Goal: Communication & Community: Answer question/provide support

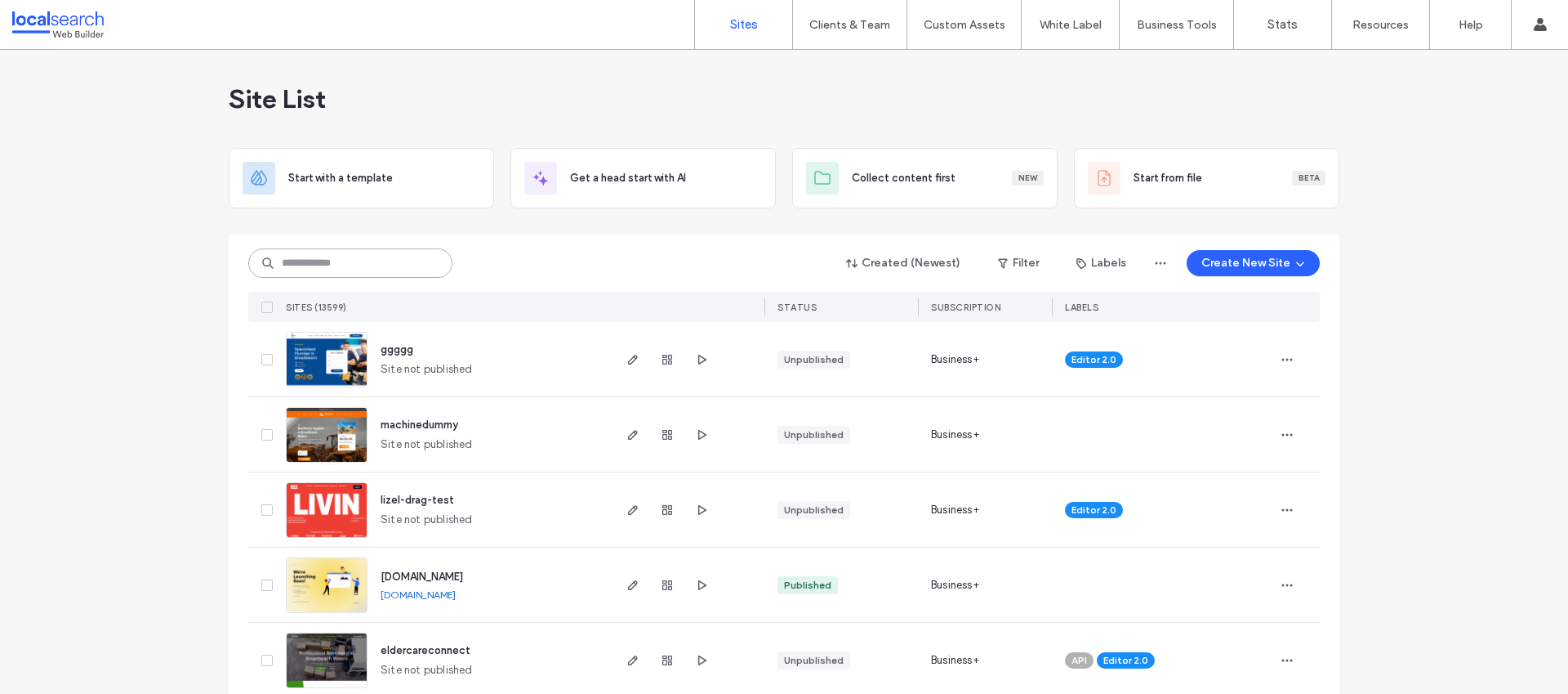
click at [384, 251] on input at bounding box center [349, 263] width 204 height 29
paste input "**********"
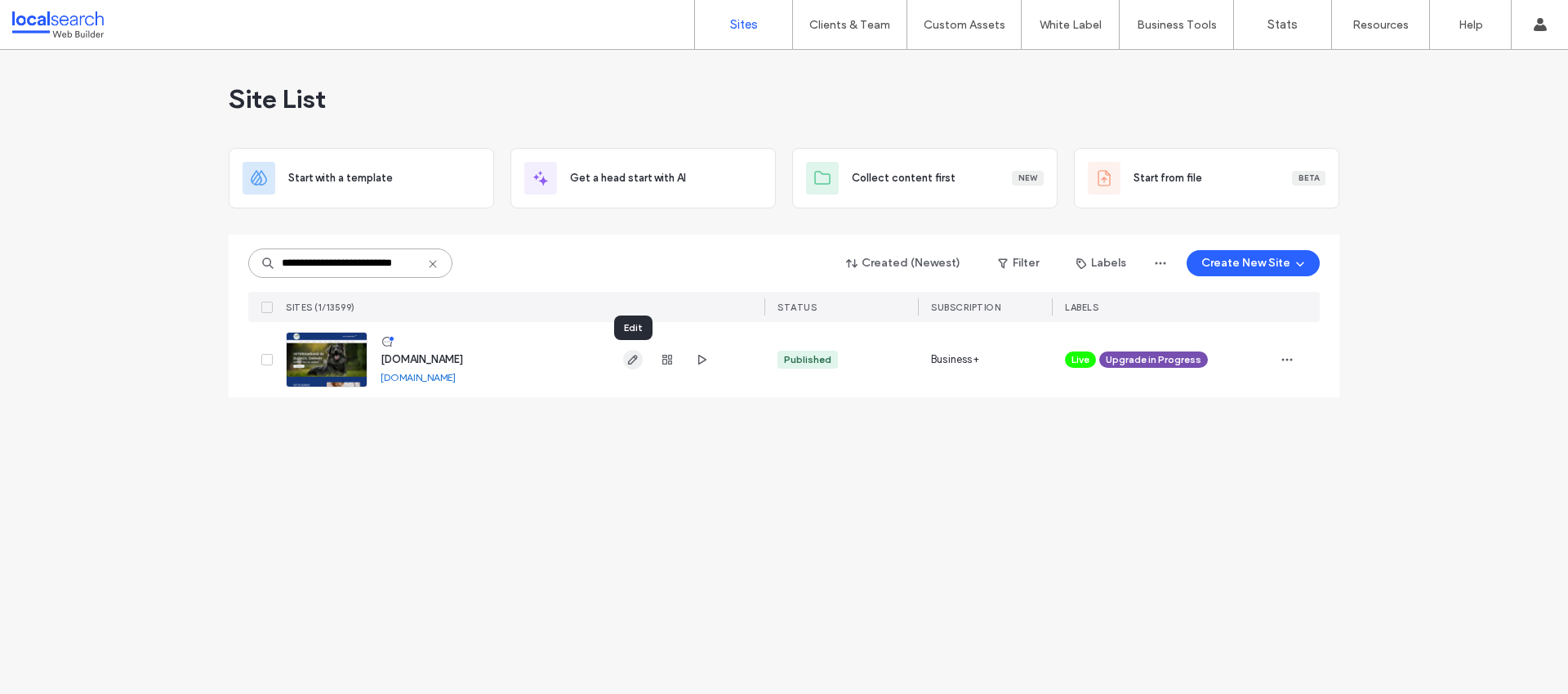
type input "**********"
click at [633, 358] on icon "button" at bounding box center [633, 359] width 13 height 13
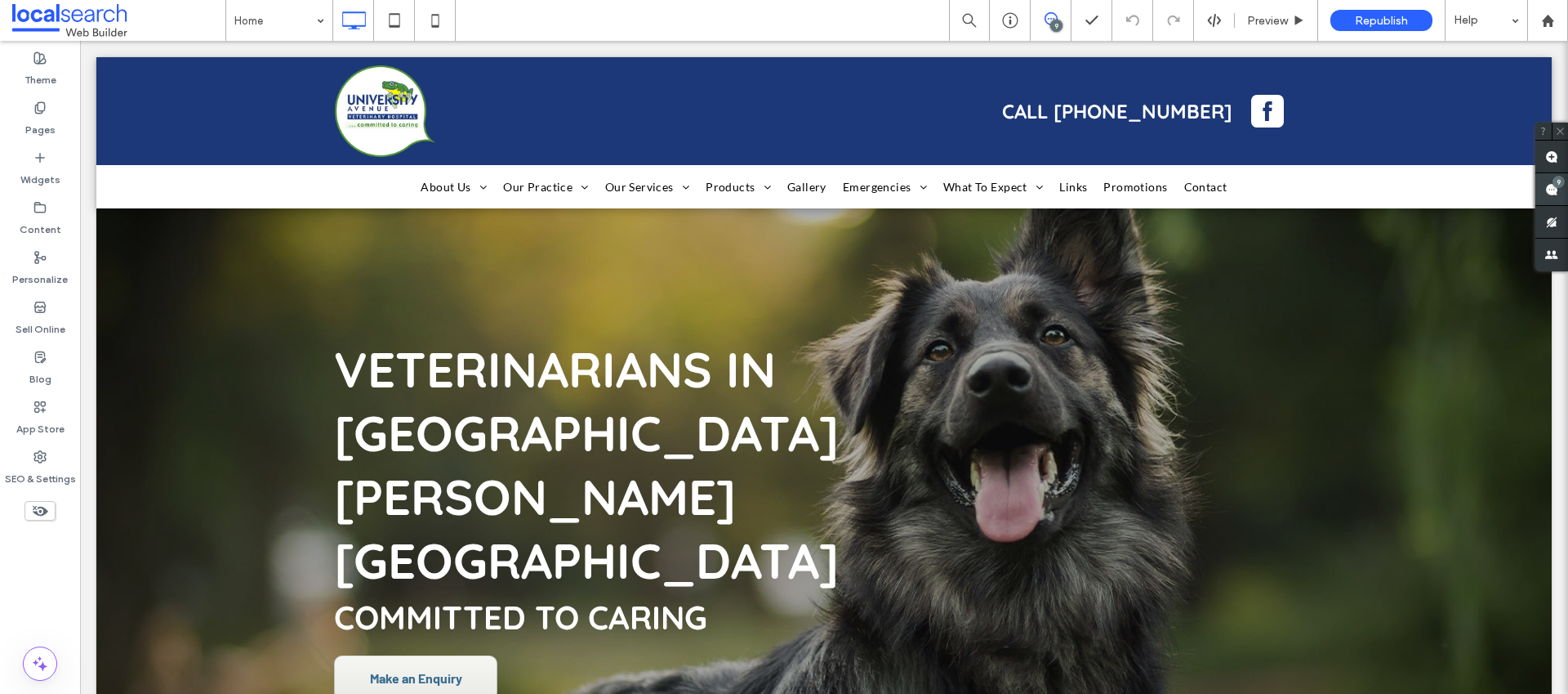
click at [1543, 181] on span at bounding box center [1552, 189] width 33 height 32
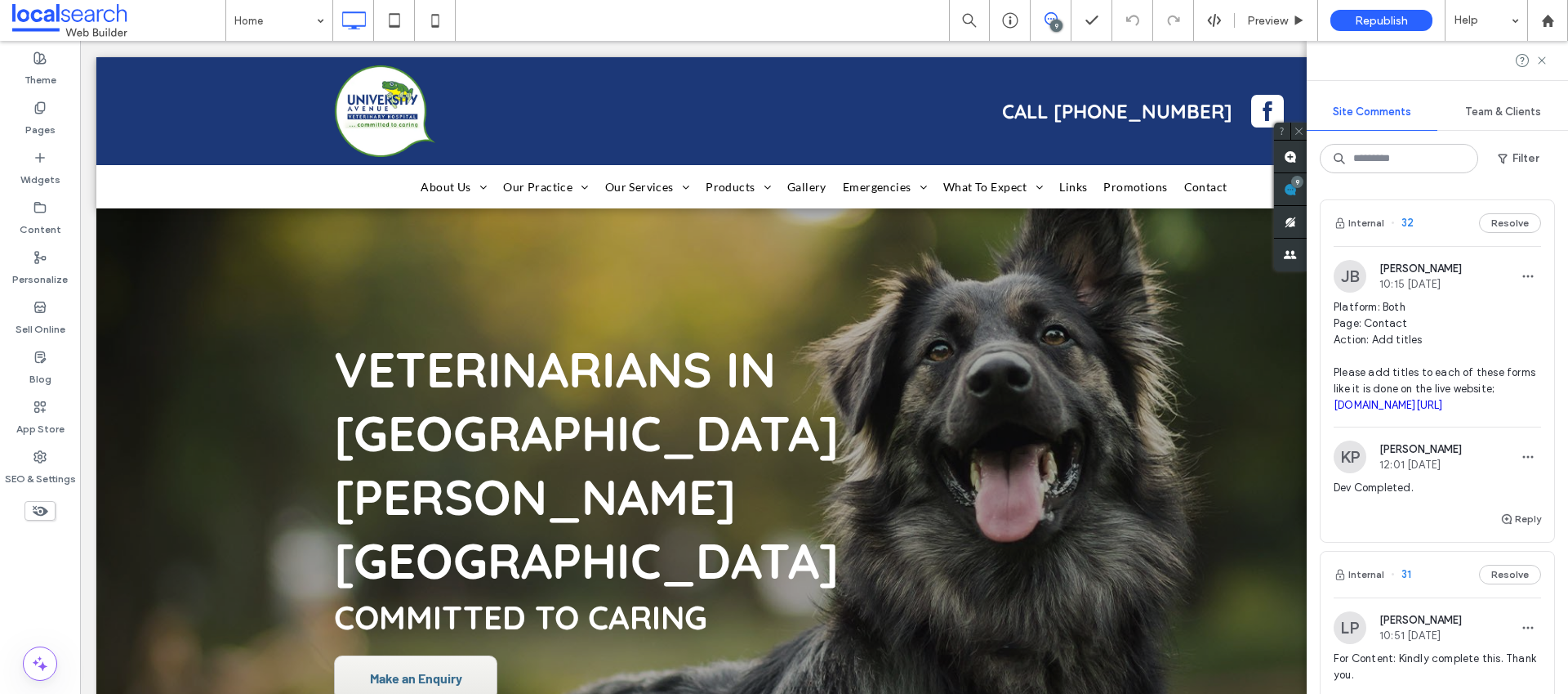
click at [1361, 338] on span "Platform: Both Page: Contact Action: Add titles Please add titles to each of th…" at bounding box center [1437, 356] width 207 height 115
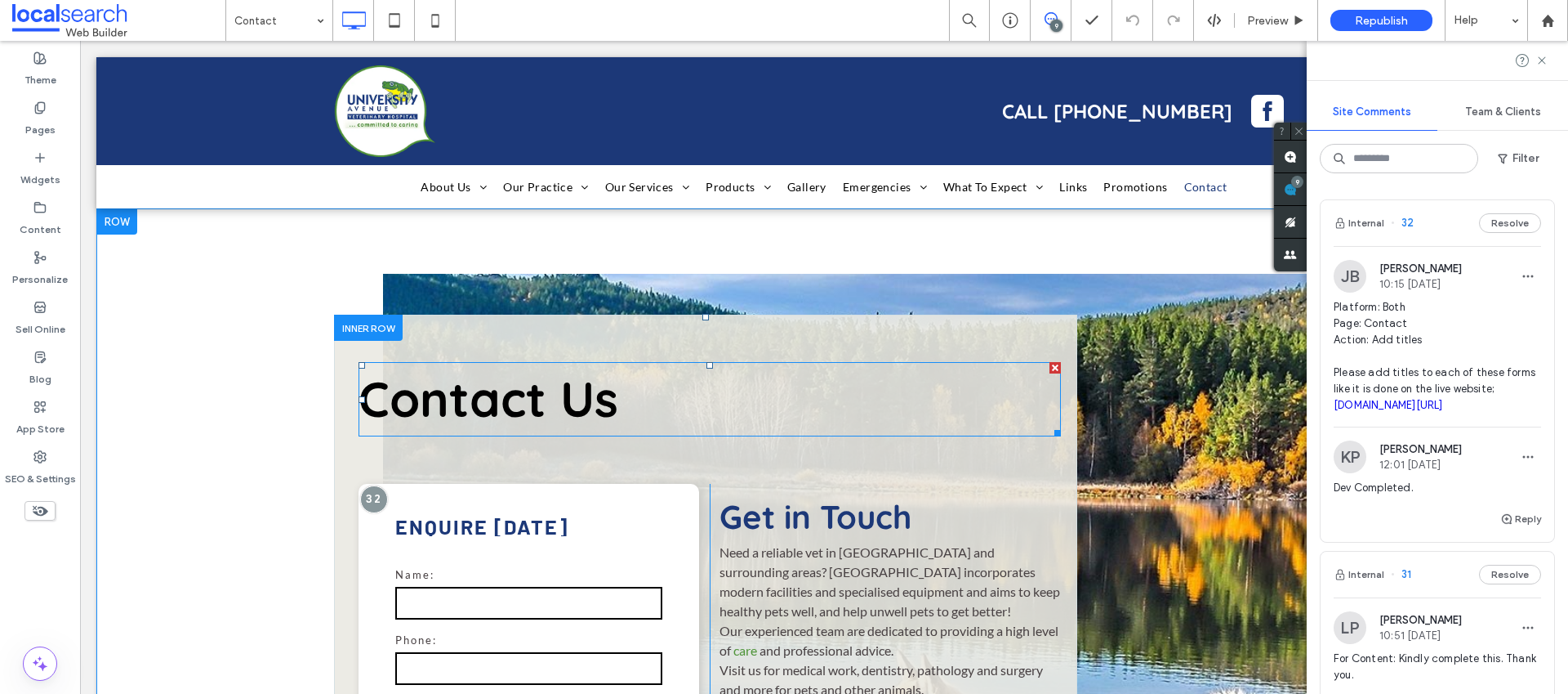
click at [613, 414] on h1 "Contact Us" at bounding box center [710, 399] width 702 height 71
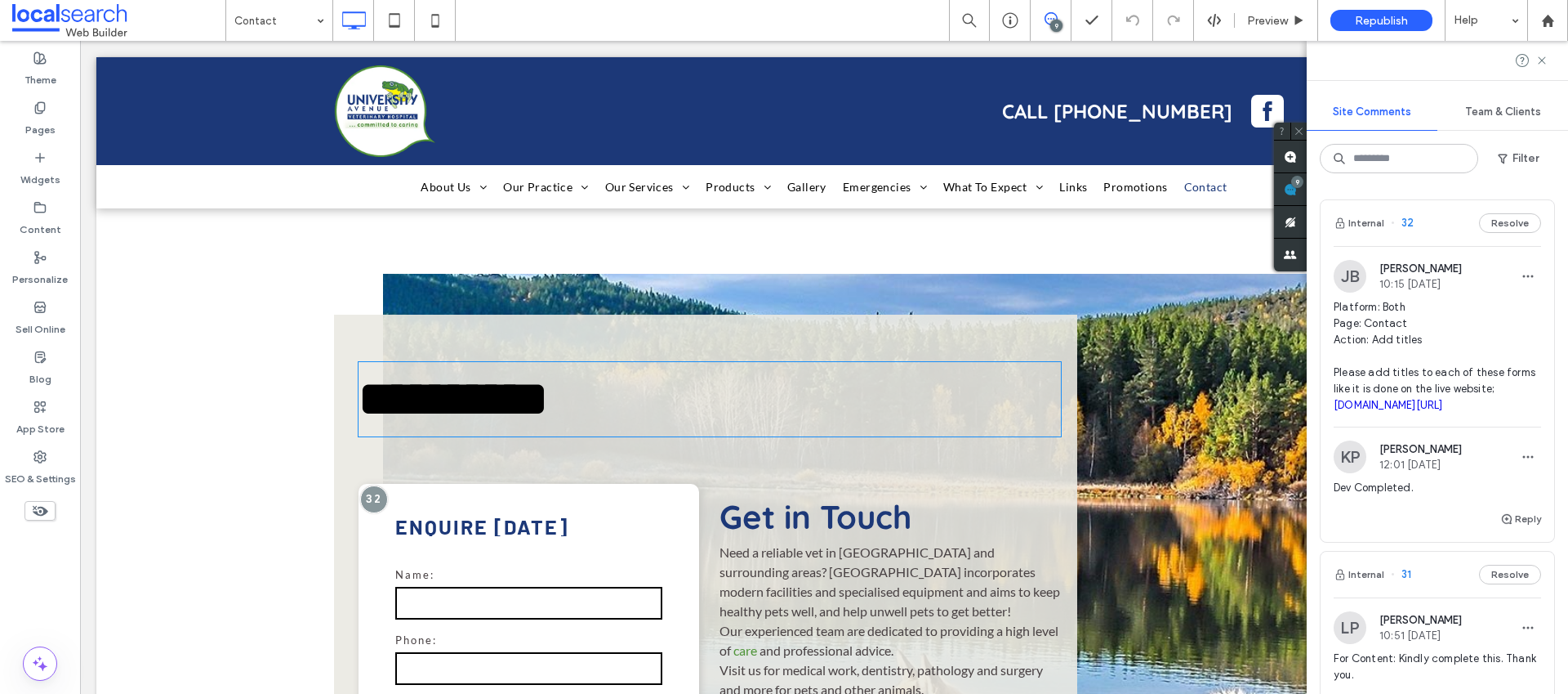
type input "*********"
type input "**"
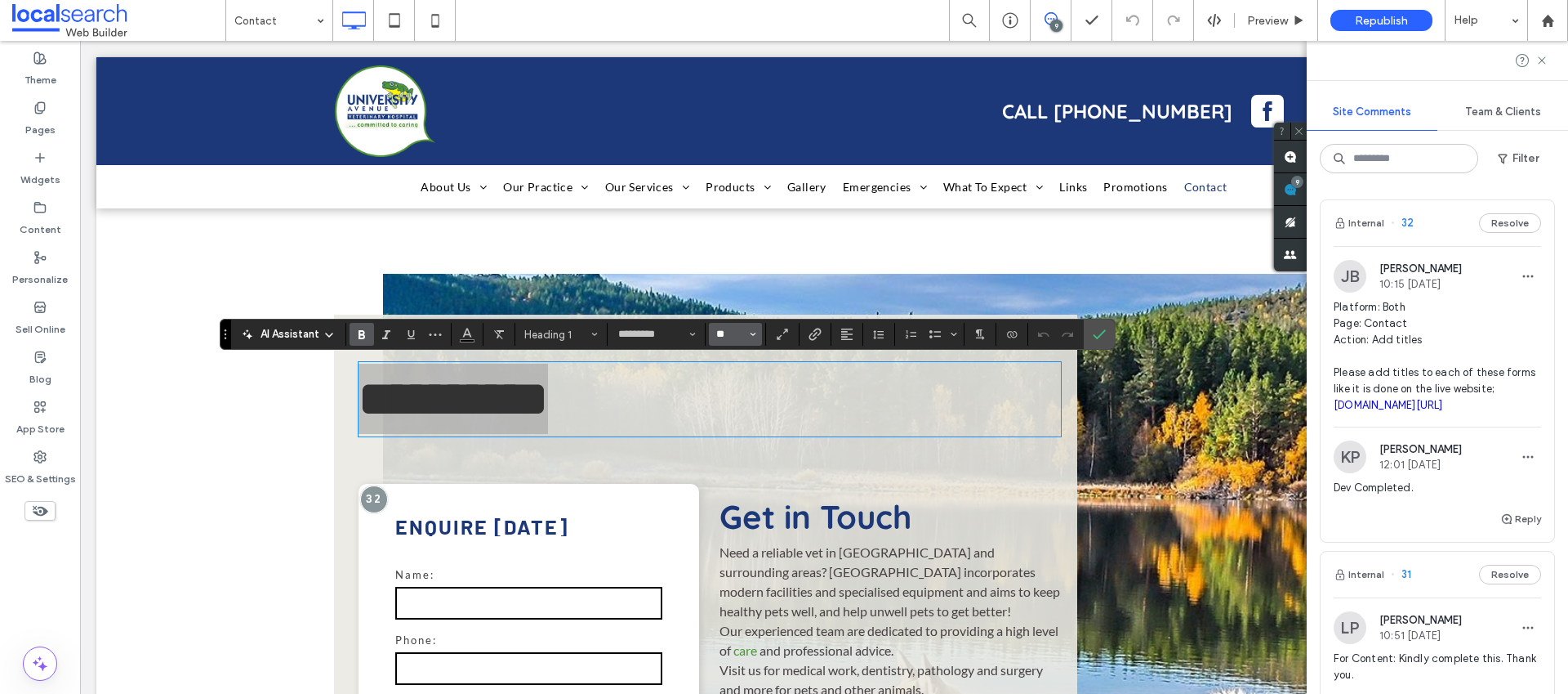
click at [725, 328] on input "**" at bounding box center [730, 334] width 32 height 13
type input "**"
click at [1093, 336] on icon "Confirm" at bounding box center [1099, 334] width 13 height 13
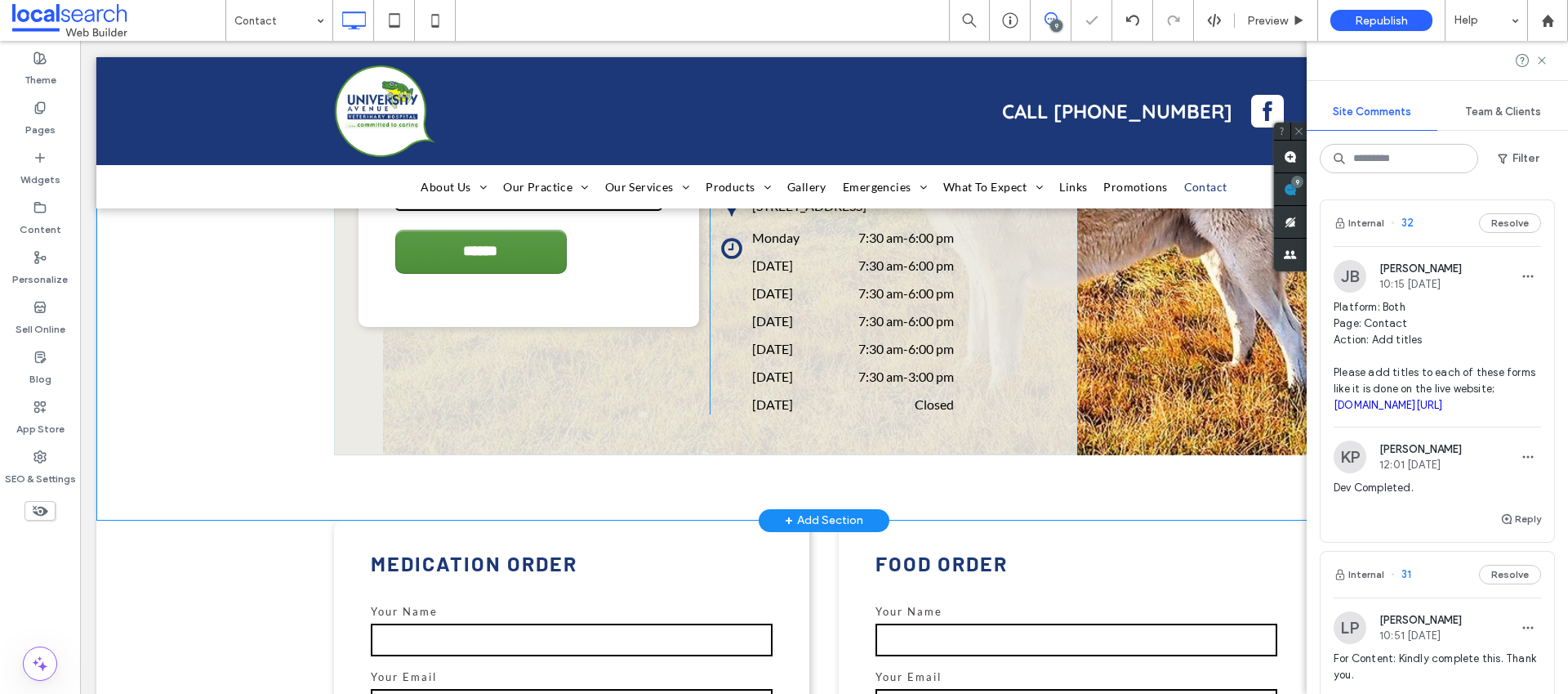
scroll to position [656, 0]
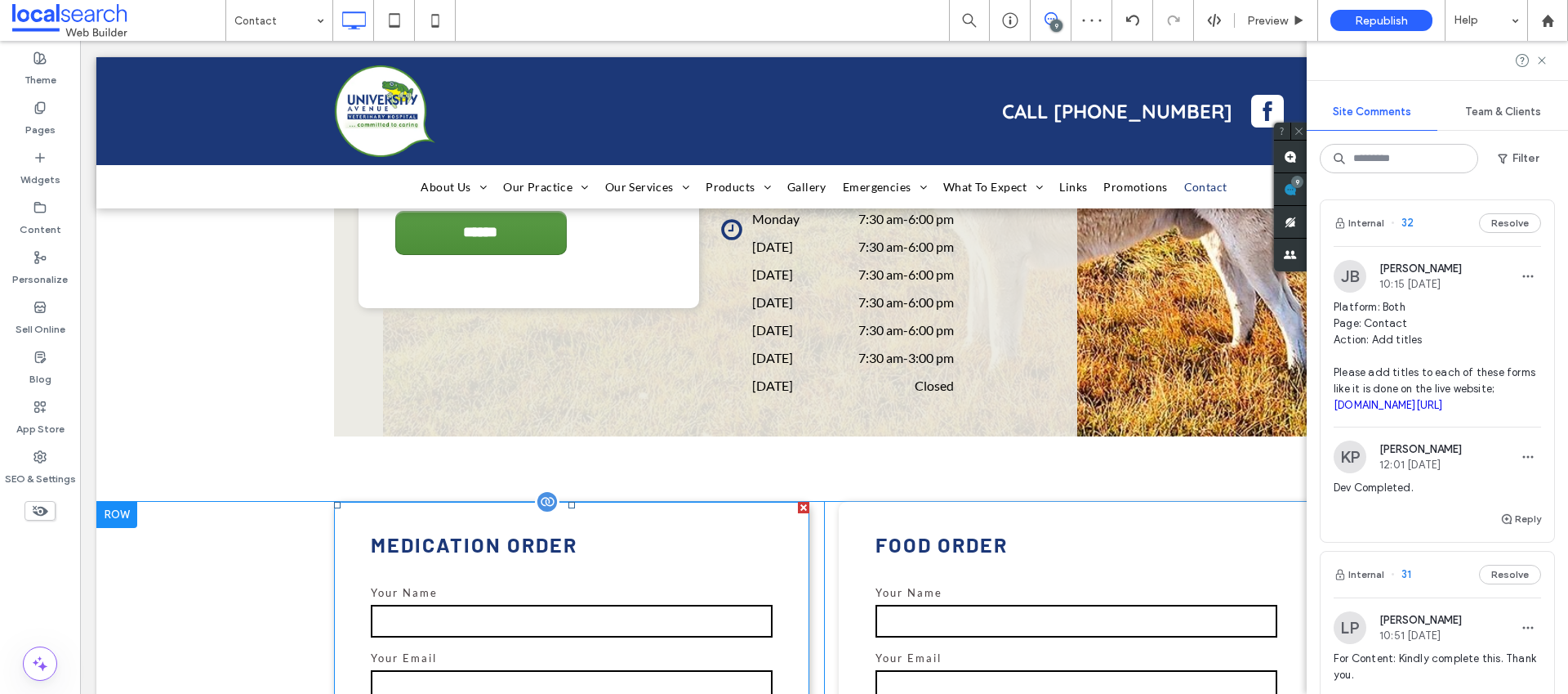
click at [473, 548] on h3 "MEDICATION ORDER" at bounding box center [571, 544] width 426 height 20
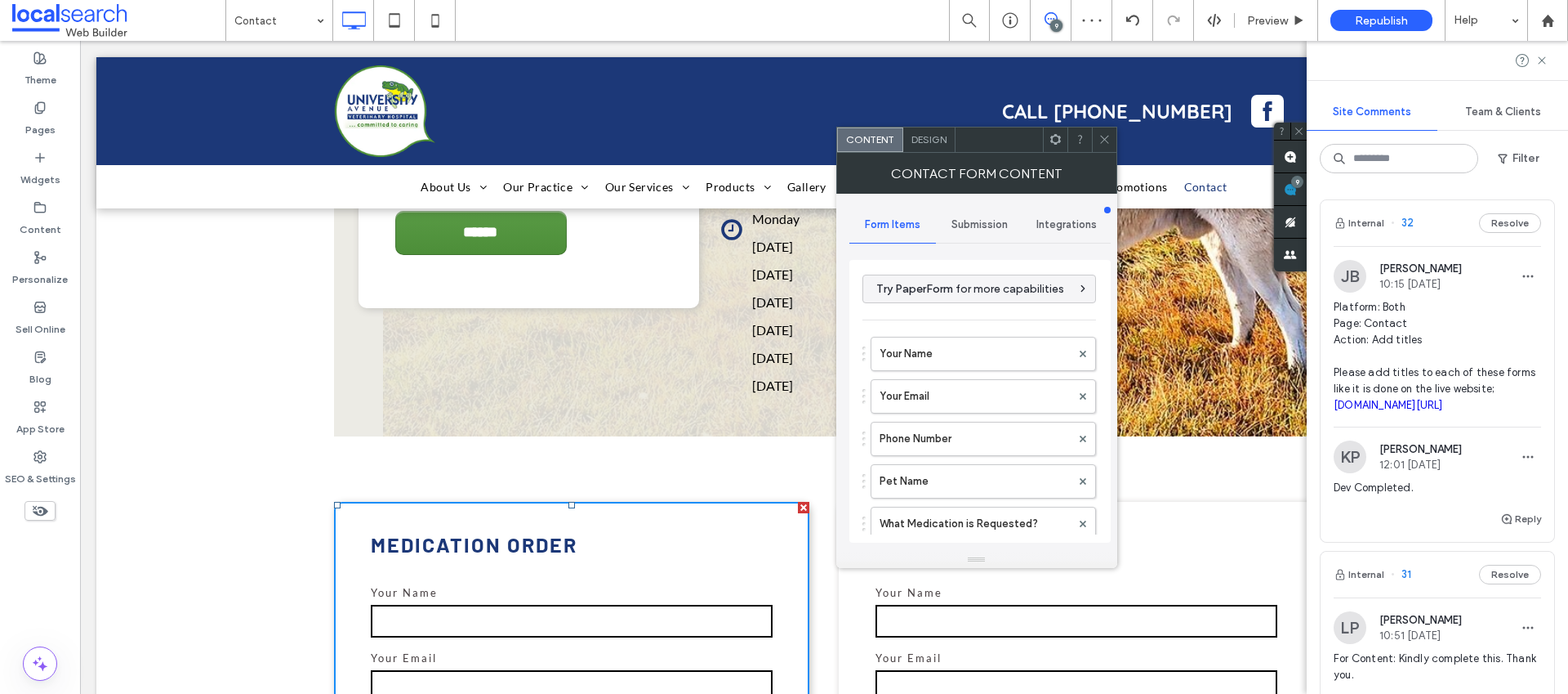
scroll to position [629, 0]
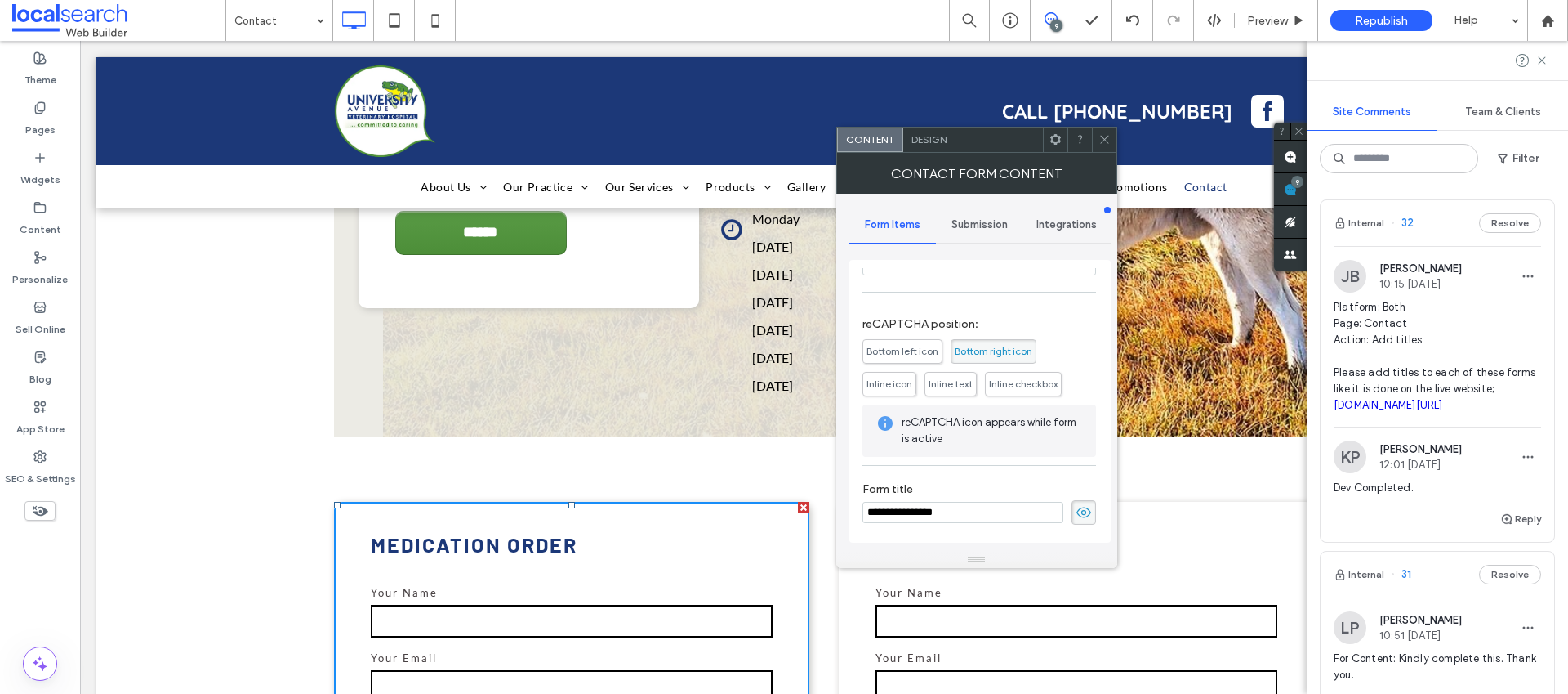
click at [931, 140] on span "Design" at bounding box center [929, 139] width 35 height 12
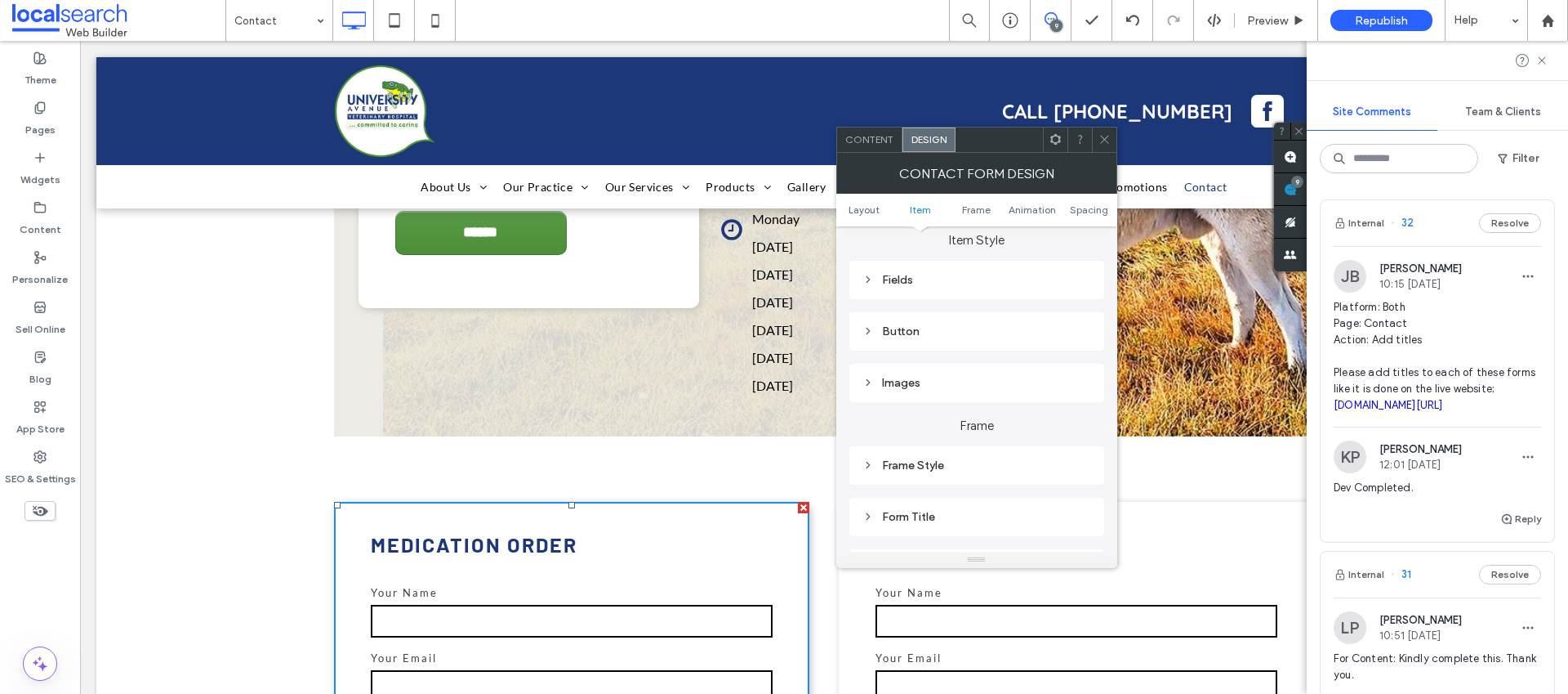
scroll to position [264, 0]
click at [1096, 147] on div at bounding box center [1104, 139] width 24 height 24
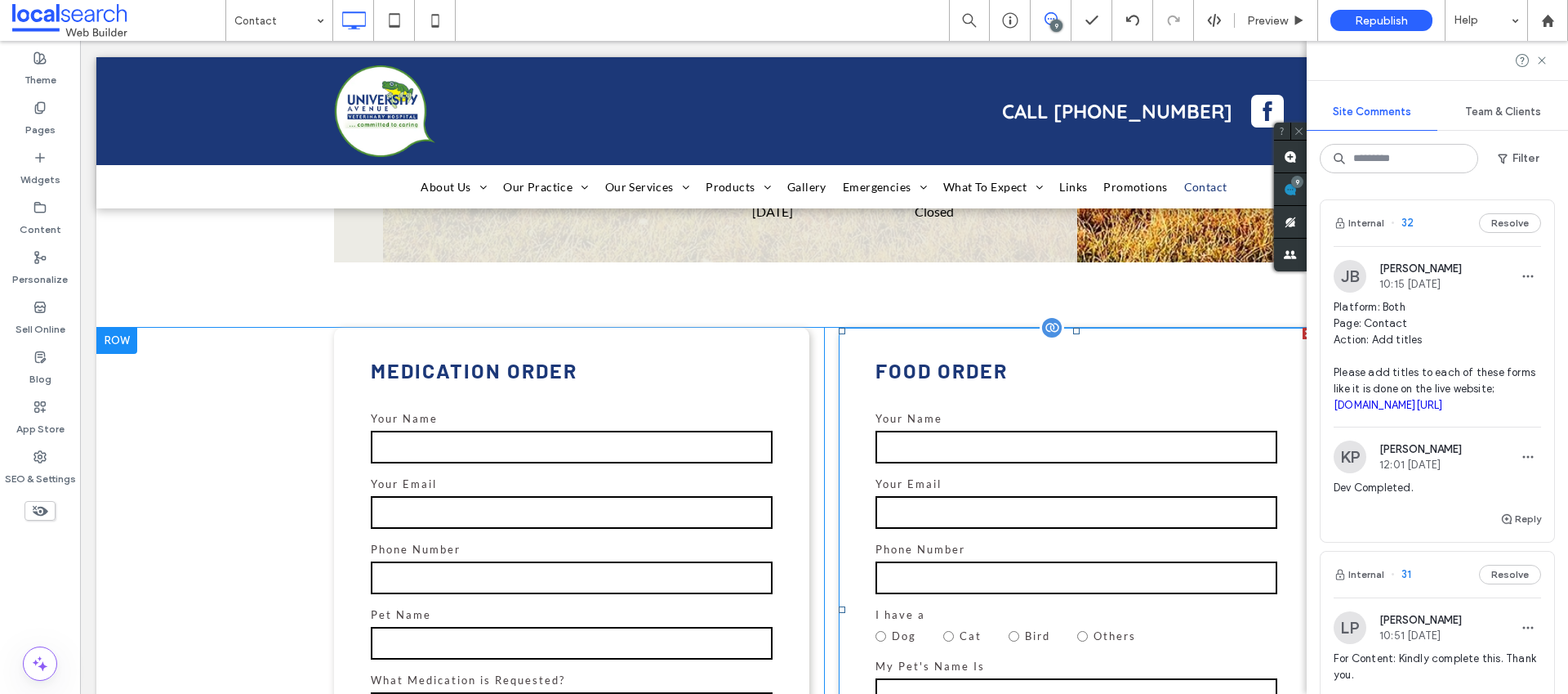
scroll to position [833, 0]
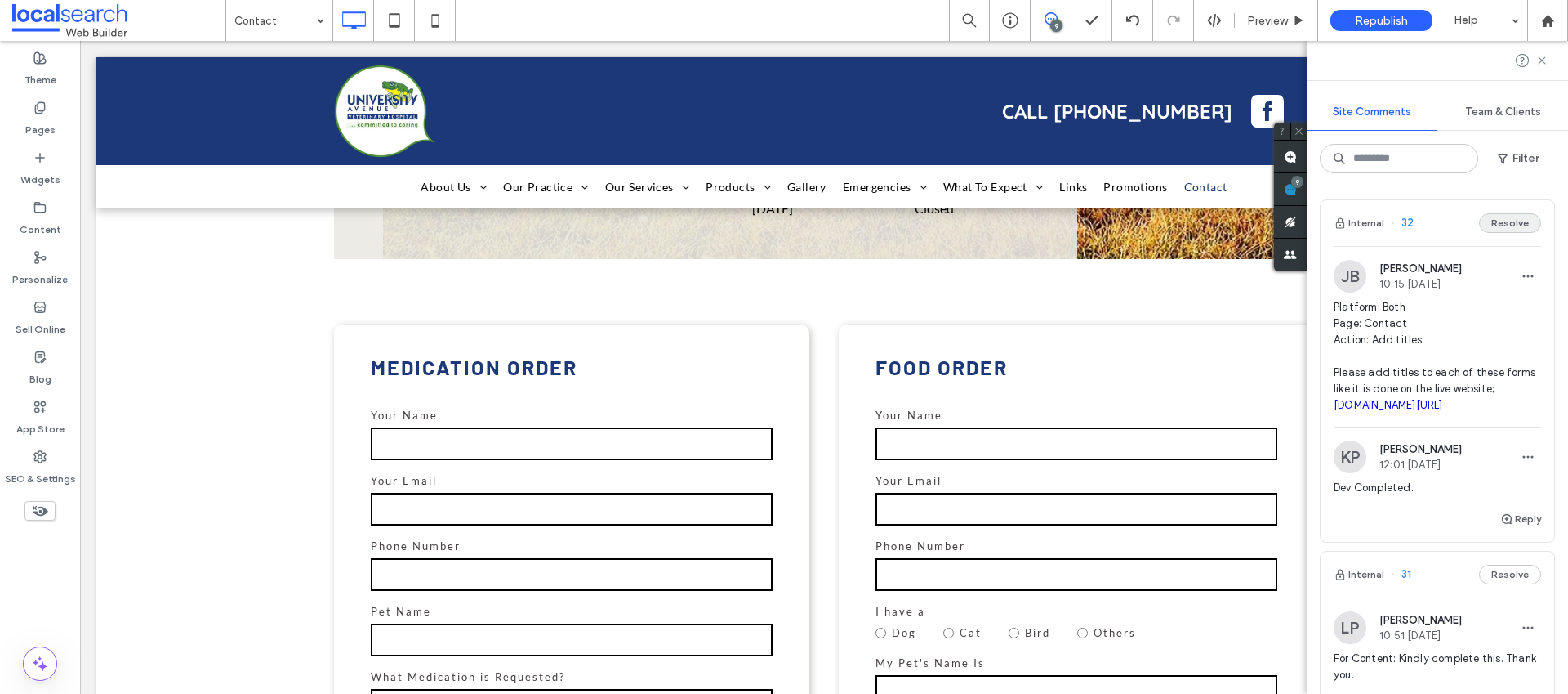
click at [1485, 222] on button "Resolve" at bounding box center [1510, 223] width 62 height 20
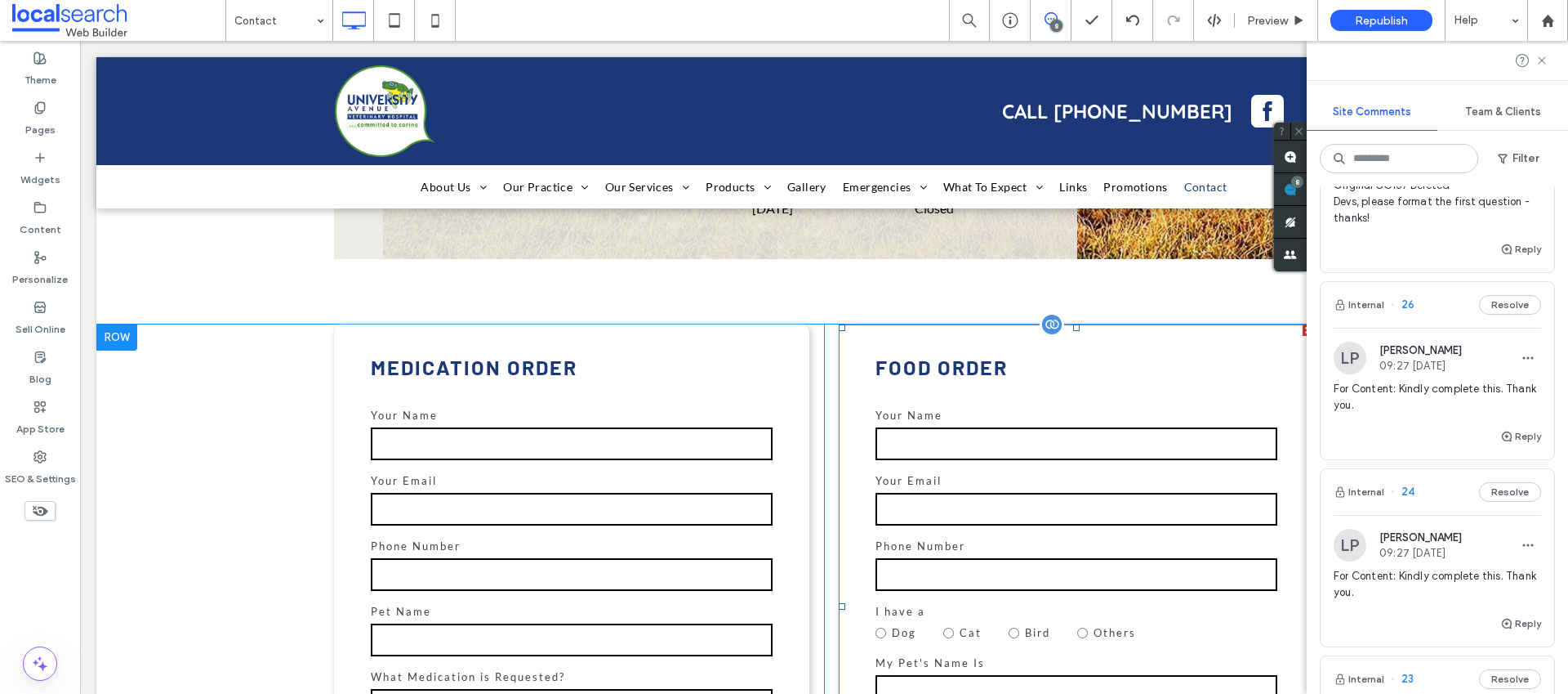
scroll to position [716, 0]
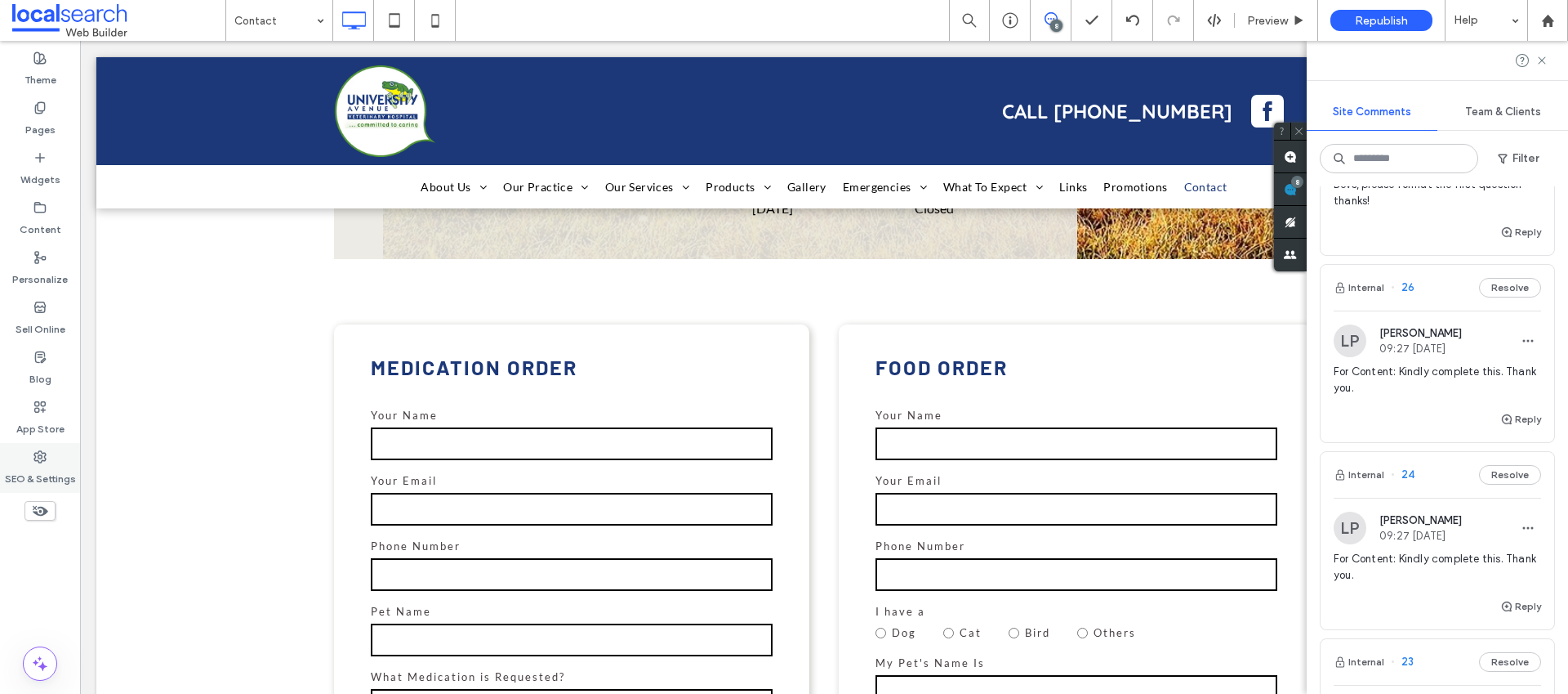
click at [41, 466] on label "SEO & Settings" at bounding box center [40, 474] width 71 height 23
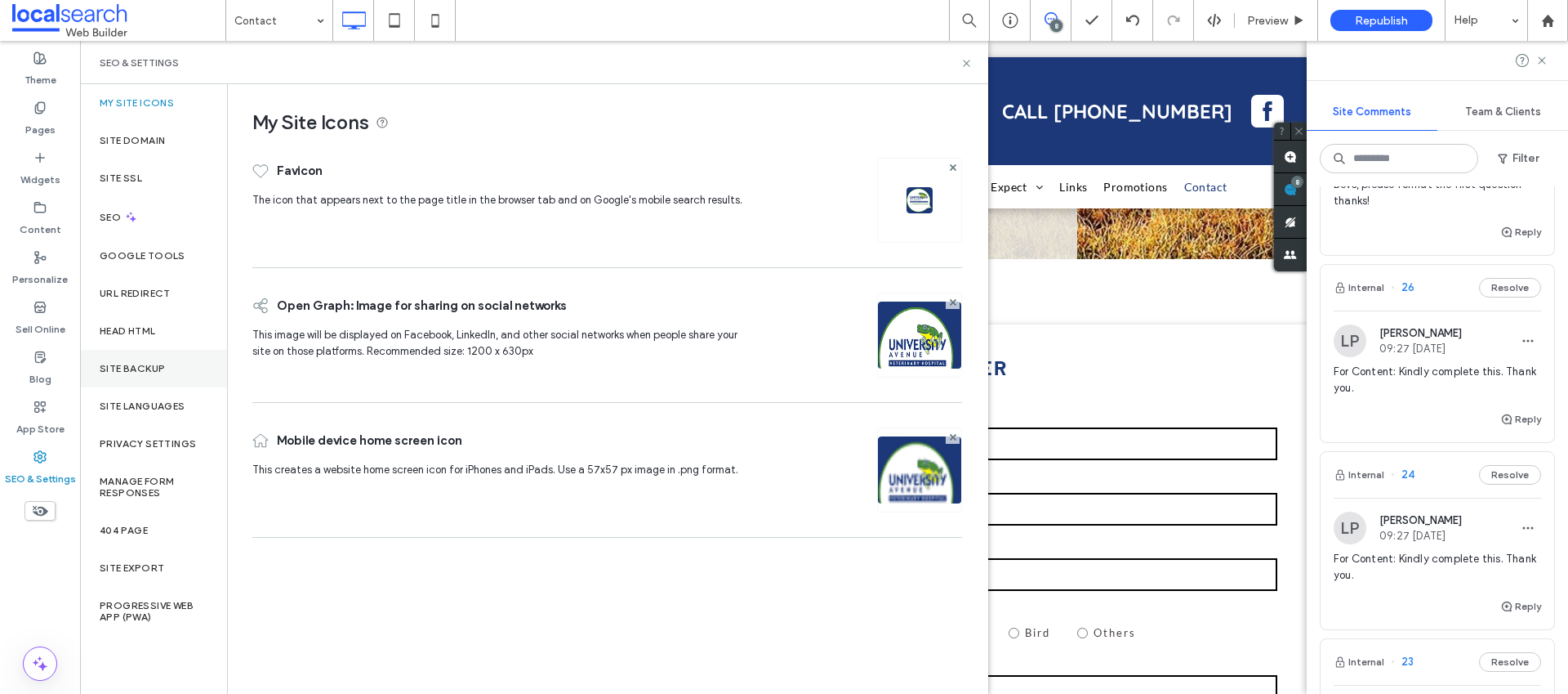
click at [120, 365] on label "Site Backup" at bounding box center [133, 368] width 65 height 11
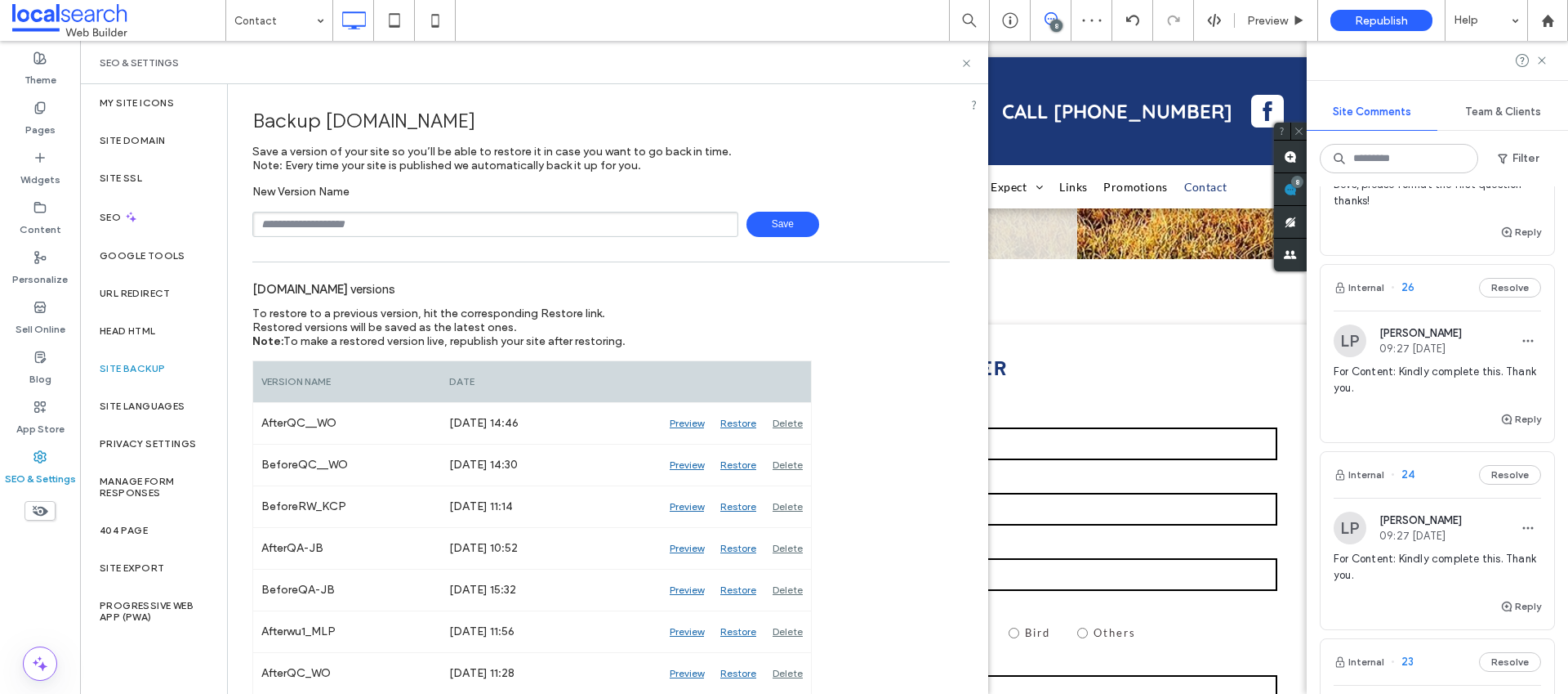
click at [423, 220] on input "text" at bounding box center [495, 224] width 486 height 25
type input "**********"
click at [893, 201] on div "**********" at bounding box center [601, 210] width 697 height 53
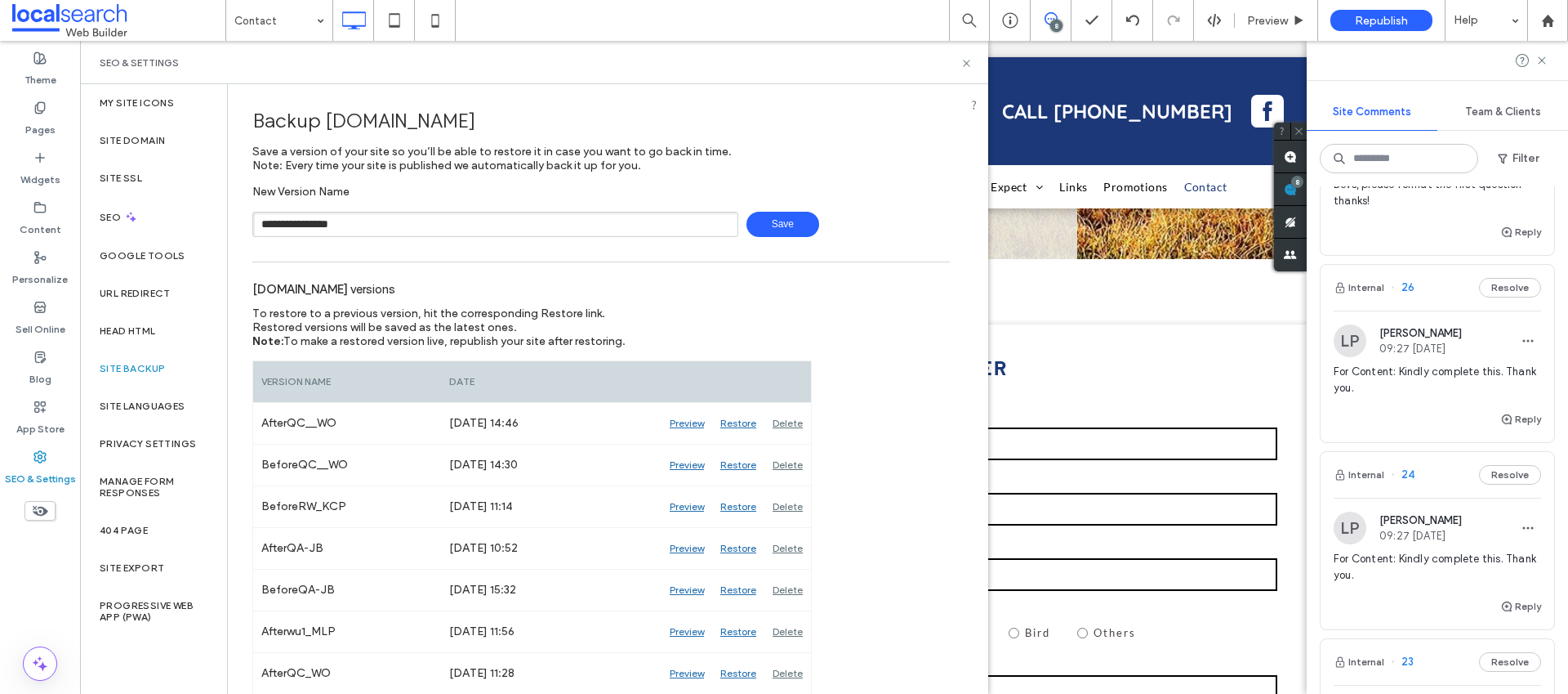
click at [777, 222] on span "Save" at bounding box center [782, 224] width 72 height 25
click at [965, 62] on icon at bounding box center [966, 63] width 12 height 12
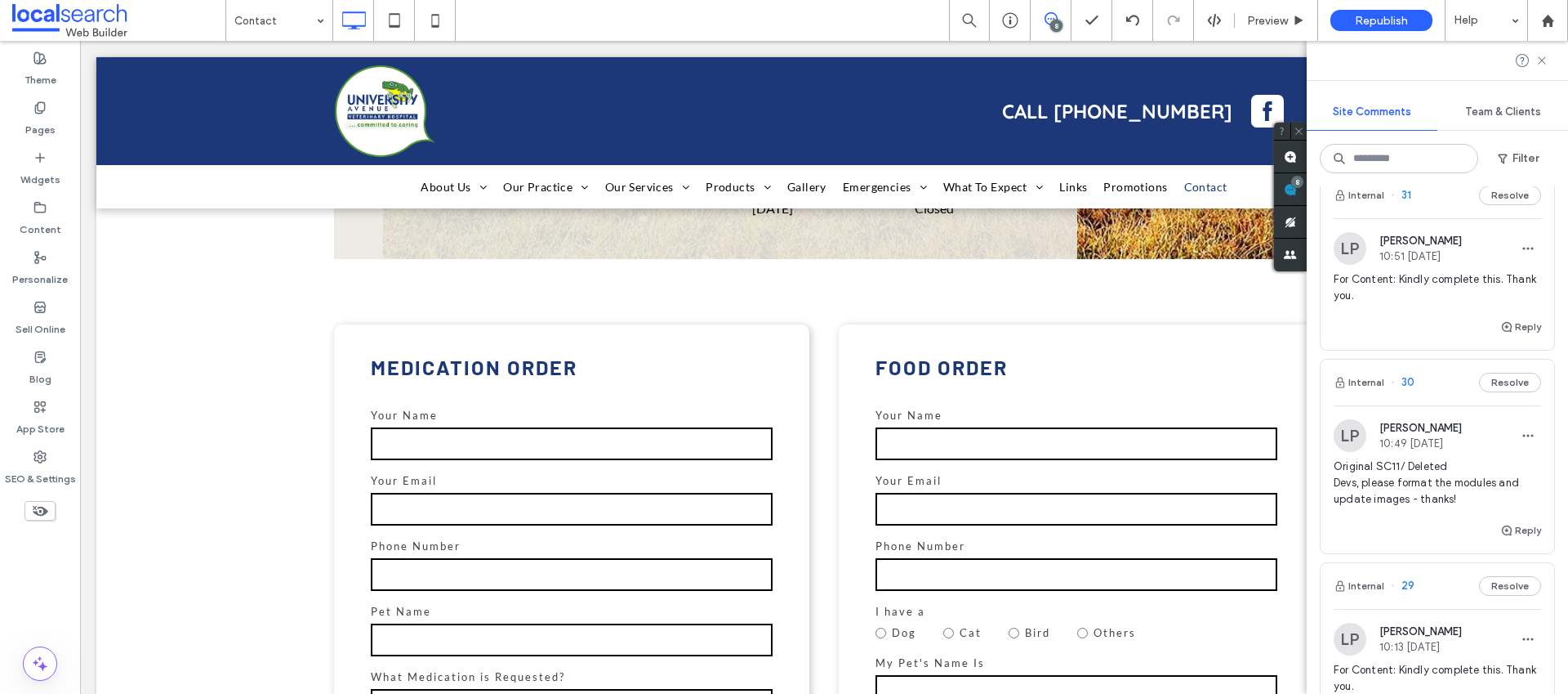
scroll to position [0, 0]
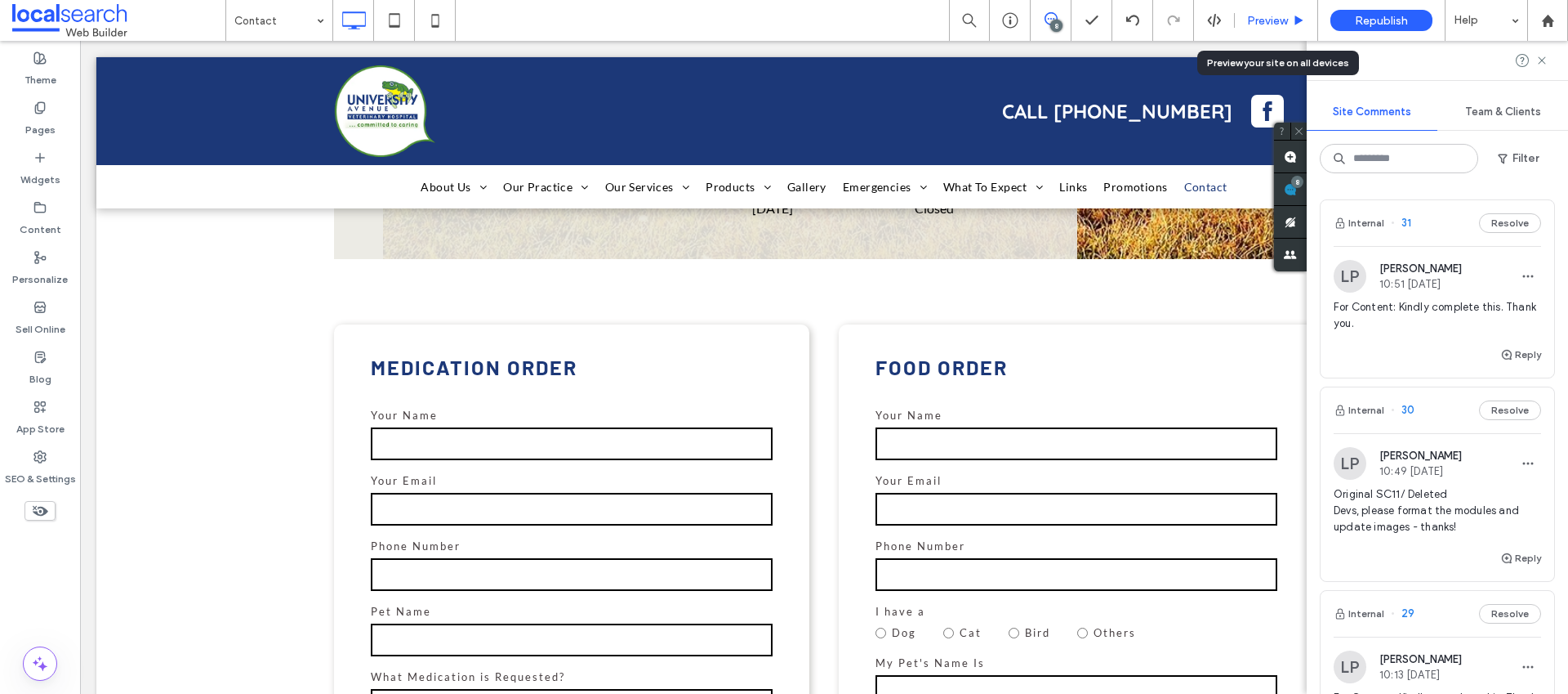
click at [1249, 28] on div "Preview" at bounding box center [1276, 20] width 83 height 40
click at [1269, 22] on span "Preview" at bounding box center [1267, 21] width 40 height 14
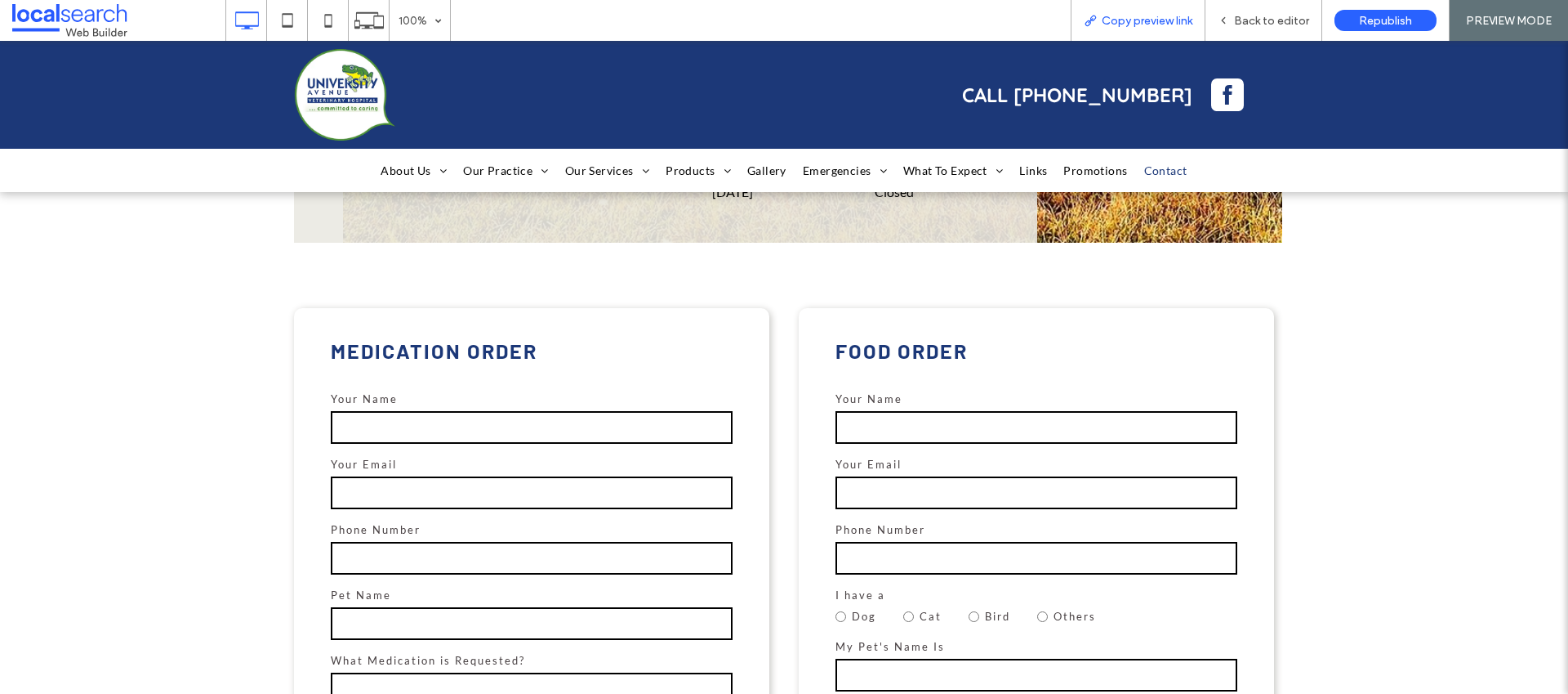
click at [1163, 26] on span "Copy preview link" at bounding box center [1146, 21] width 90 height 14
click at [1306, 22] on span "Back to editor" at bounding box center [1271, 21] width 75 height 14
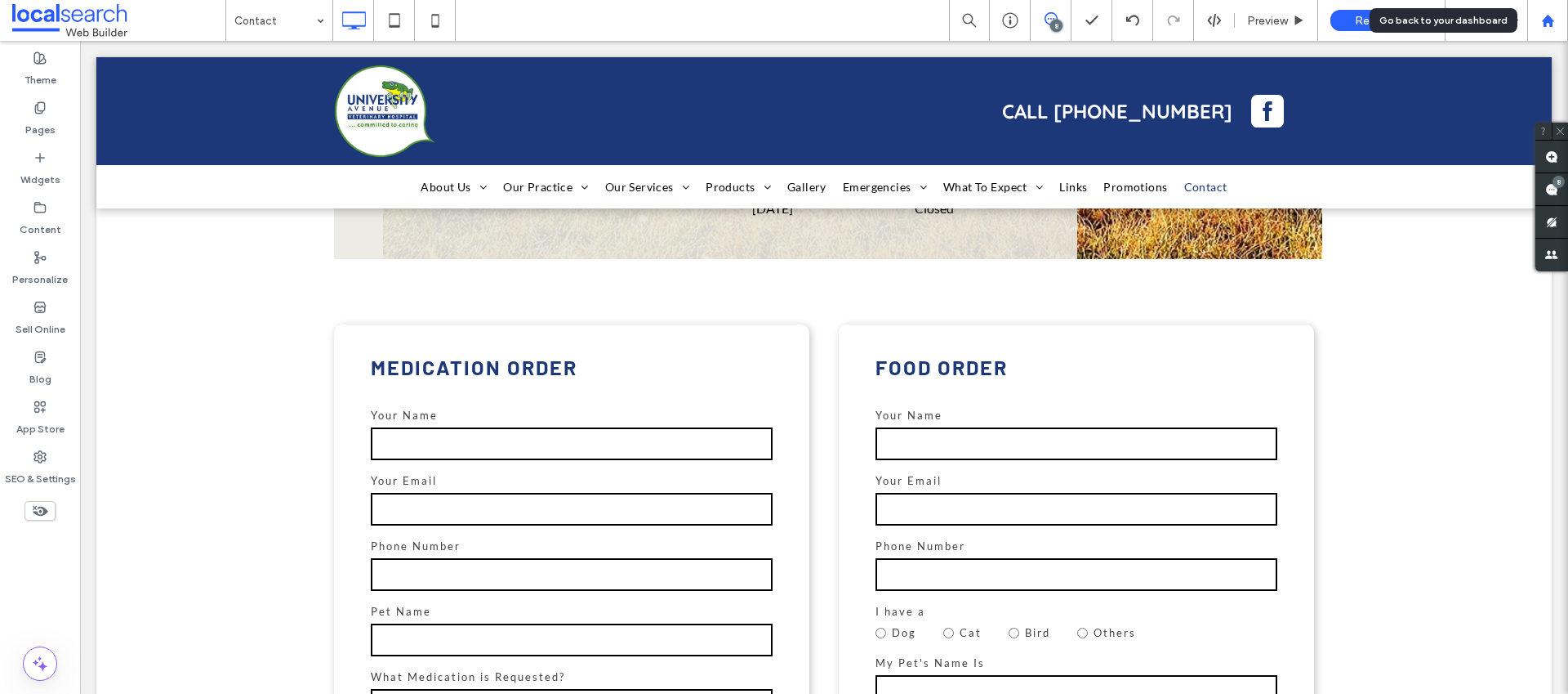
click at [1557, 26] on div at bounding box center [1548, 21] width 40 height 14
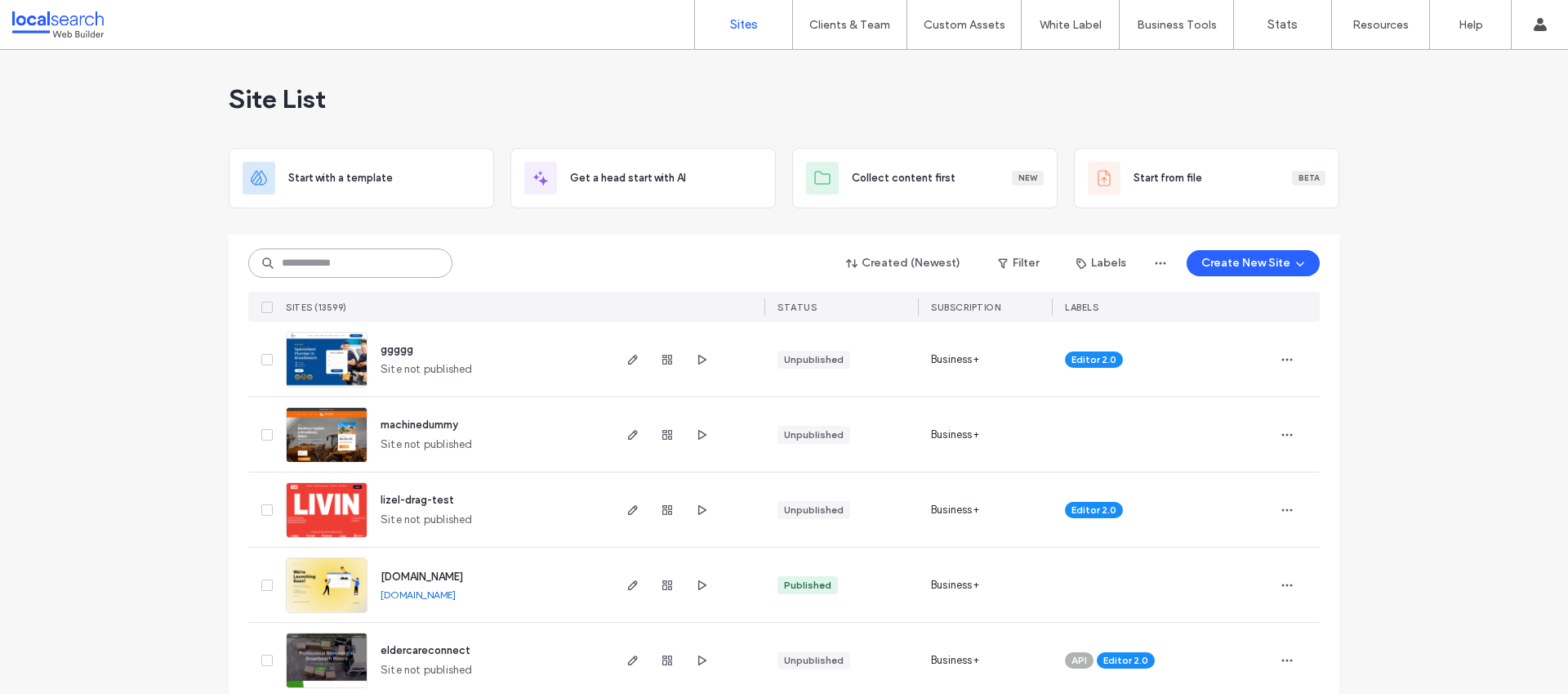
click at [381, 253] on input at bounding box center [349, 263] width 204 height 29
paste input "********"
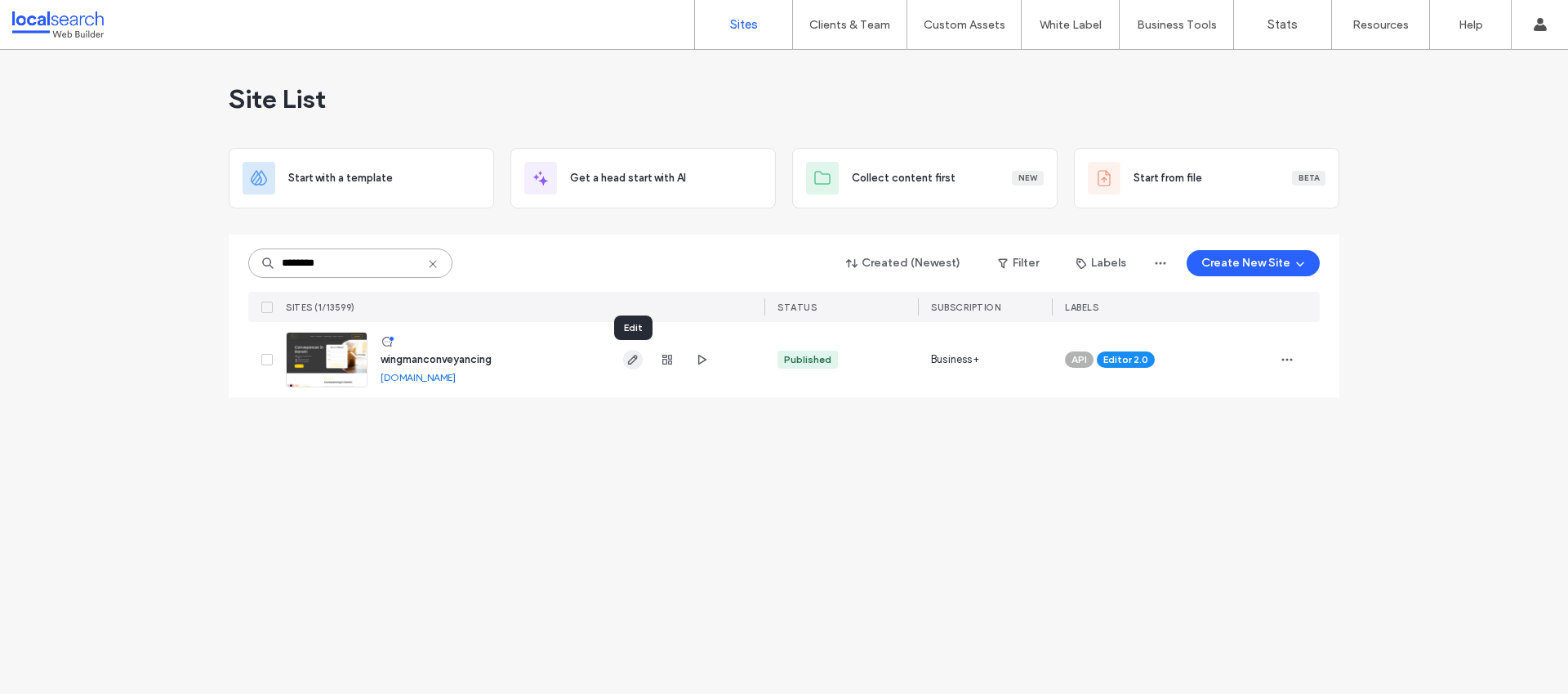
type input "********"
click at [628, 358] on icon "button" at bounding box center [633, 359] width 13 height 13
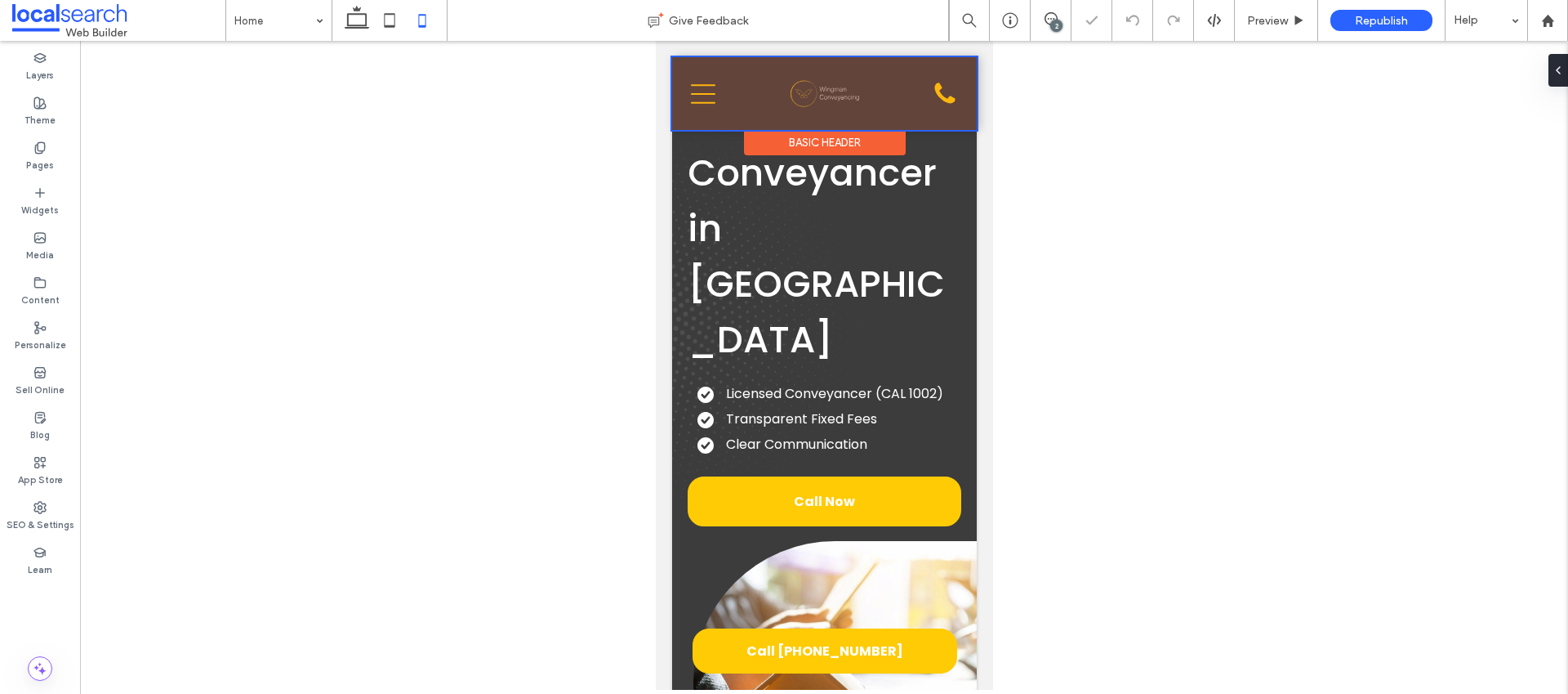
click at [803, 85] on div at bounding box center [824, 93] width 305 height 72
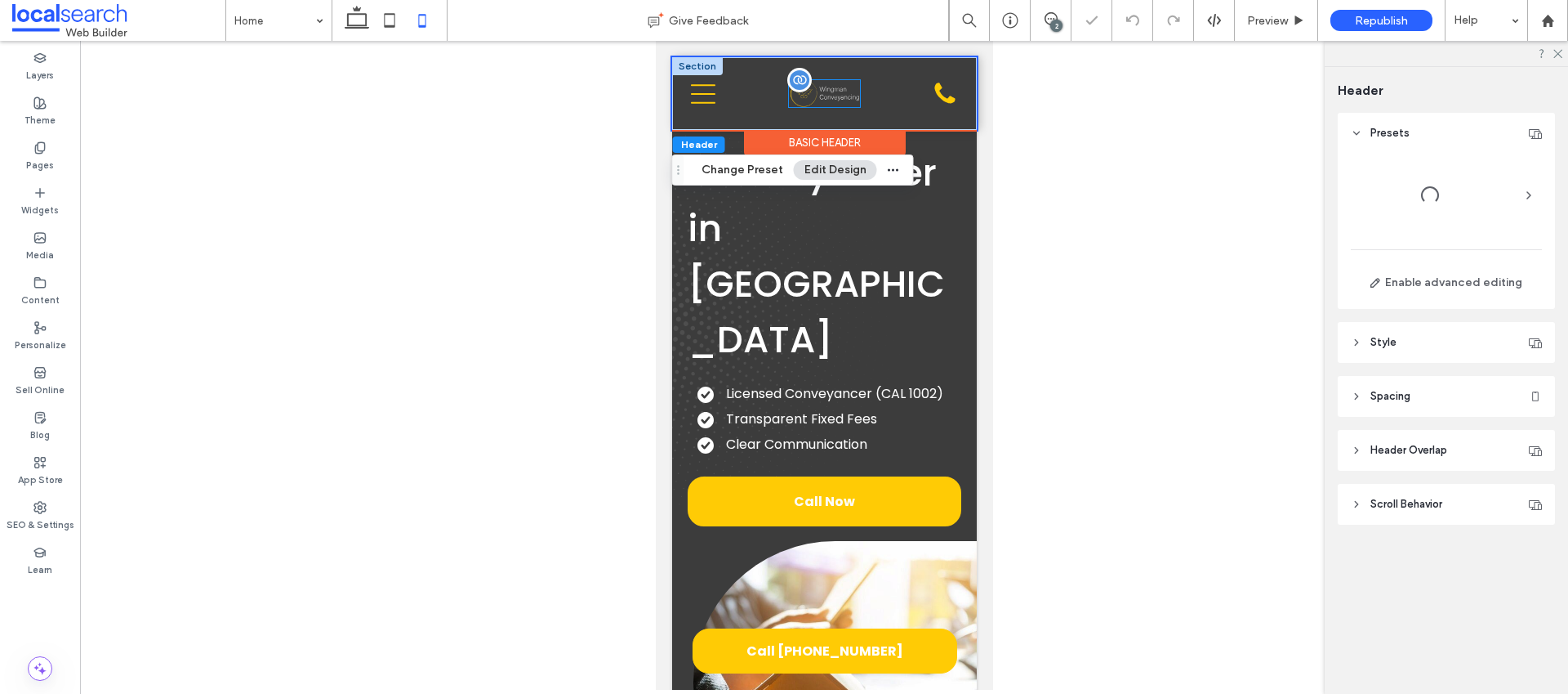
click at [812, 93] on div at bounding box center [824, 93] width 71 height 27
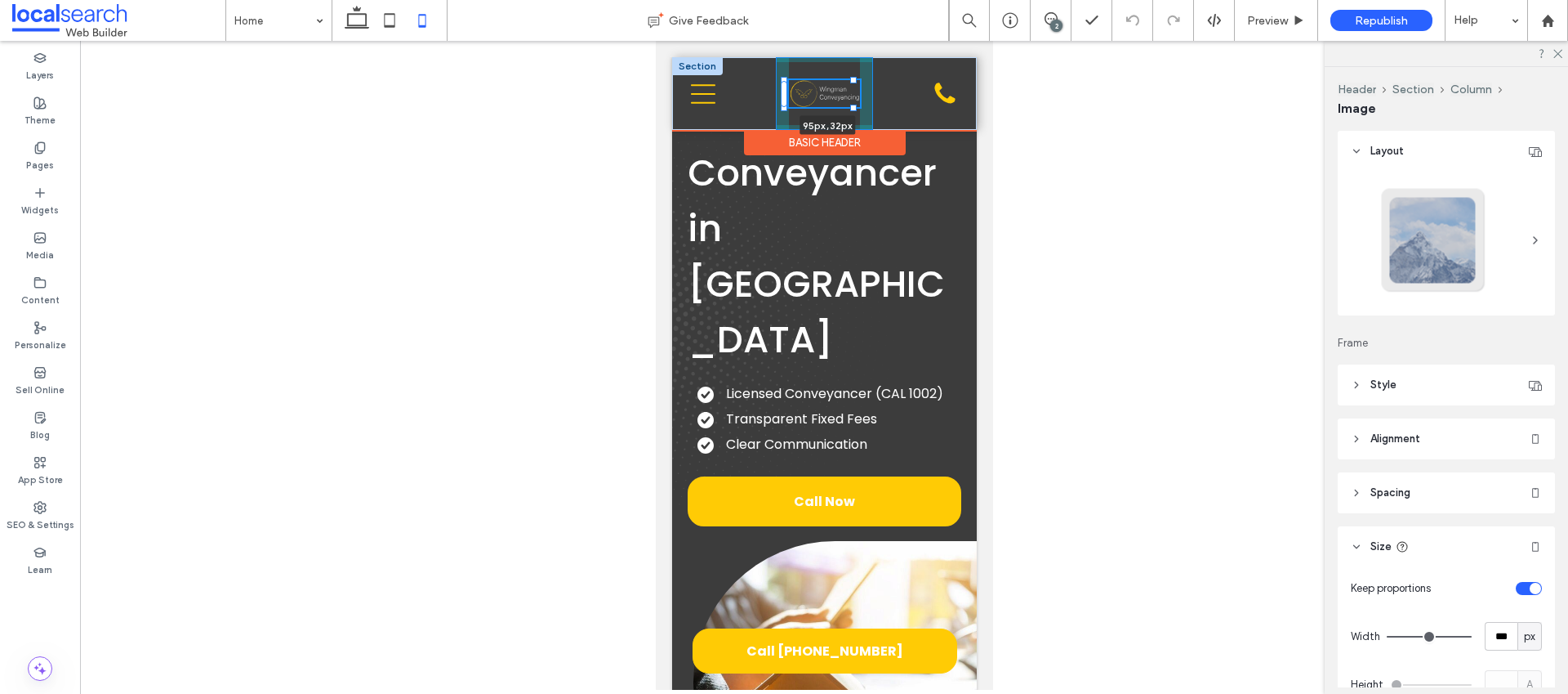
click at [853, 112] on div "95px , 32px About Us Our Services Buying a Property Selling a Property Property…" at bounding box center [824, 93] width 305 height 72
type input "**"
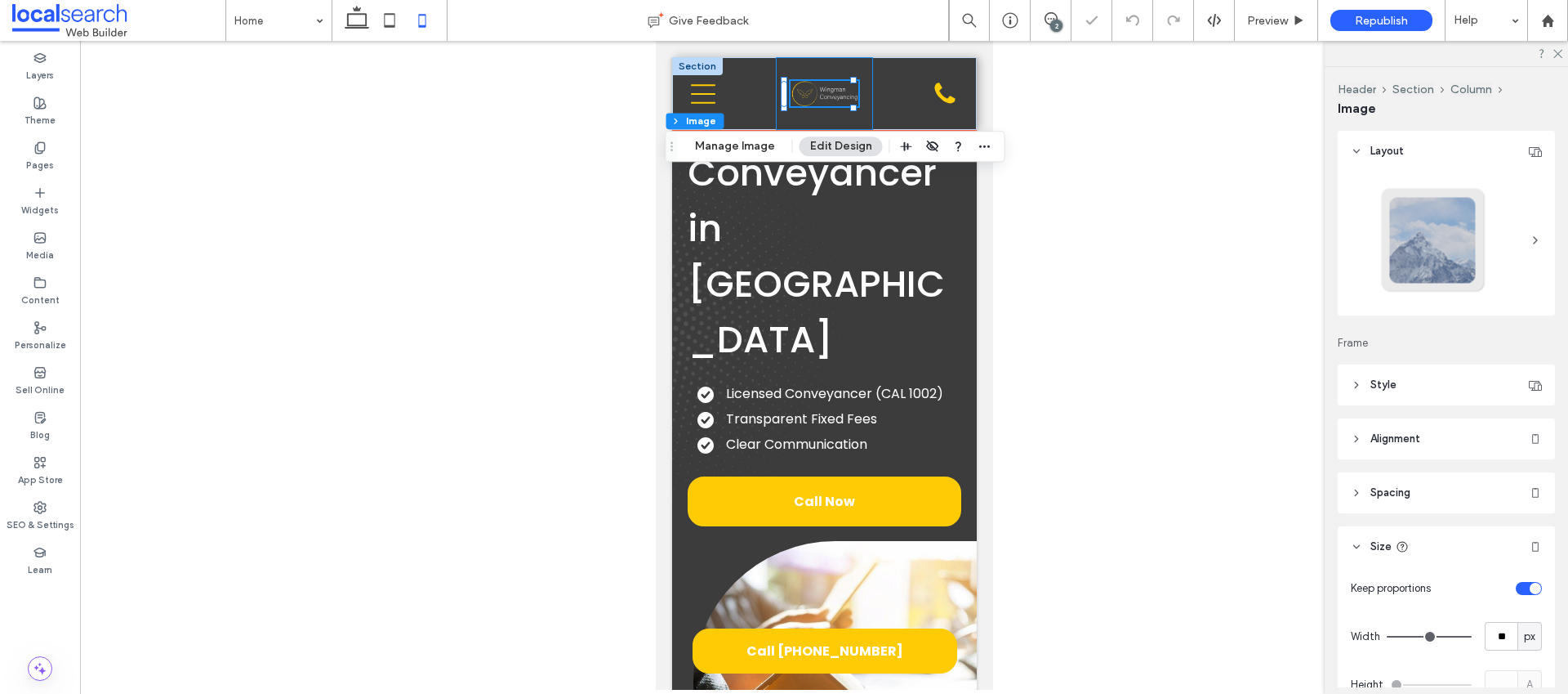
click at [841, 121] on div "95px , 32px" at bounding box center [824, 93] width 97 height 72
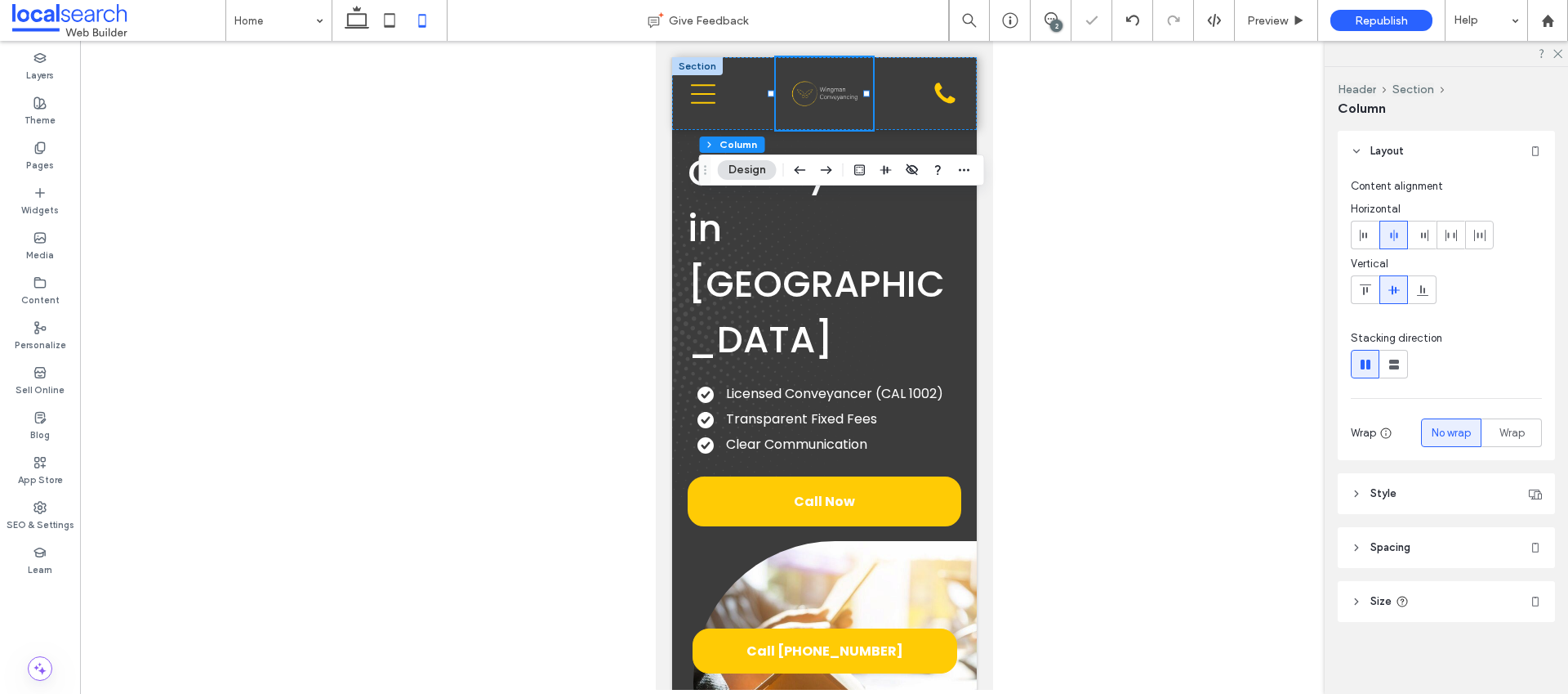
click at [1377, 493] on span "Style" at bounding box center [1383, 493] width 26 height 16
click at [1398, 494] on header "Style" at bounding box center [1446, 493] width 217 height 40
click at [1416, 601] on header "Size" at bounding box center [1446, 601] width 217 height 40
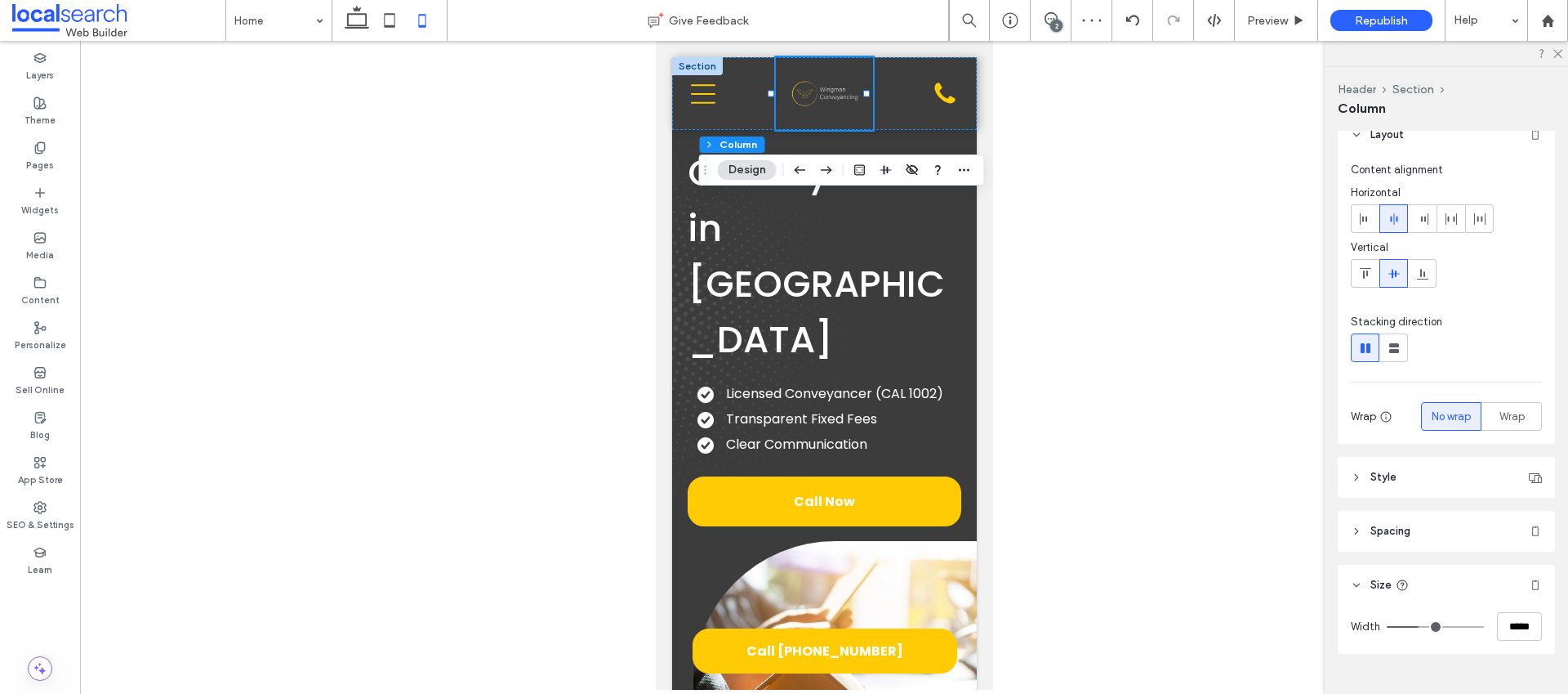
scroll to position [40, 0]
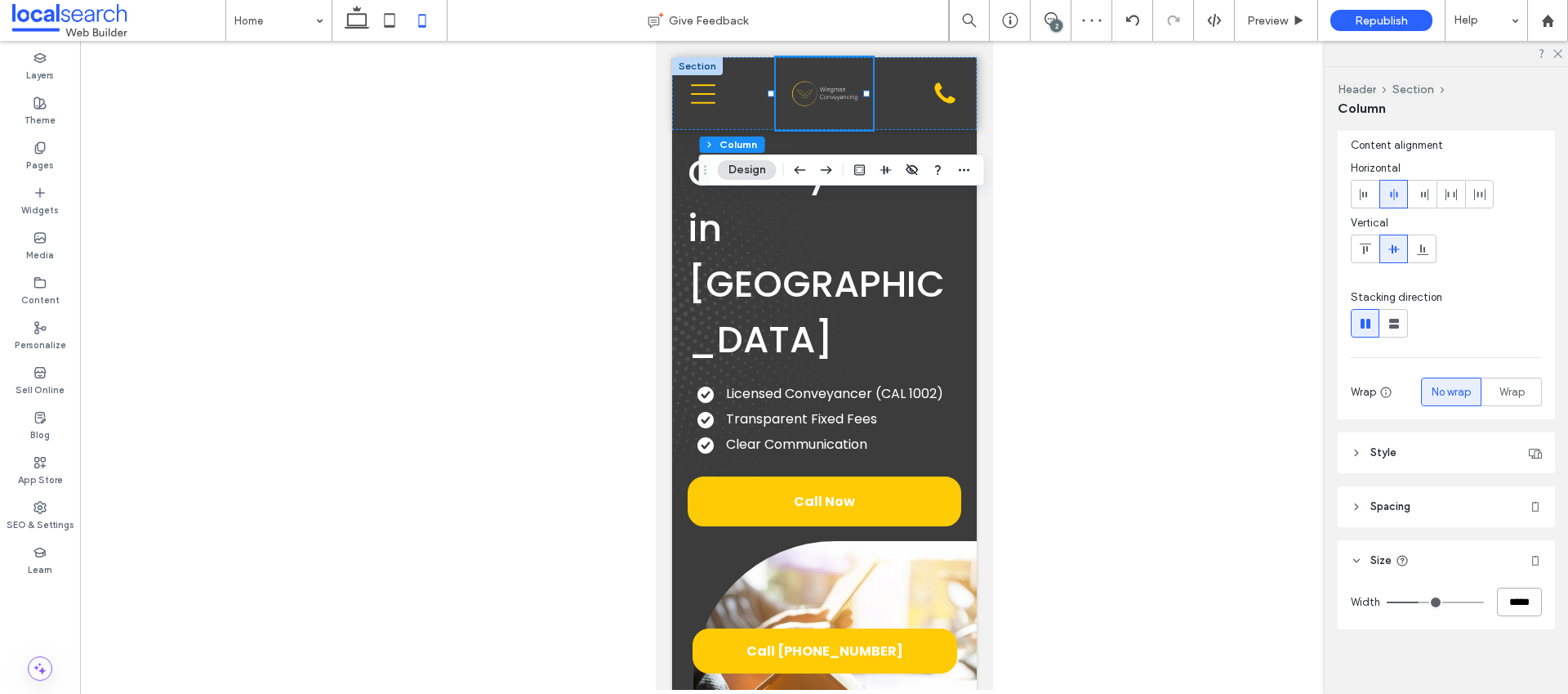
click at [1497, 595] on input "*****" at bounding box center [1520, 601] width 45 height 28
type input "**"
drag, startPoint x: 1525, startPoint y: 604, endPoint x: 1491, endPoint y: 603, distance: 34.0
click at [1497, 603] on input "***" at bounding box center [1520, 601] width 45 height 28
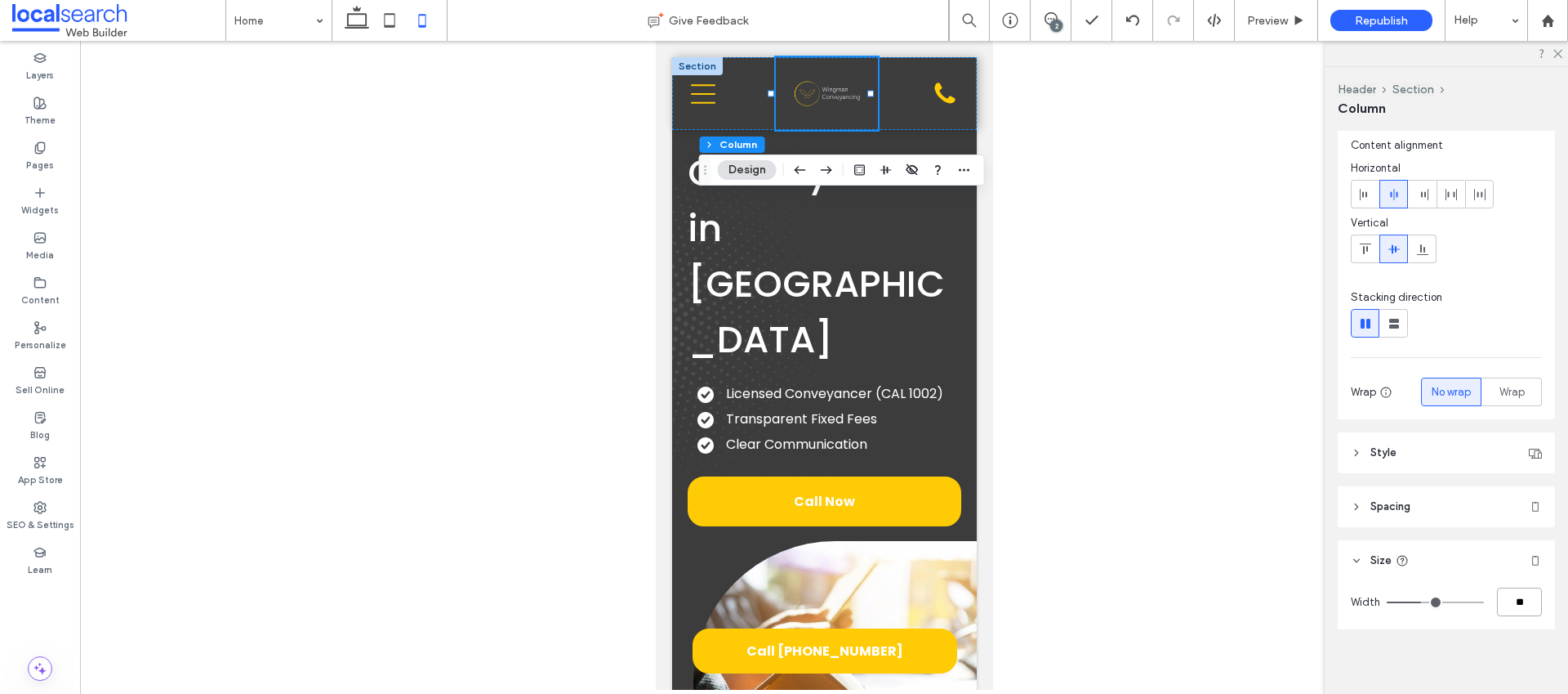
type input "**"
type input "***"
click at [1392, 195] on icon at bounding box center [1393, 194] width 13 height 13
click at [842, 90] on img at bounding box center [833, 94] width 68 height 26
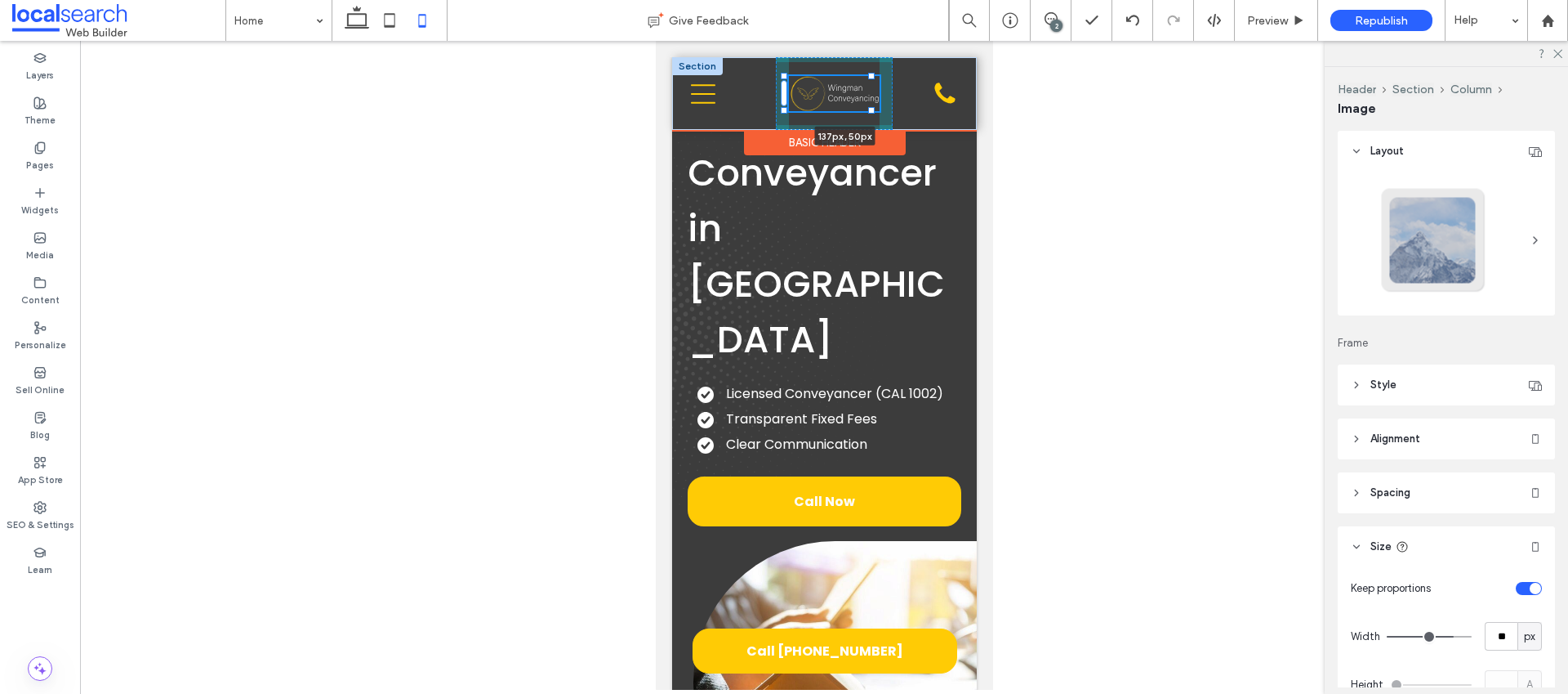
drag, startPoint x: 861, startPoint y: 105, endPoint x: 881, endPoint y: 120, distance: 25.0
click at [881, 120] on div "137px , 50px About Us Our Services Buying a Property Selling a Property Propert…" at bounding box center [824, 93] width 305 height 72
type input "***"
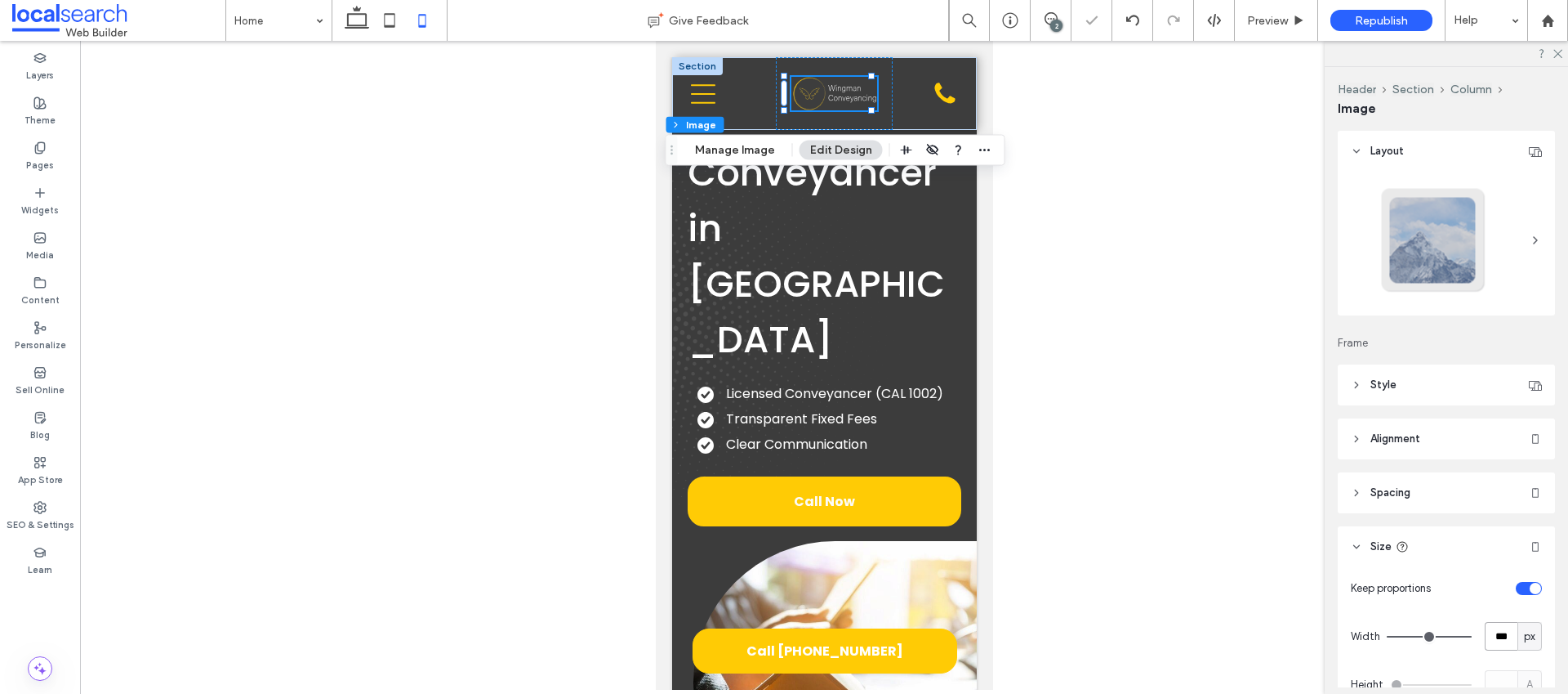
click at [1502, 643] on input "***" at bounding box center [1501, 635] width 33 height 28
type input "***"
click at [386, 17] on icon at bounding box center [390, 21] width 33 height 33
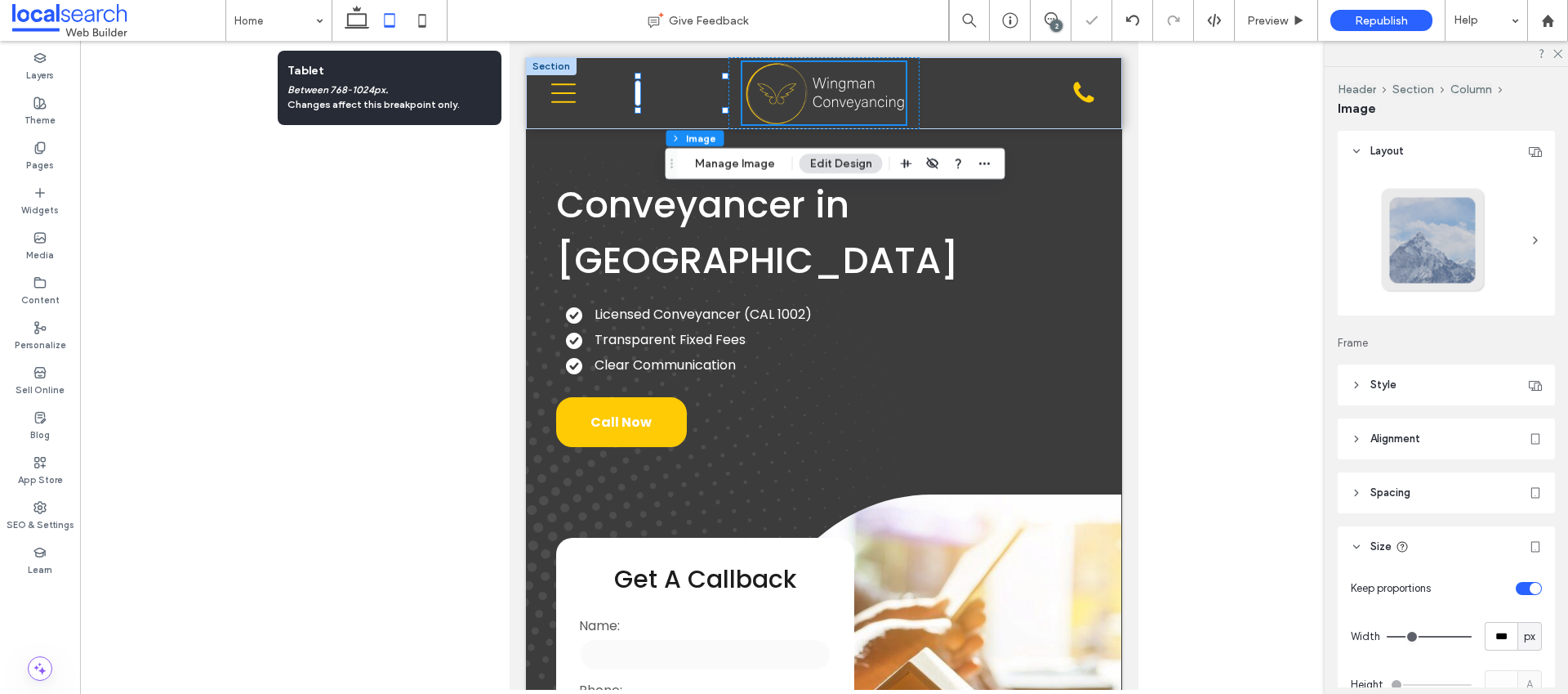
type input "***"
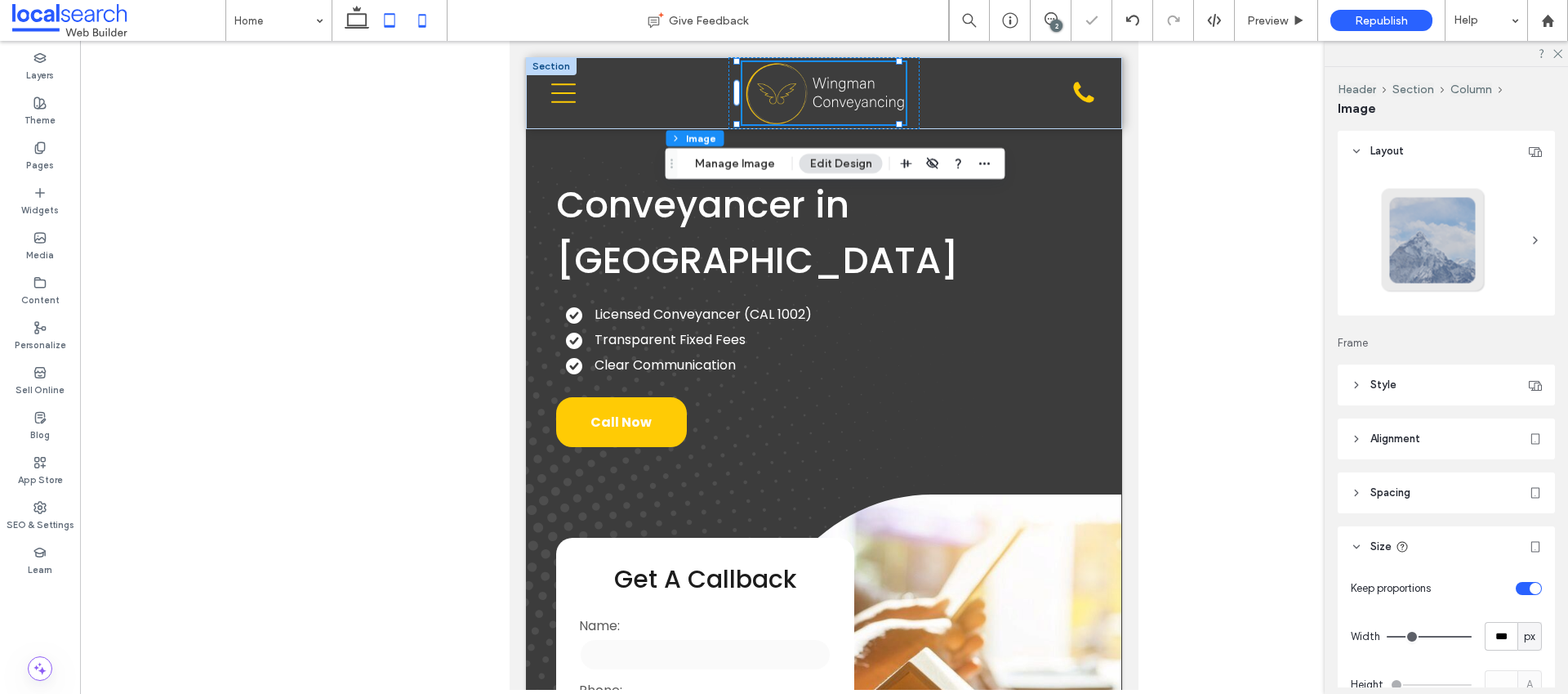
click at [425, 20] on use at bounding box center [423, 20] width 8 height 13
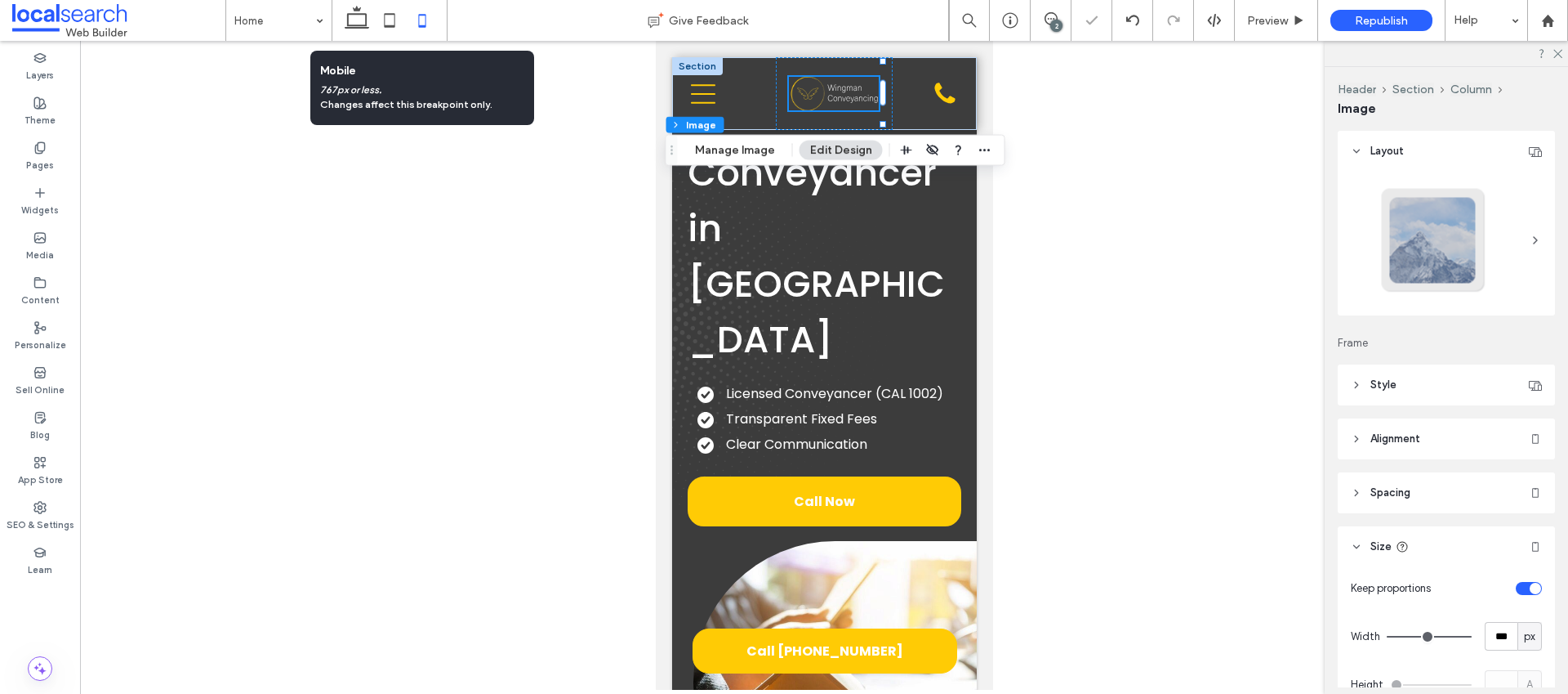
type input "***"
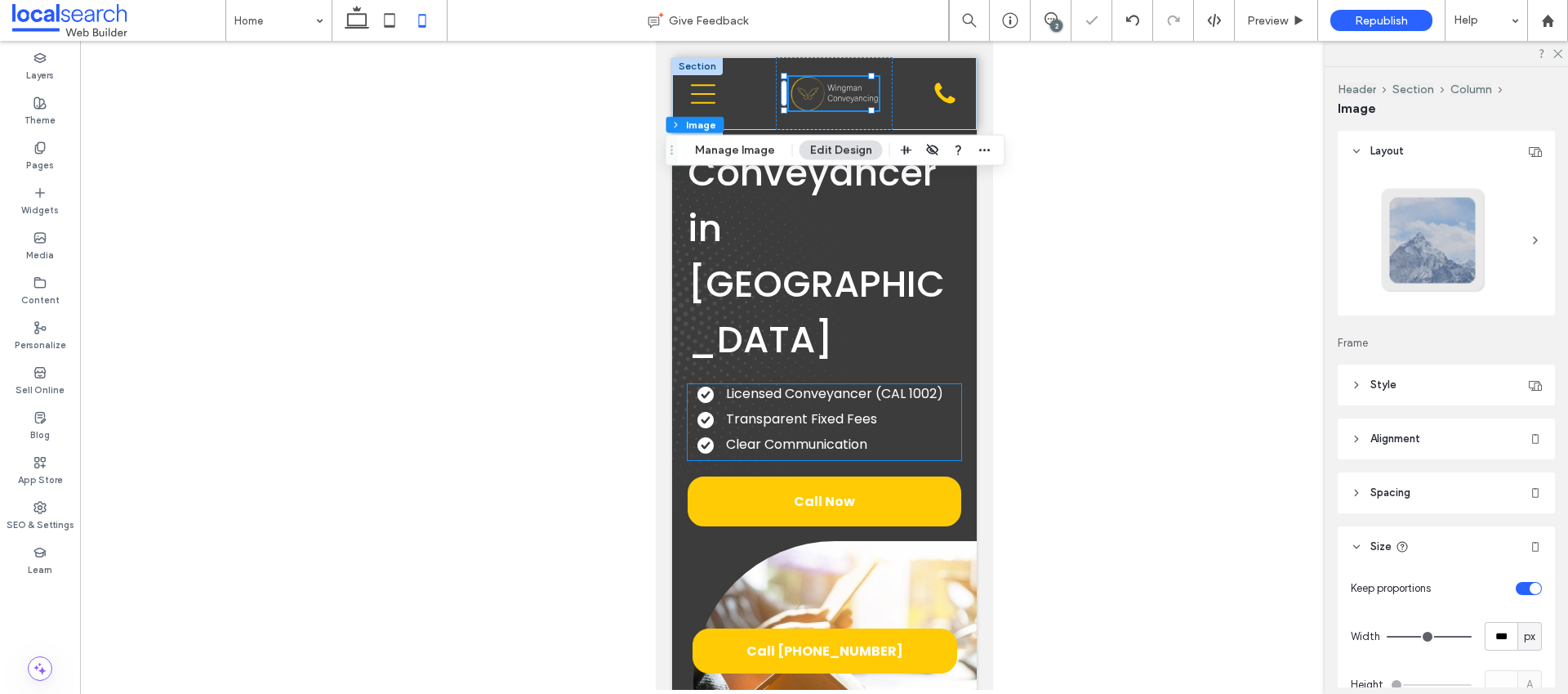
click at [842, 384] on span "Licensed Conveyancer (CAL 1002)" at bounding box center [834, 393] width 217 height 19
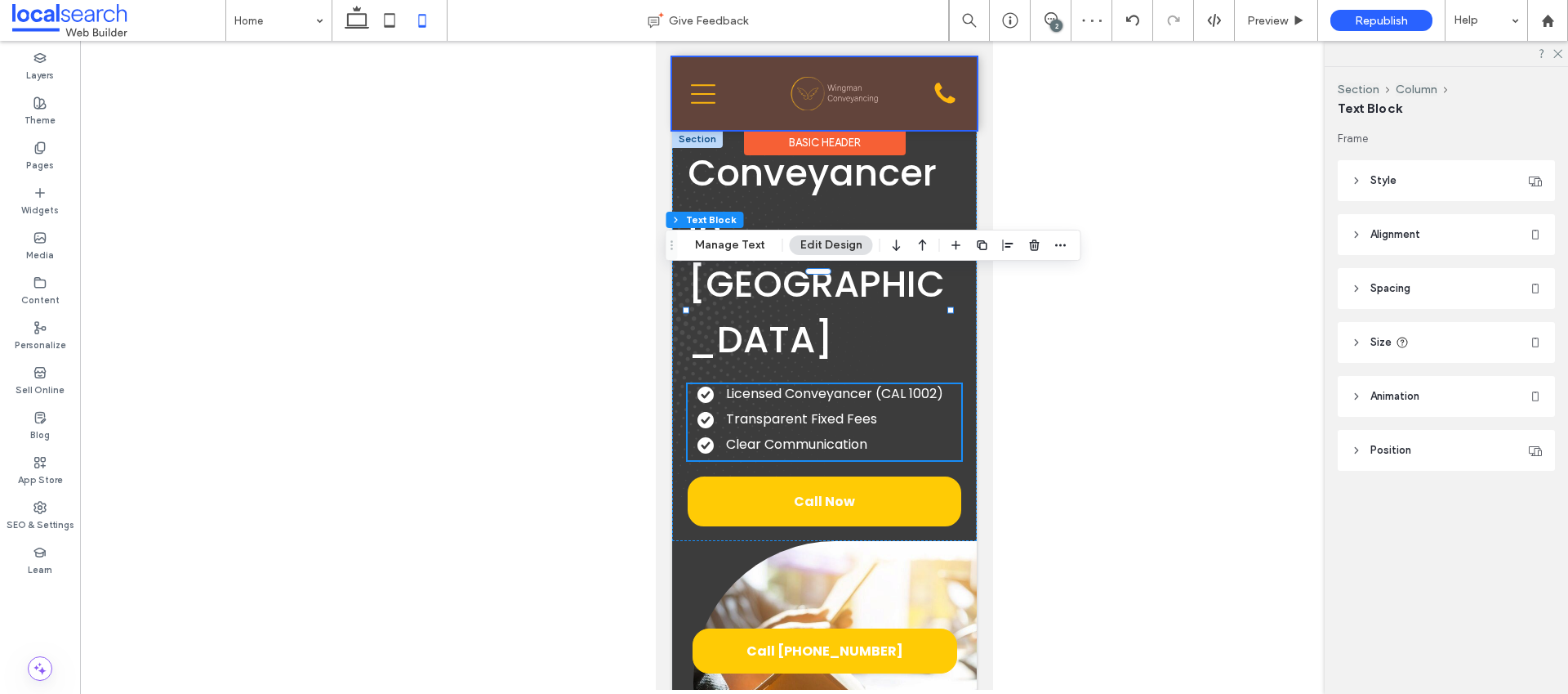
click at [819, 90] on div at bounding box center [824, 93] width 305 height 72
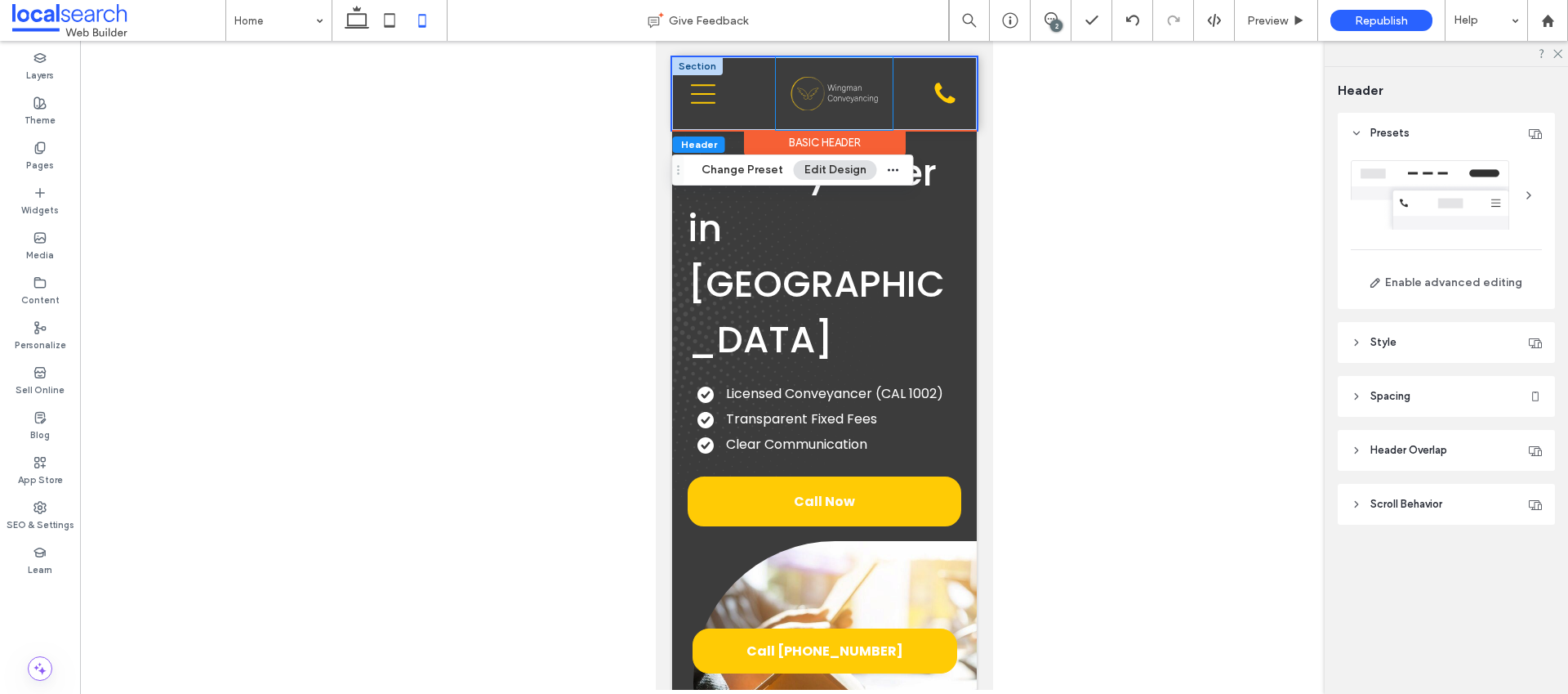
click at [775, 95] on div at bounding box center [834, 93] width 117 height 72
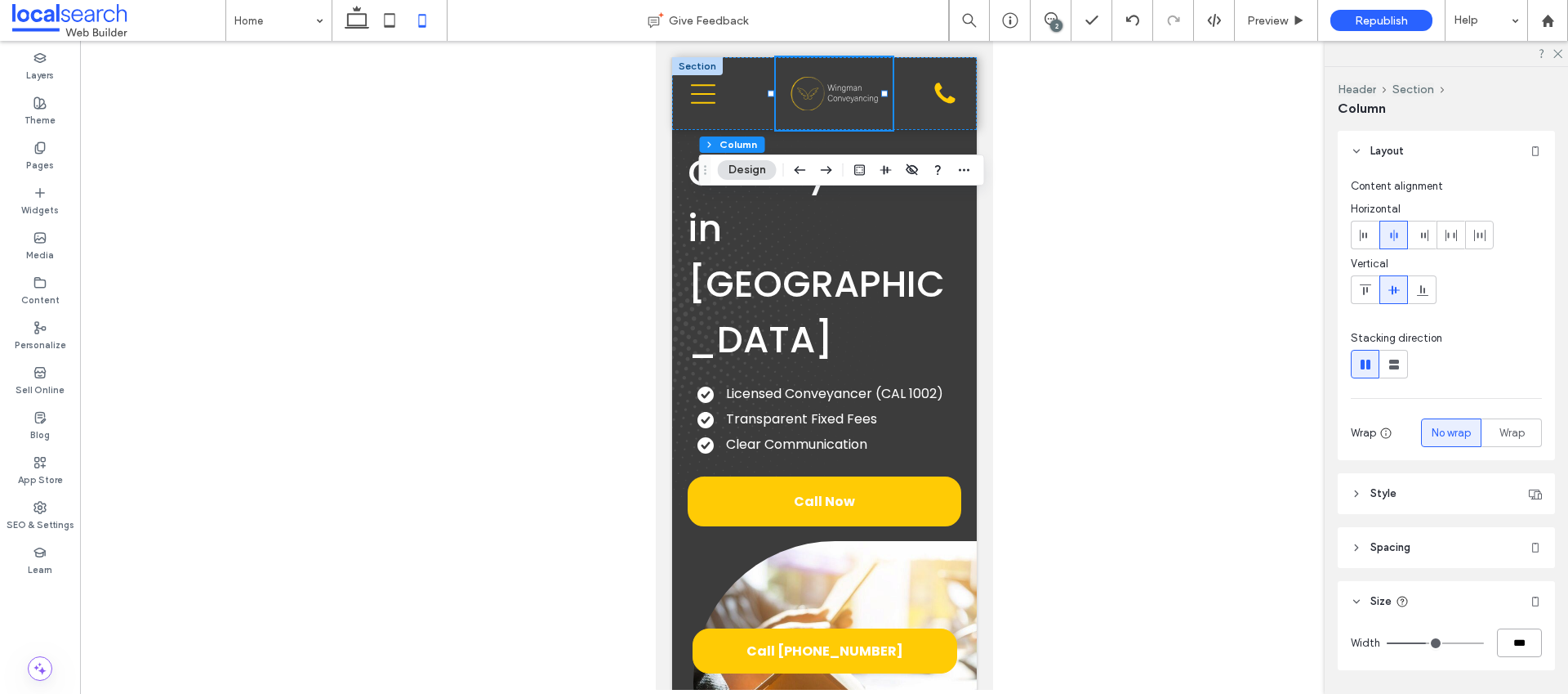
click at [1511, 652] on input "***" at bounding box center [1520, 642] width 45 height 28
type input "**"
type input "***"
click at [749, 78] on div "Menu Icon" at bounding box center [725, 93] width 97 height 72
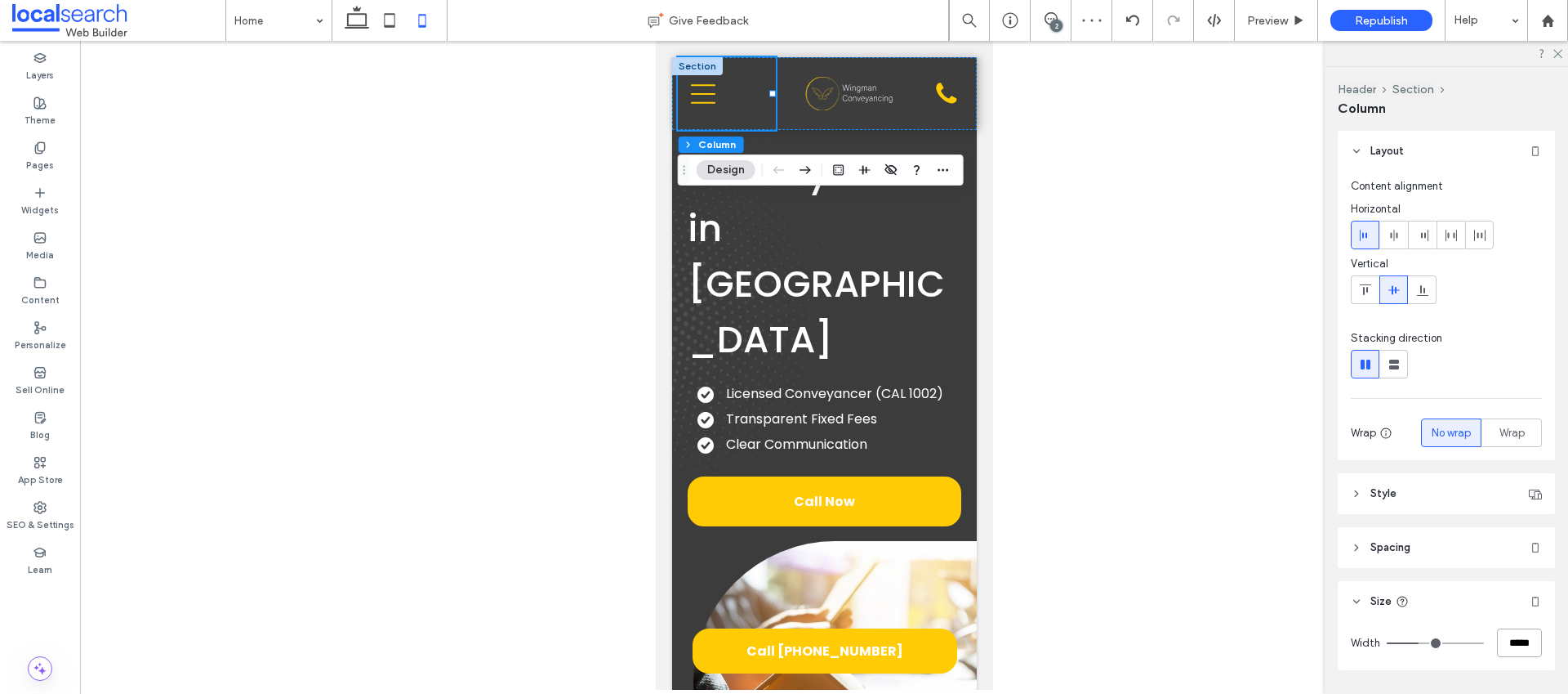
click at [1509, 640] on input "*****" at bounding box center [1520, 642] width 45 height 28
type input "**"
type input "***"
click at [935, 106] on link "Phone Icon" at bounding box center [946, 102] width 23 height 19
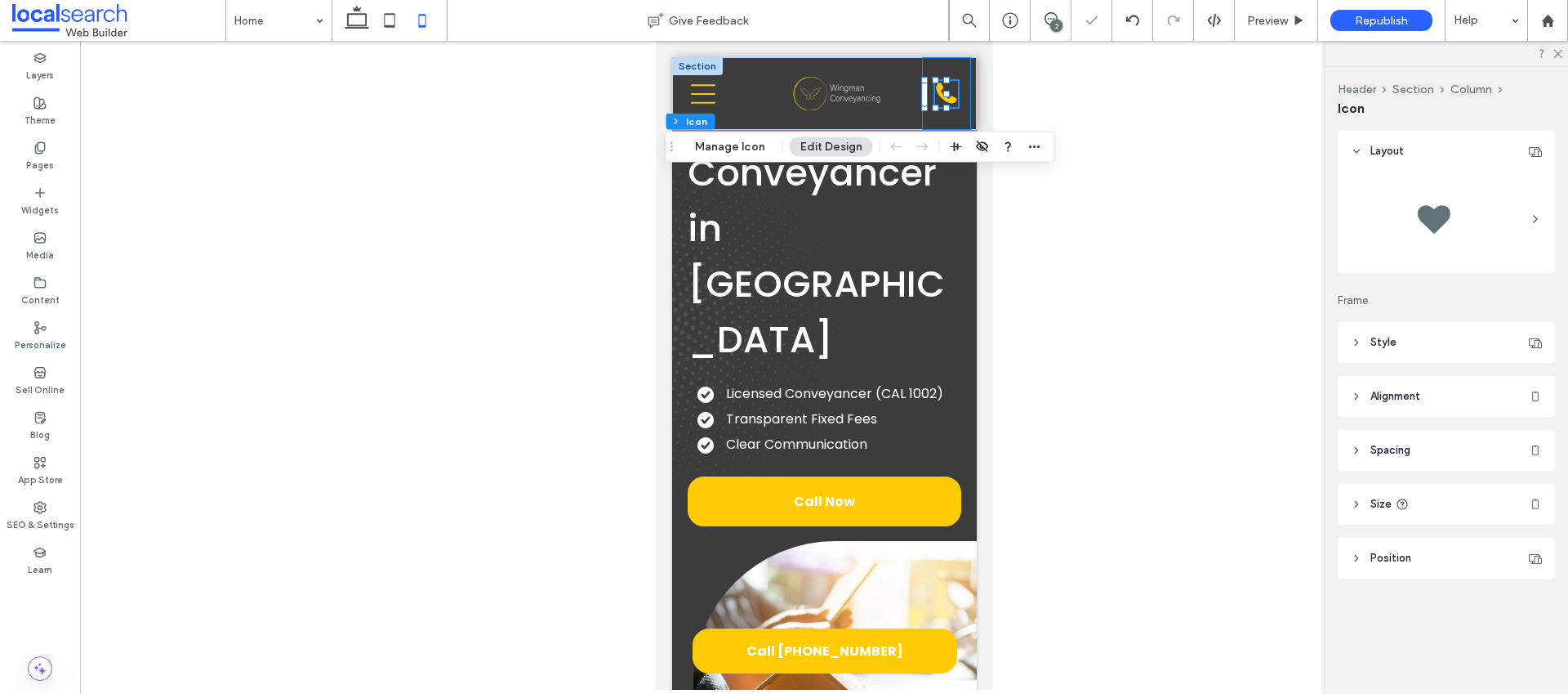
click at [935, 118] on div "0429 314 114 Phone Icon" at bounding box center [945, 93] width 49 height 72
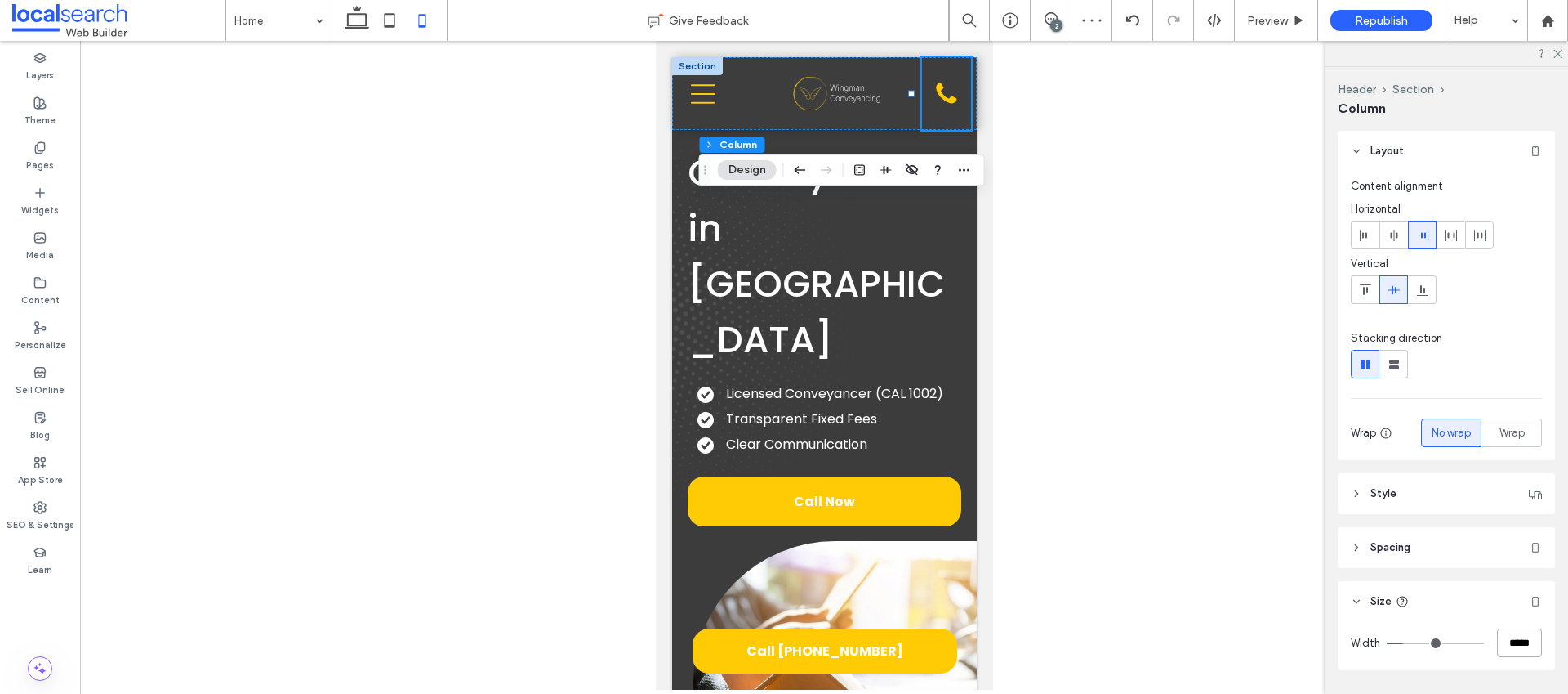
click at [1508, 642] on input "*****" at bounding box center [1520, 642] width 45 height 28
type input "**"
type input "***"
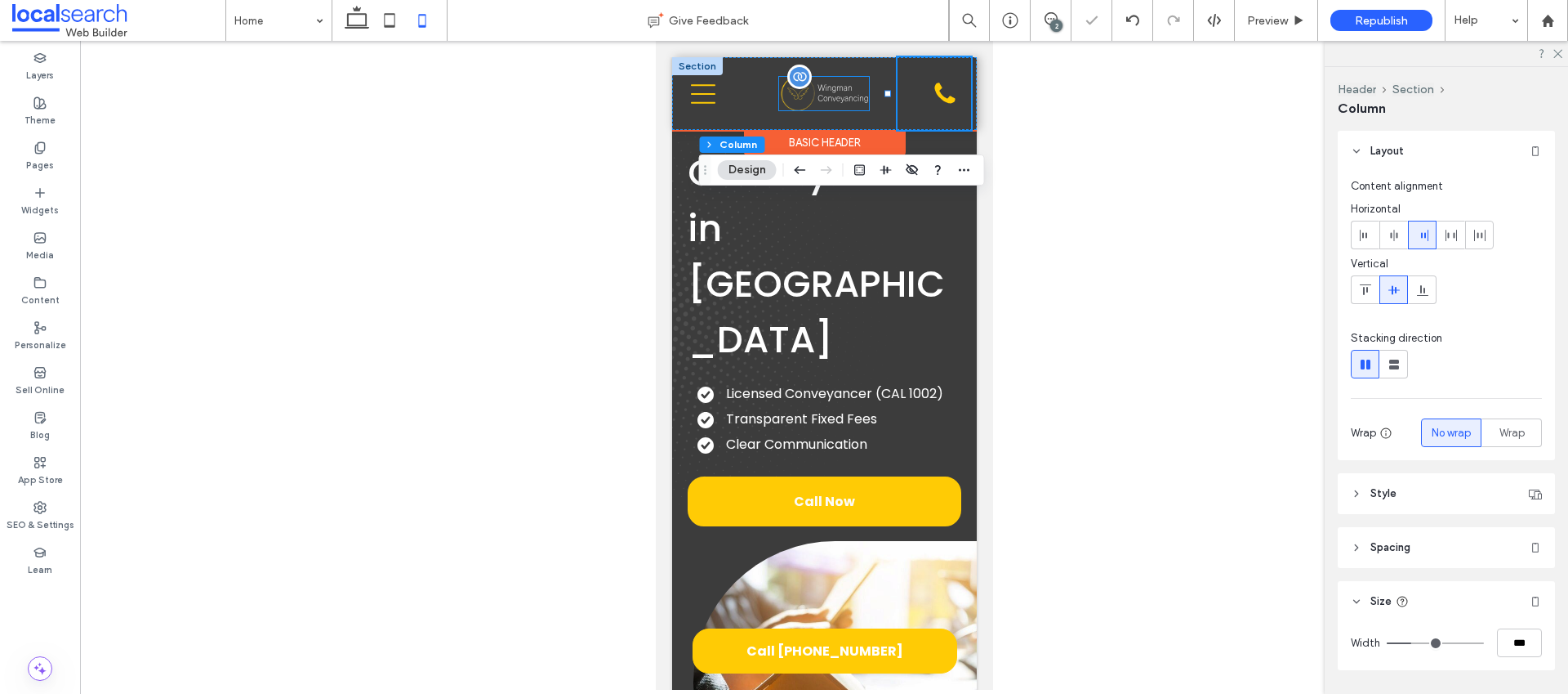
click at [839, 82] on img at bounding box center [823, 94] width 90 height 34
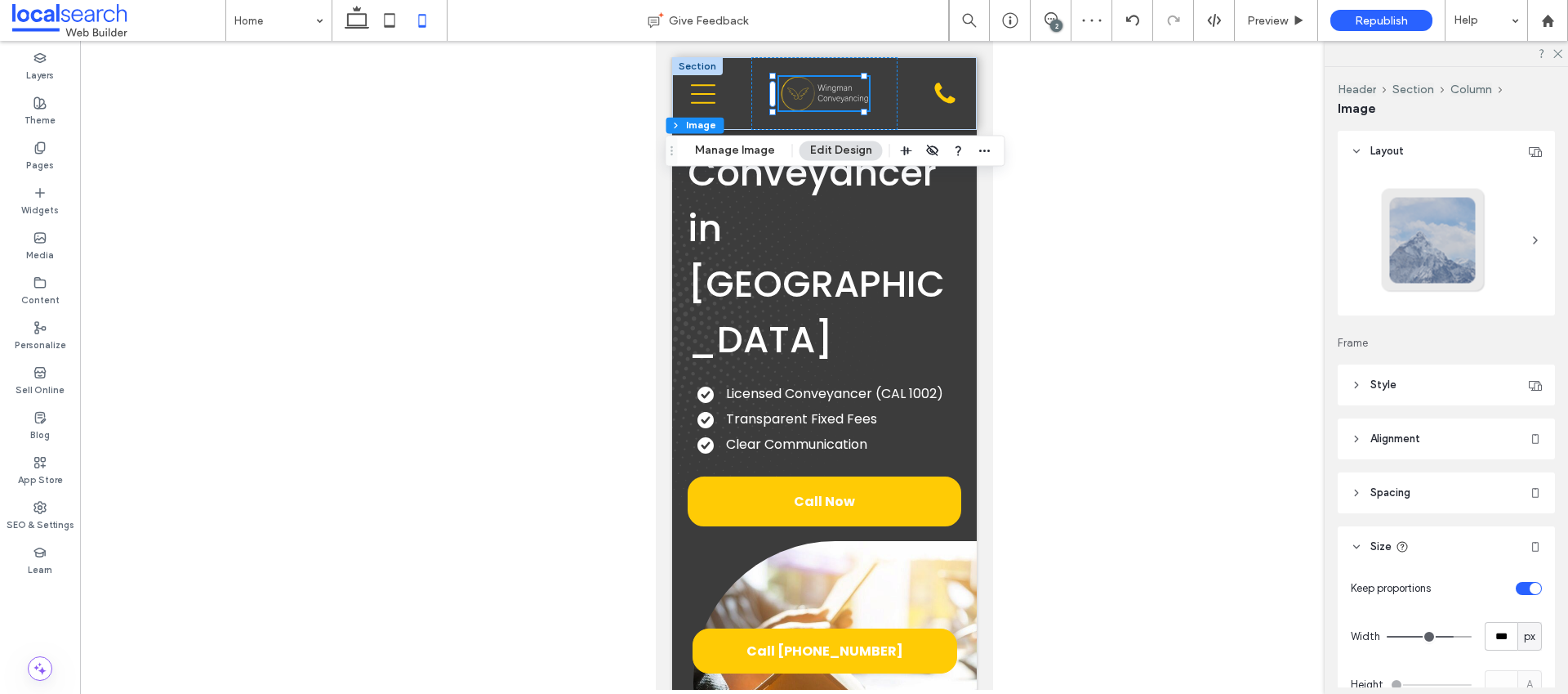
type input "***"
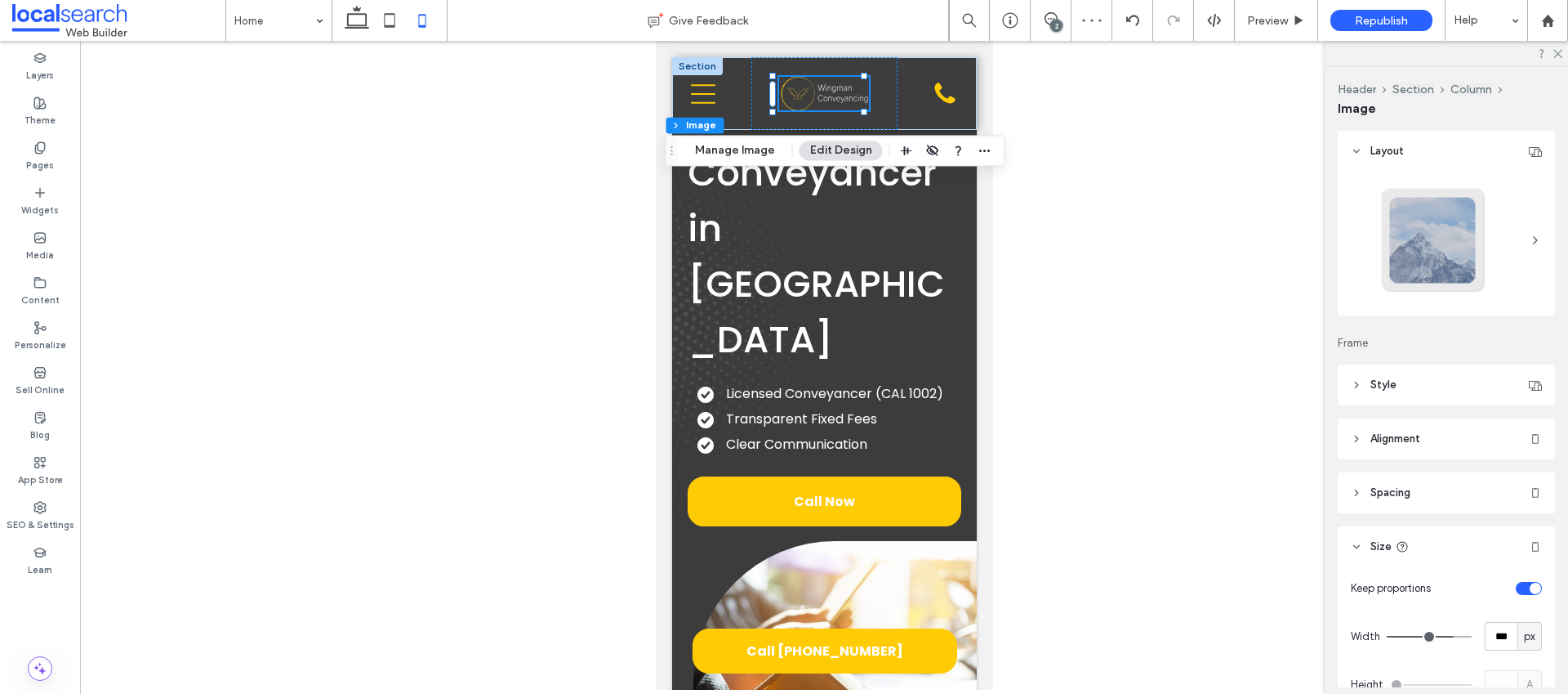
type input "***"
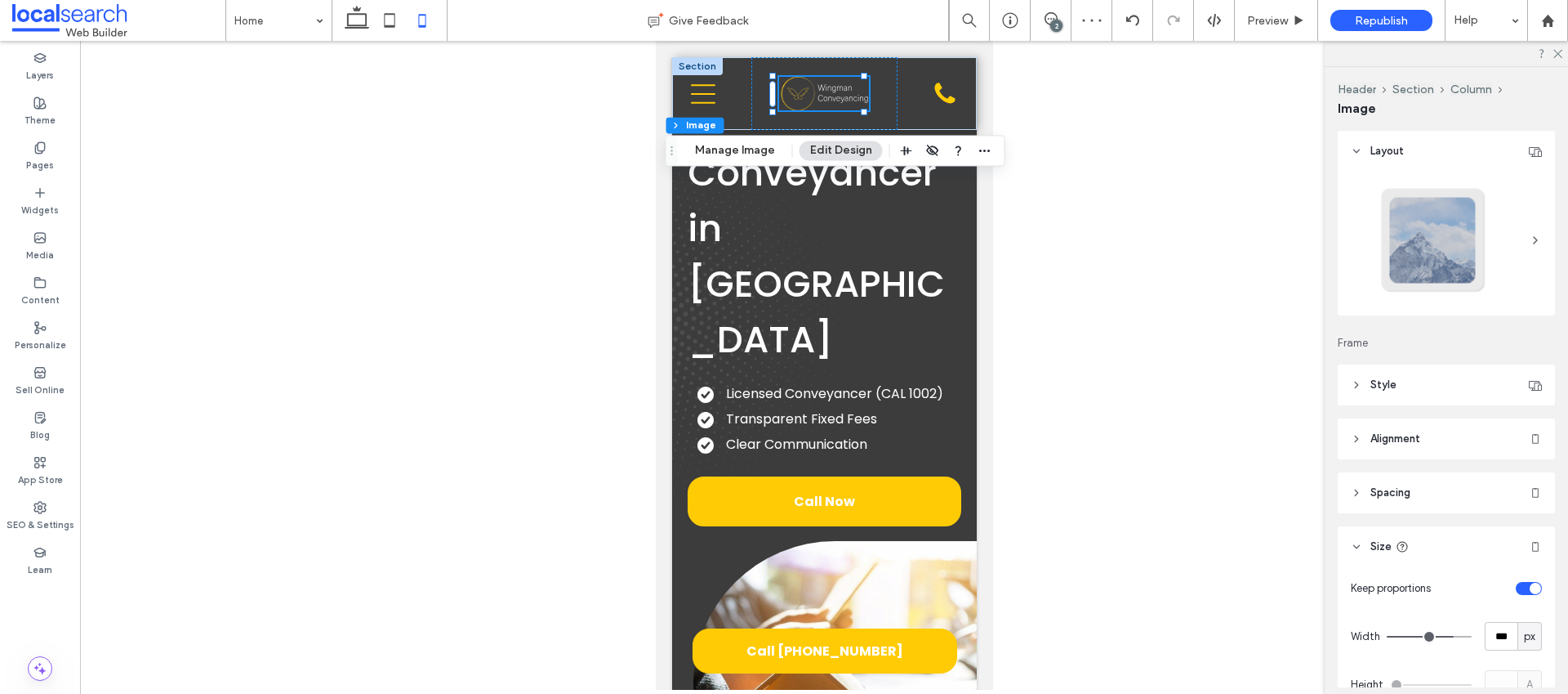
type input "***"
drag, startPoint x: 1442, startPoint y: 635, endPoint x: 1484, endPoint y: 635, distance: 42.0
type input "***"
click at [1472, 635] on input "range" at bounding box center [1429, 636] width 85 height 2
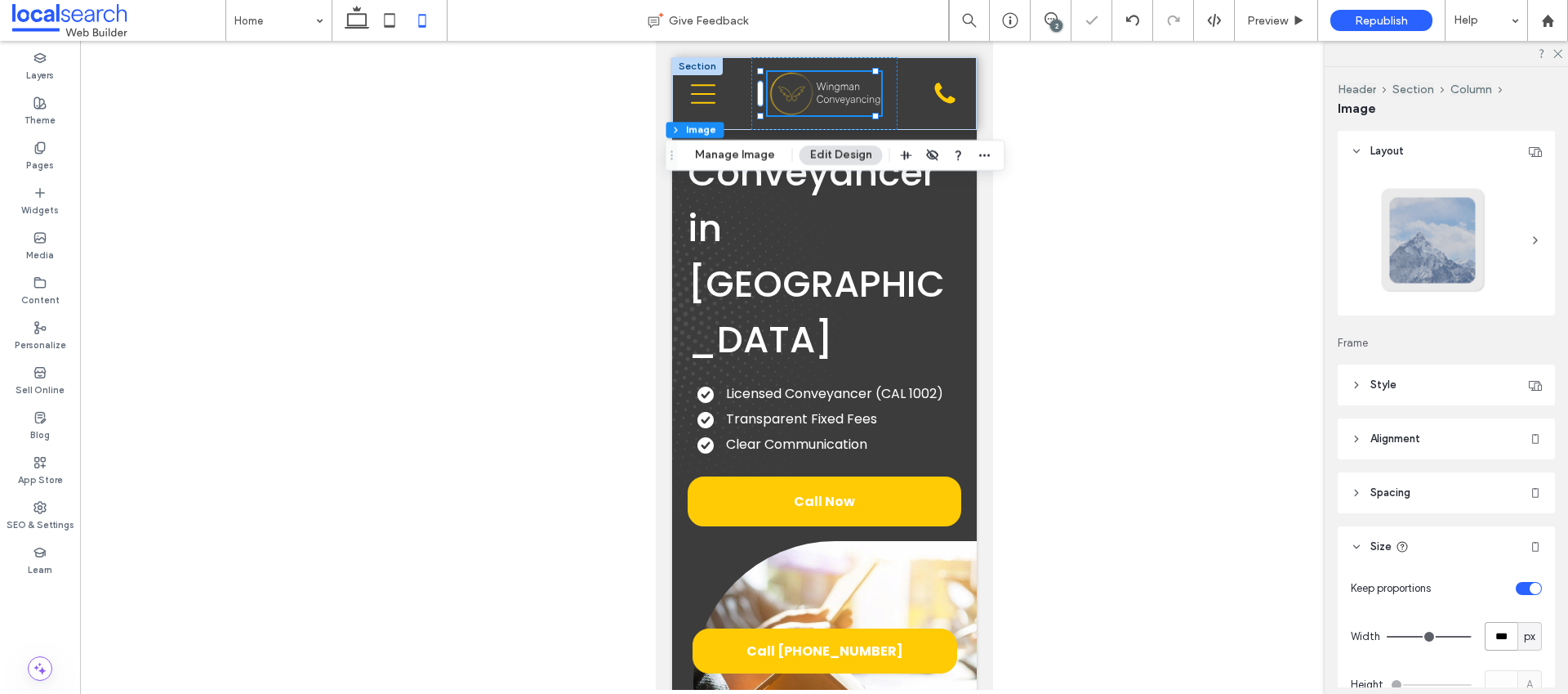
click at [1497, 625] on input "***" at bounding box center [1501, 635] width 33 height 28
type input "***"
click at [922, 219] on h1 "Conveyancer in Darwin" at bounding box center [824, 257] width 275 height 222
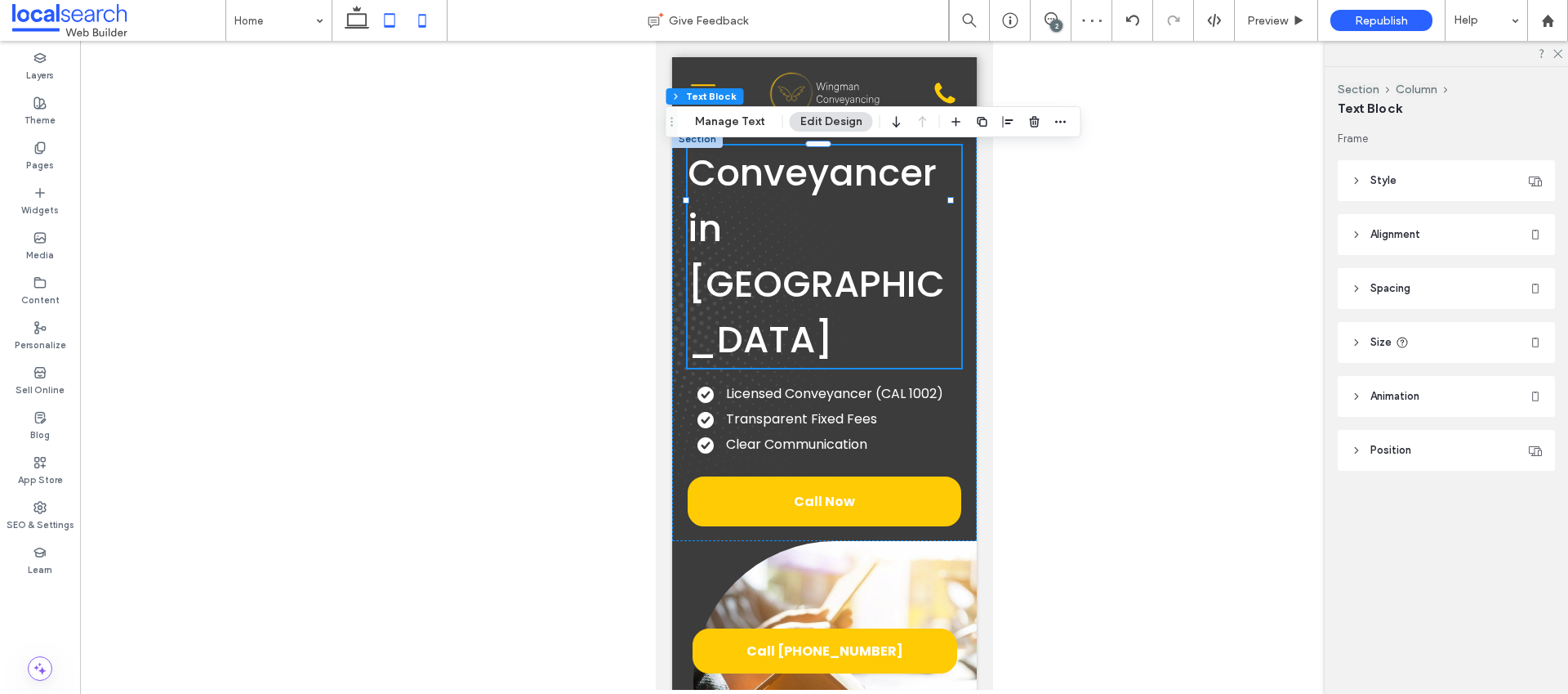
click at [392, 20] on icon at bounding box center [390, 21] width 33 height 33
type input "**"
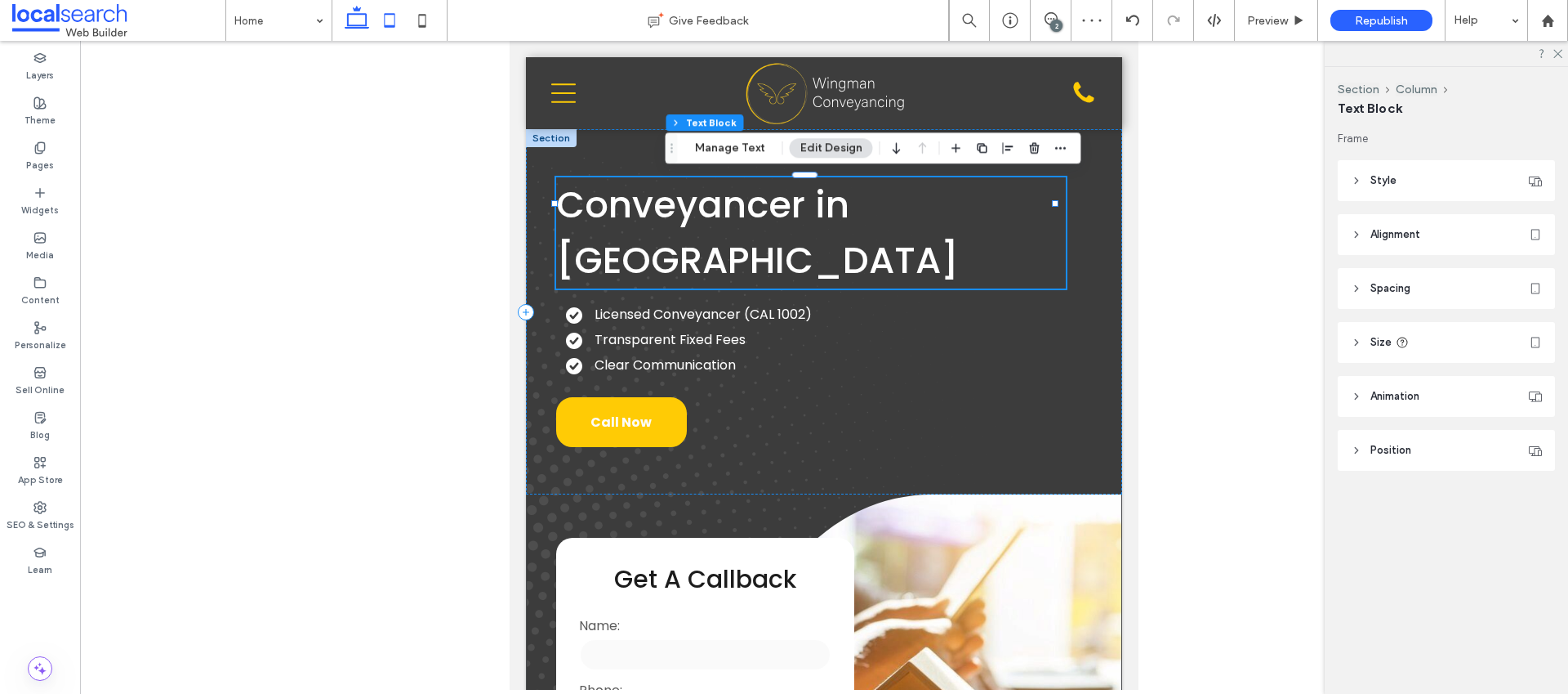
click at [356, 18] on icon at bounding box center [357, 21] width 33 height 33
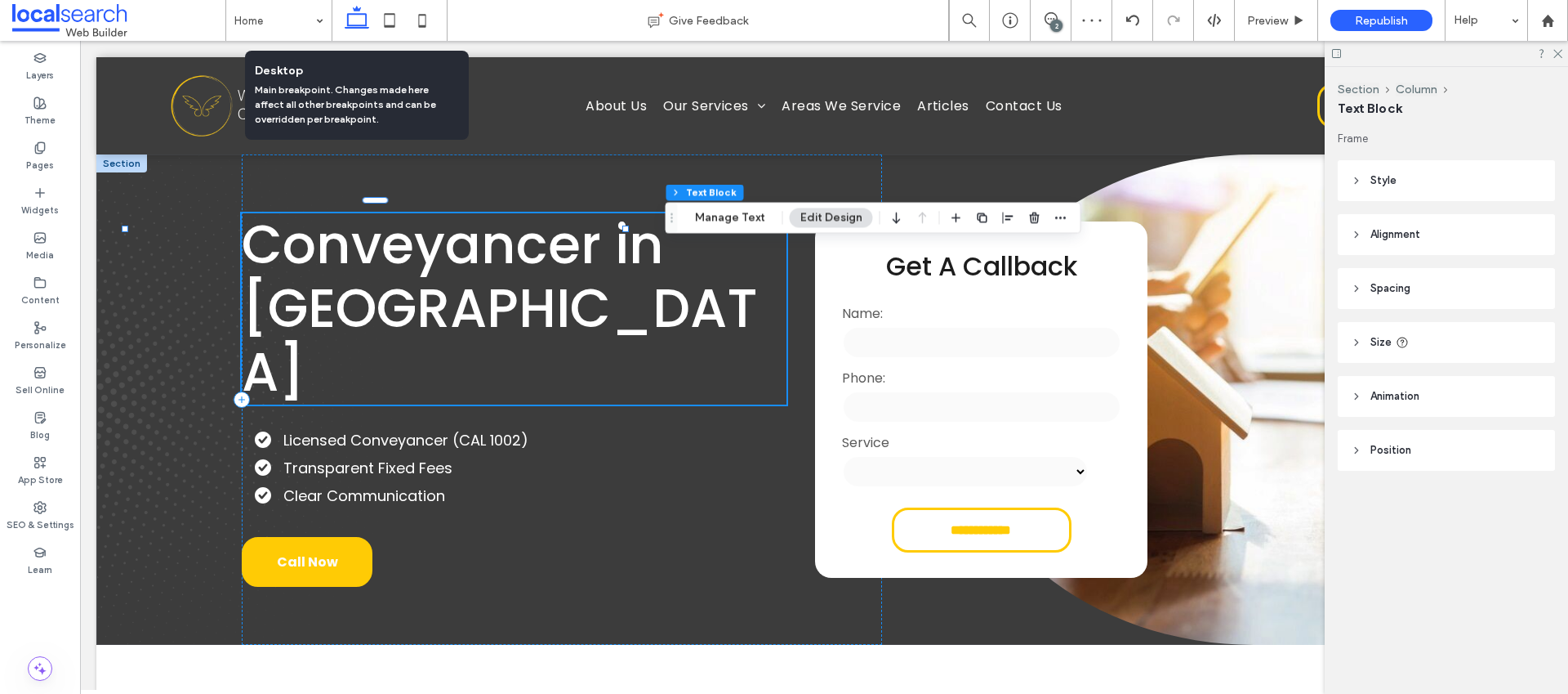
type input "**"
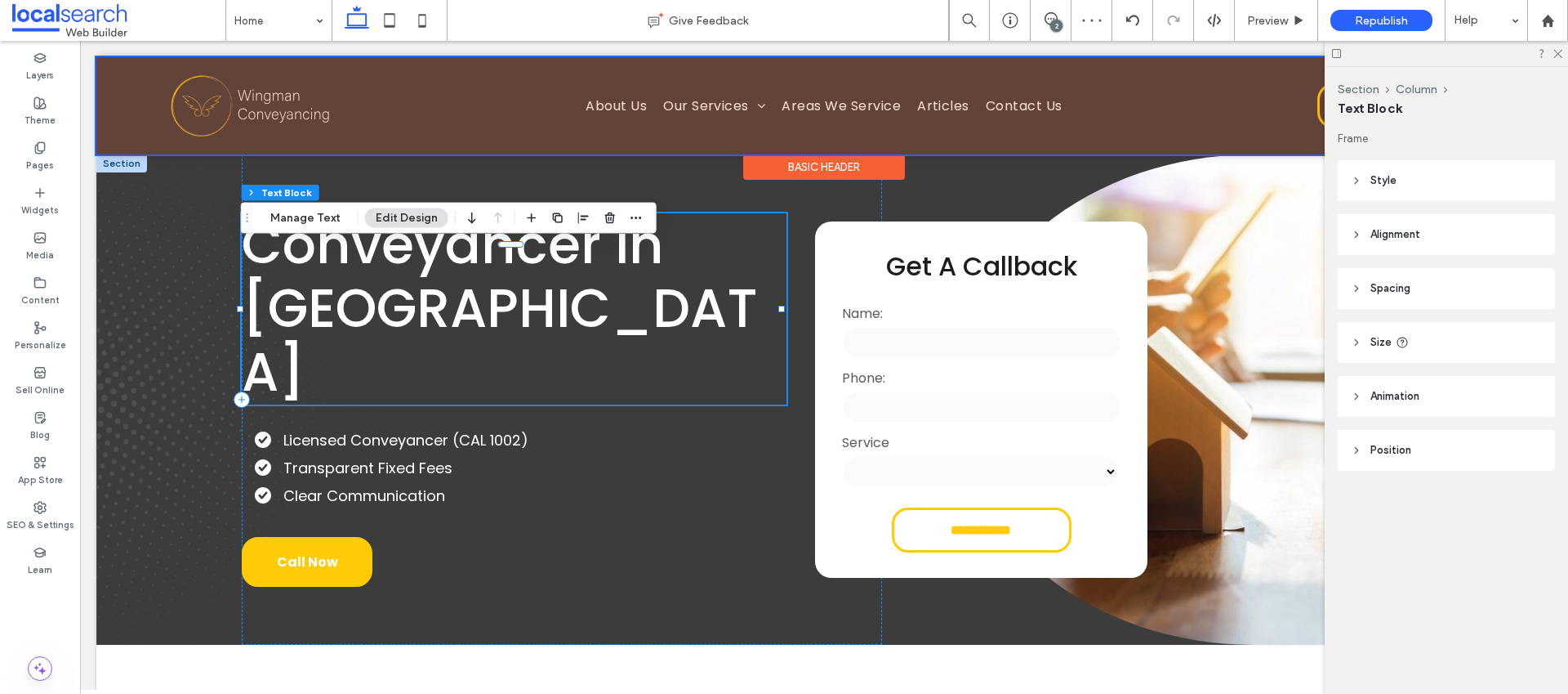
click at [269, 103] on div at bounding box center [824, 105] width 1455 height 97
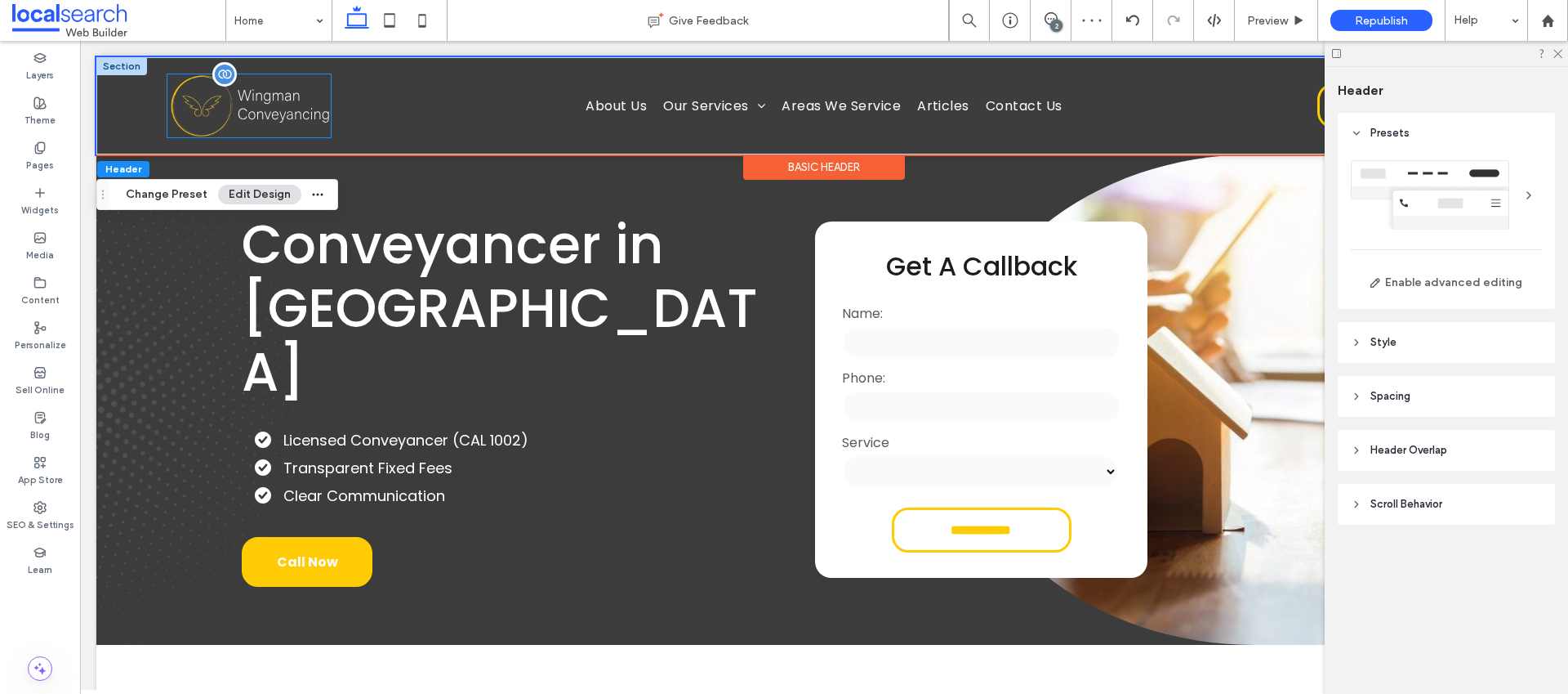
click at [251, 105] on img at bounding box center [250, 105] width 164 height 62
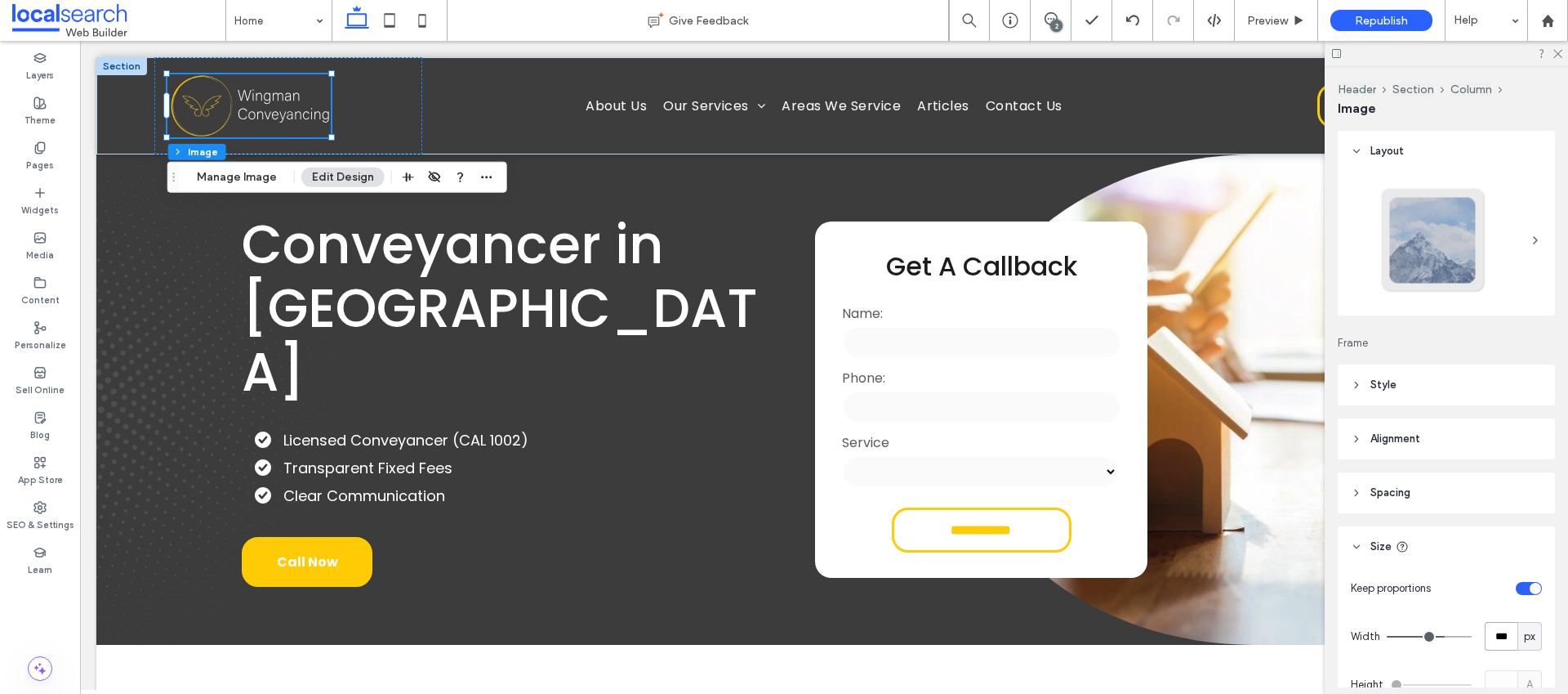
click at [1497, 630] on input "***" at bounding box center [1501, 635] width 33 height 28
type input "***"
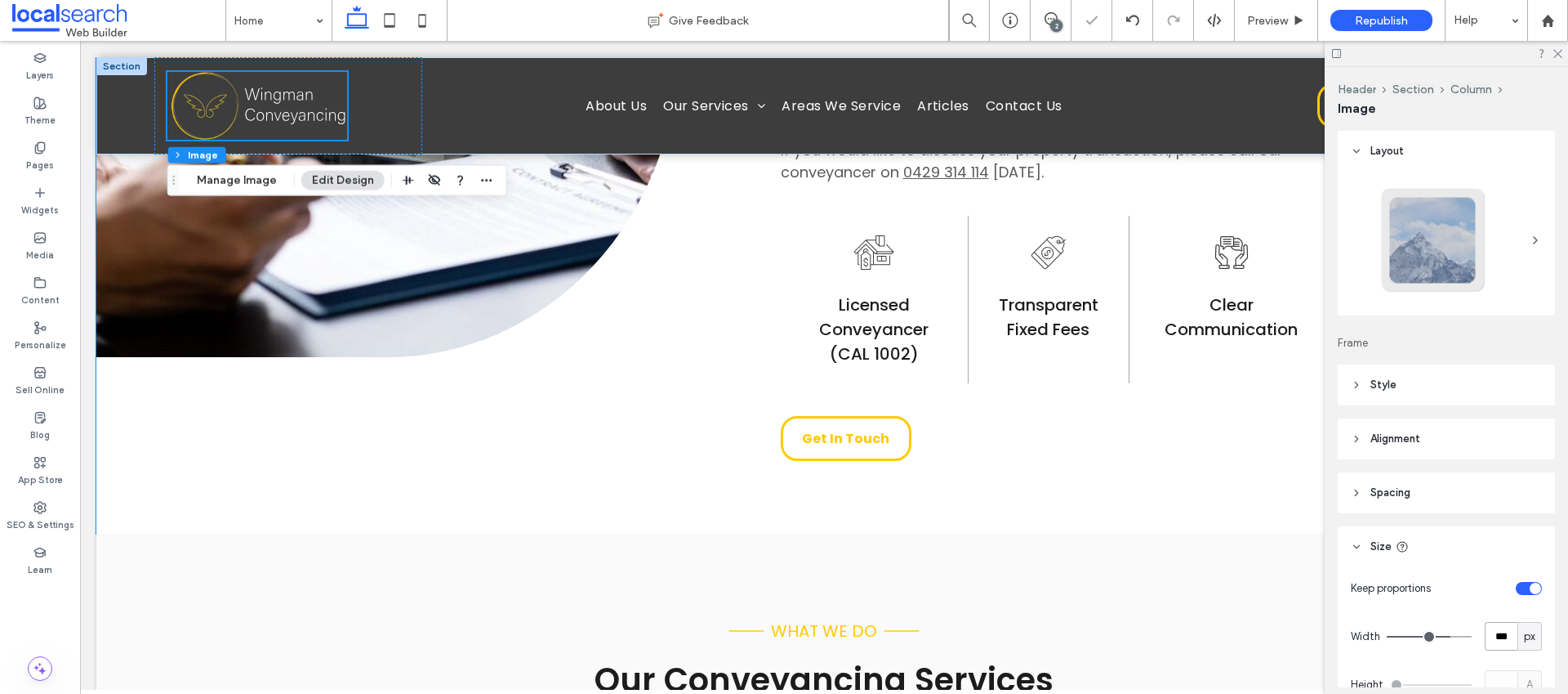
scroll to position [0, 0]
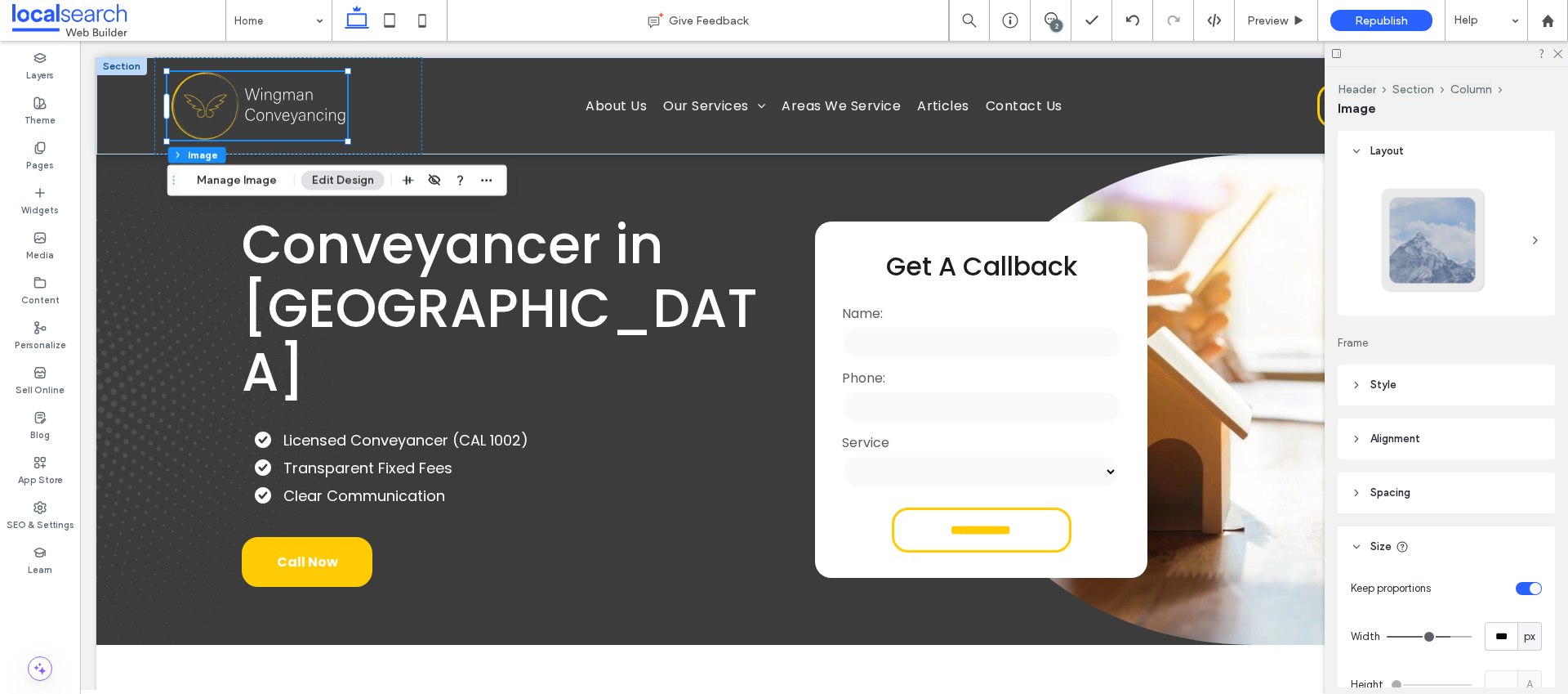
click at [1059, 30] on div "2" at bounding box center [1056, 26] width 12 height 12
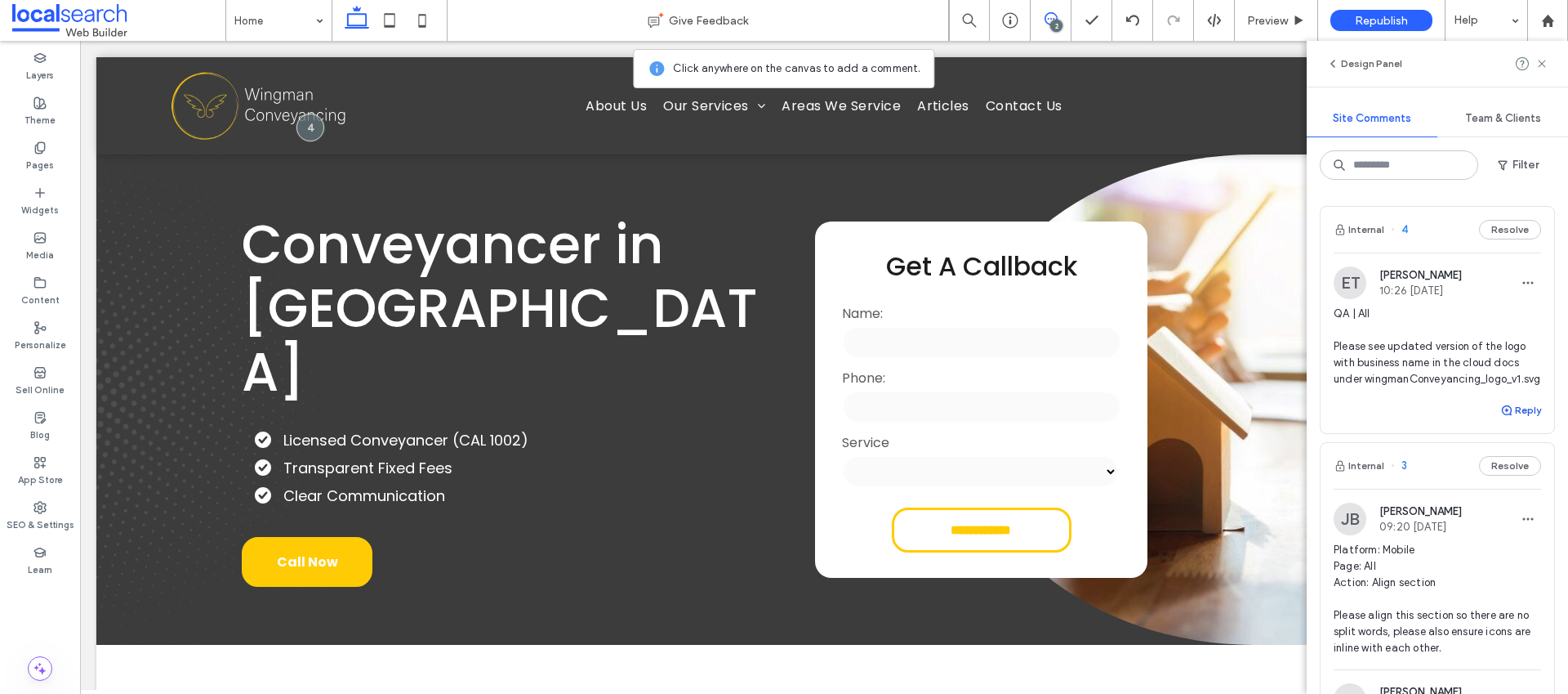
click at [1502, 415] on use "button" at bounding box center [1506, 410] width 9 height 9
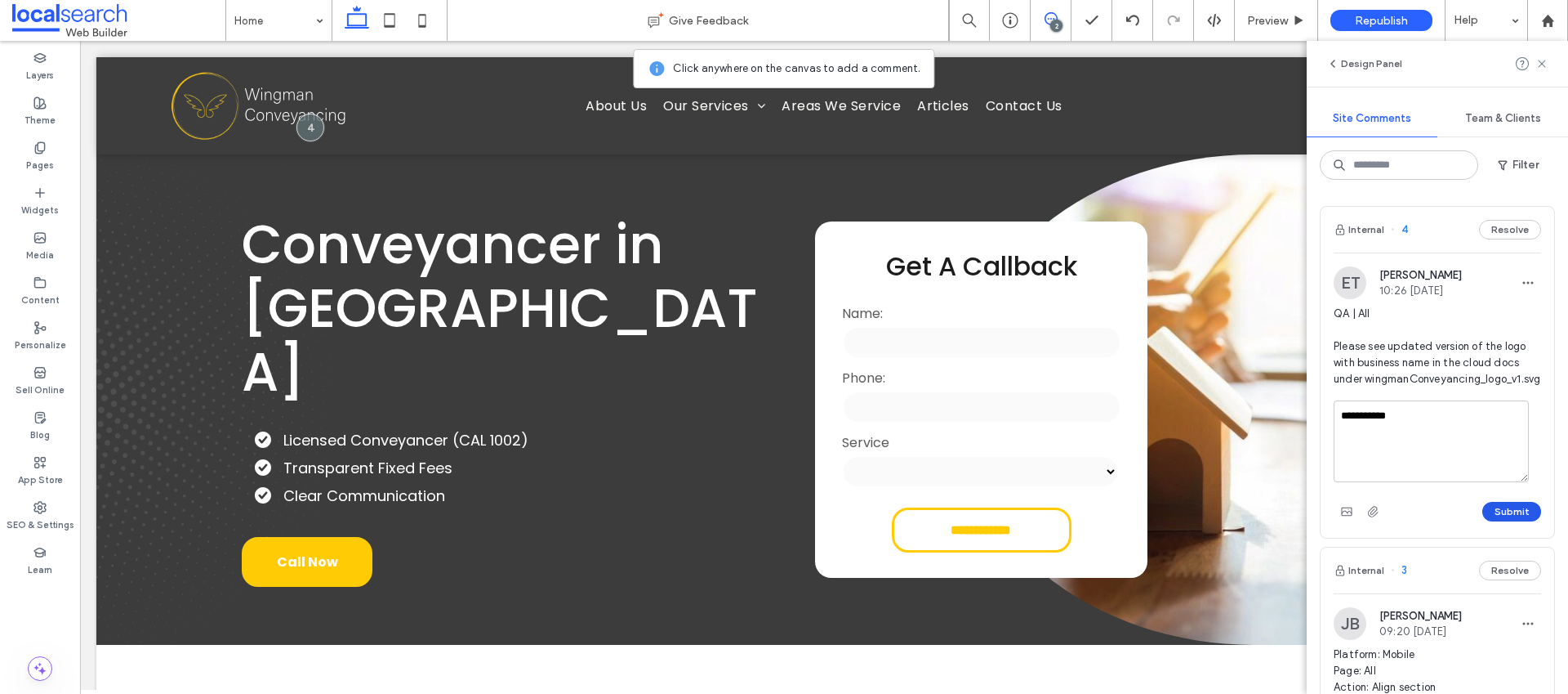
type textarea "**********"
click at [1490, 521] on button "Submit" at bounding box center [1511, 511] width 59 height 20
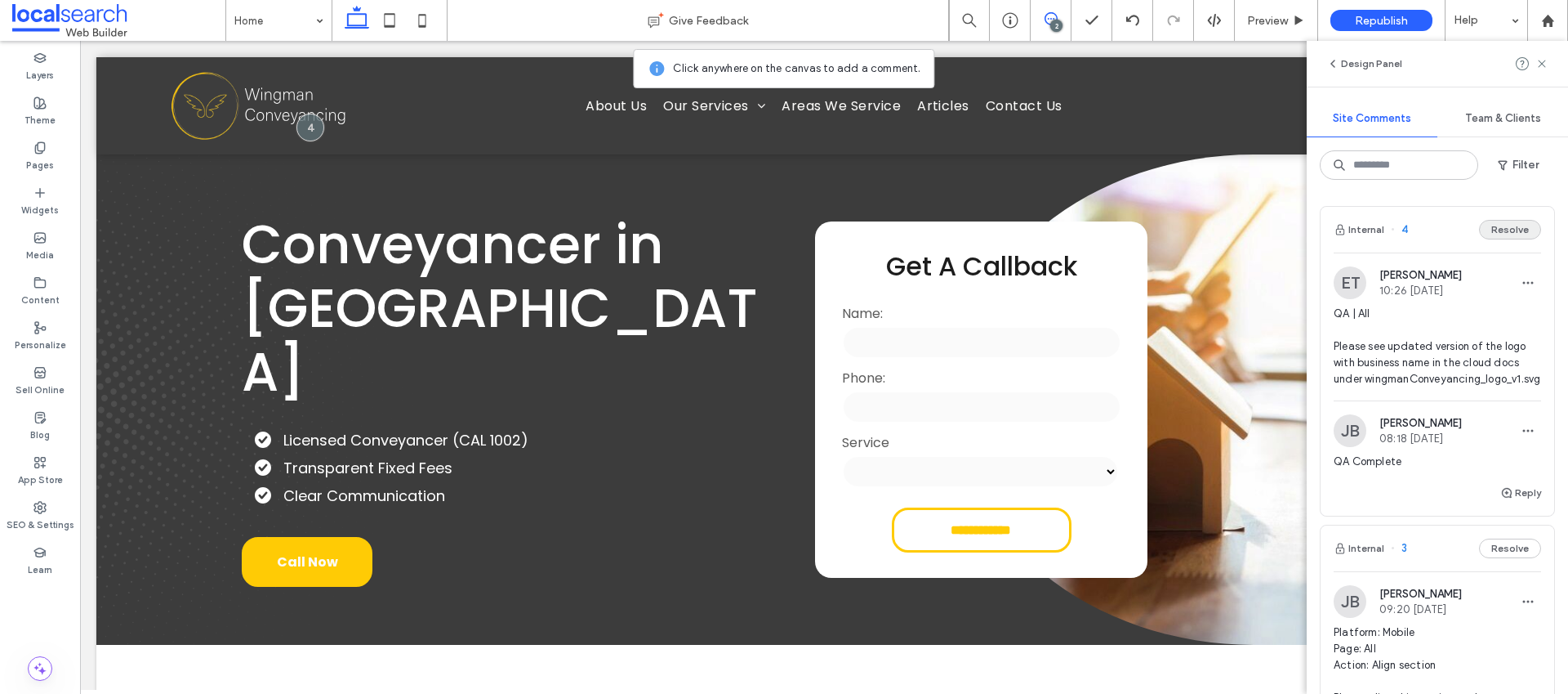
click at [1506, 231] on button "Resolve" at bounding box center [1510, 229] width 62 height 20
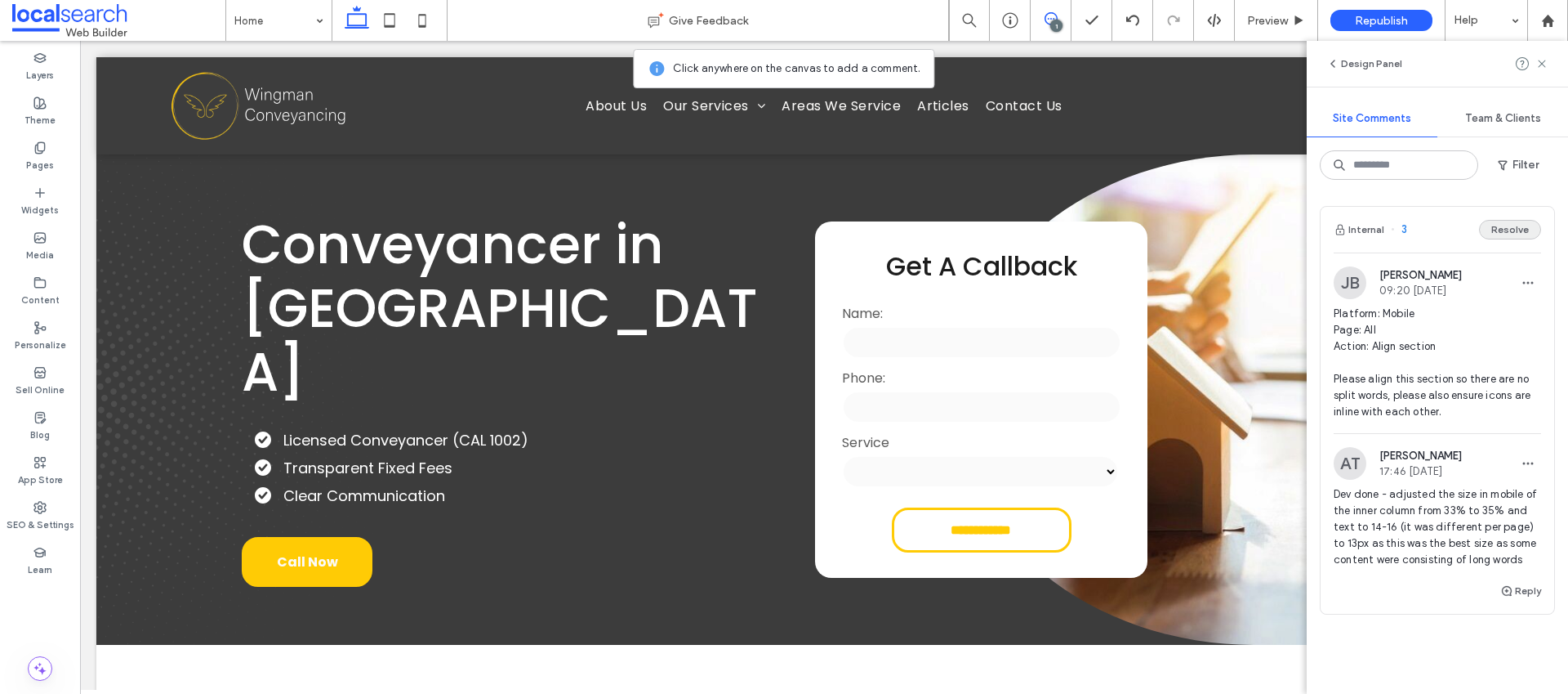
click at [1488, 221] on button "Resolve" at bounding box center [1510, 229] width 62 height 20
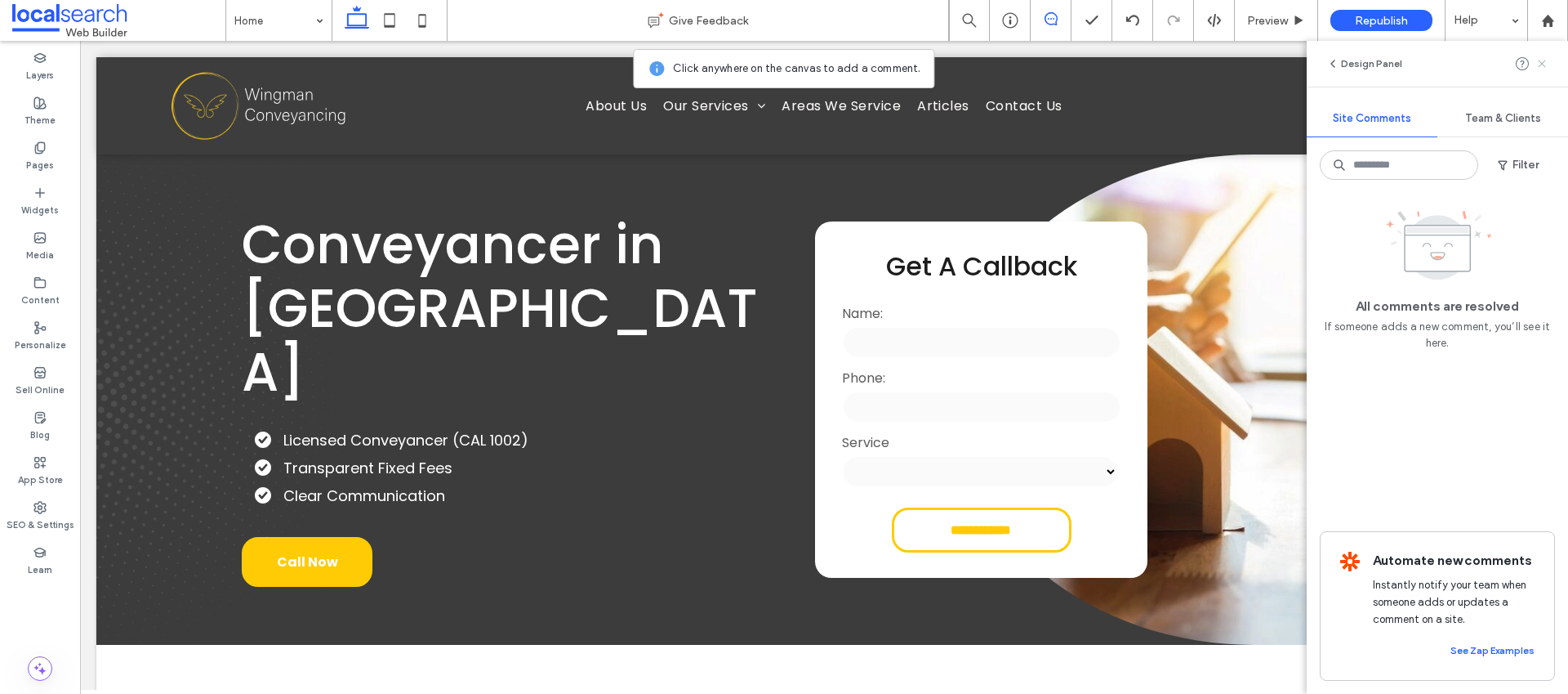
click at [1543, 62] on use at bounding box center [1541, 63] width 8 height 8
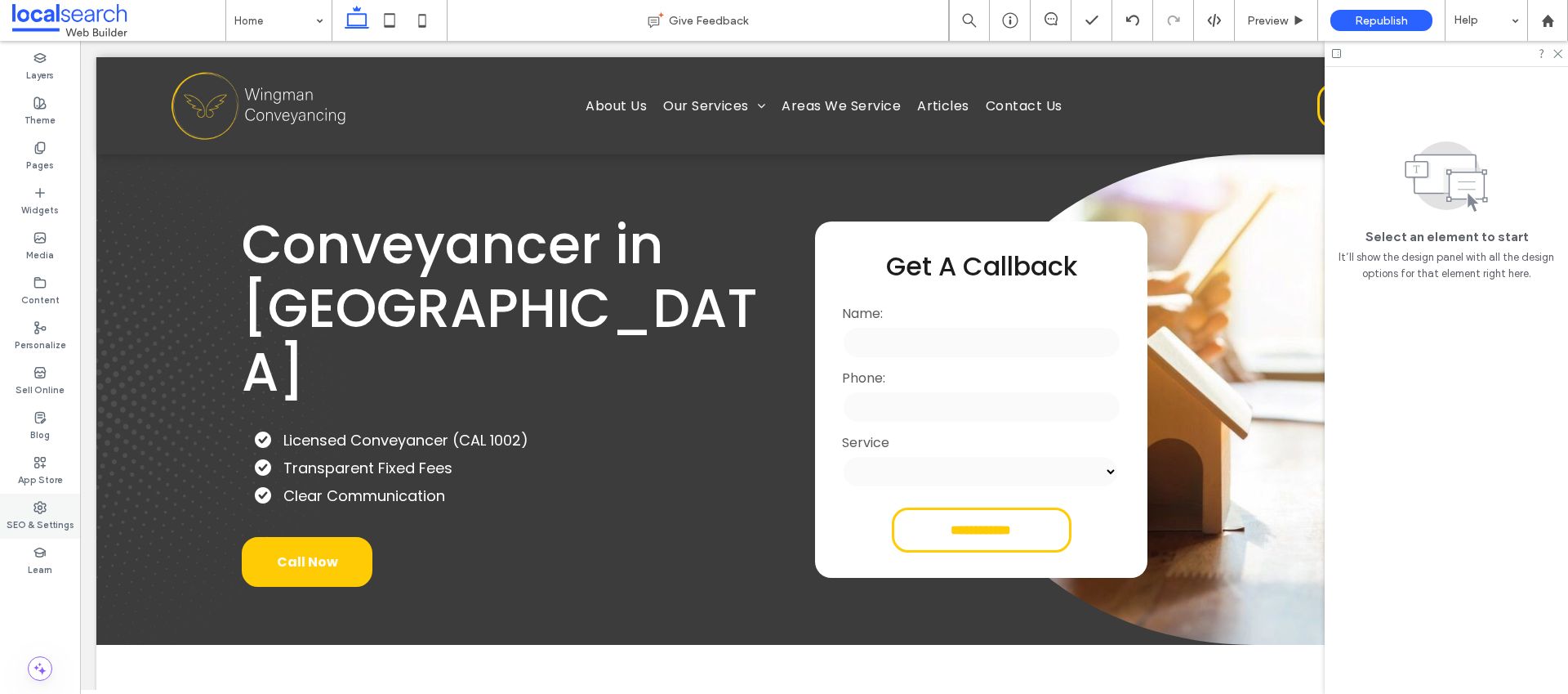
click at [40, 509] on icon at bounding box center [40, 507] width 13 height 13
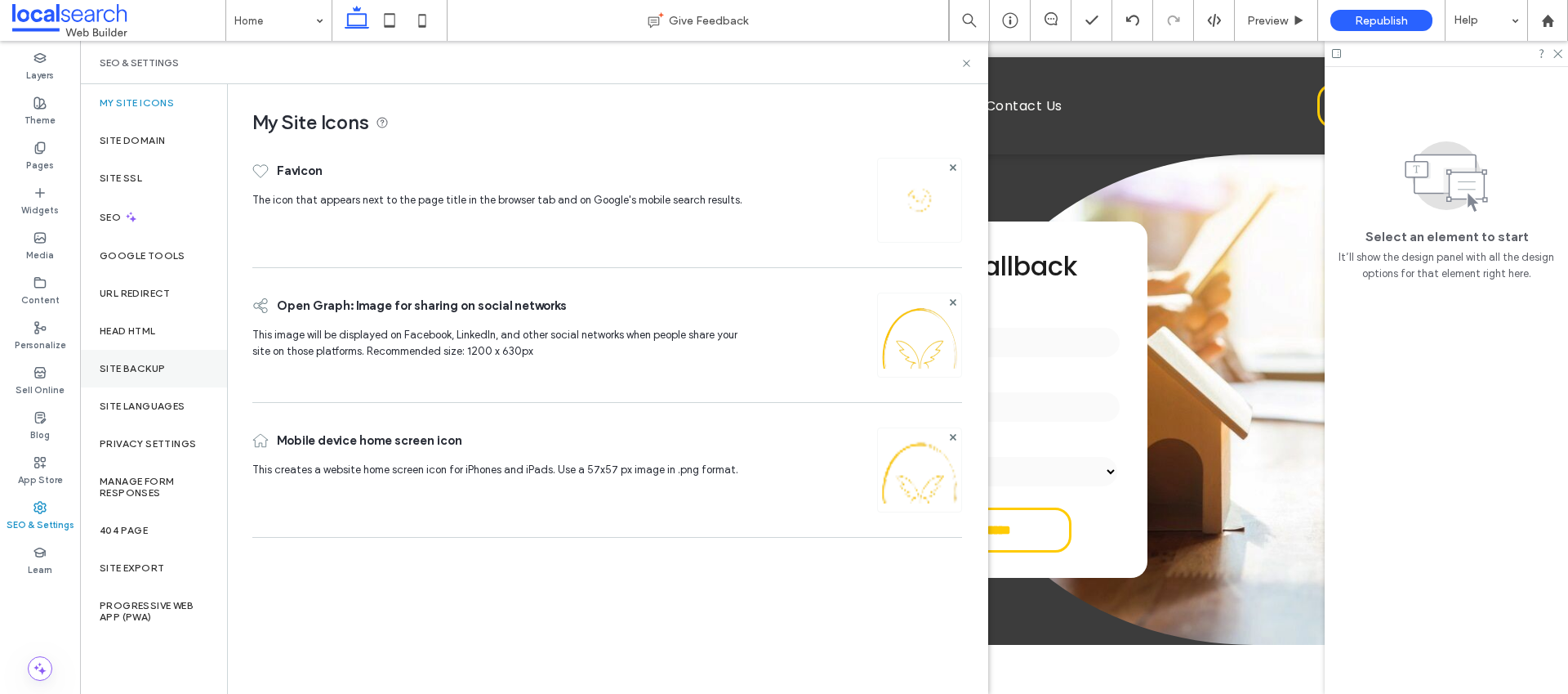
click at [120, 362] on label "Site Backup" at bounding box center [133, 368] width 65 height 11
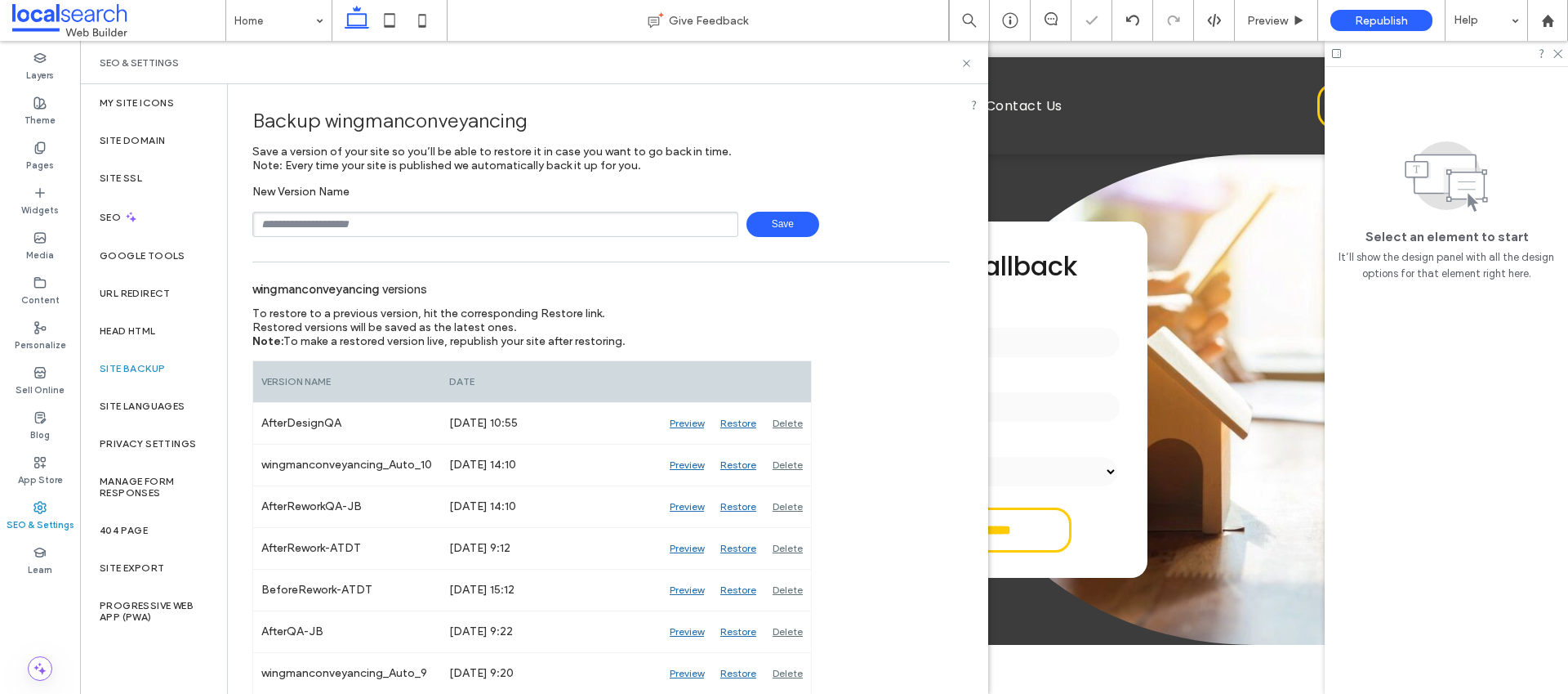
click at [373, 220] on input "text" at bounding box center [495, 224] width 486 height 25
type input "**********"
click at [764, 217] on span "Save" at bounding box center [782, 224] width 72 height 25
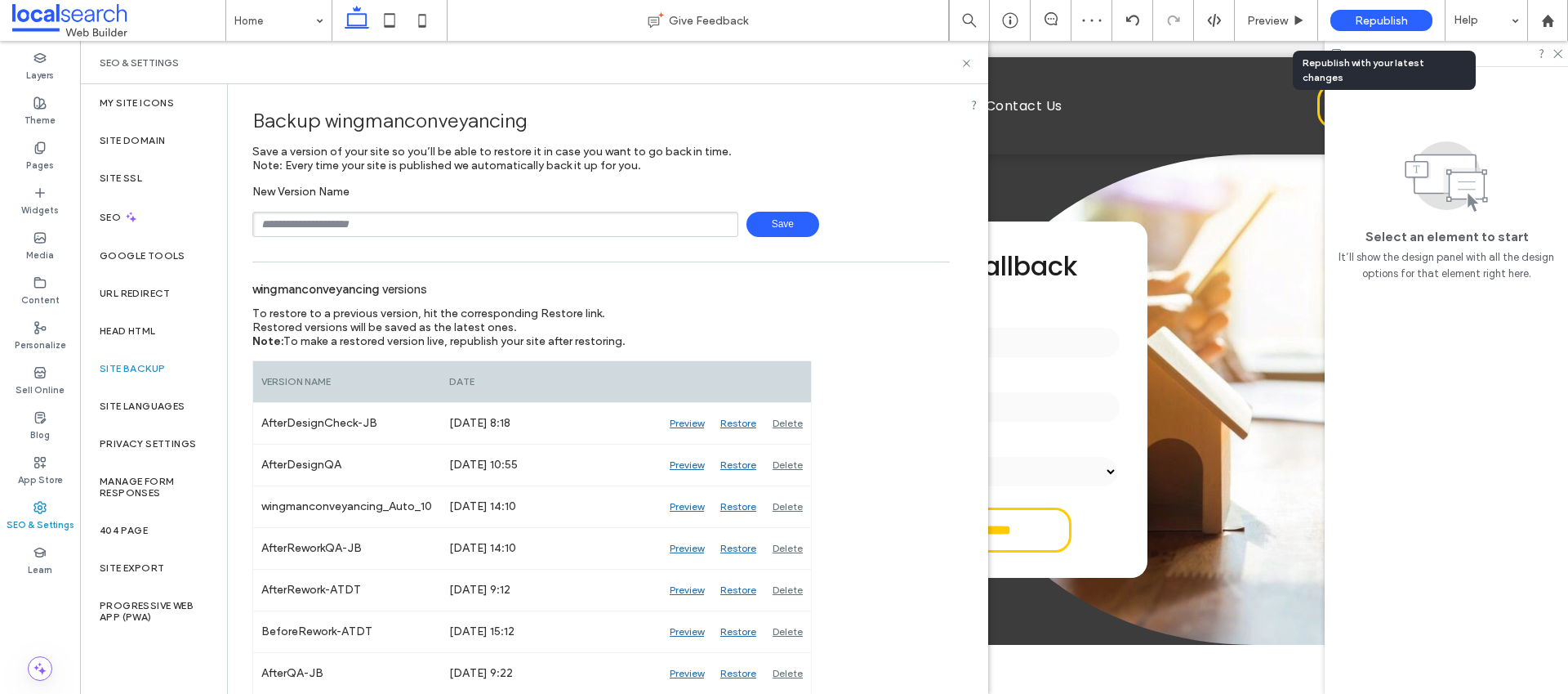
click at [1400, 21] on span "Republish" at bounding box center [1381, 21] width 53 height 14
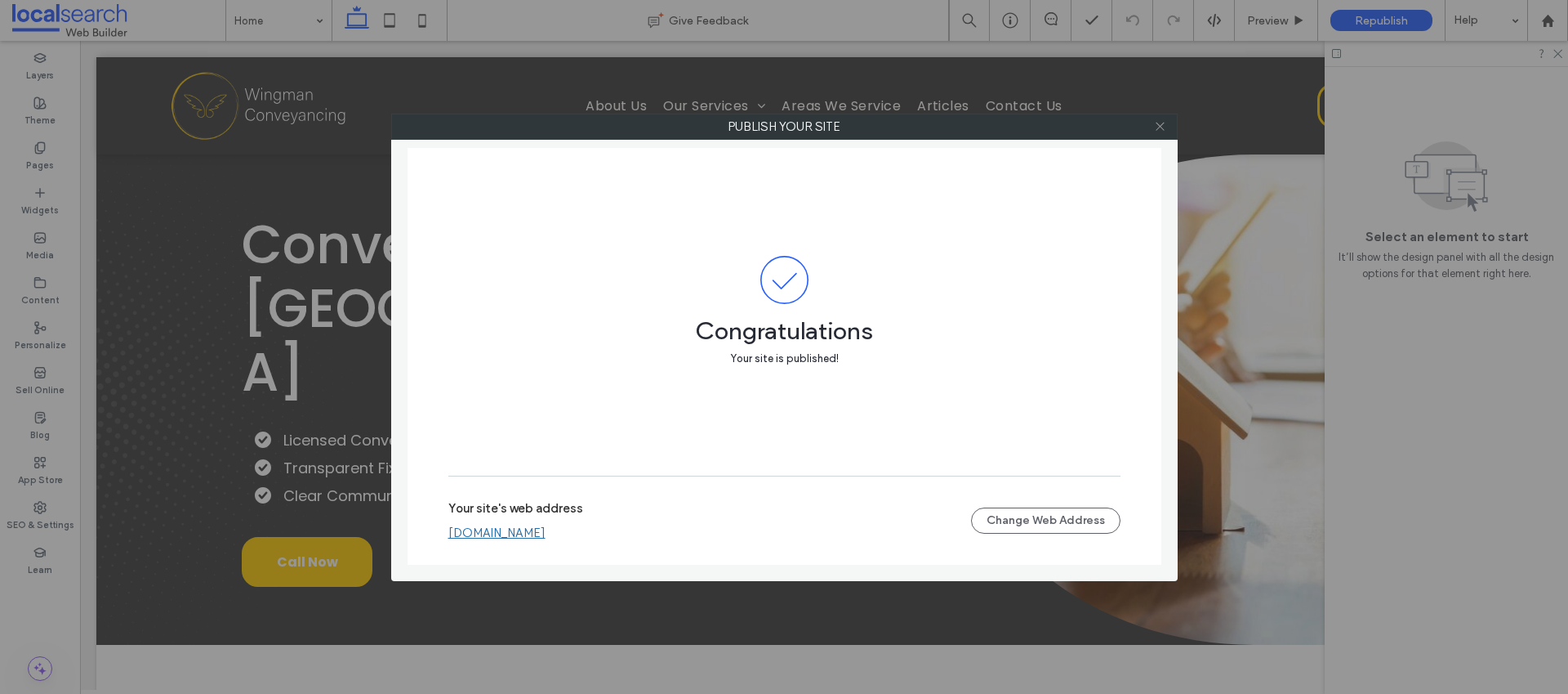
click at [1157, 121] on icon at bounding box center [1160, 127] width 12 height 12
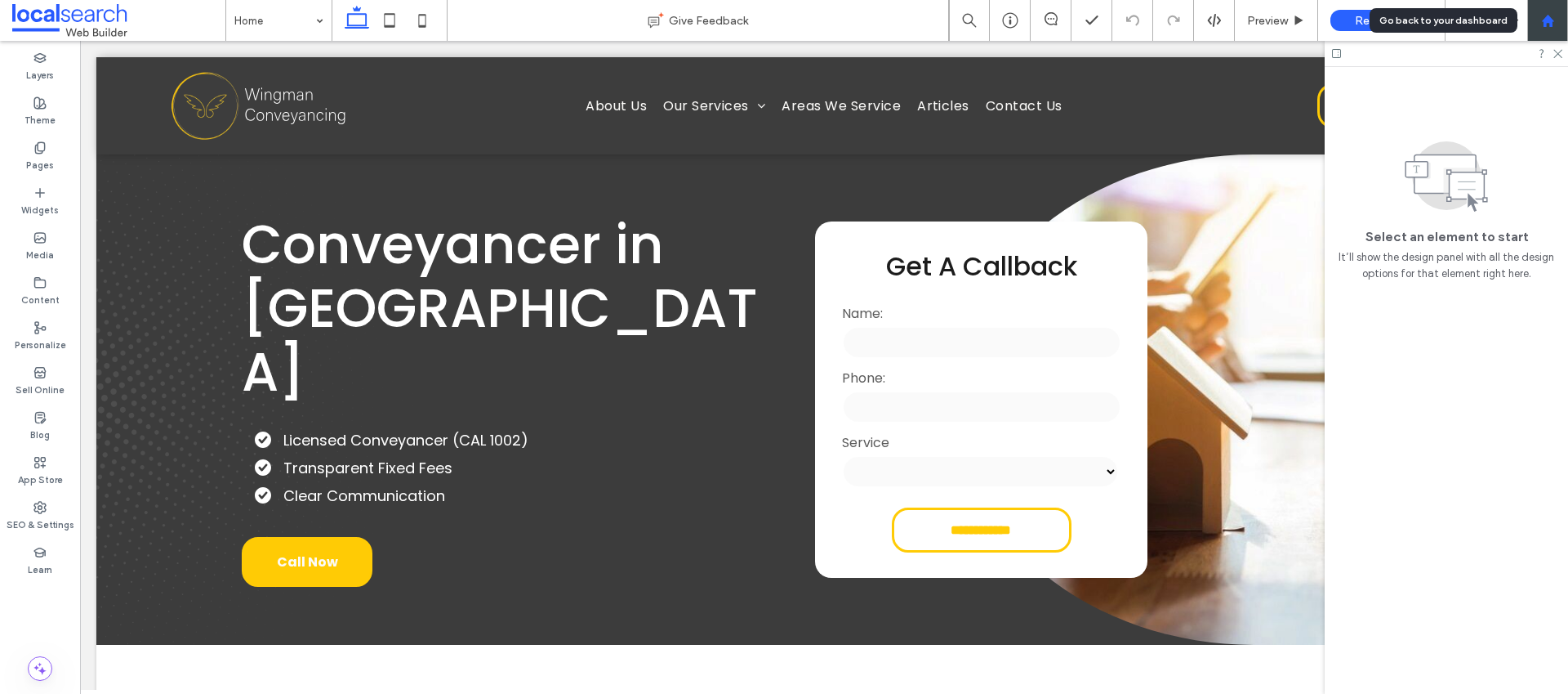
click at [1546, 28] on div at bounding box center [1547, 20] width 40 height 40
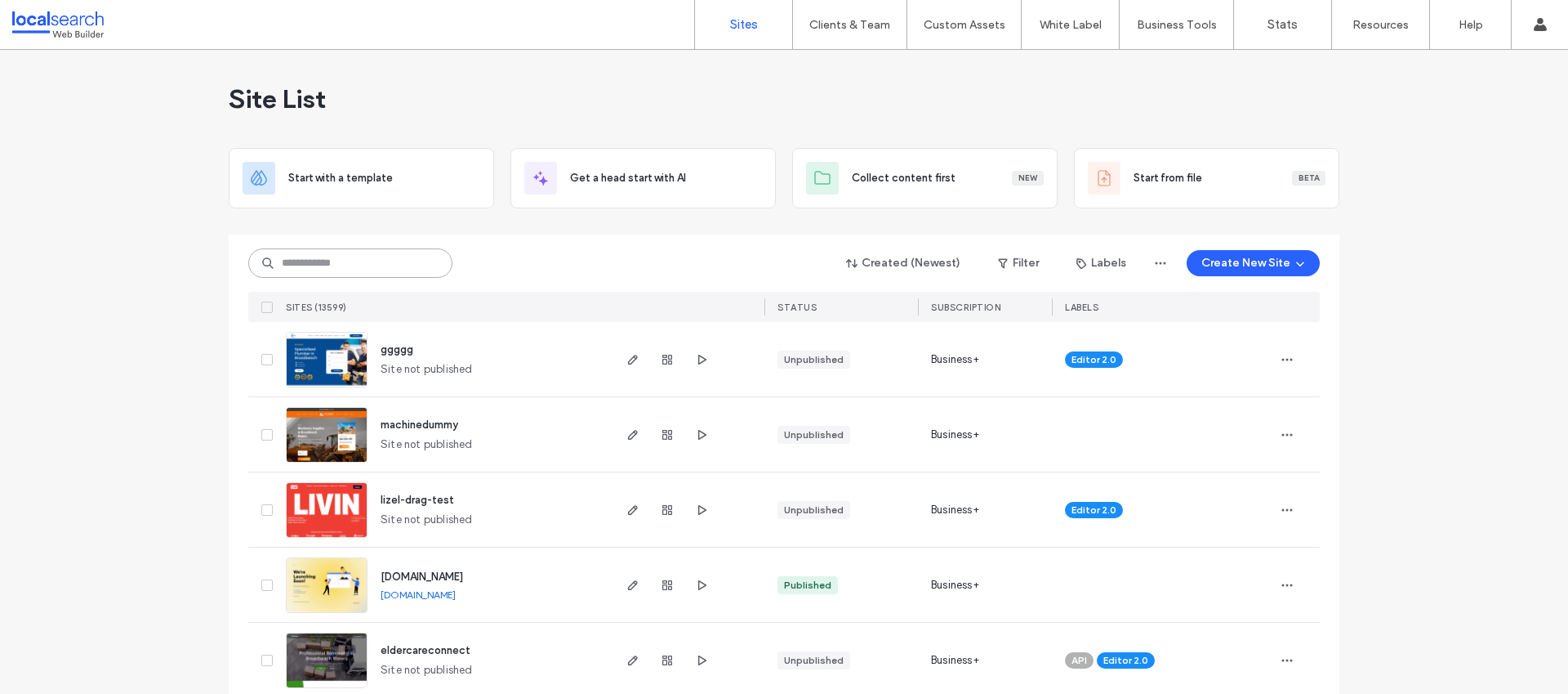
click at [376, 257] on input at bounding box center [349, 263] width 204 height 29
paste input "********"
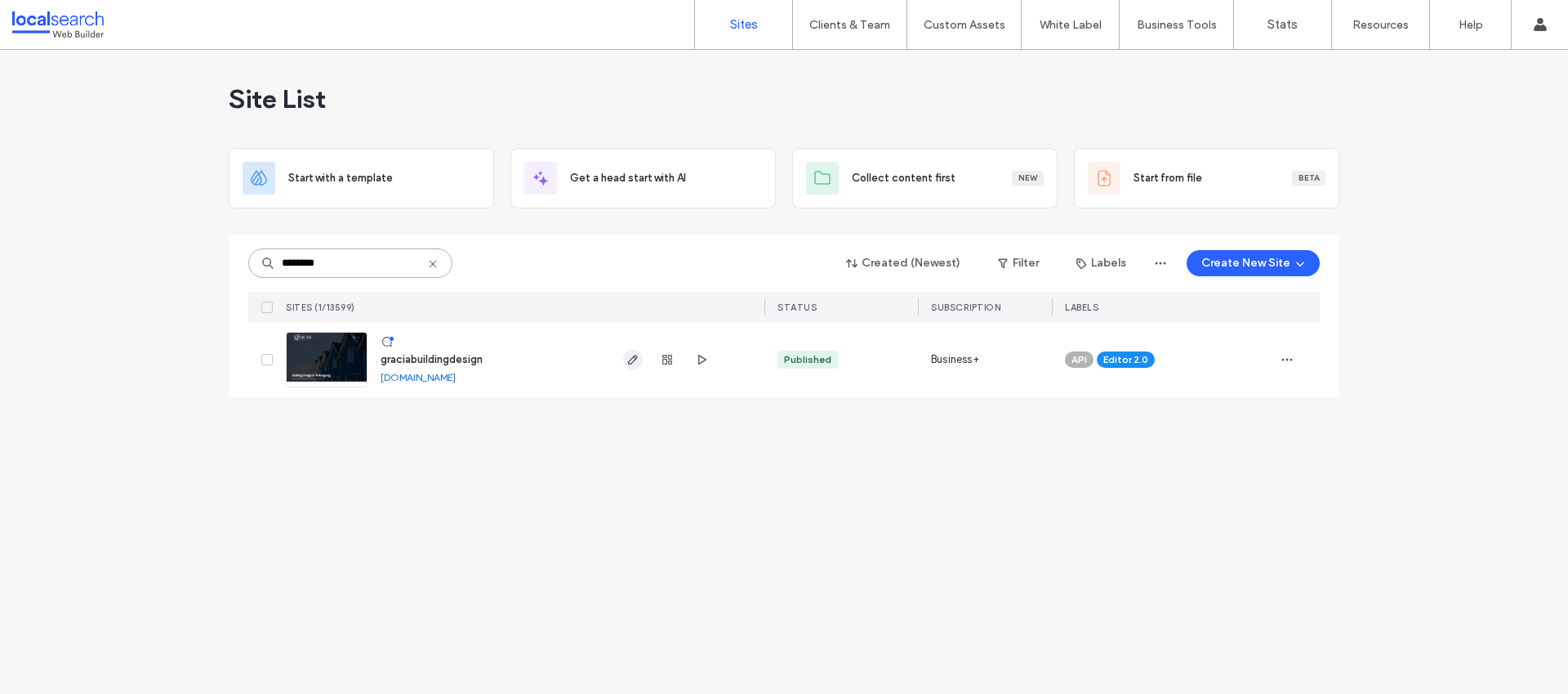
type input "********"
click at [634, 360] on use "button" at bounding box center [633, 359] width 9 height 9
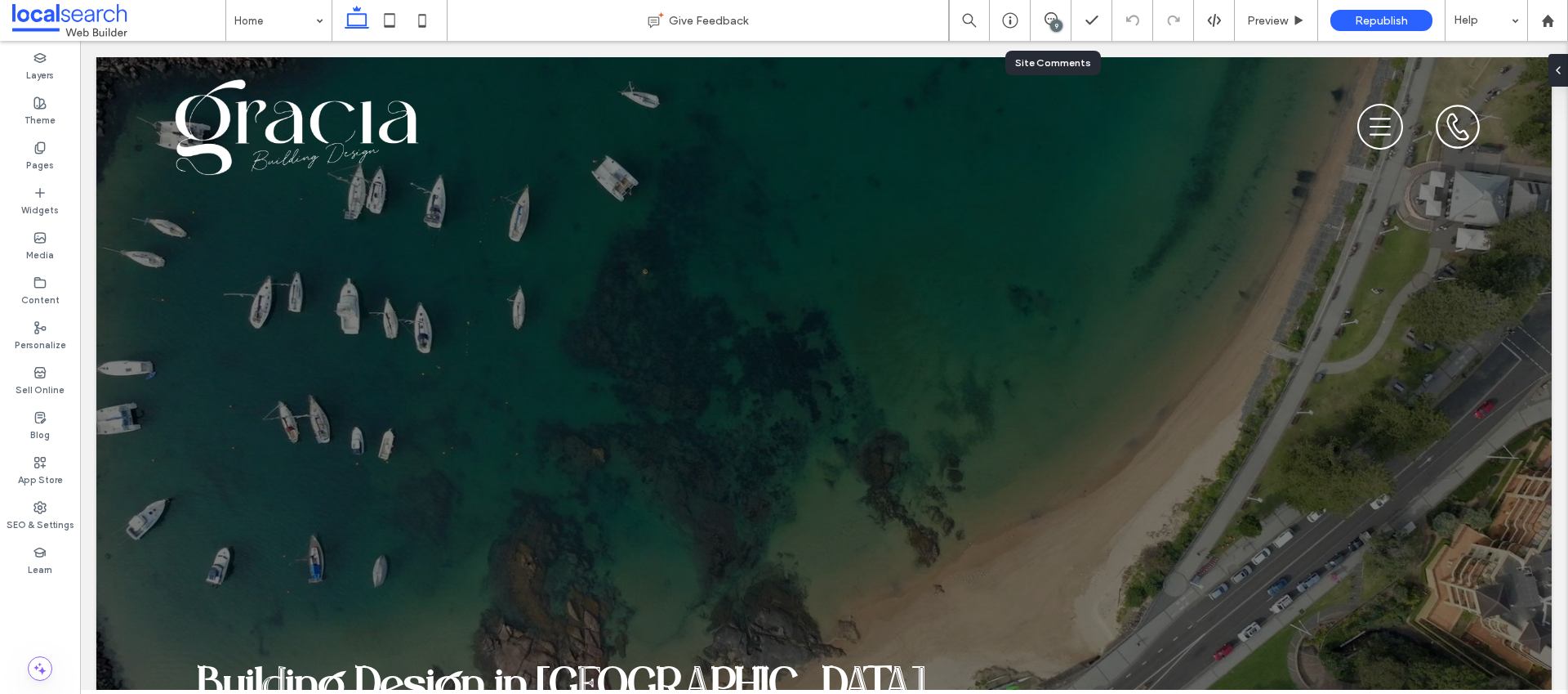
click at [1056, 24] on div "9" at bounding box center [1056, 26] width 12 height 12
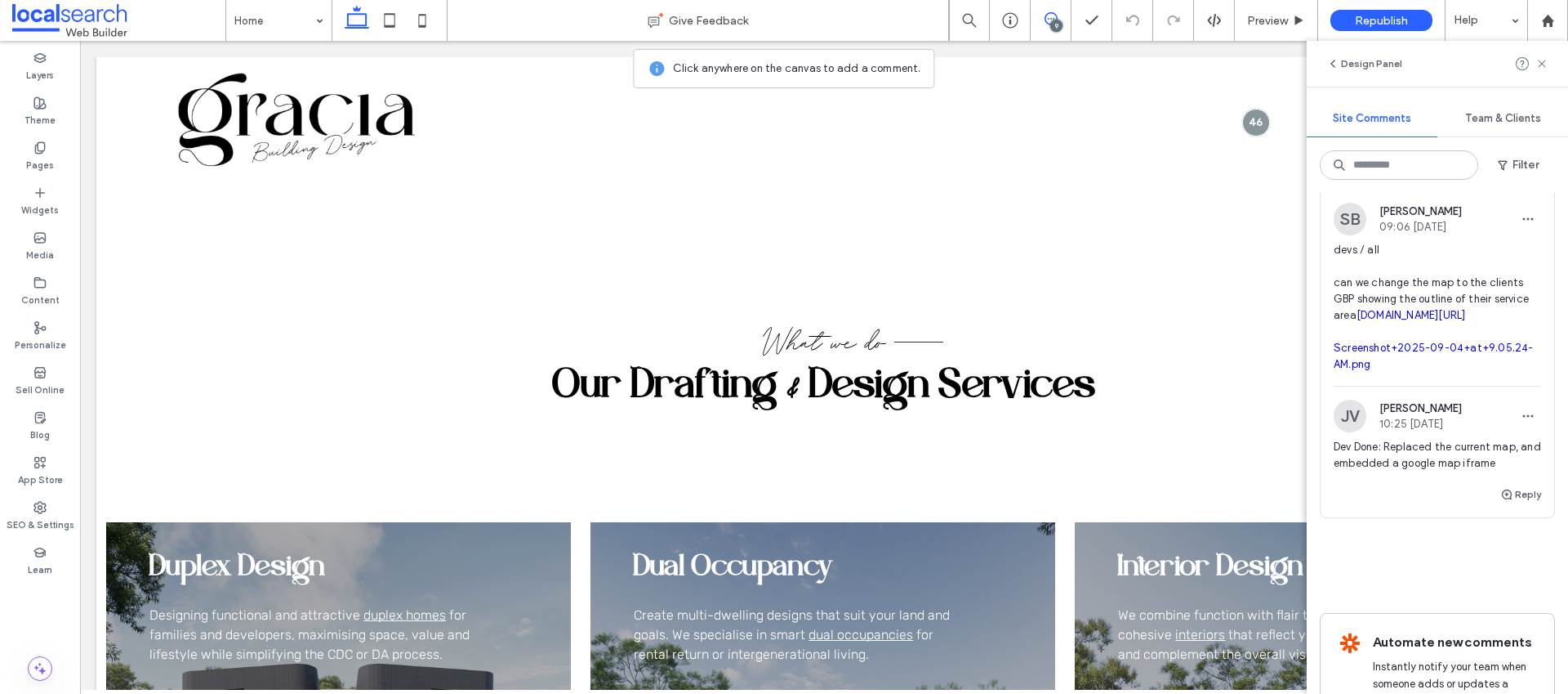
scroll to position [2383, 0]
click at [1386, 346] on span "devs / all can we change the map to the clients GBP showing the outline of thei…" at bounding box center [1437, 308] width 207 height 131
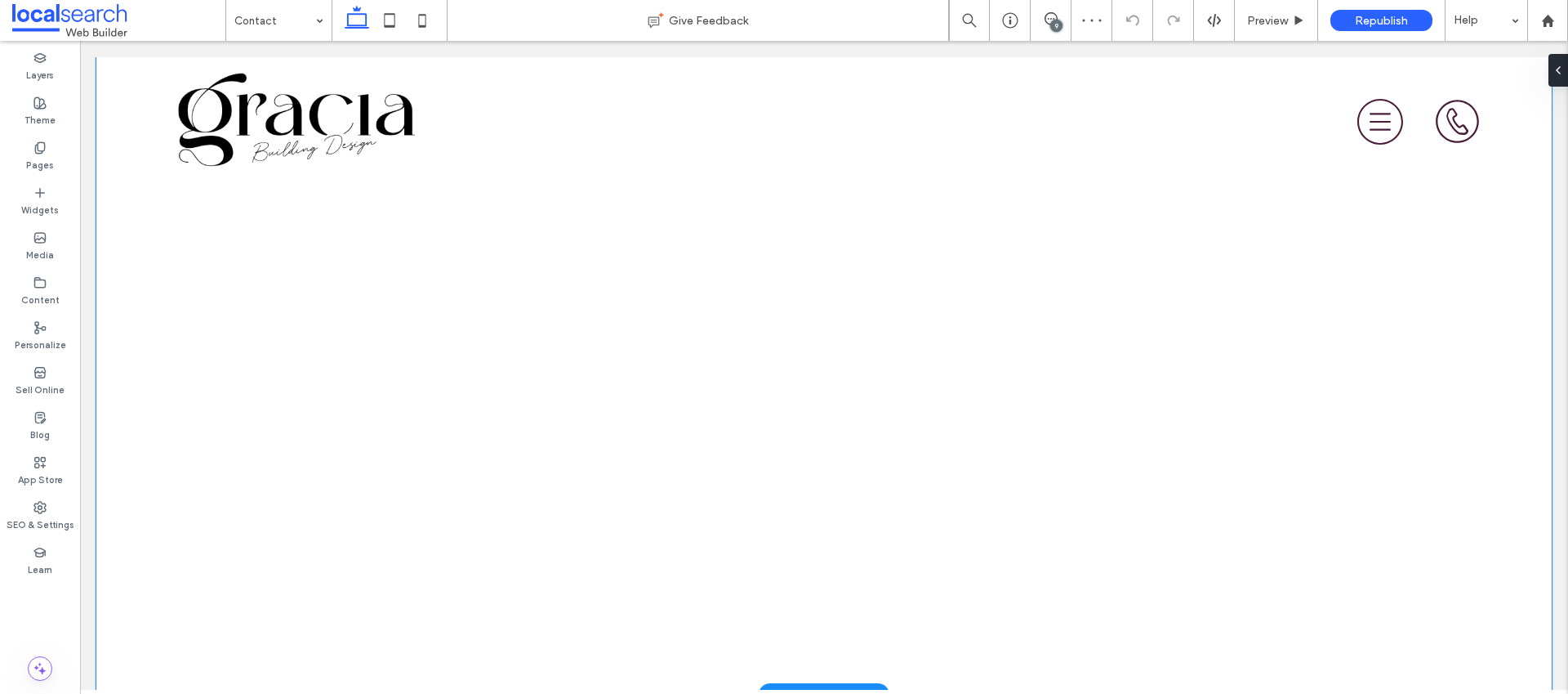
scroll to position [851, 0]
click at [1051, 15] on icon at bounding box center [1051, 18] width 13 height 13
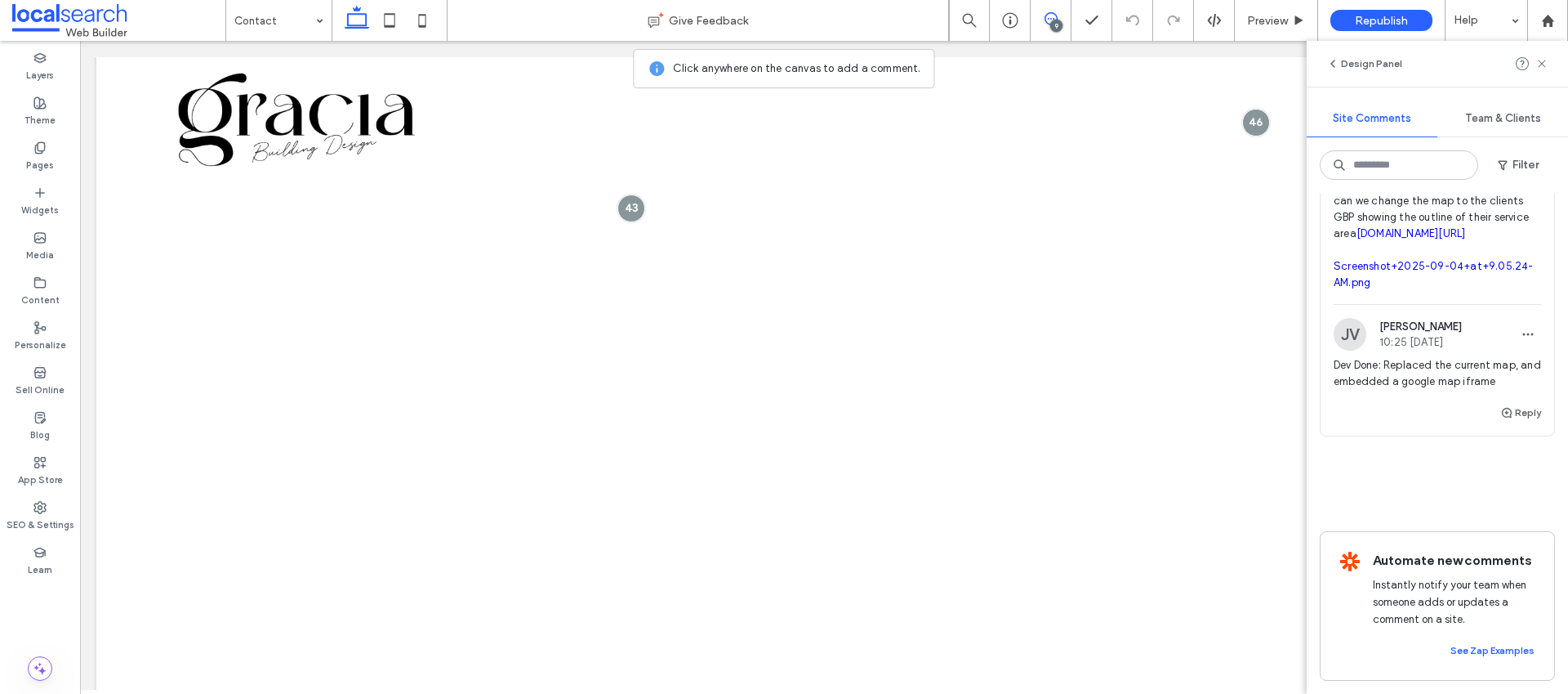
scroll to position [2425, 0]
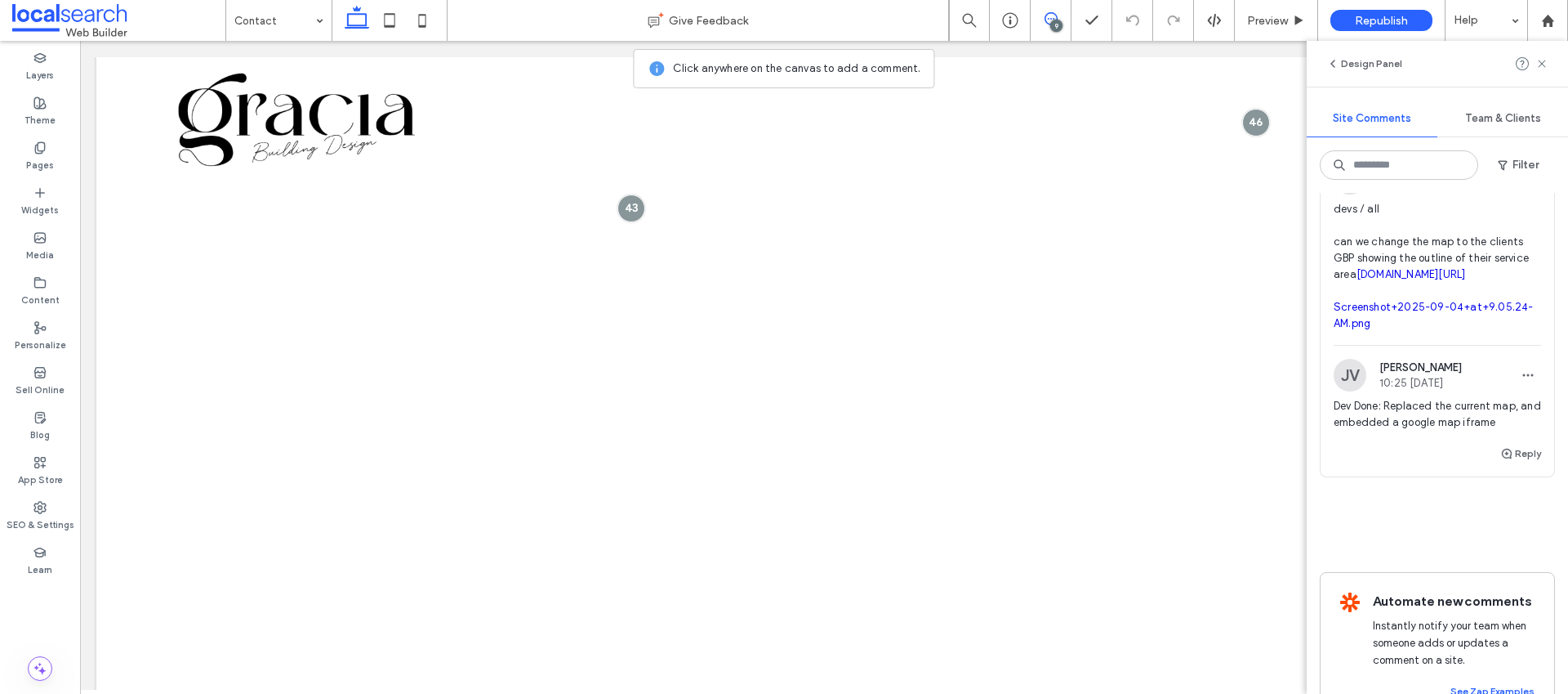
click at [1366, 281] on link "[DOMAIN_NAME][URL]" at bounding box center [1411, 274] width 109 height 12
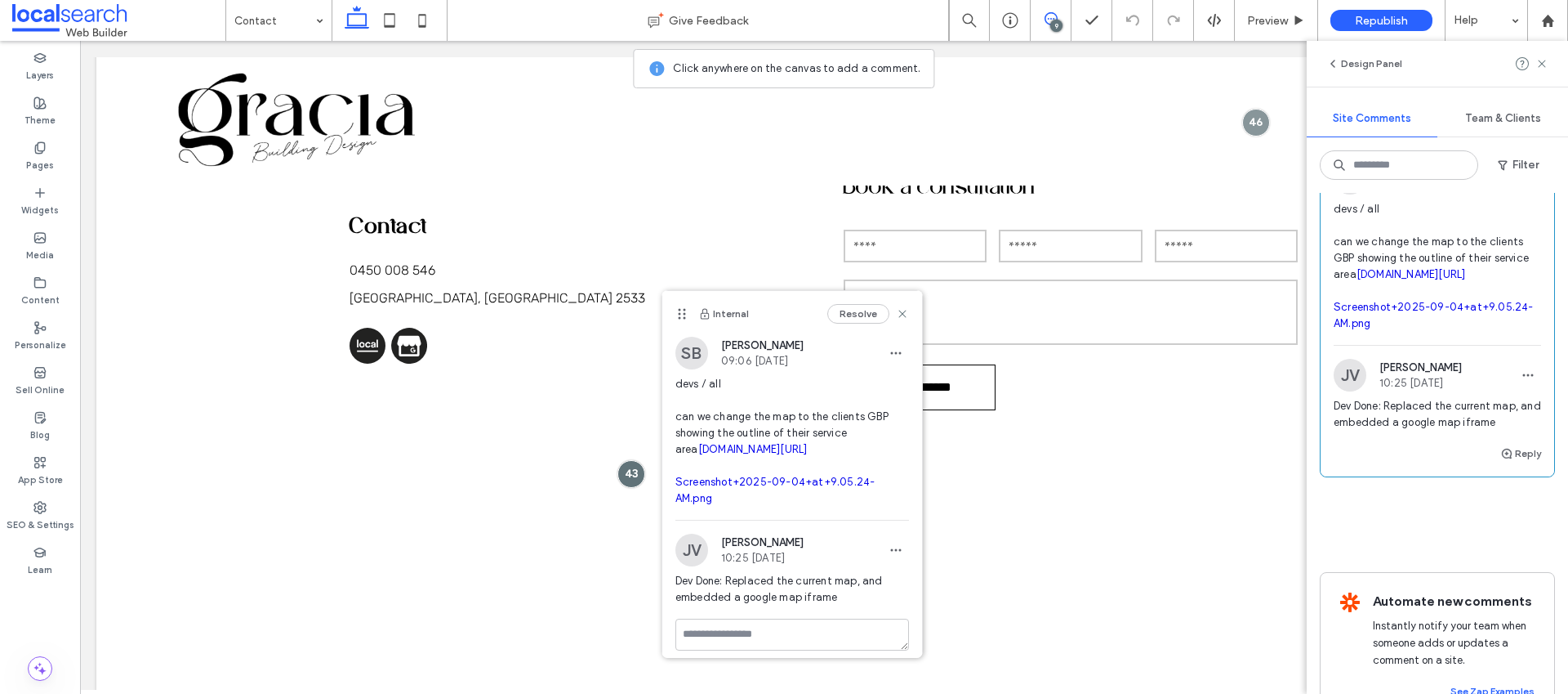
click at [1371, 329] on link "Screenshot+2025-09-04+at+9.05.24-AM.png" at bounding box center [1434, 314] width 201 height 28
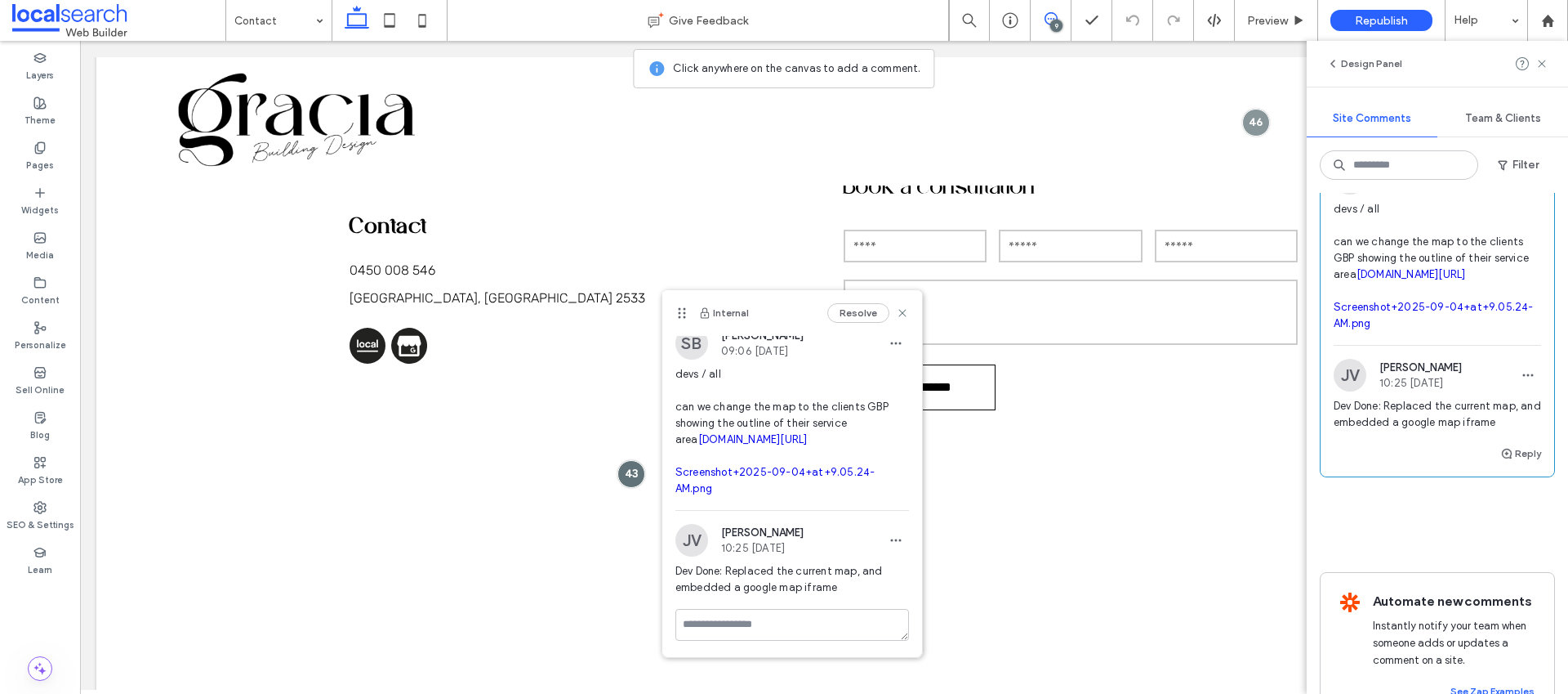
scroll to position [26, 0]
click at [392, 24] on icon at bounding box center [390, 21] width 33 height 33
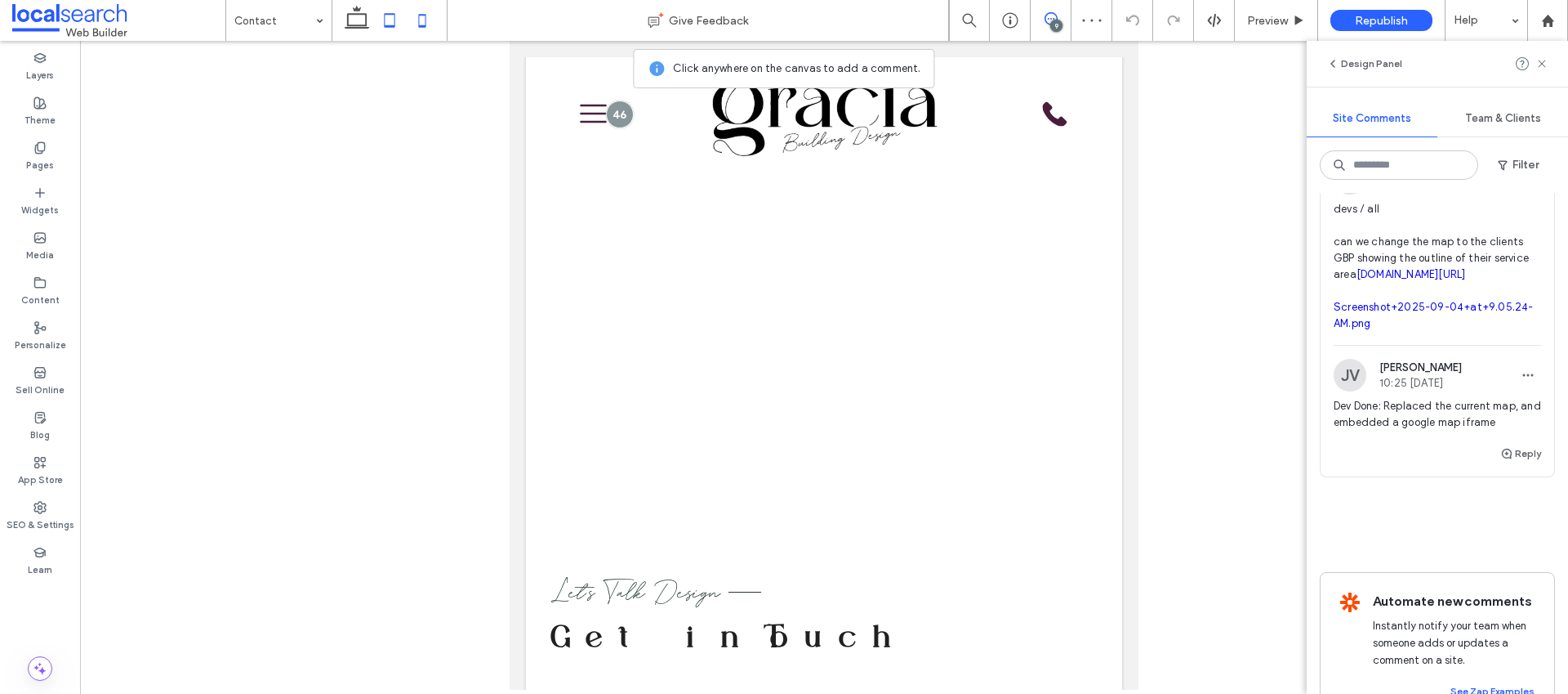
click at [419, 34] on icon at bounding box center [423, 21] width 33 height 33
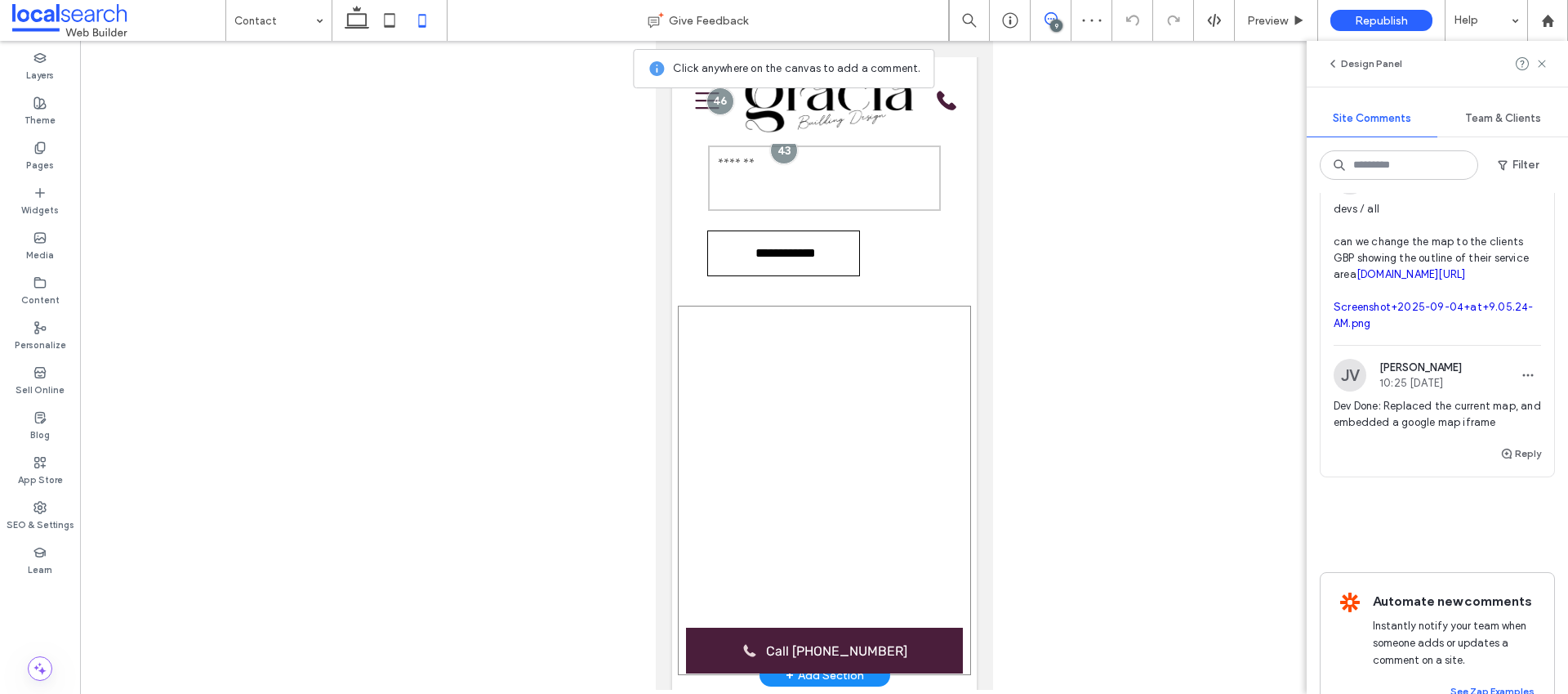
scroll to position [873, 0]
click at [1505, 463] on button "Reply" at bounding box center [1520, 453] width 40 height 20
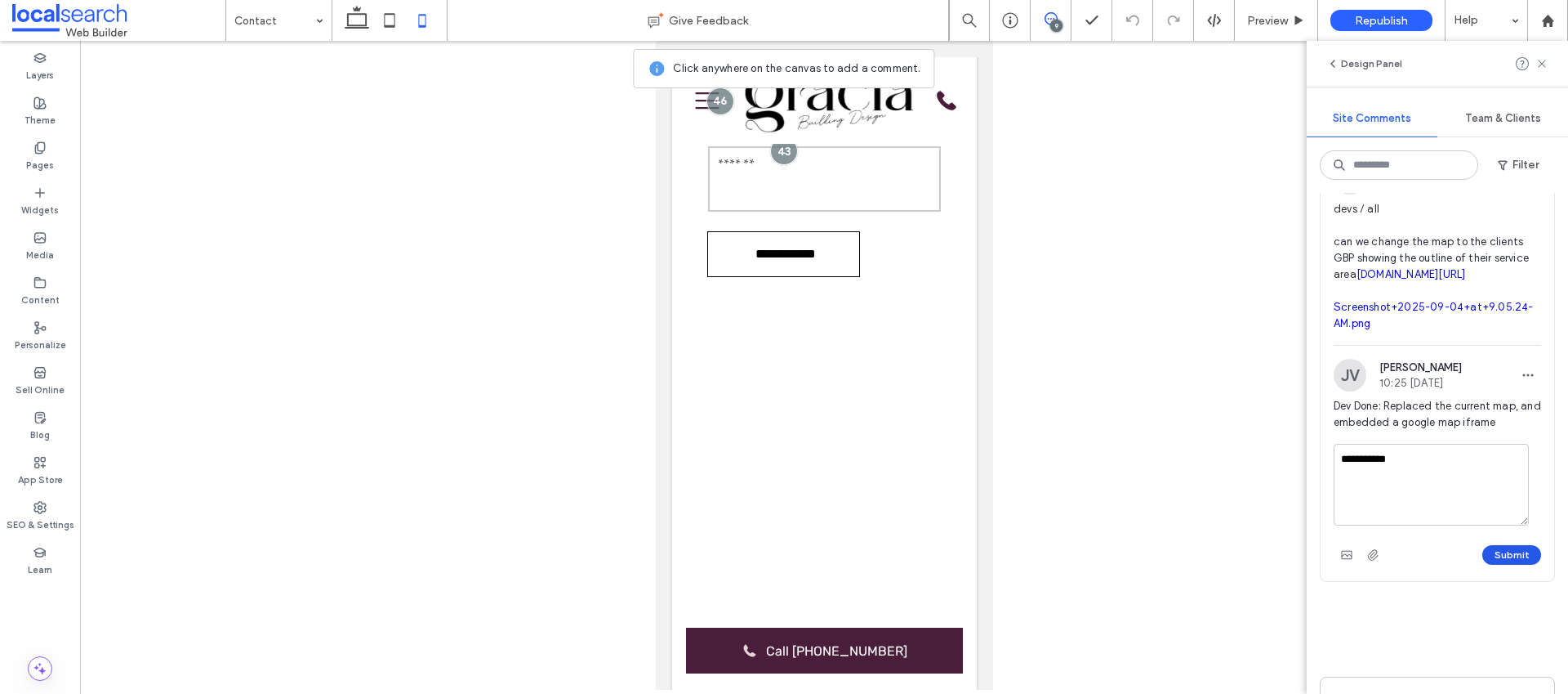
type textarea "**********"
click at [1512, 565] on button "Submit" at bounding box center [1511, 555] width 59 height 20
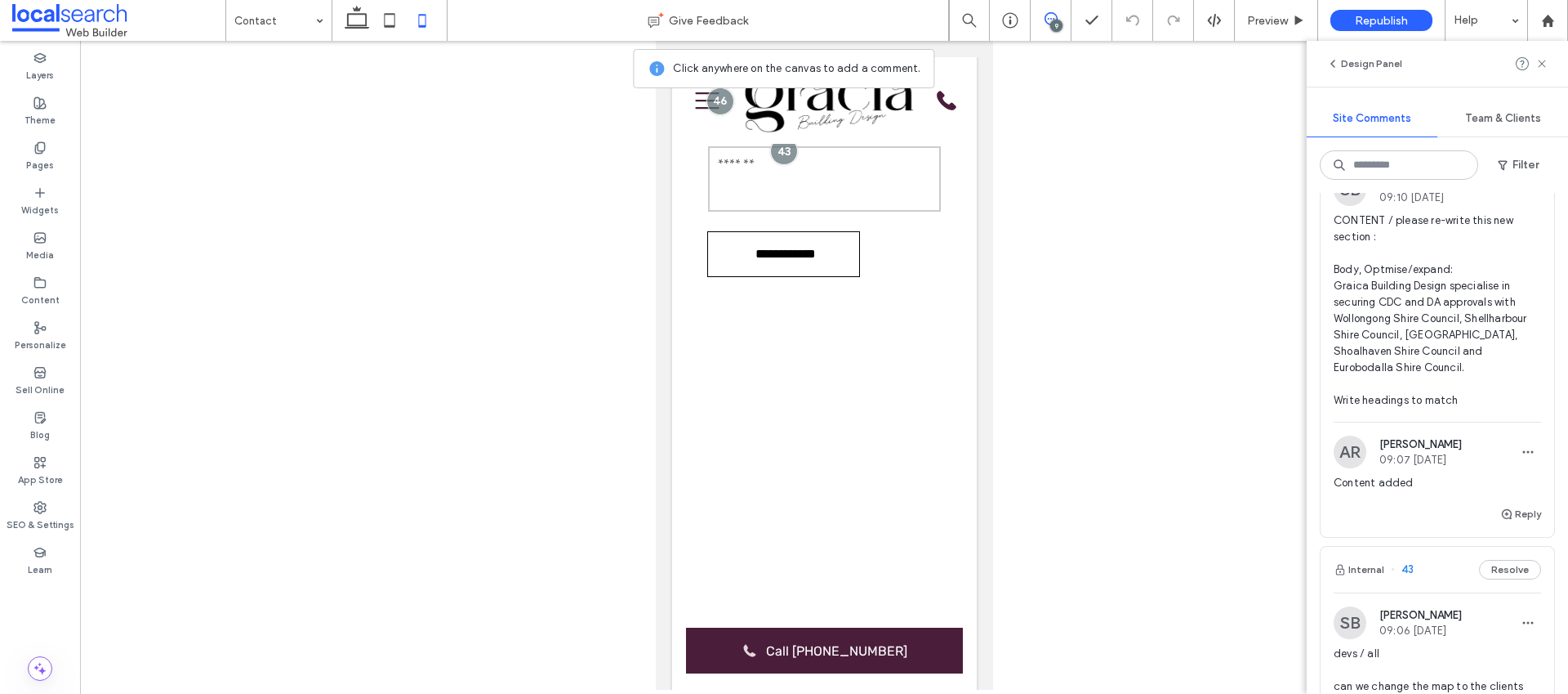
scroll to position [1924, 0]
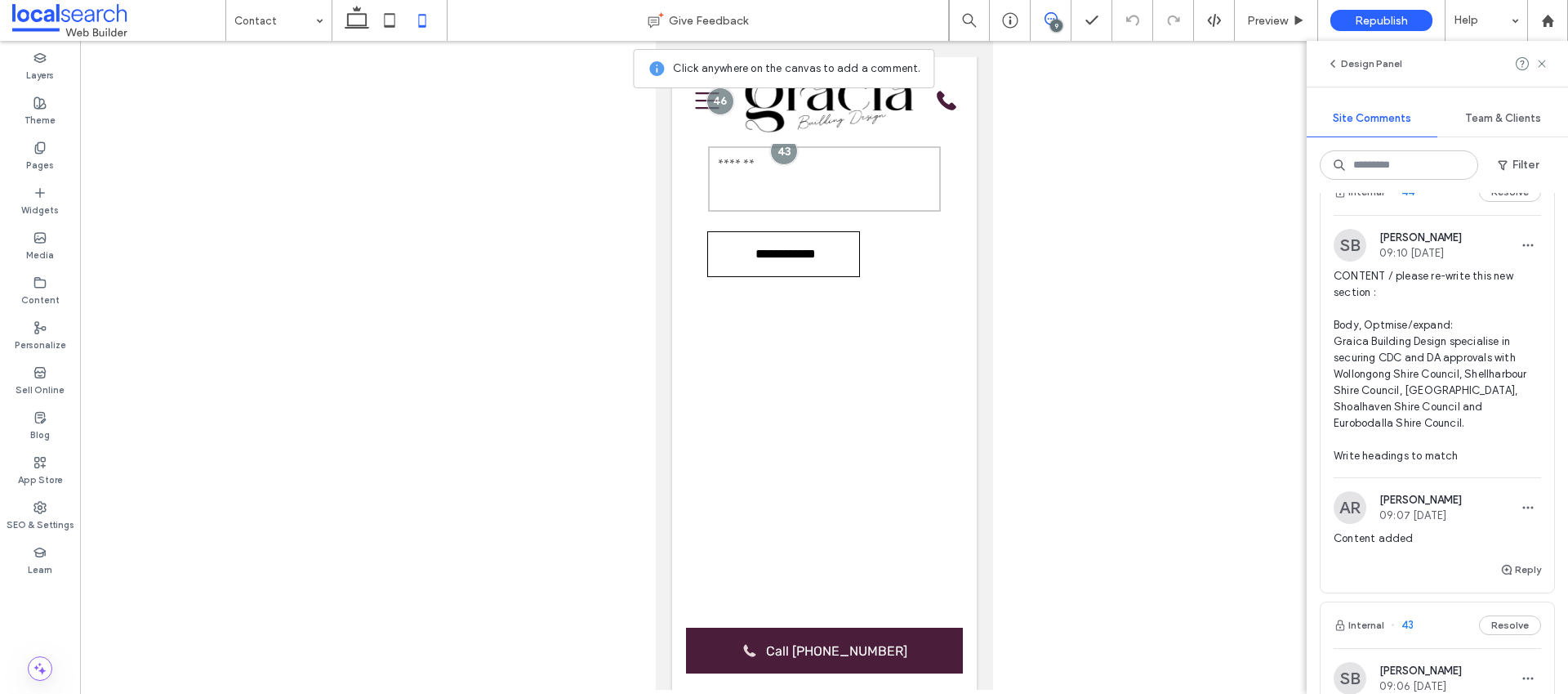
click at [1388, 409] on span "CONTENT / please re-write this new section : Body, Optmise/expand: Graica Build…" at bounding box center [1437, 366] width 207 height 196
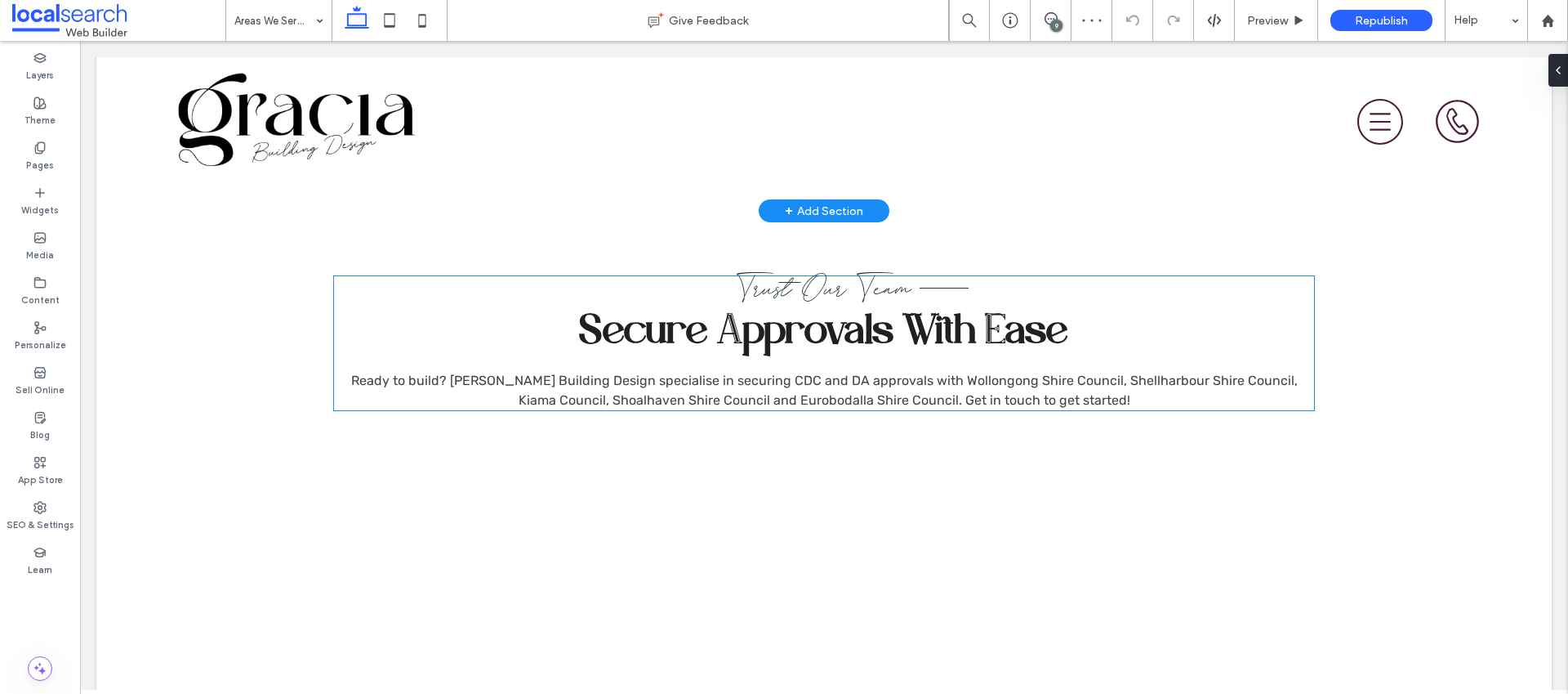
scroll to position [709, 0]
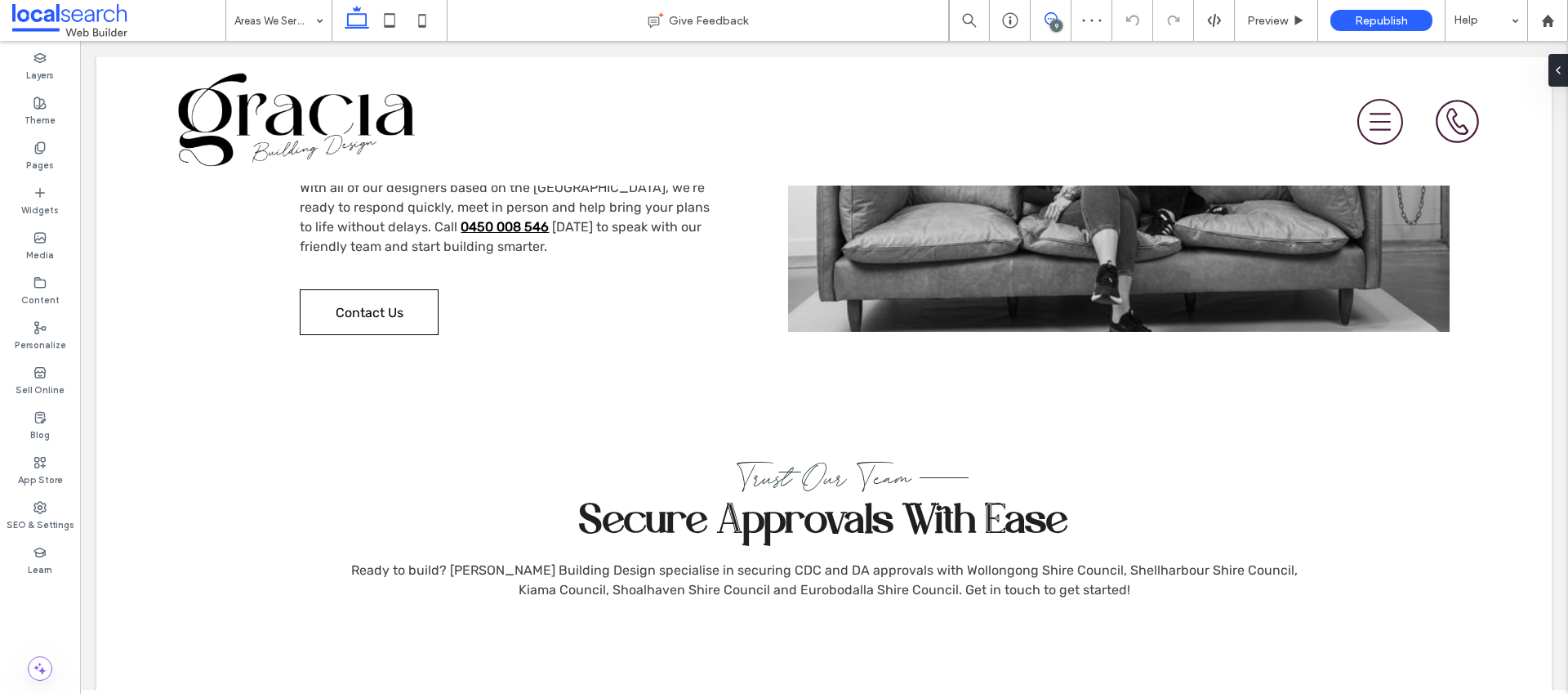
click at [1050, 17] on icon at bounding box center [1051, 18] width 13 height 13
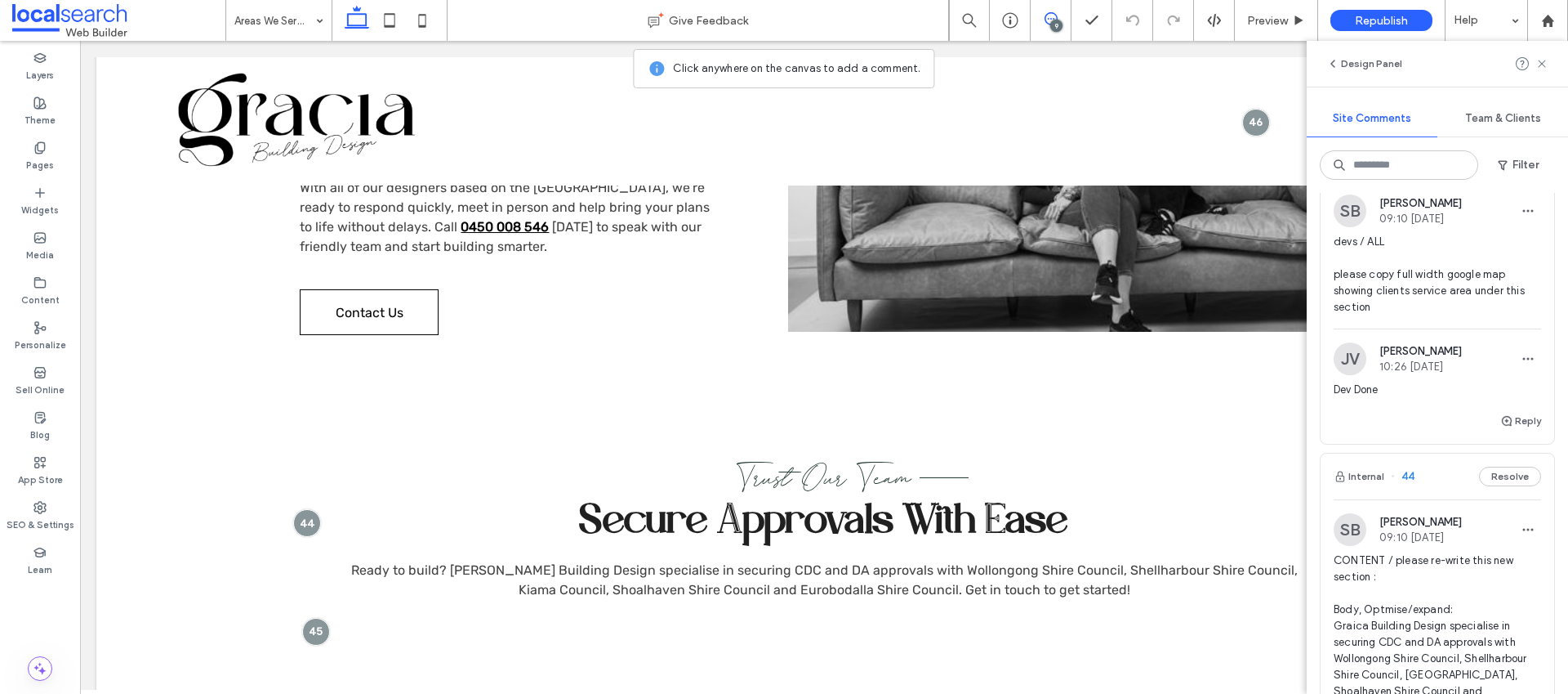
scroll to position [1542, 0]
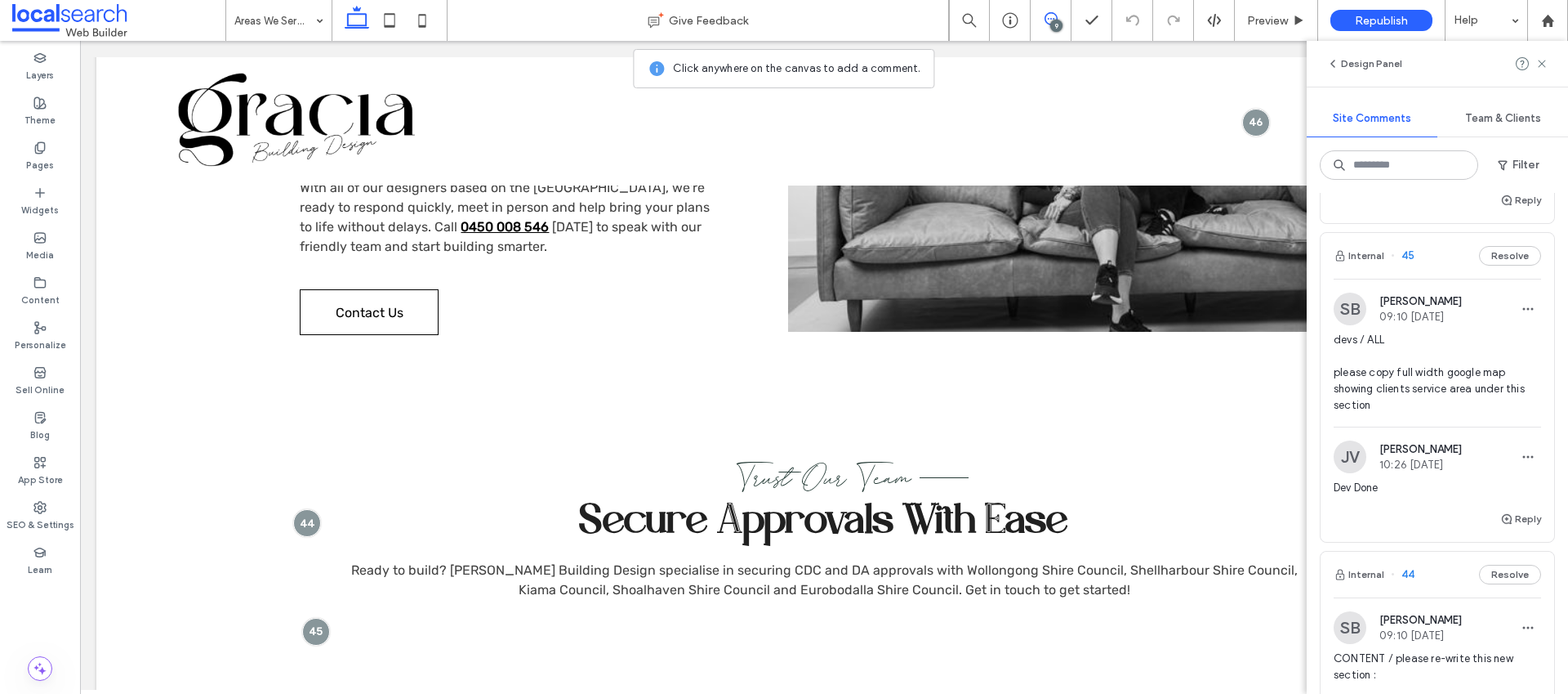
click at [1404, 413] on span "devs / ALL please copy full width google map showing clients service area under…" at bounding box center [1437, 372] width 207 height 82
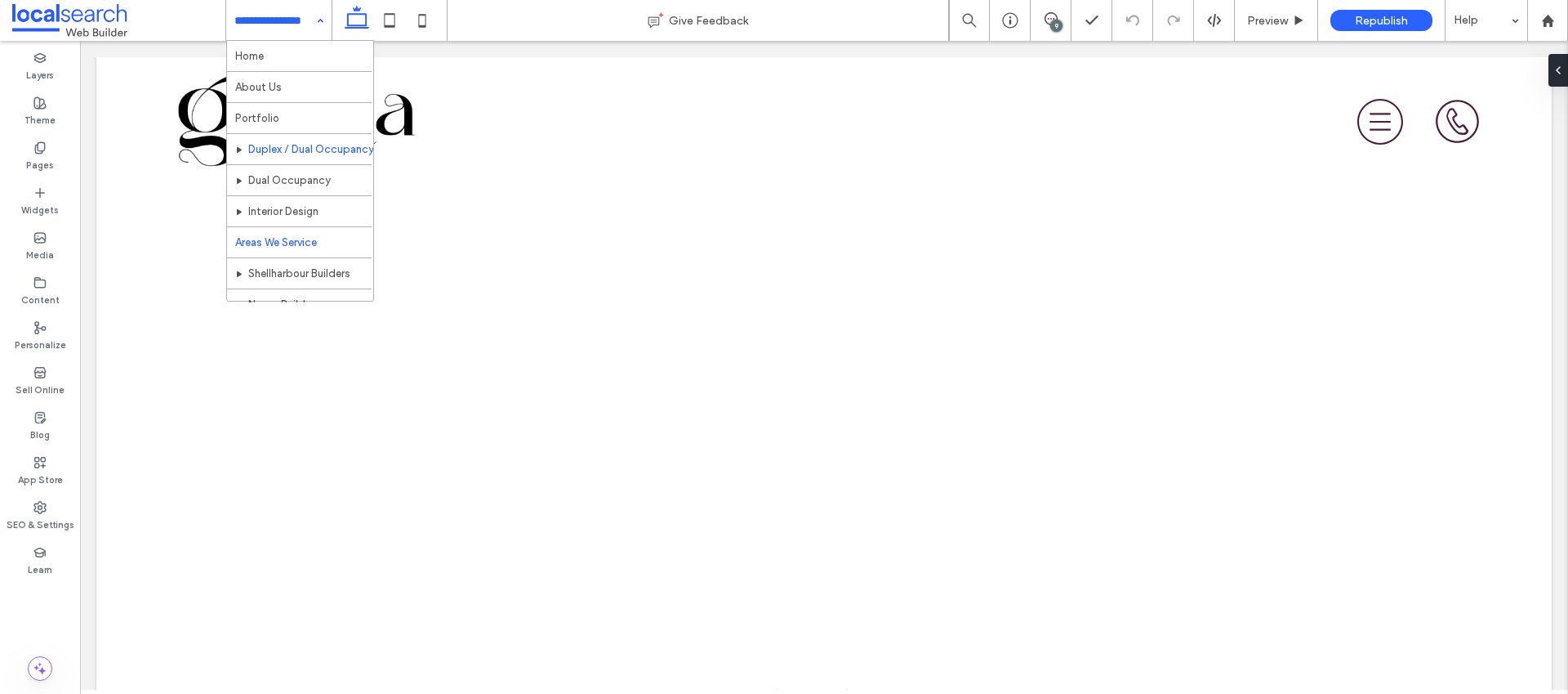
scroll to position [43, 0]
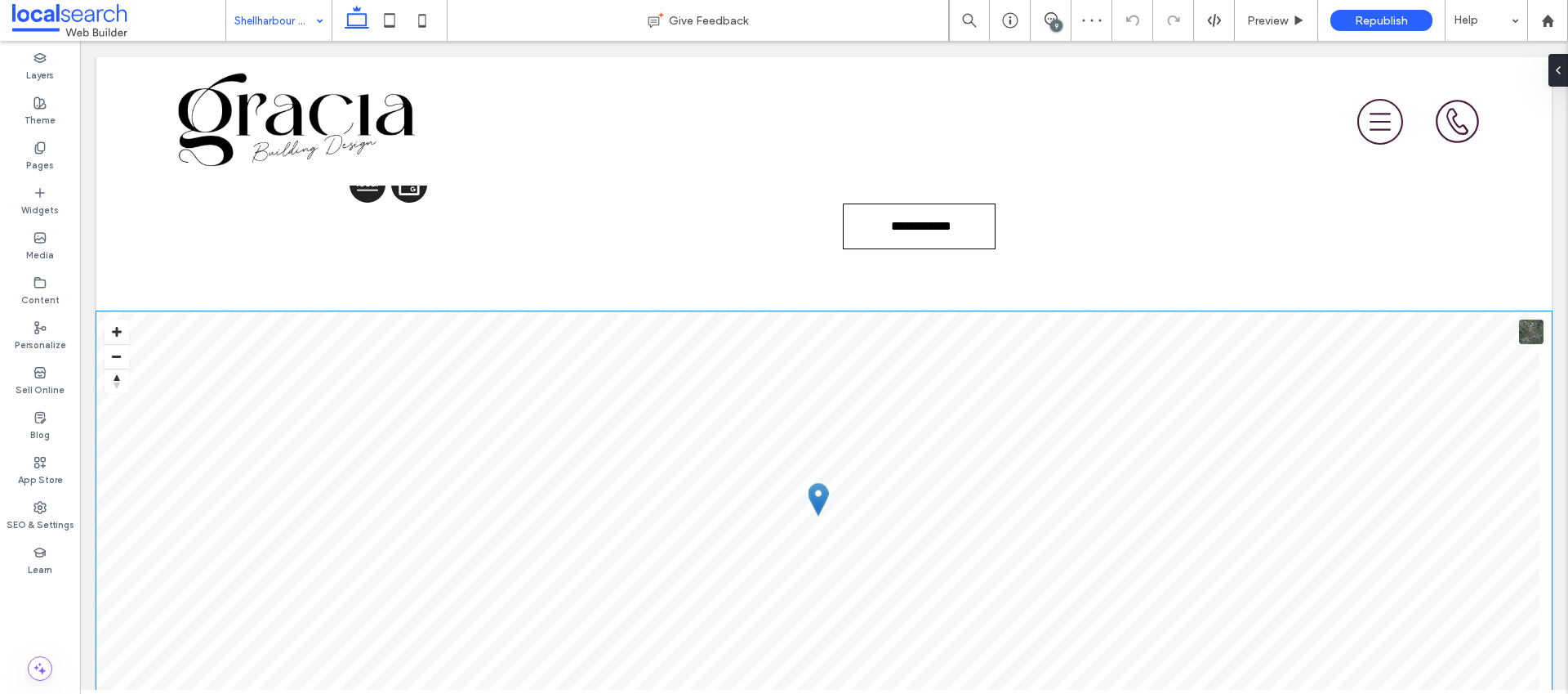
scroll to position [1273, 0]
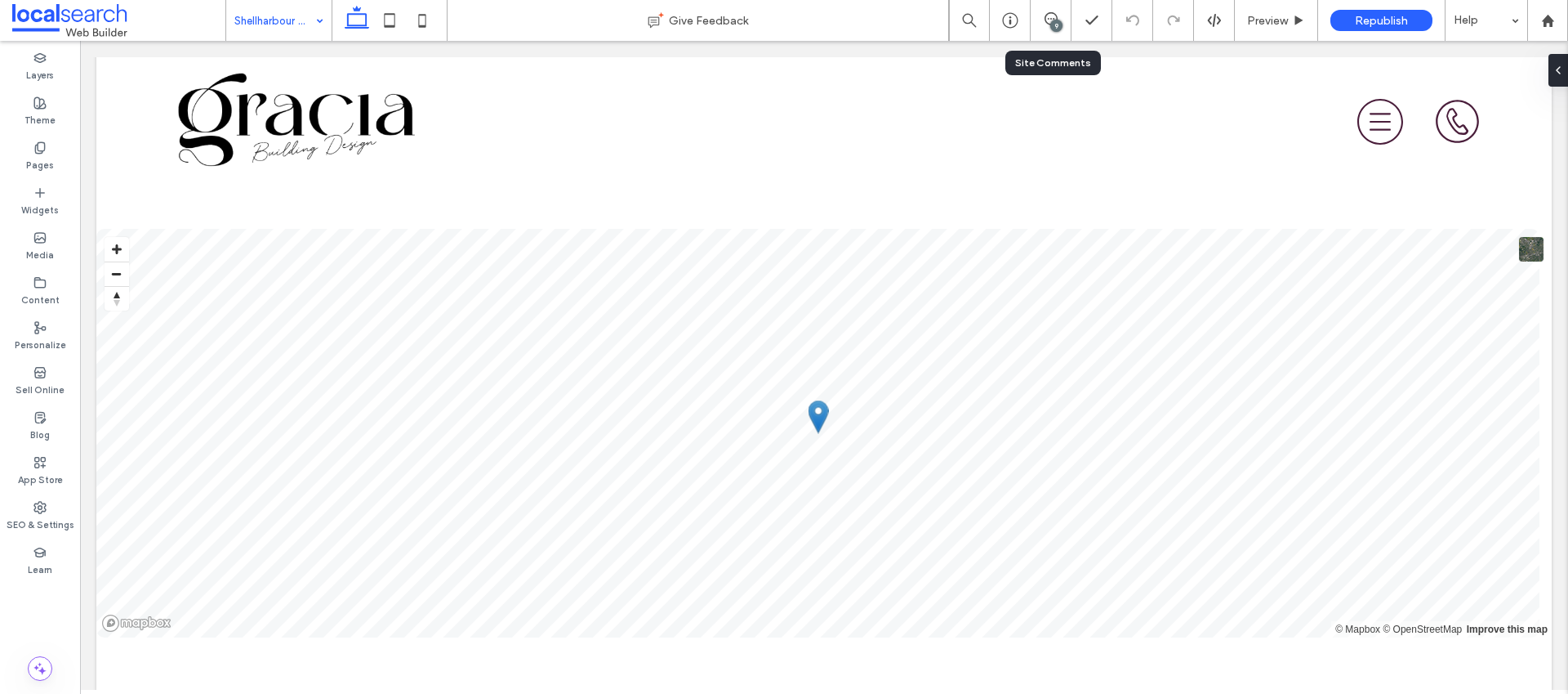
click at [1059, 22] on div "9" at bounding box center [1056, 26] width 12 height 12
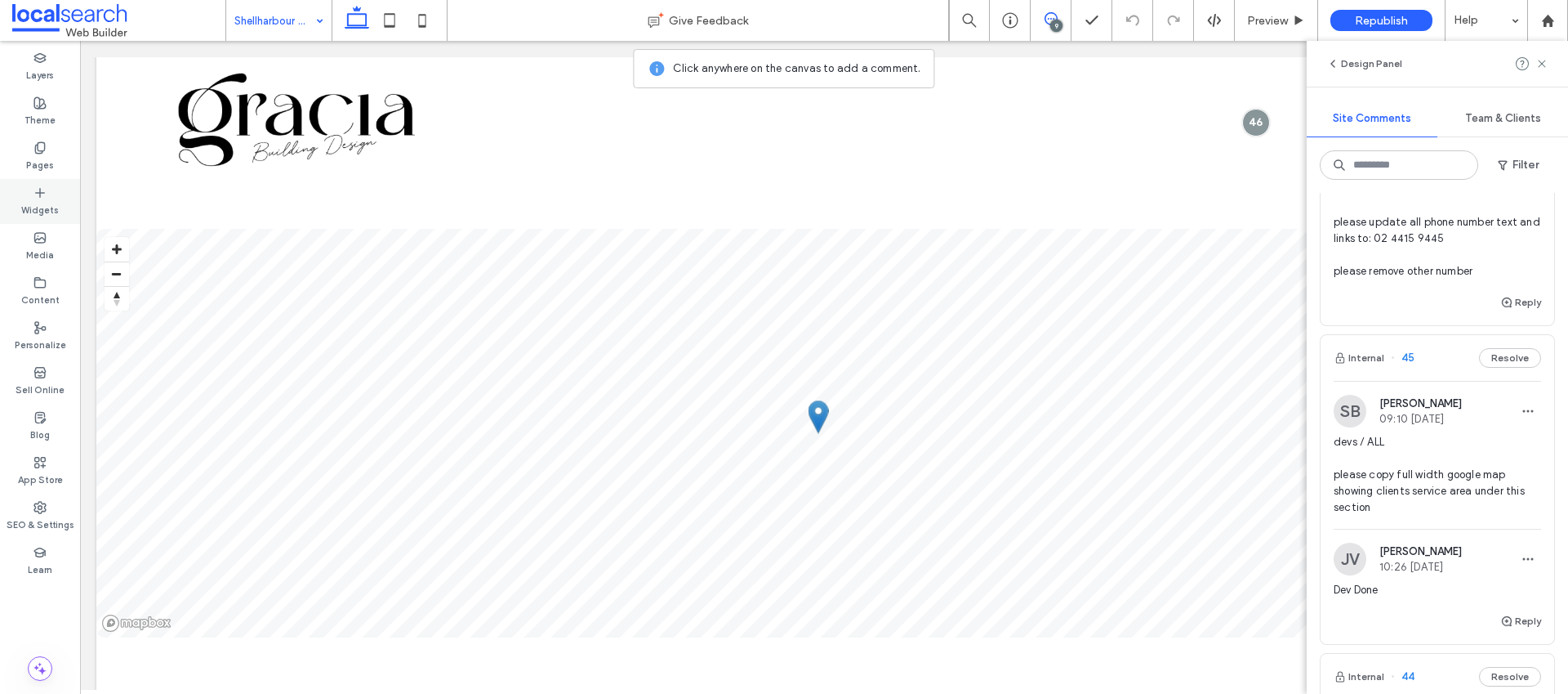
scroll to position [1473, 0]
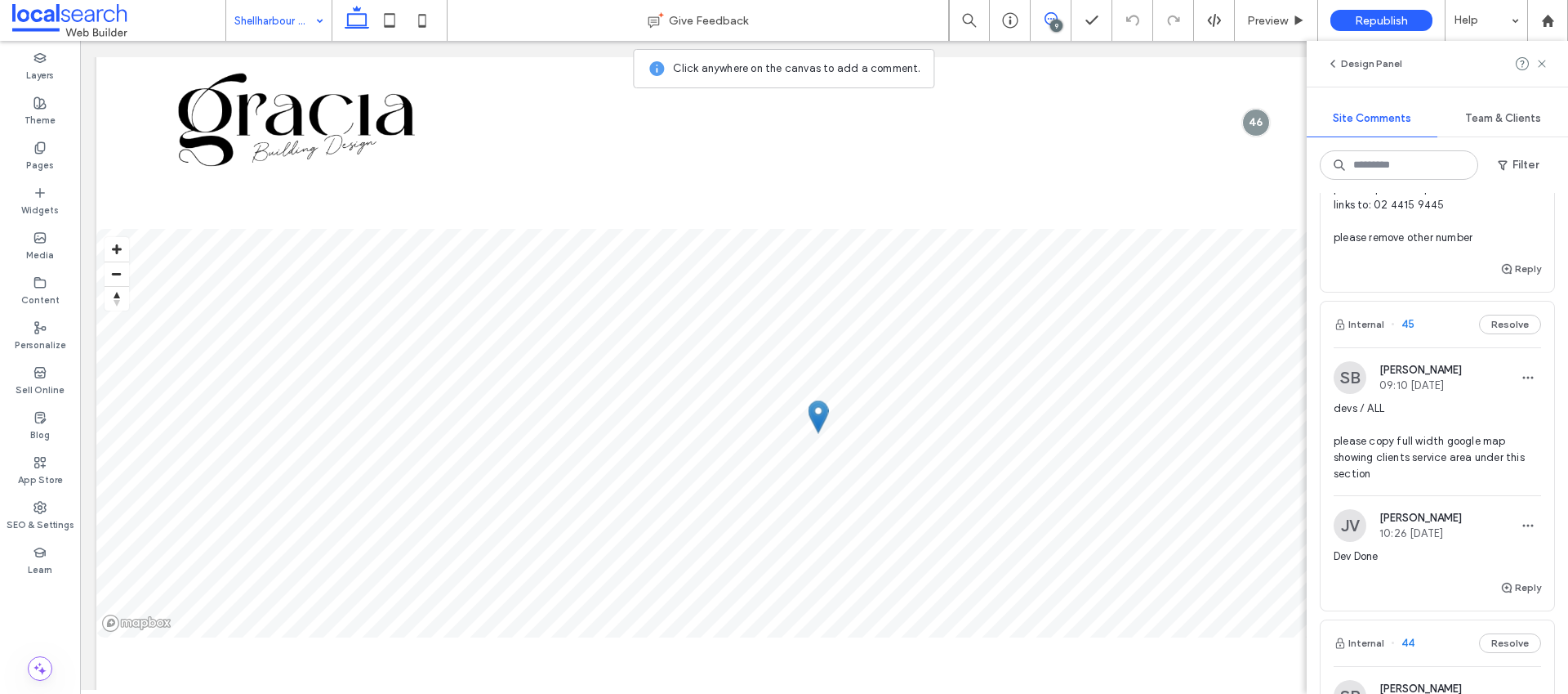
click at [1405, 482] on span "devs / ALL please copy full width google map showing clients service area under…" at bounding box center [1437, 441] width 207 height 82
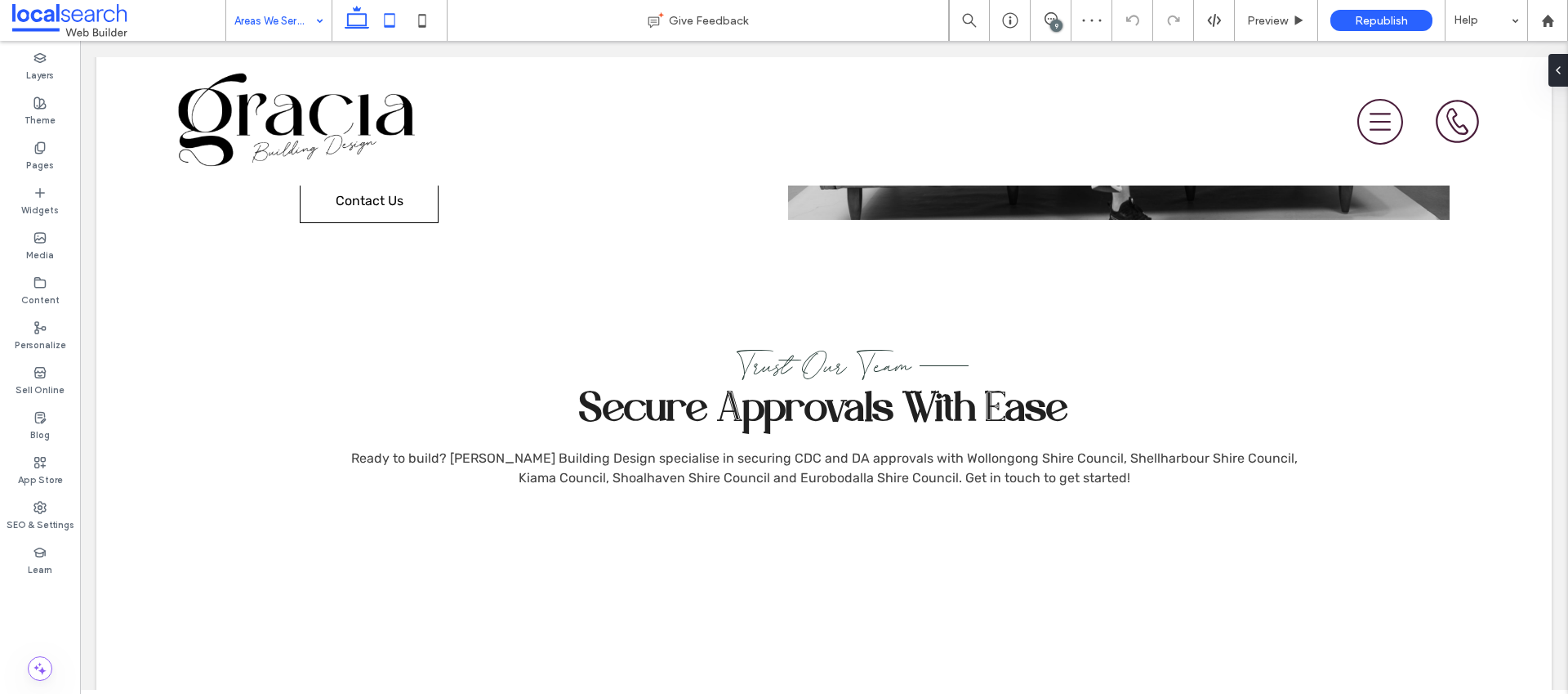
click at [392, 15] on icon at bounding box center [390, 21] width 33 height 33
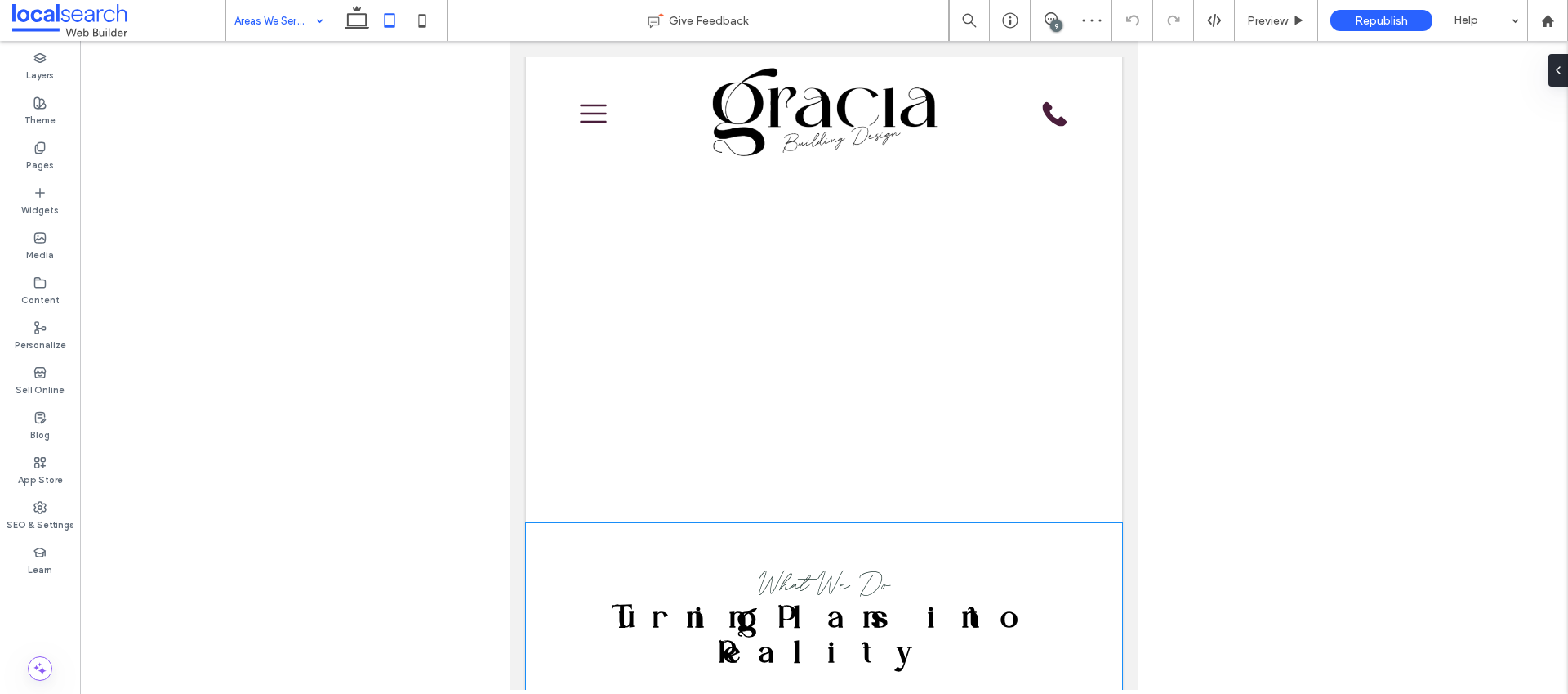
scroll to position [920, 0]
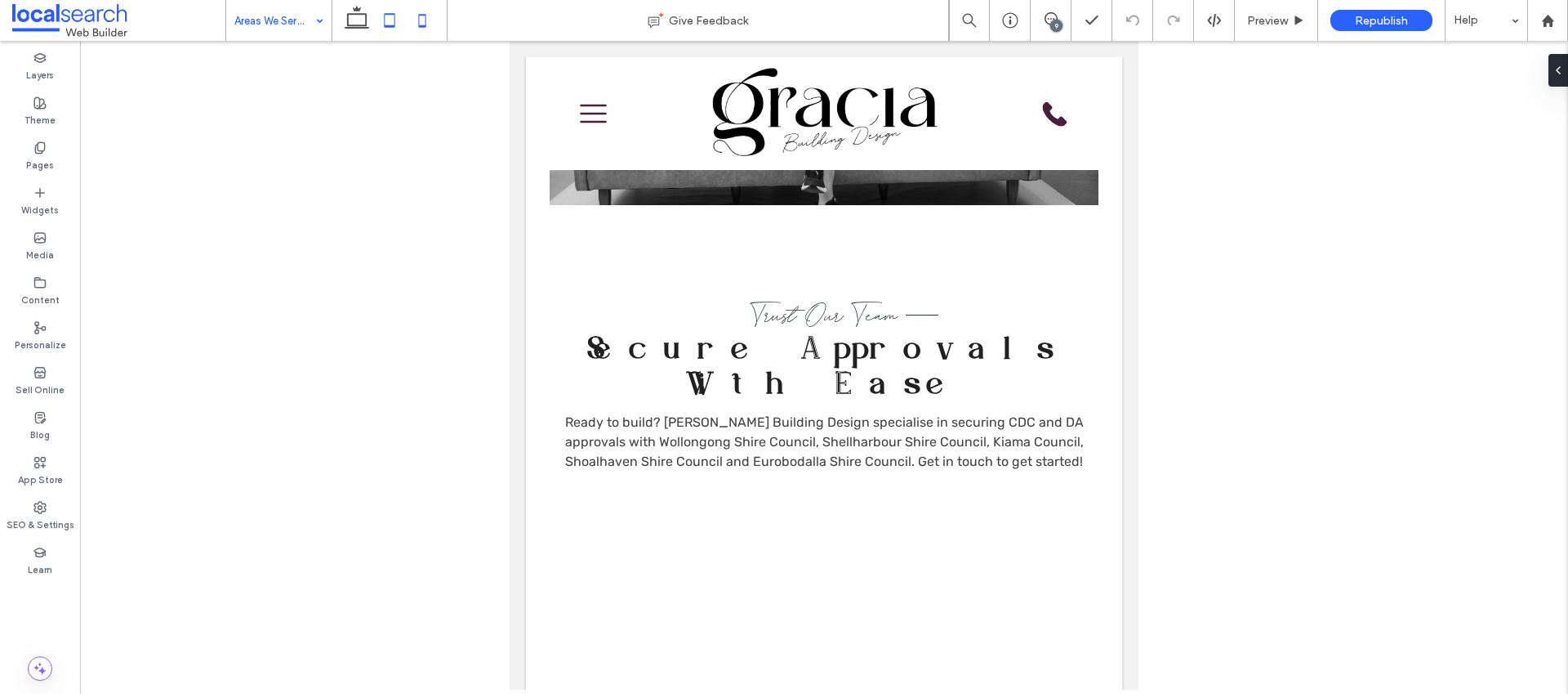
click at [427, 14] on icon at bounding box center [423, 21] width 33 height 33
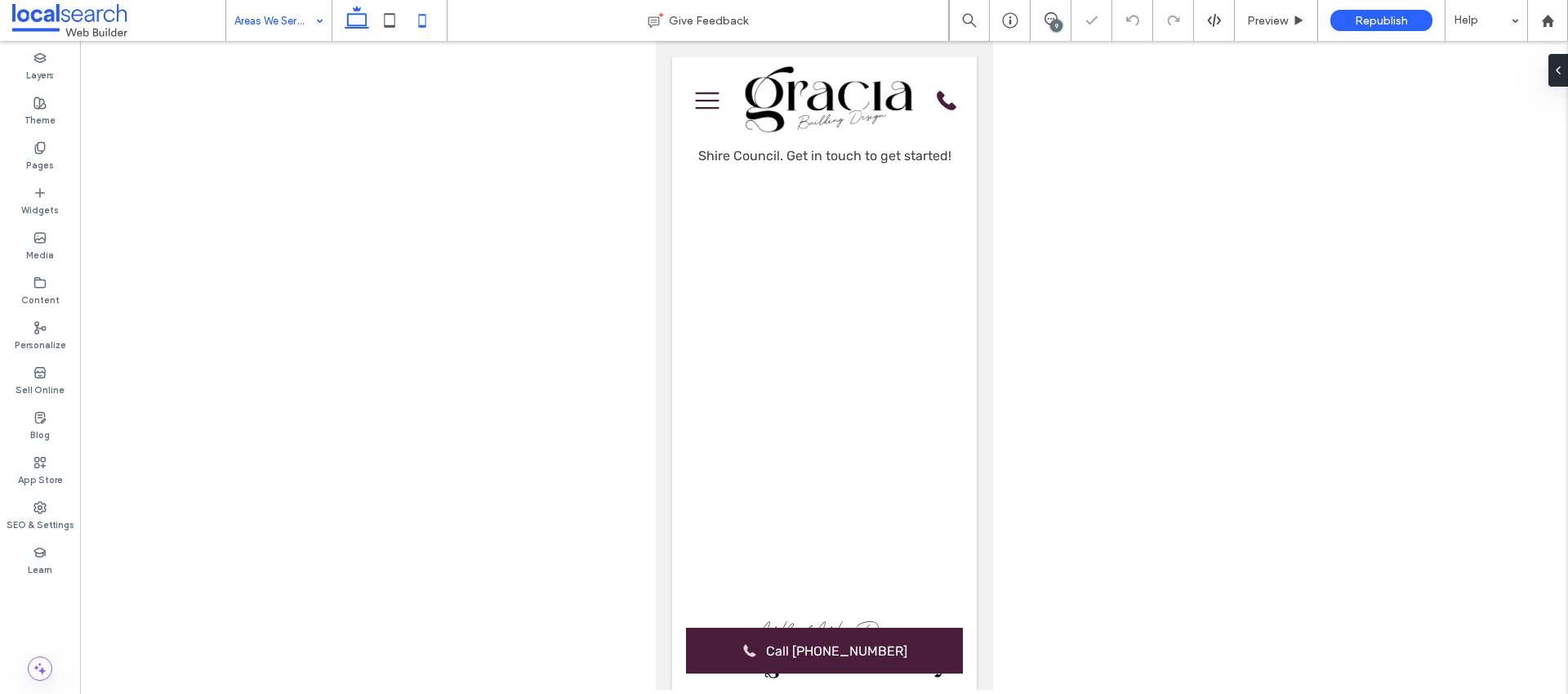
click at [359, 25] on use at bounding box center [356, 17] width 24 height 23
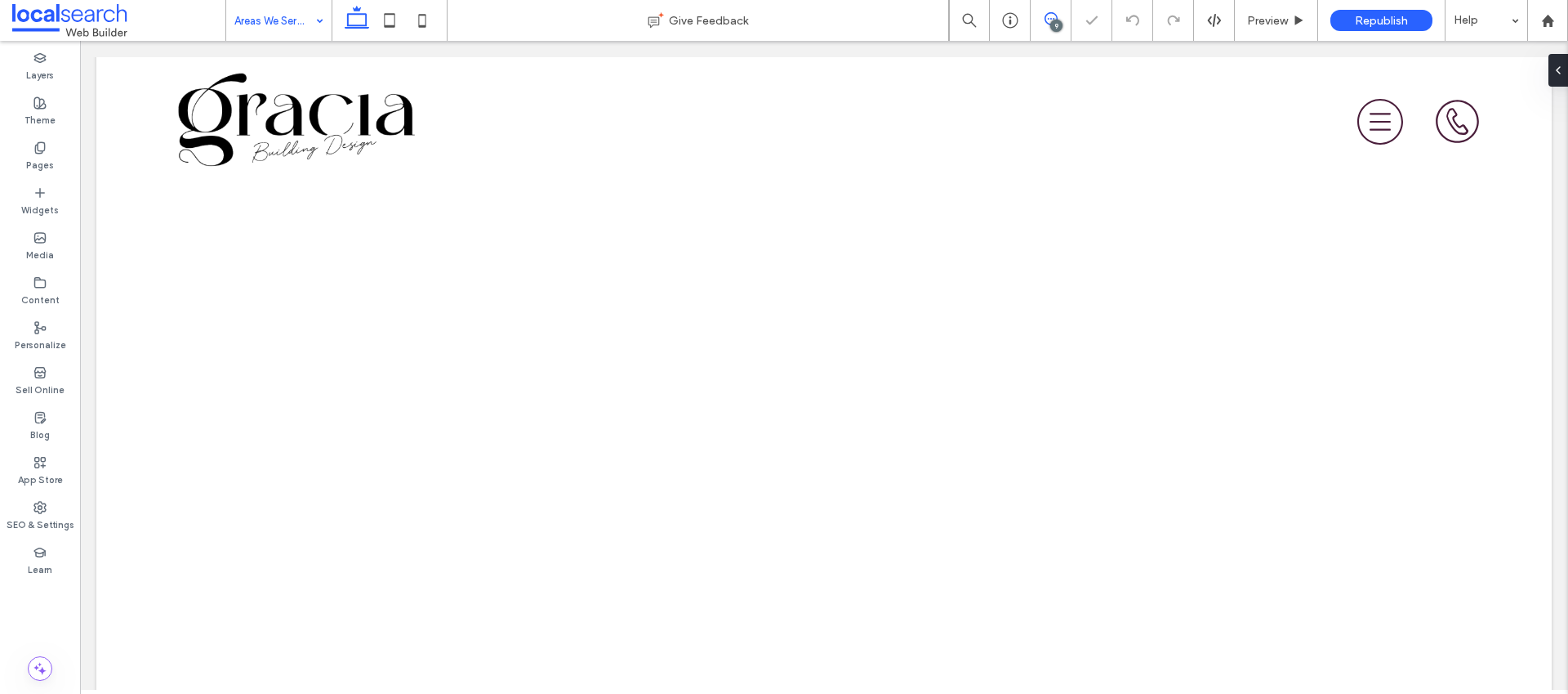
drag, startPoint x: 1049, startPoint y: 21, endPoint x: 852, endPoint y: 257, distance: 307.4
click at [1049, 21] on icon at bounding box center [1051, 18] width 13 height 13
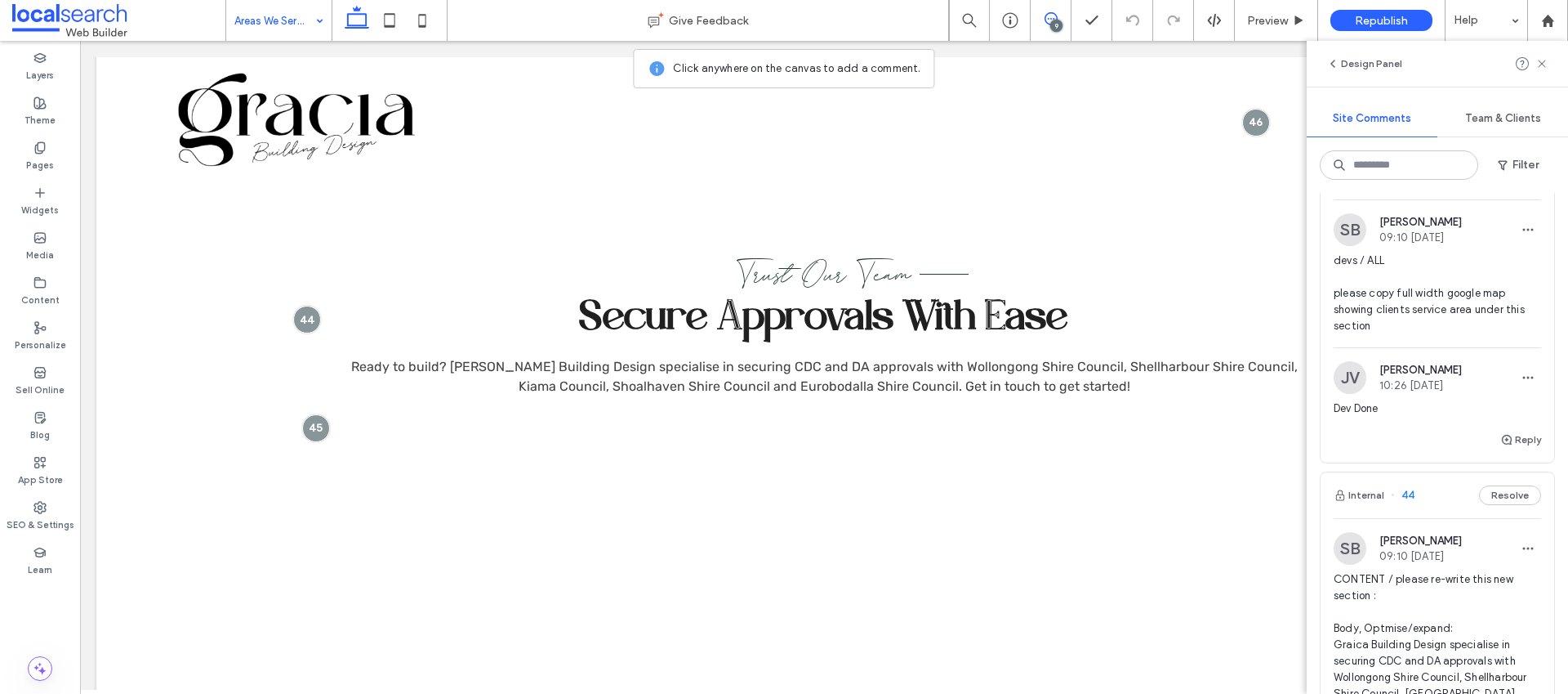
scroll to position [1620, 0]
click at [1504, 451] on button "Reply" at bounding box center [1520, 441] width 40 height 20
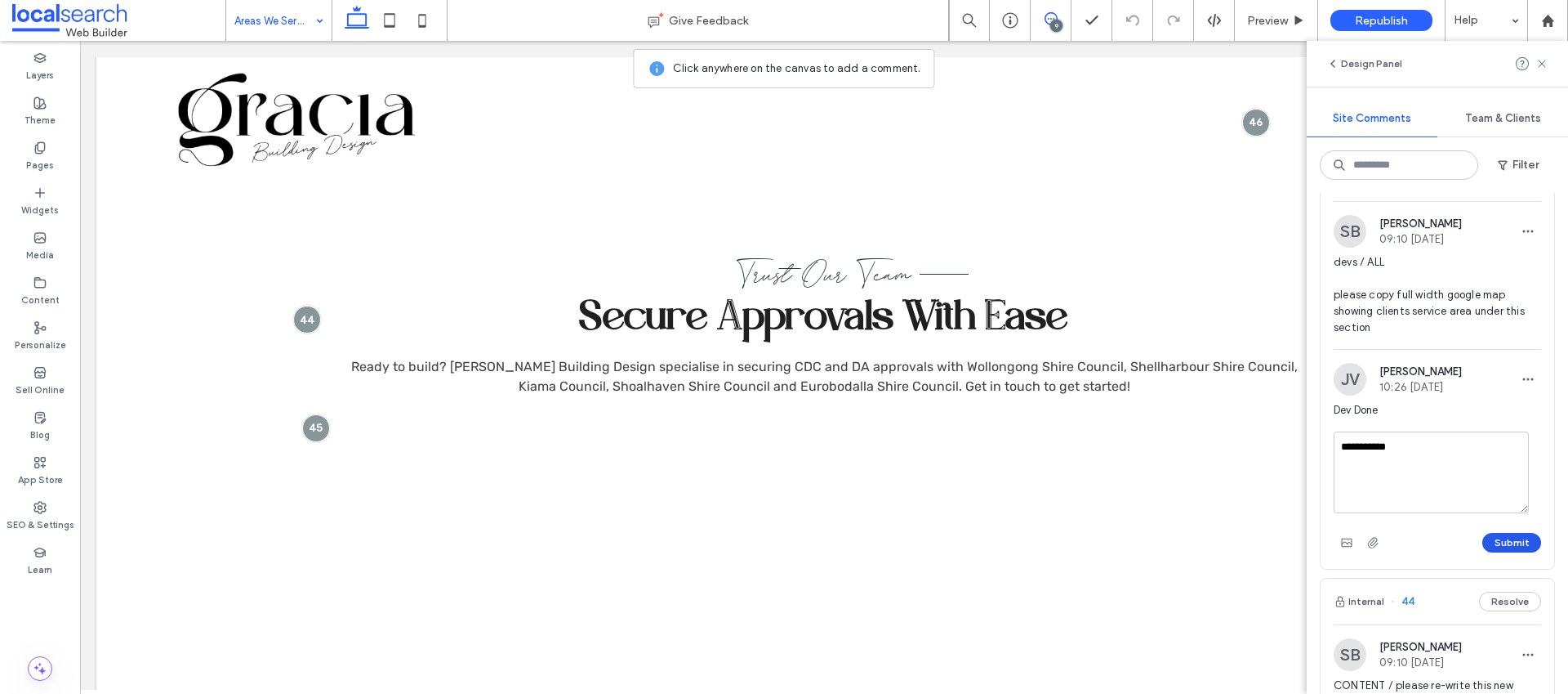
type textarea "**********"
click at [1491, 553] on button "Submit" at bounding box center [1511, 542] width 59 height 20
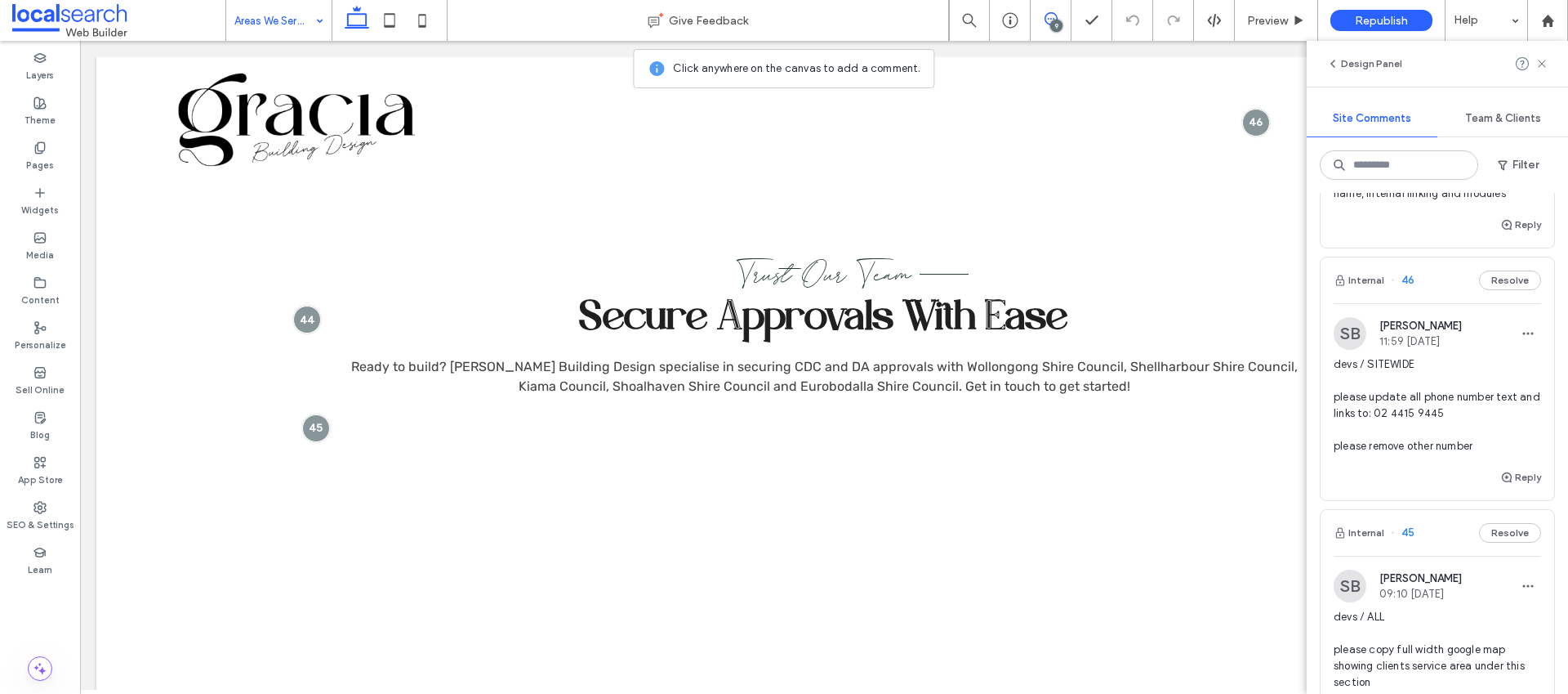
scroll to position [1257, 0]
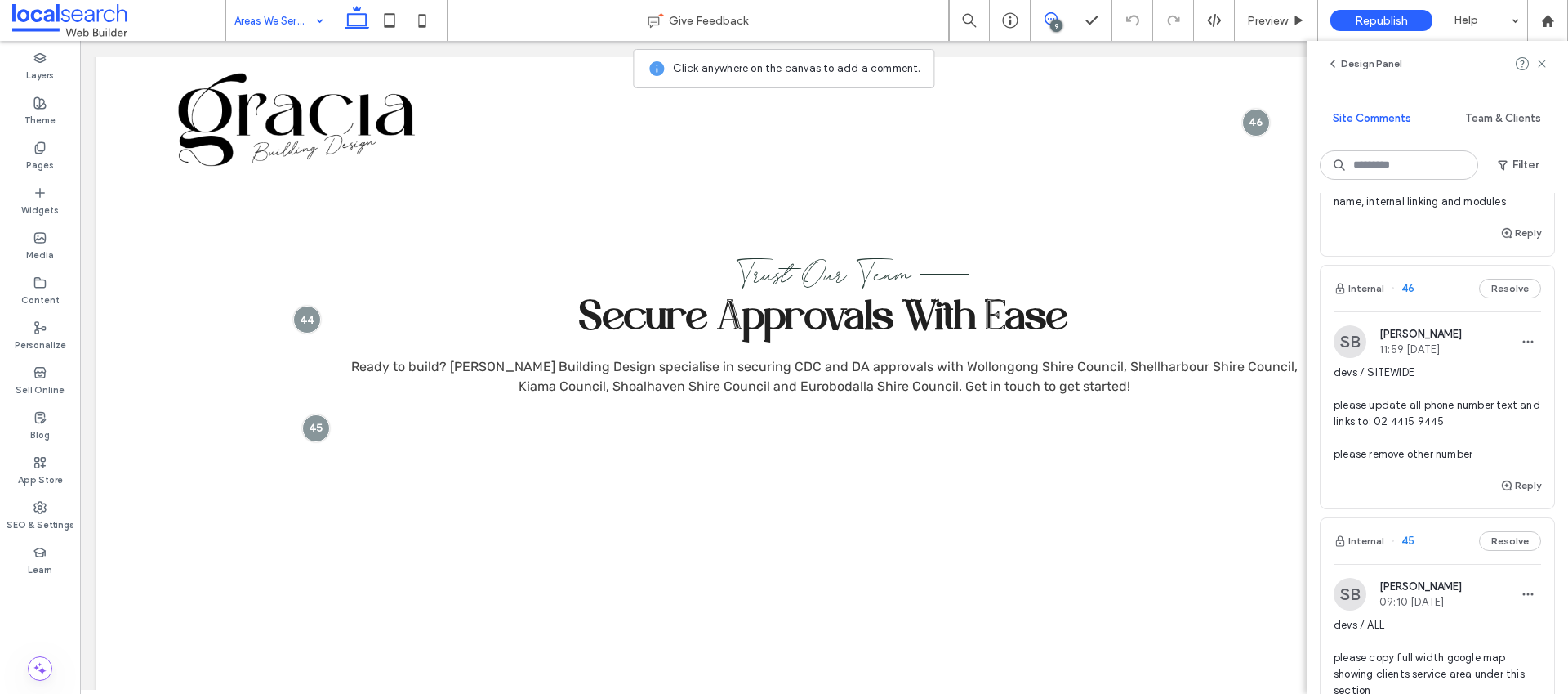
click at [1409, 462] on span "devs / SITEWIDE please update all phone number text and links to: 02 4415 9445 …" at bounding box center [1437, 413] width 207 height 98
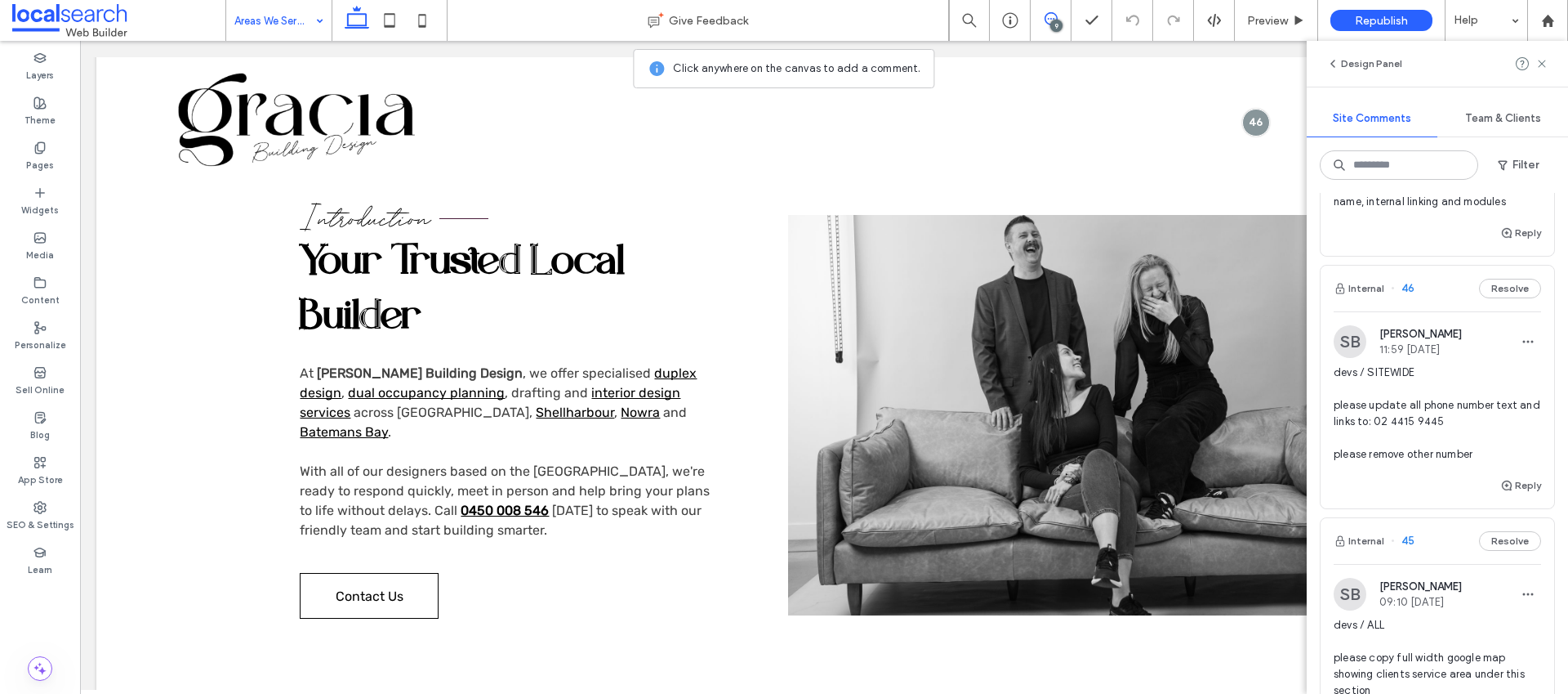
scroll to position [0, 0]
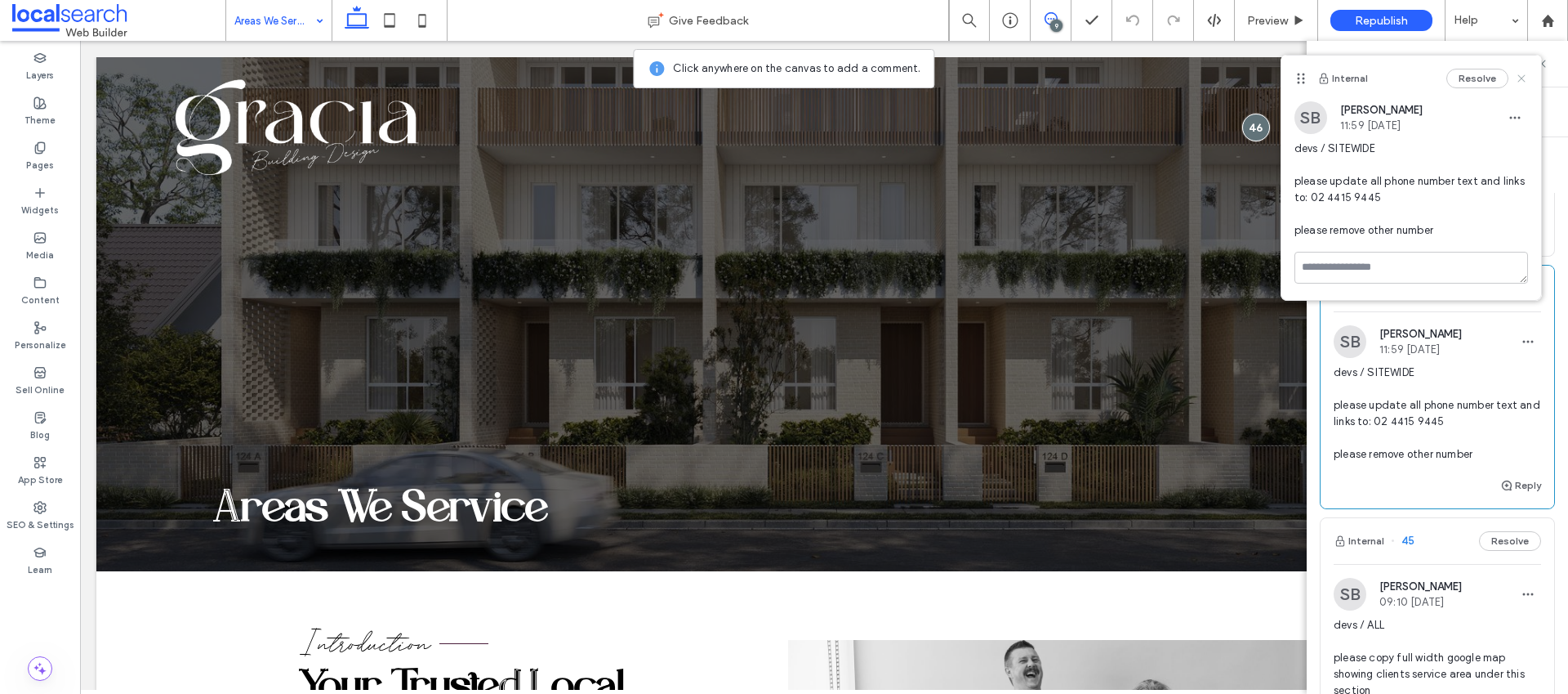
click at [1517, 77] on icon at bounding box center [1521, 78] width 13 height 13
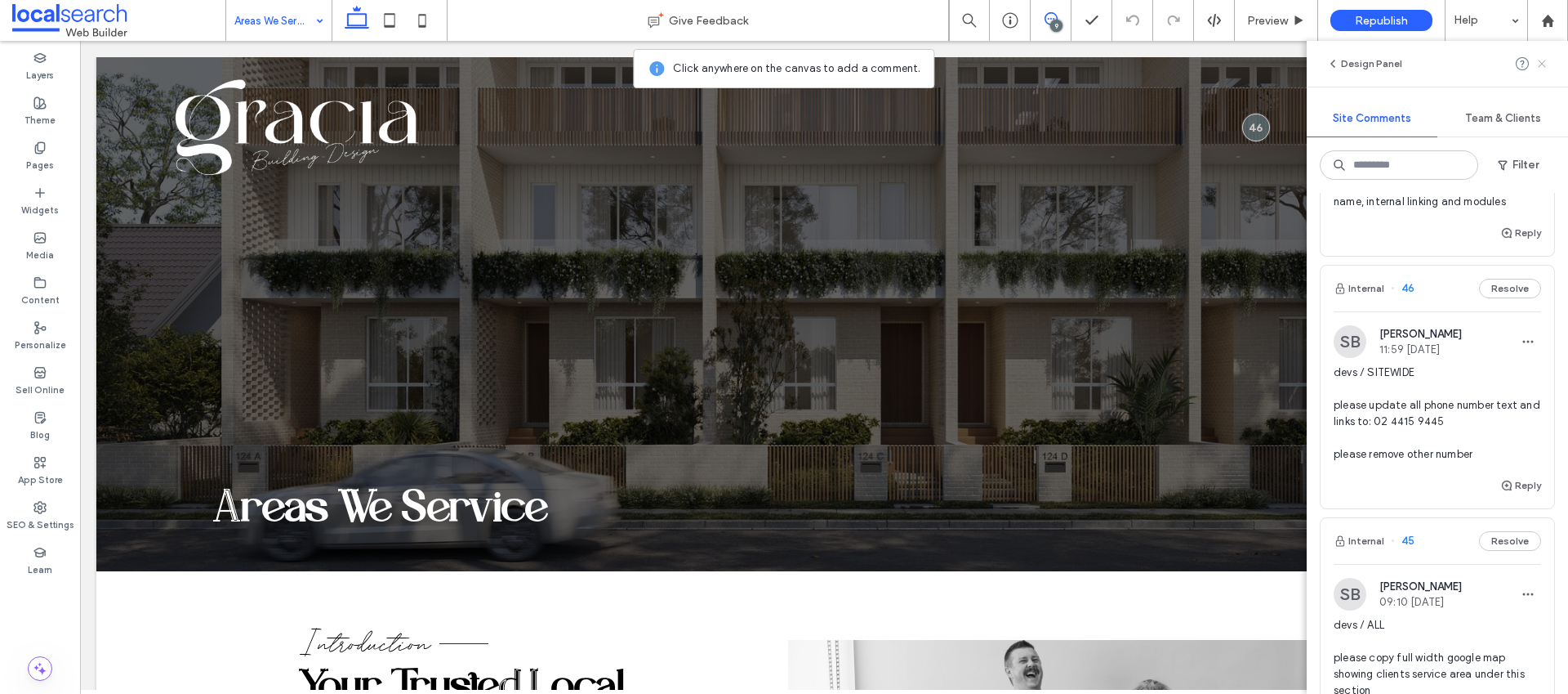
click at [1539, 65] on icon at bounding box center [1541, 63] width 13 height 13
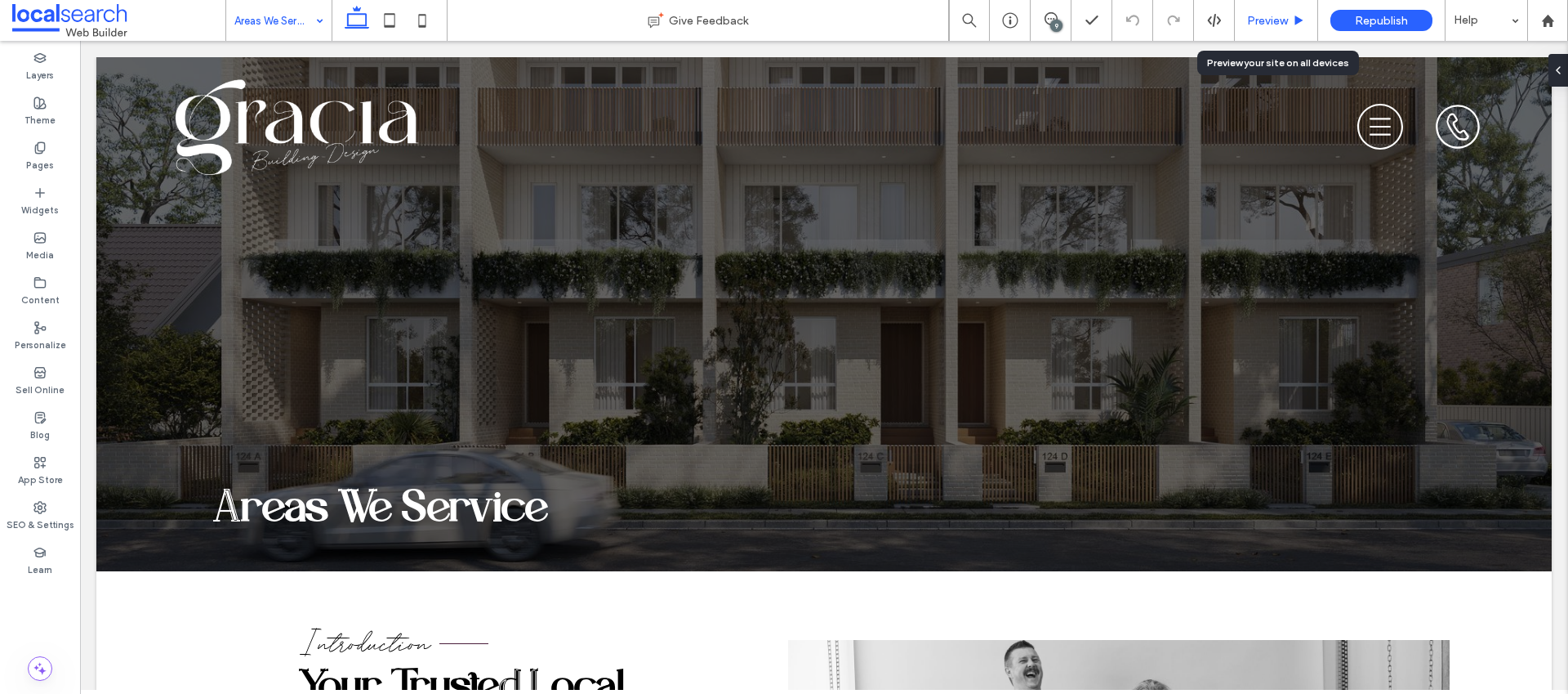
click at [1288, 28] on div "Preview" at bounding box center [1276, 20] width 83 height 40
click at [1282, 18] on span "Preview" at bounding box center [1267, 21] width 40 height 14
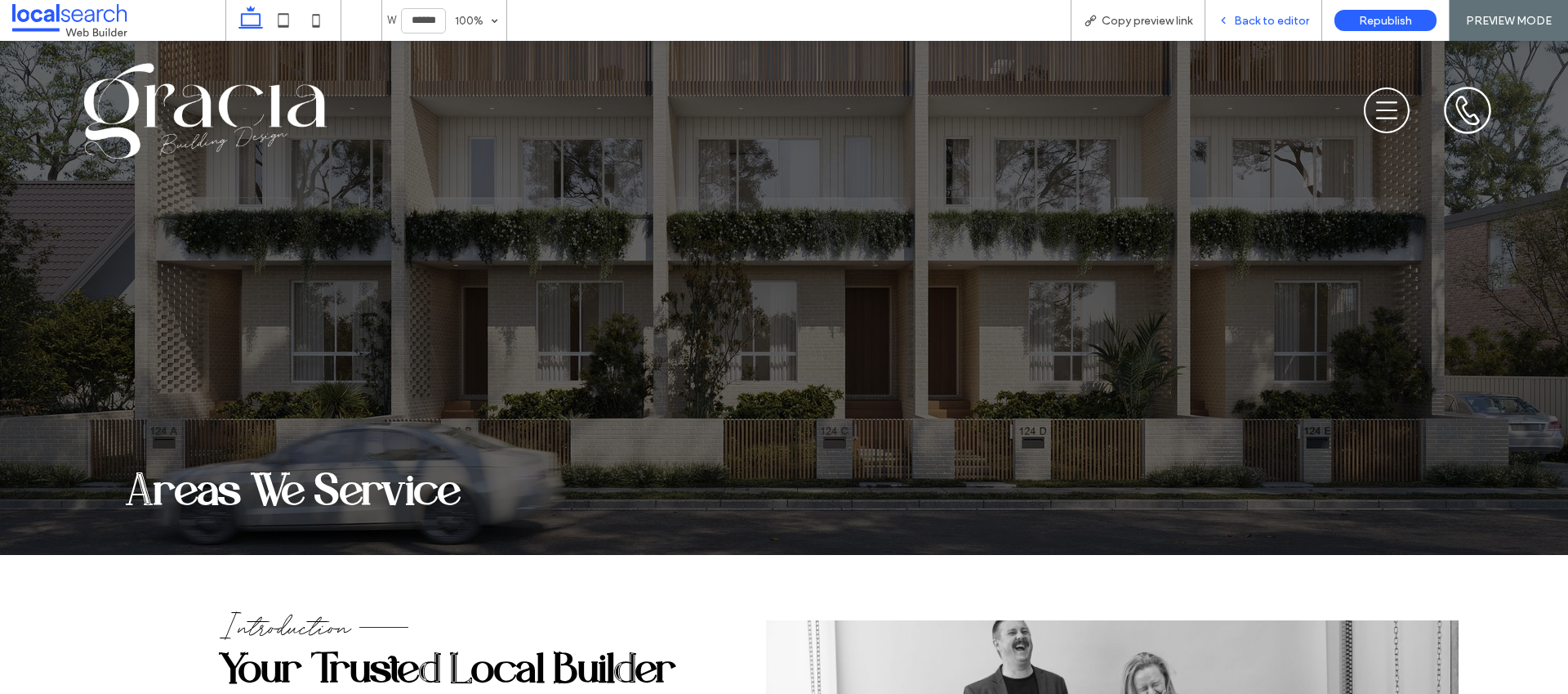
click at [1229, 24] on icon at bounding box center [1223, 20] width 11 height 11
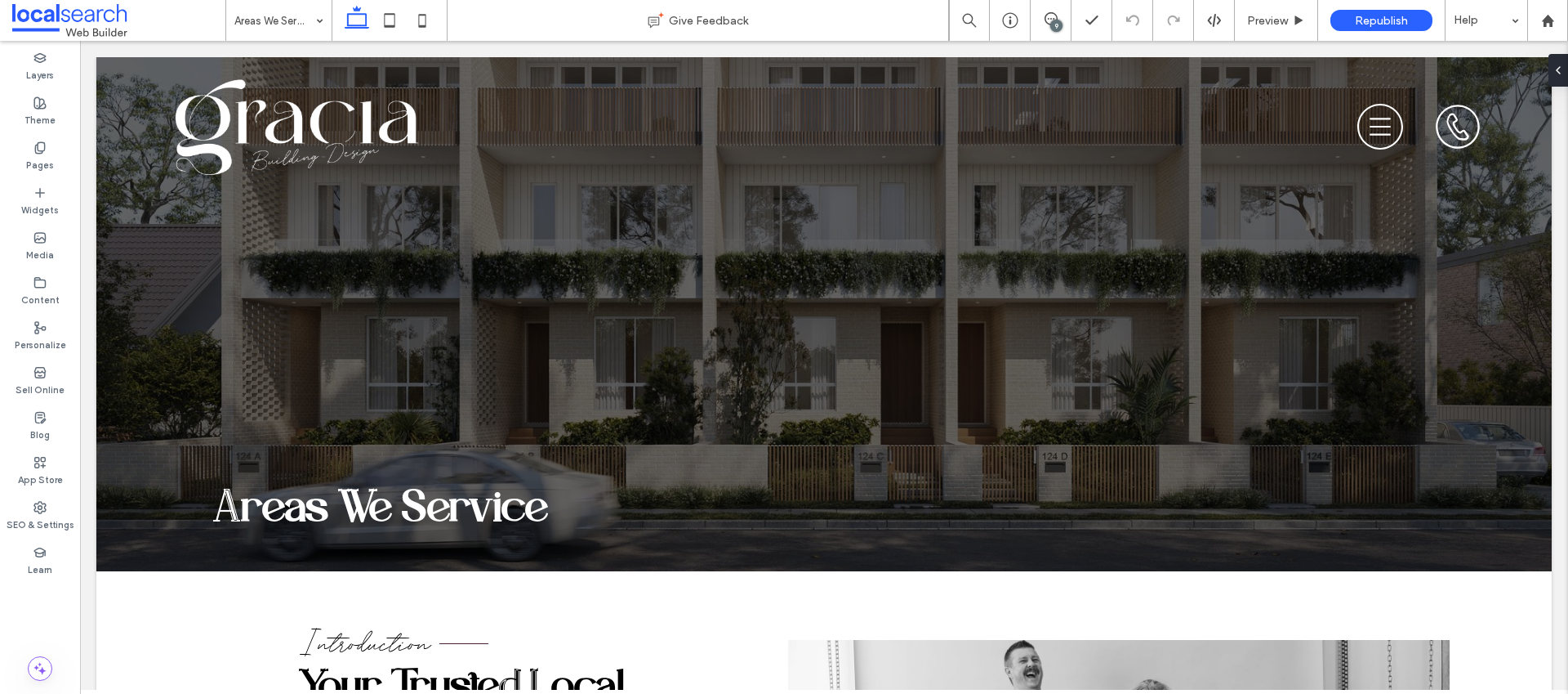
click at [1055, 24] on div "9" at bounding box center [1056, 26] width 12 height 12
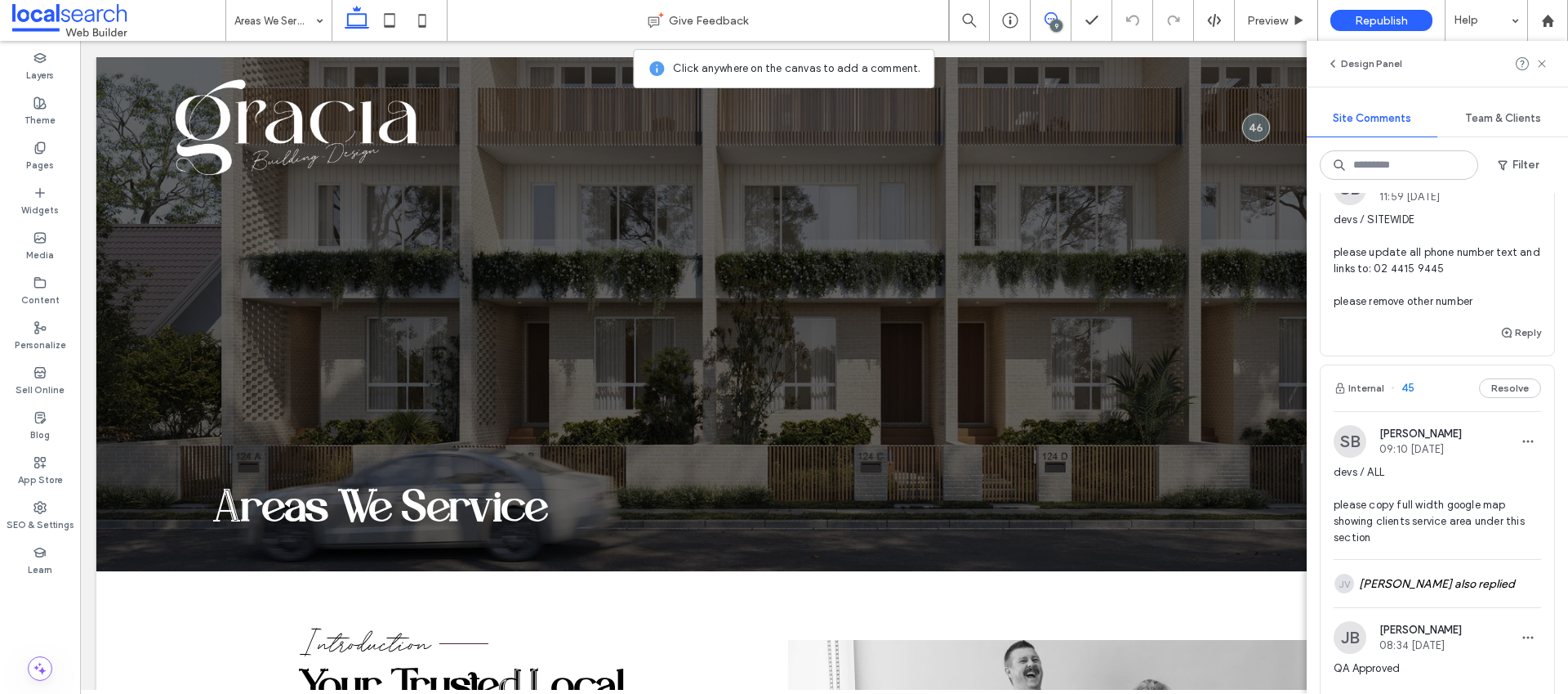
scroll to position [1415, 0]
drag, startPoint x: 1397, startPoint y: 313, endPoint x: 1460, endPoint y: 313, distance: 63.0
click at [1460, 305] on span "devs / SITEWIDE please update all phone number text and links to: 02 4415 9445 …" at bounding box center [1437, 256] width 207 height 98
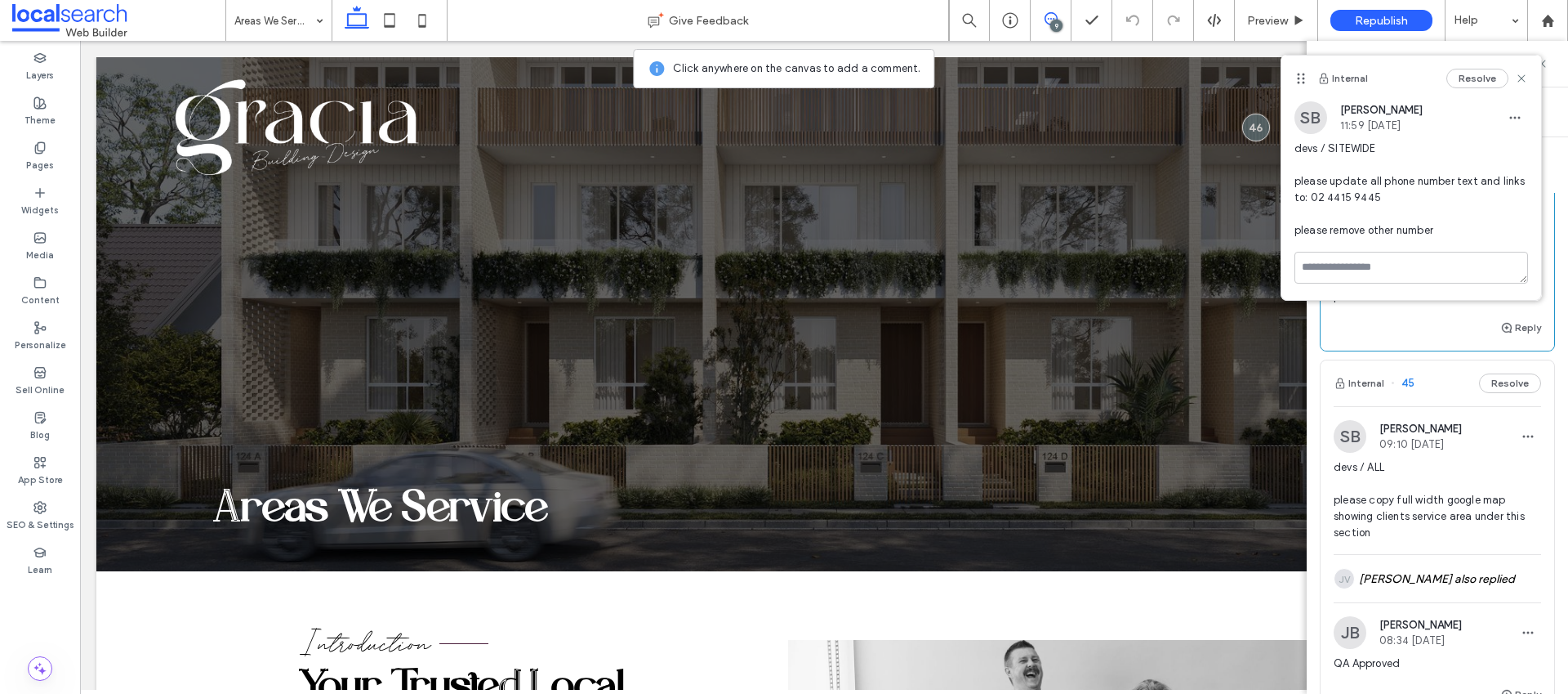
copy span "02 4415 9445"
click at [1522, 80] on icon at bounding box center [1521, 78] width 13 height 13
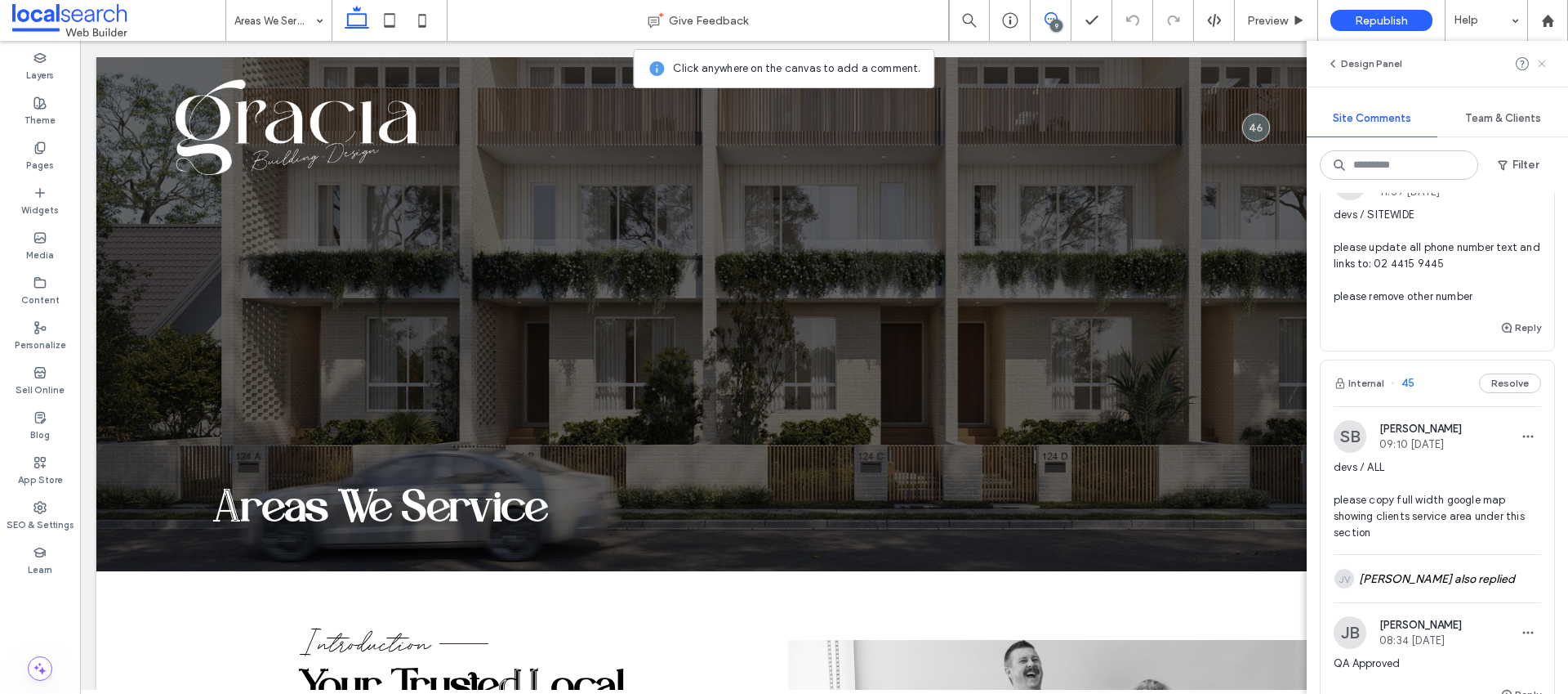
click at [1535, 63] on icon at bounding box center [1541, 63] width 13 height 13
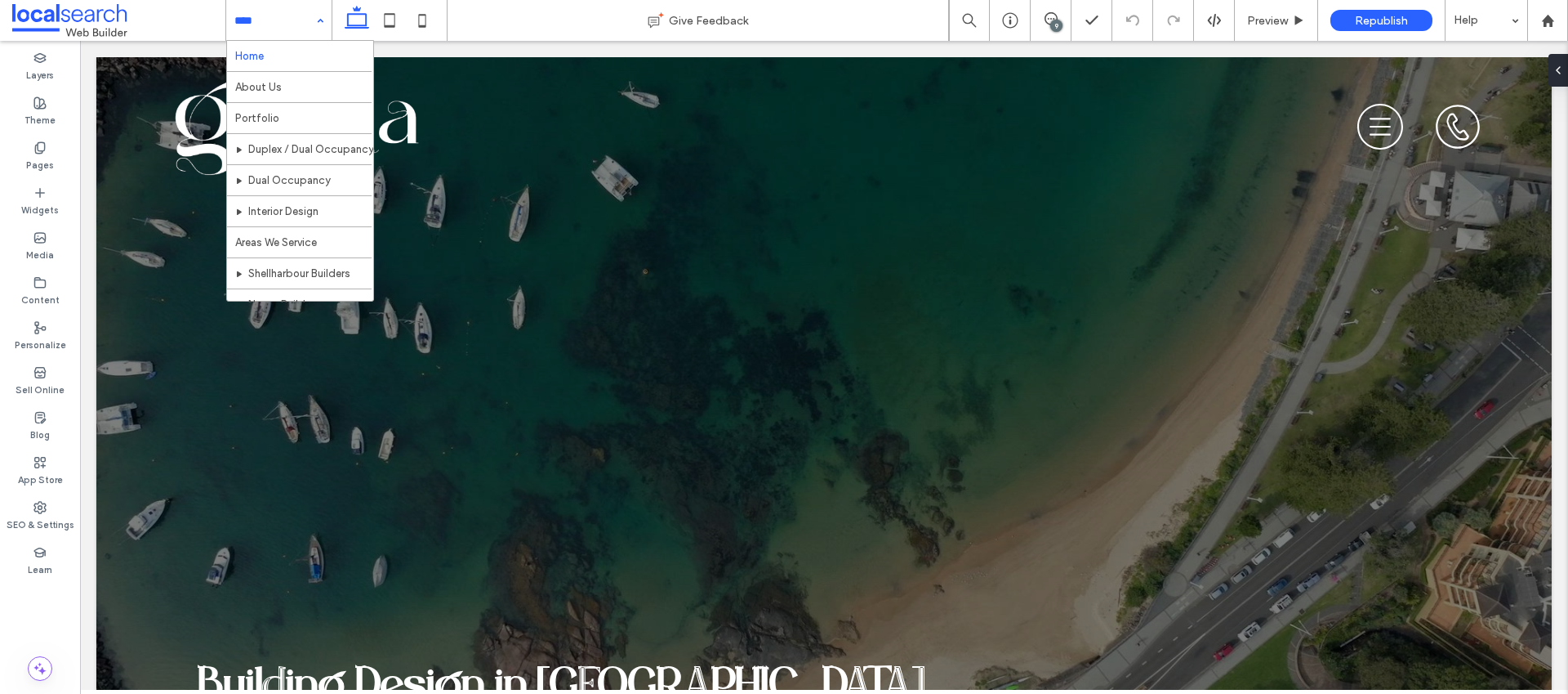
click at [1056, 23] on div "9" at bounding box center [1056, 26] width 12 height 12
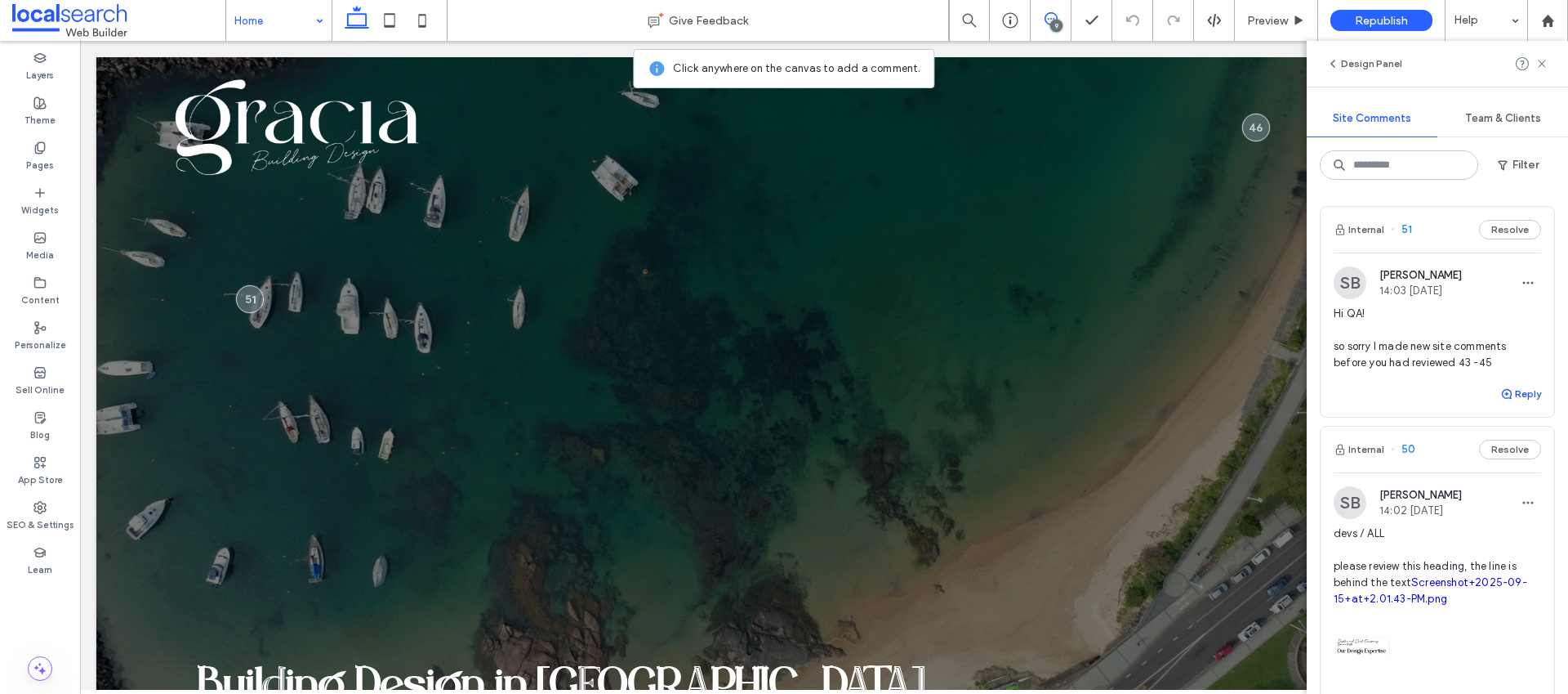
click at [1511, 399] on button "Reply" at bounding box center [1520, 393] width 40 height 20
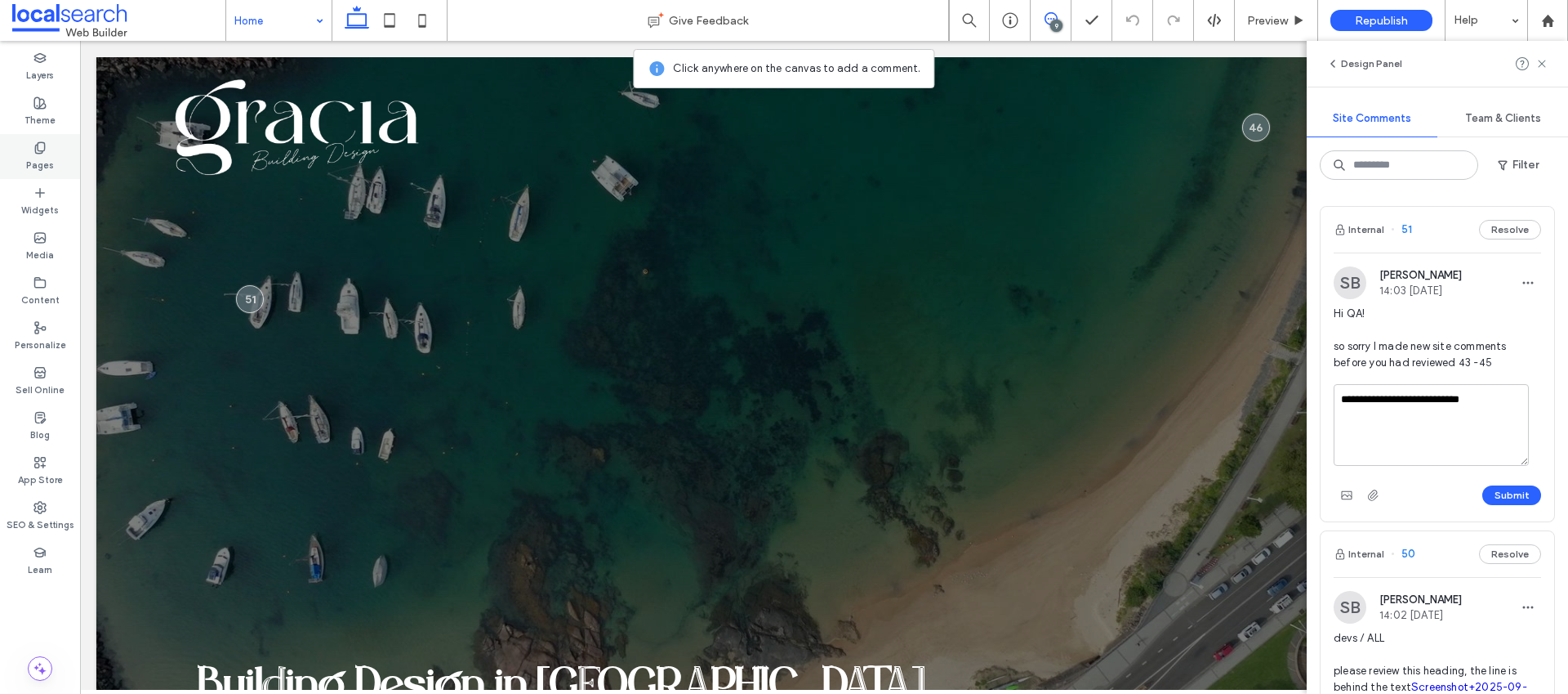
type textarea "**********"
click at [1504, 492] on button "Submit" at bounding box center [1511, 495] width 59 height 20
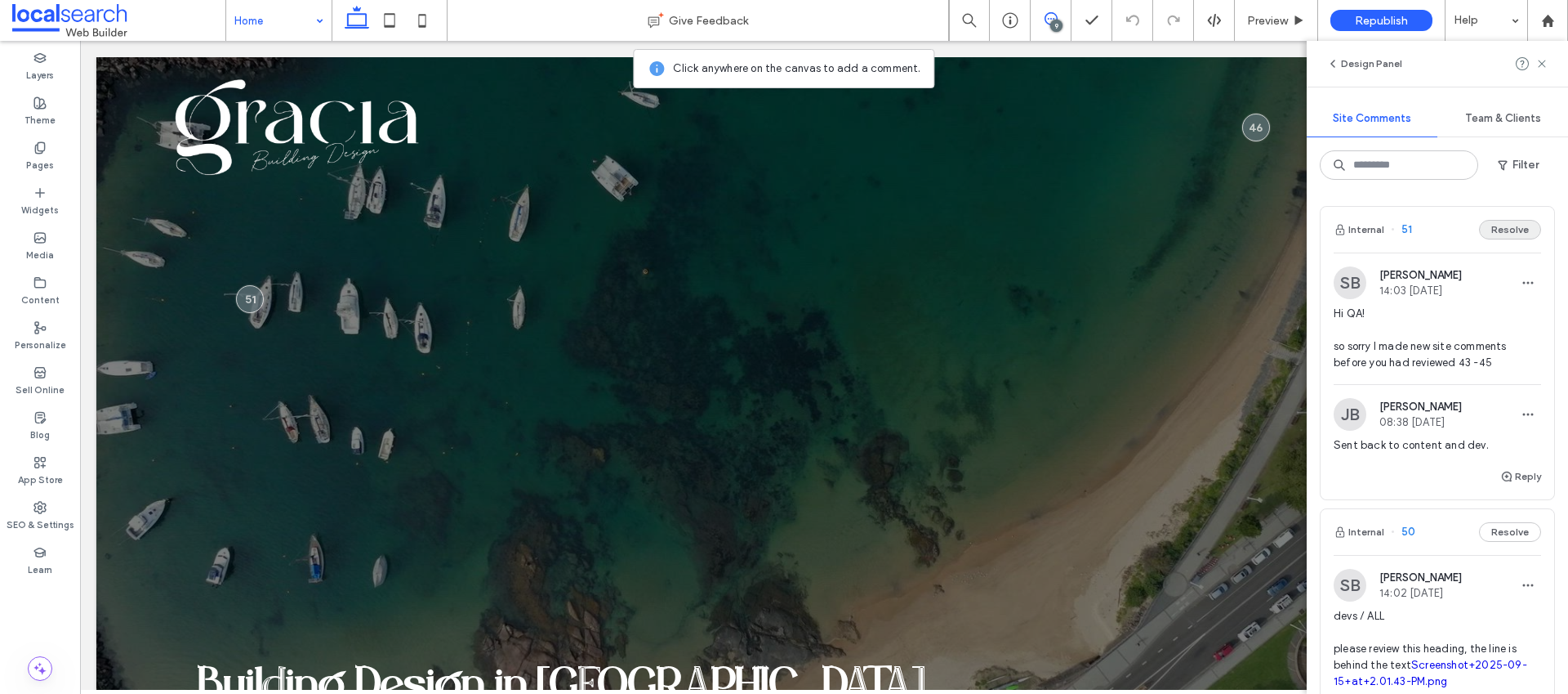
click at [1508, 228] on button "Resolve" at bounding box center [1510, 229] width 62 height 20
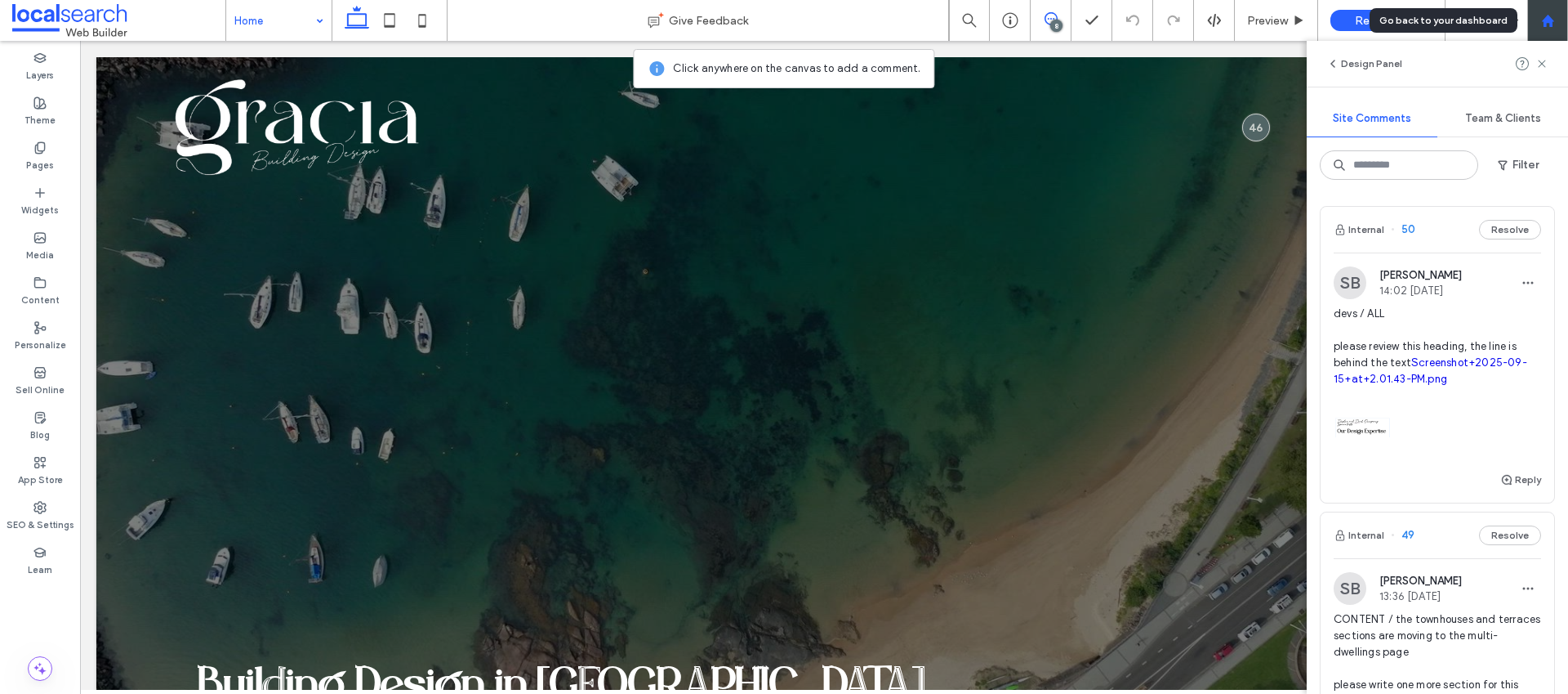
click at [1551, 30] on div at bounding box center [1547, 20] width 40 height 40
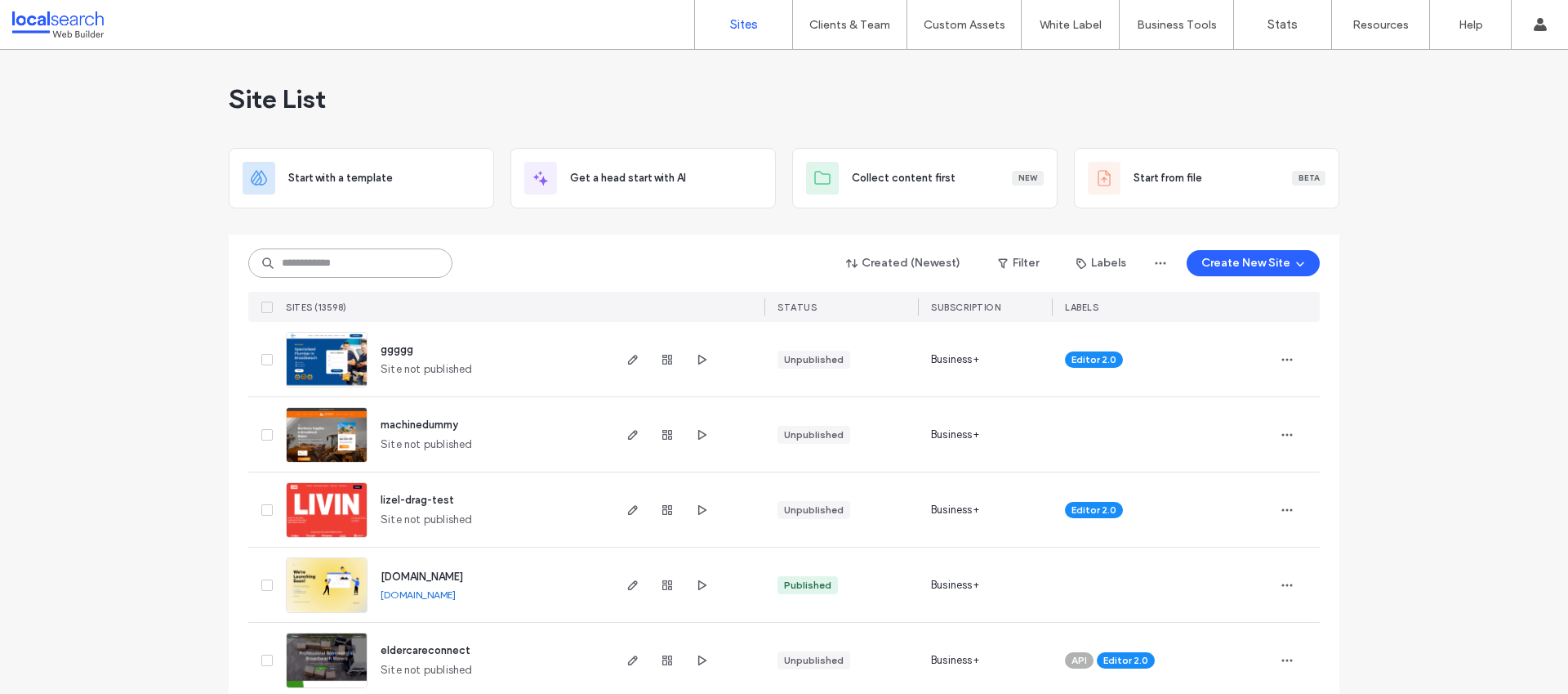
click at [354, 251] on input at bounding box center [349, 263] width 204 height 29
paste input "********"
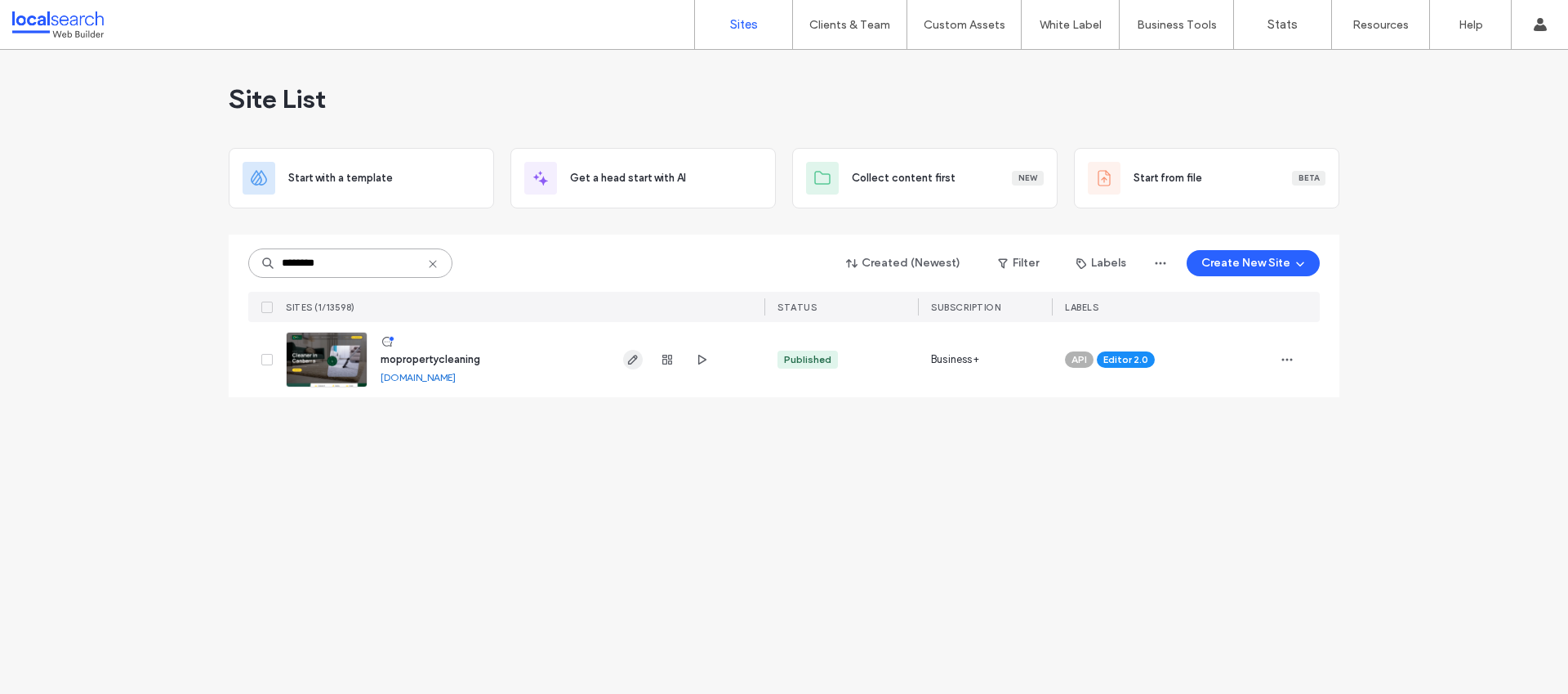
type input "********"
click at [633, 363] on icon "button" at bounding box center [633, 359] width 13 height 13
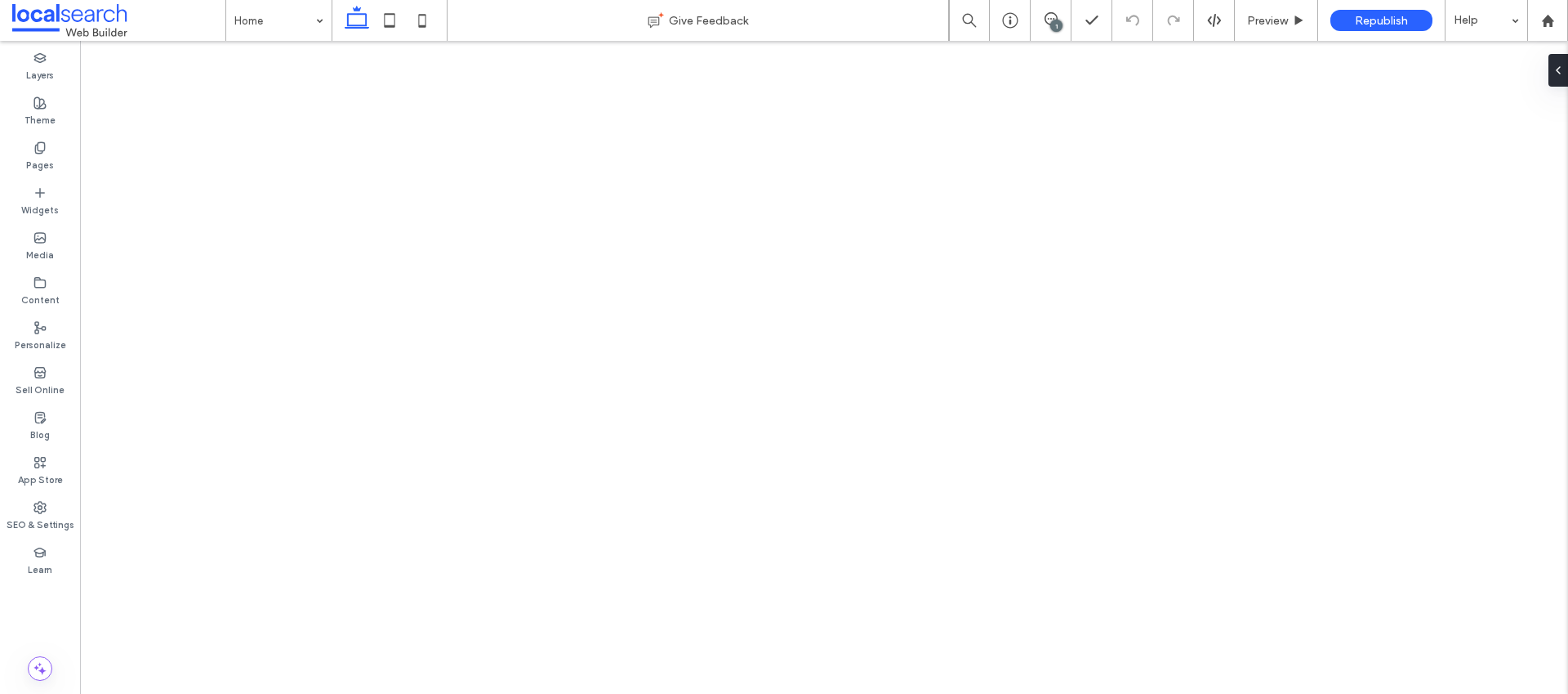
click at [1053, 20] on div "1" at bounding box center [1056, 26] width 12 height 12
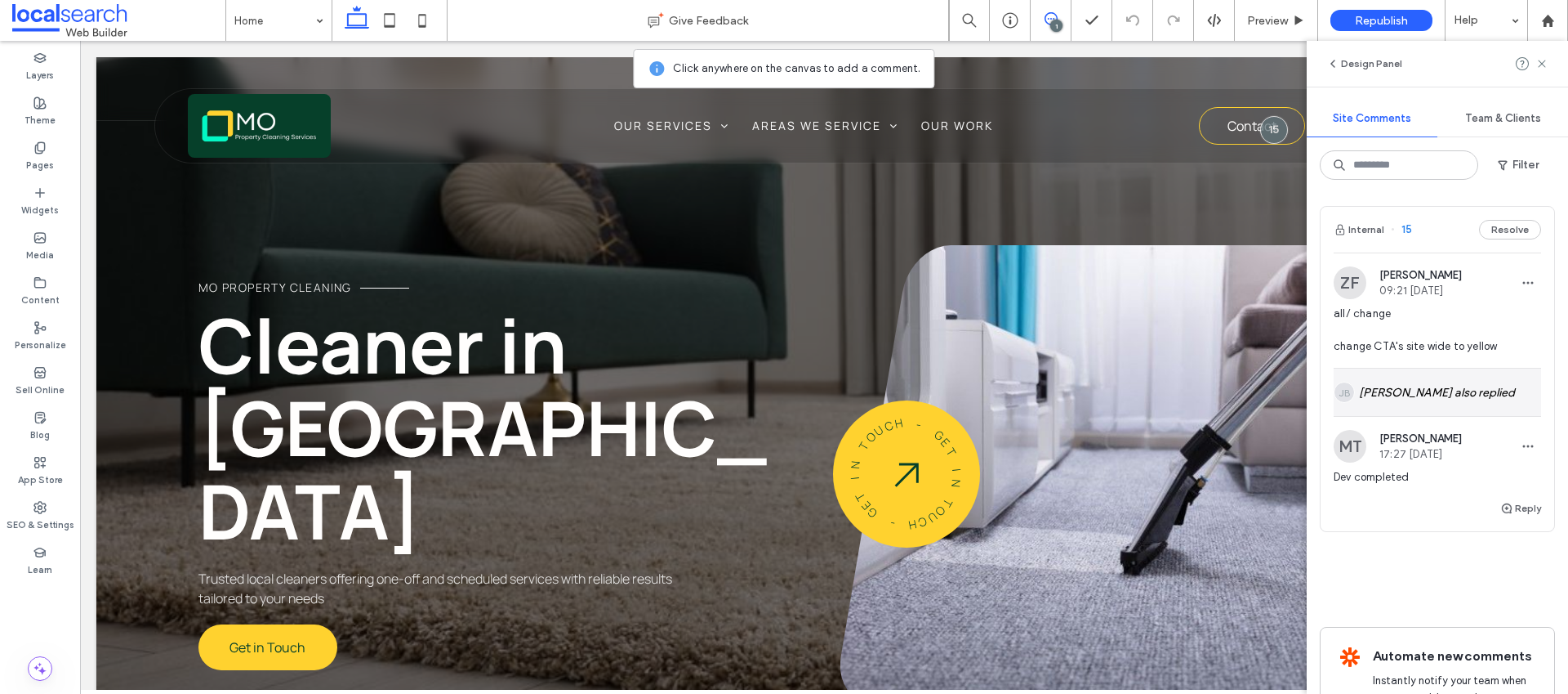
click at [1385, 389] on div "[PERSON_NAME] [PERSON_NAME] also replied" at bounding box center [1437, 392] width 207 height 47
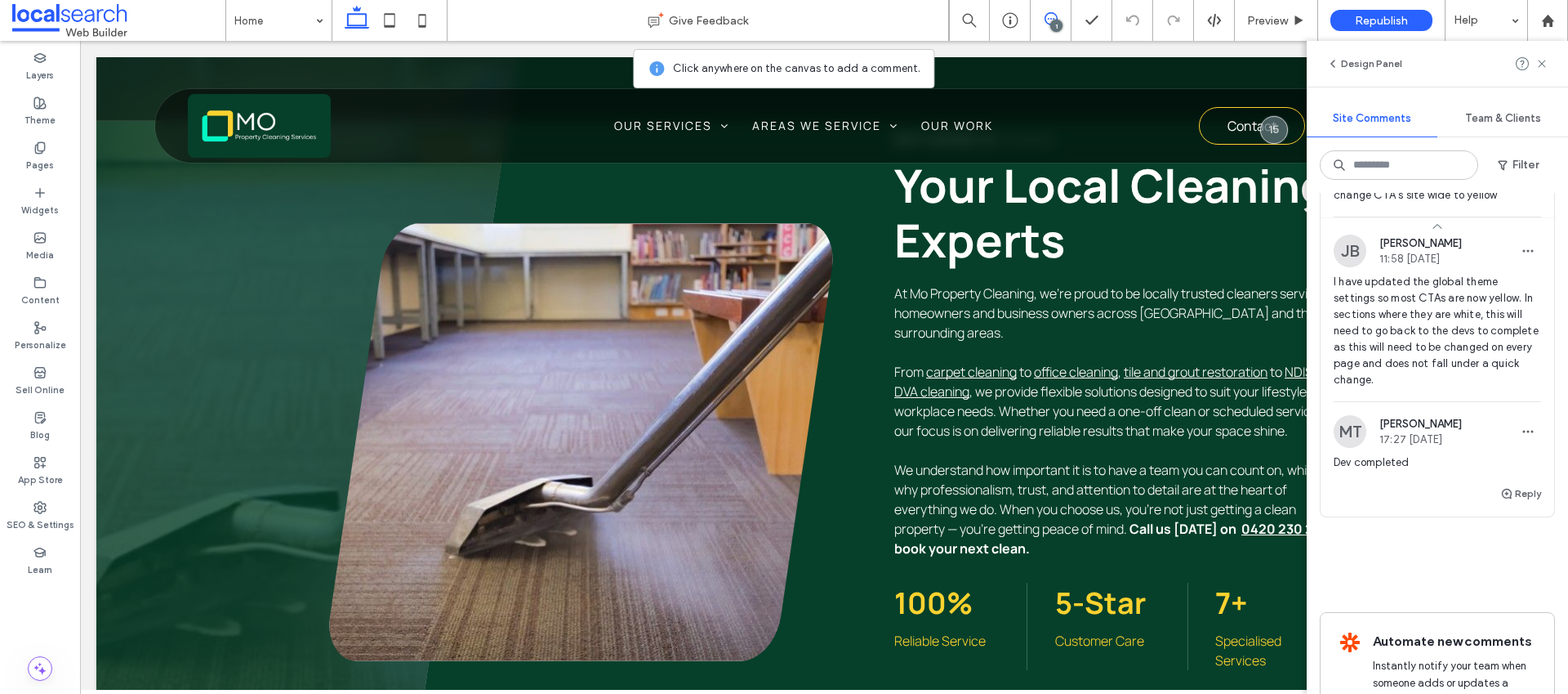
scroll to position [851, 0]
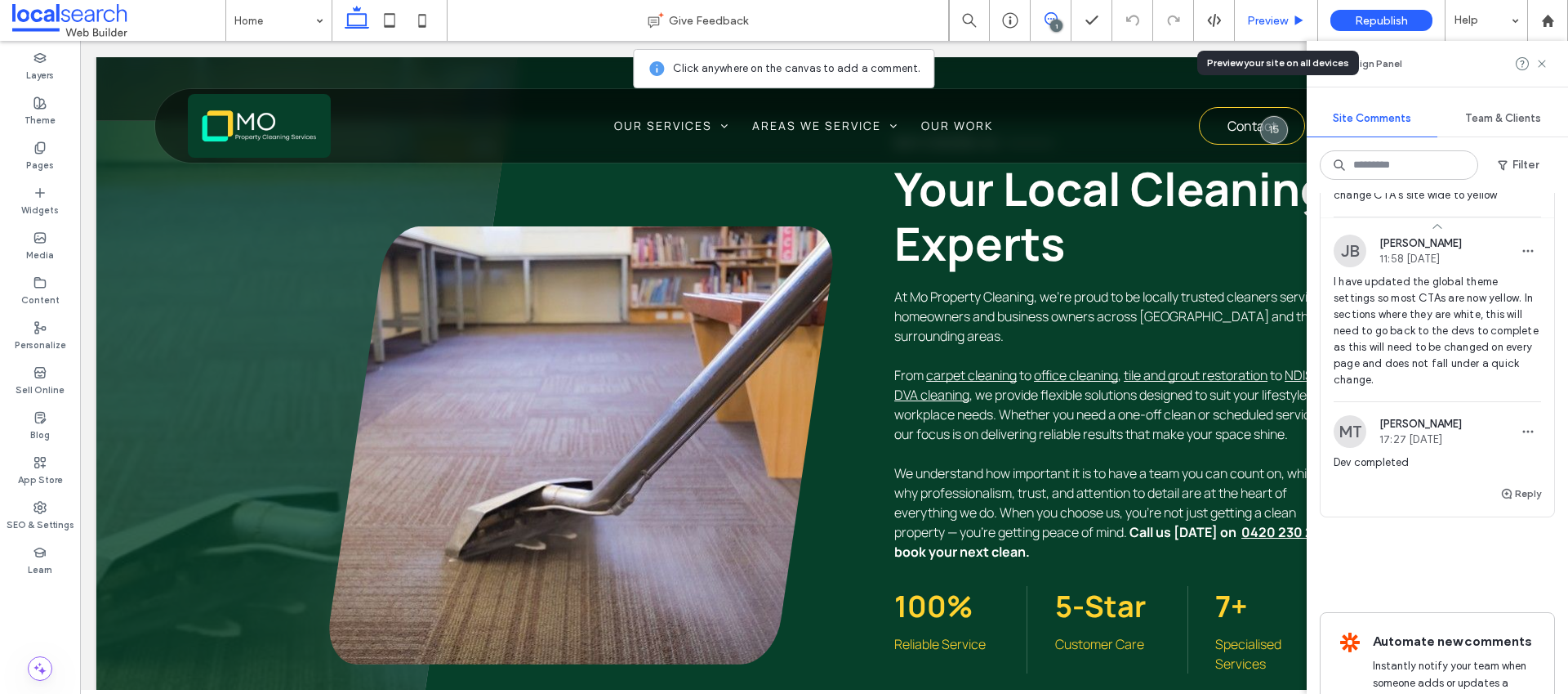
click at [1260, 25] on span "Preview" at bounding box center [1267, 21] width 40 height 14
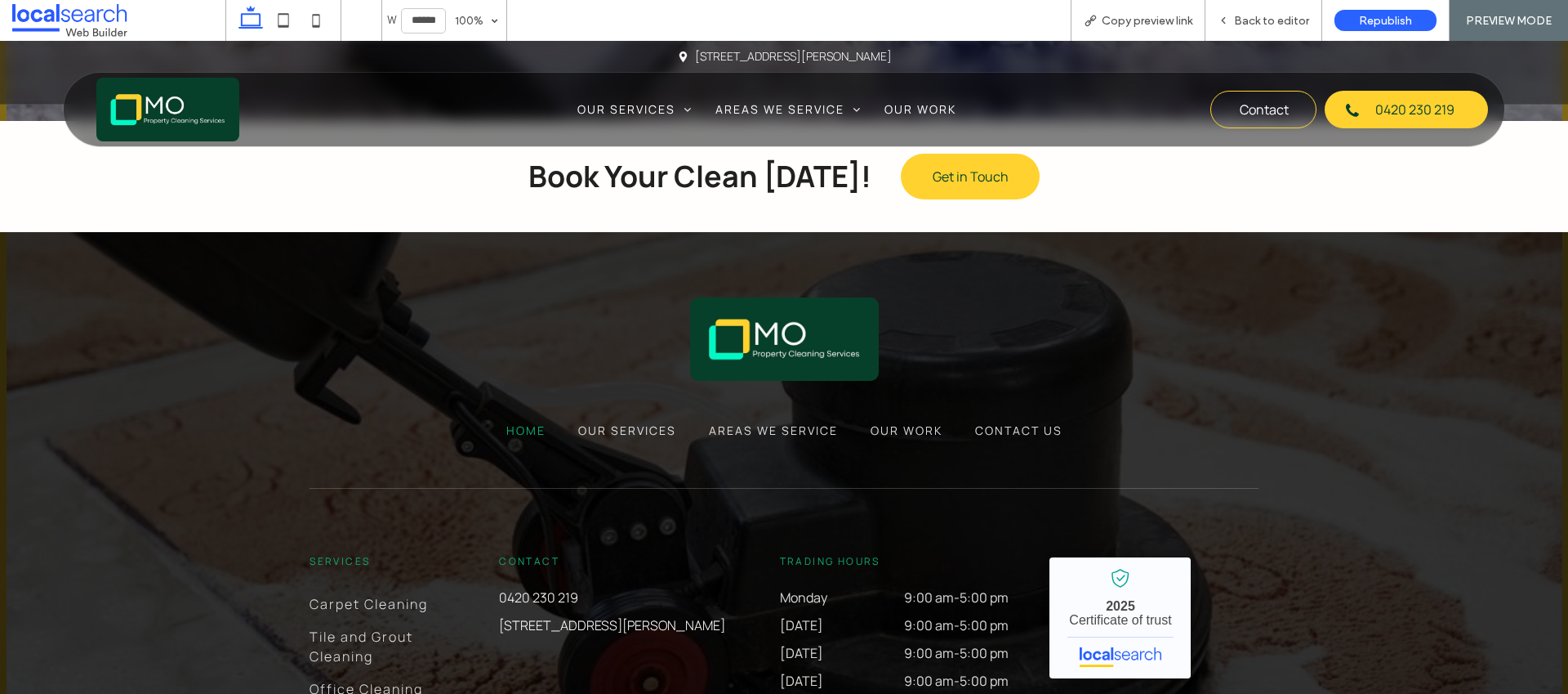
scroll to position [3810, 0]
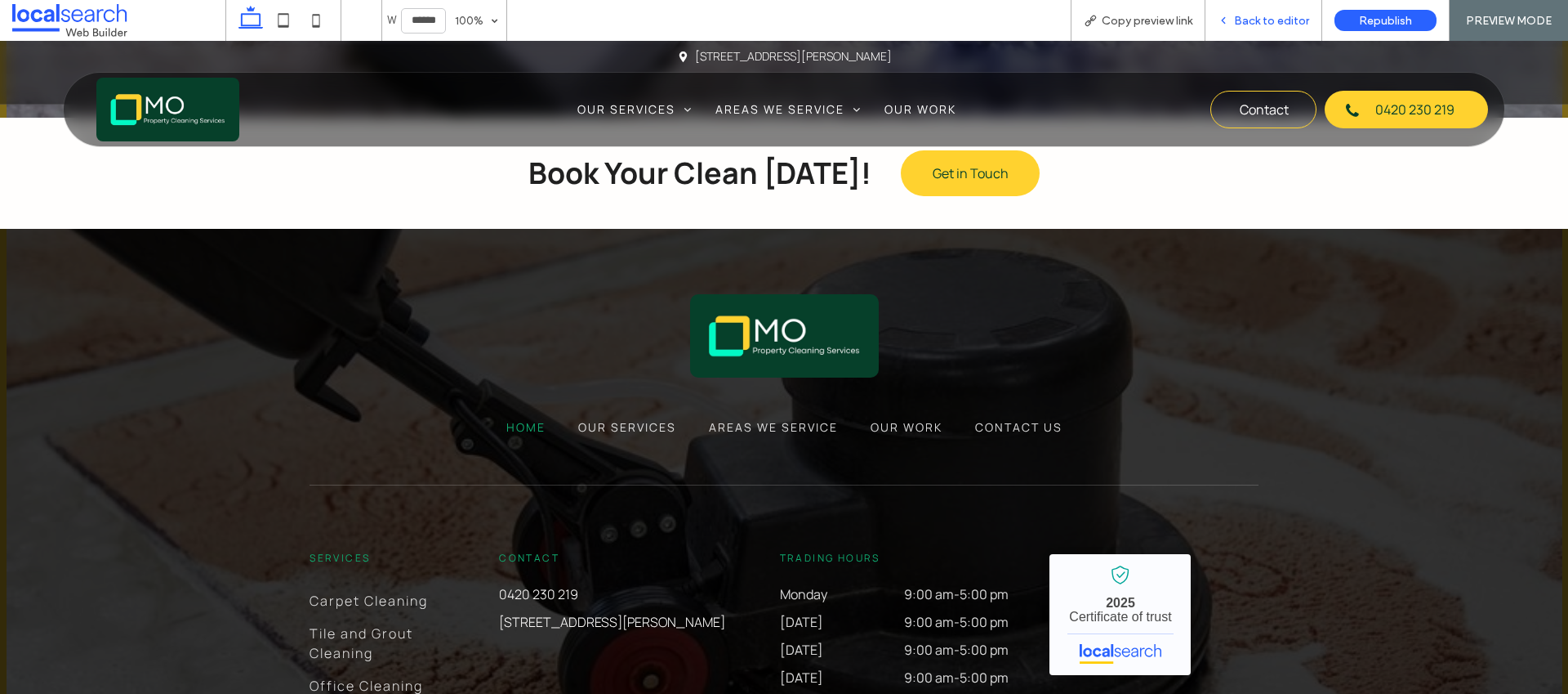
click at [1280, 11] on div "Back to editor" at bounding box center [1264, 20] width 117 height 40
click at [1272, 28] on div "Back to editor" at bounding box center [1264, 20] width 117 height 40
click at [1248, 24] on span "Back to editor" at bounding box center [1271, 21] width 75 height 14
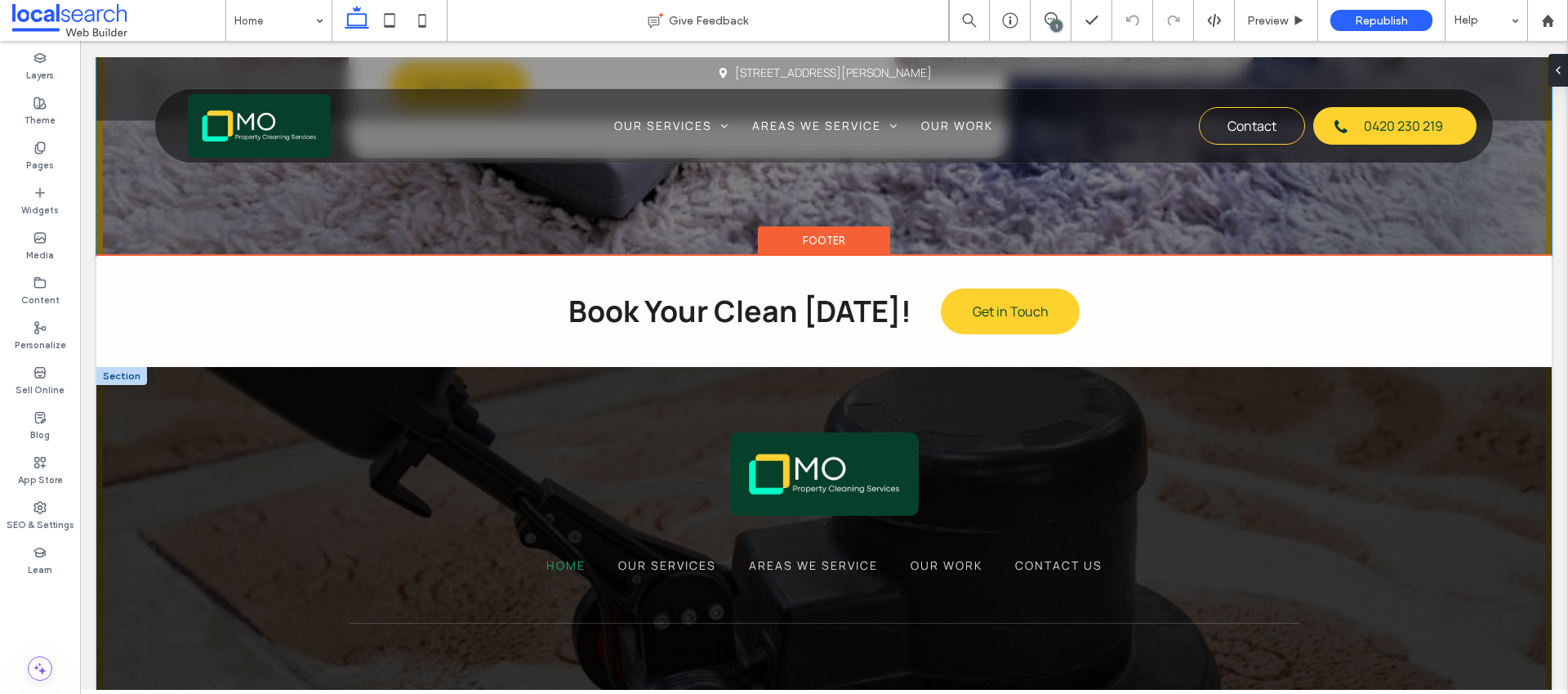
scroll to position [3975, 0]
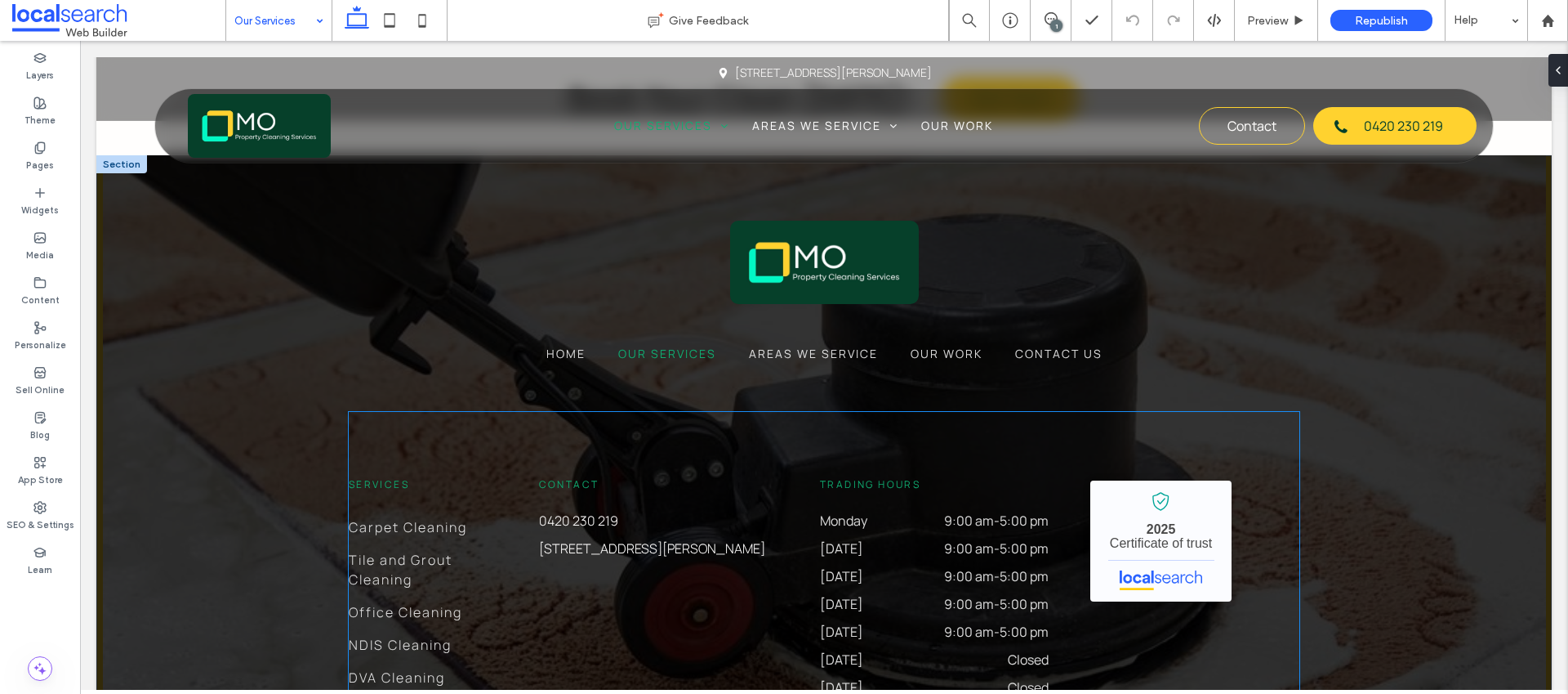
scroll to position [3056, 0]
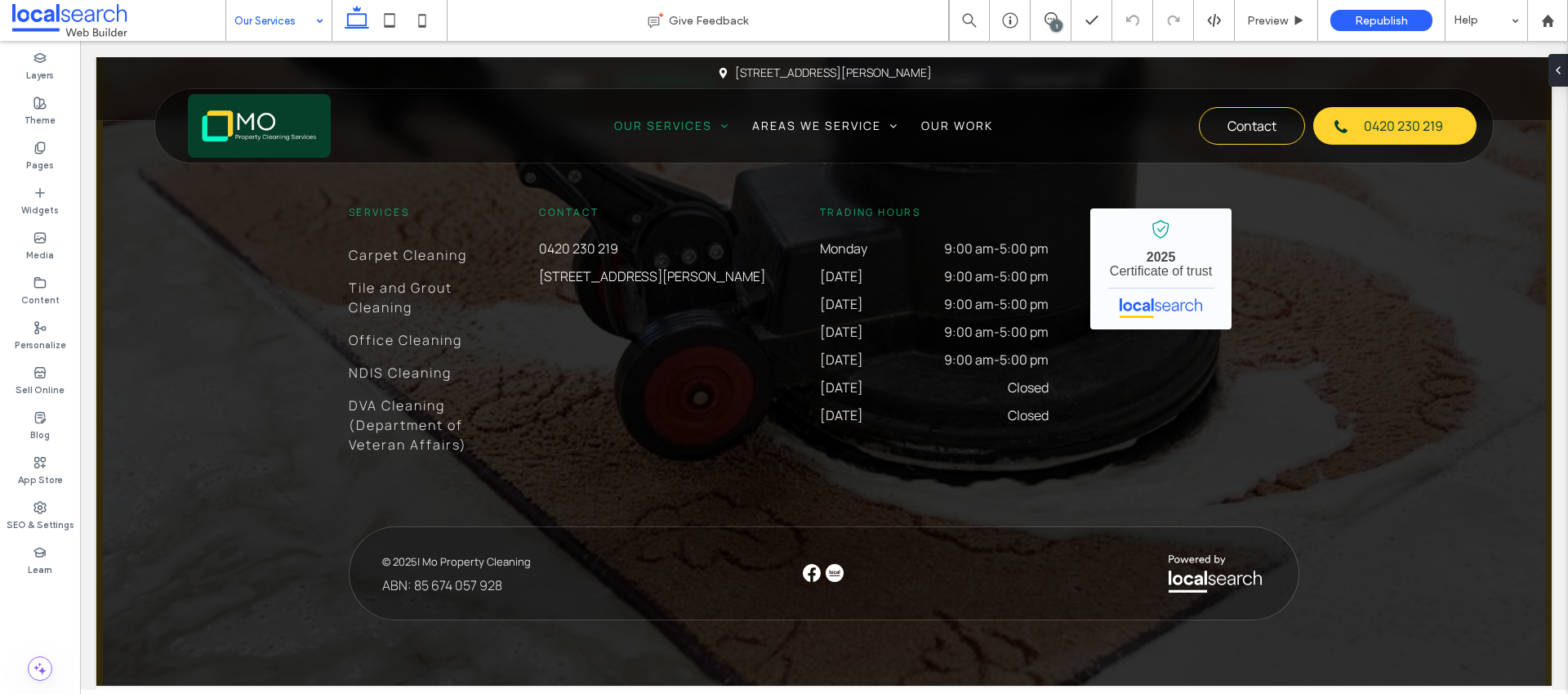
click at [291, 30] on input at bounding box center [275, 20] width 81 height 40
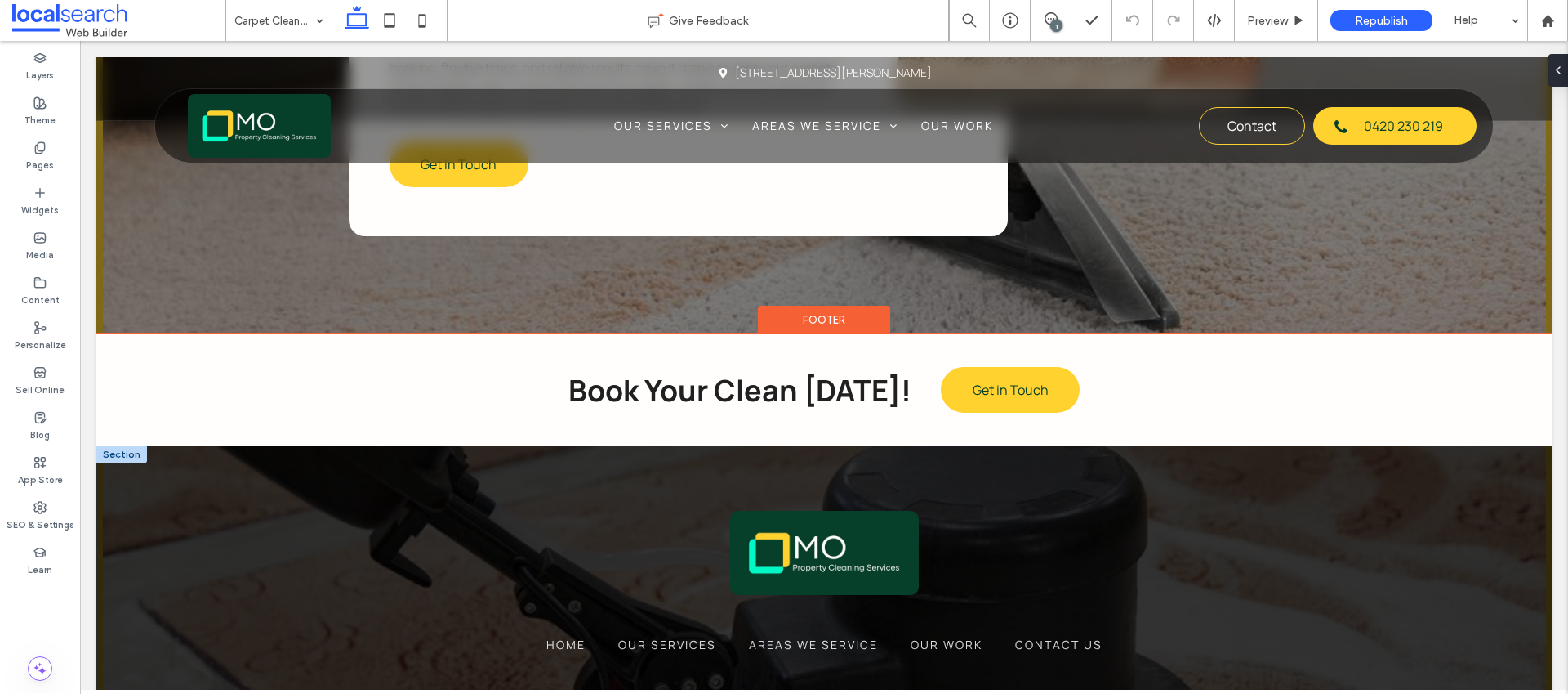
scroll to position [2761, 0]
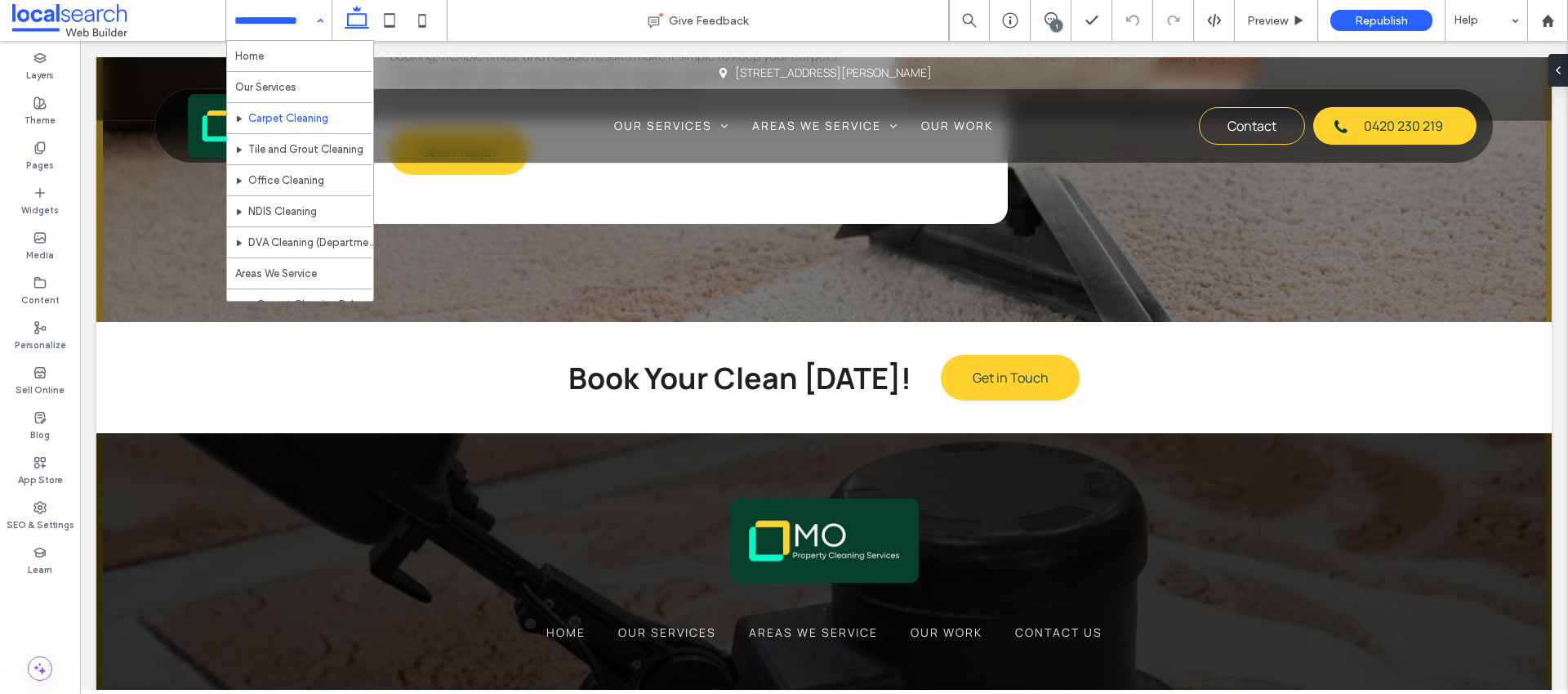
click at [278, 32] on input at bounding box center [275, 20] width 81 height 40
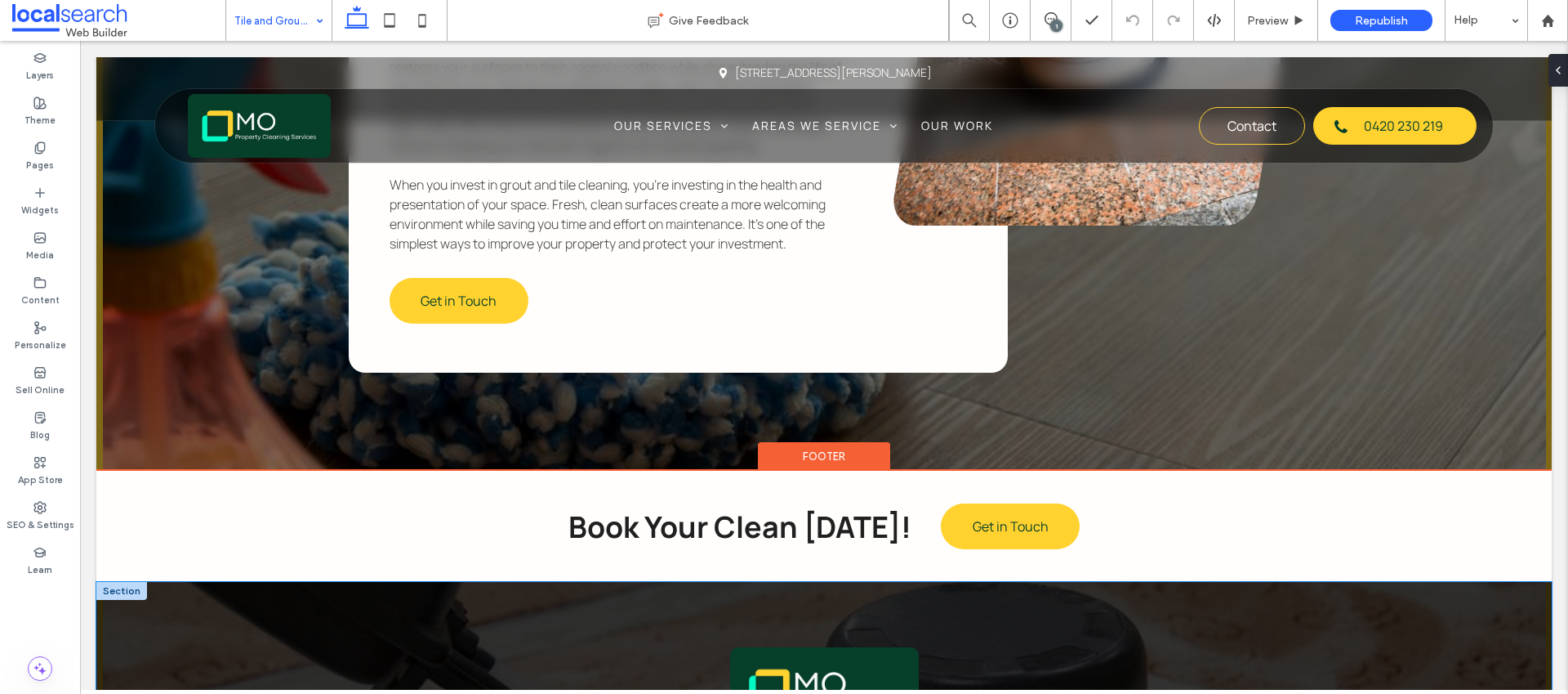
scroll to position [2737, 0]
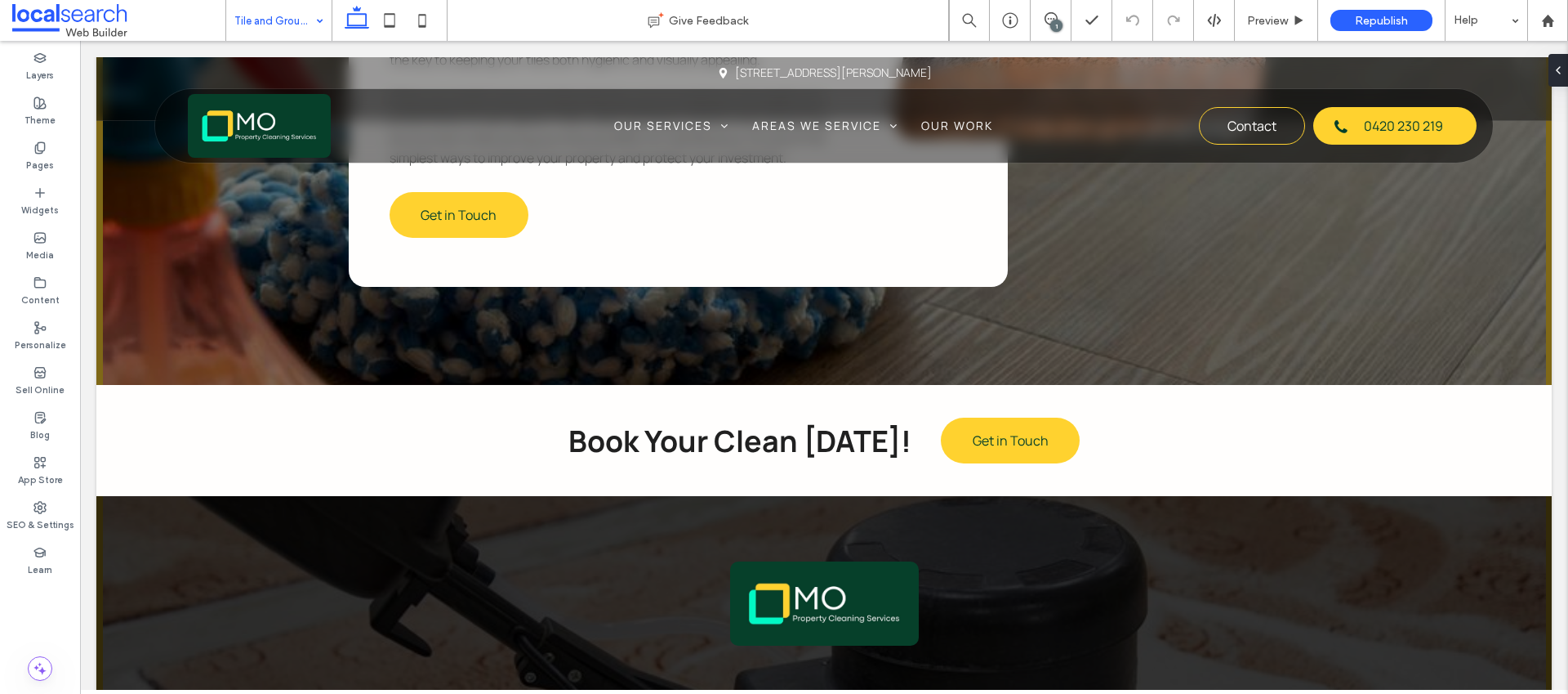
click at [285, 18] on input at bounding box center [275, 20] width 81 height 40
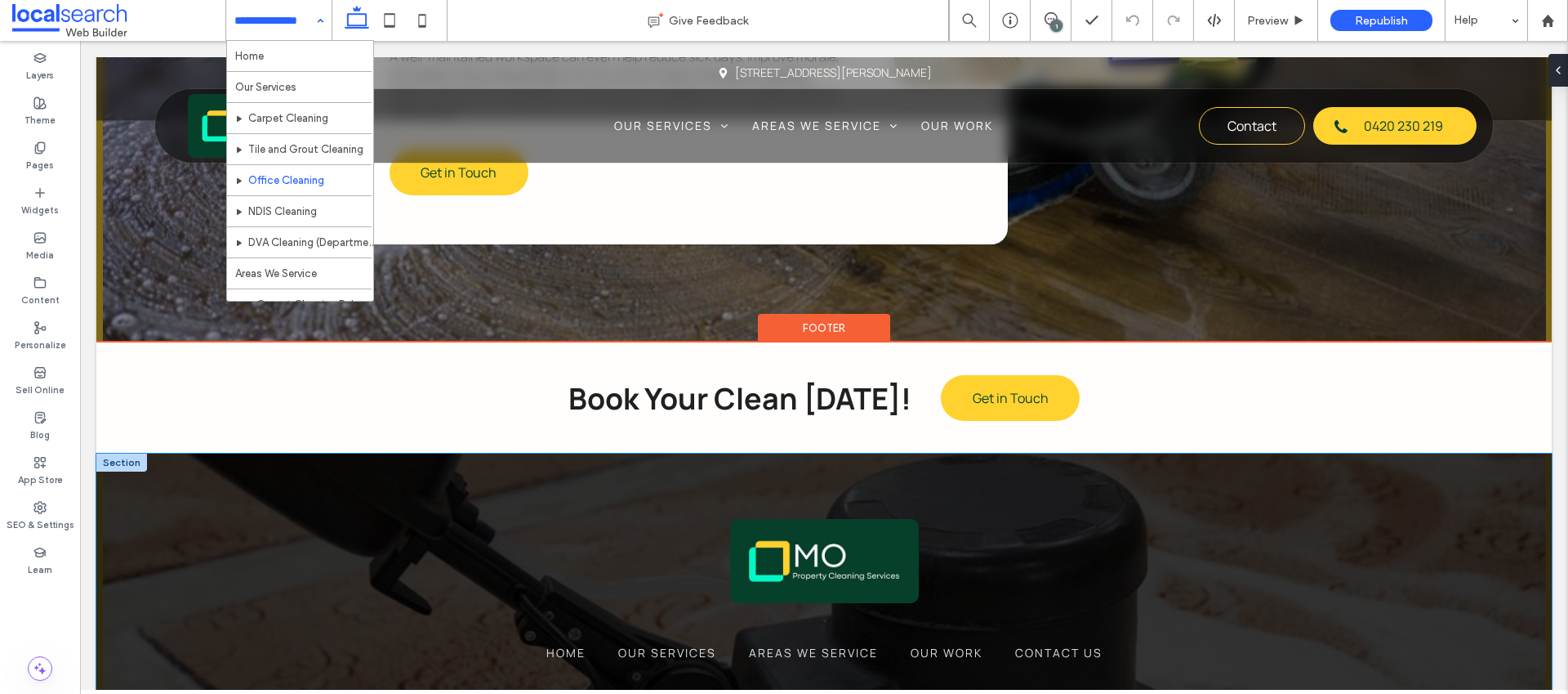
scroll to position [2921, 0]
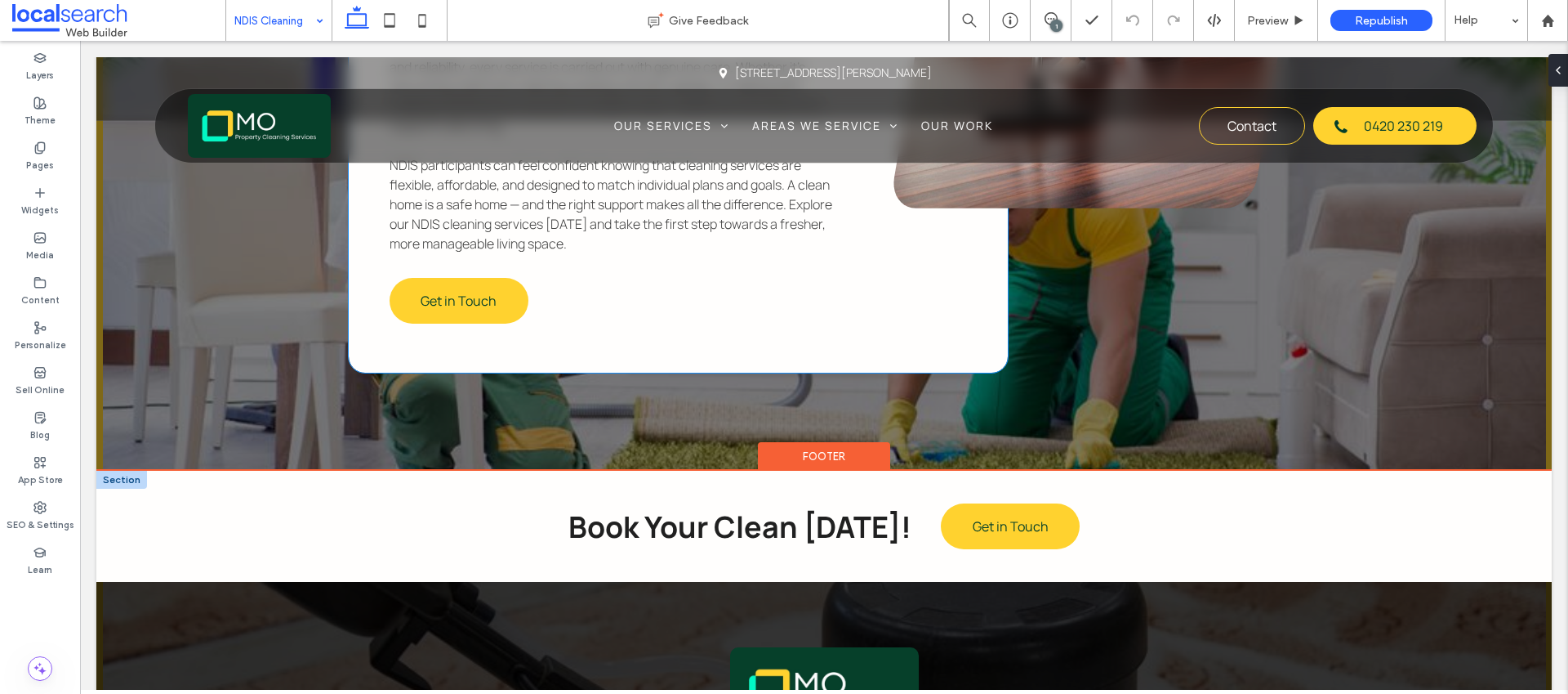
scroll to position [2775, 0]
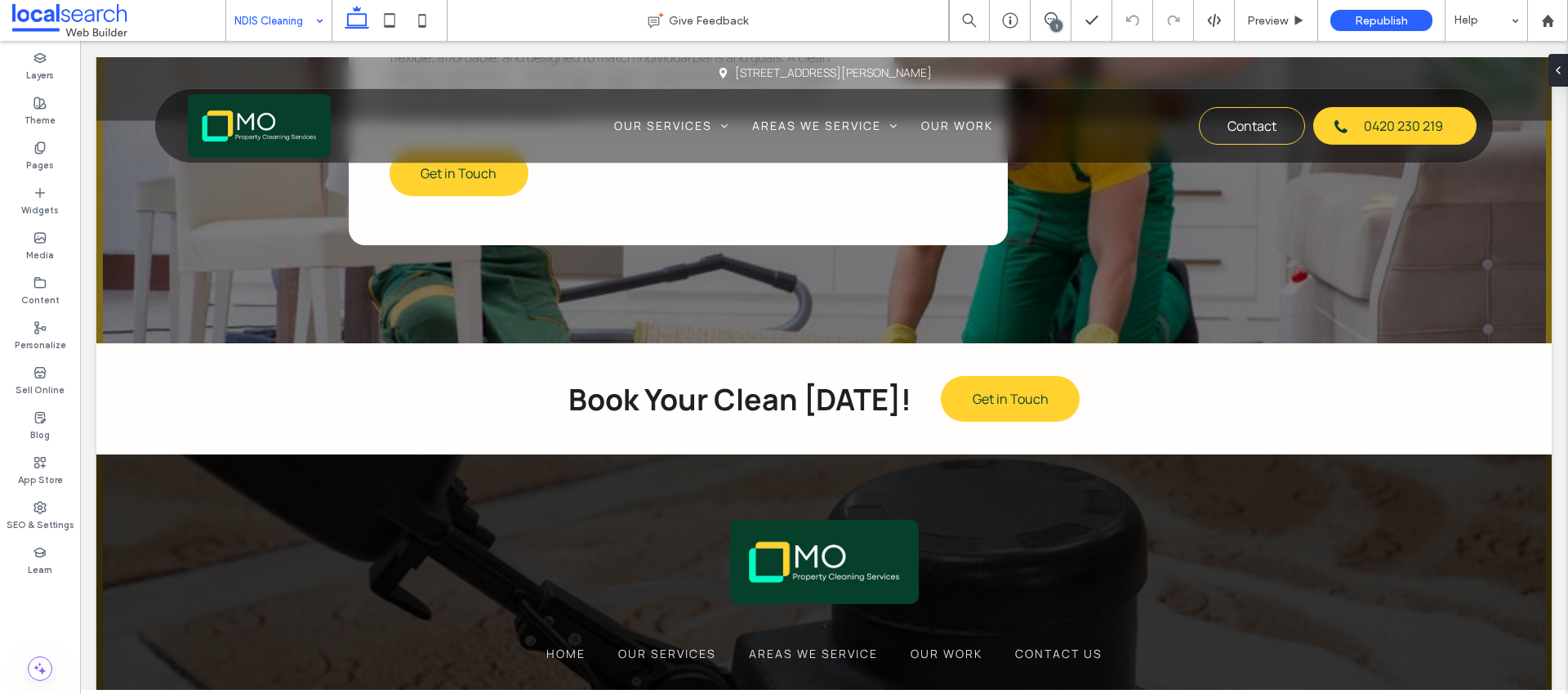
click at [305, 27] on input at bounding box center [275, 20] width 81 height 40
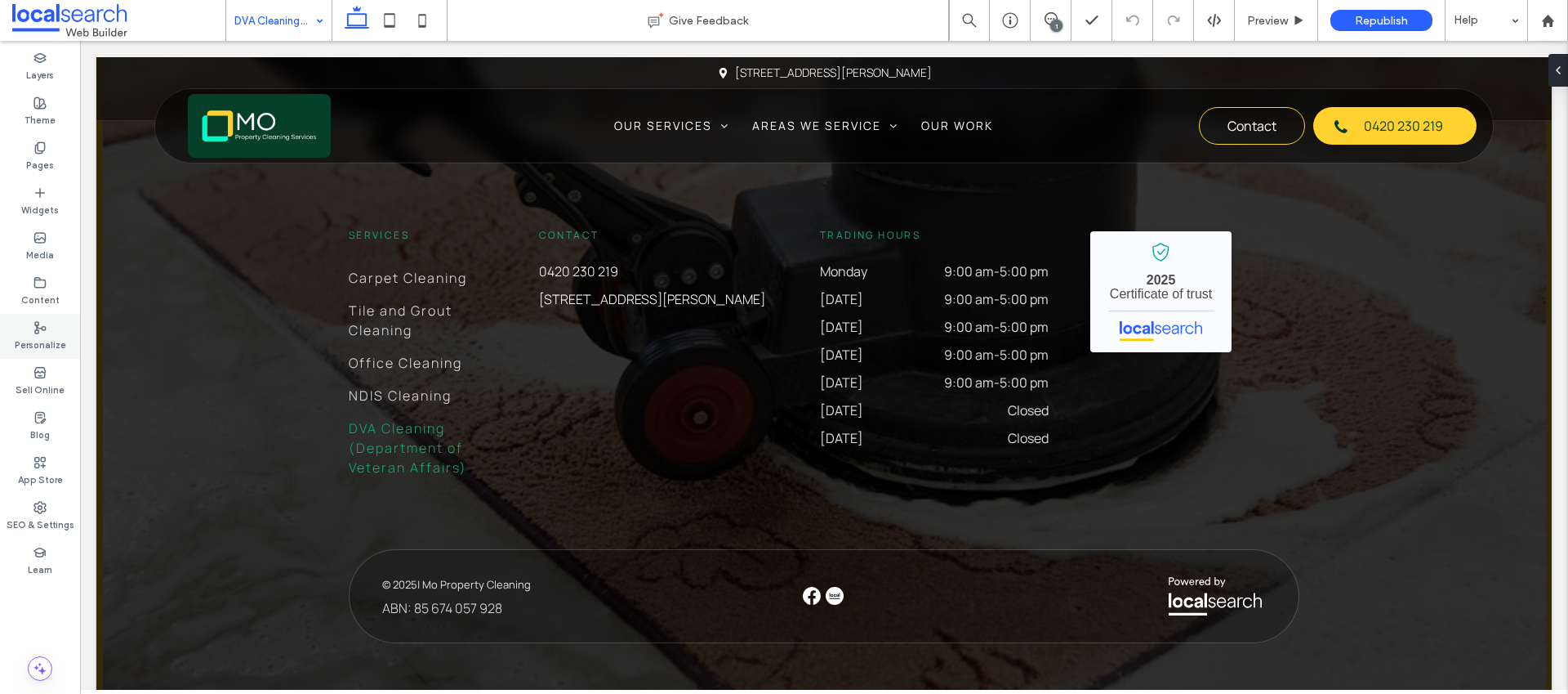
scroll to position [3245, 0]
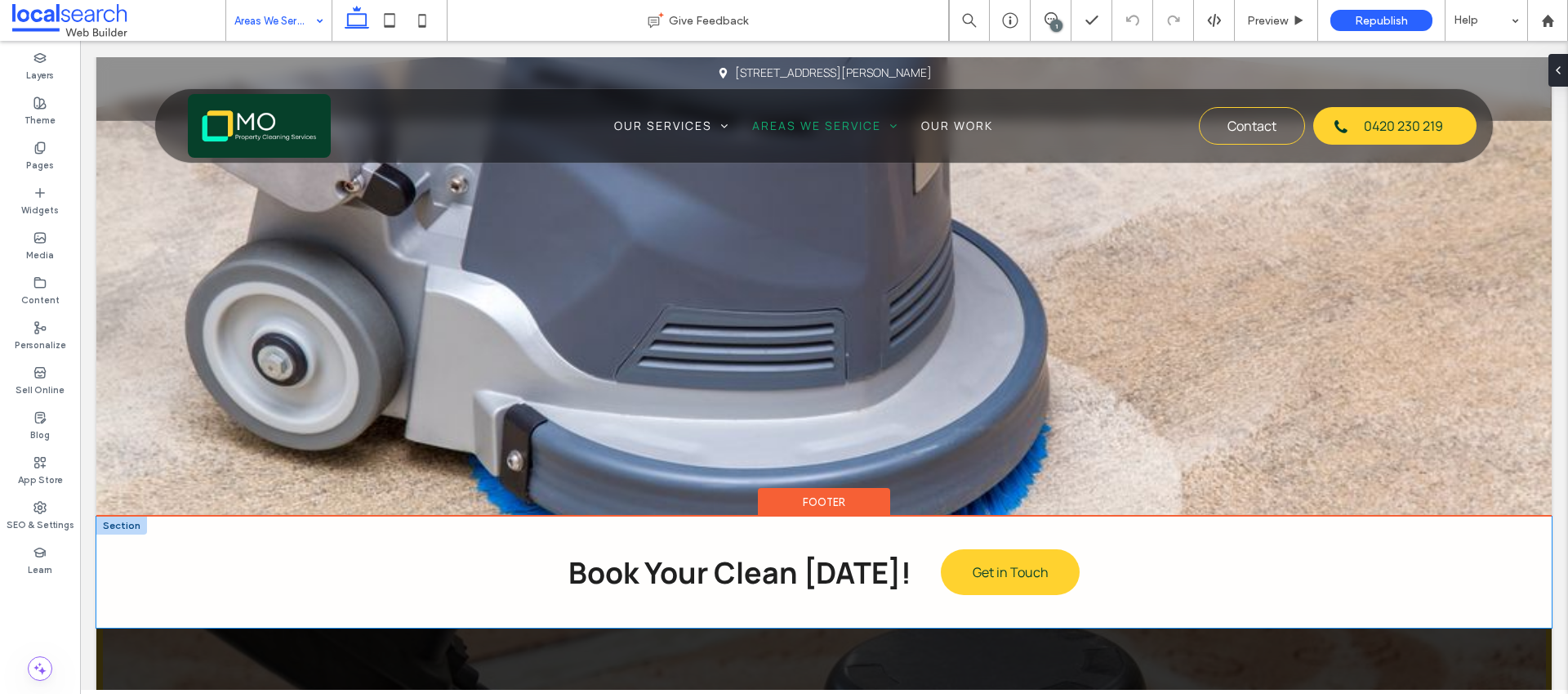
scroll to position [2721, 0]
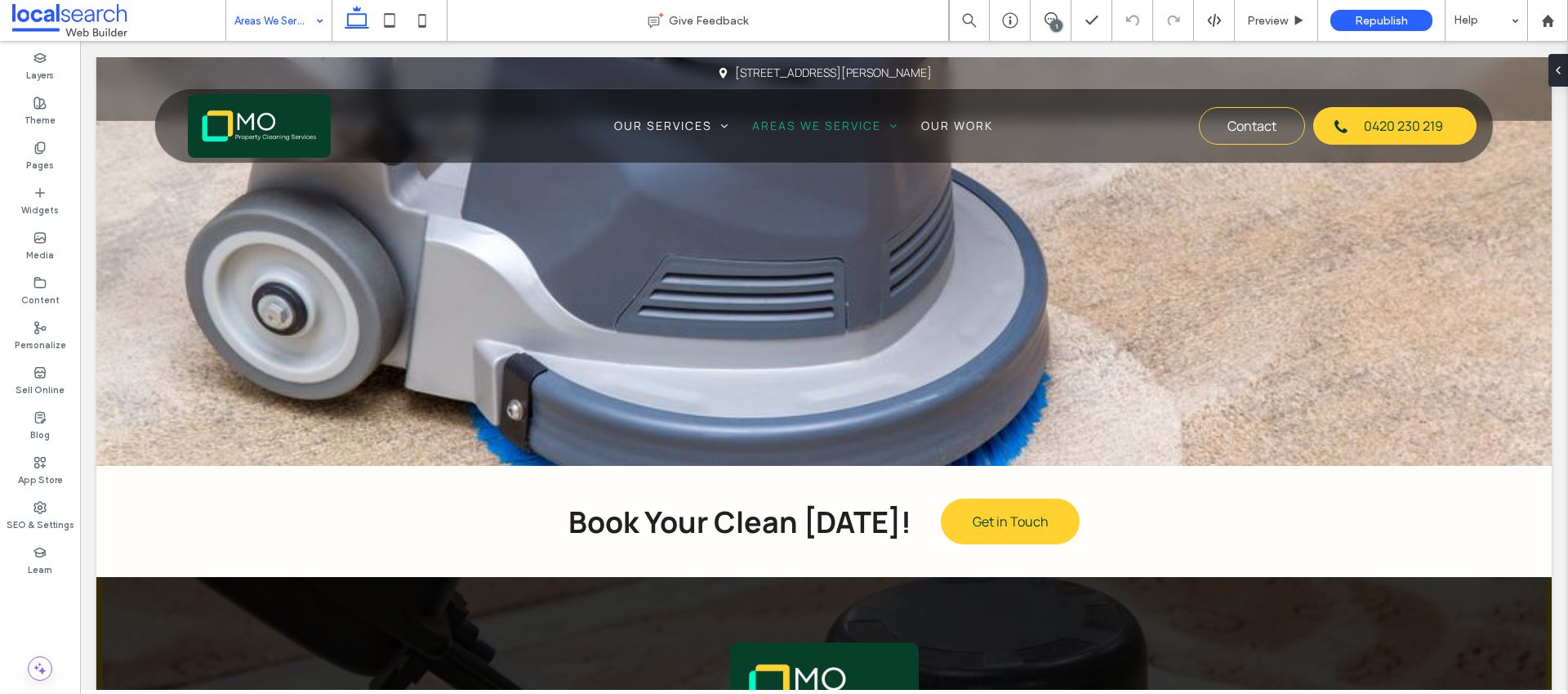
click at [307, 24] on input at bounding box center [275, 20] width 81 height 40
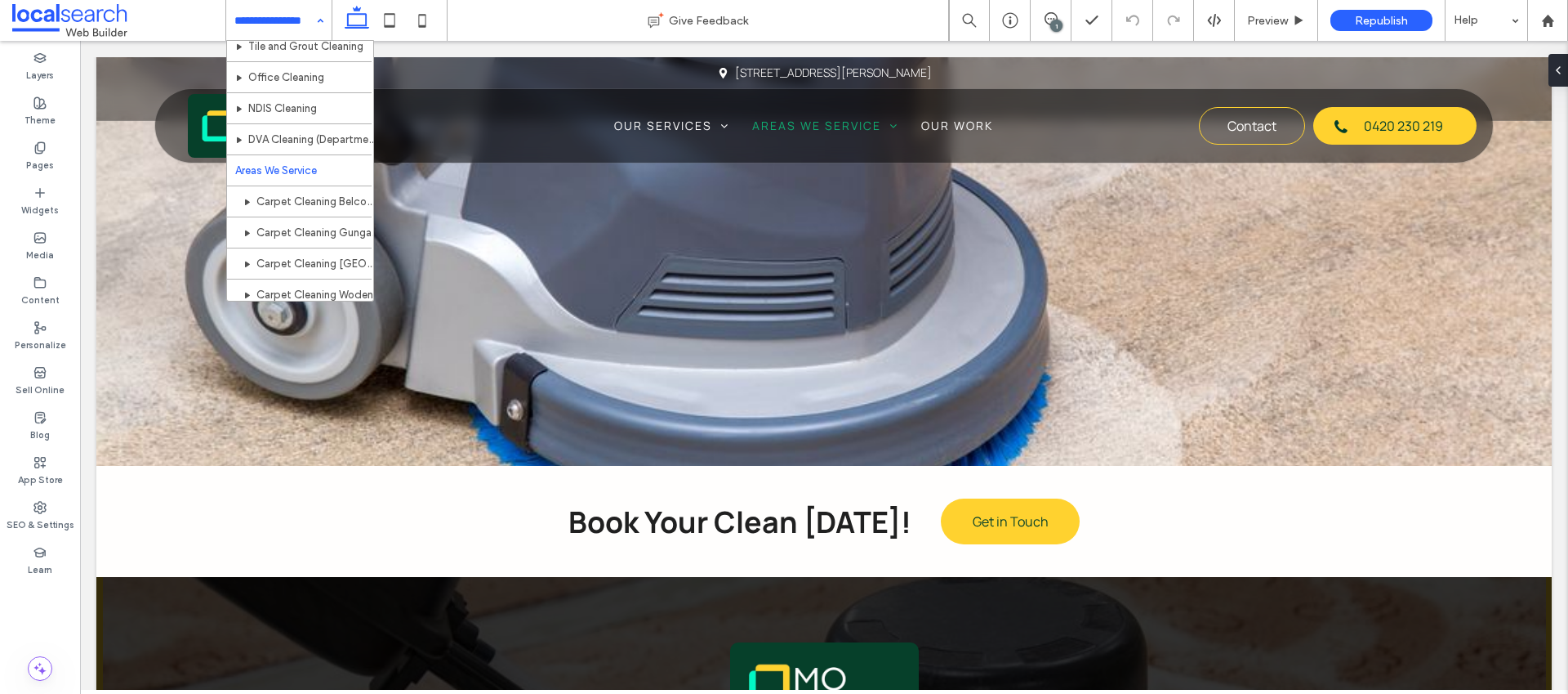
scroll to position [136, 0]
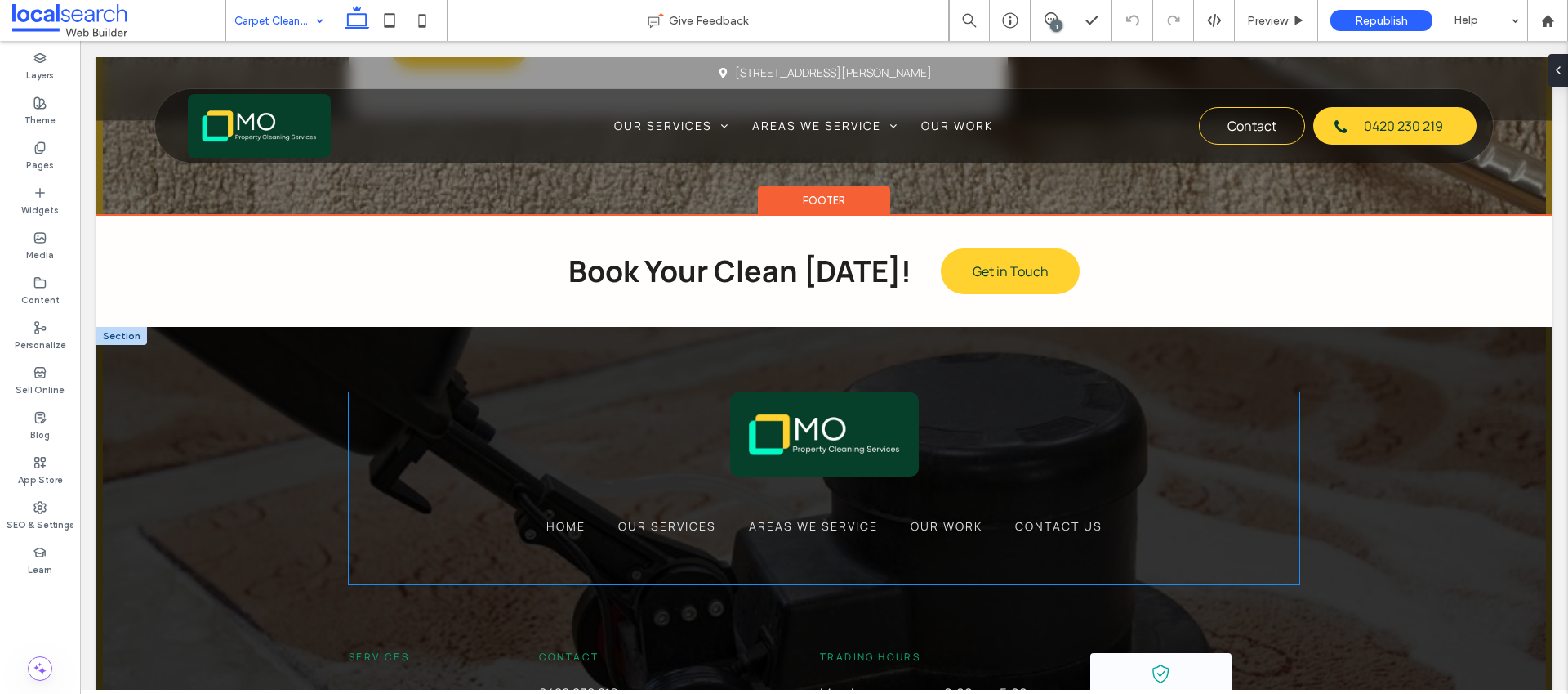
scroll to position [3380, 0]
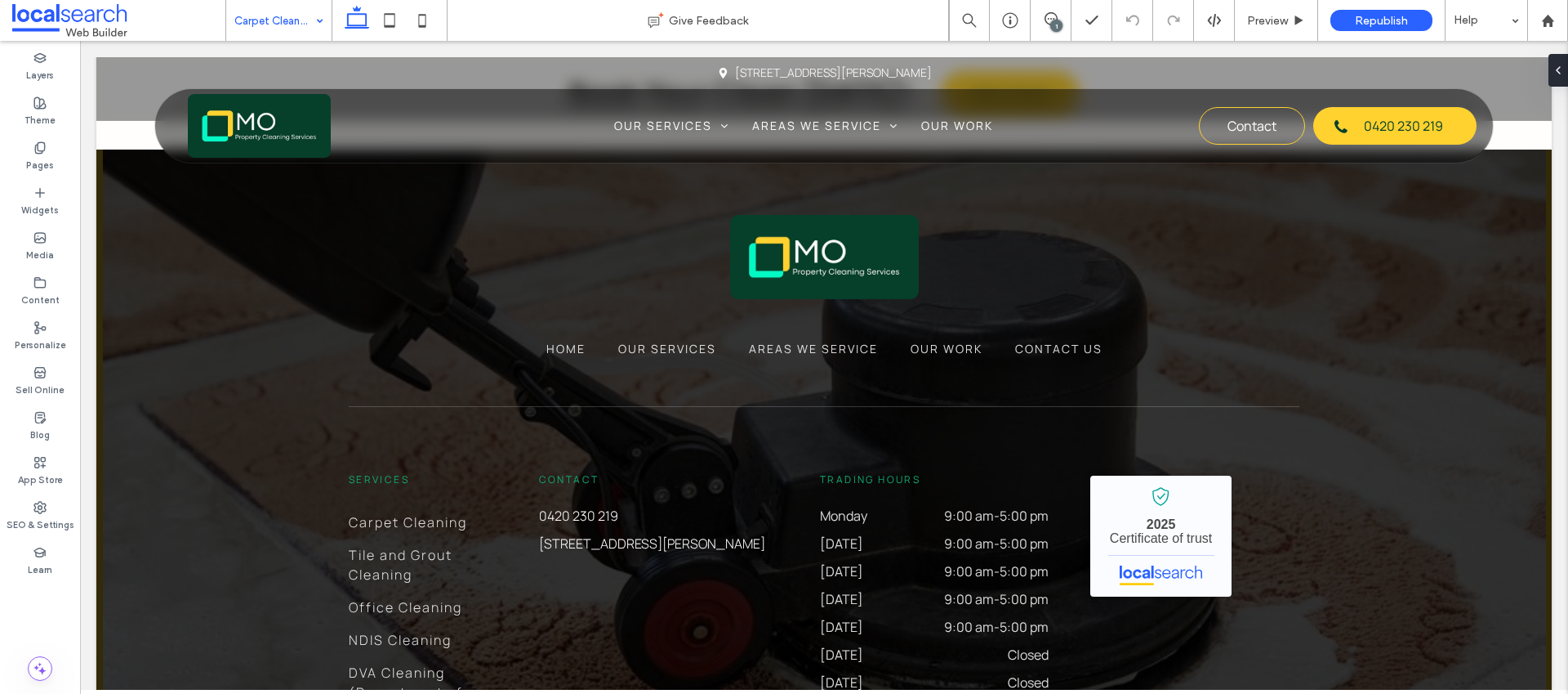
click at [285, 21] on input at bounding box center [275, 20] width 81 height 40
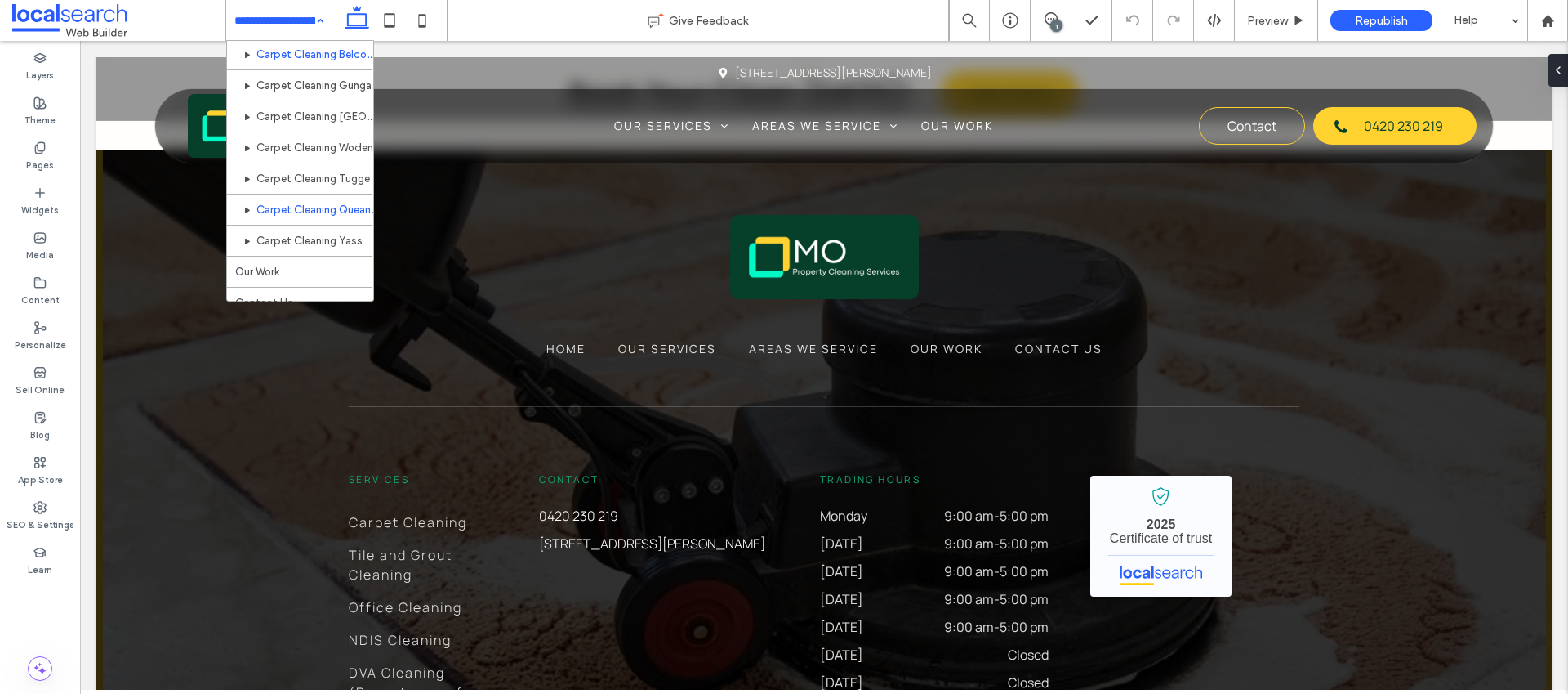
scroll to position [220, 0]
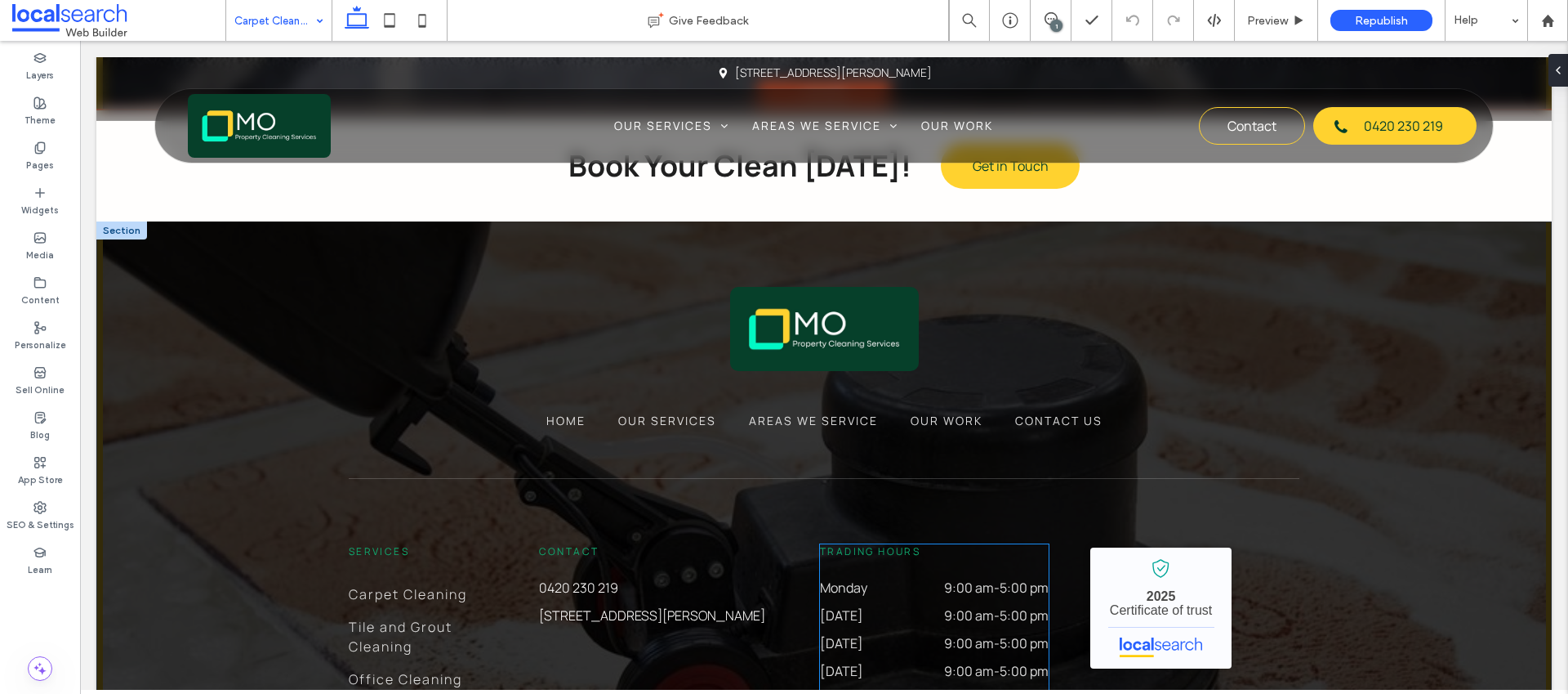
scroll to position [3482, 0]
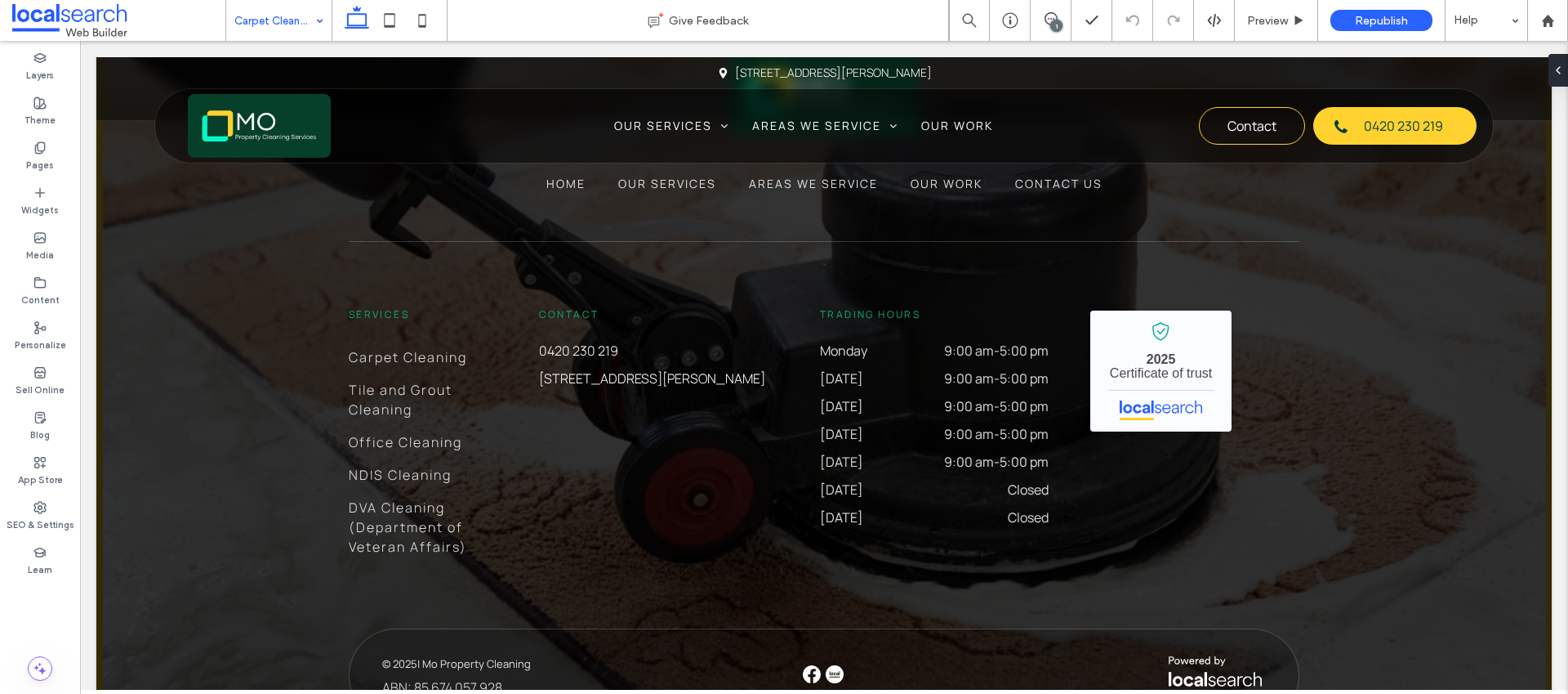
click at [274, 20] on input at bounding box center [275, 20] width 81 height 40
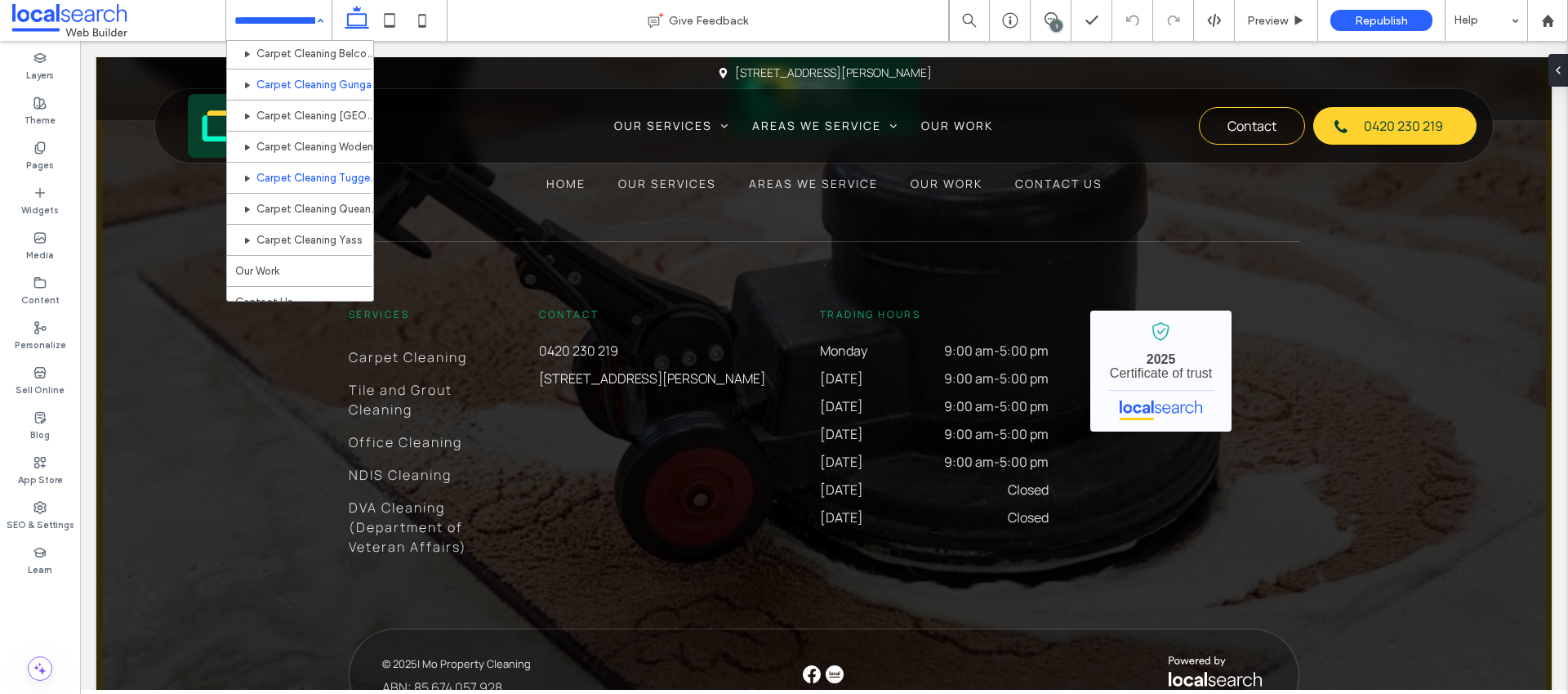
scroll to position [223, 0]
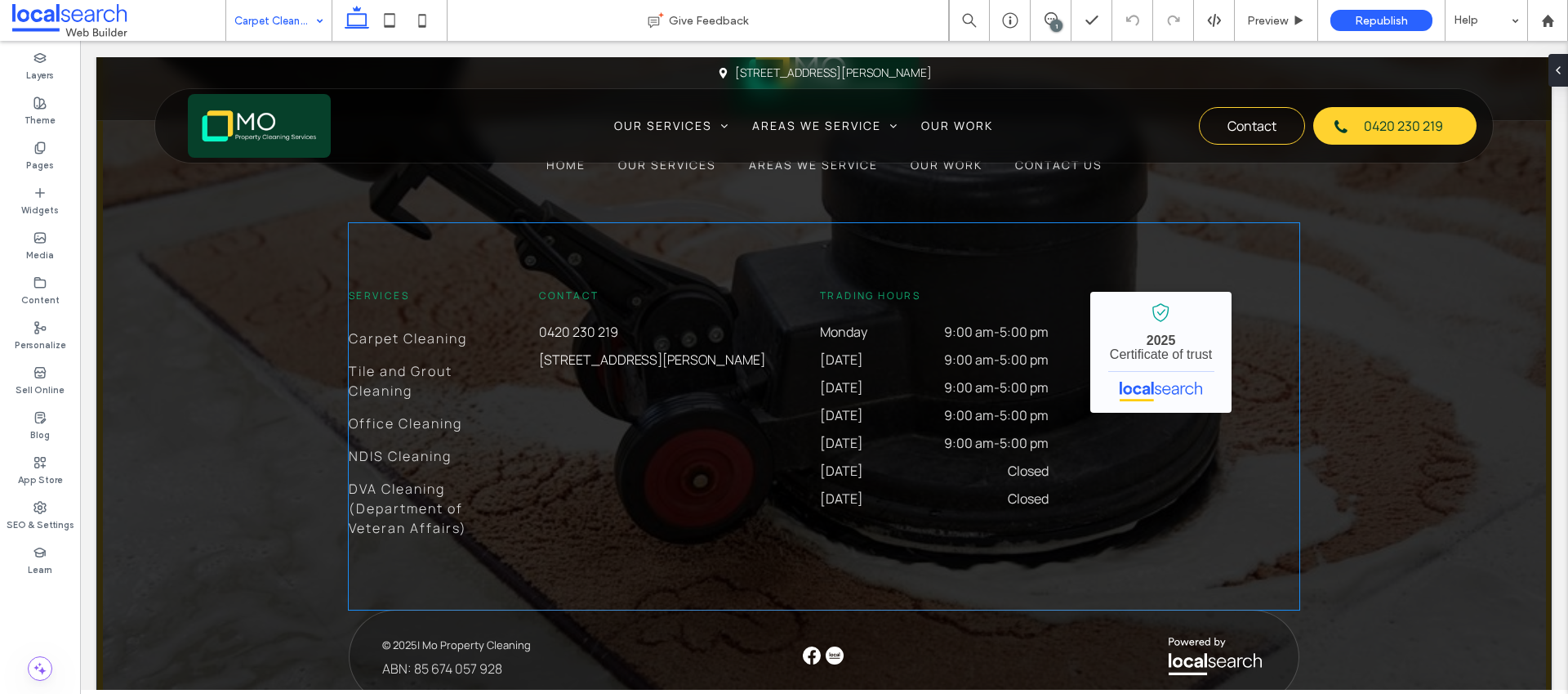
scroll to position [3482, 0]
click at [268, 21] on input at bounding box center [275, 20] width 81 height 40
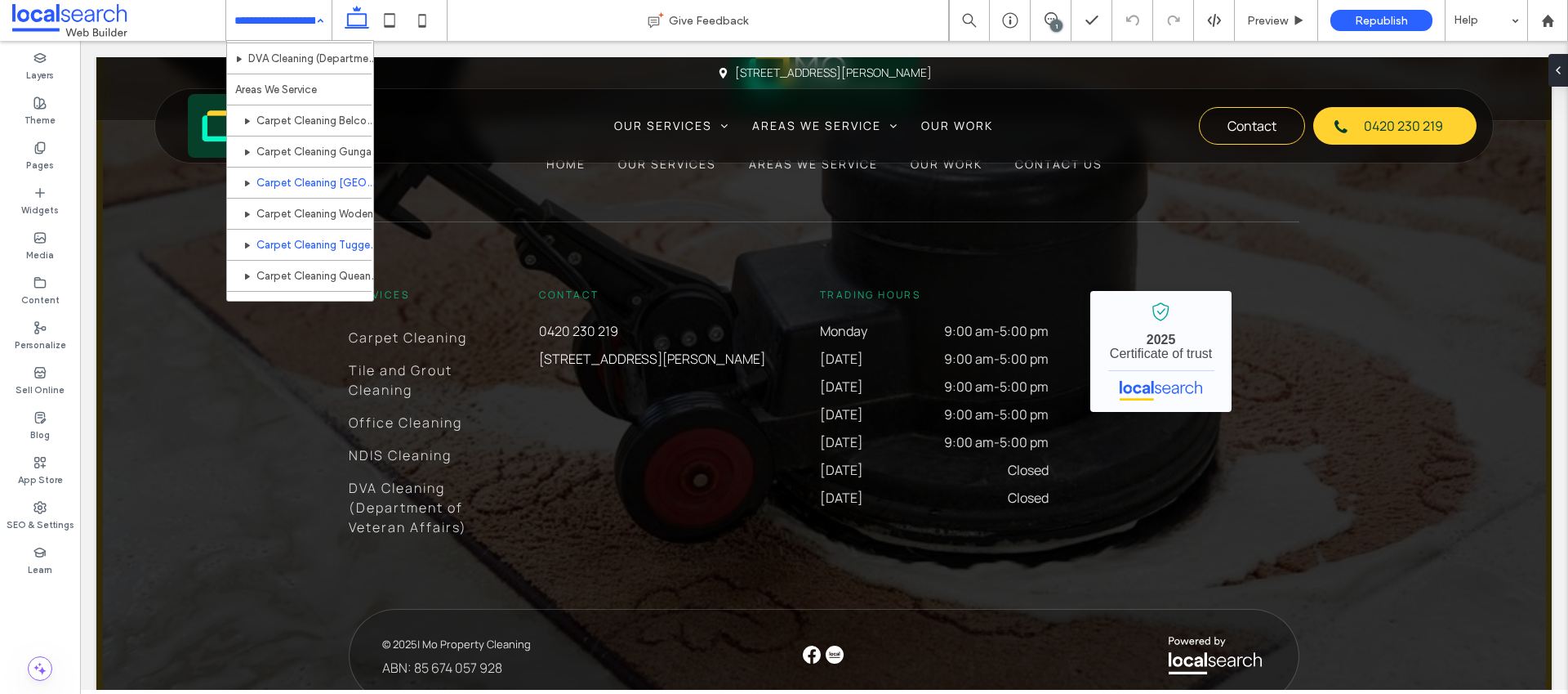
scroll to position [265, 0]
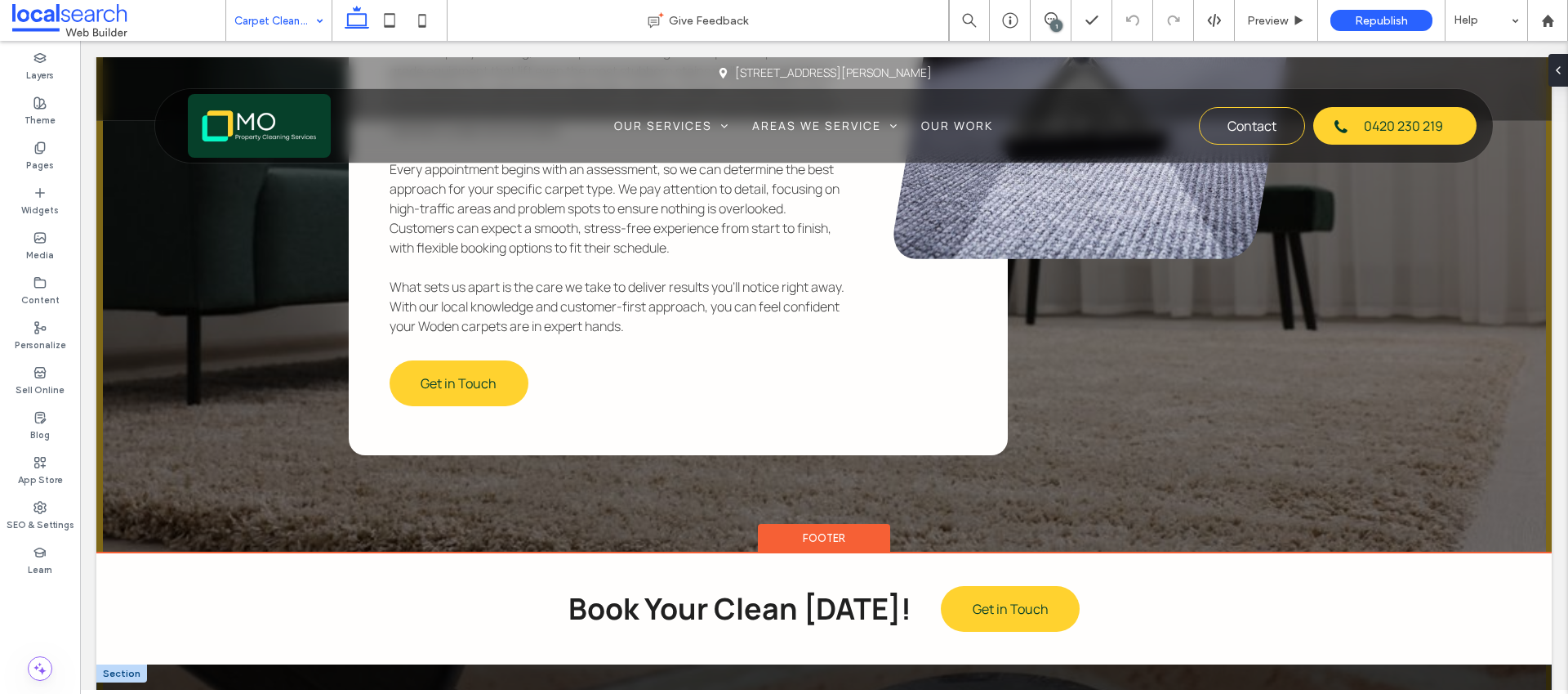
scroll to position [3103, 0]
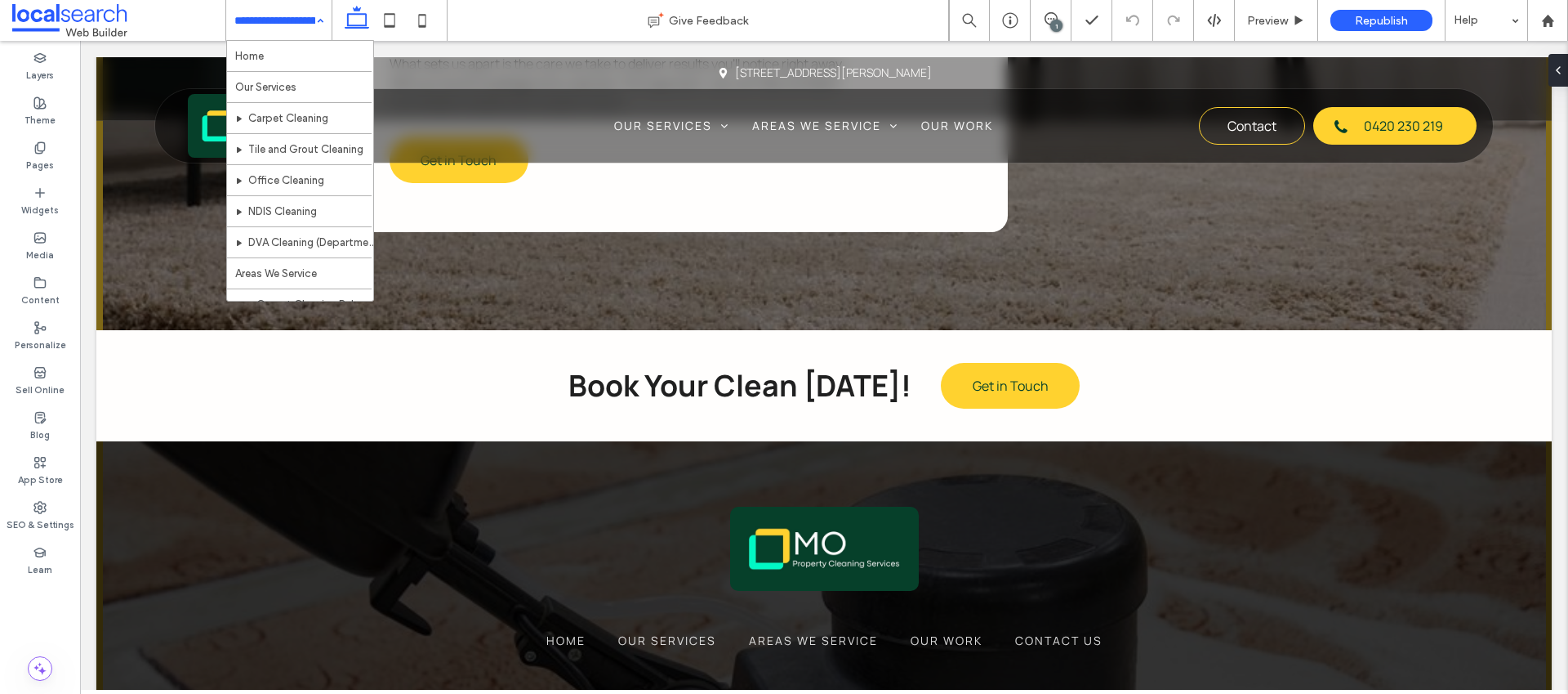
click at [286, 11] on input at bounding box center [275, 20] width 81 height 40
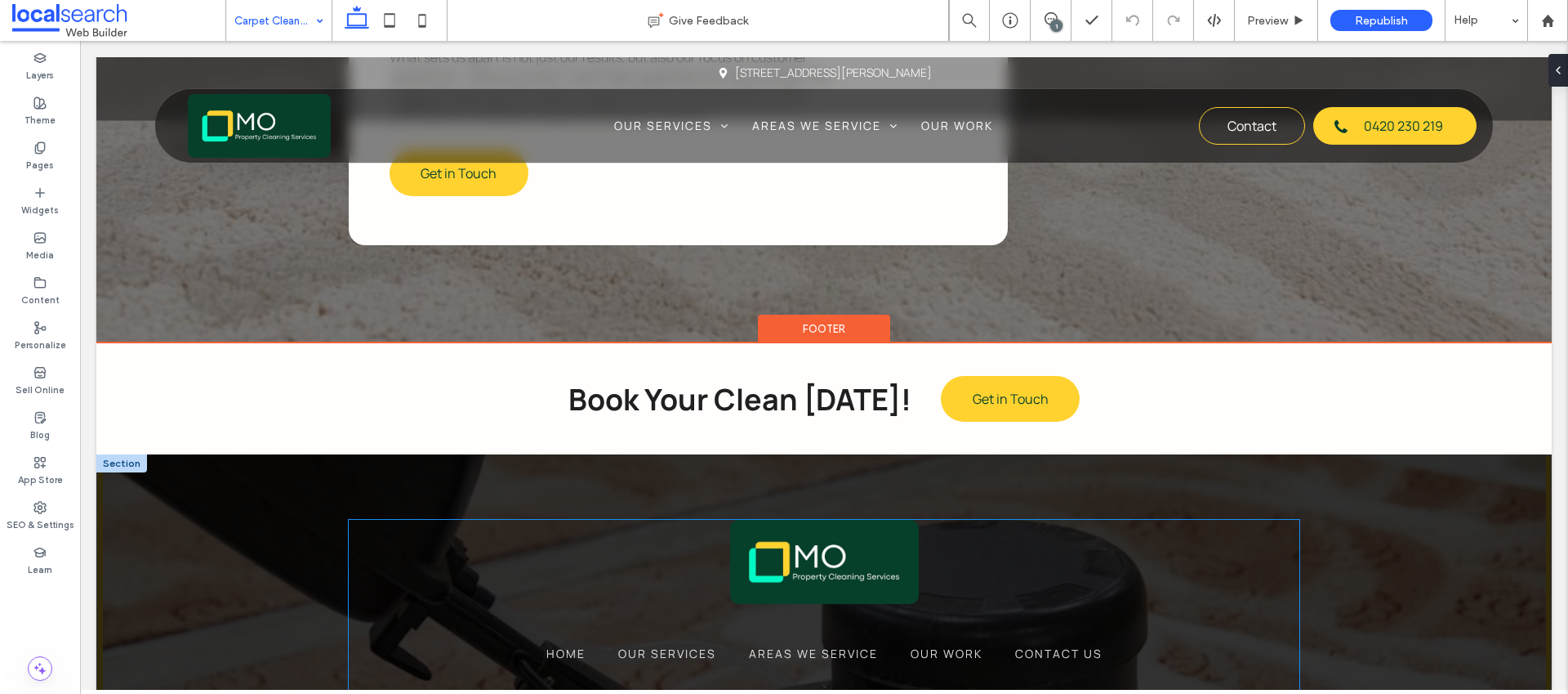
scroll to position [3375, 0]
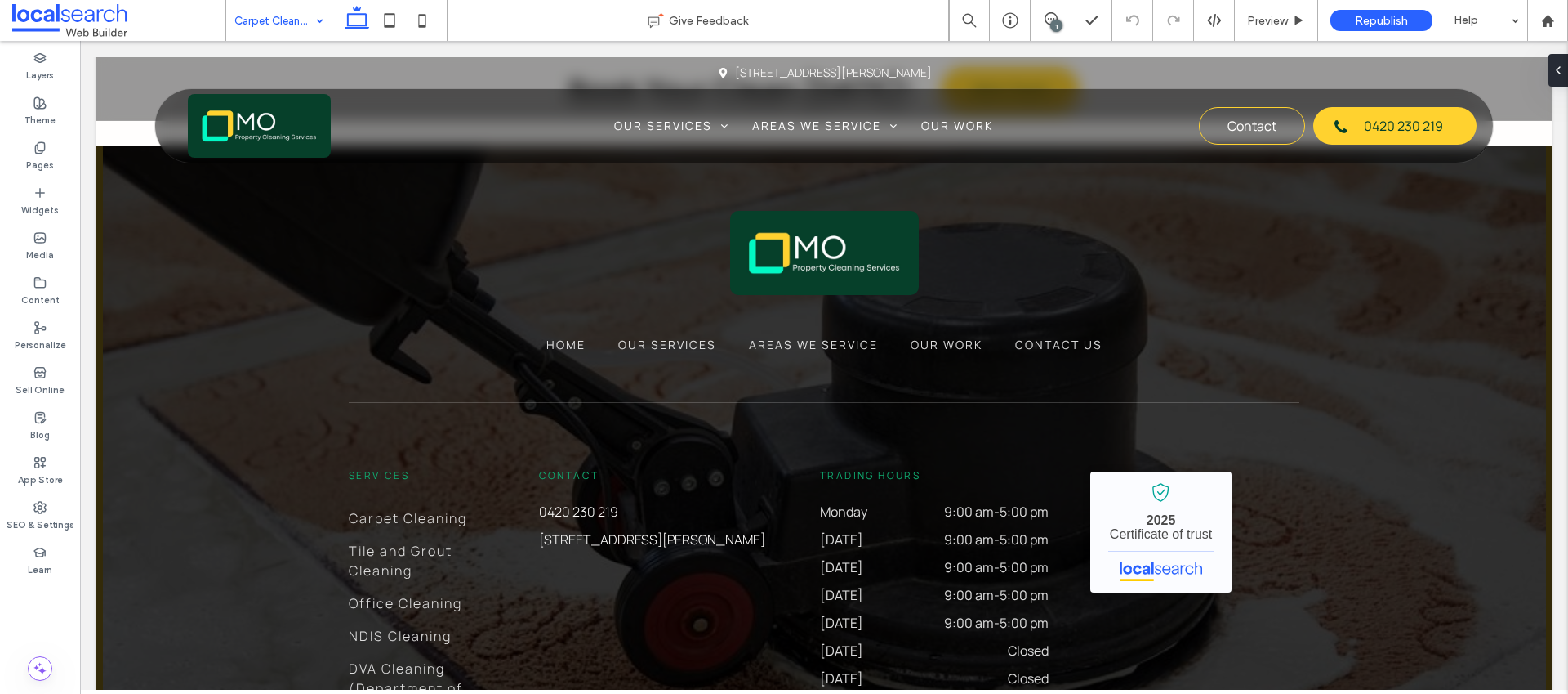
click at [305, 29] on input at bounding box center [275, 20] width 81 height 40
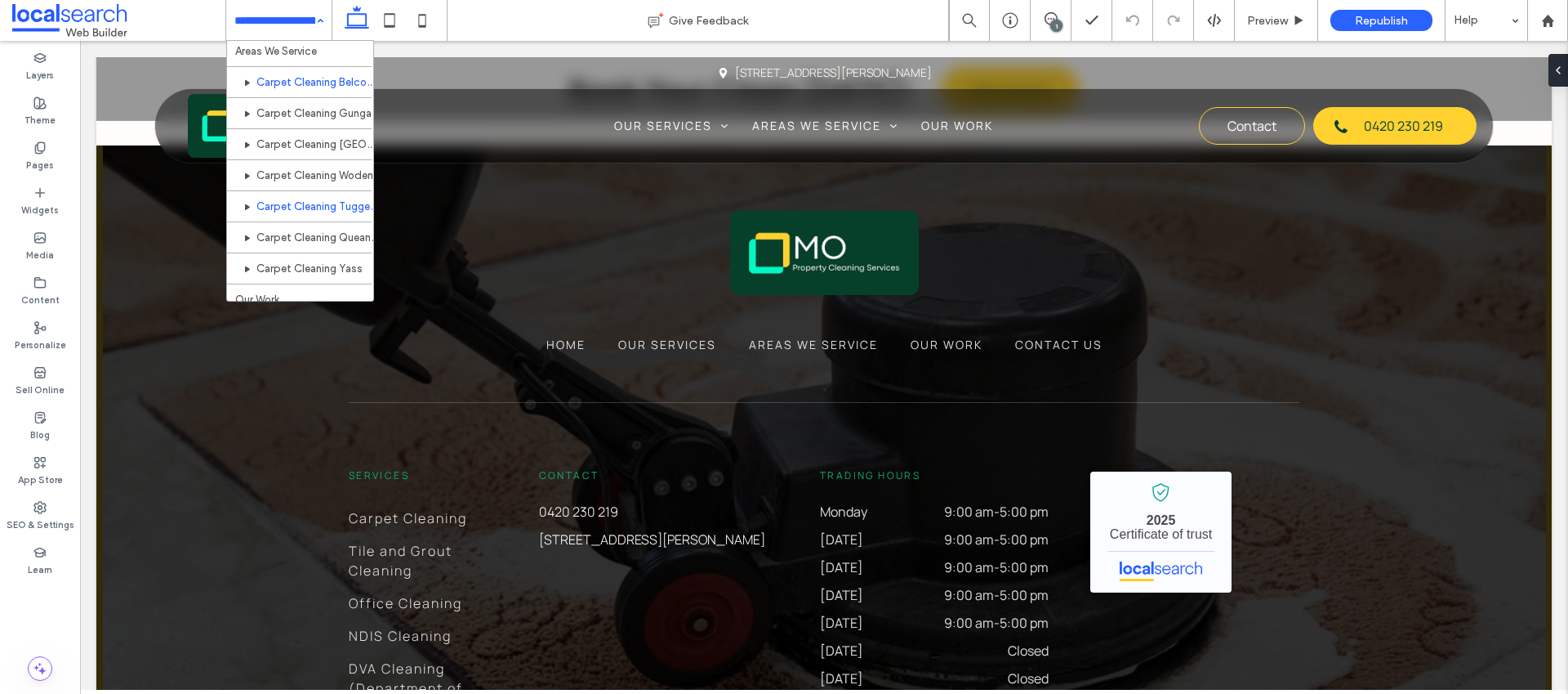
scroll to position [265, 0]
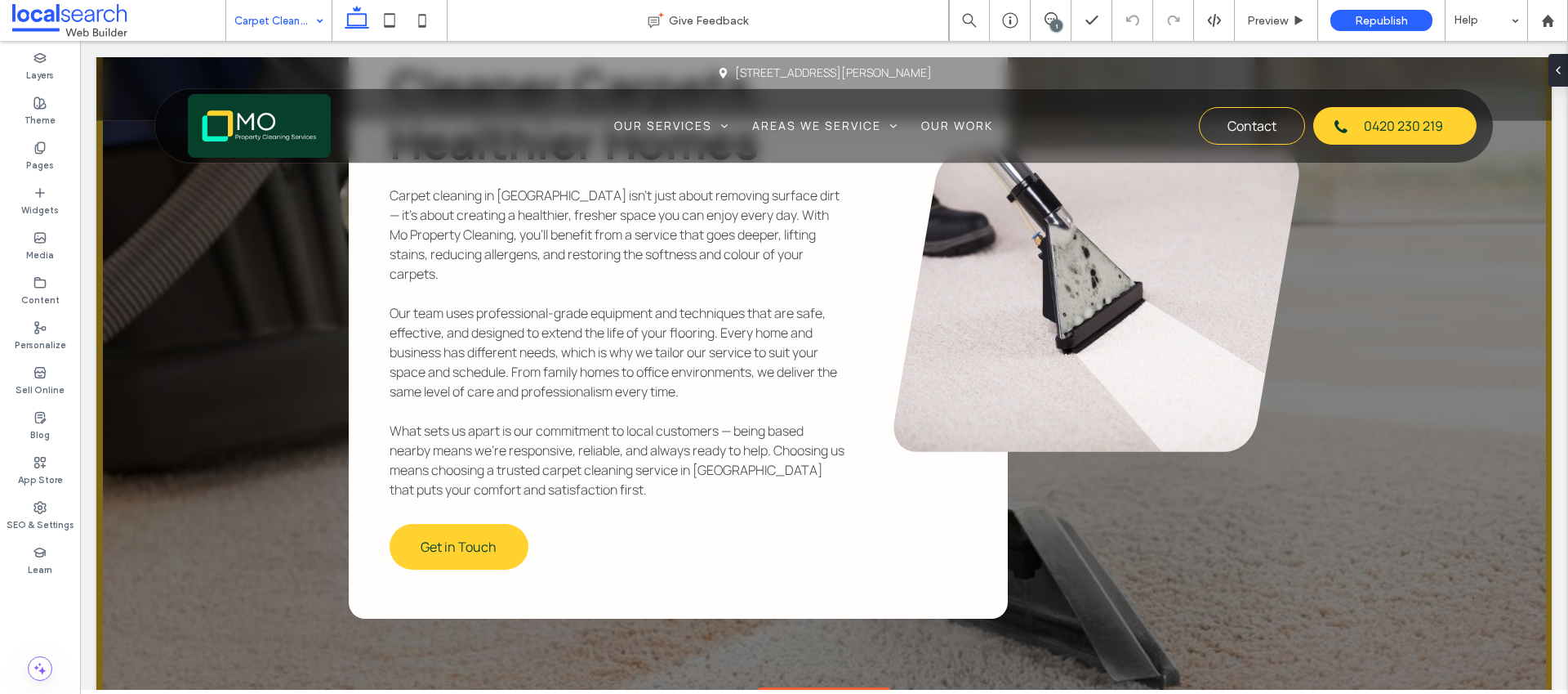
scroll to position [2799, 0]
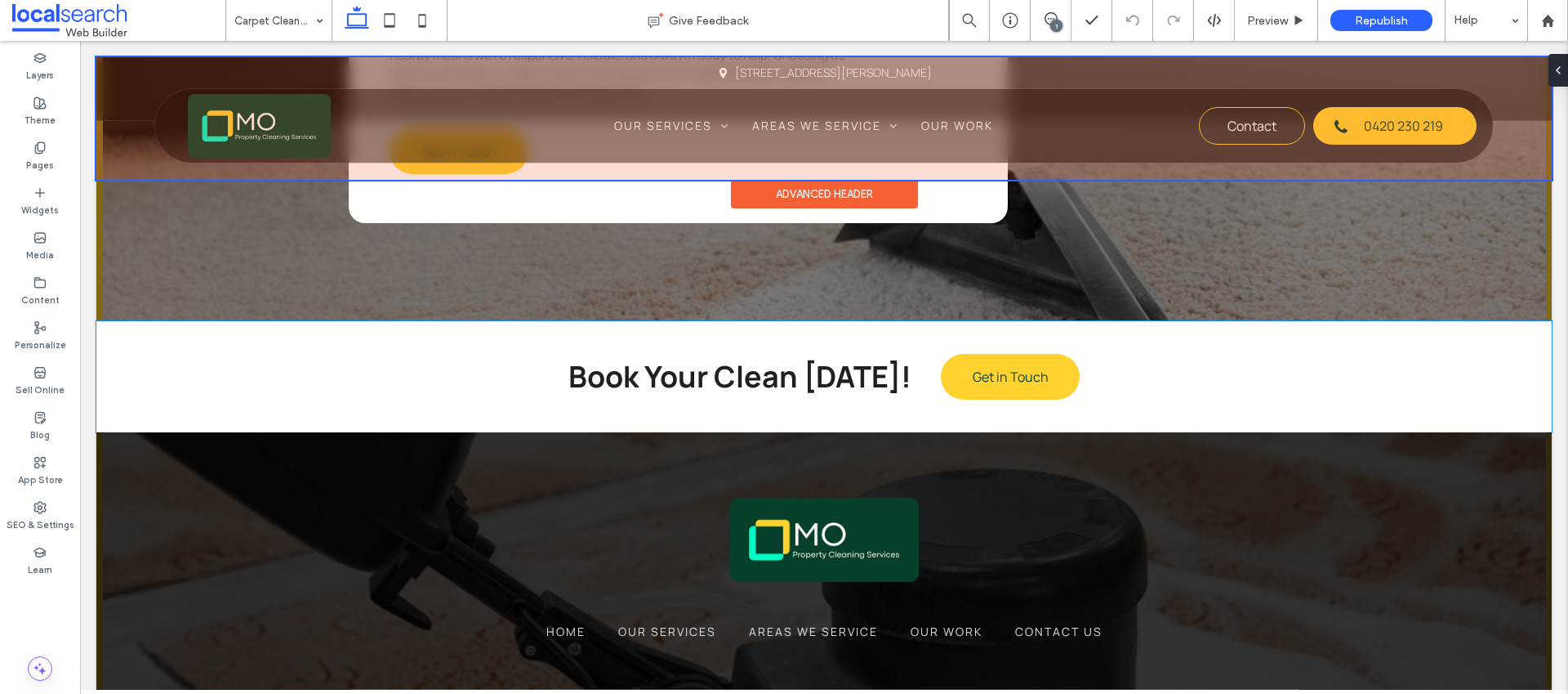
scroll to position [3014, 0]
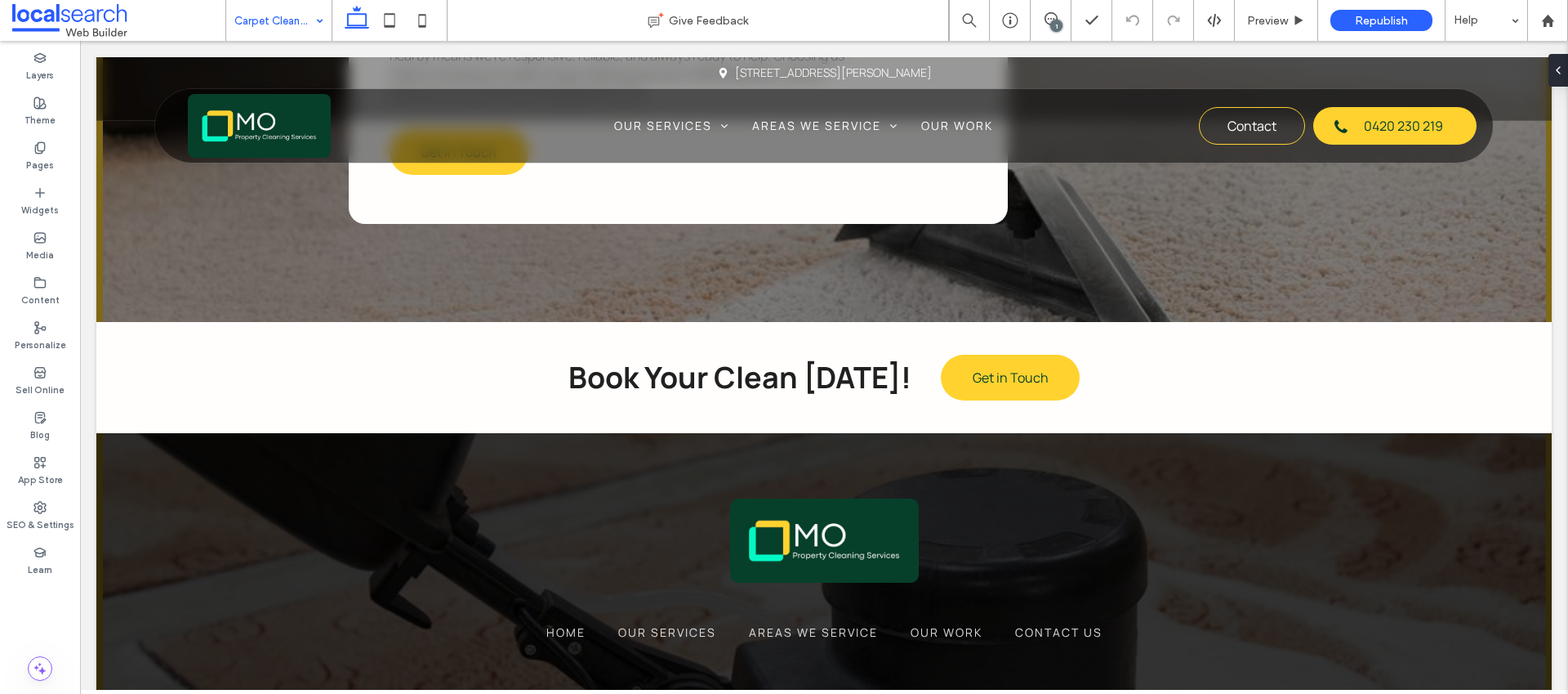
click at [273, 19] on input at bounding box center [275, 20] width 81 height 40
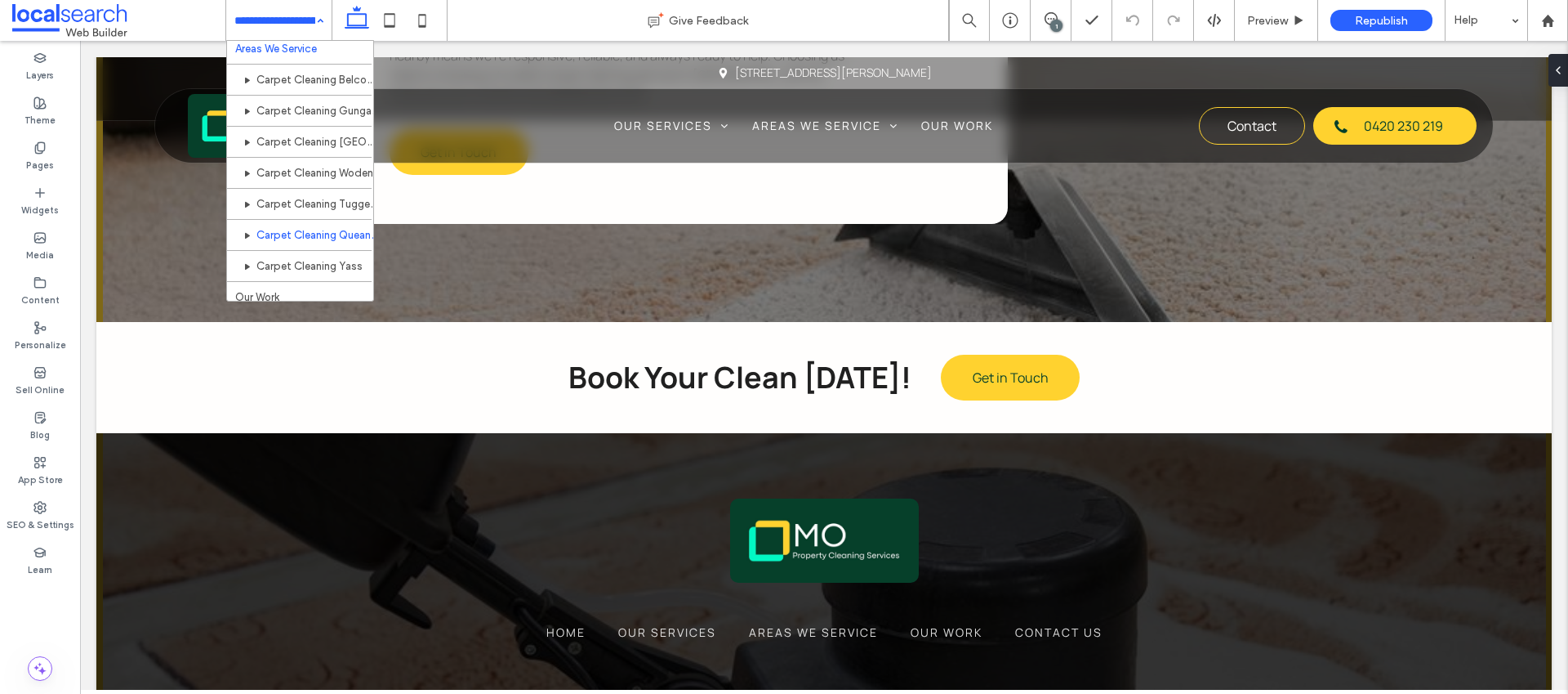
scroll to position [265, 0]
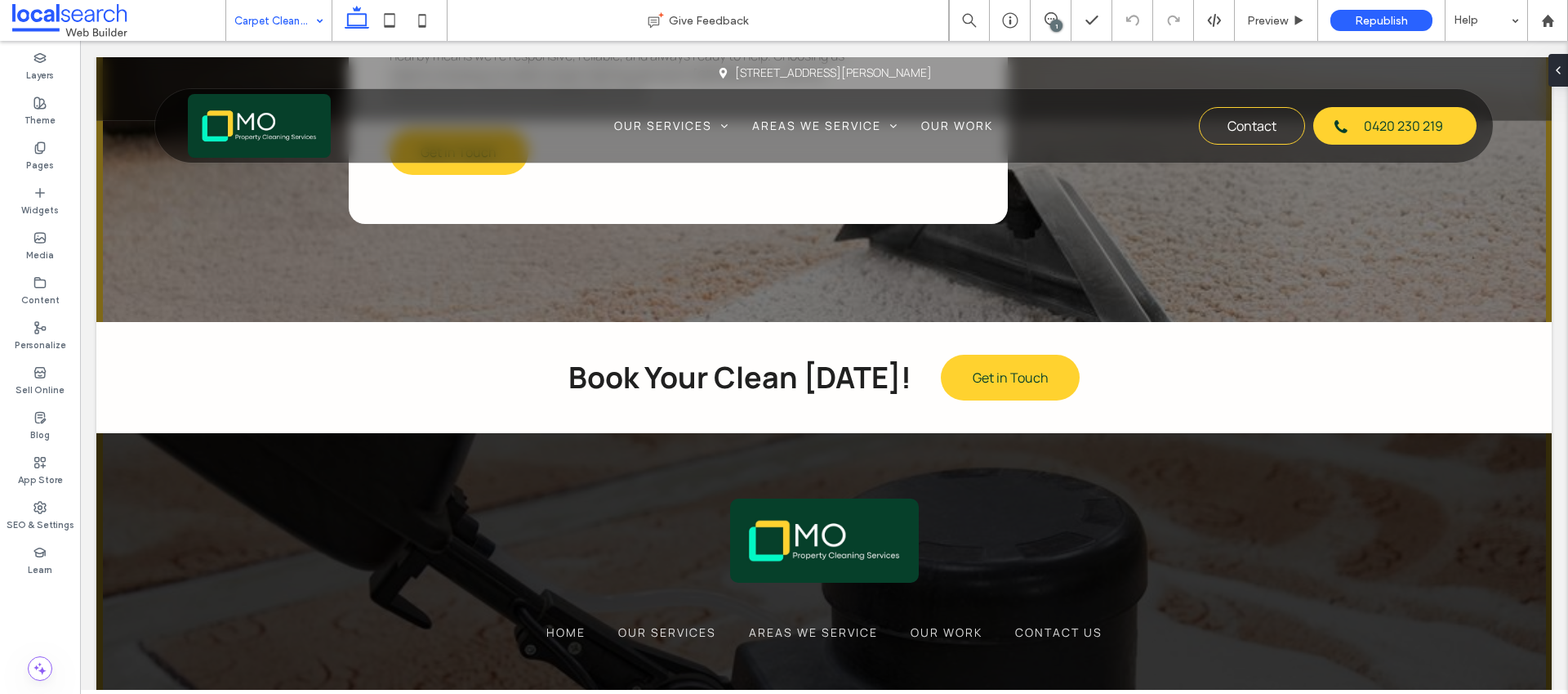
click at [246, 11] on input at bounding box center [275, 20] width 81 height 40
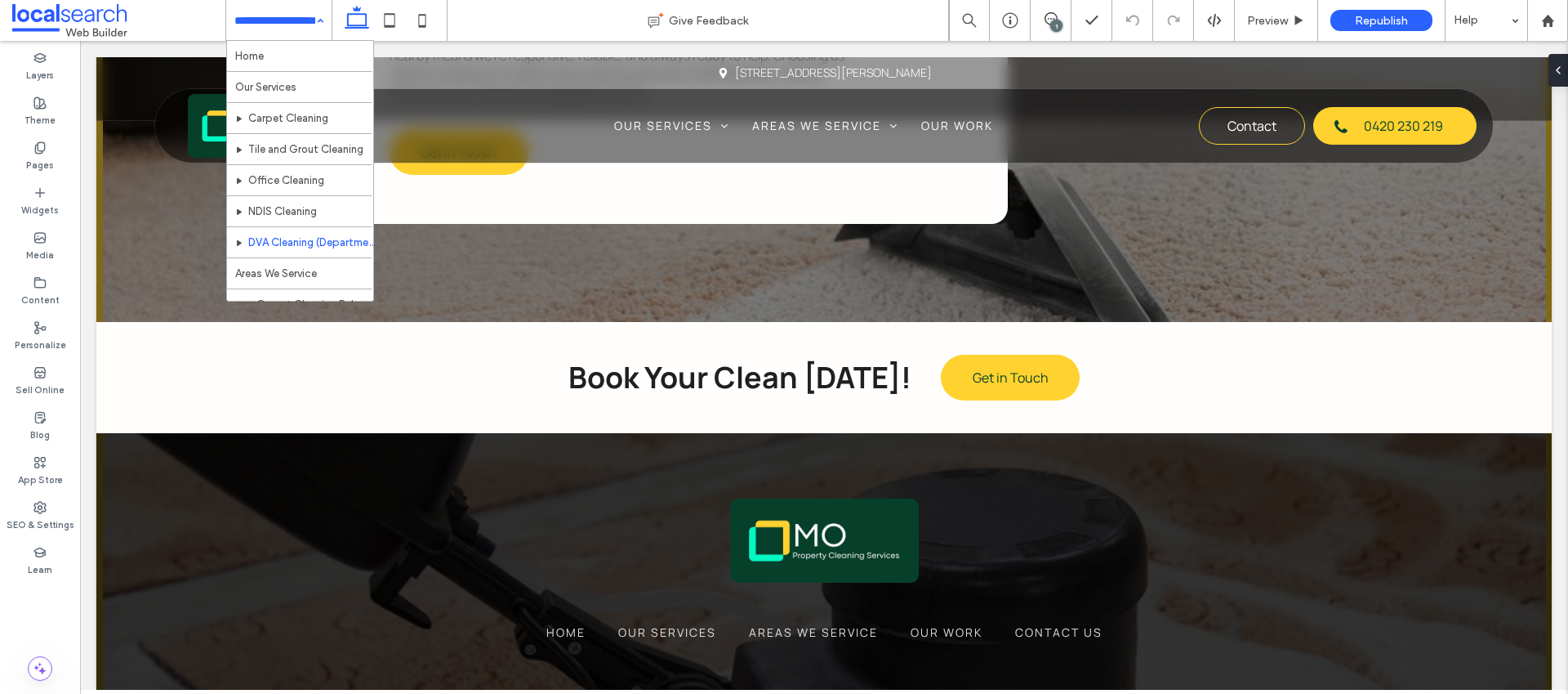
scroll to position [265, 0]
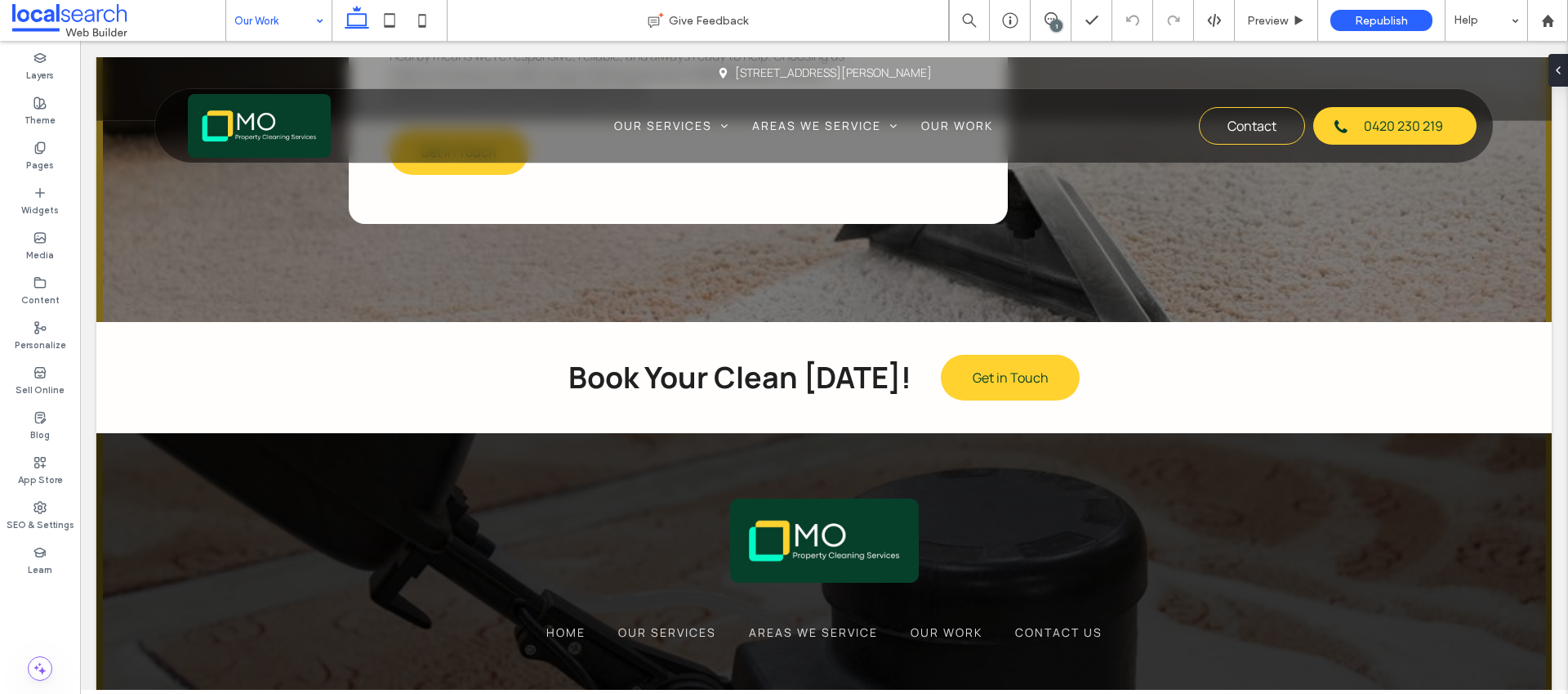
click at [264, 27] on input at bounding box center [275, 20] width 81 height 40
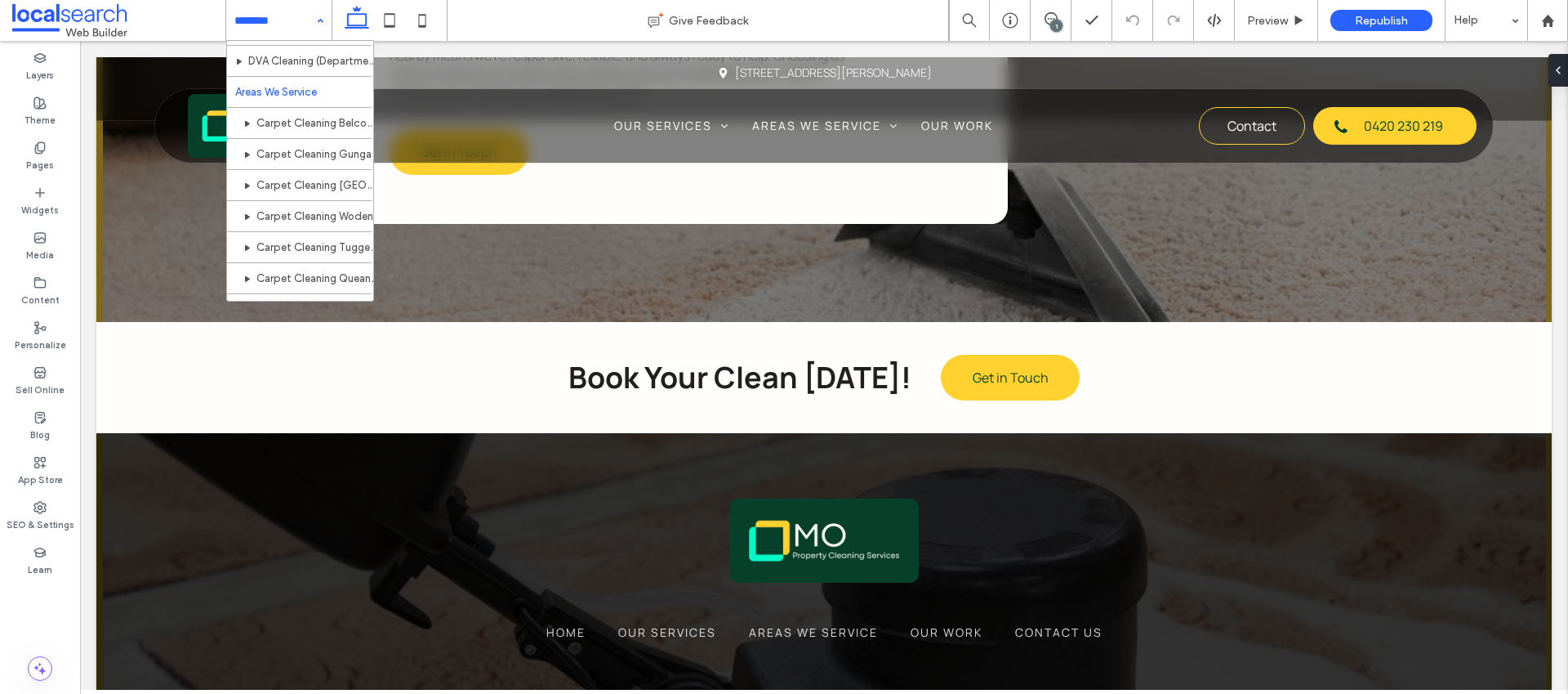
scroll to position [265, 0]
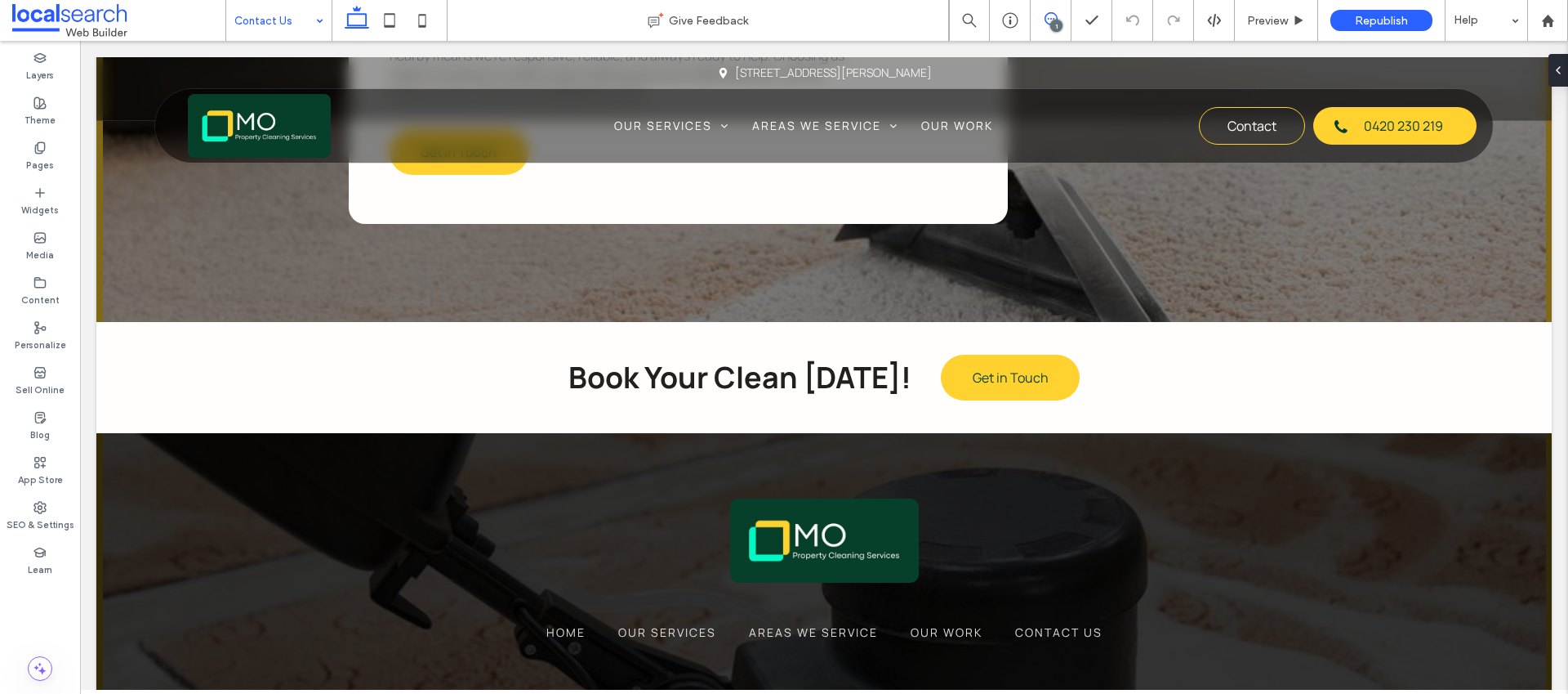
click at [1057, 14] on span at bounding box center [1051, 18] width 40 height 13
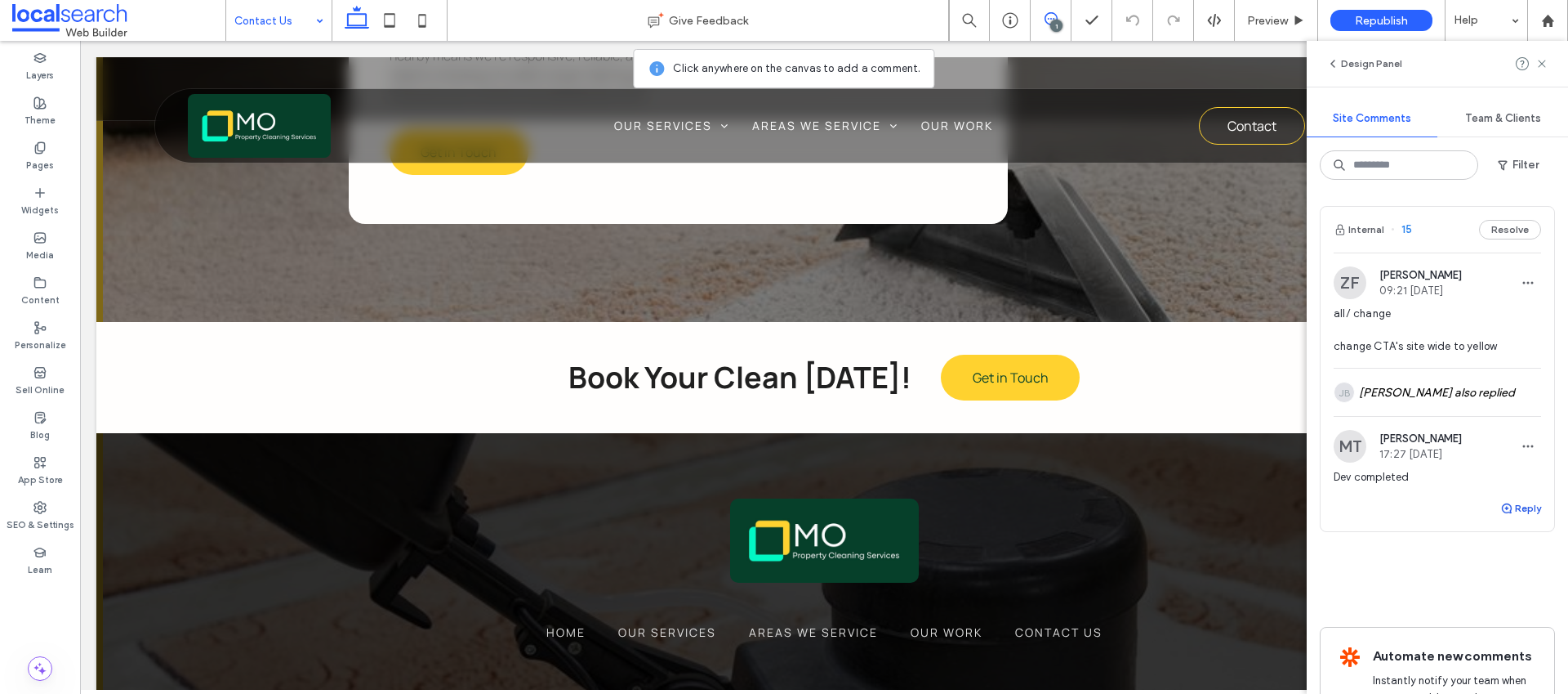
click at [1506, 504] on button "Reply" at bounding box center [1520, 508] width 40 height 20
type textarea "**********"
click at [1498, 604] on button "Submit" at bounding box center [1511, 610] width 59 height 20
click at [1389, 21] on span "Republish" at bounding box center [1381, 21] width 53 height 14
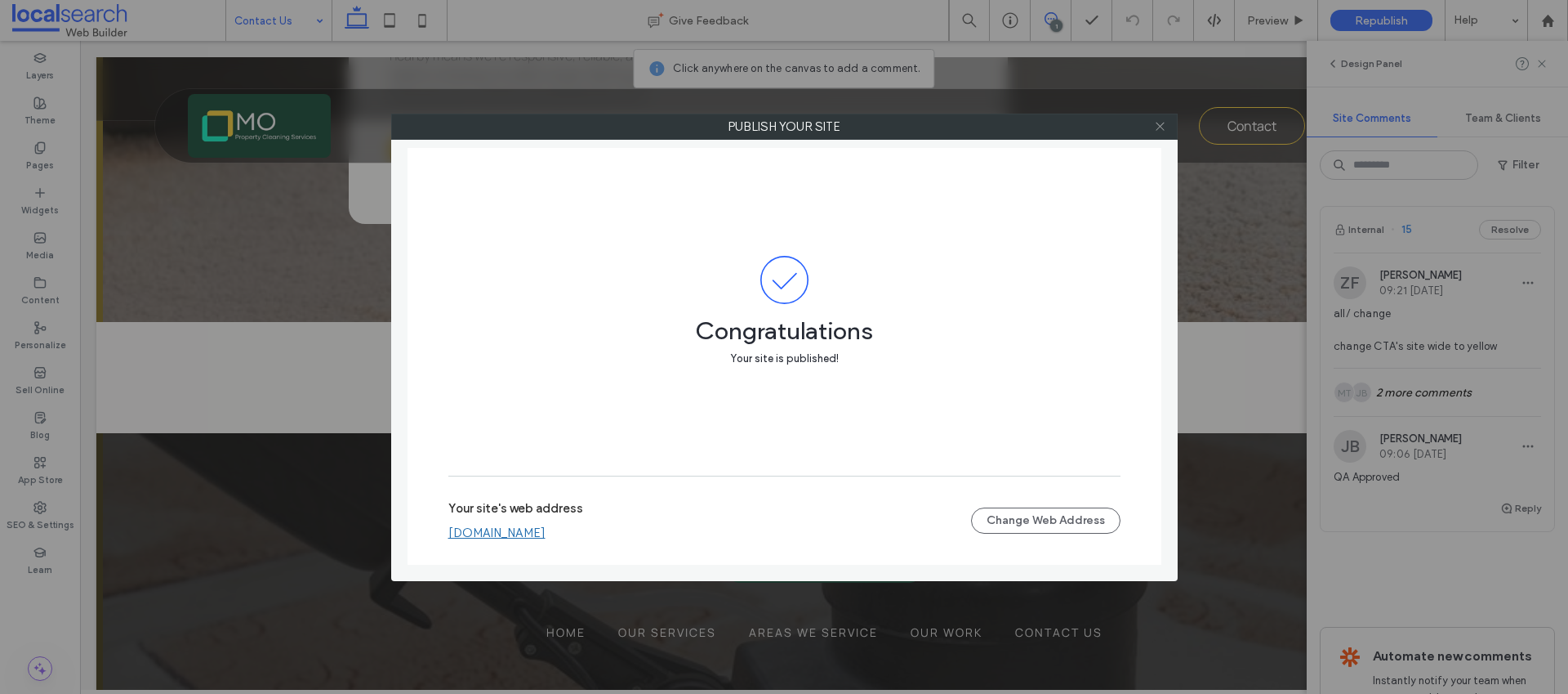
click at [1160, 133] on span at bounding box center [1160, 127] width 12 height 24
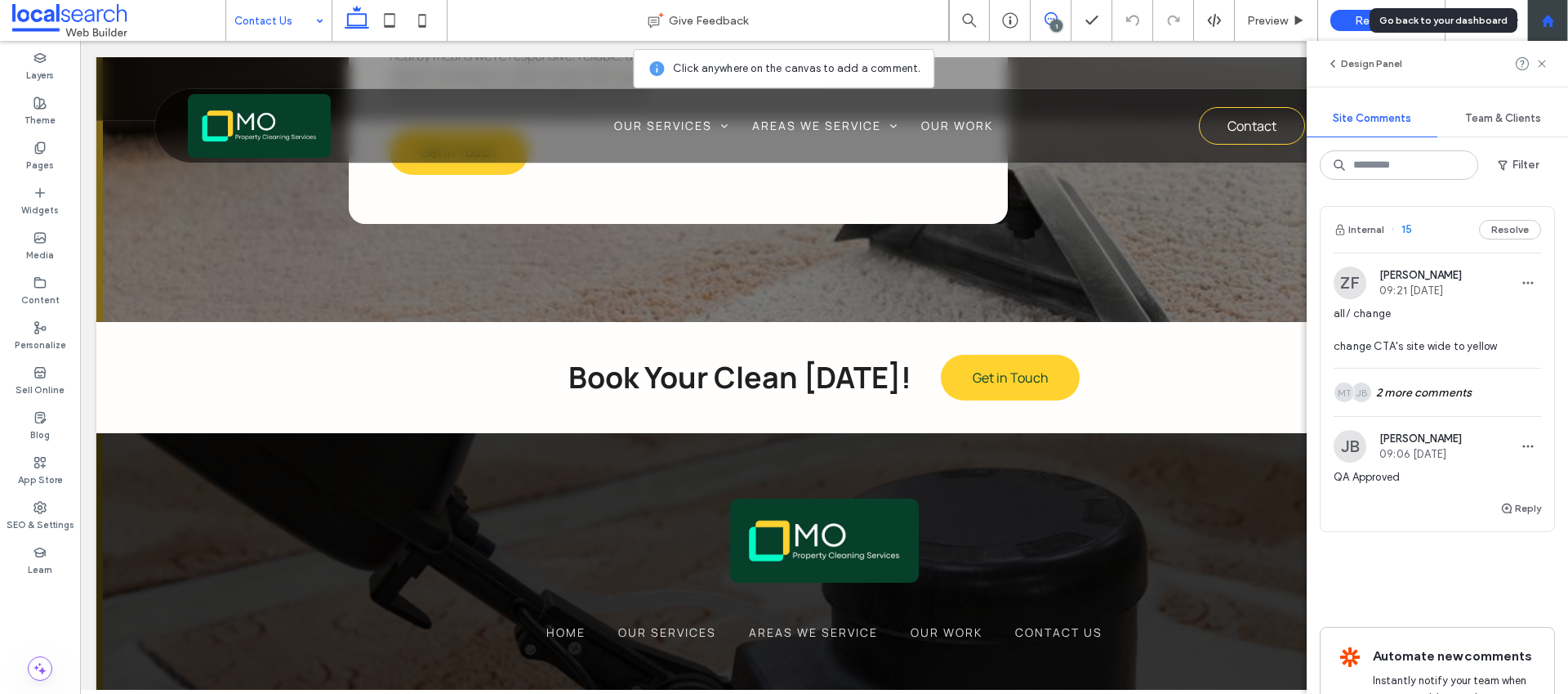
click at [1551, 26] on use at bounding box center [1547, 20] width 12 height 12
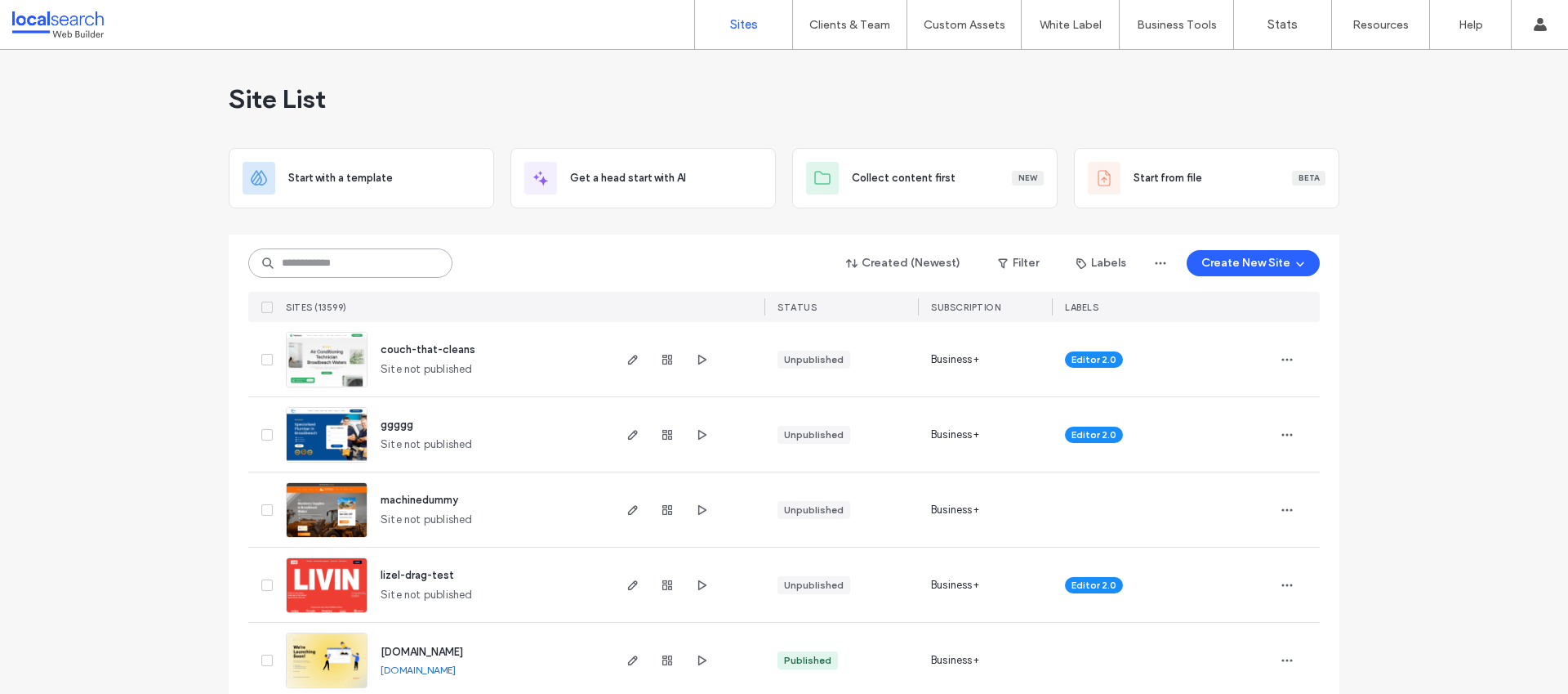
click at [398, 255] on input at bounding box center [349, 263] width 204 height 29
paste input "********"
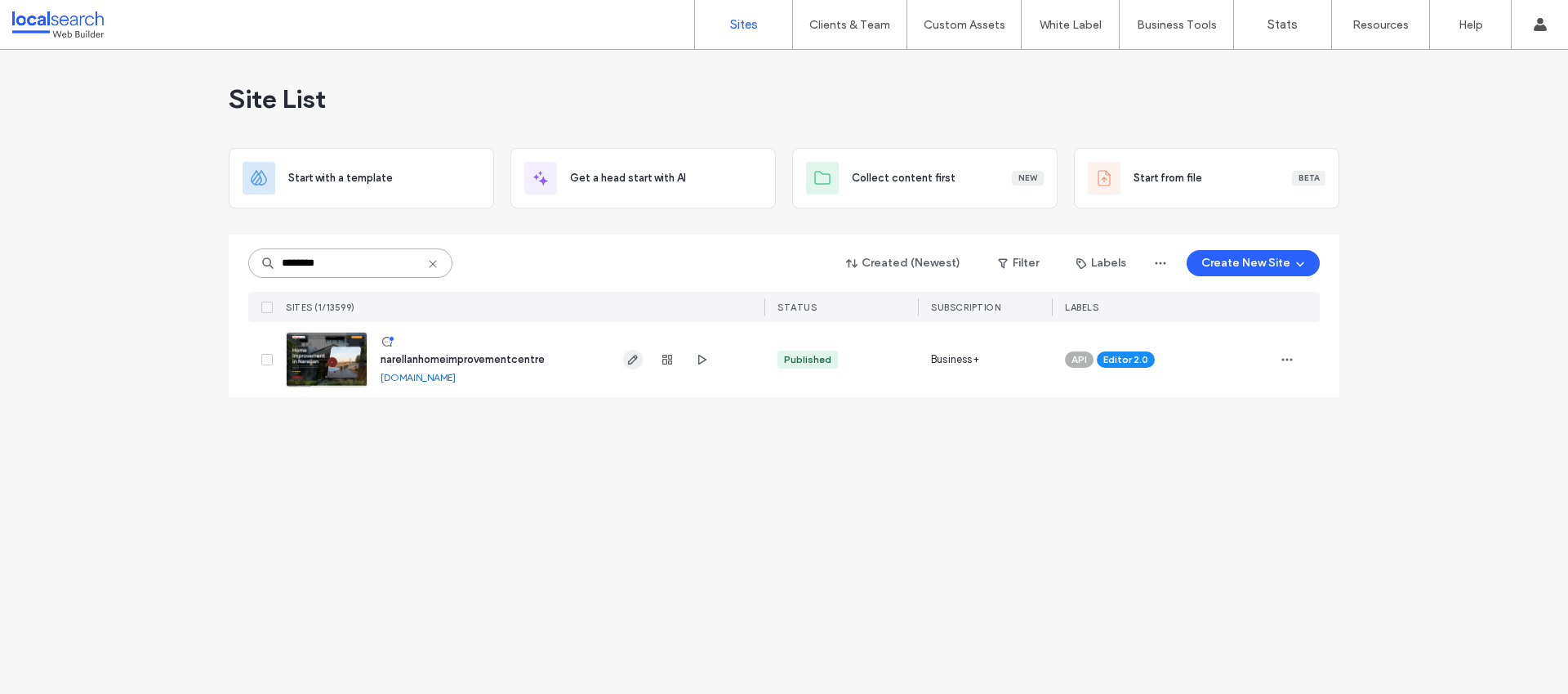
type input "********"
click at [632, 358] on use "button" at bounding box center [633, 359] width 9 height 9
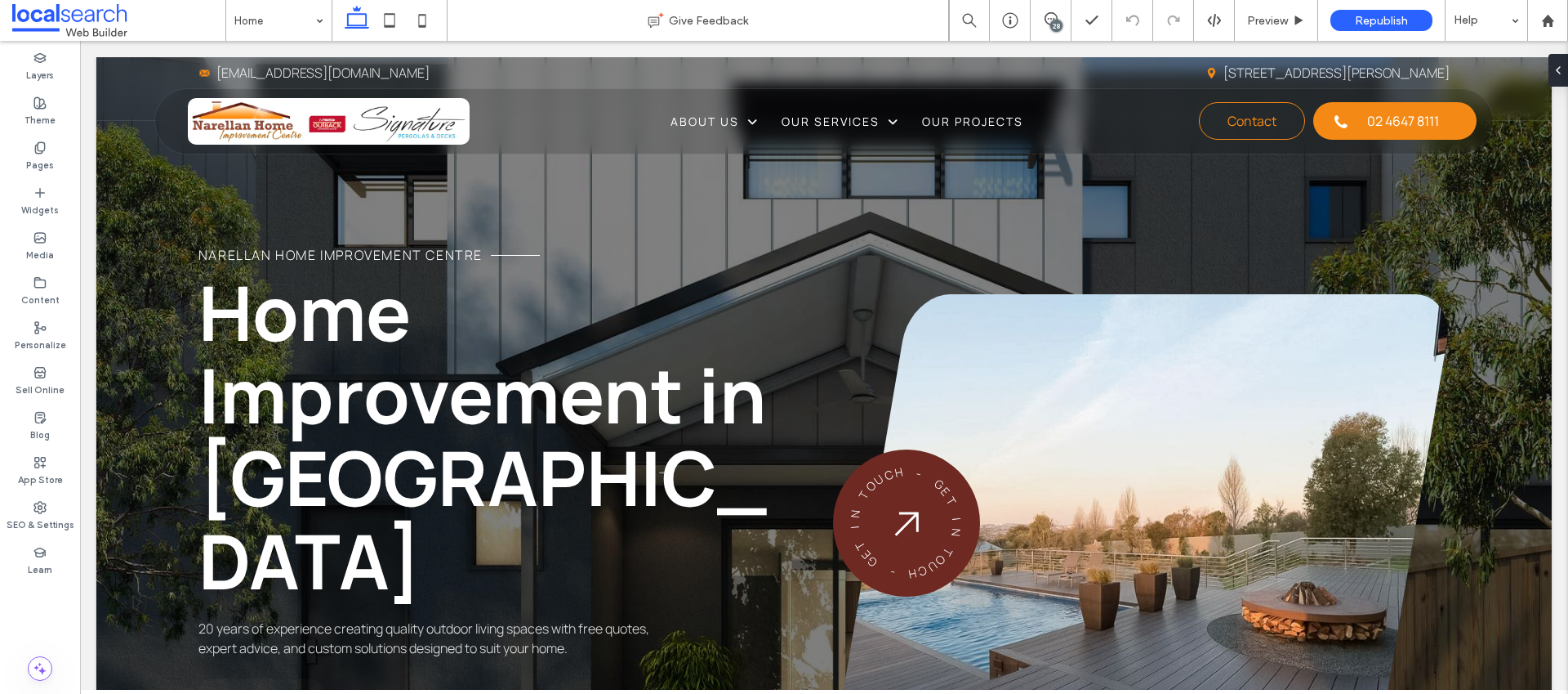
click at [1059, 24] on div "28" at bounding box center [1056, 26] width 12 height 12
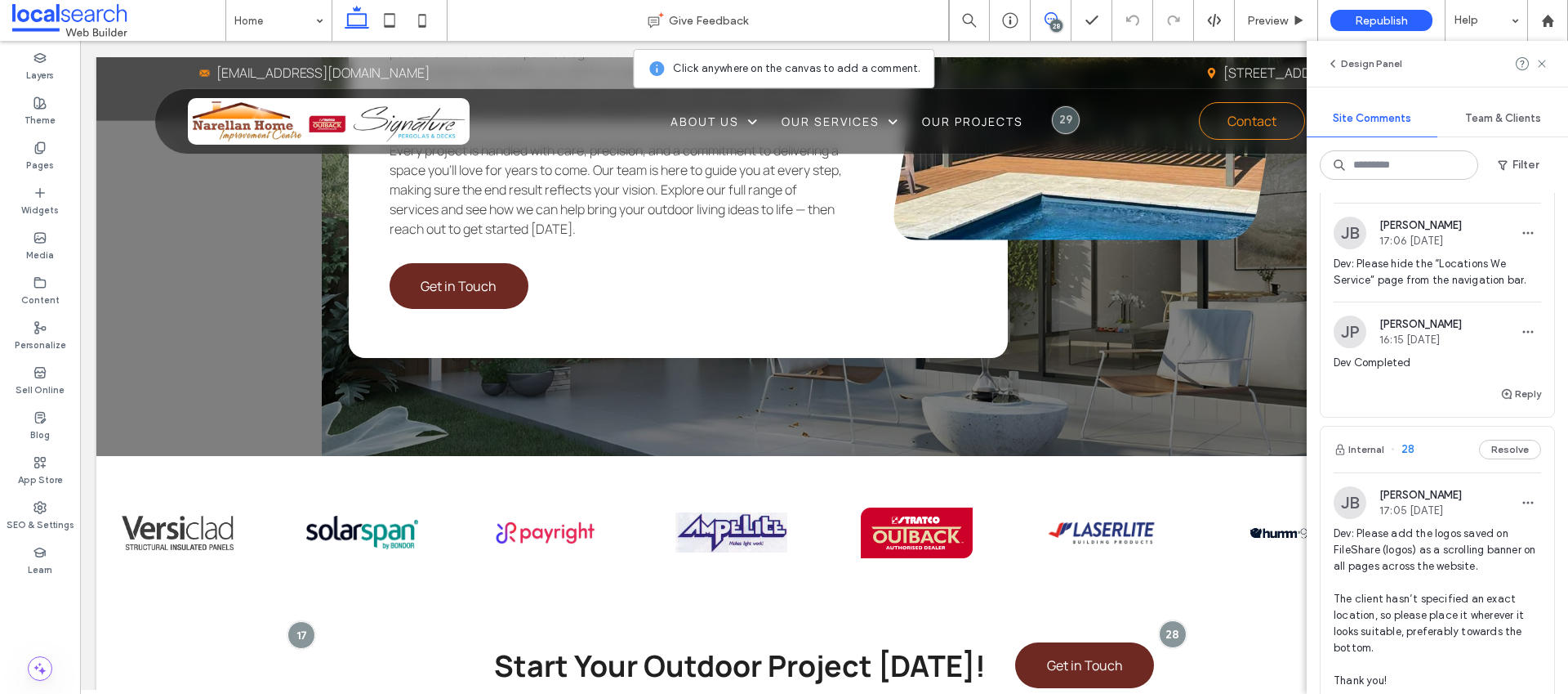
scroll to position [19, 0]
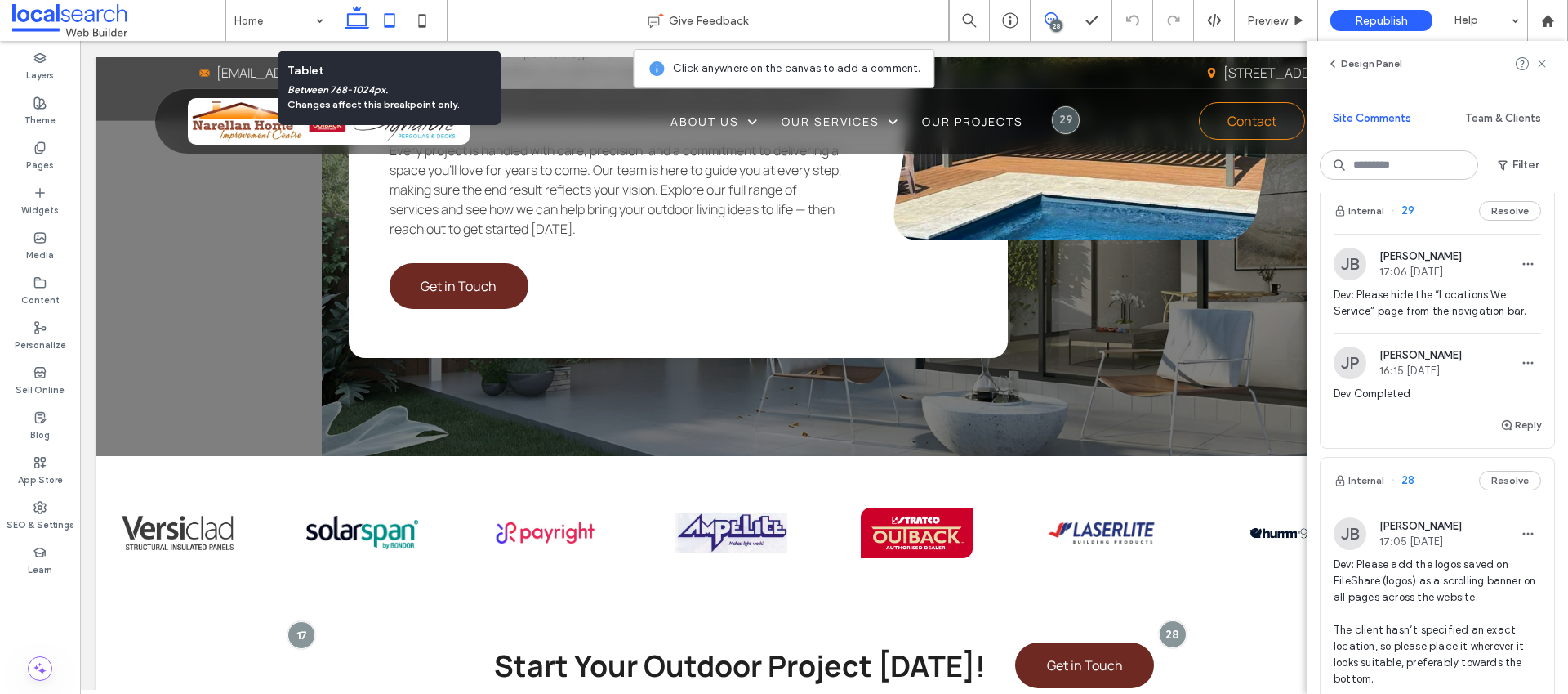
click at [391, 20] on icon at bounding box center [390, 21] width 33 height 33
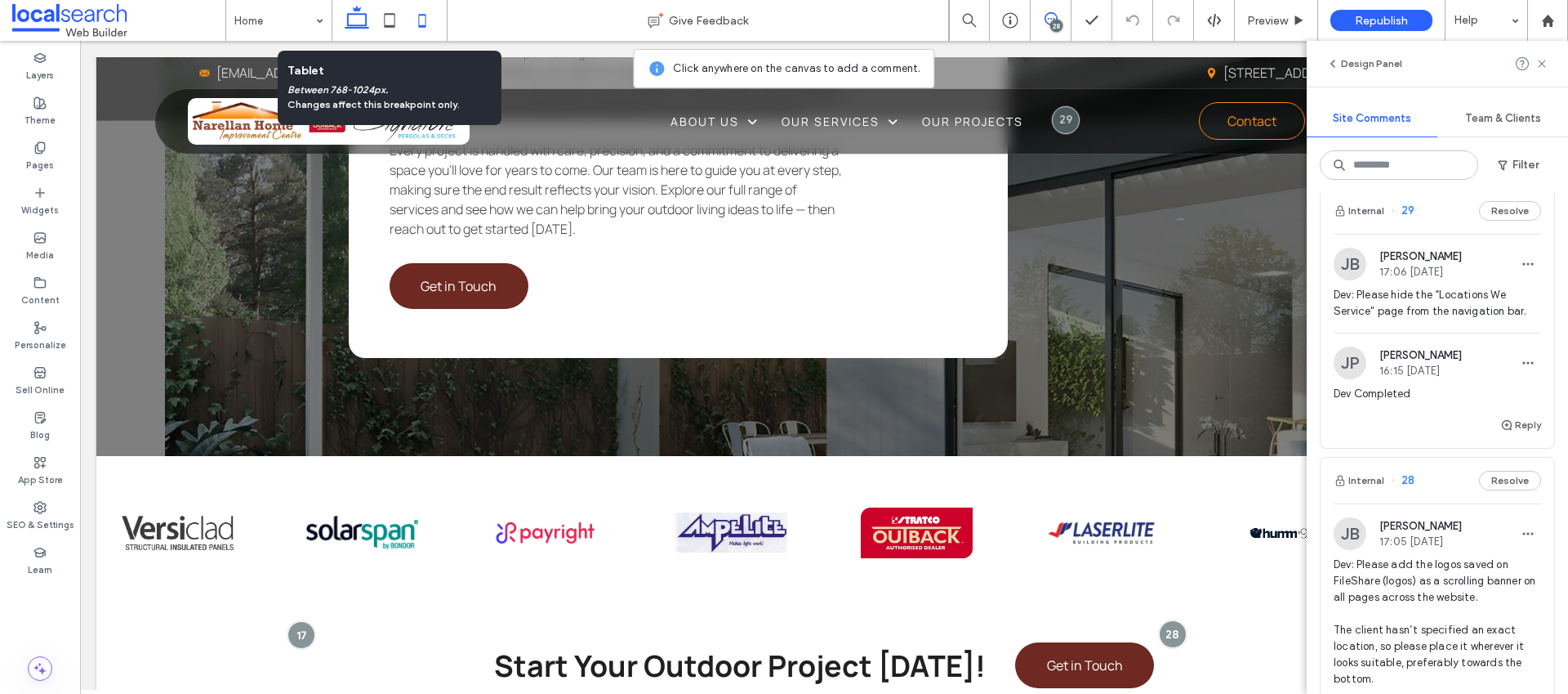
scroll to position [4354, 0]
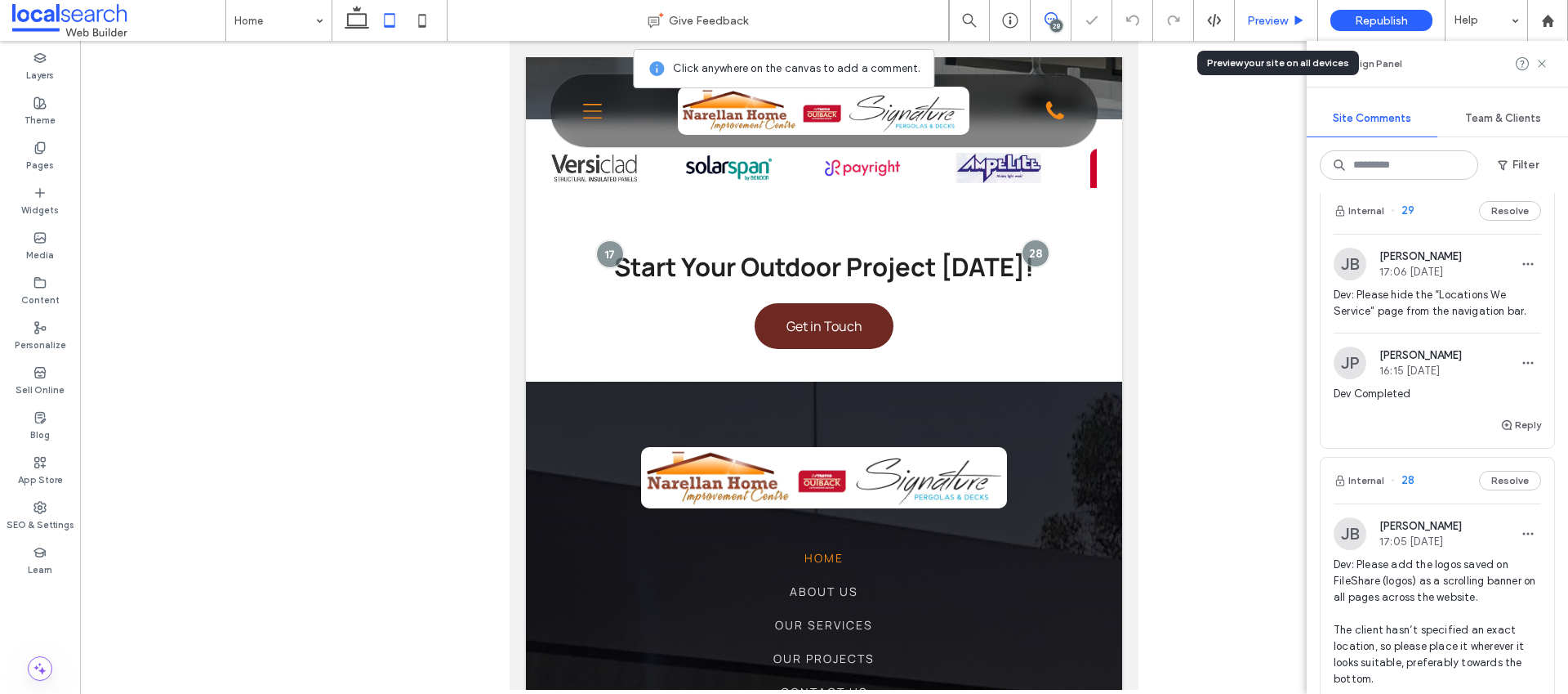
click at [1260, 26] on span "Preview" at bounding box center [1267, 21] width 40 height 14
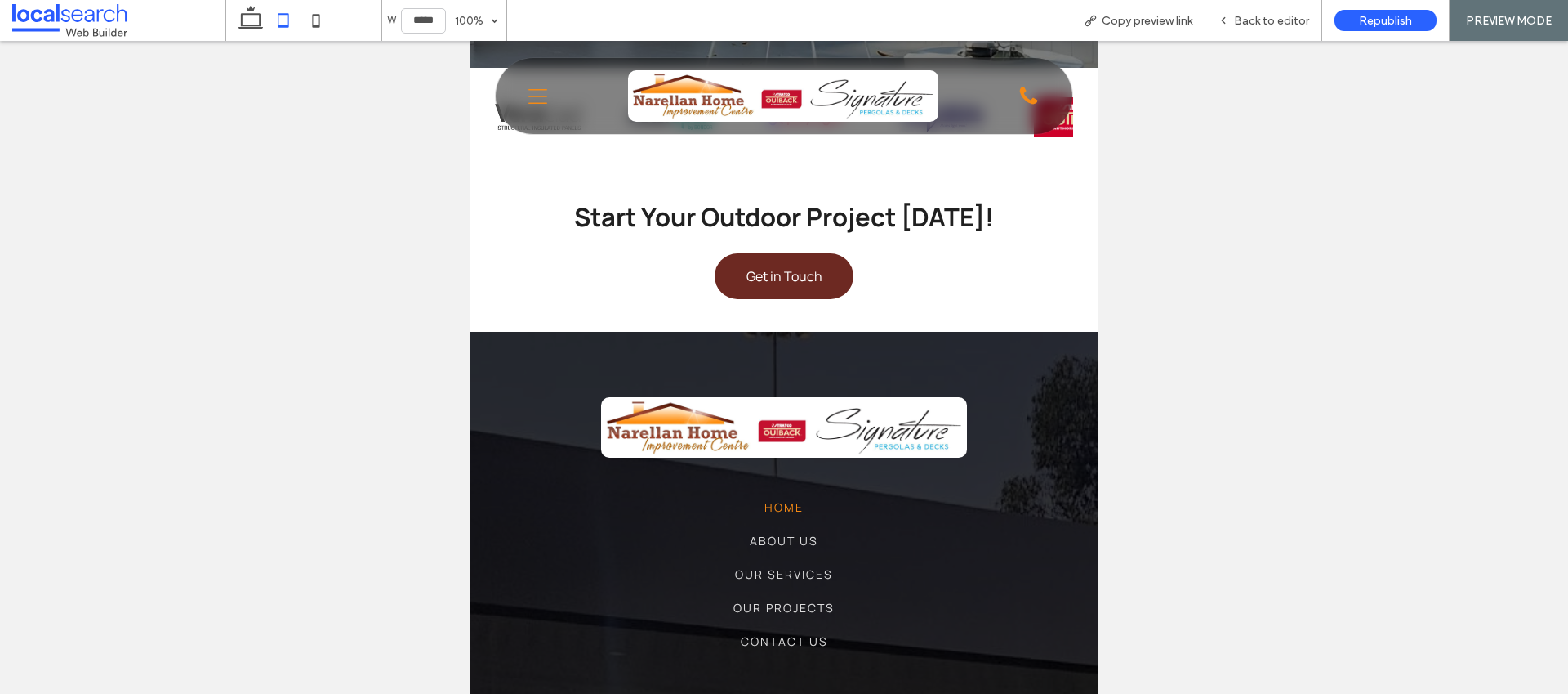
click at [536, 98] on icon "Menu Icon" at bounding box center [538, 96] width 19 height 24
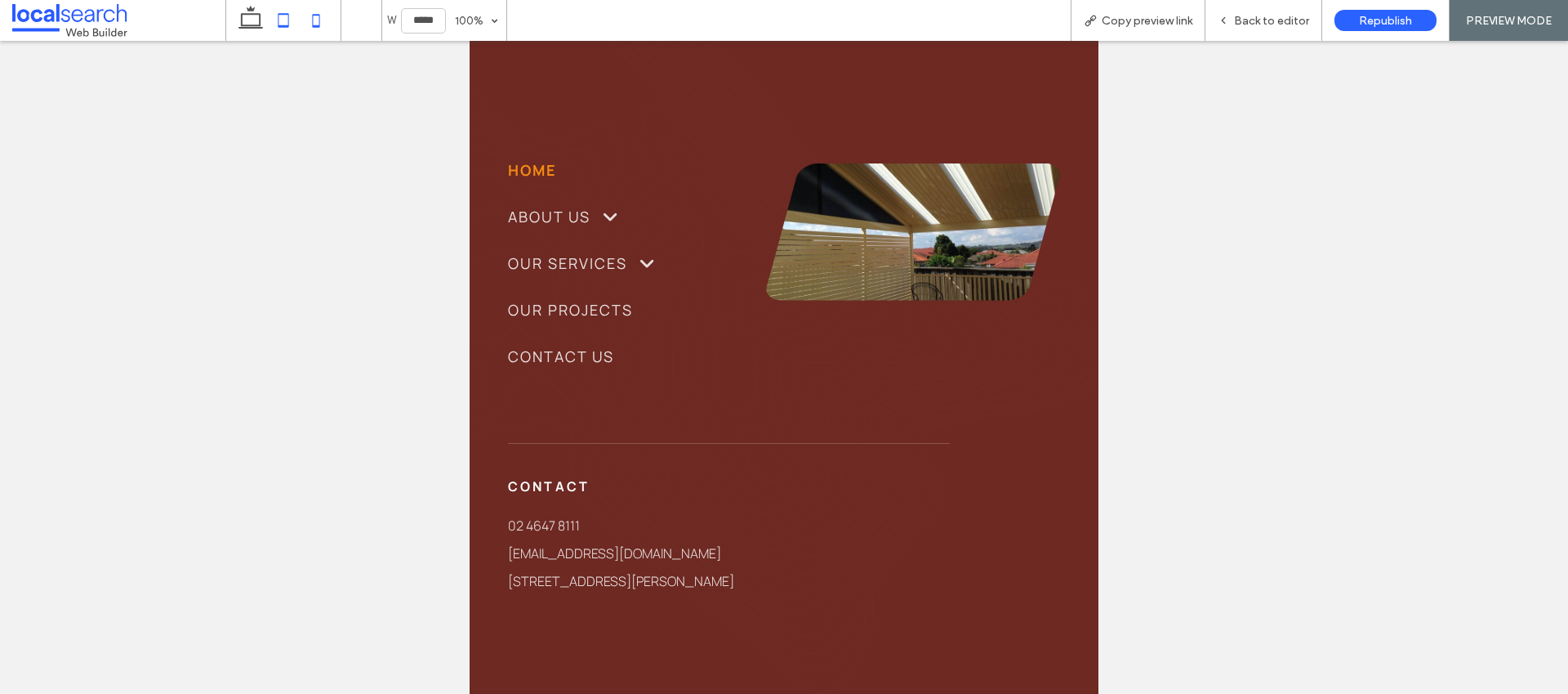
click at [322, 26] on icon at bounding box center [316, 21] width 33 height 33
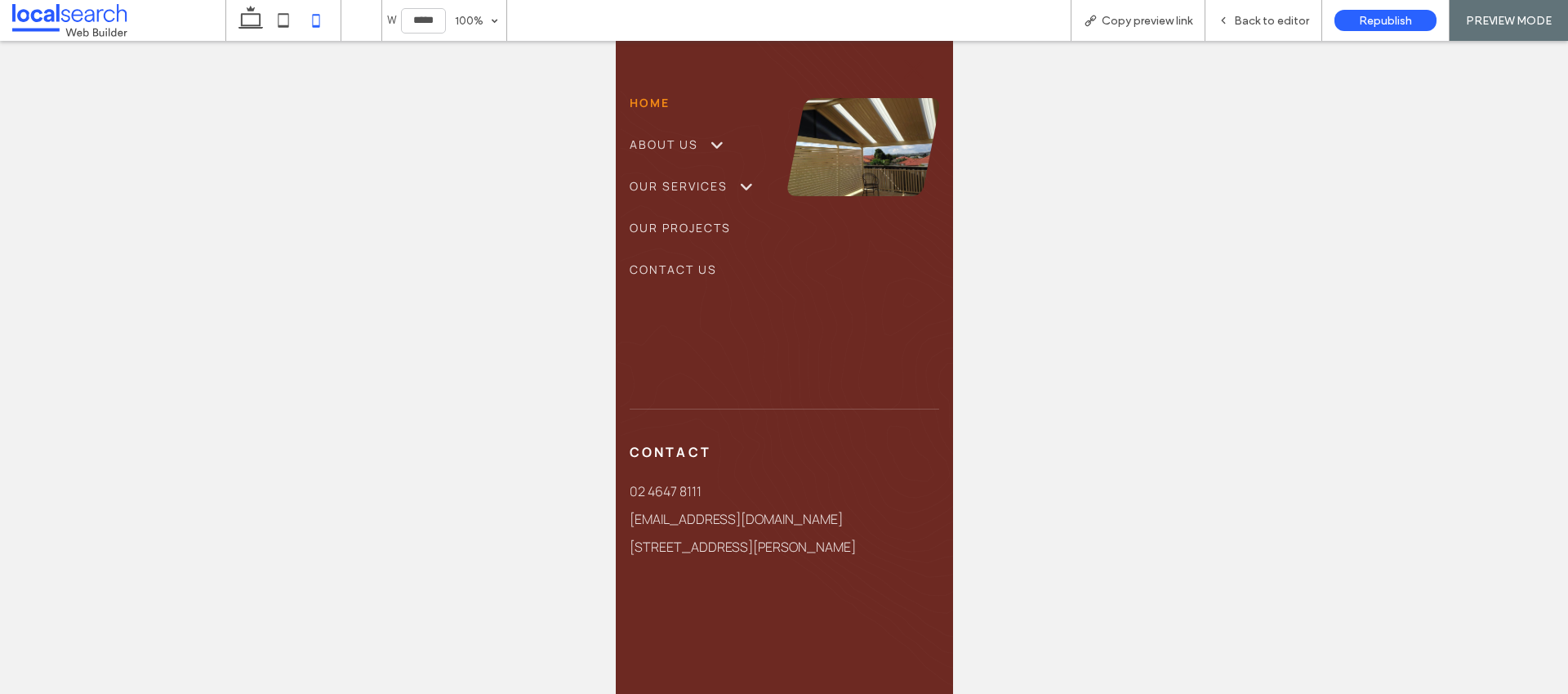
scroll to position [0, 16]
click at [256, 22] on icon at bounding box center [250, 21] width 33 height 33
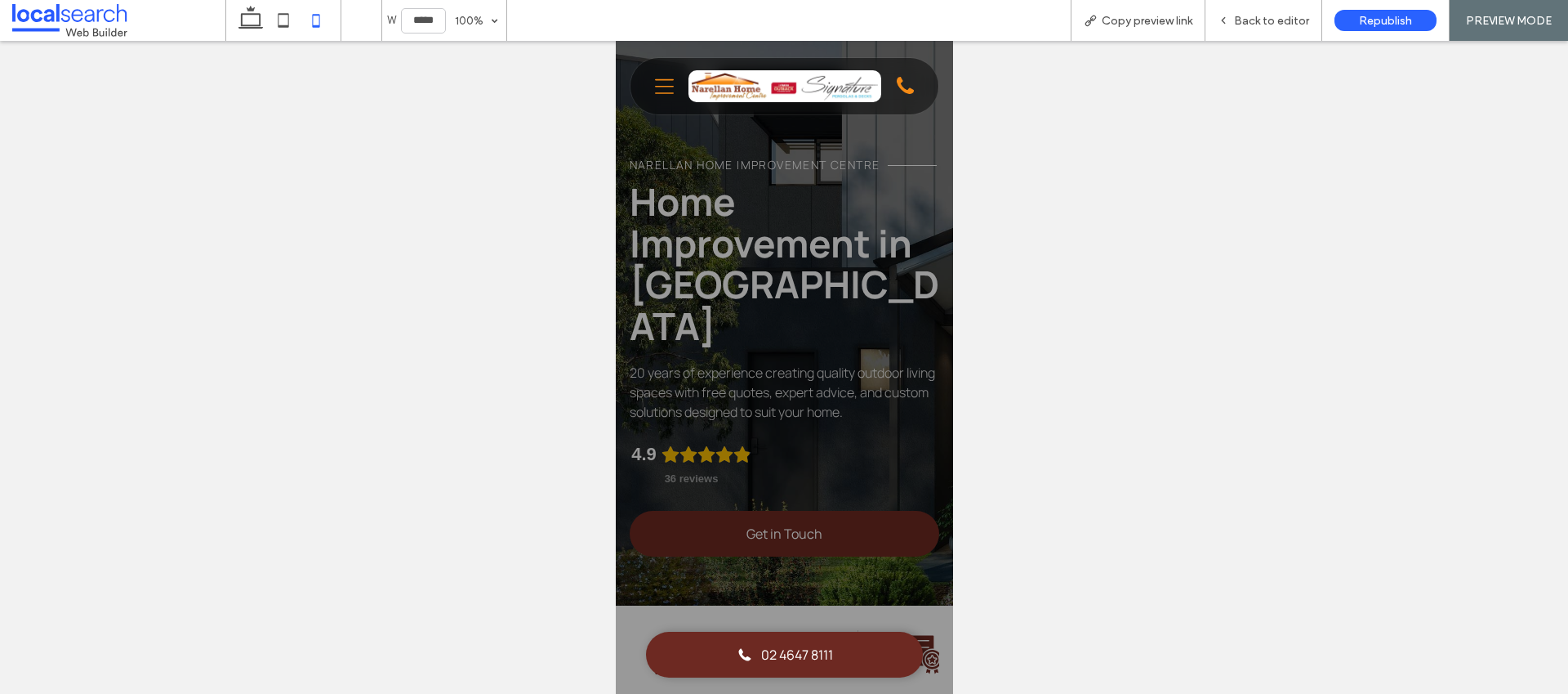
type input "******"
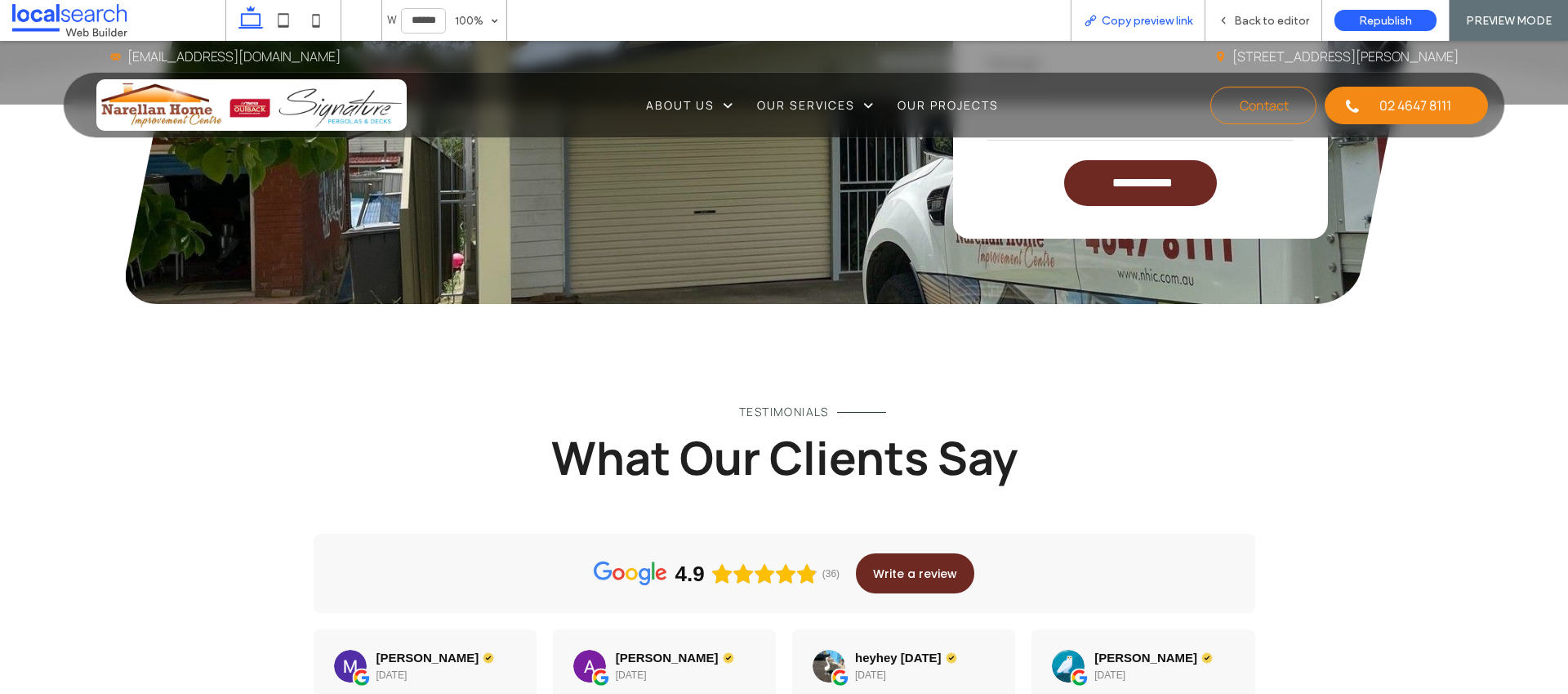
scroll to position [3636, 0]
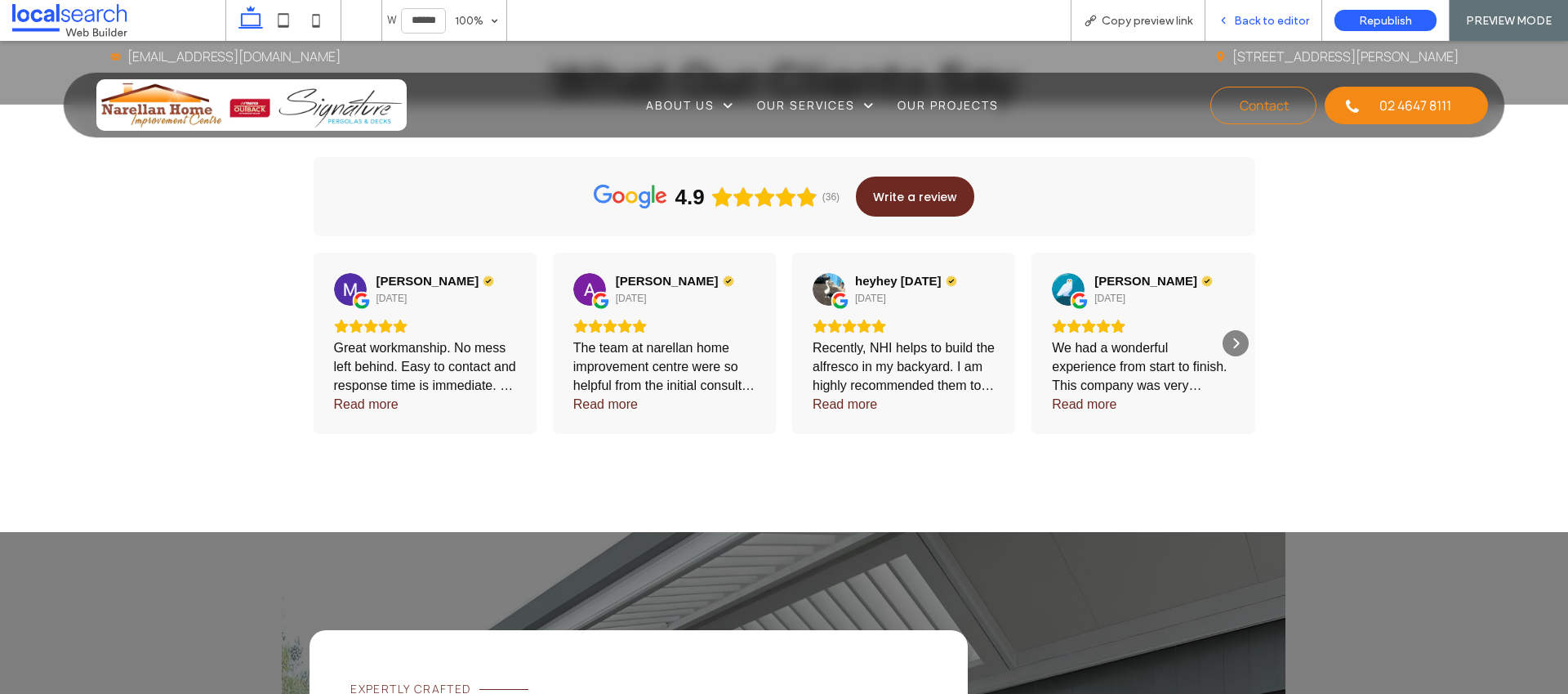
click at [1232, 30] on div "Back to editor" at bounding box center [1264, 20] width 117 height 40
click at [1260, 26] on span "Back to editor" at bounding box center [1271, 21] width 75 height 14
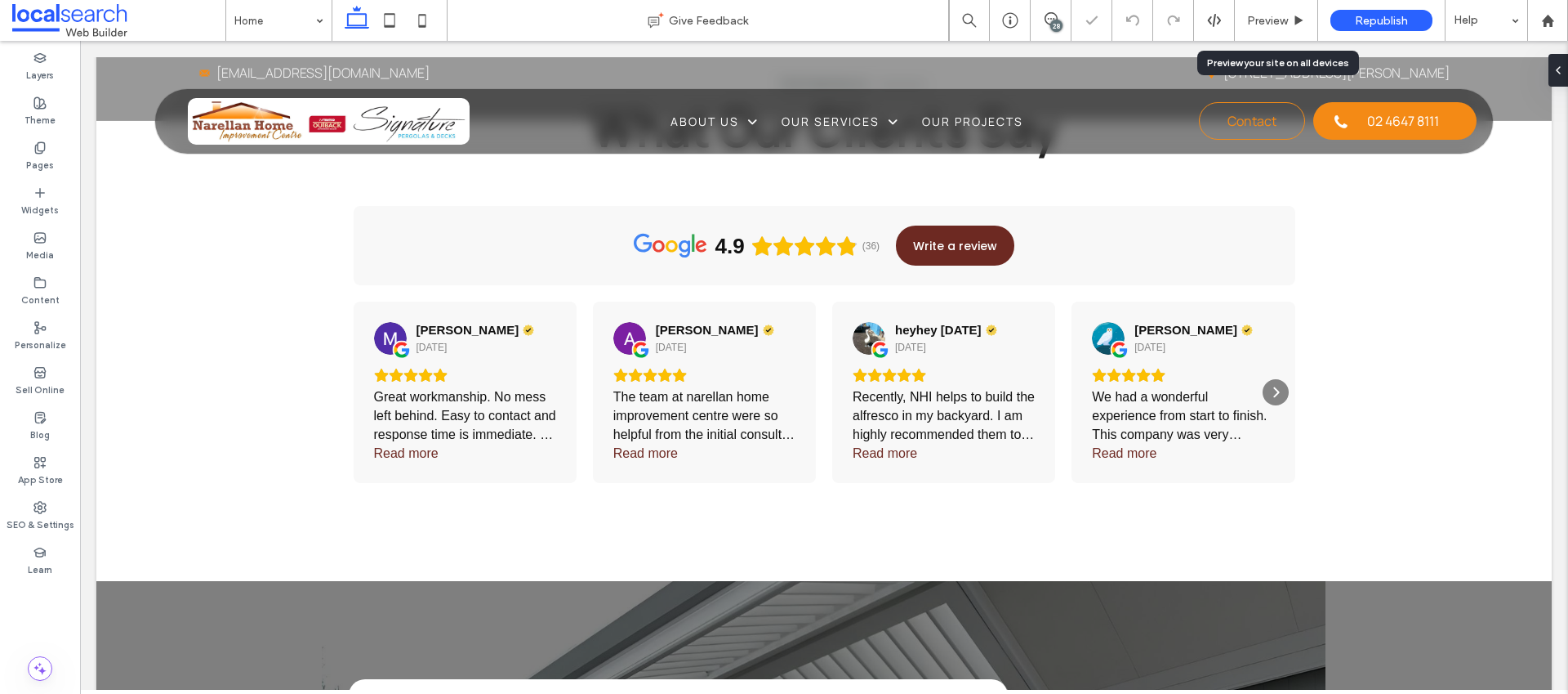
scroll to position [3665, 0]
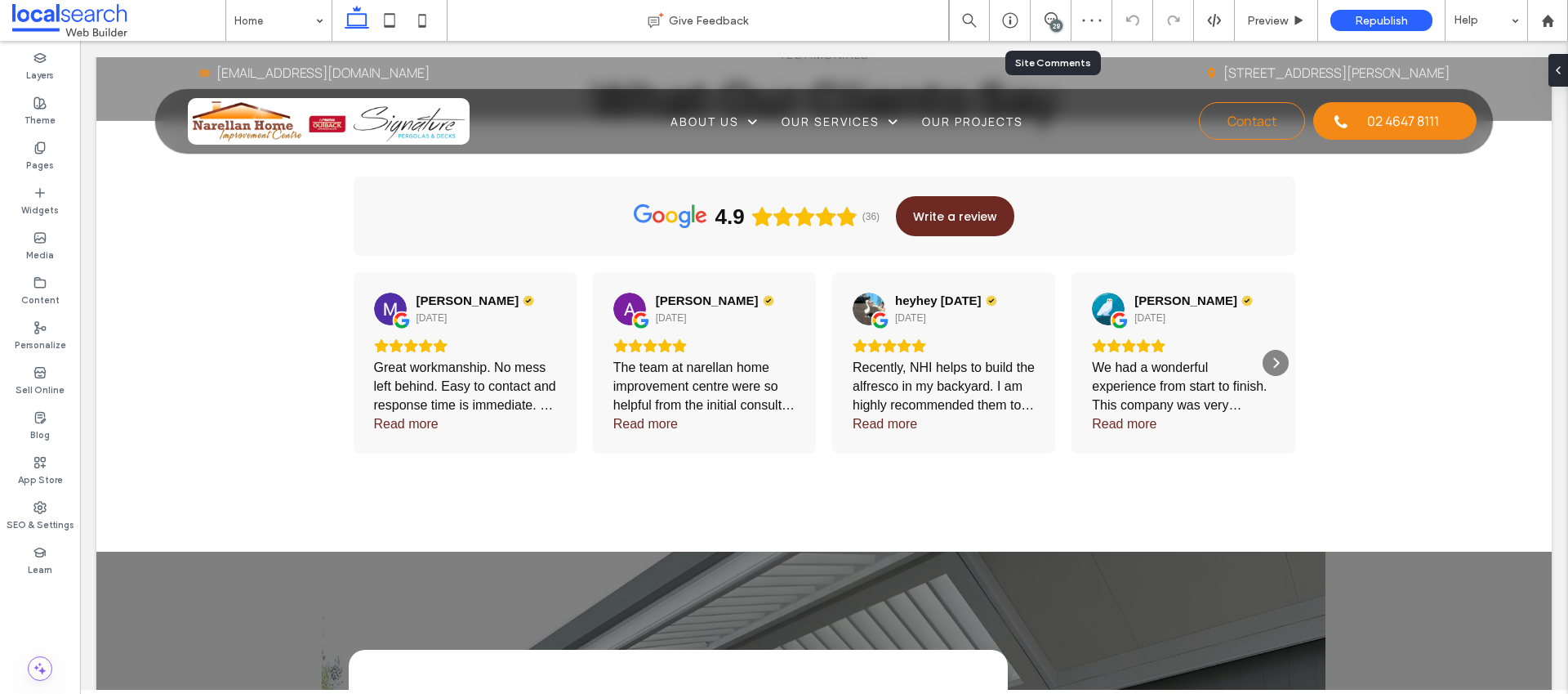
click at [1048, 29] on div "28" at bounding box center [1051, 20] width 40 height 40
click at [1059, 13] on span at bounding box center [1051, 18] width 40 height 13
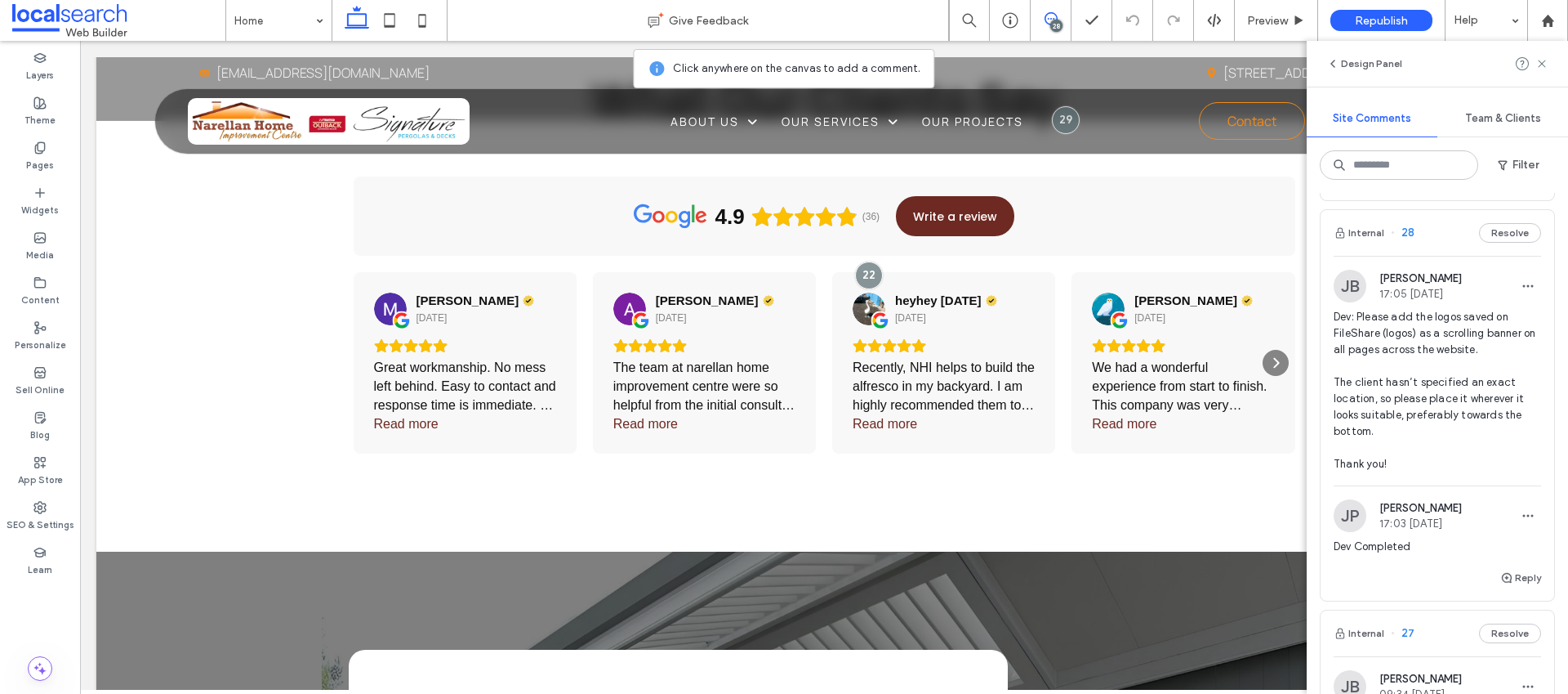
scroll to position [0, 0]
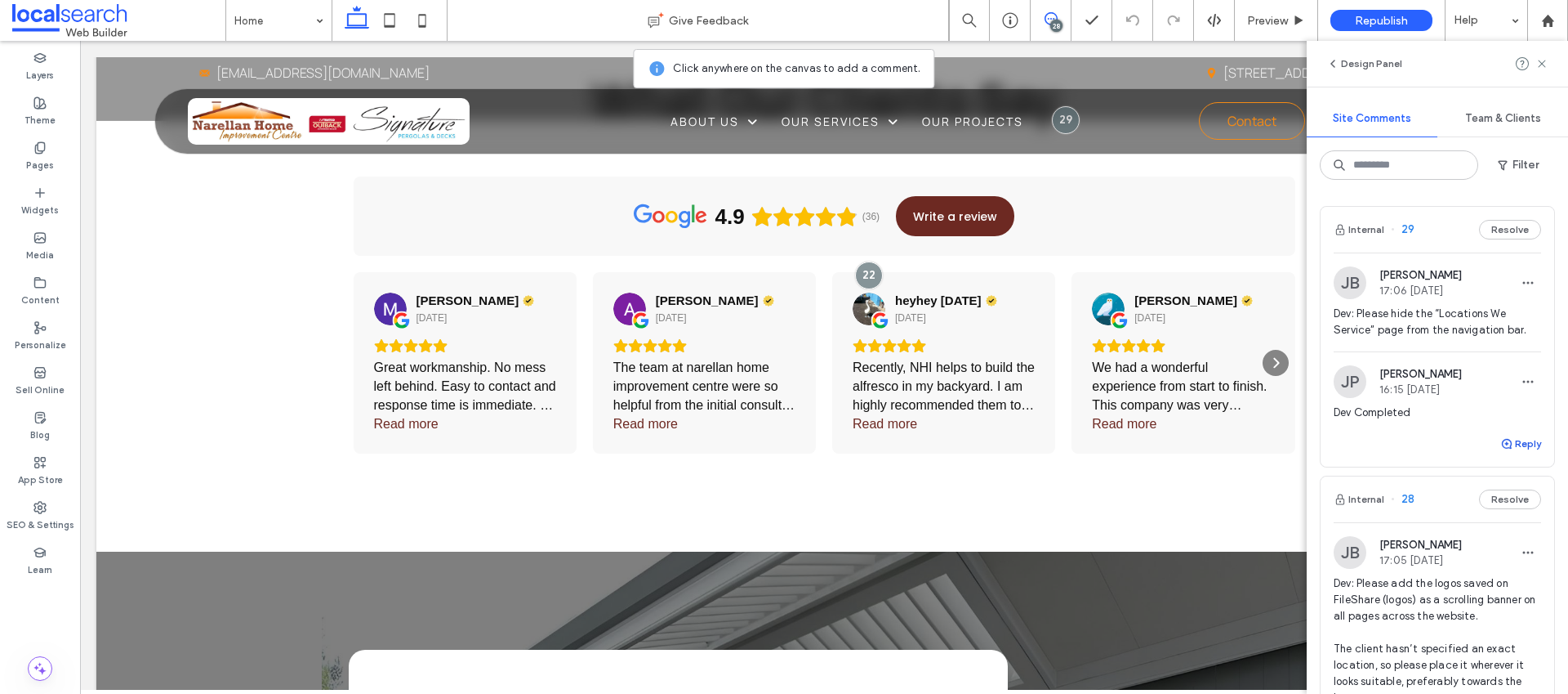
click at [1500, 435] on span "button" at bounding box center [1507, 443] width 15 height 18
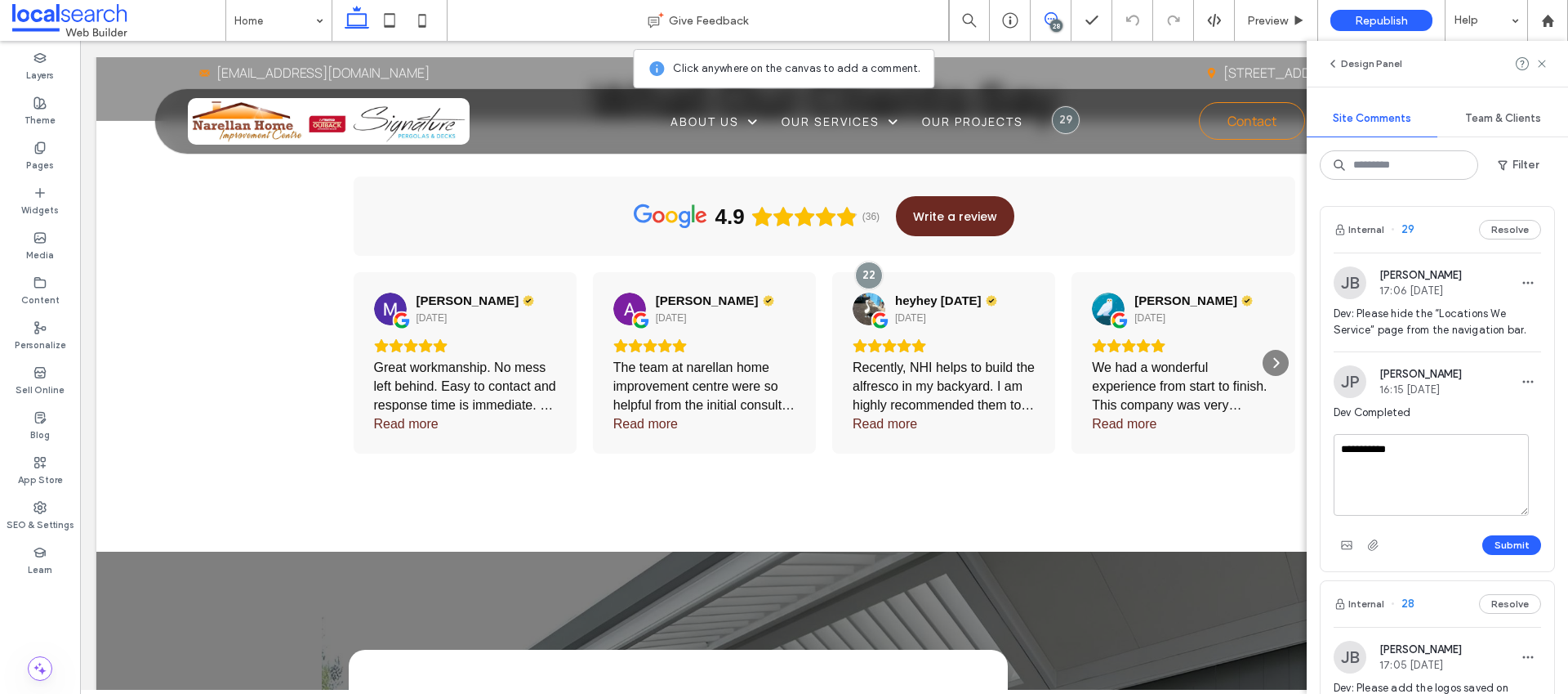
type textarea "**********"
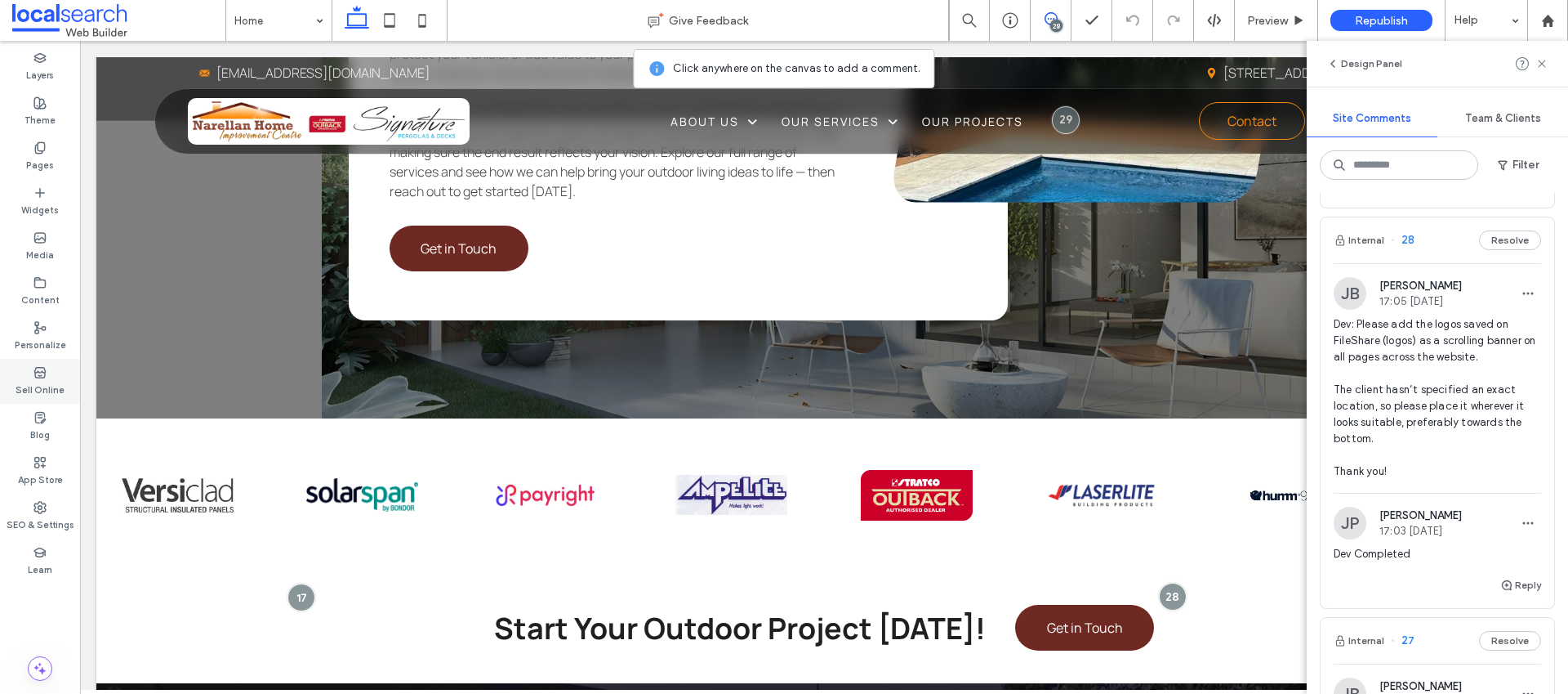
scroll to position [366, 0]
click at [1508, 585] on button "Reply" at bounding box center [1520, 582] width 40 height 20
type textarea "**********"
click at [392, 24] on icon at bounding box center [390, 21] width 33 height 33
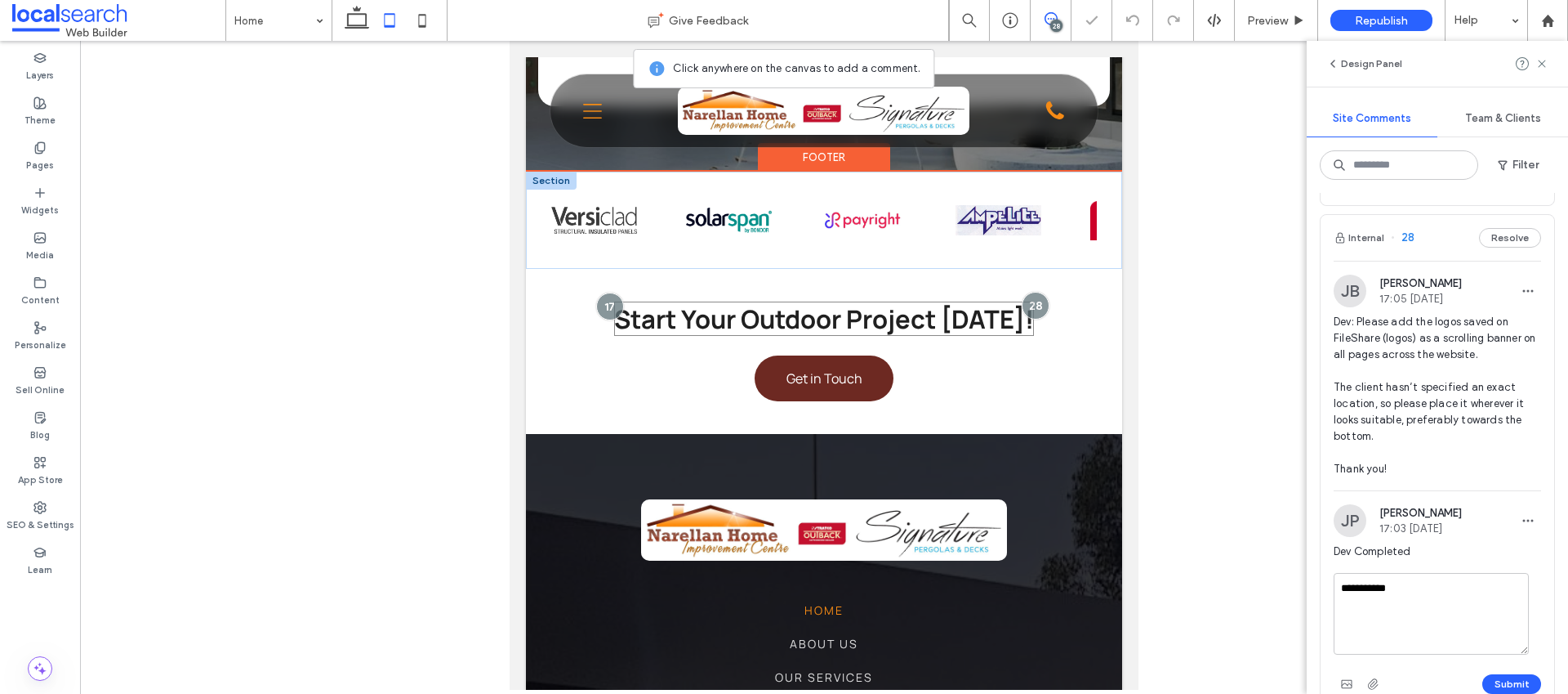
scroll to position [4282, 0]
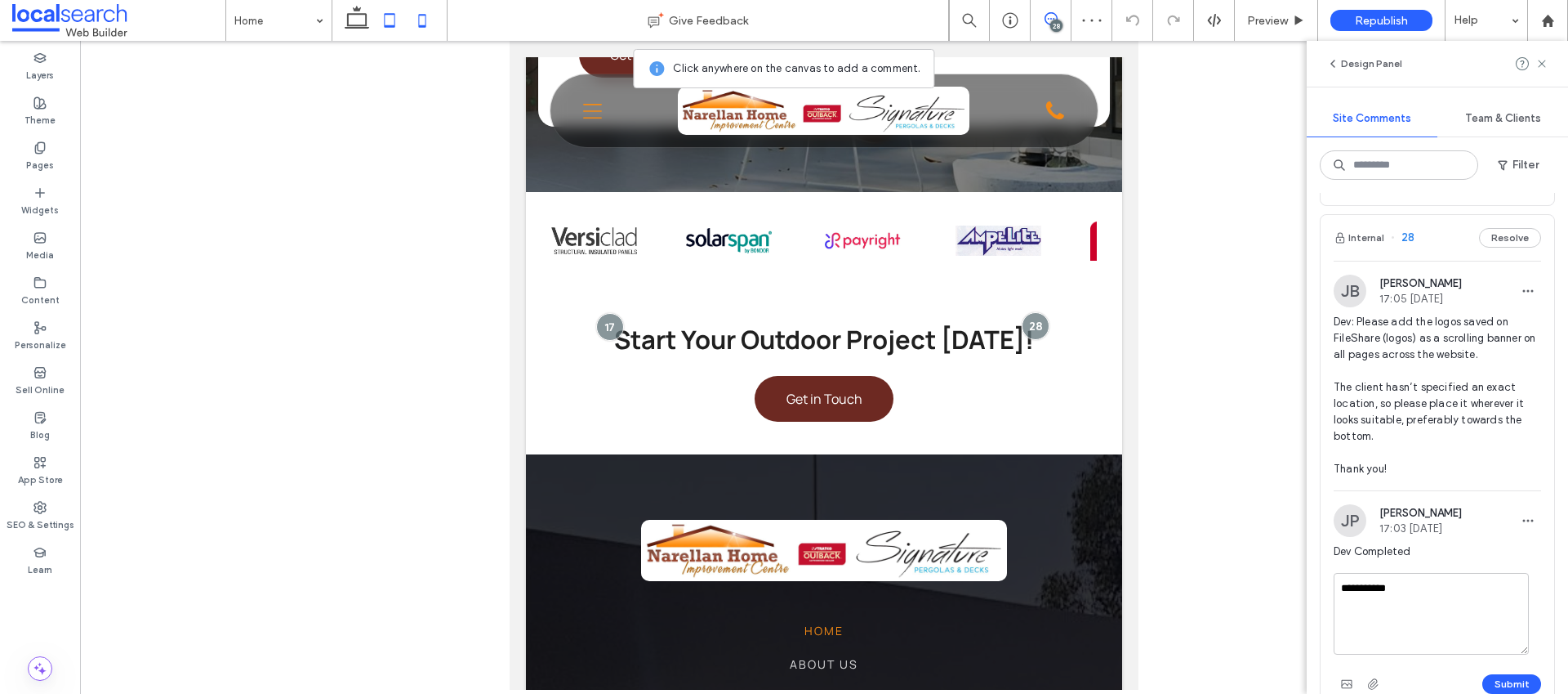
click at [429, 21] on icon at bounding box center [423, 21] width 33 height 33
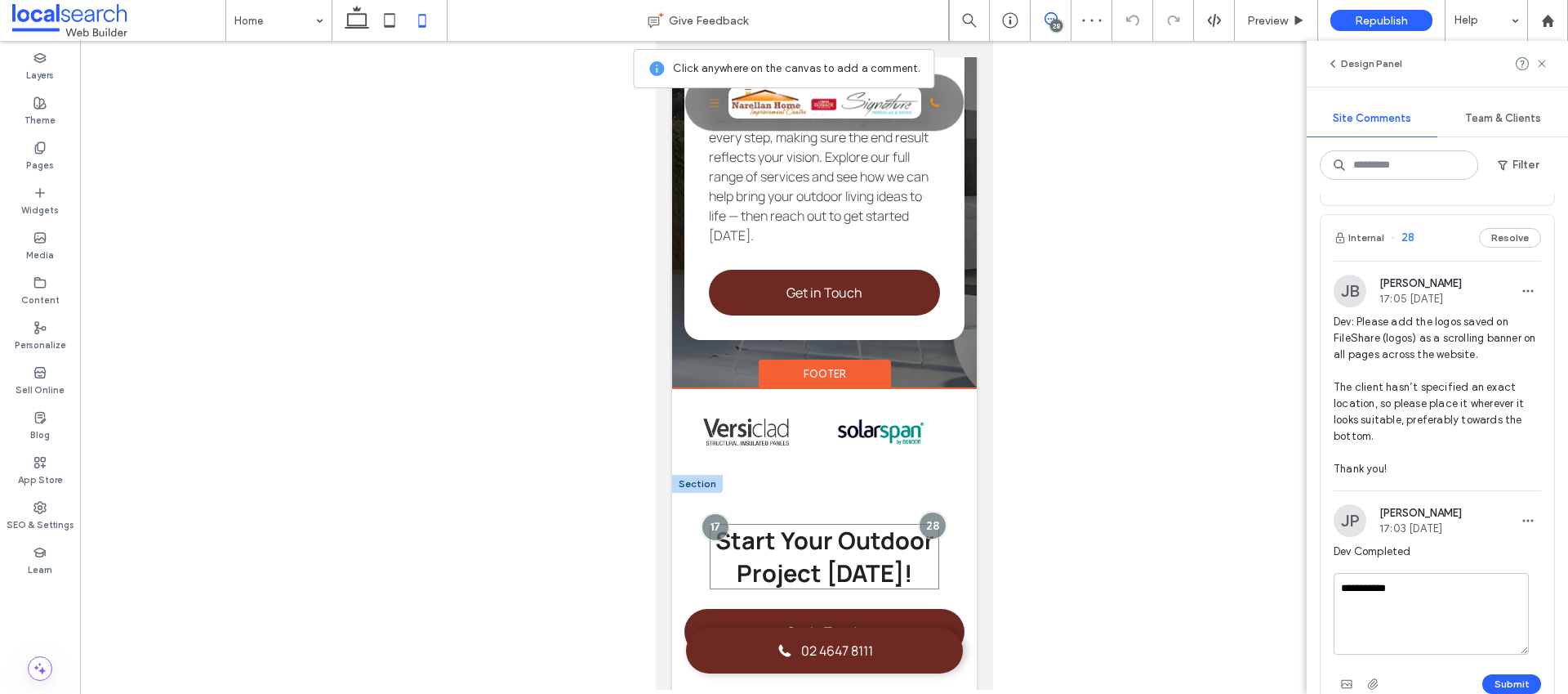
scroll to position [4099, 0]
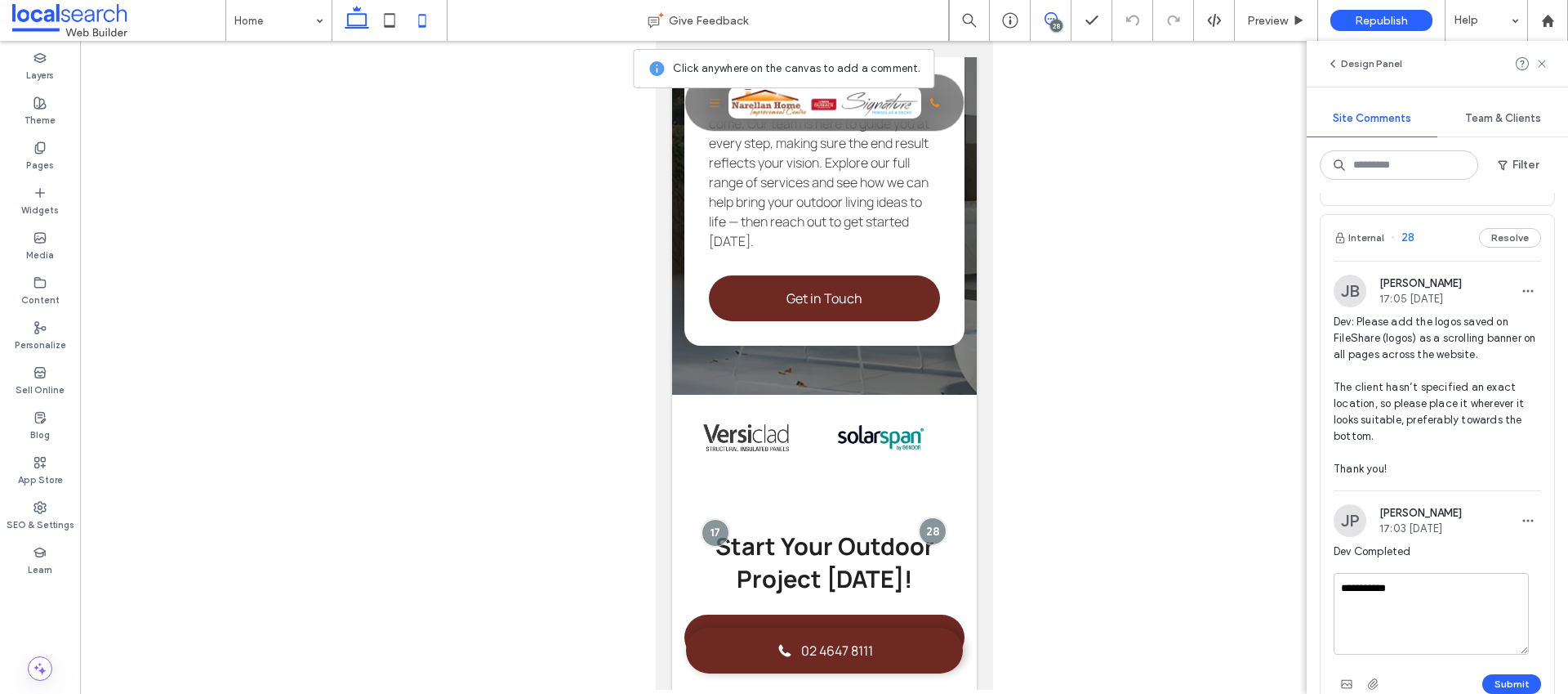
drag, startPoint x: 360, startPoint y: 31, endPoint x: 386, endPoint y: 27, distance: 26.3
click at [360, 31] on icon at bounding box center [357, 21] width 33 height 33
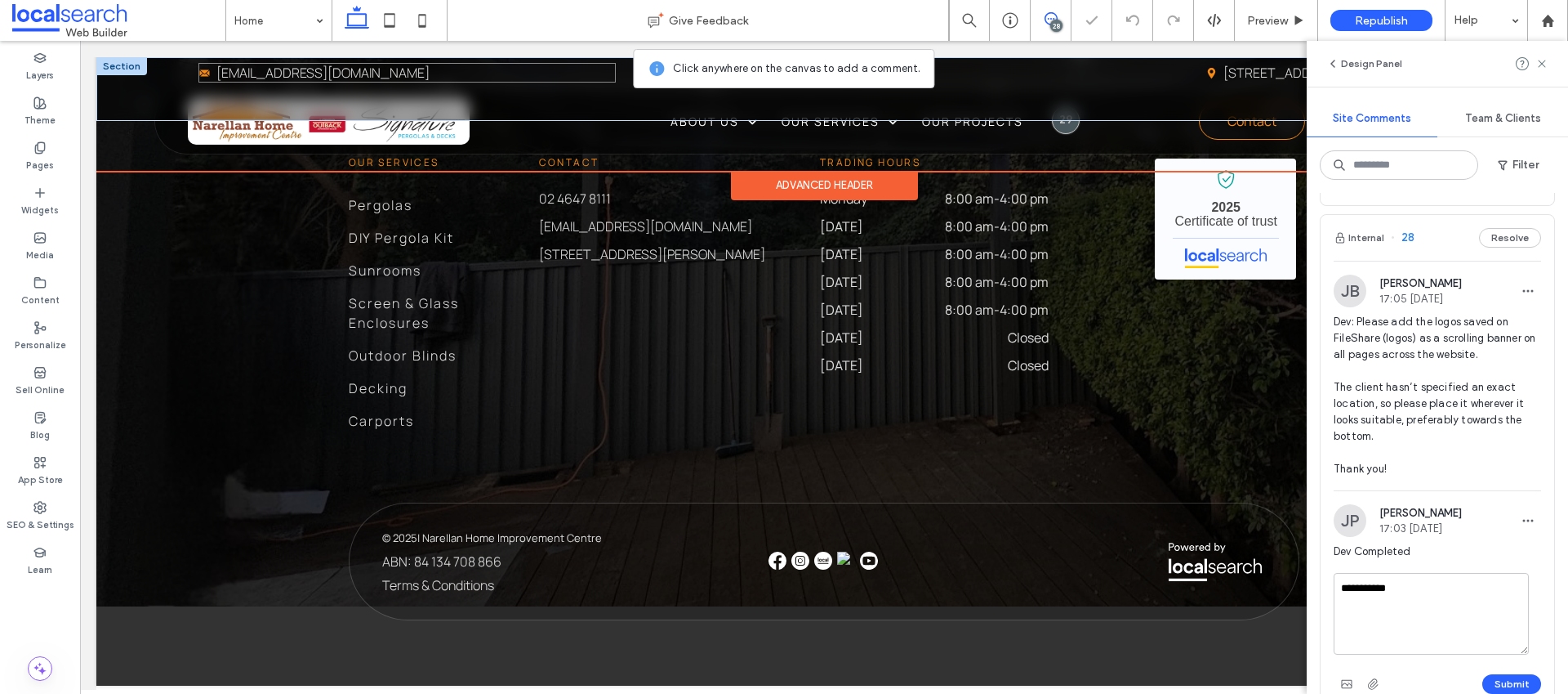
scroll to position [4698, 0]
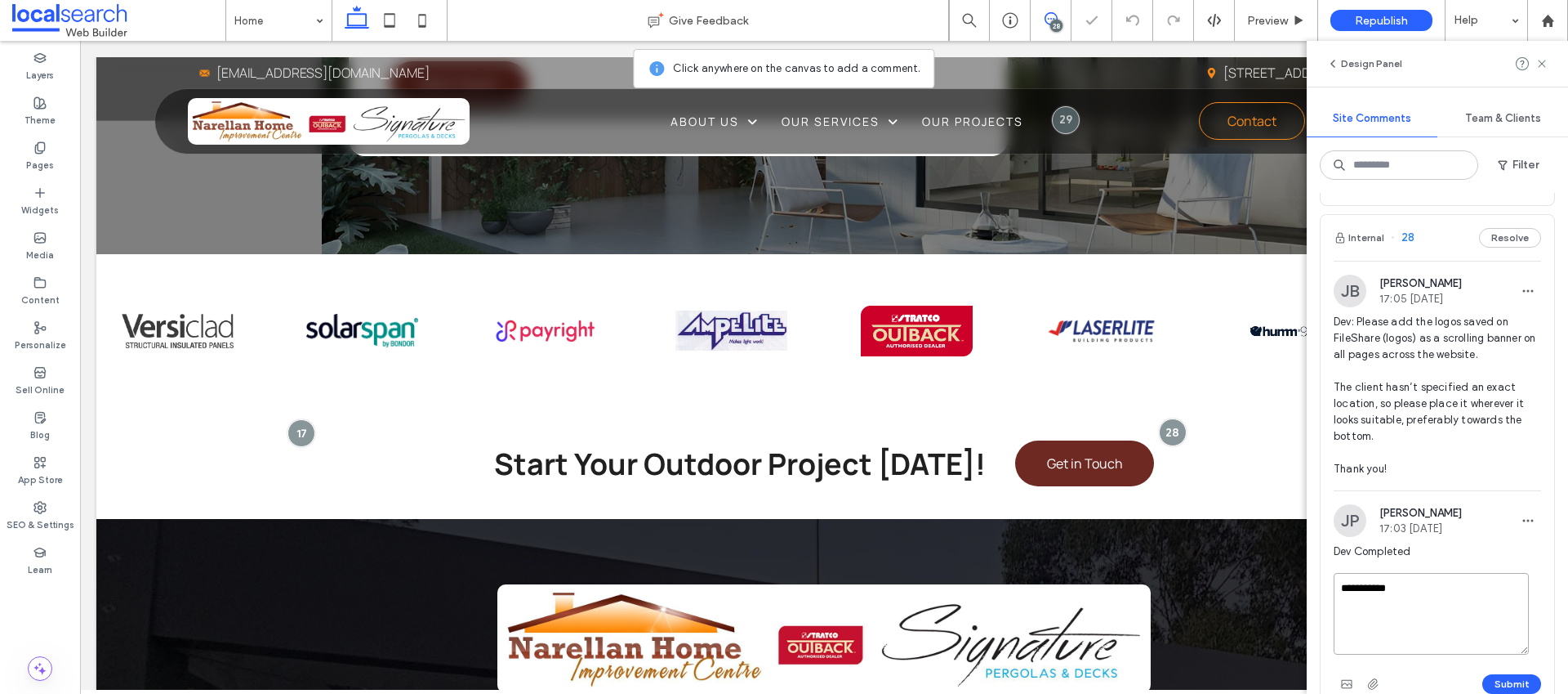
click at [1464, 611] on textarea "**********" at bounding box center [1431, 613] width 195 height 82
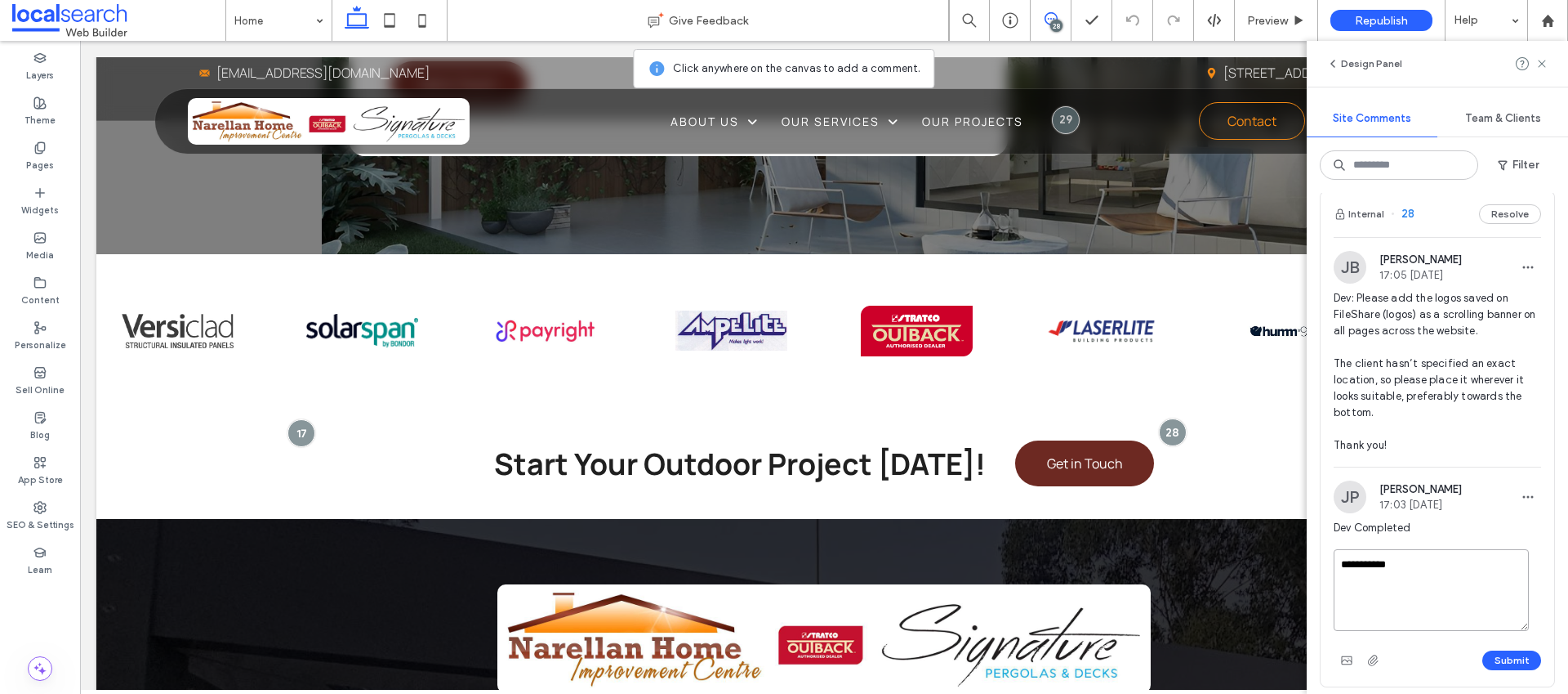
scroll to position [418, 0]
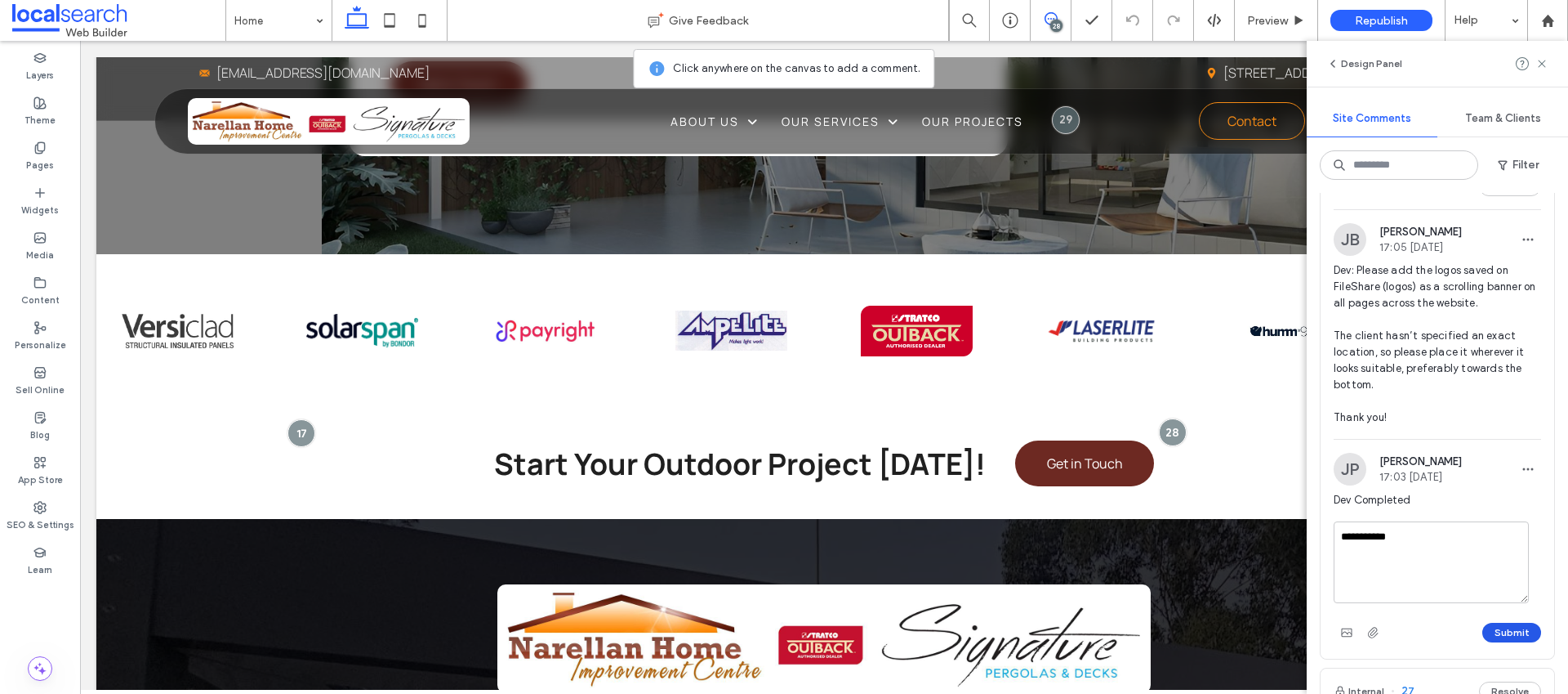
click at [1502, 629] on button "Submit" at bounding box center [1511, 632] width 59 height 20
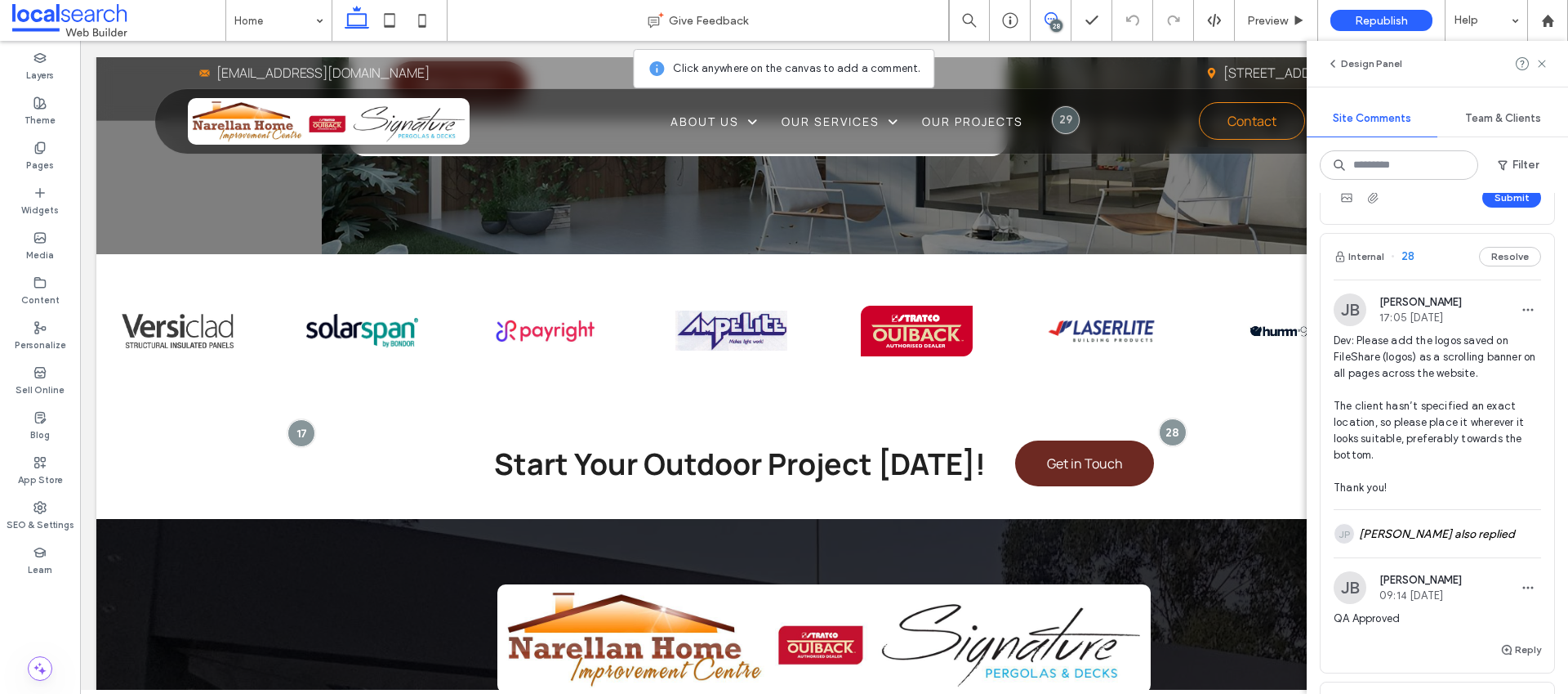
scroll to position [168, 0]
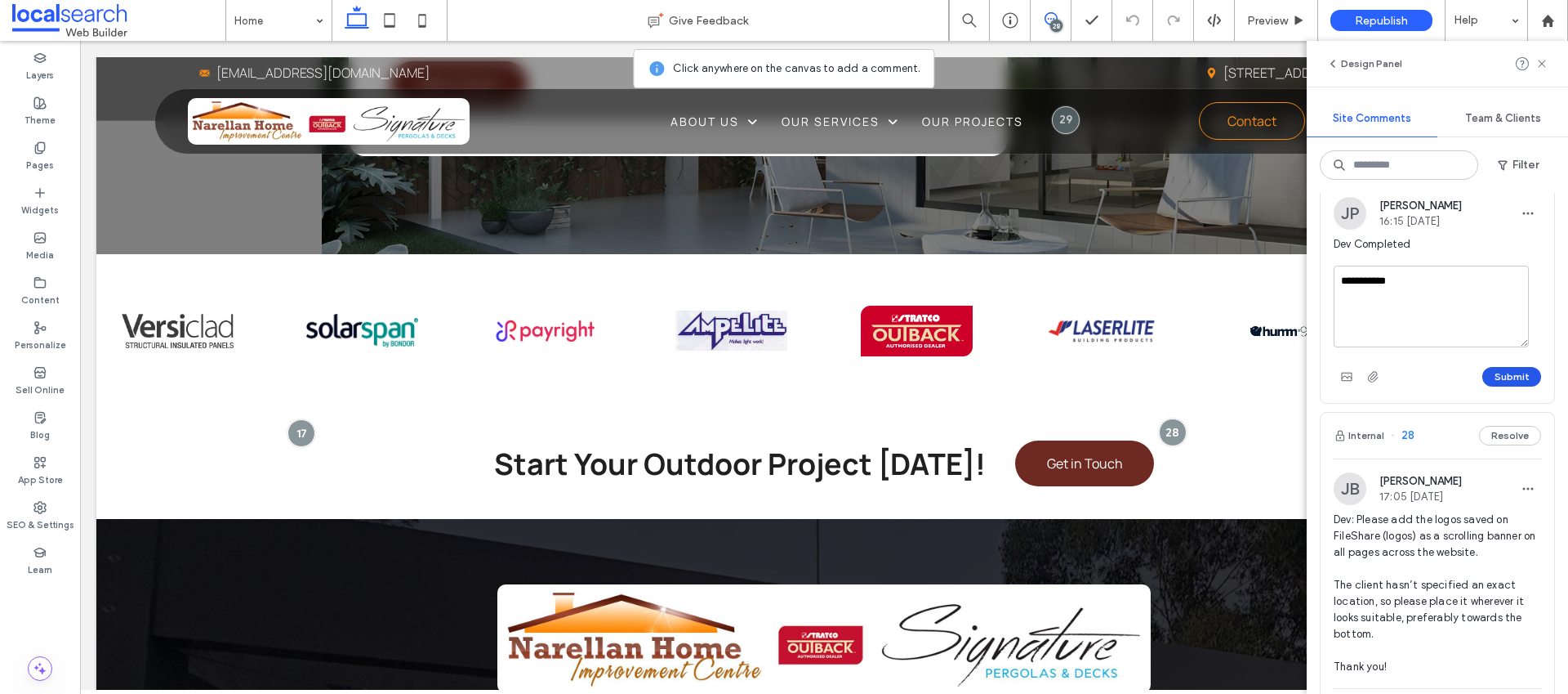
click at [1490, 377] on button "Submit" at bounding box center [1511, 376] width 59 height 20
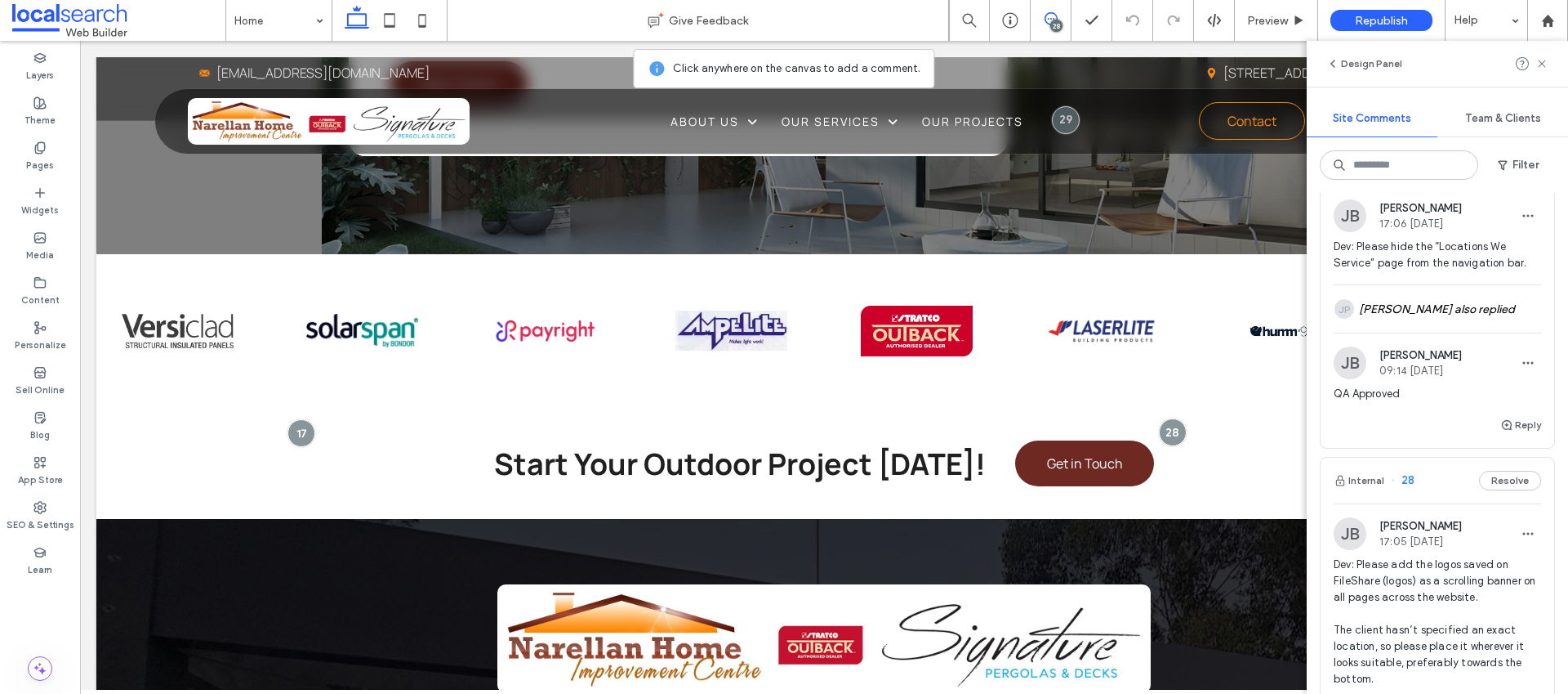
scroll to position [0, 0]
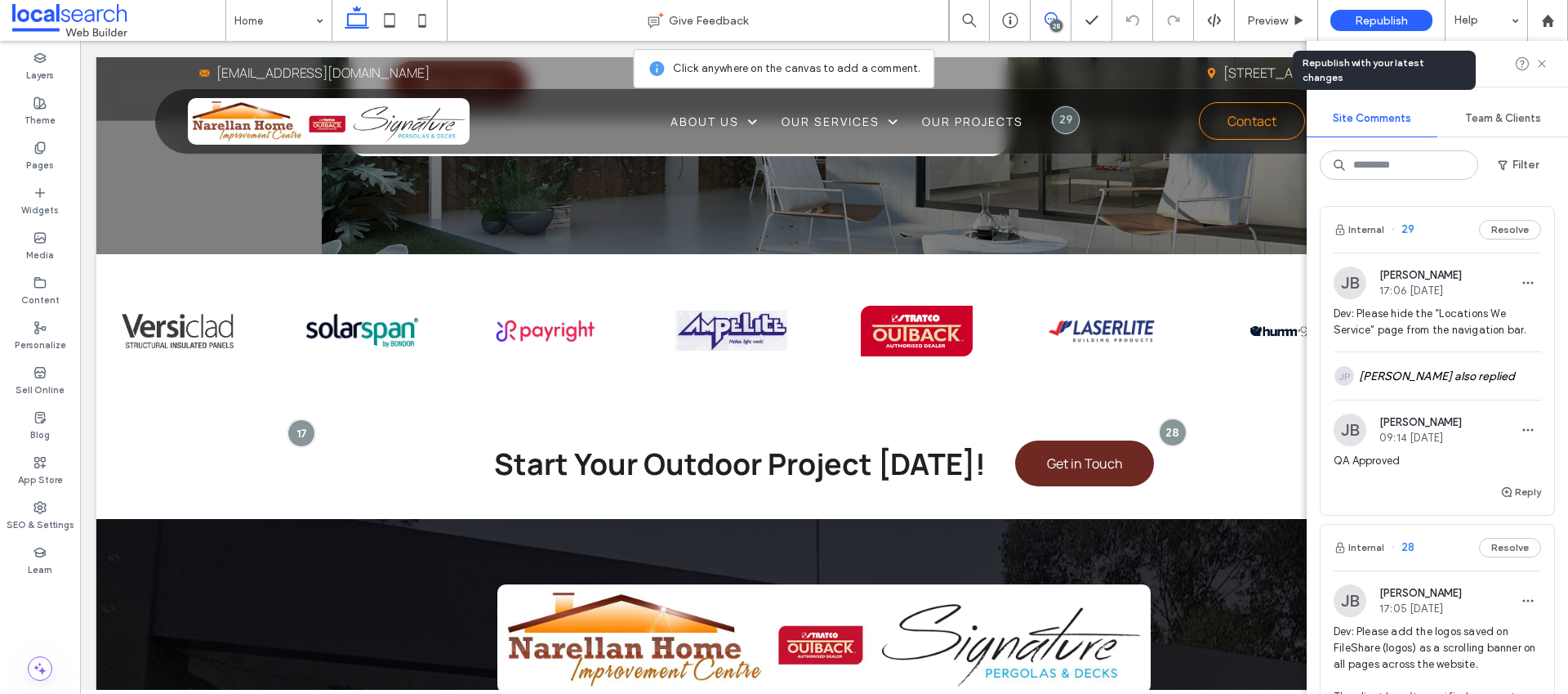
click at [1358, 25] on span "Republish" at bounding box center [1381, 21] width 53 height 14
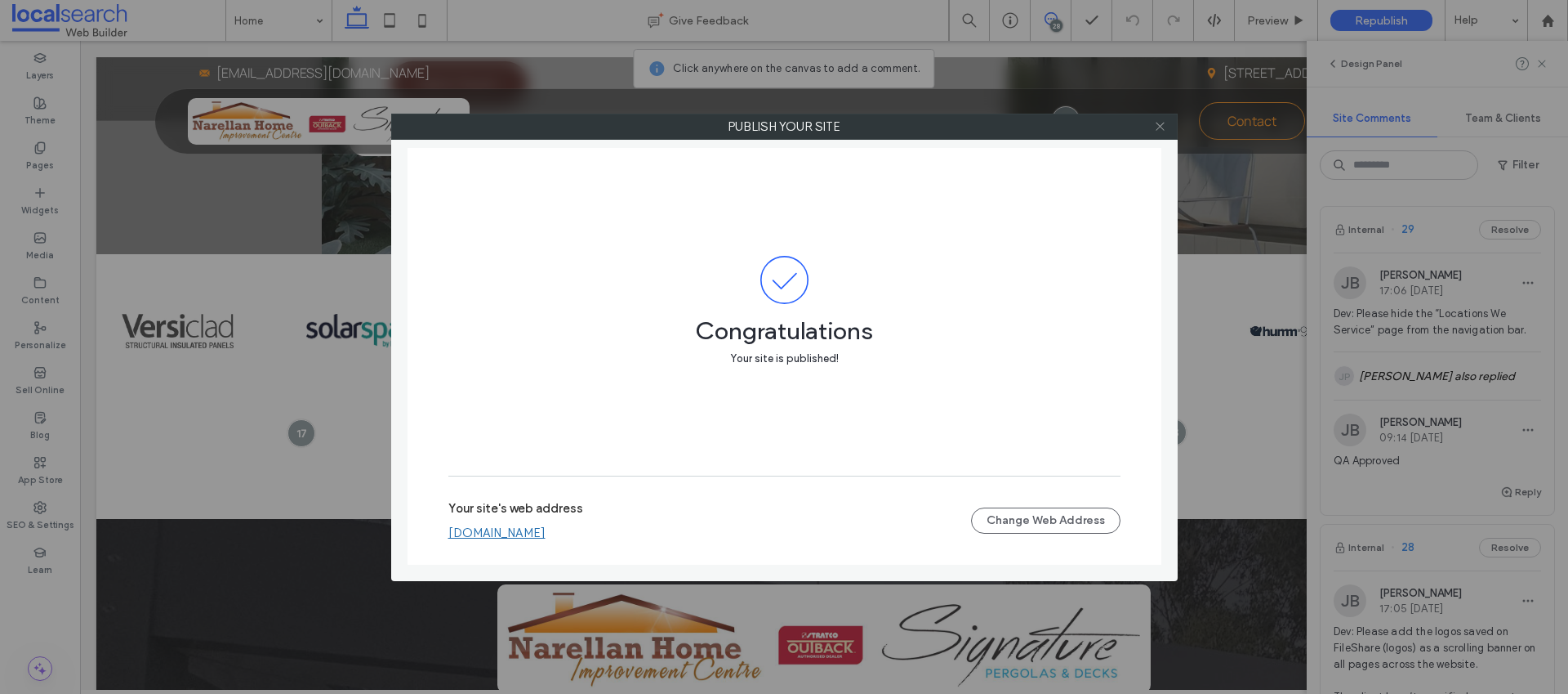
click at [1160, 127] on icon at bounding box center [1160, 127] width 12 height 12
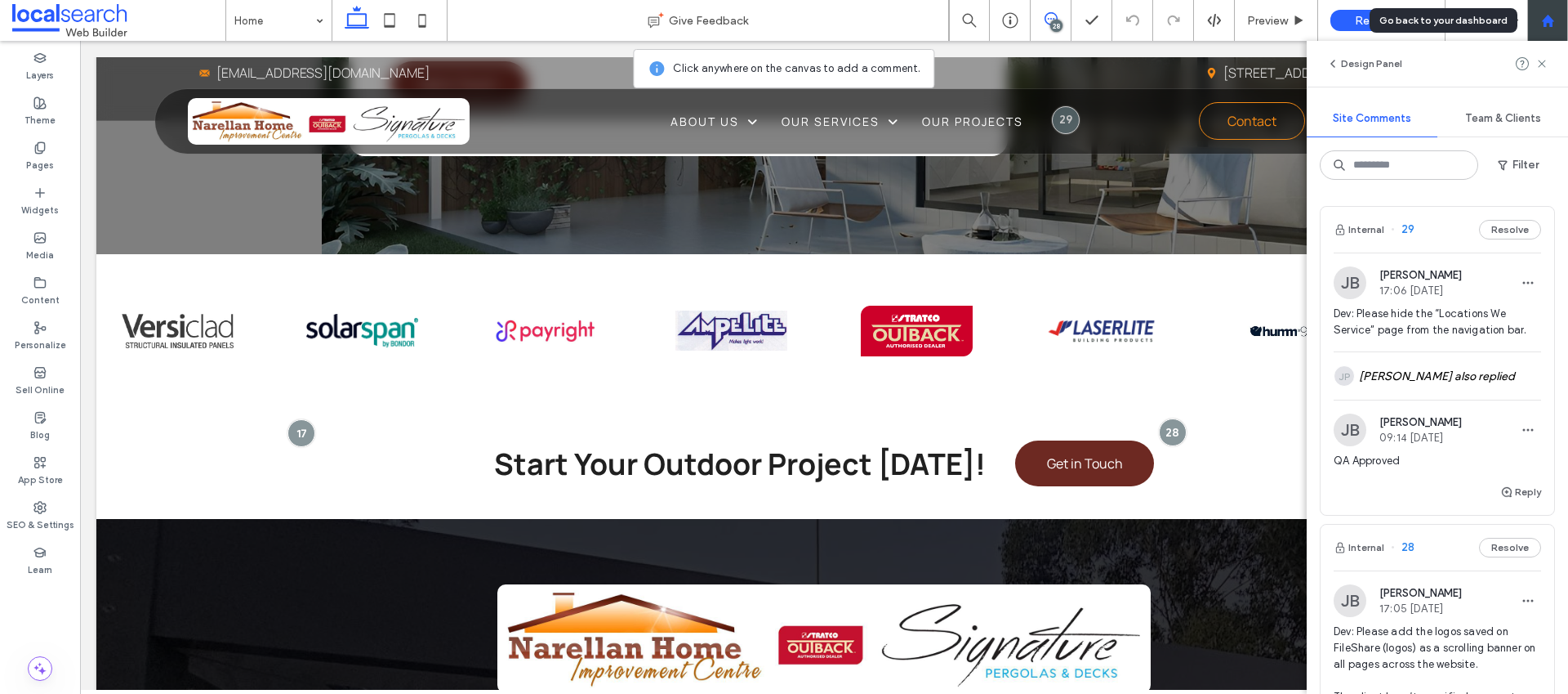
click at [1538, 23] on div at bounding box center [1548, 21] width 40 height 14
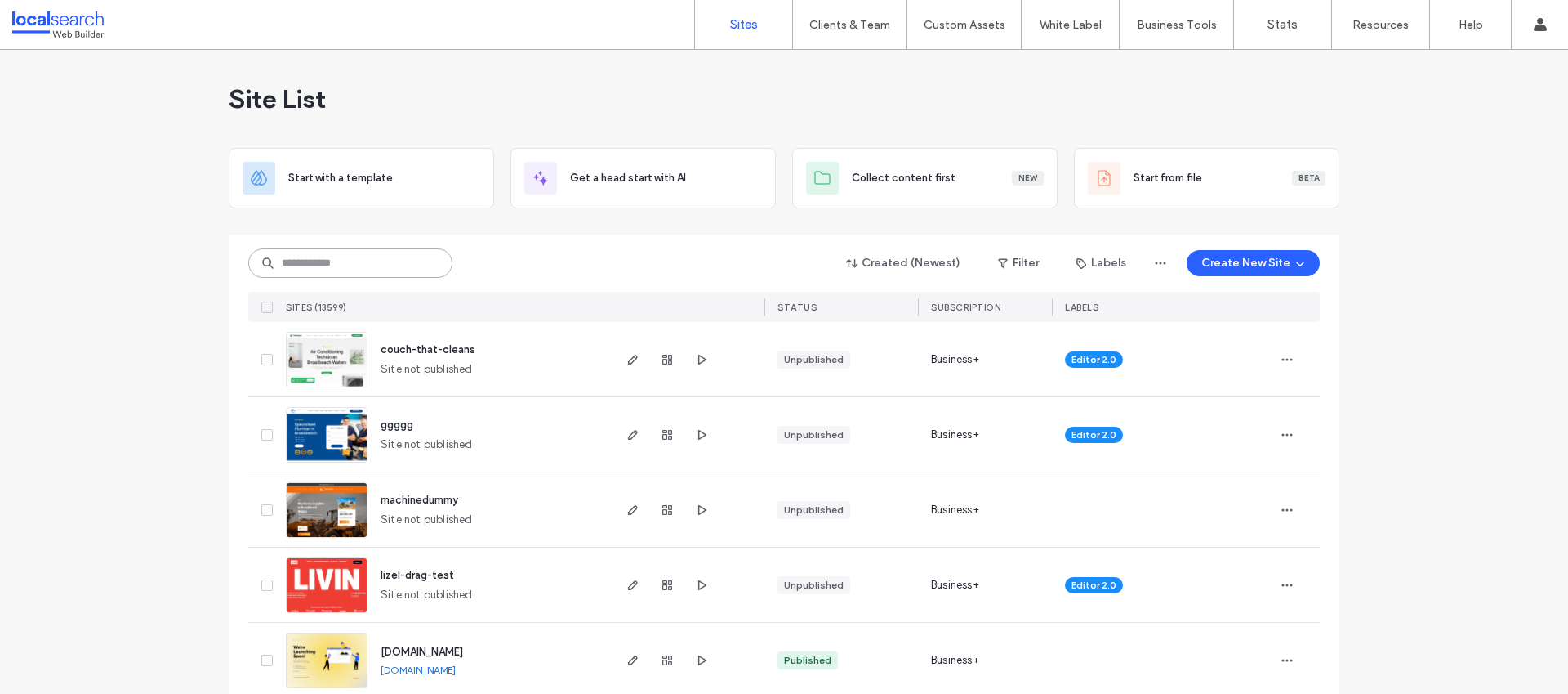
click at [427, 264] on input at bounding box center [349, 263] width 204 height 29
paste input "********"
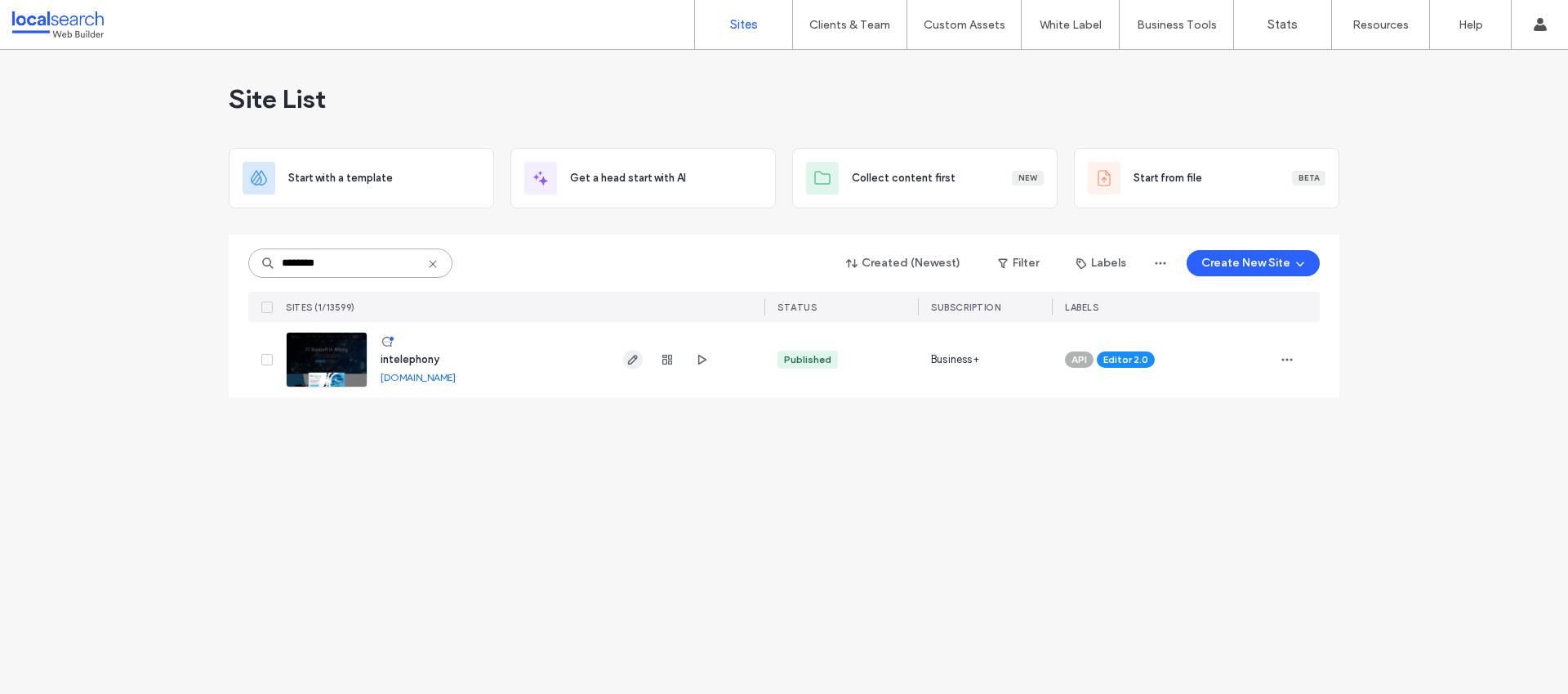
type input "********"
click at [633, 363] on icon "button" at bounding box center [633, 359] width 13 height 13
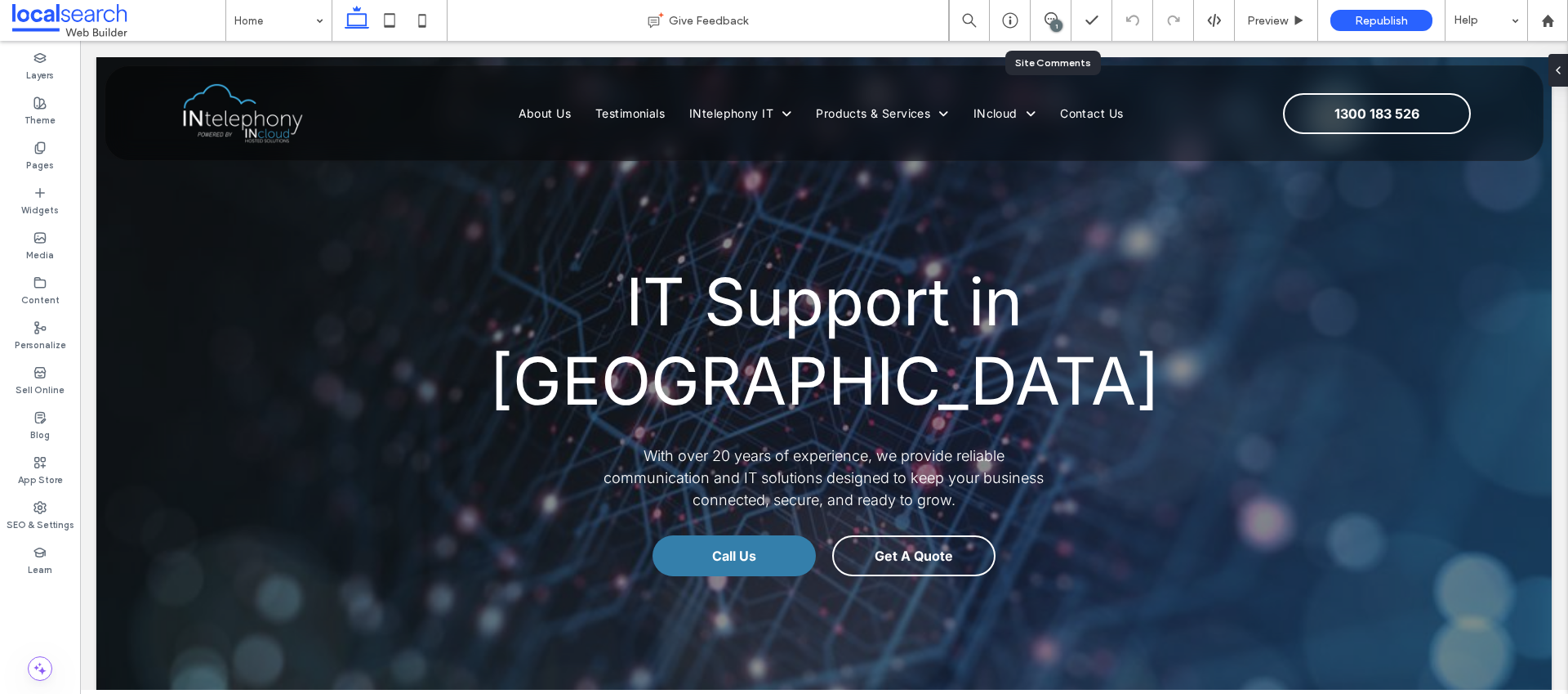
click at [1046, 25] on div "1" at bounding box center [1051, 20] width 40 height 16
click at [1053, 19] on use at bounding box center [1051, 18] width 13 height 13
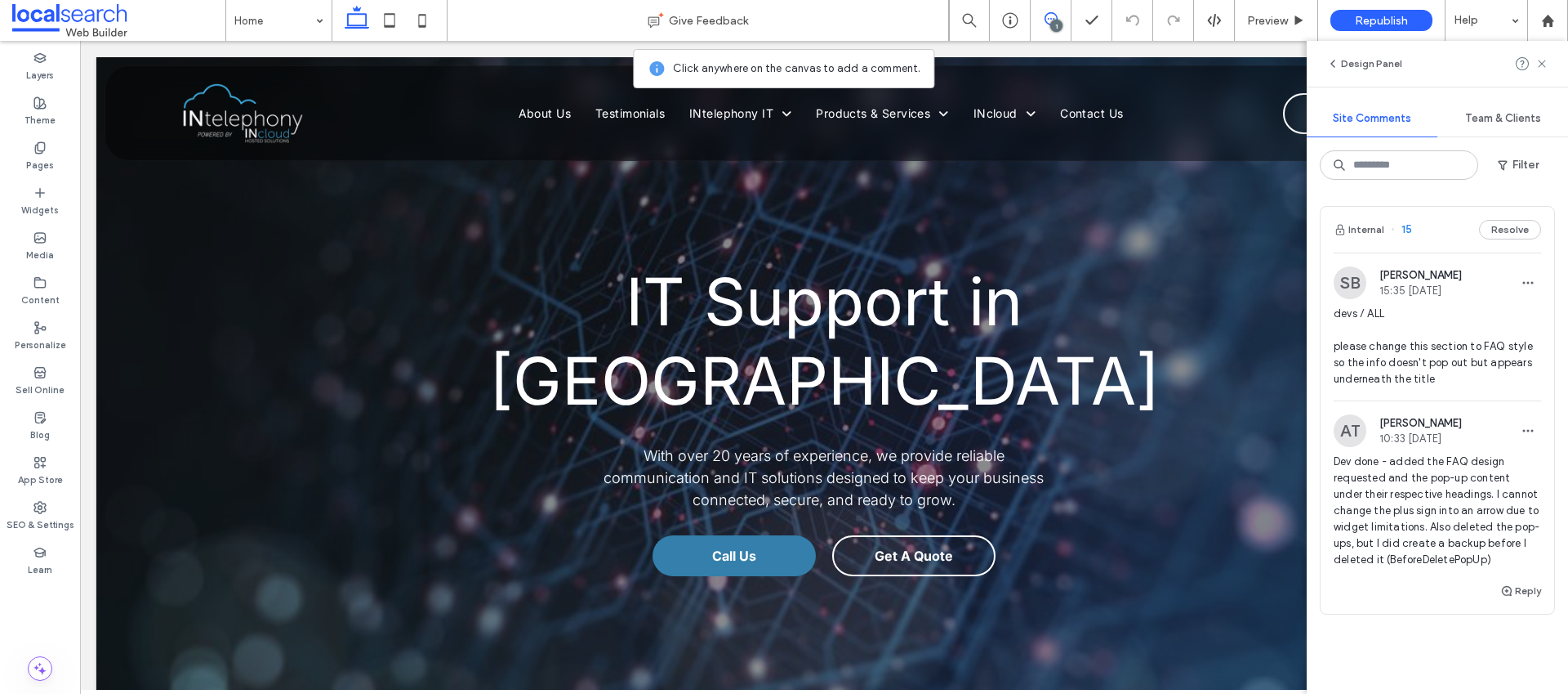
click at [1405, 363] on span "devs / ALL please change this section to FAQ style so the info doesn't pop out …" at bounding box center [1437, 346] width 207 height 82
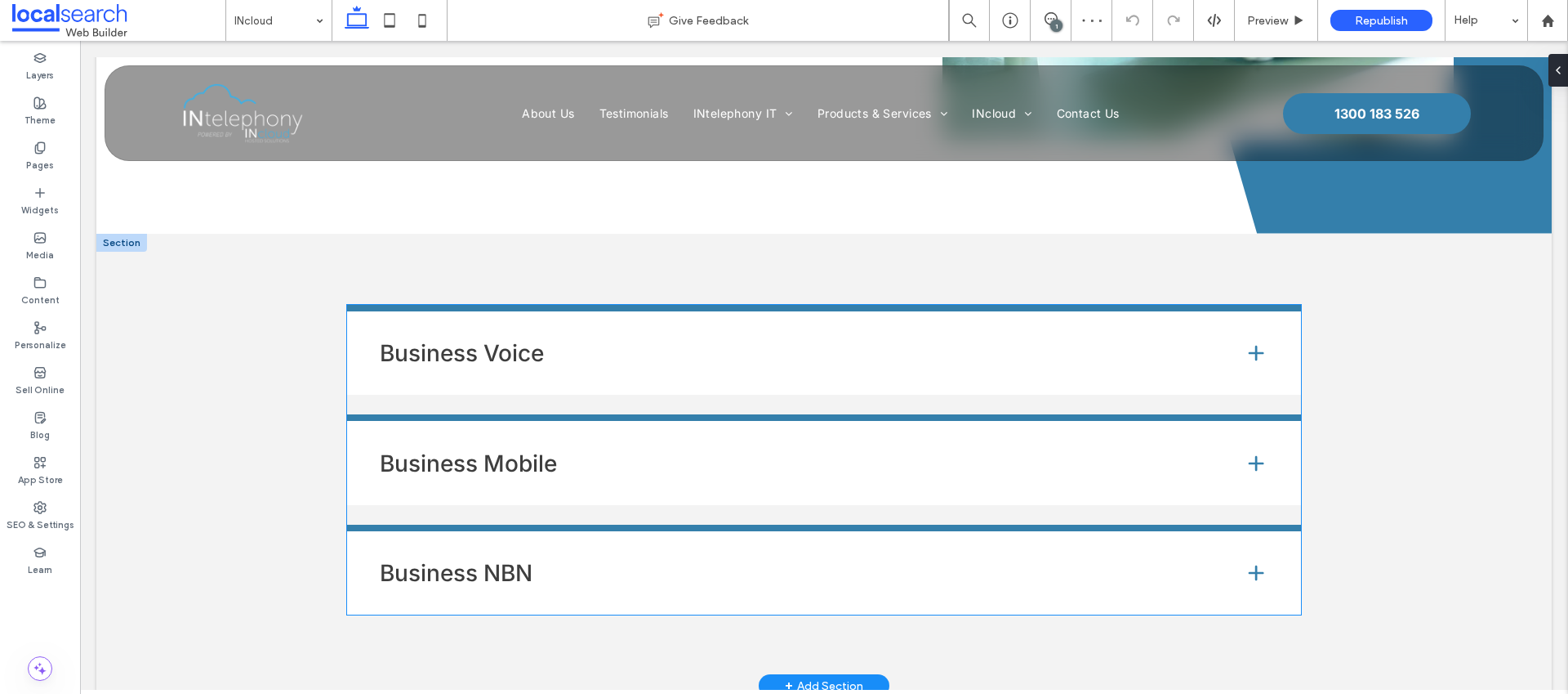
scroll to position [4338, 0]
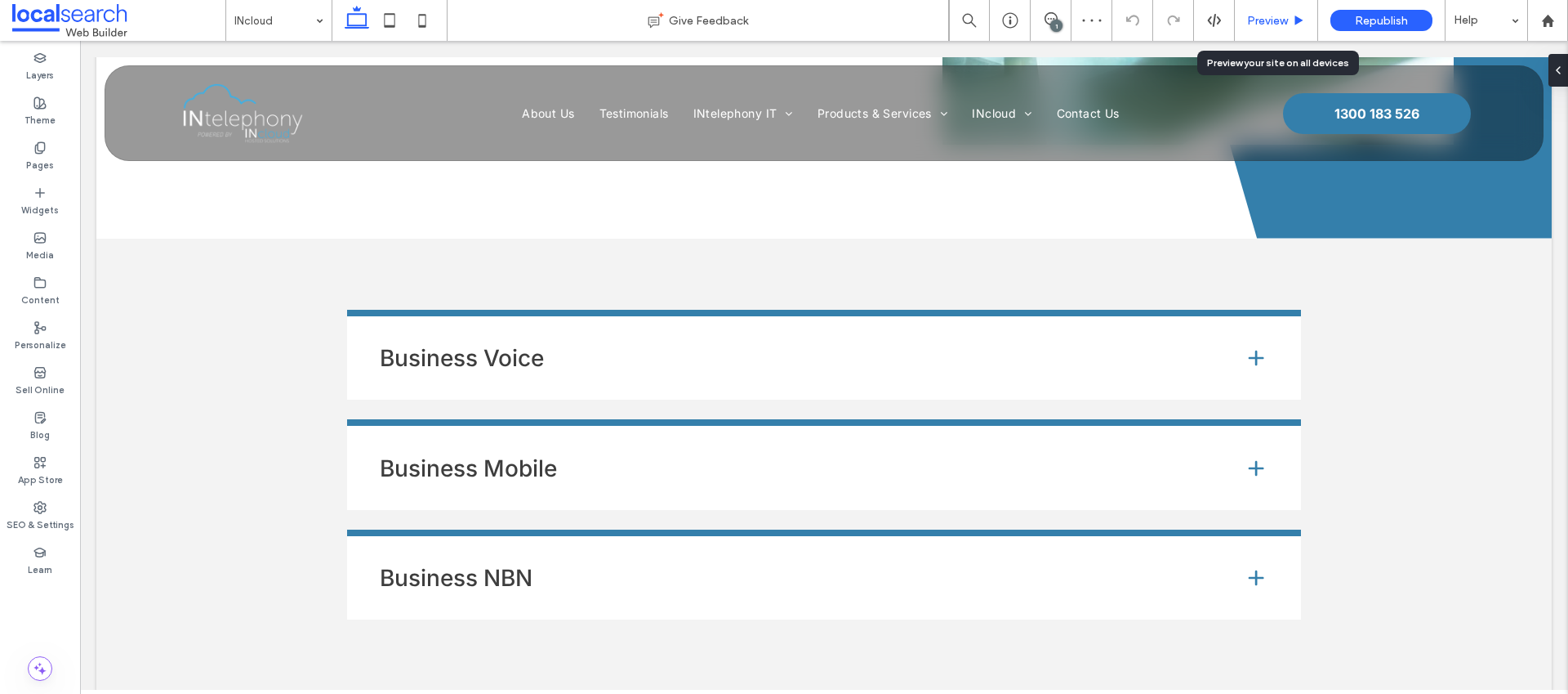
click at [1247, 27] on span "Preview" at bounding box center [1267, 21] width 40 height 14
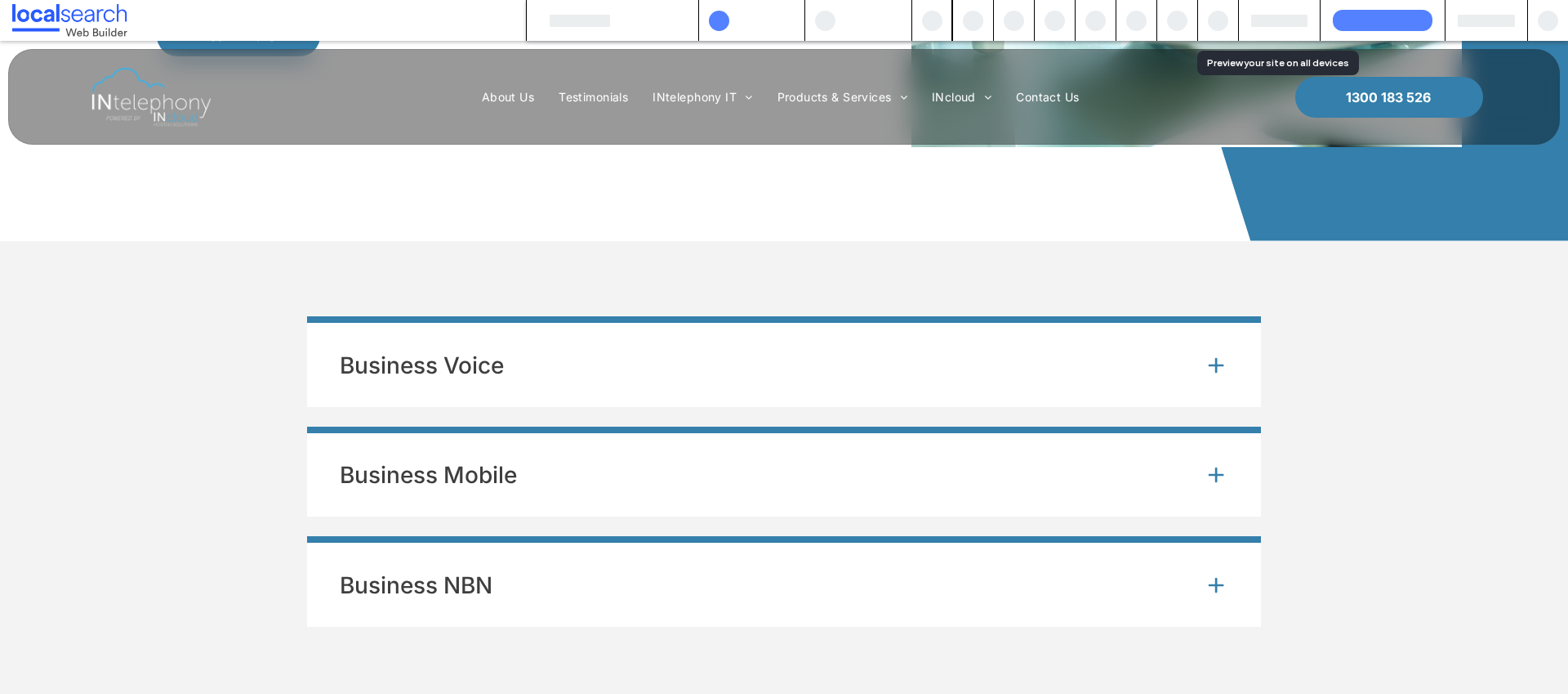
scroll to position [4309, 0]
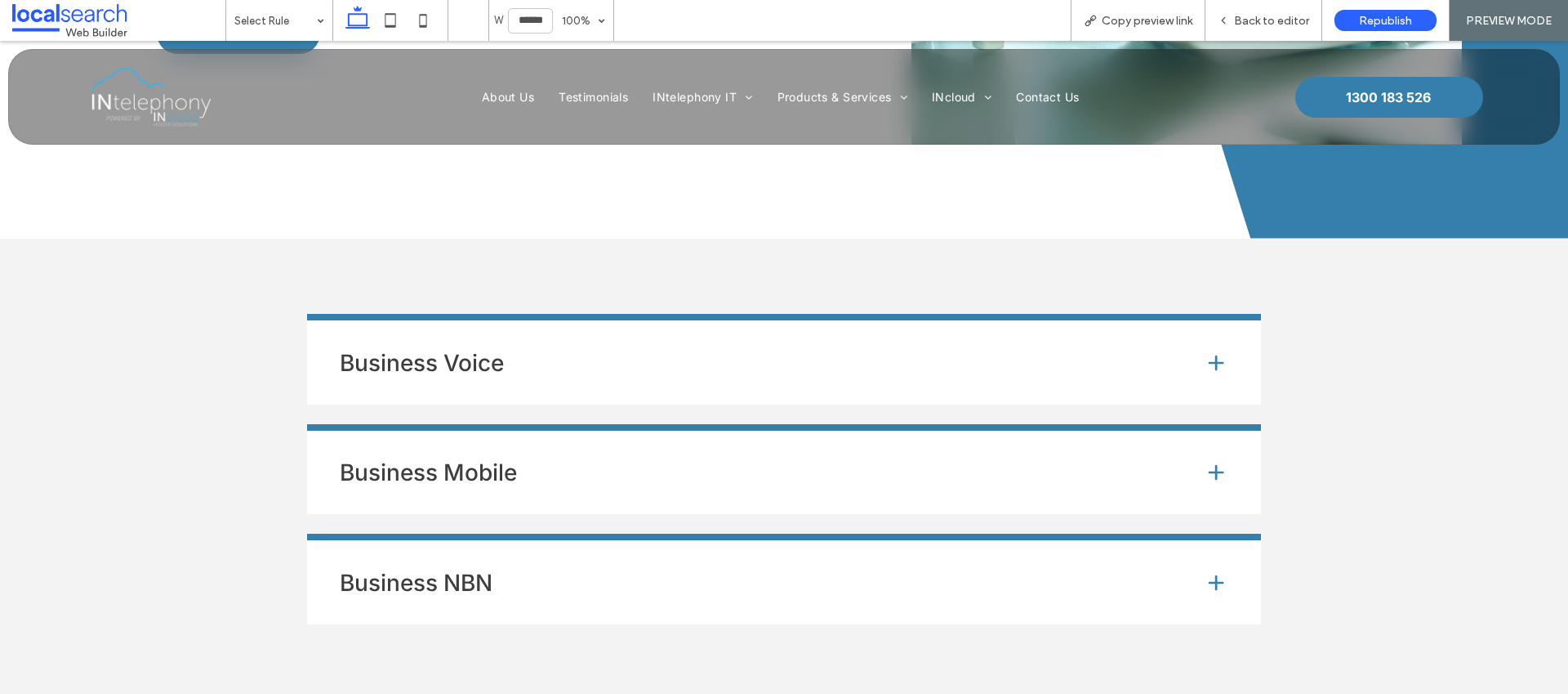
click at [585, 351] on h4 "Business Voice" at bounding box center [759, 362] width 838 height 23
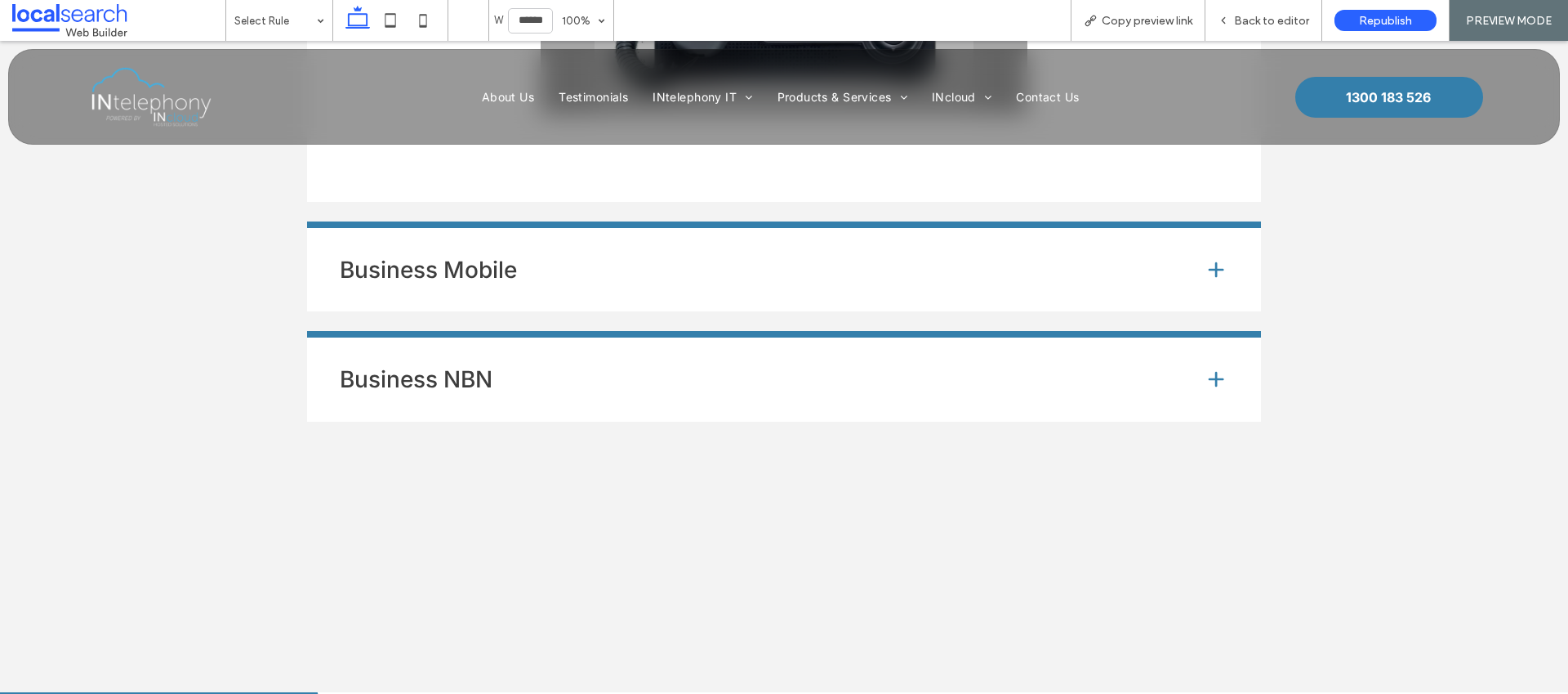
scroll to position [5714, 0]
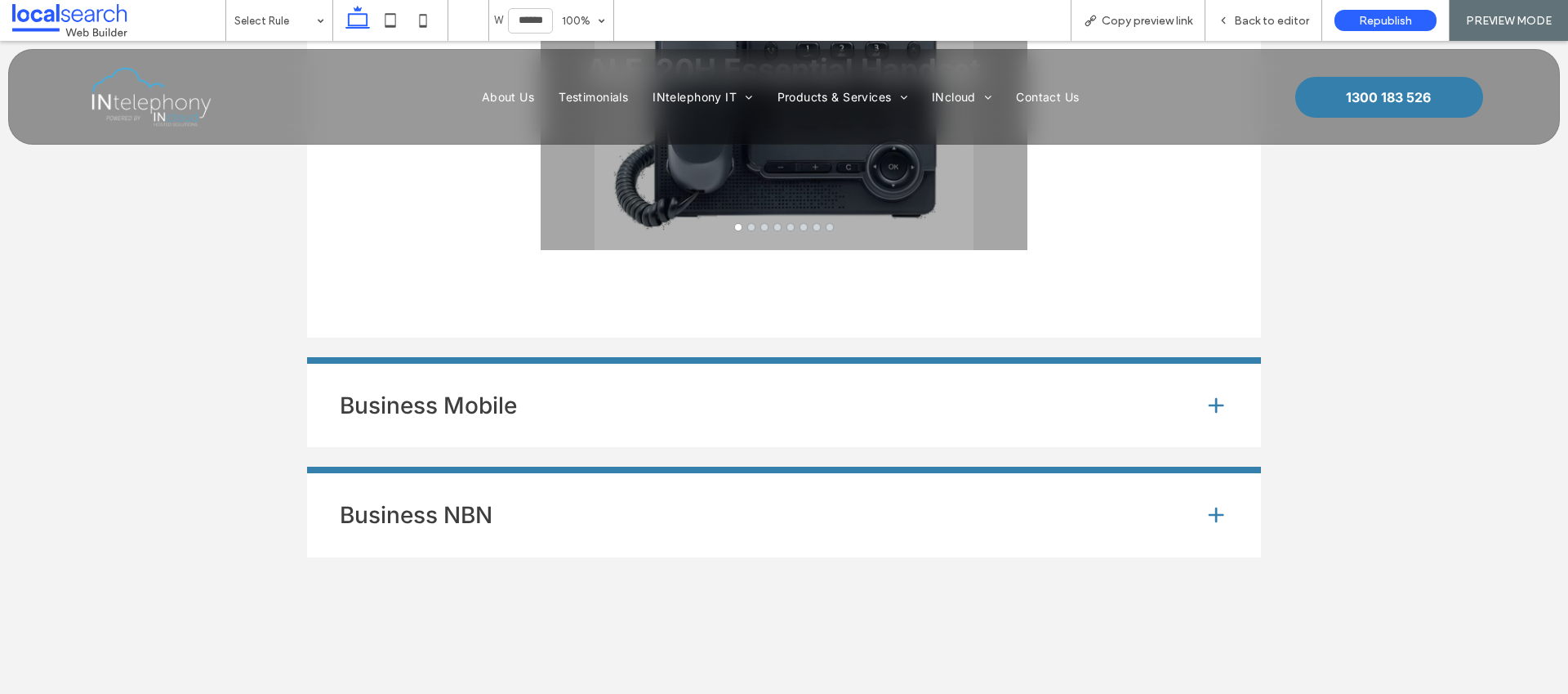
click at [623, 393] on h4 "Business Mobile" at bounding box center [759, 405] width 838 height 23
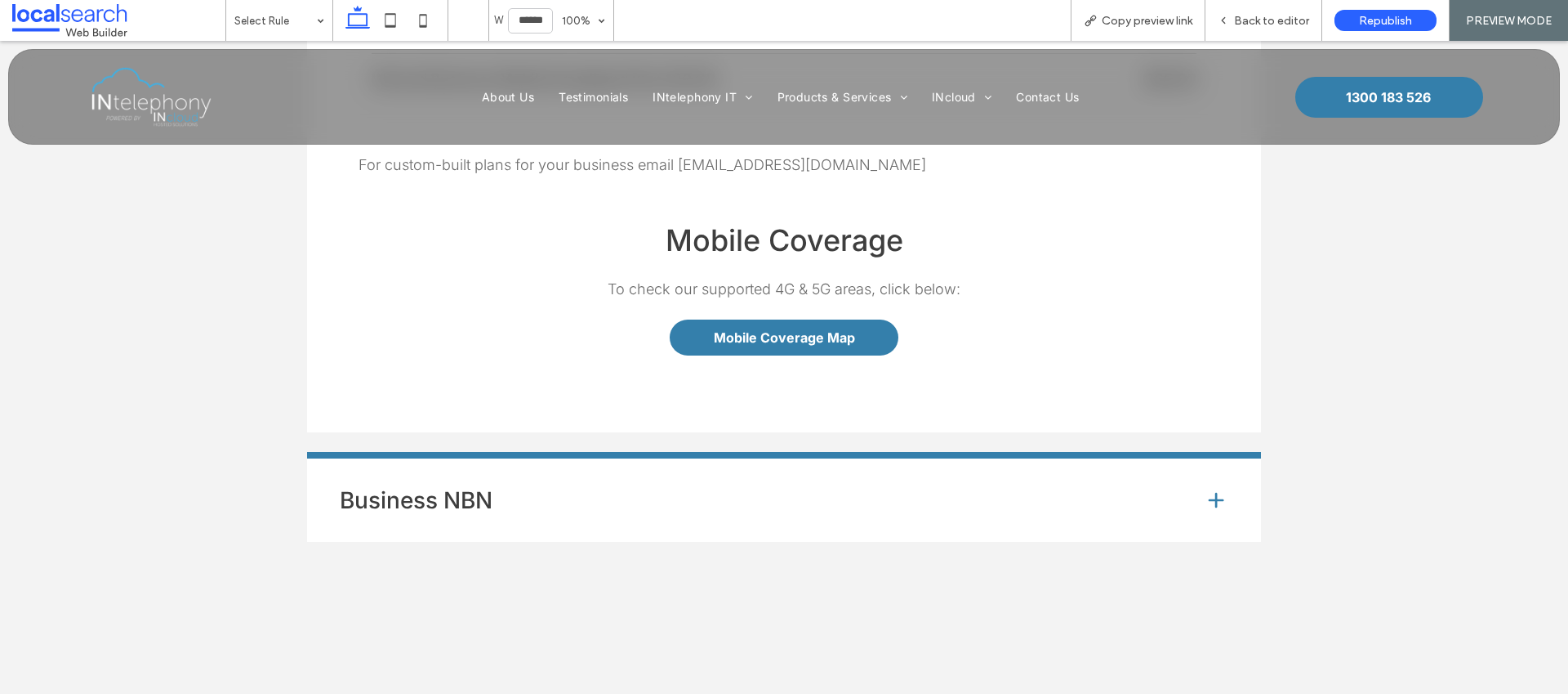
scroll to position [6148, 0]
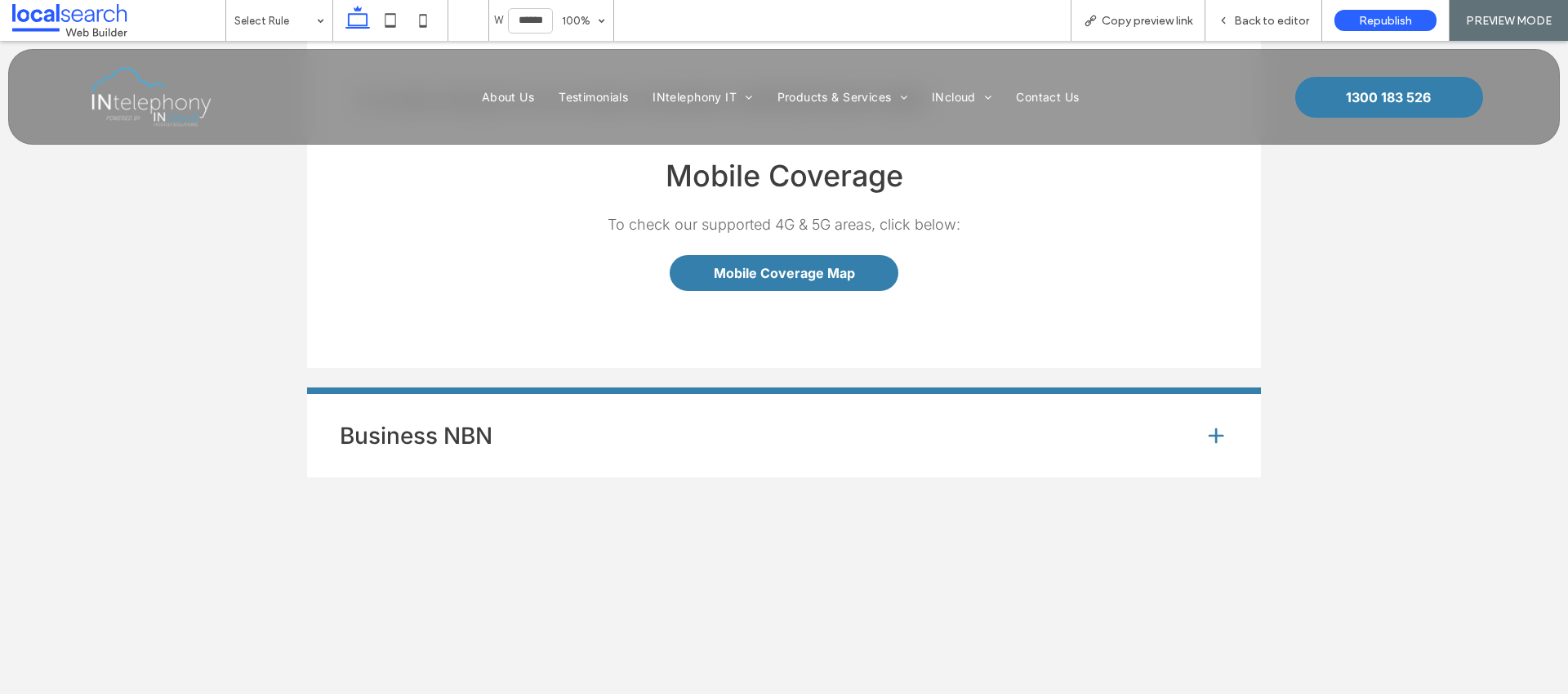
click at [784, 394] on div "Business NBN" at bounding box center [784, 432] width 954 height 90
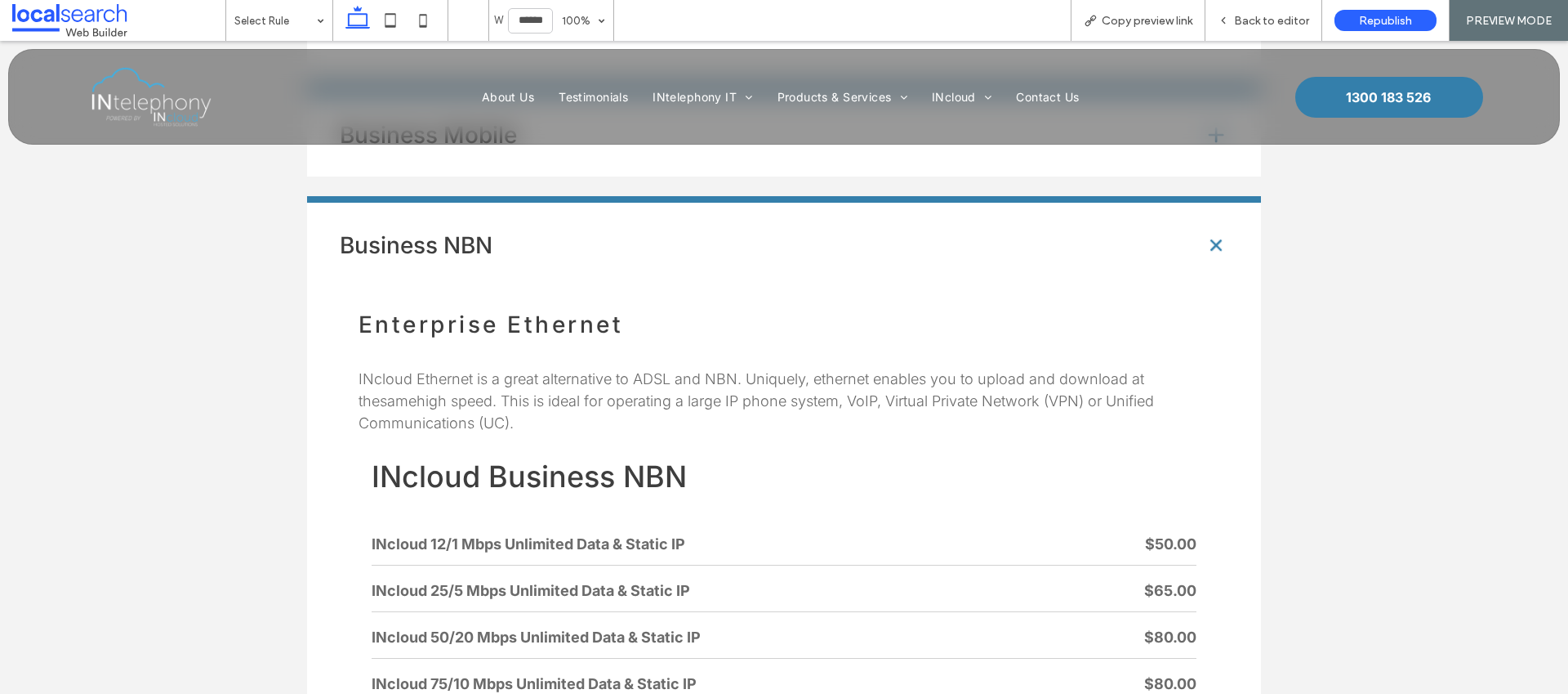
scroll to position [4382, 0]
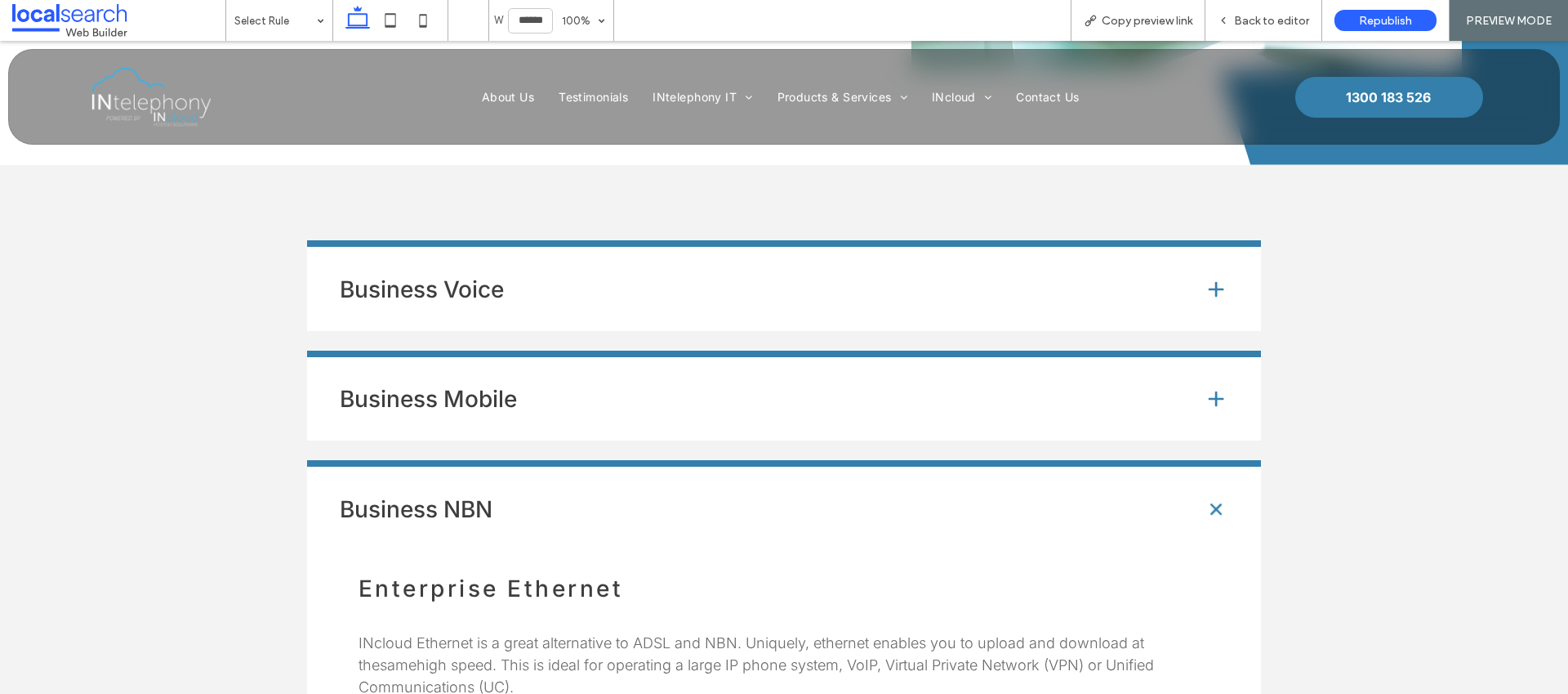
click at [756, 387] on h4 "Business Mobile" at bounding box center [759, 399] width 838 height 23
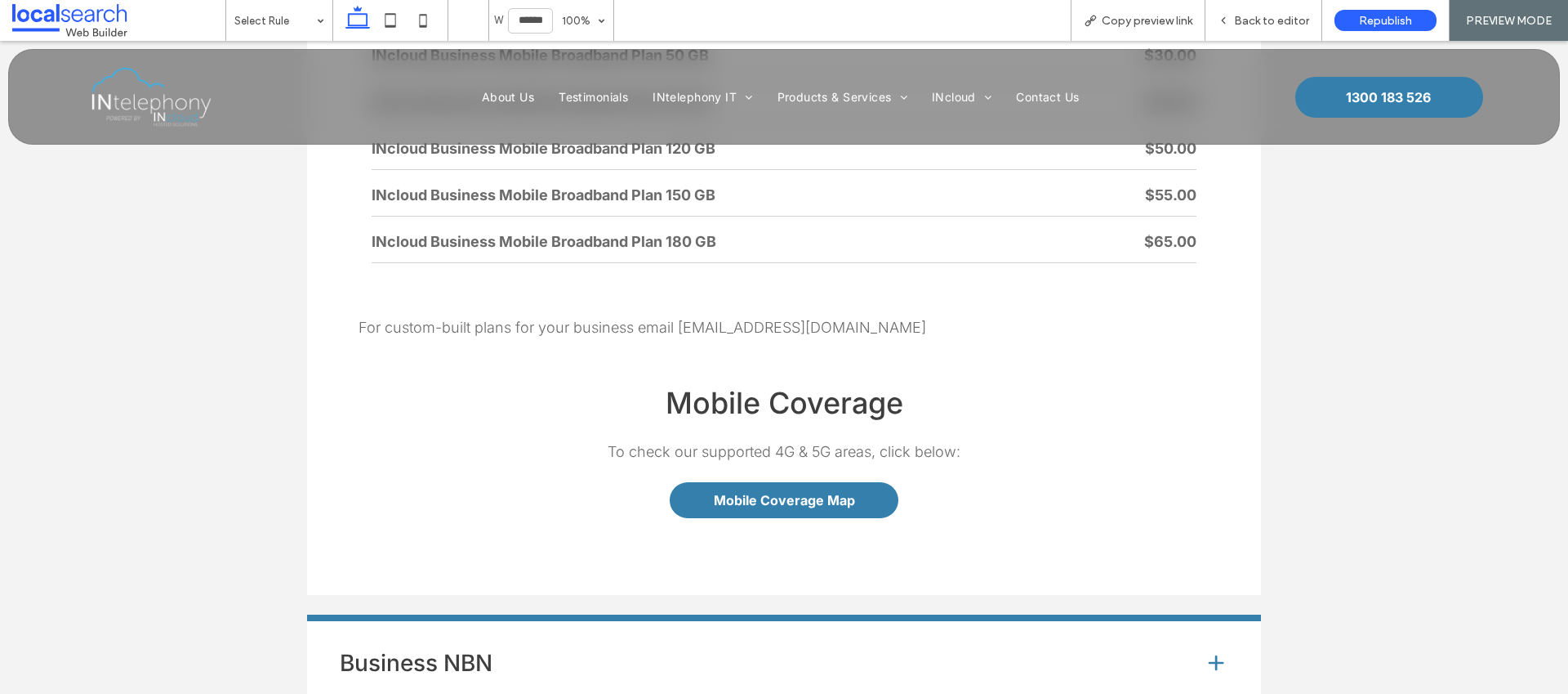
scroll to position [5984, 0]
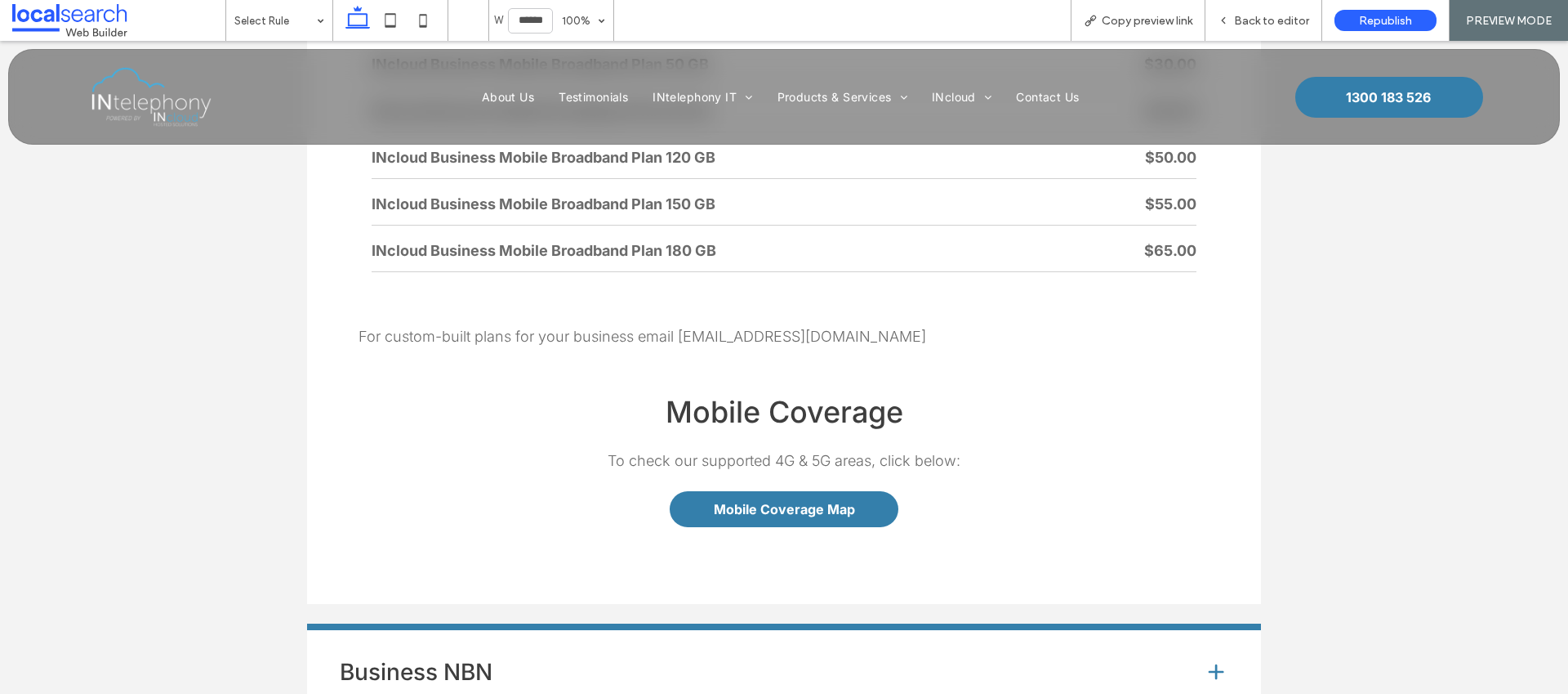
scroll to position [5935, 0]
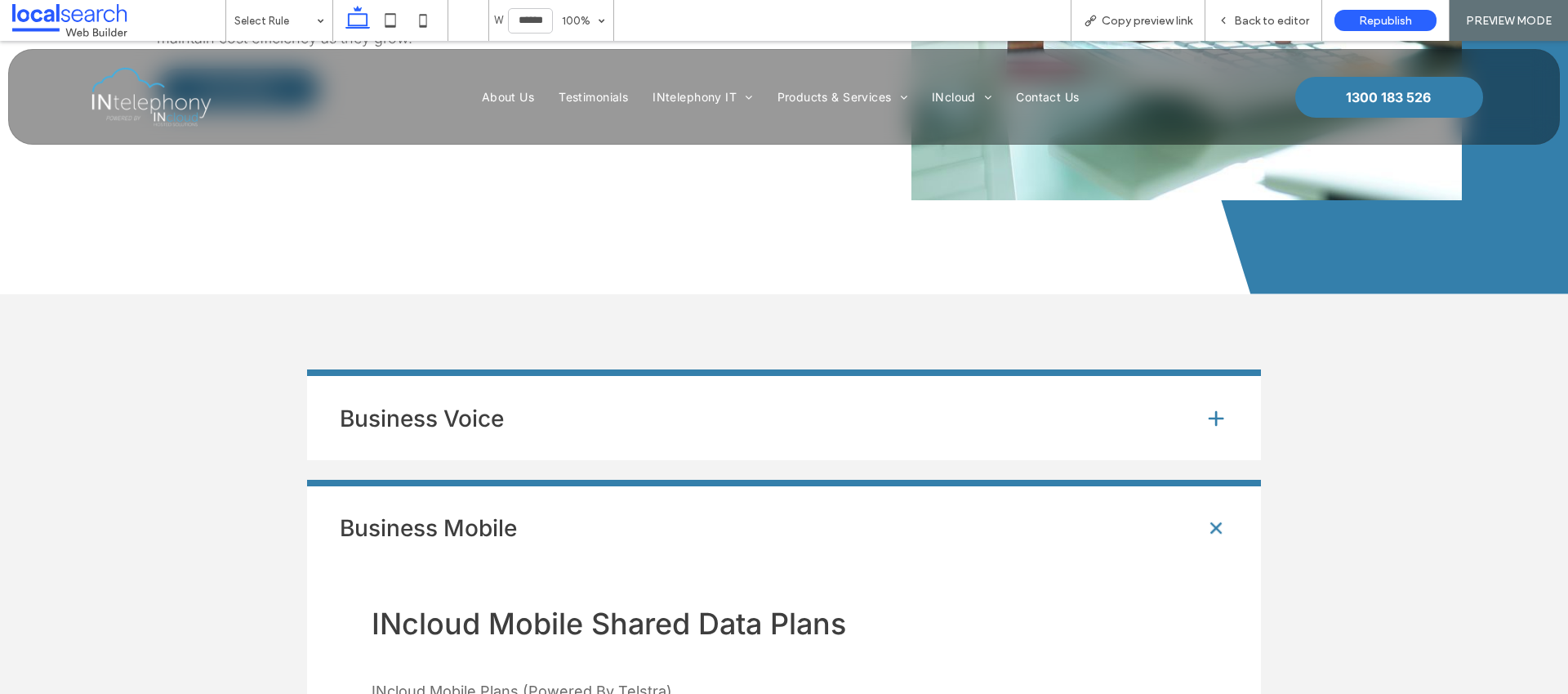
scroll to position [4127, 0]
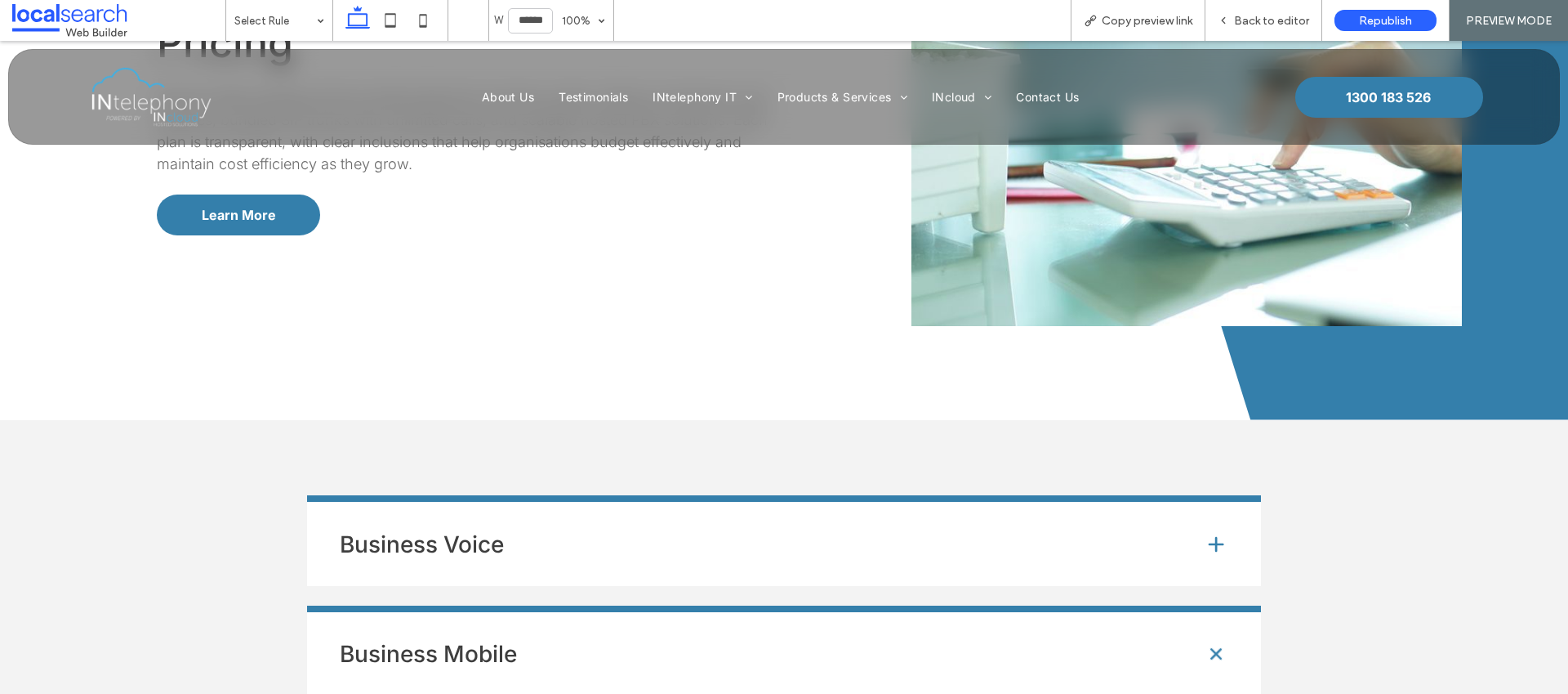
click at [670, 533] on h4 "Business Voice" at bounding box center [759, 544] width 838 height 23
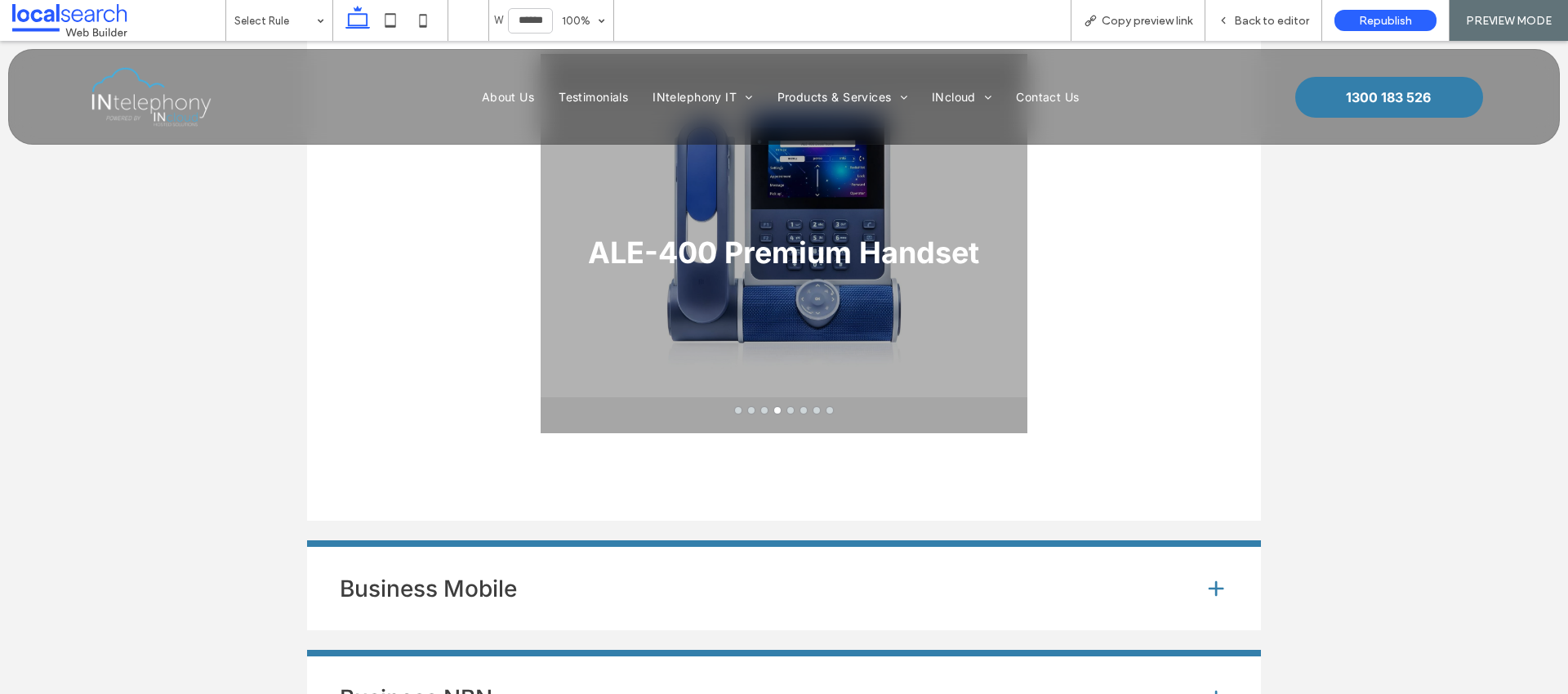
scroll to position [5047, 0]
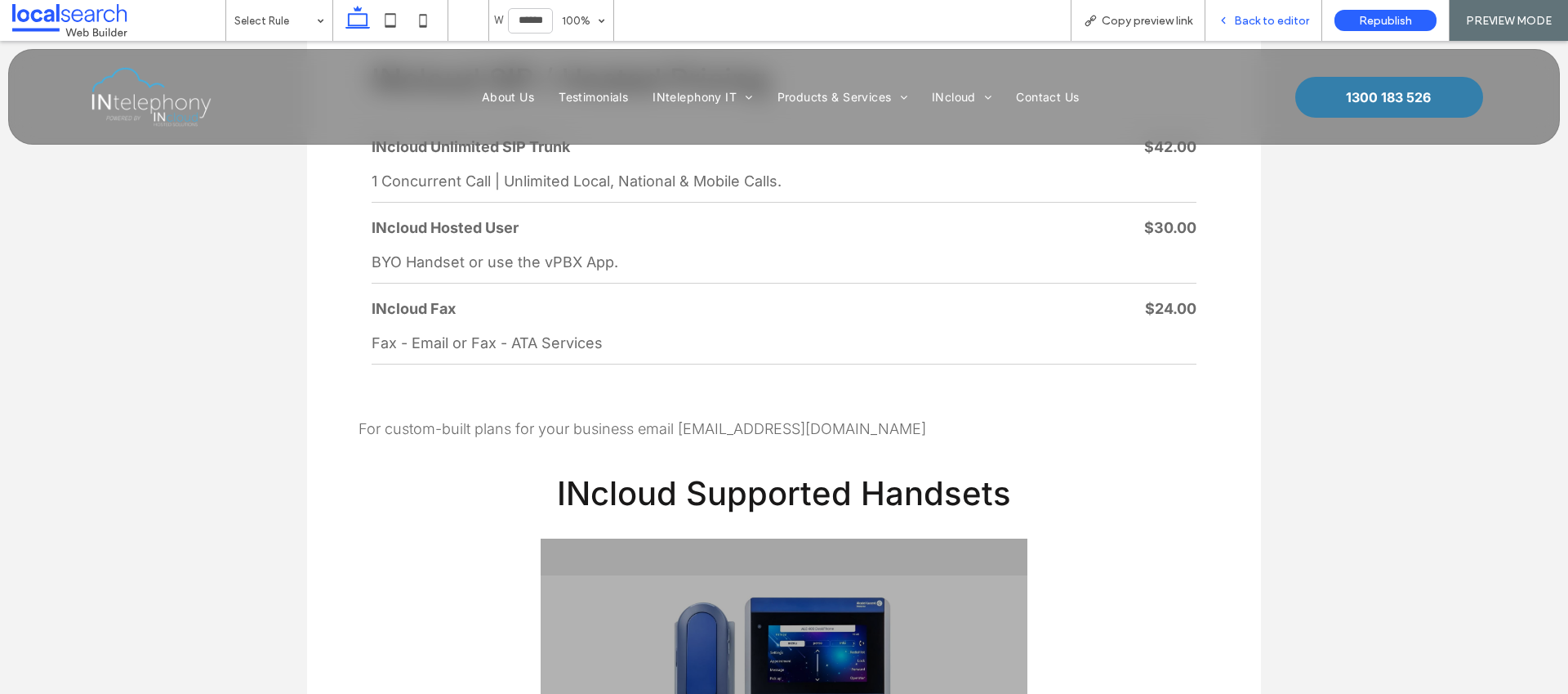
click at [1251, 24] on span "Back to editor" at bounding box center [1271, 21] width 75 height 14
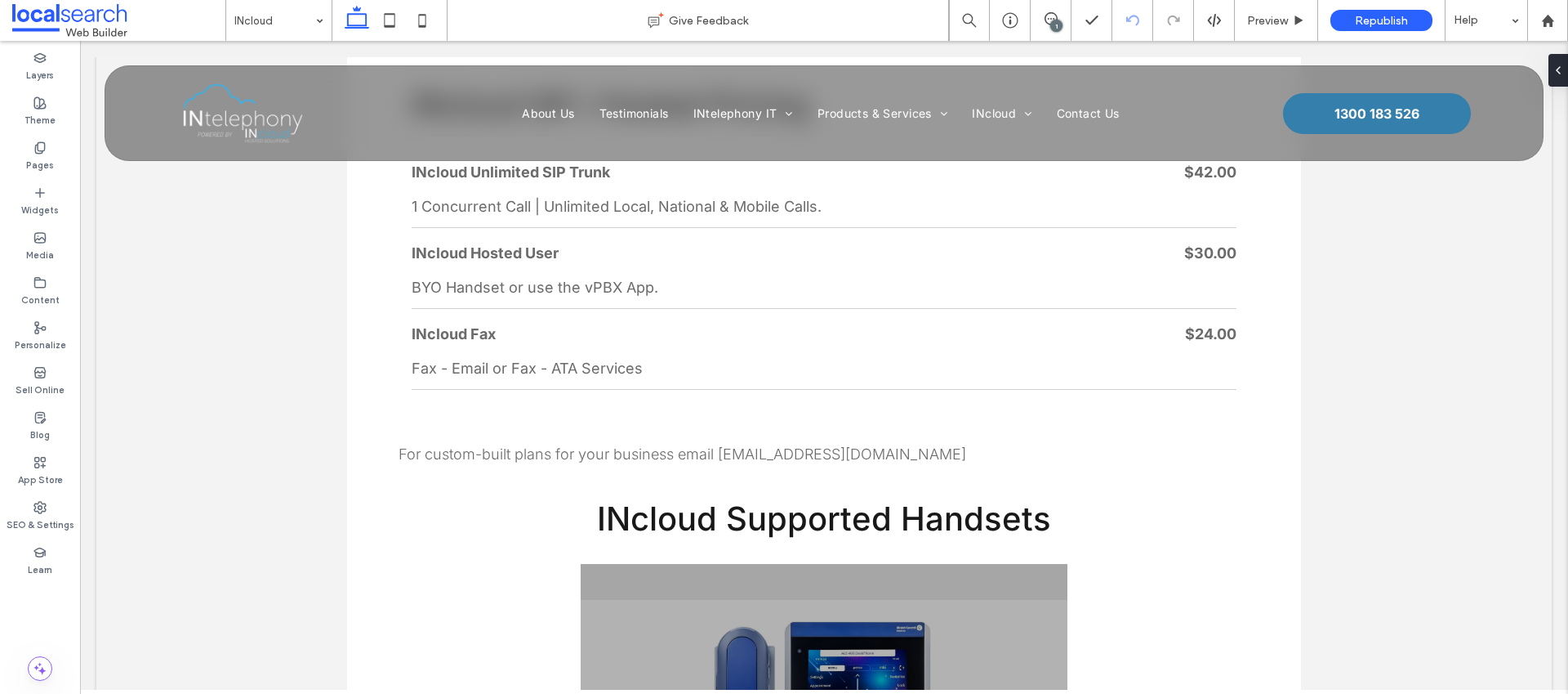
scroll to position [5072, 0]
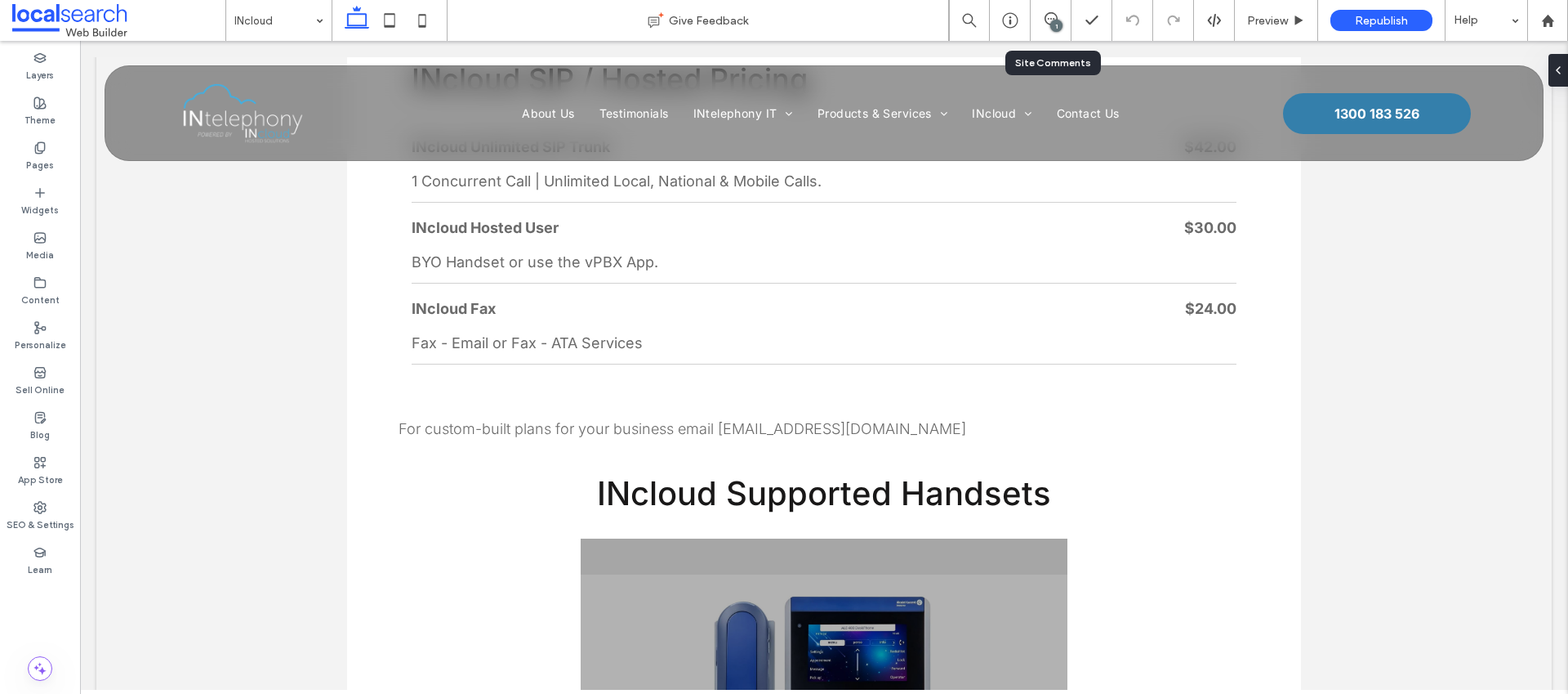
click at [1057, 22] on div "1" at bounding box center [1056, 26] width 12 height 12
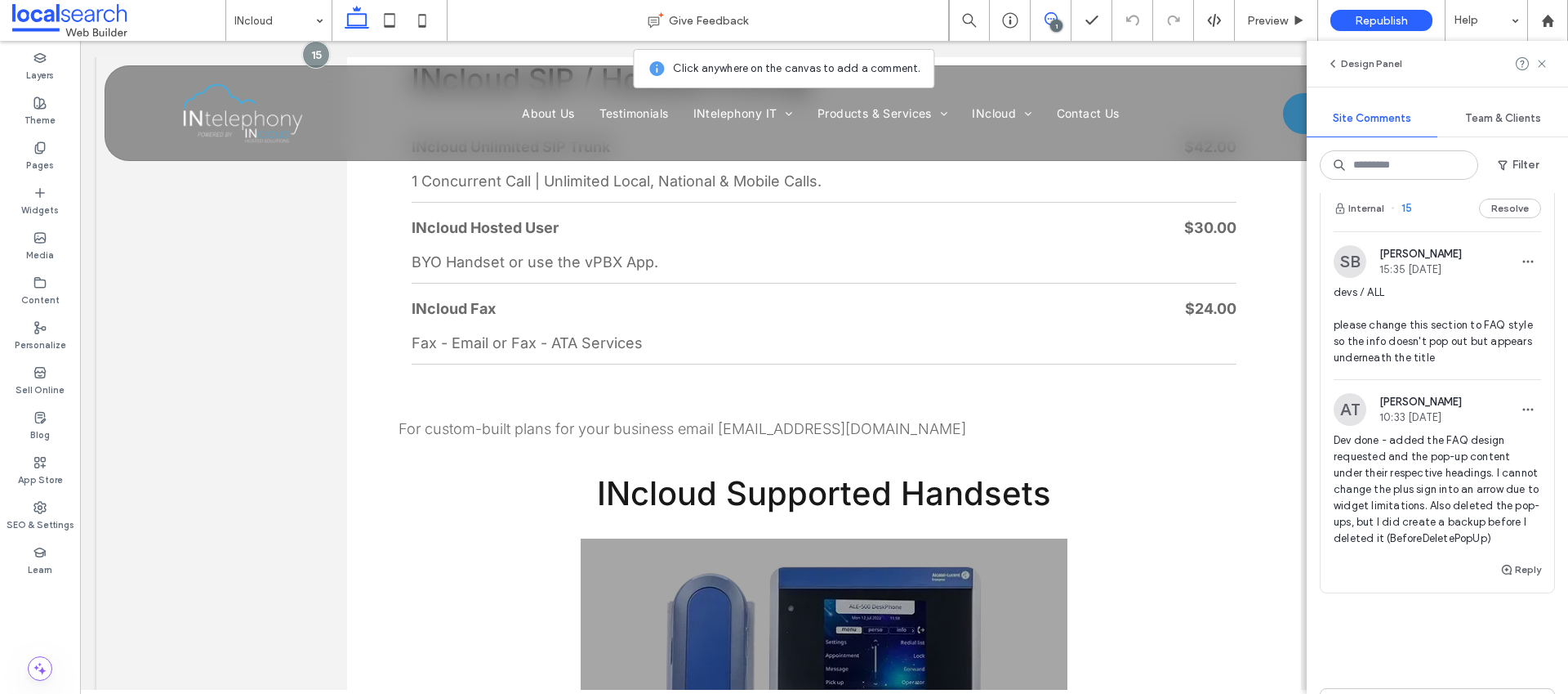
scroll to position [45, 0]
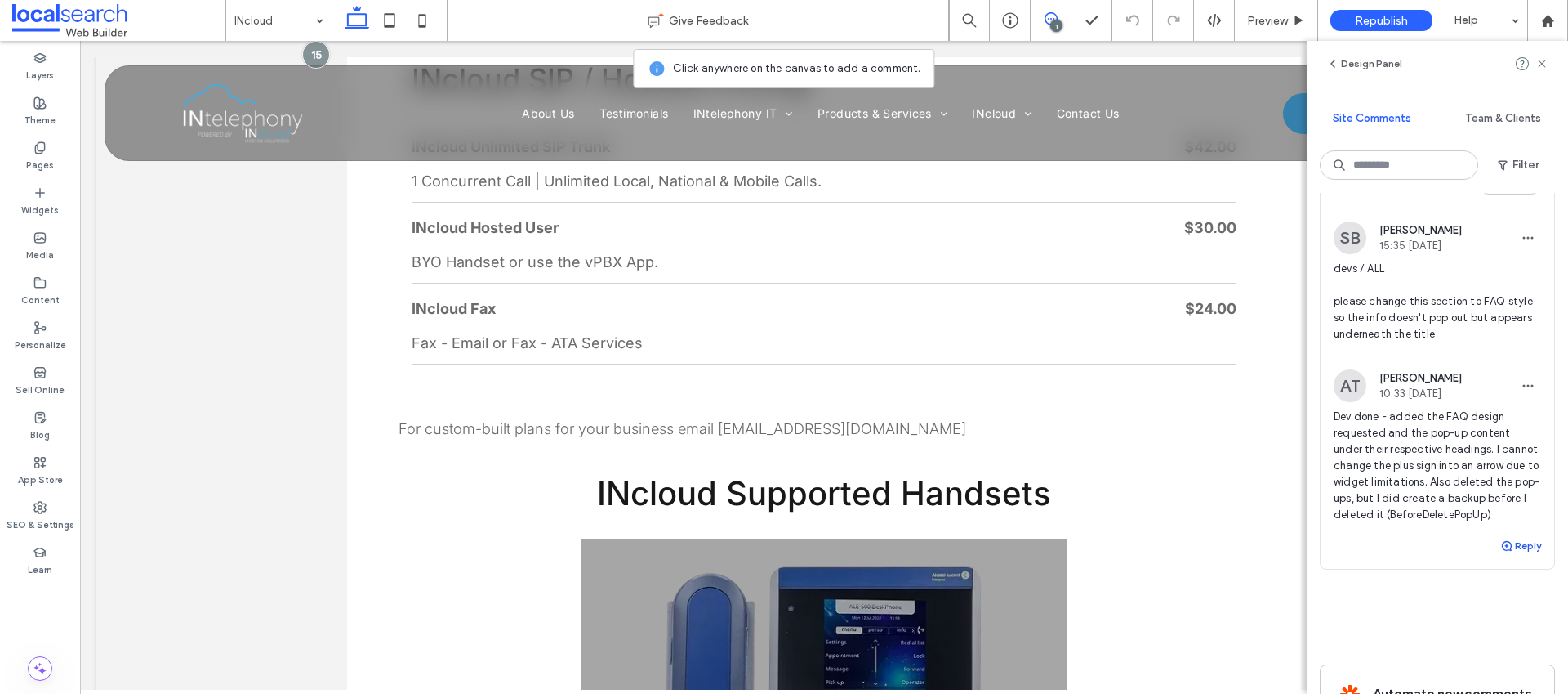
click at [1500, 553] on icon "button" at bounding box center [1506, 545] width 13 height 13
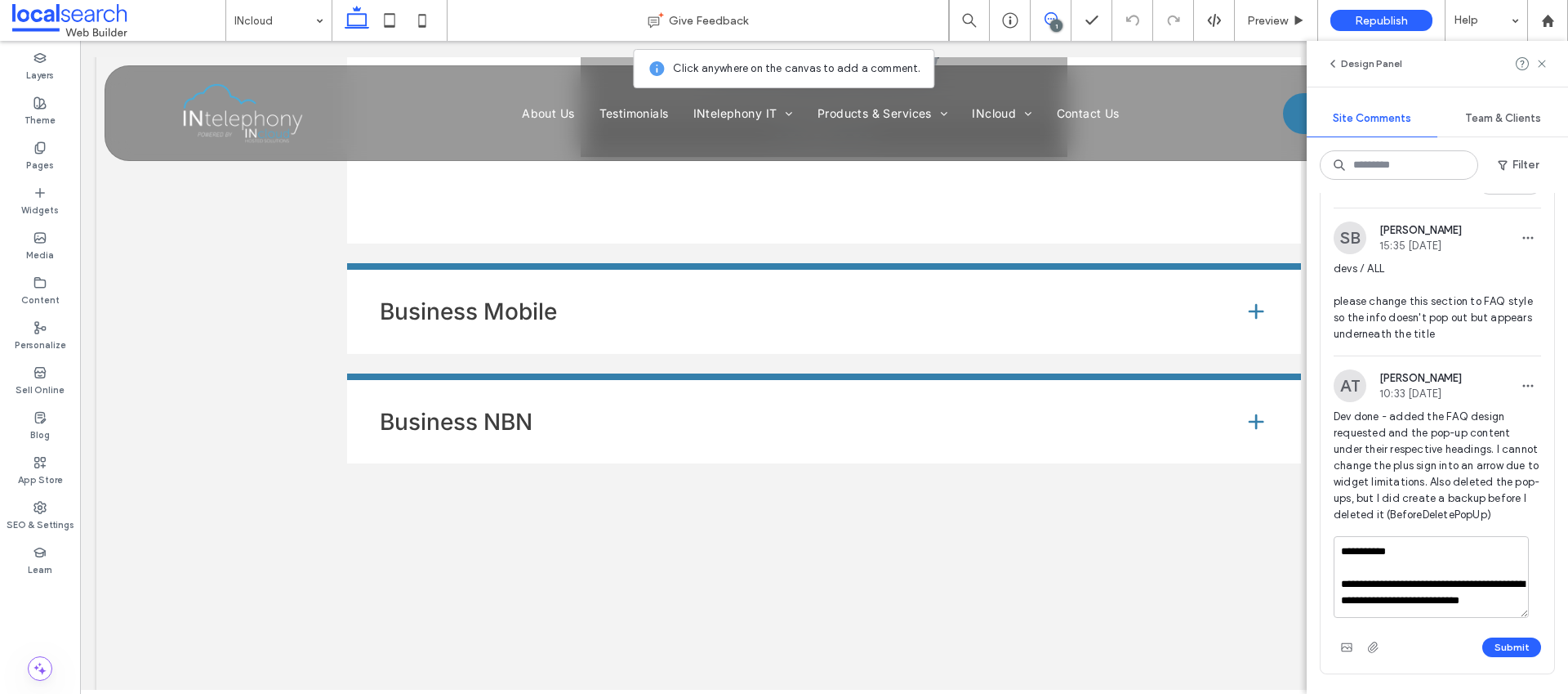
scroll to position [6, 0]
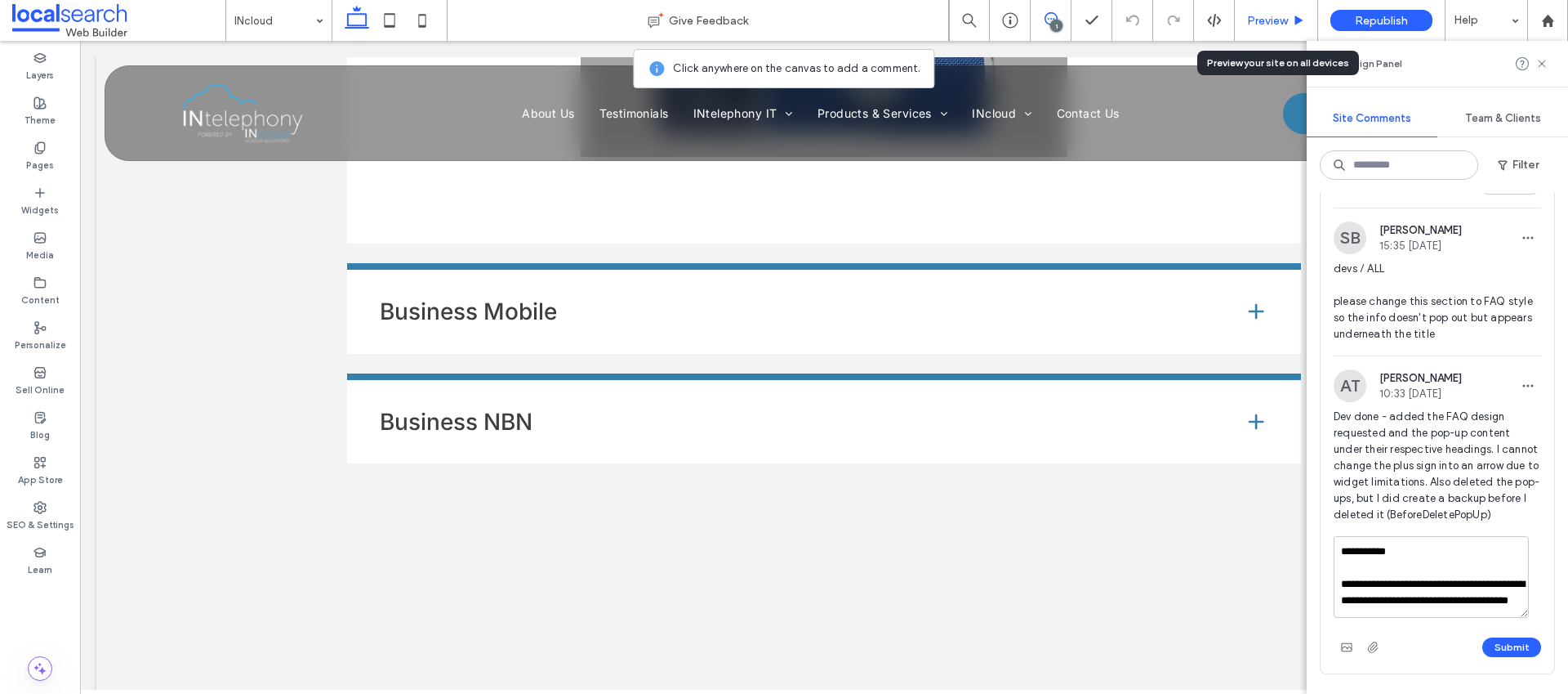
type textarea "**********"
click at [1276, 23] on span "Preview" at bounding box center [1267, 21] width 40 height 14
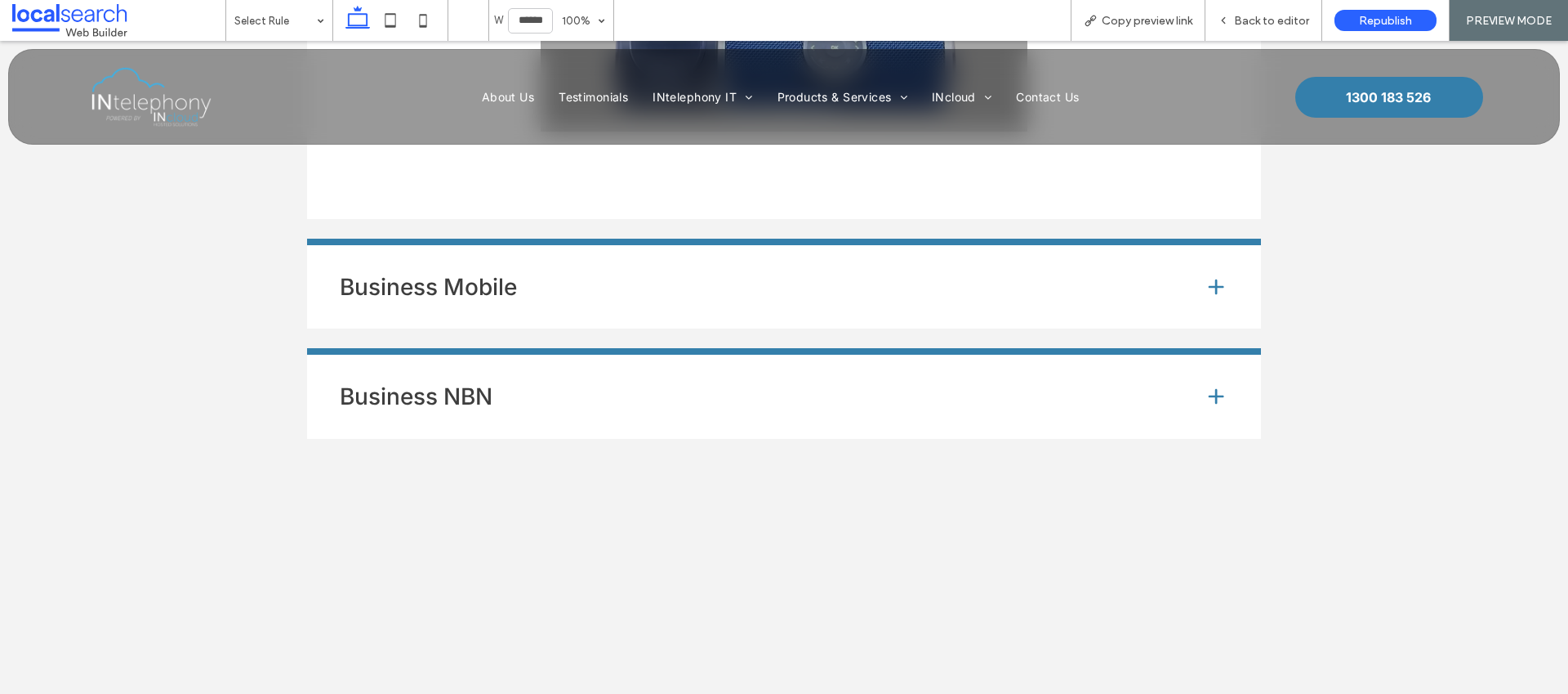
scroll to position [5808, 0]
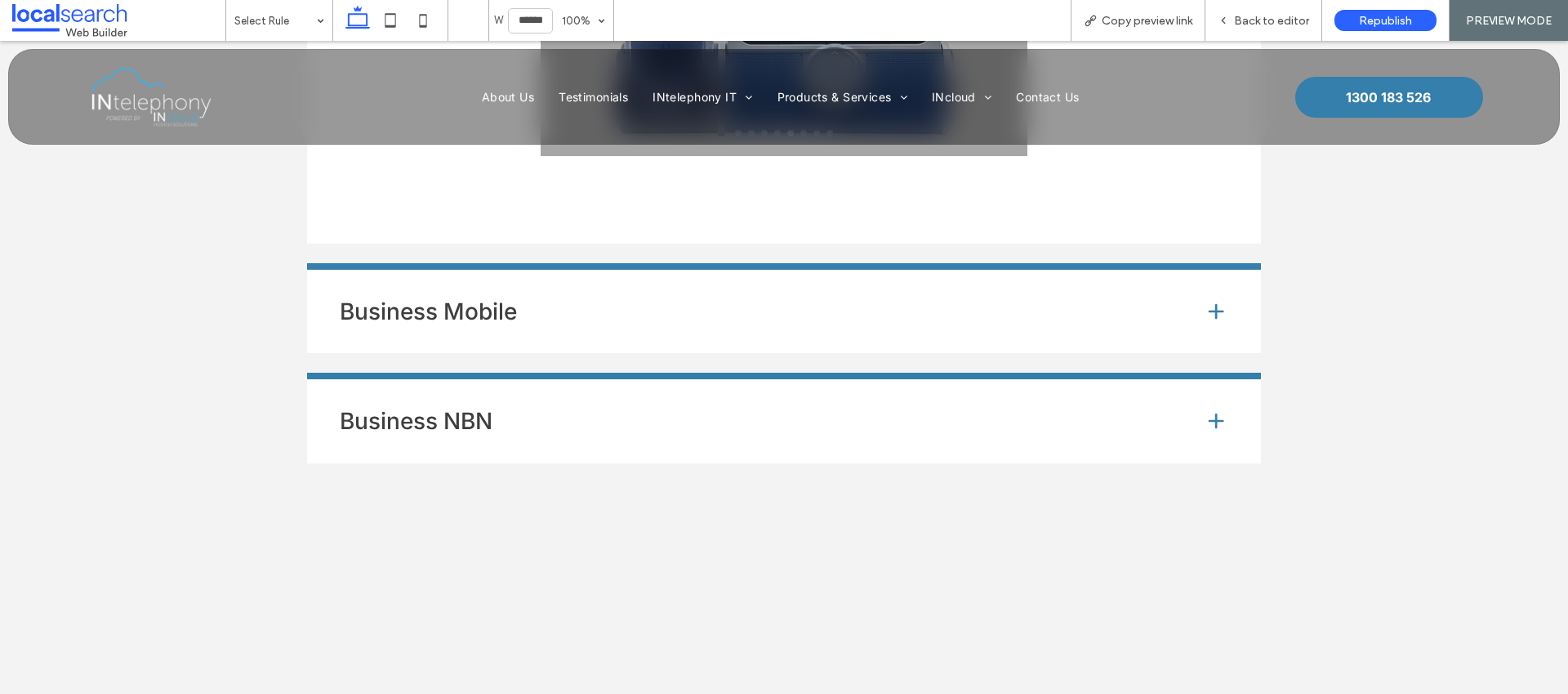
click at [735, 300] on h4 "Business Mobile" at bounding box center [759, 311] width 838 height 23
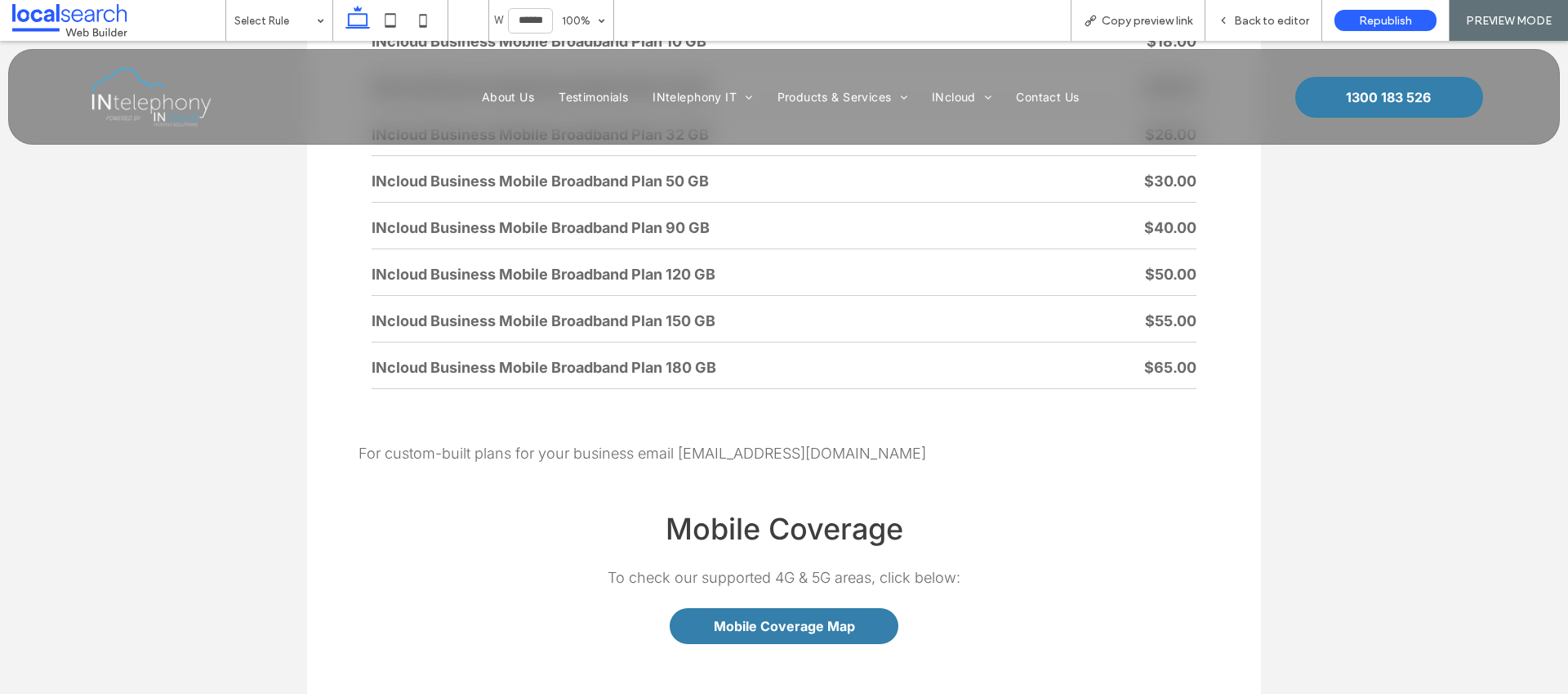
scroll to position [5850, 0]
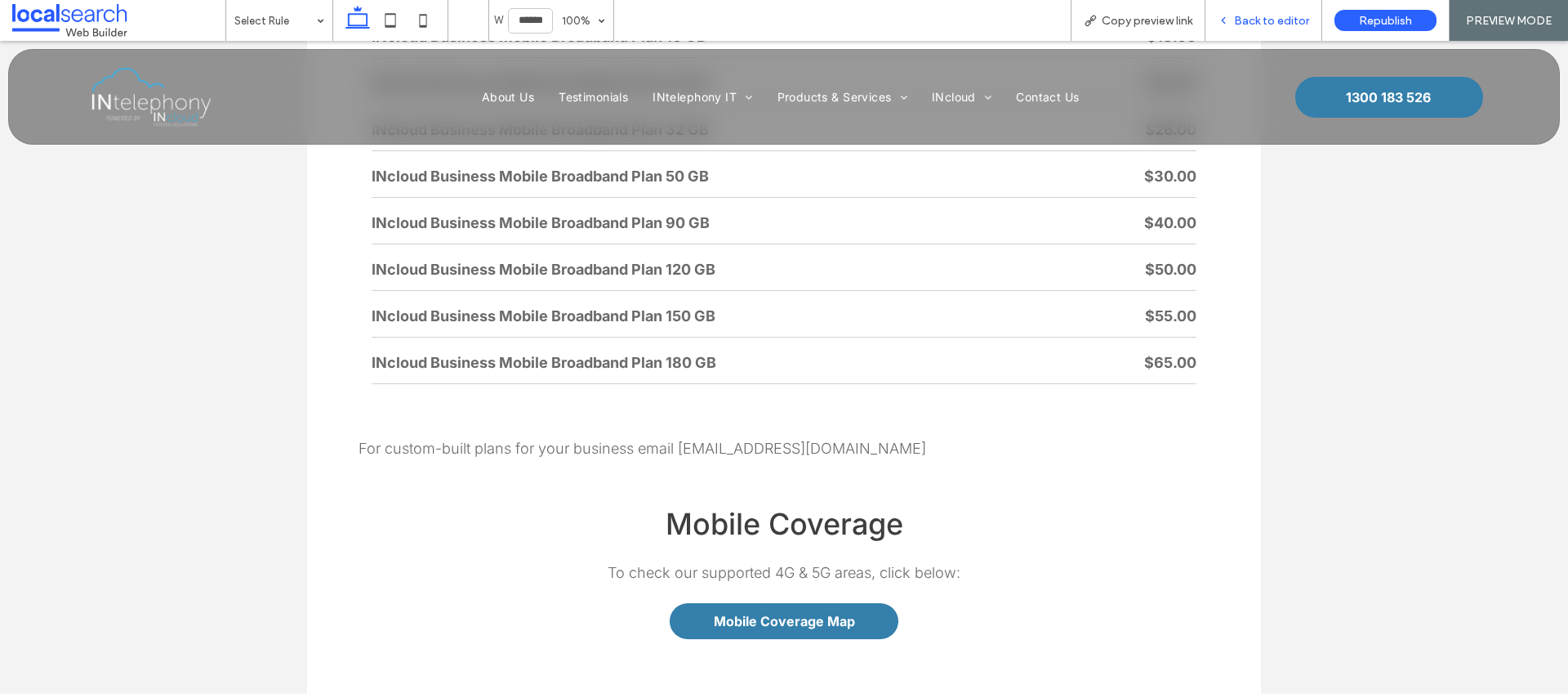
click at [1272, 17] on span "Back to editor" at bounding box center [1271, 21] width 75 height 14
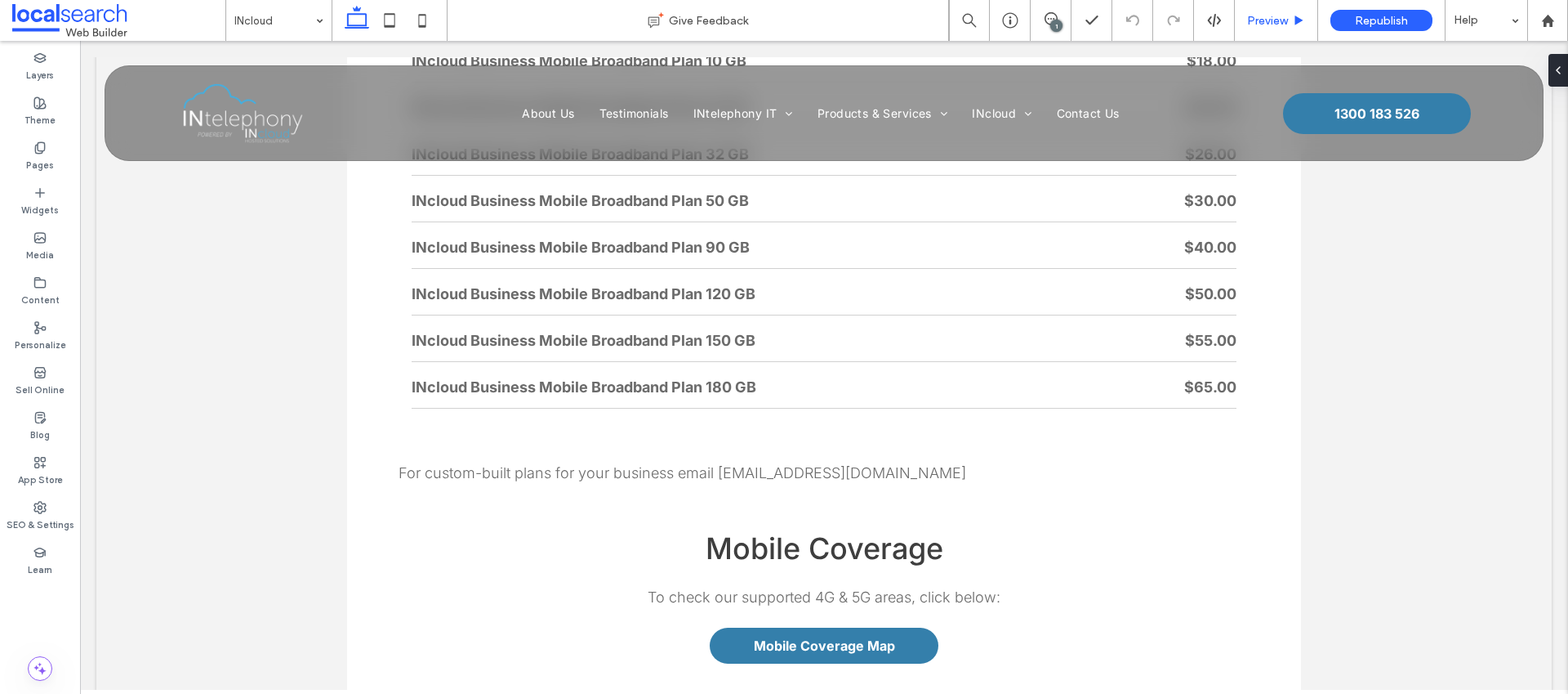
scroll to position [5874, 0]
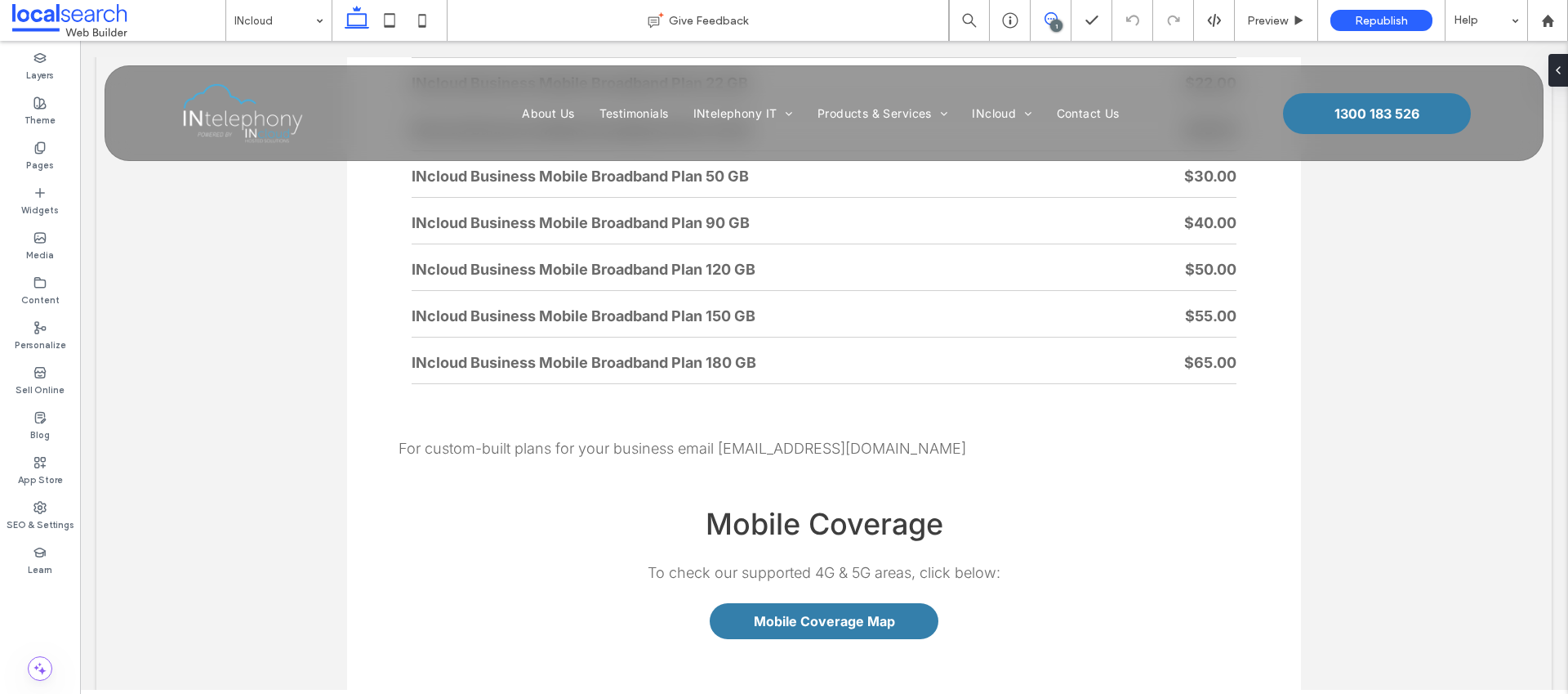
click at [1054, 17] on icon at bounding box center [1051, 18] width 13 height 13
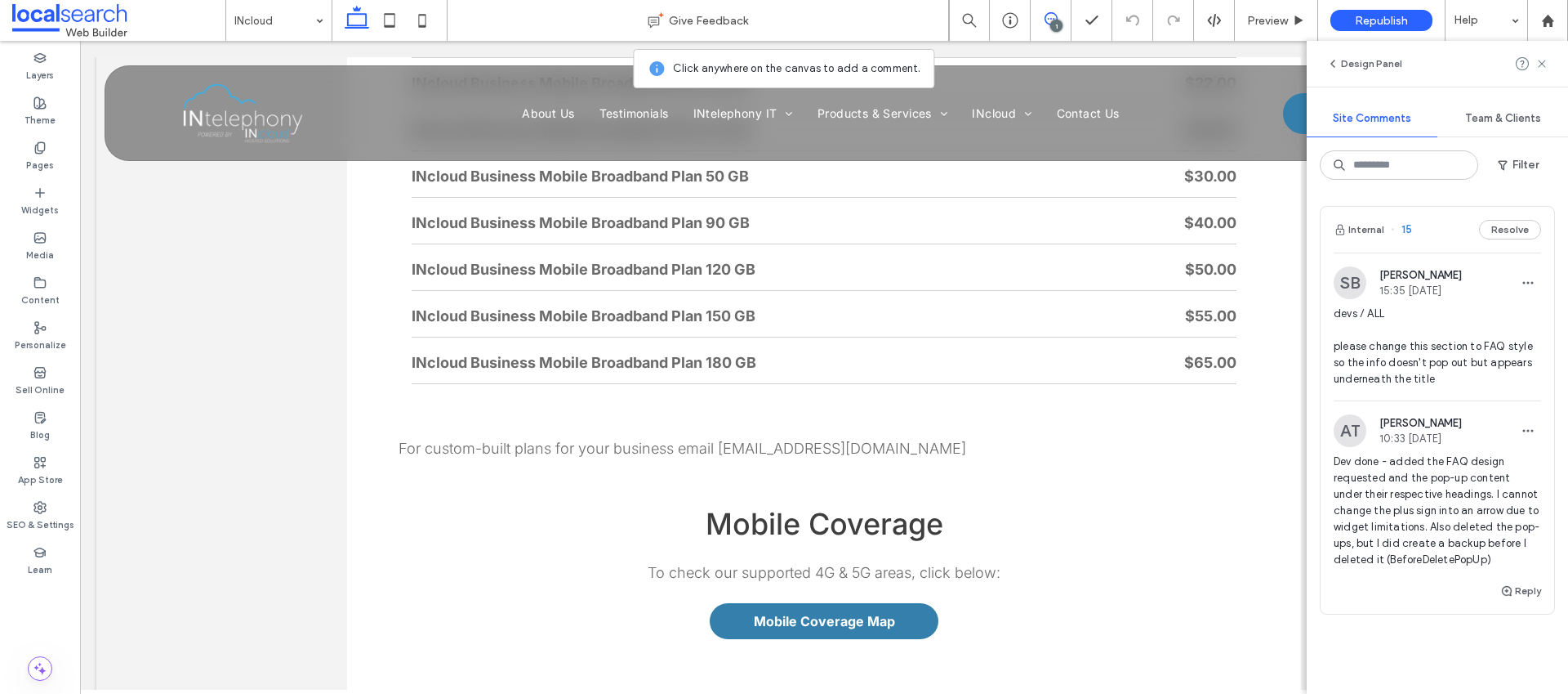
click at [1515, 581] on div "Dev done - added the FAQ design requested and the pop-up content under their re…" at bounding box center [1437, 517] width 207 height 127
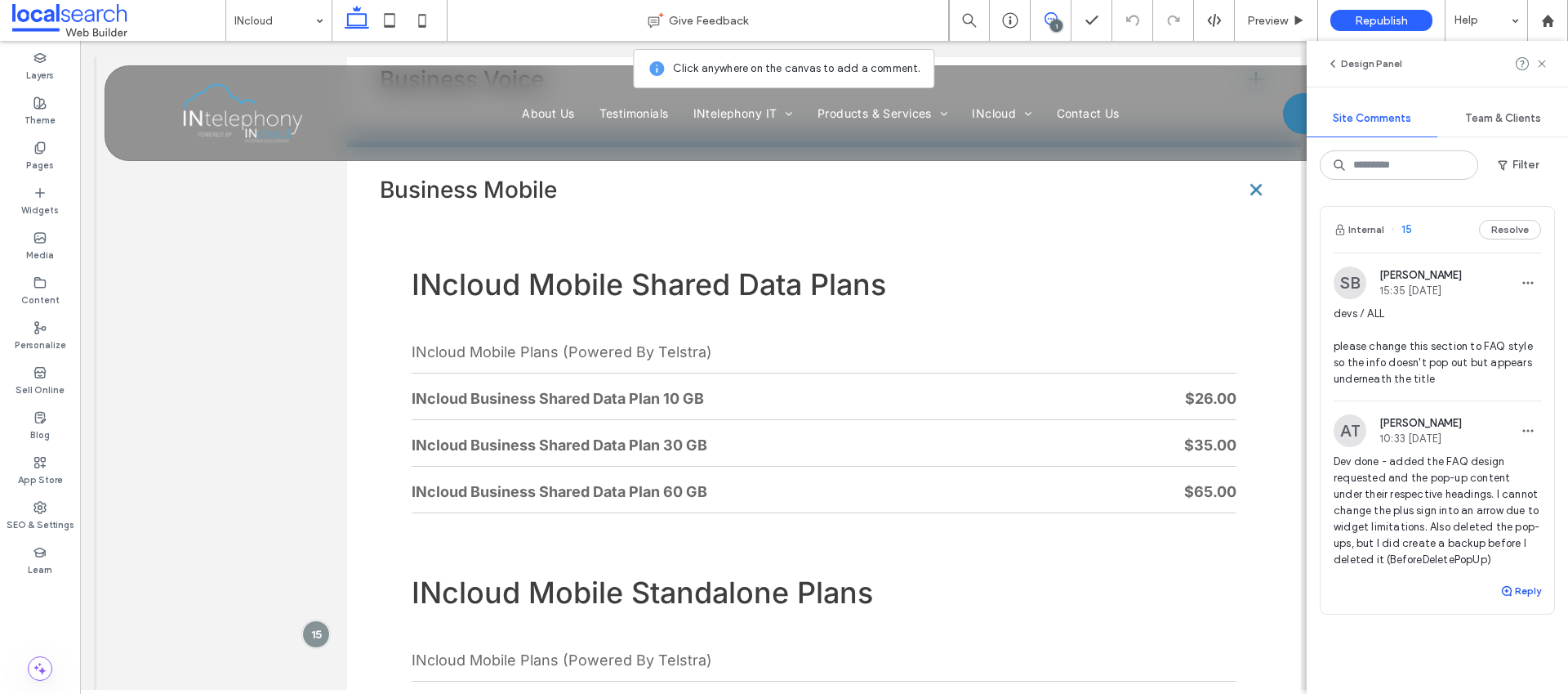
scroll to position [4471, 0]
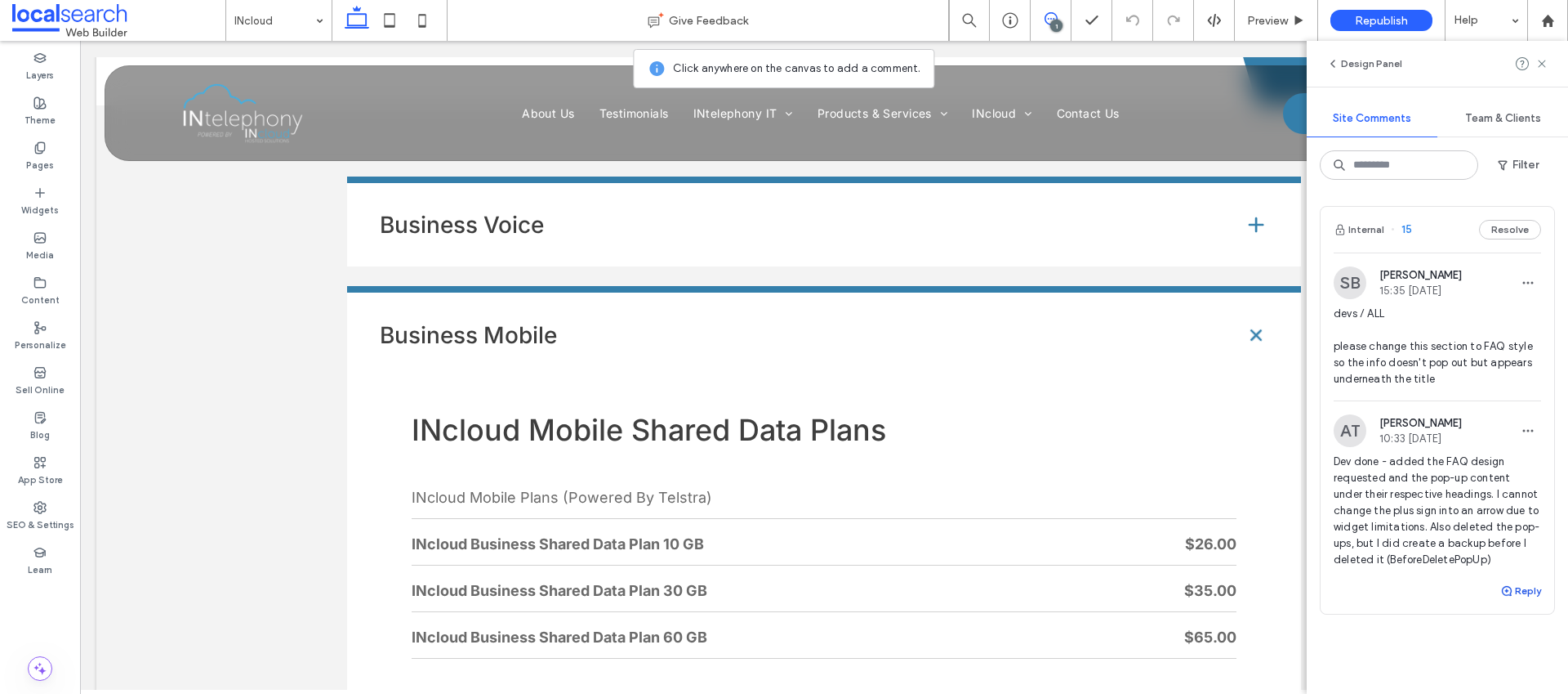
click at [1513, 601] on button "Reply" at bounding box center [1520, 591] width 40 height 20
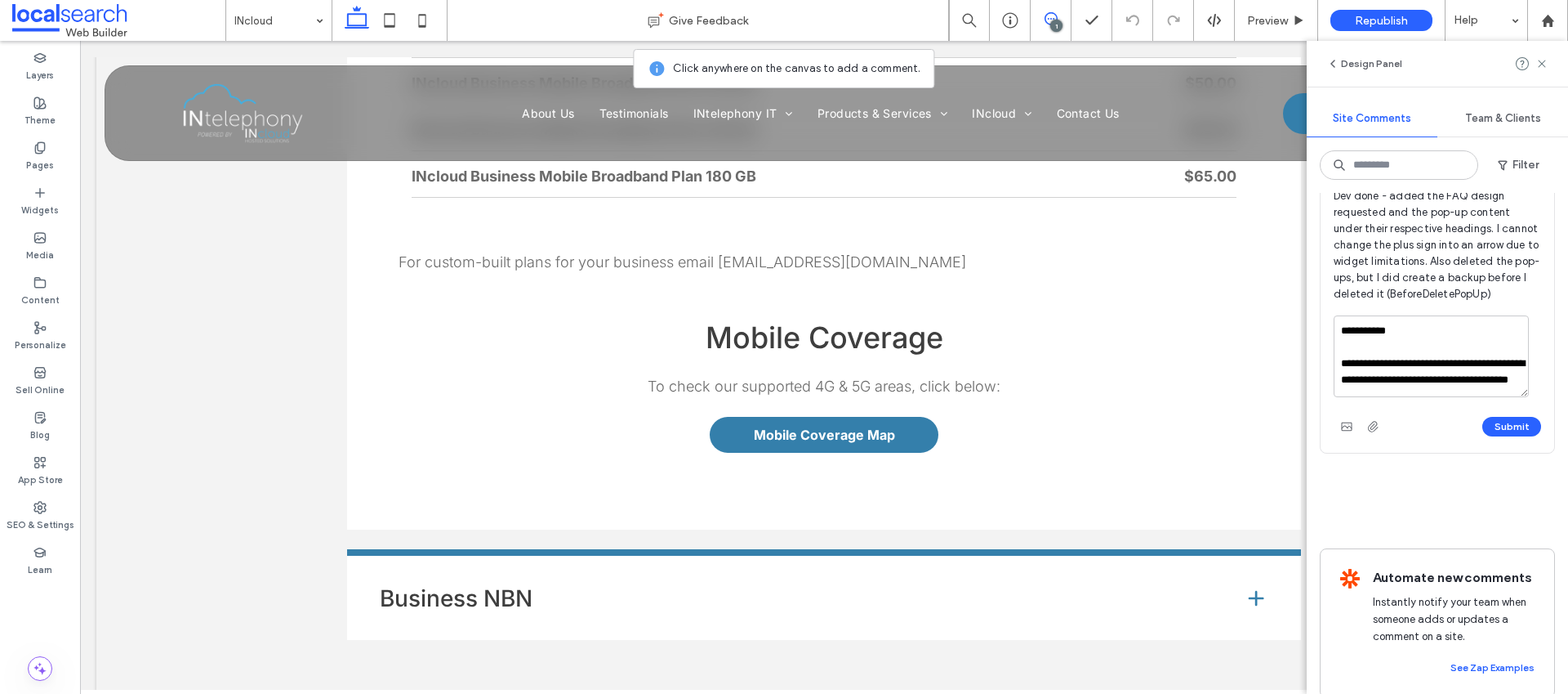
scroll to position [15, 0]
drag, startPoint x: 1459, startPoint y: 397, endPoint x: 1415, endPoint y: 401, distance: 44.2
click at [1415, 397] on textarea "**********" at bounding box center [1431, 356] width 195 height 82
click at [1453, 396] on textarea "**********" at bounding box center [1431, 356] width 195 height 82
drag, startPoint x: 1465, startPoint y: 397, endPoint x: 1377, endPoint y: 400, distance: 88.1
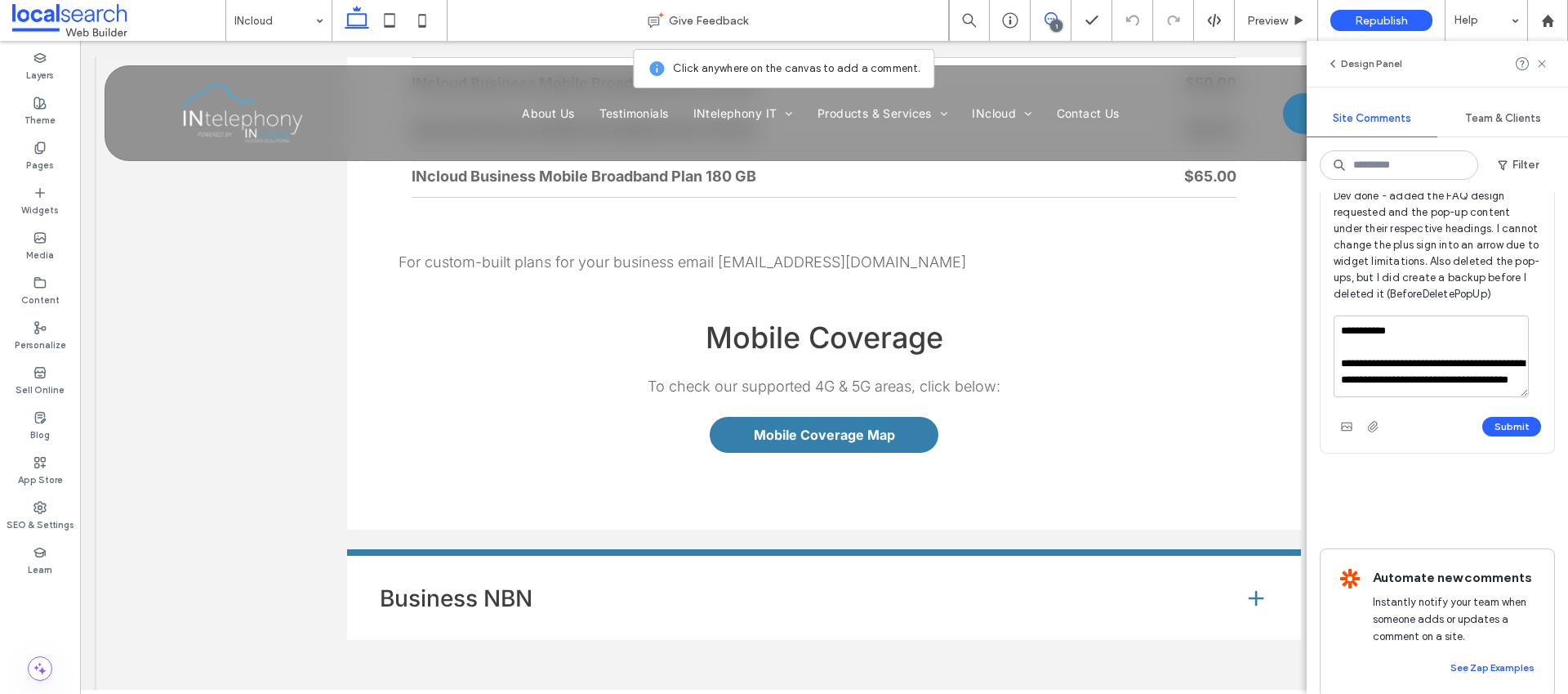
click at [1377, 397] on textarea "**********" at bounding box center [1431, 356] width 195 height 82
type textarea "**********"
click at [1495, 437] on button "Submit" at bounding box center [1511, 426] width 59 height 20
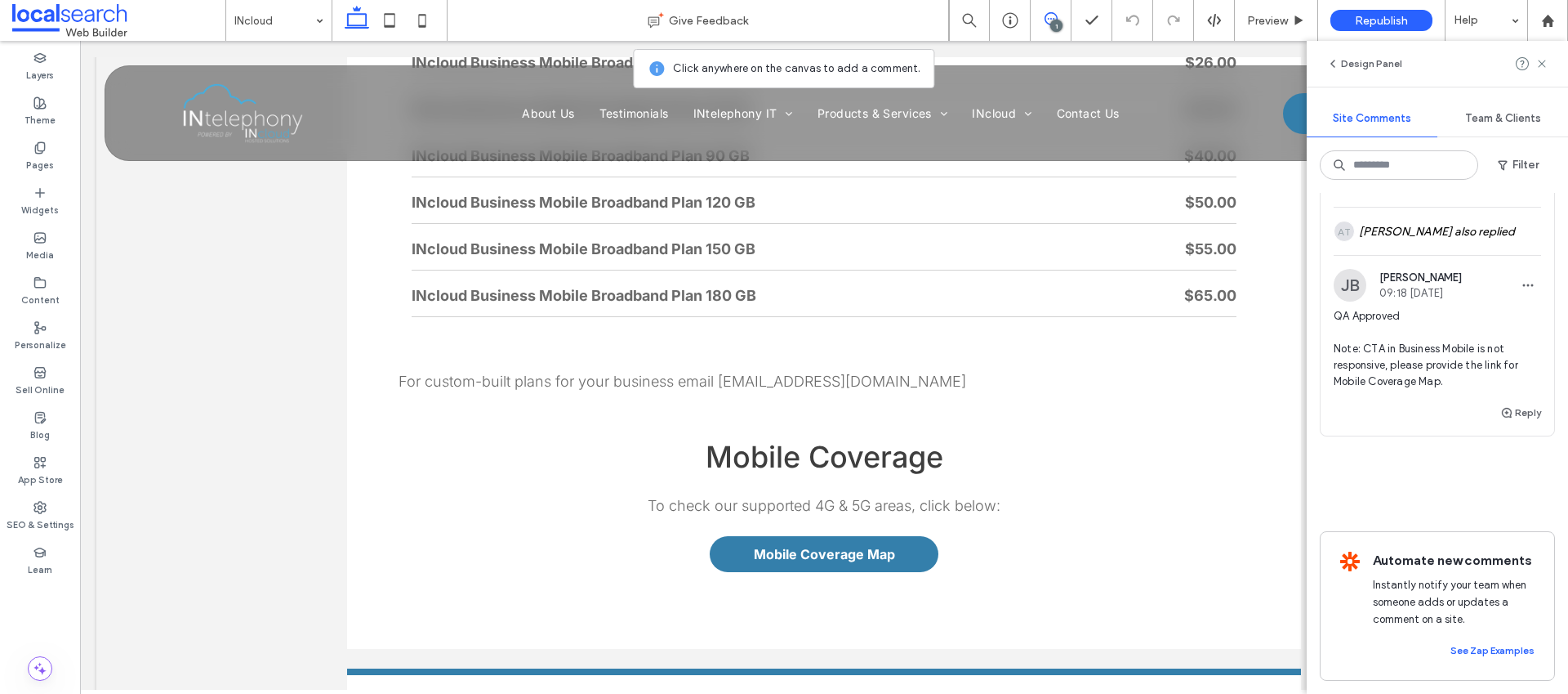
scroll to position [5784, 0]
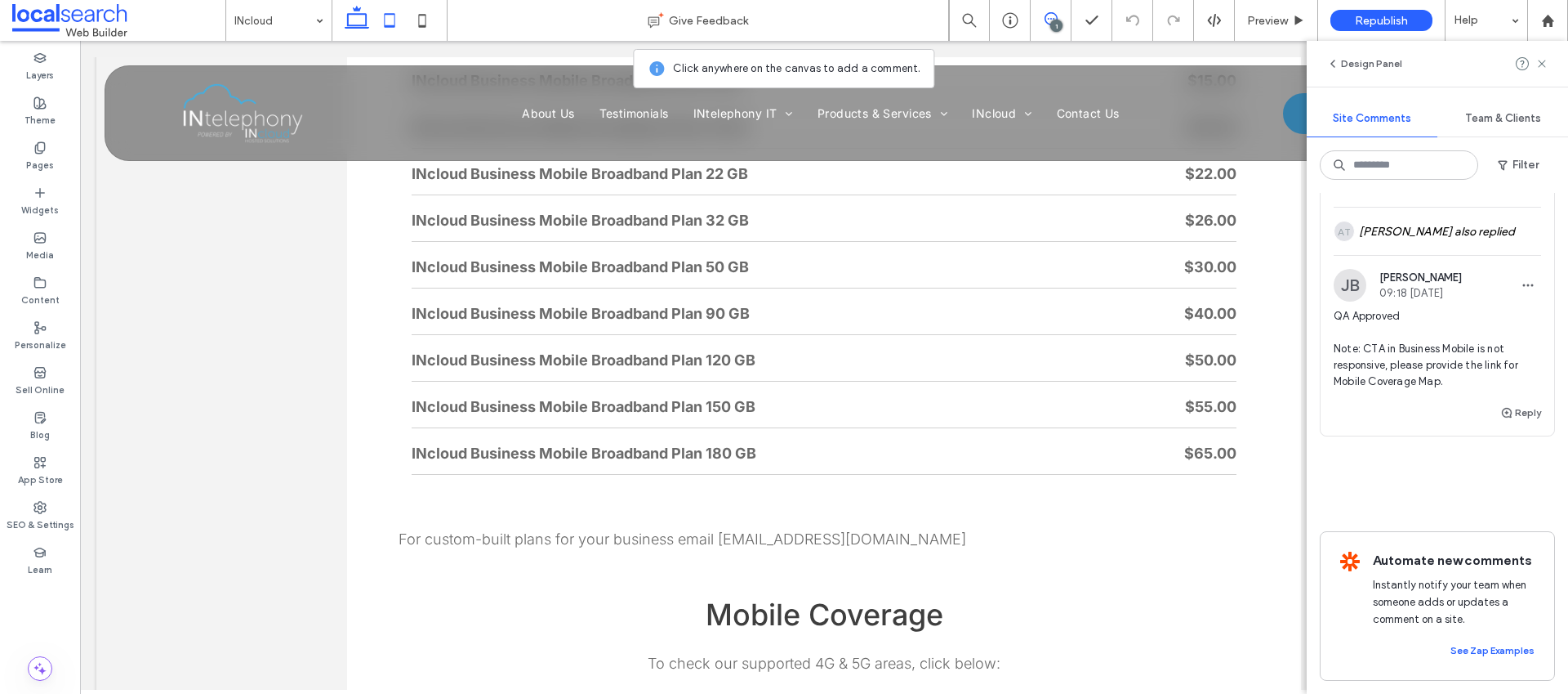
click at [379, 15] on icon at bounding box center [390, 21] width 33 height 33
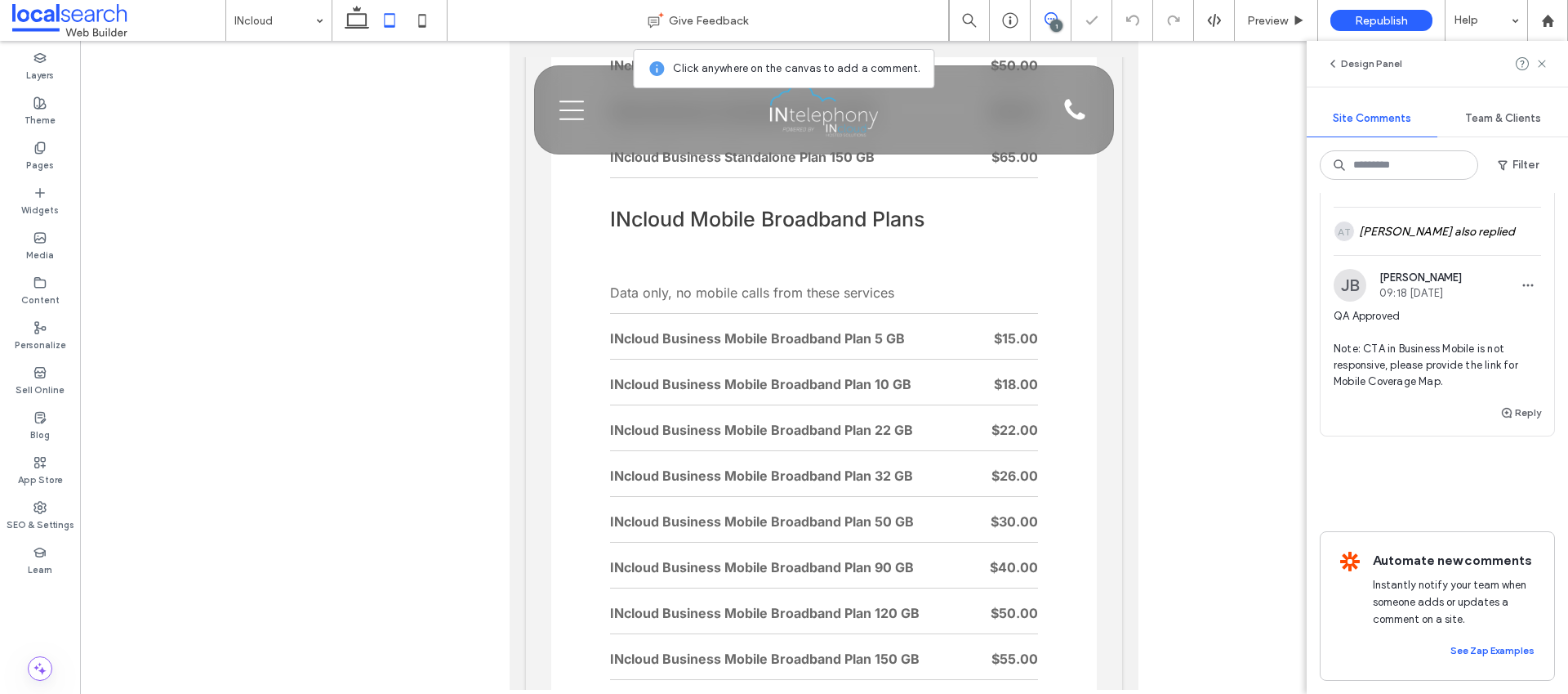
scroll to position [4845, 0]
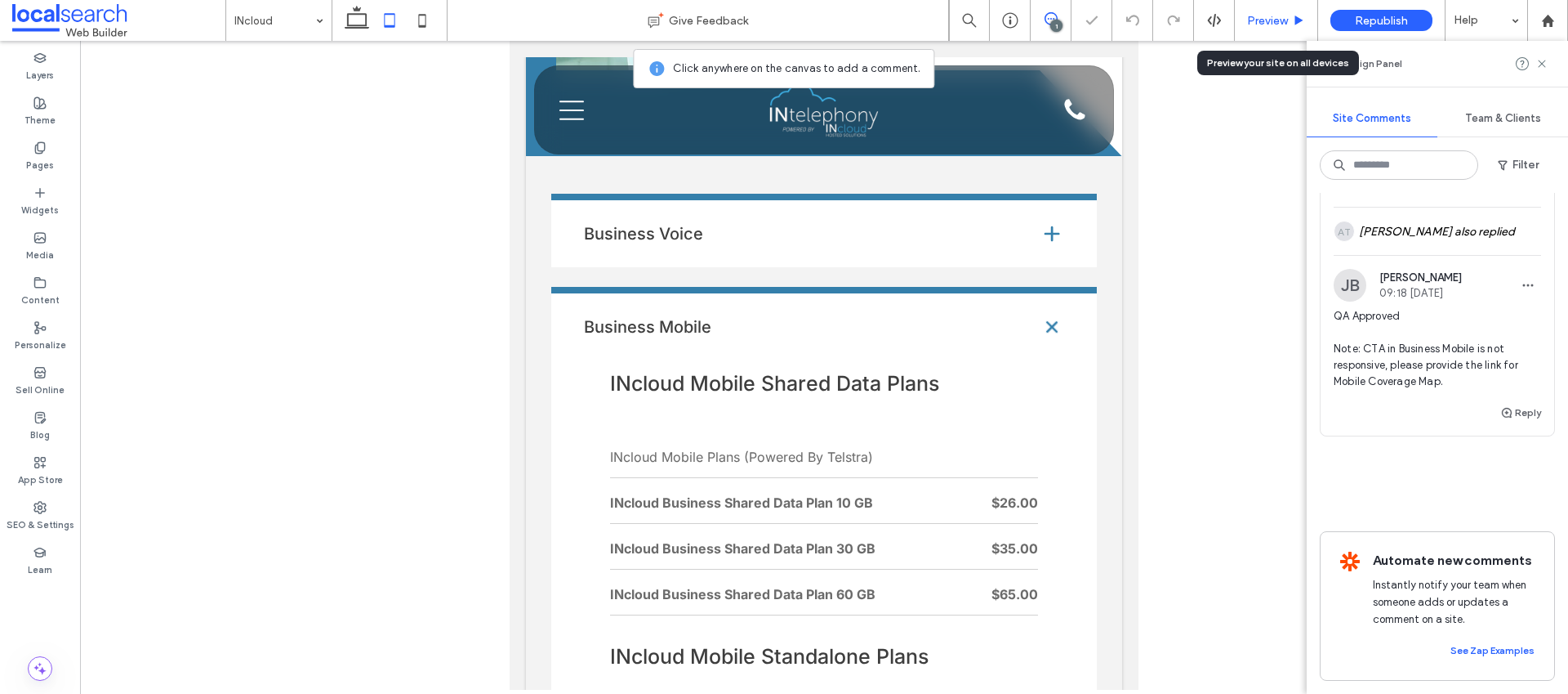
click at [1241, 24] on div "Preview" at bounding box center [1276, 21] width 83 height 14
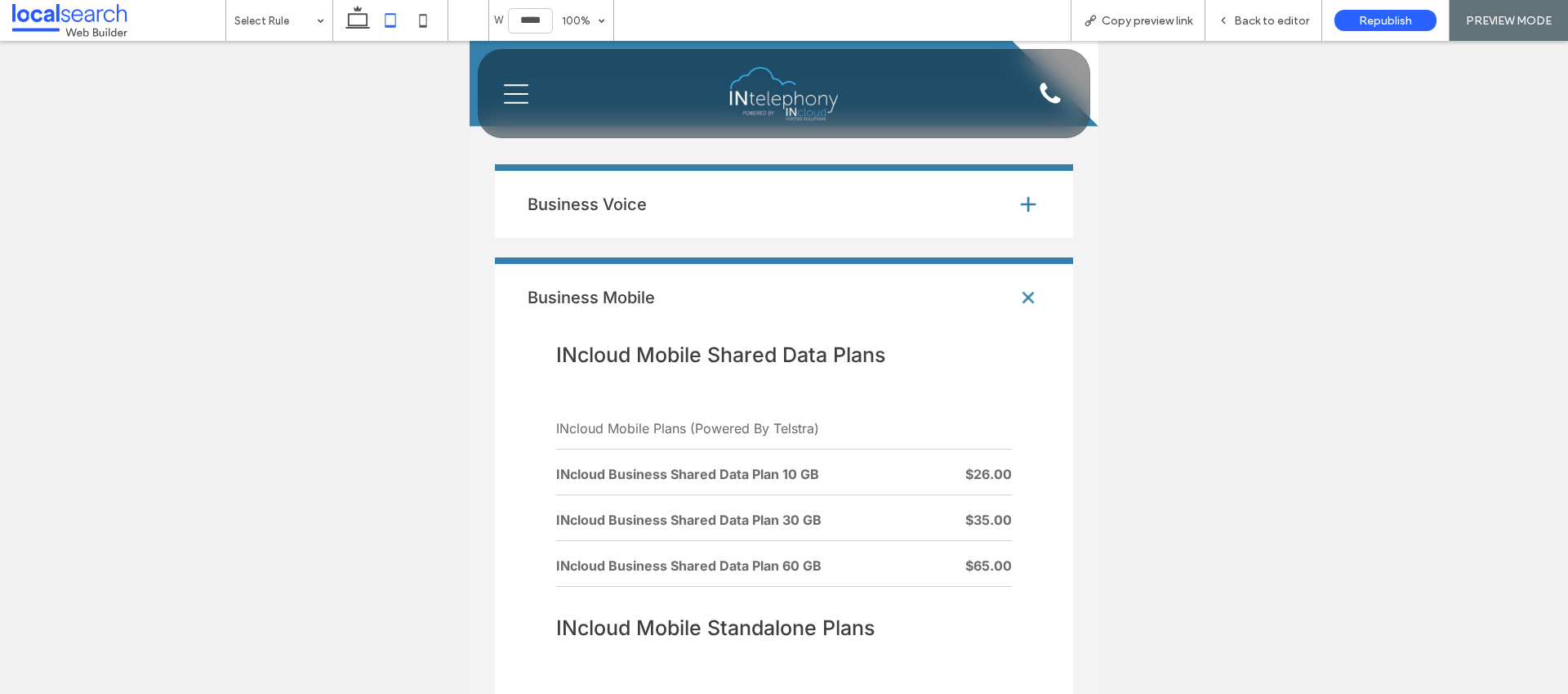
scroll to position [4795, 0]
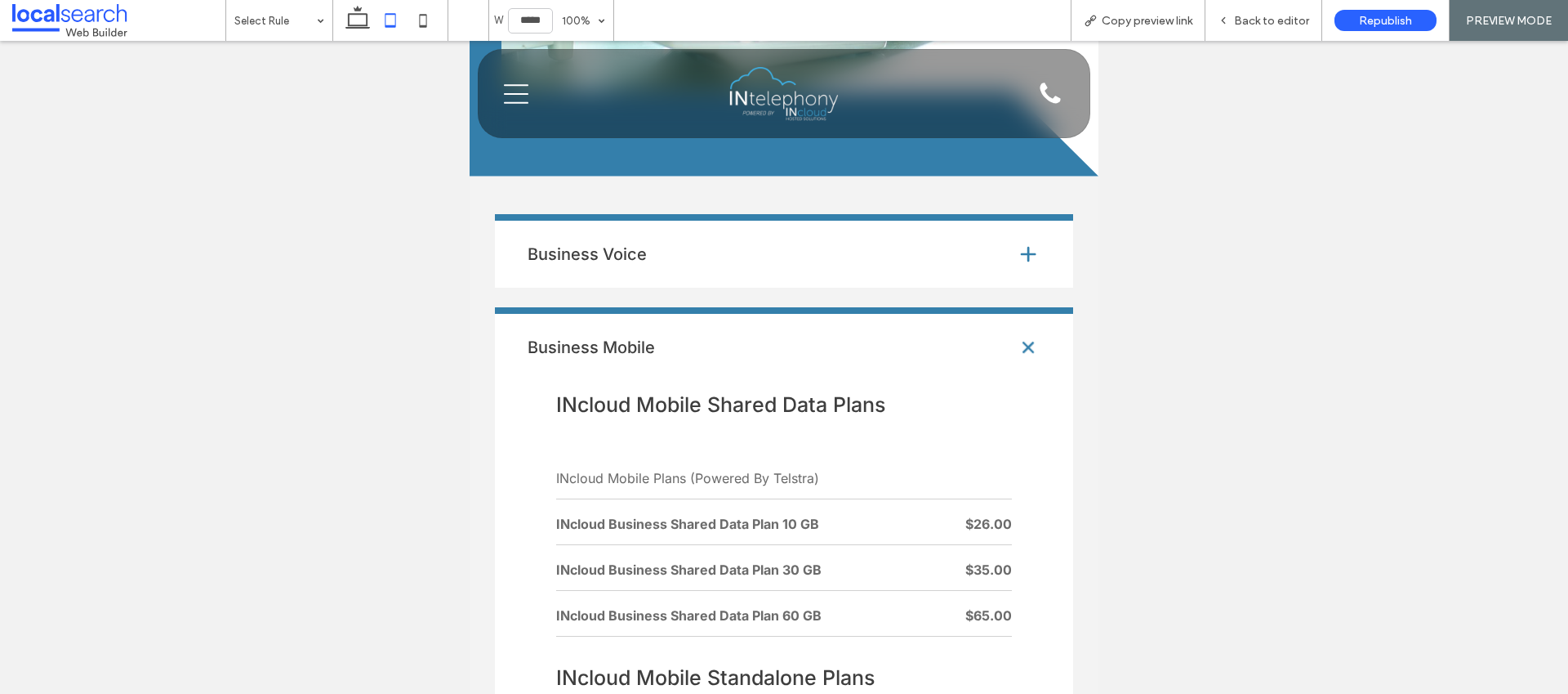
click at [784, 246] on h4 "Business Voice" at bounding box center [758, 254] width 461 height 16
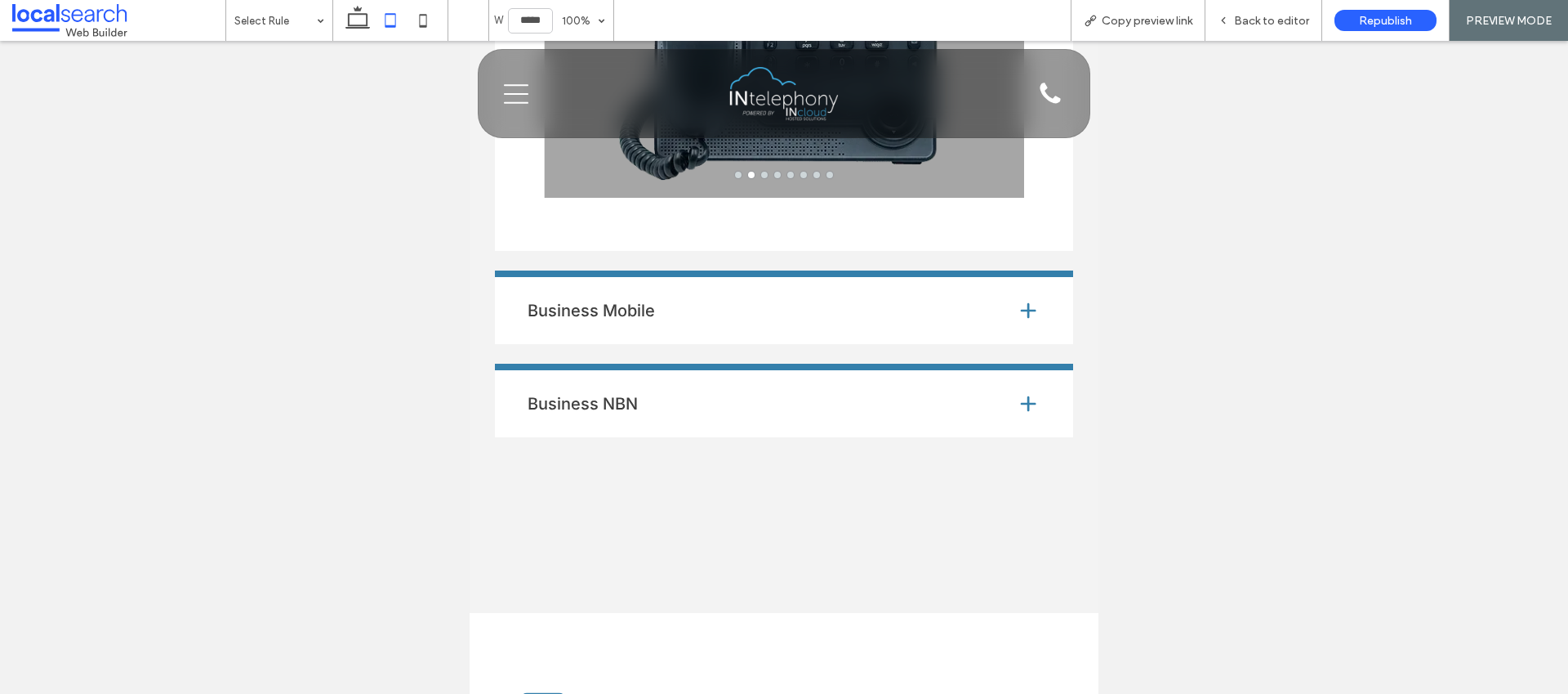
scroll to position [6077, 0]
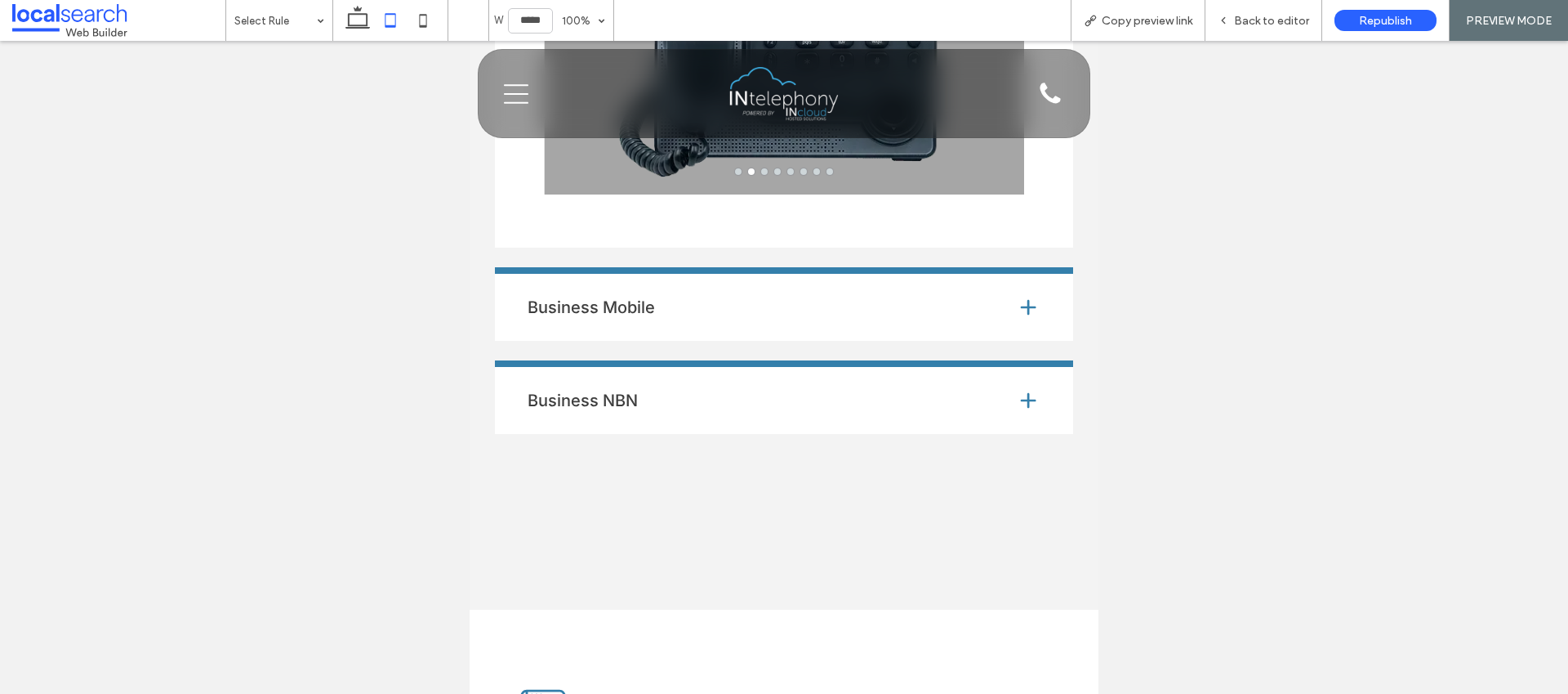
click at [715, 361] on div "Business NBN" at bounding box center [783, 397] width 577 height 73
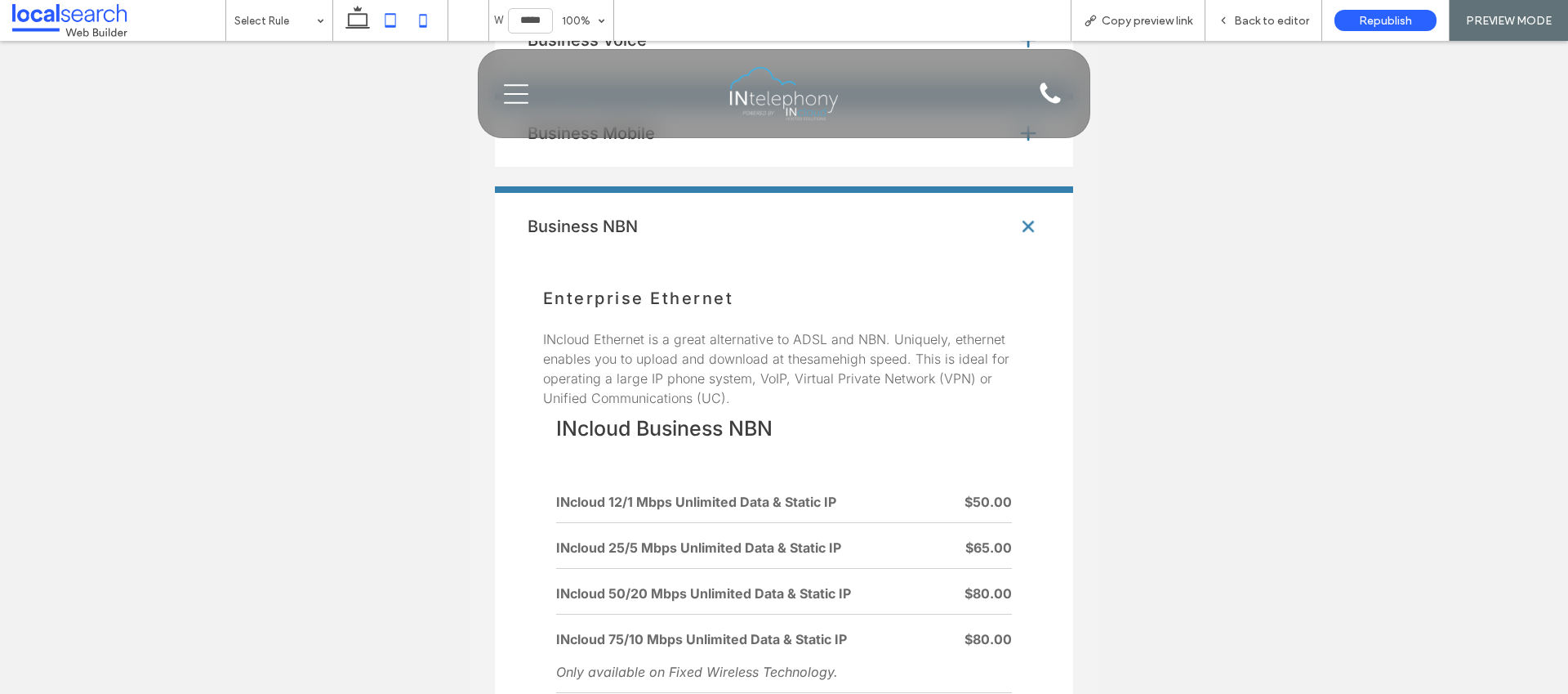
click at [424, 16] on icon at bounding box center [423, 21] width 33 height 33
type input "*****"
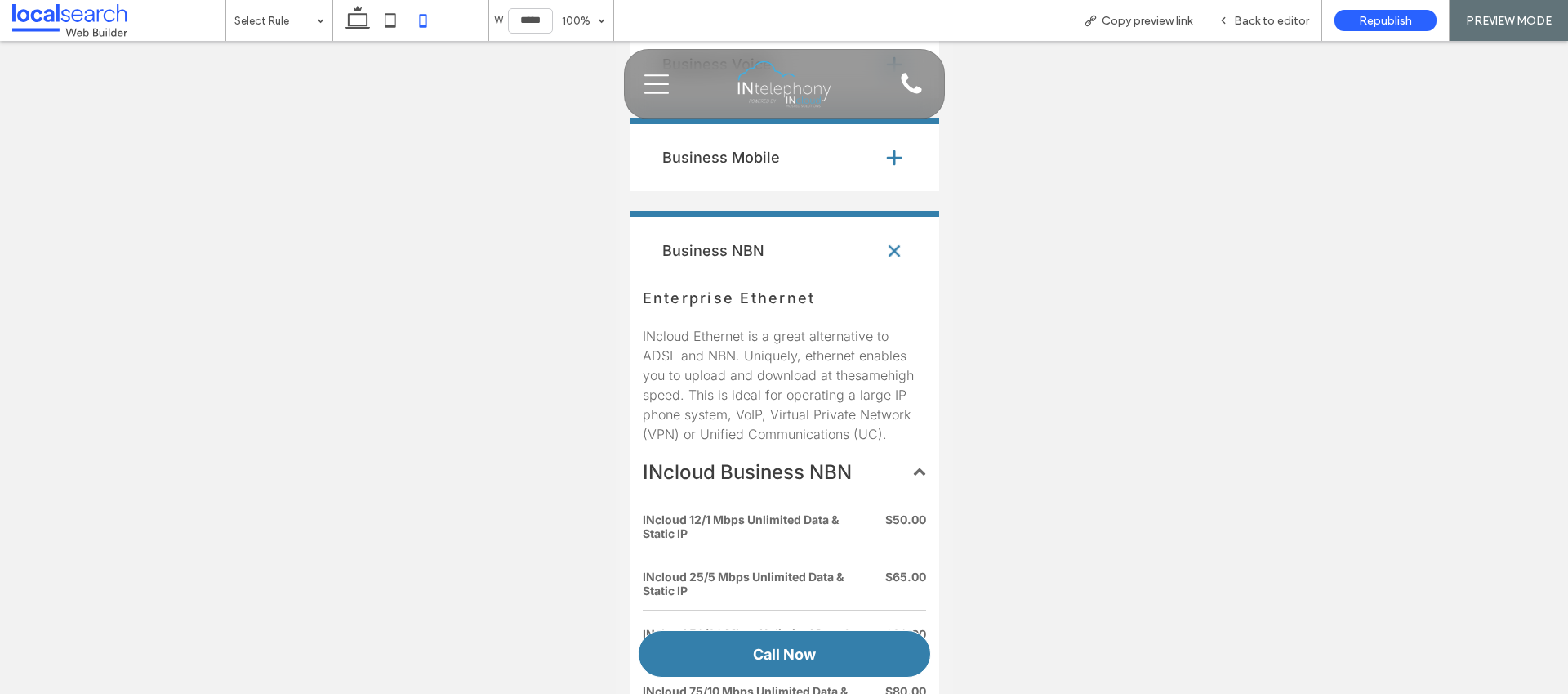
click at [711, 98] on div "Business Voice" at bounding box center [784, 60] width 311 height 73
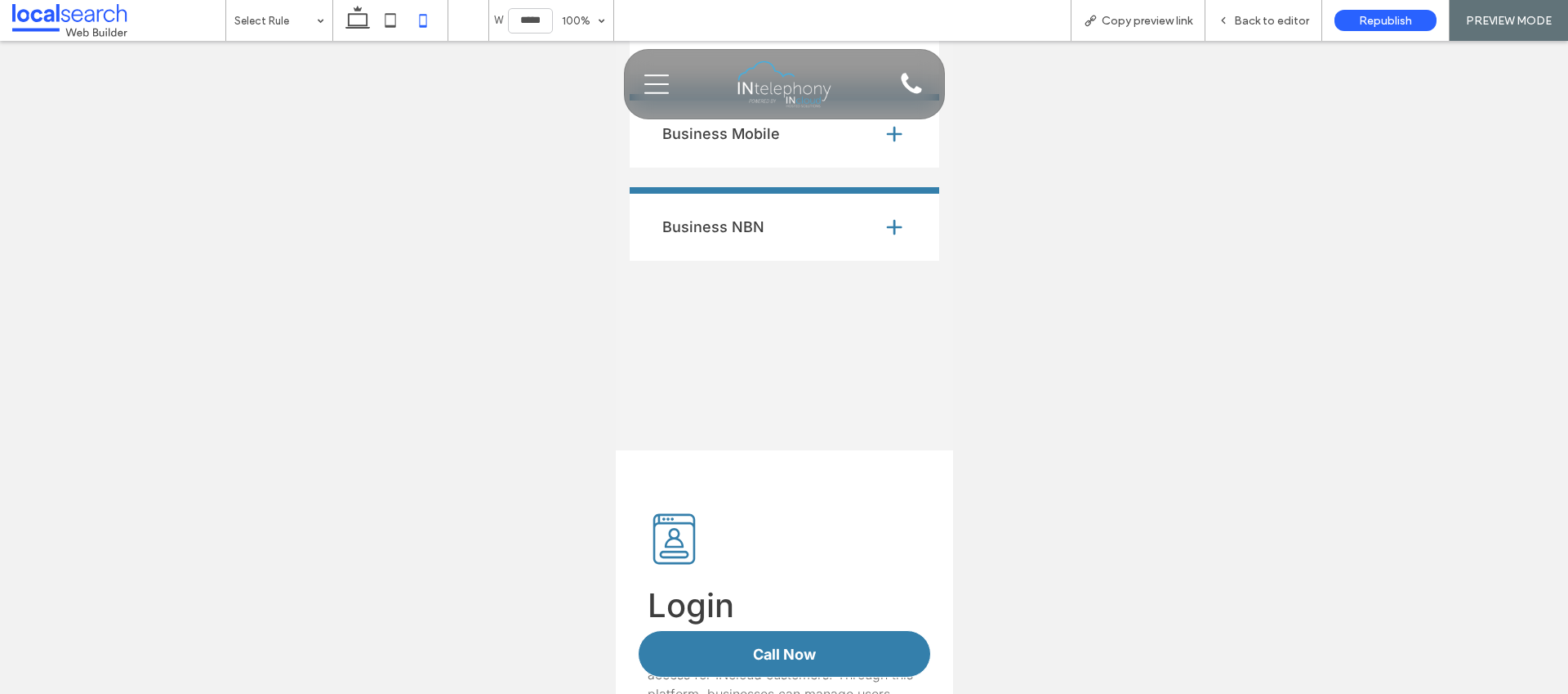
click at [736, 141] on h4 "Business Mobile" at bounding box center [759, 133] width 194 height 15
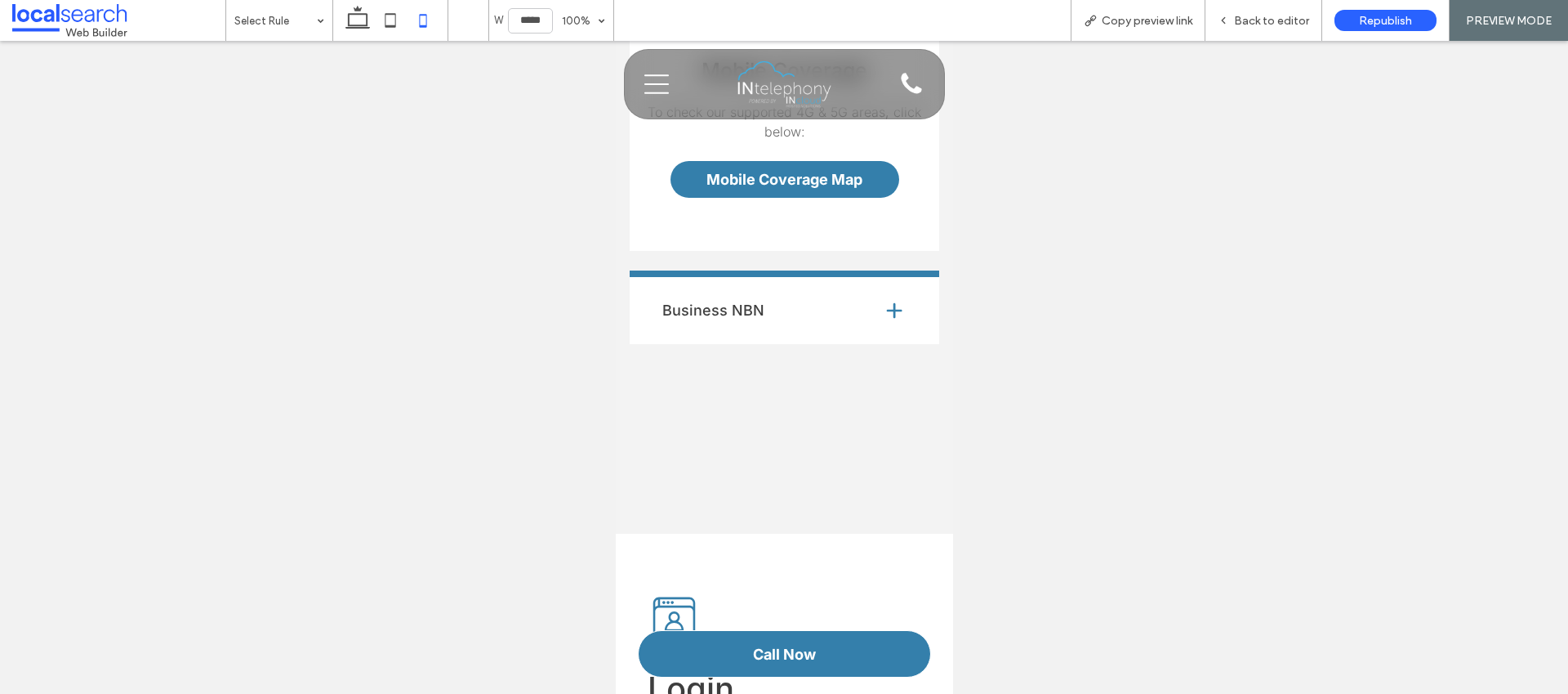
scroll to position [6392, 0]
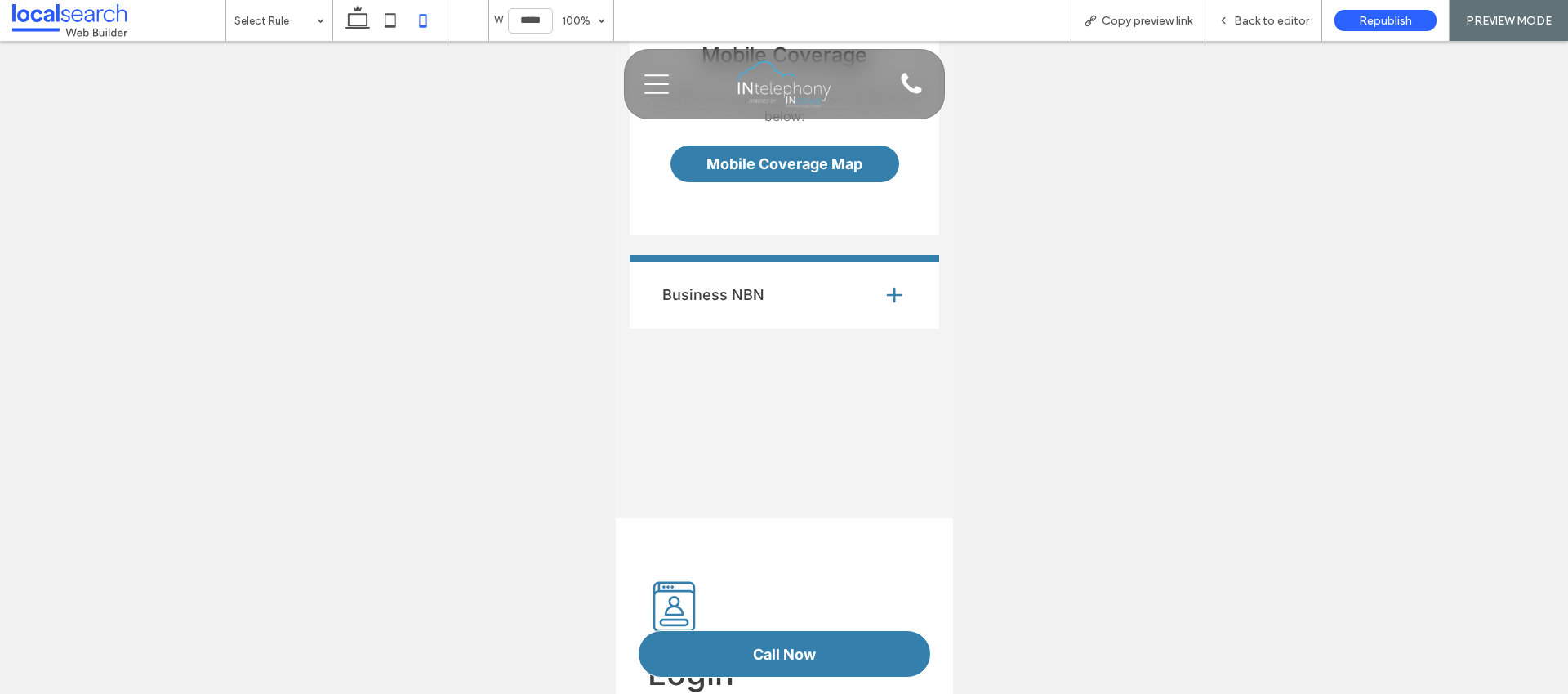
click at [767, 302] on h4 "Business NBN" at bounding box center [759, 294] width 194 height 15
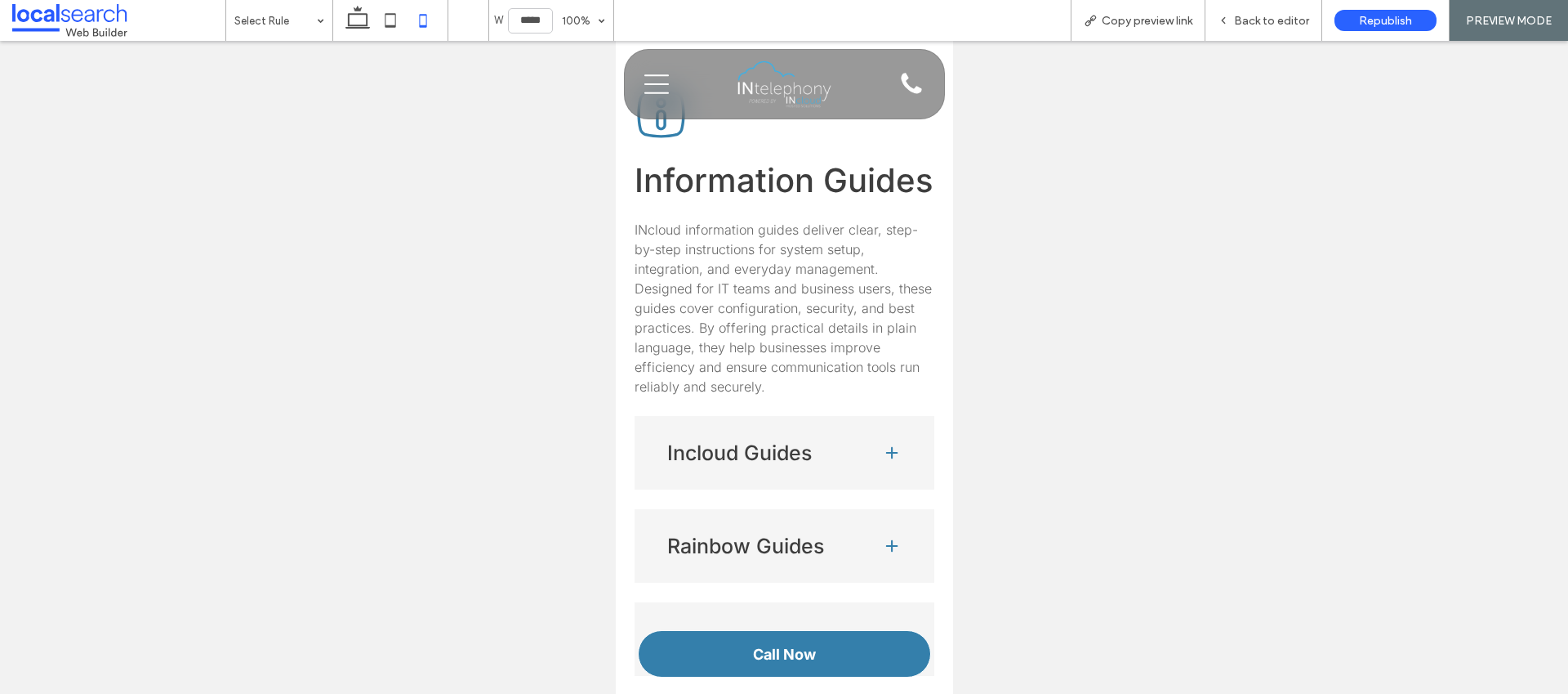
scroll to position [1737, 0]
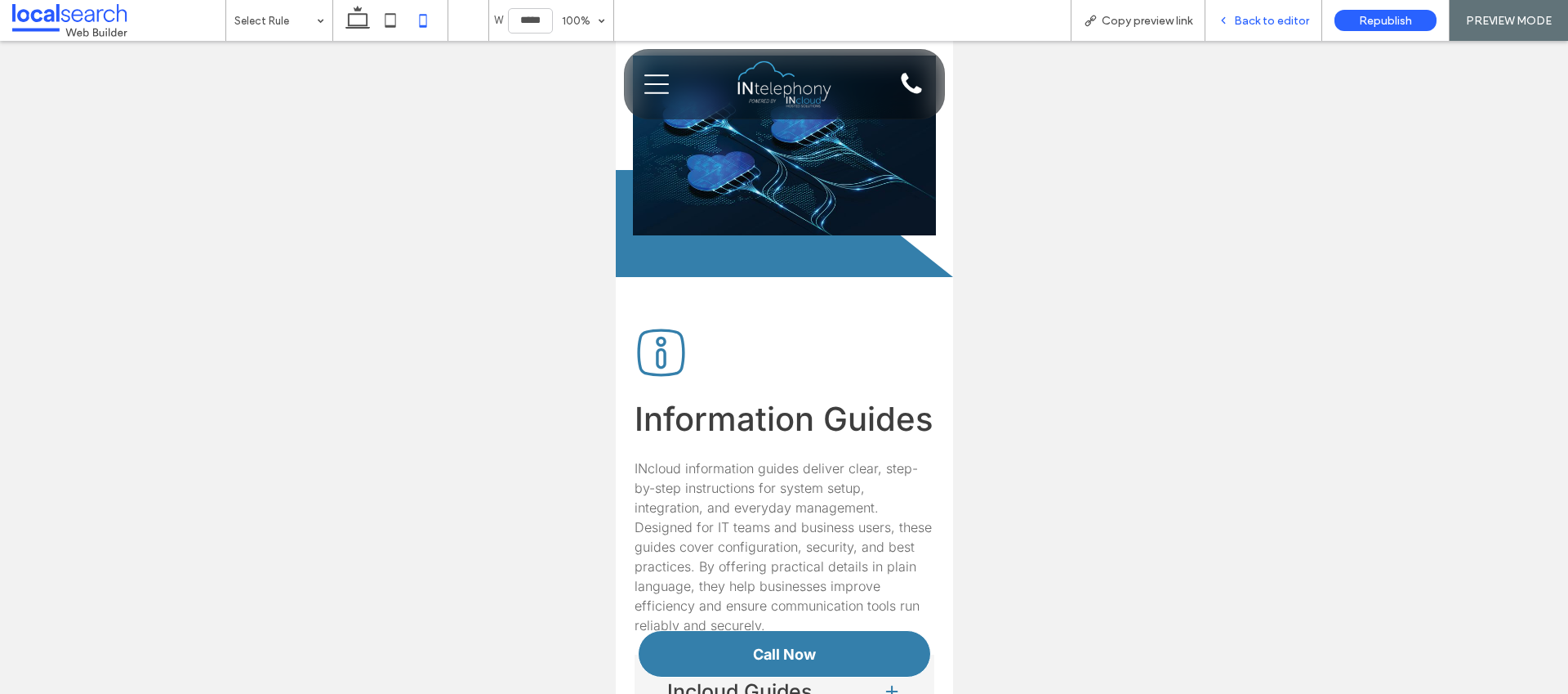
click at [1261, 28] on div "Back to editor" at bounding box center [1264, 20] width 117 height 40
click at [1262, 21] on span "Back to editor" at bounding box center [1271, 21] width 75 height 14
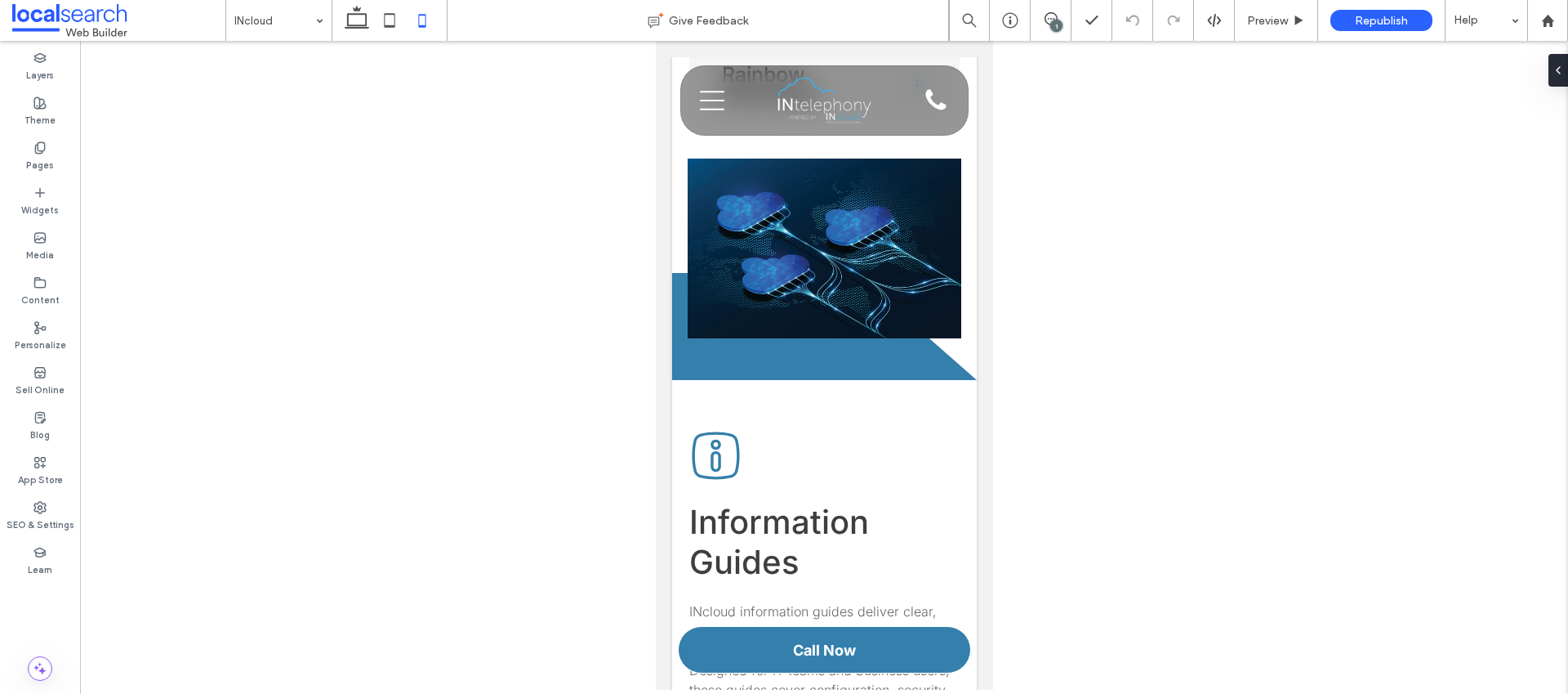
scroll to position [1800, 0]
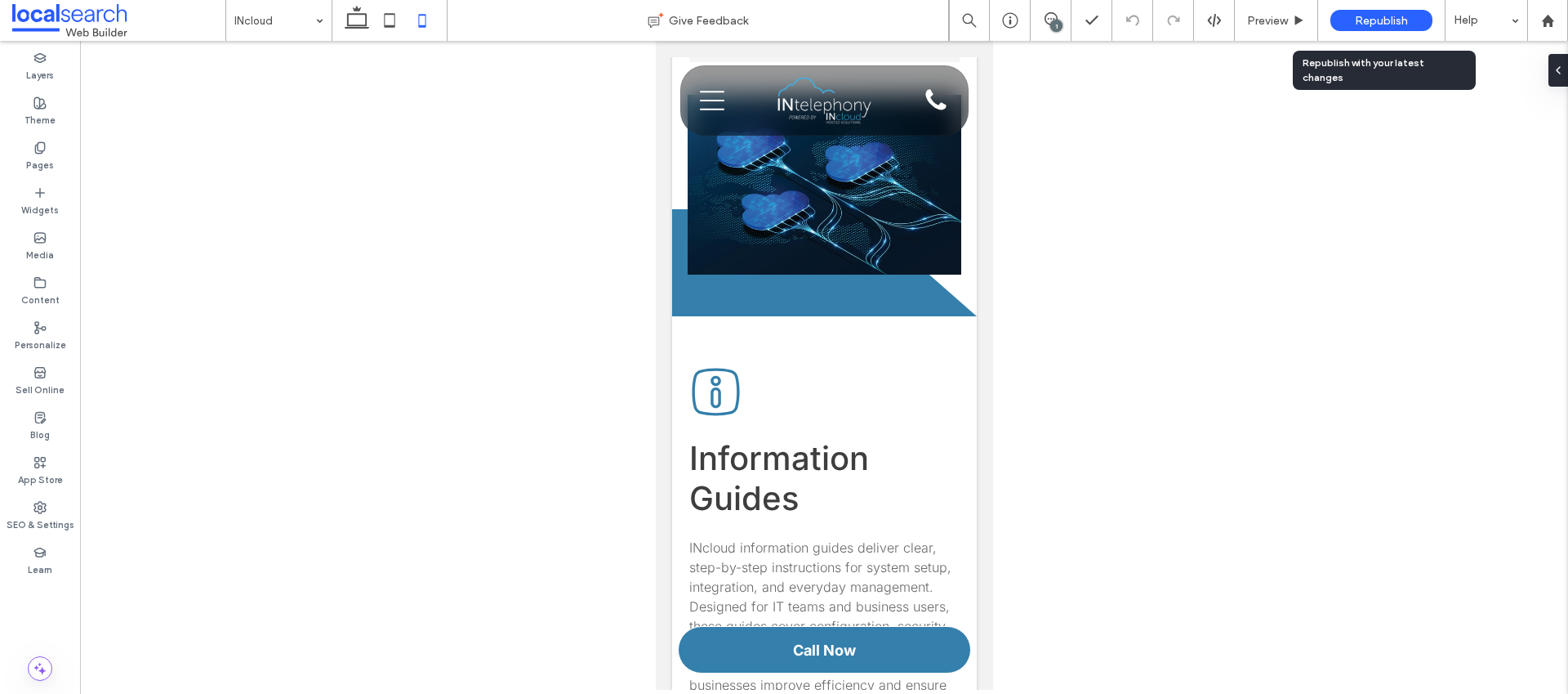
click at [1365, 22] on span "Republish" at bounding box center [1381, 21] width 53 height 14
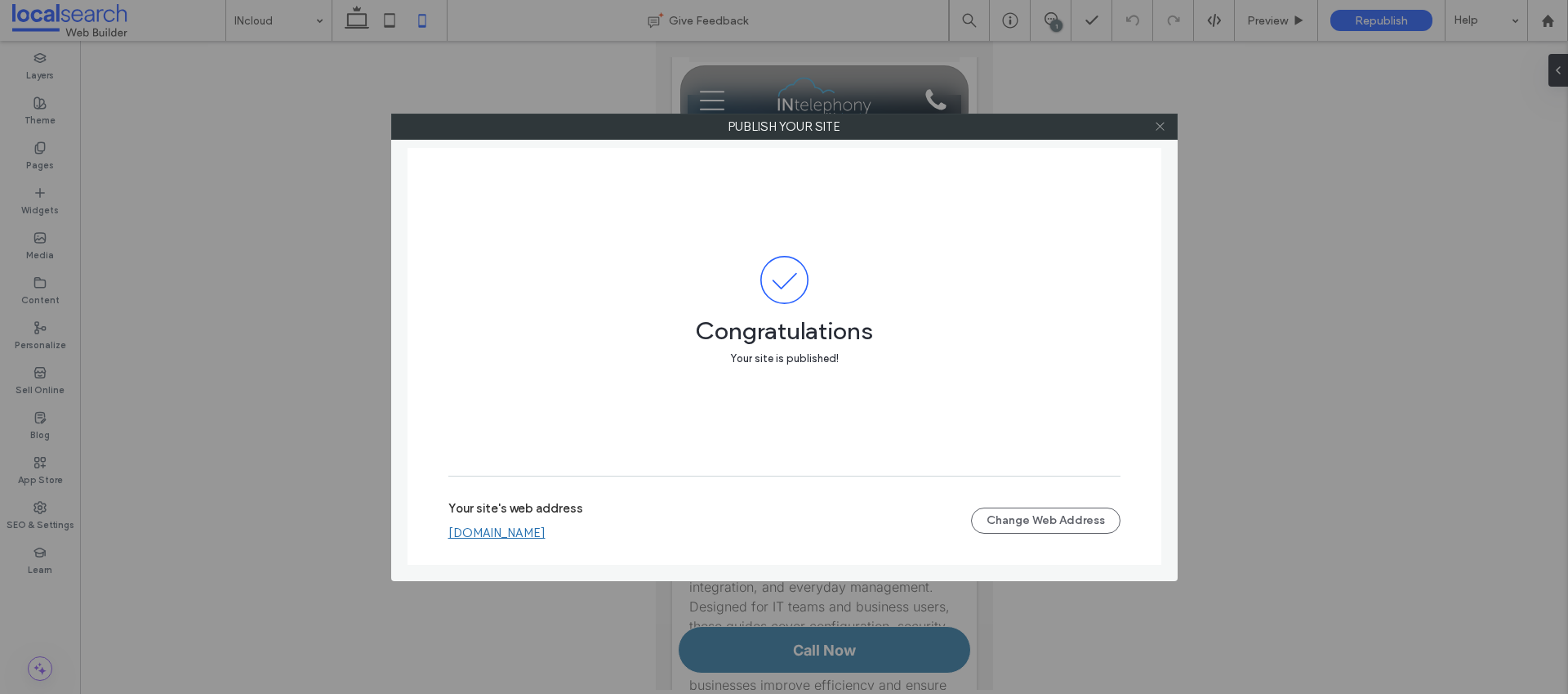
click at [1159, 121] on icon at bounding box center [1160, 127] width 12 height 12
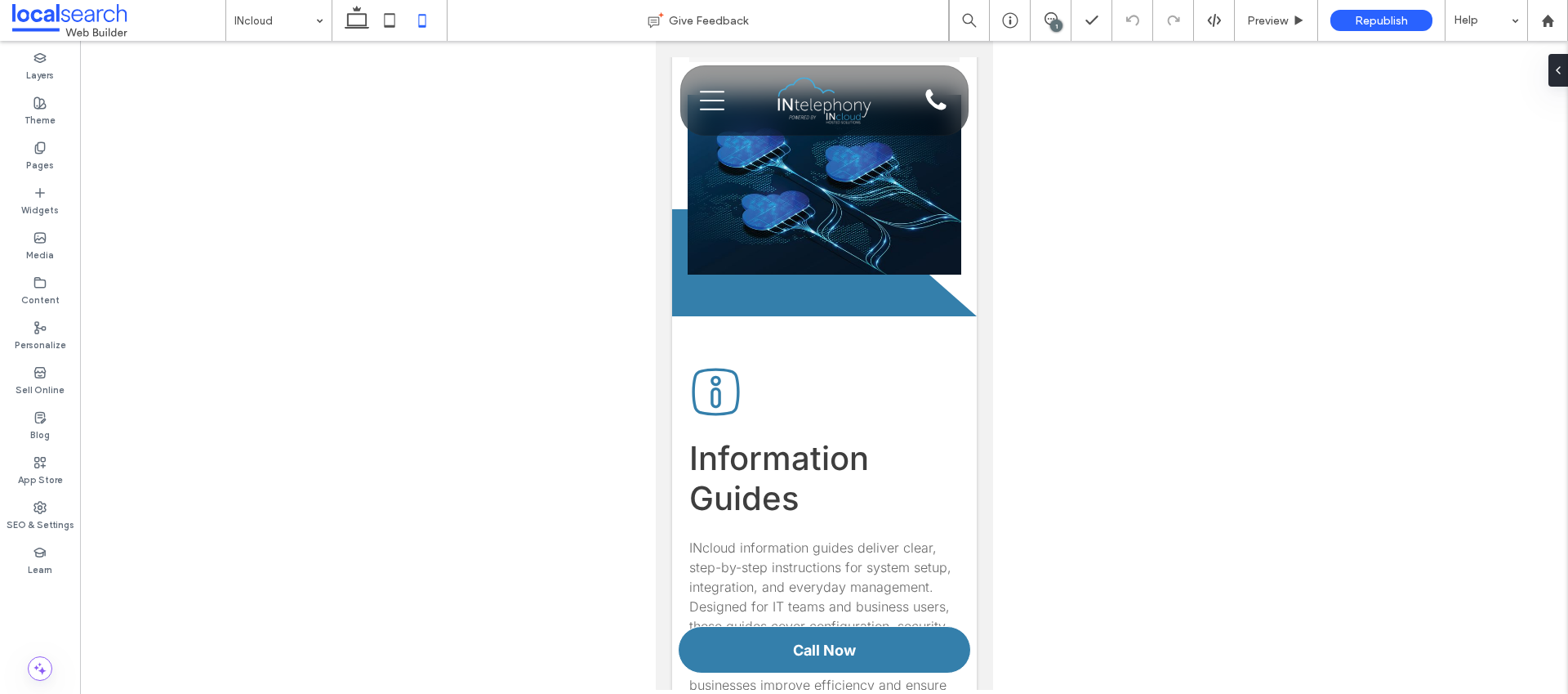
click at [1059, 22] on div "1" at bounding box center [1056, 26] width 12 height 12
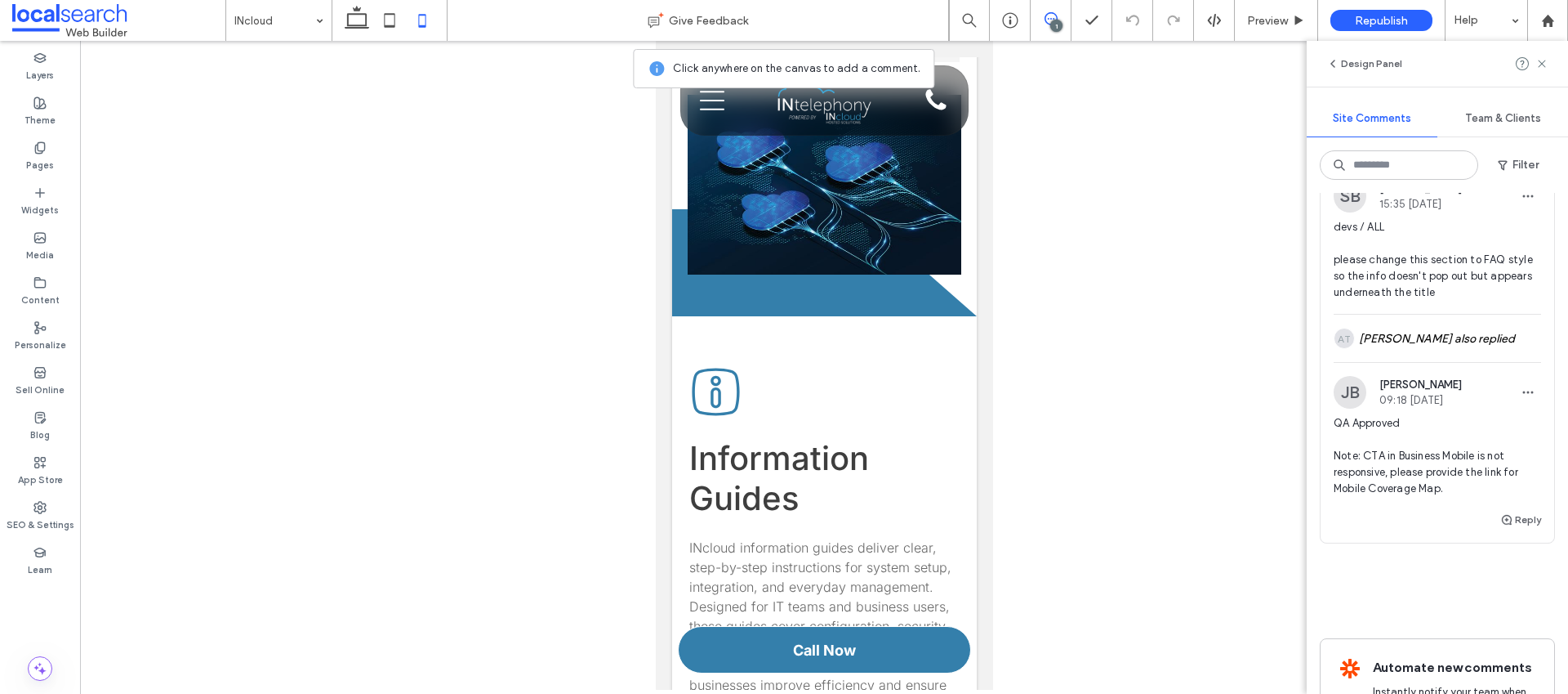
scroll to position [0, 0]
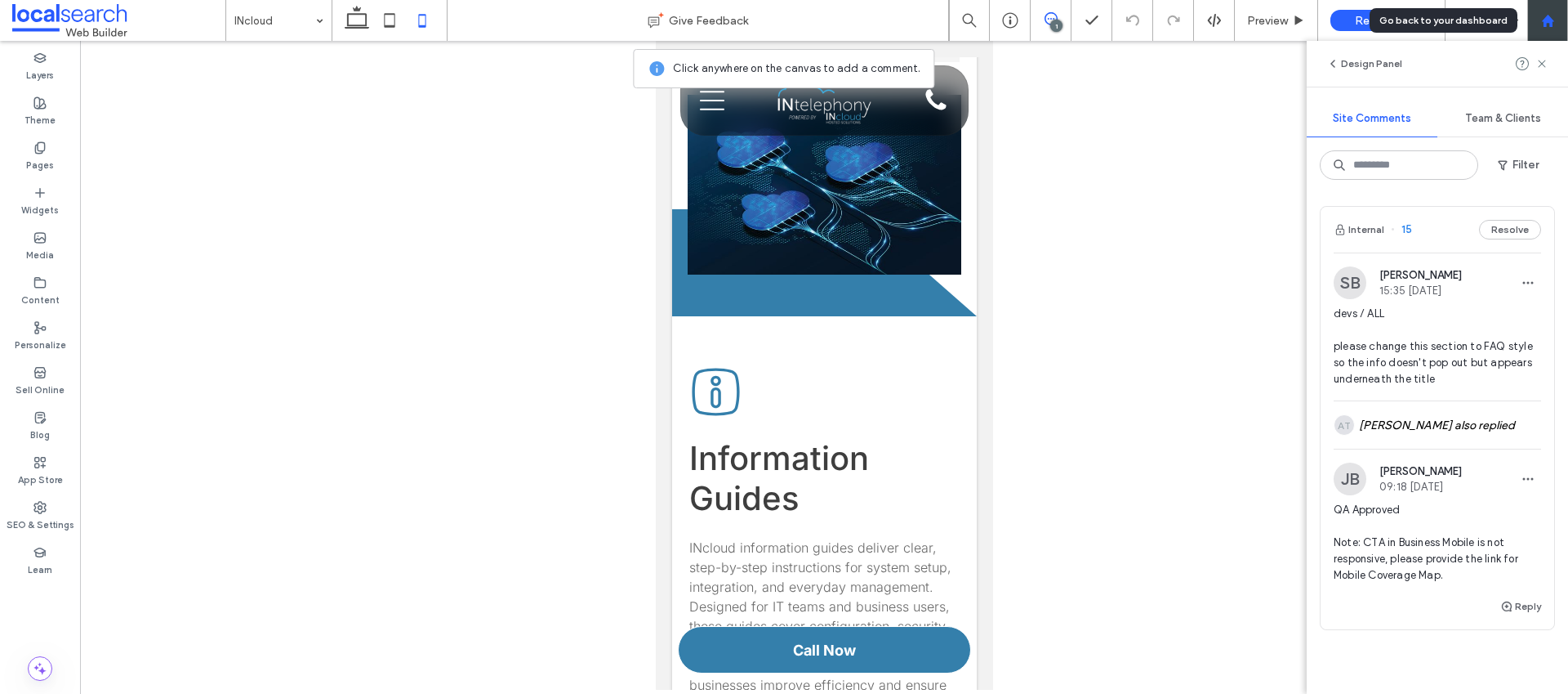
click at [1548, 22] on use at bounding box center [1547, 20] width 12 height 12
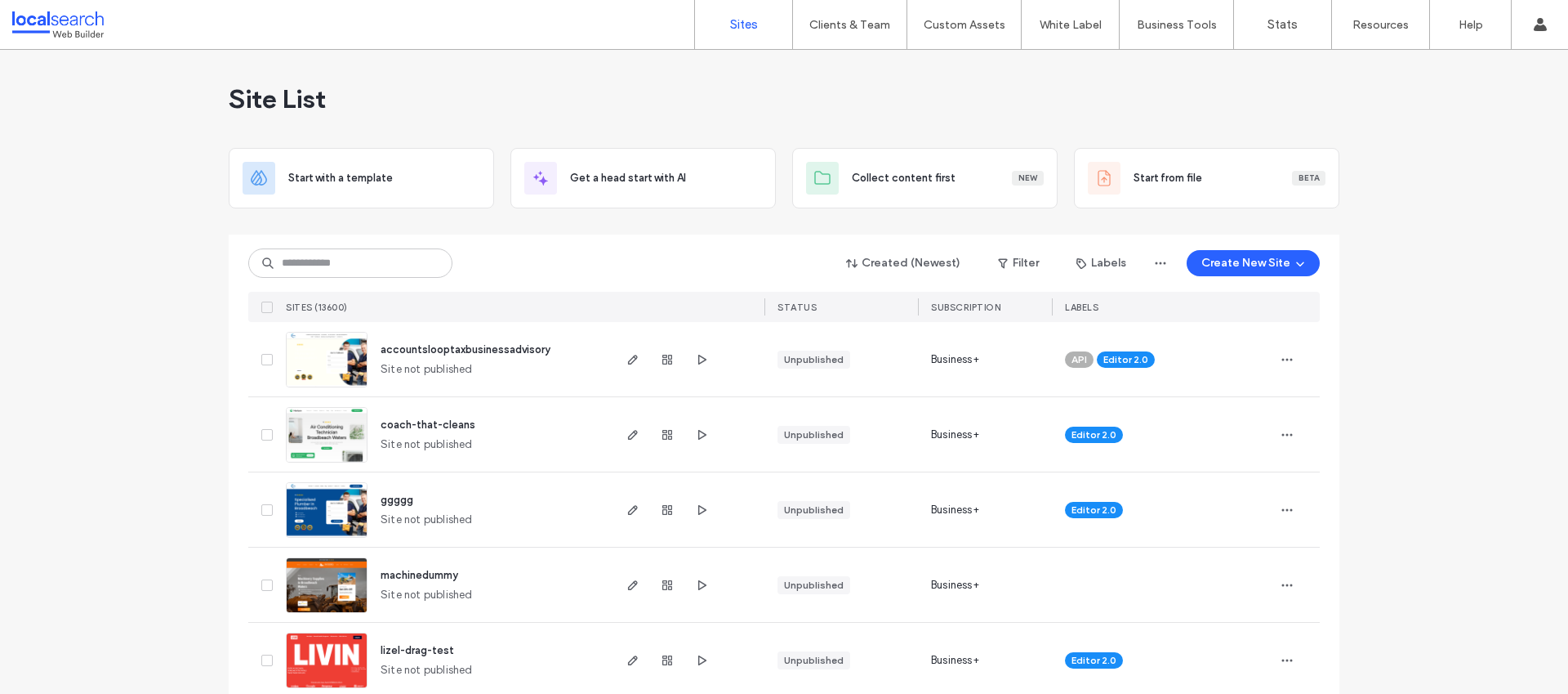
drag, startPoint x: 498, startPoint y: 254, endPoint x: 478, endPoint y: 262, distance: 21.5
click at [497, 255] on div "Created (Newest) Filter Labels Create New Site" at bounding box center [783, 263] width 1071 height 31
click at [431, 264] on input at bounding box center [349, 263] width 204 height 29
paste input "********"
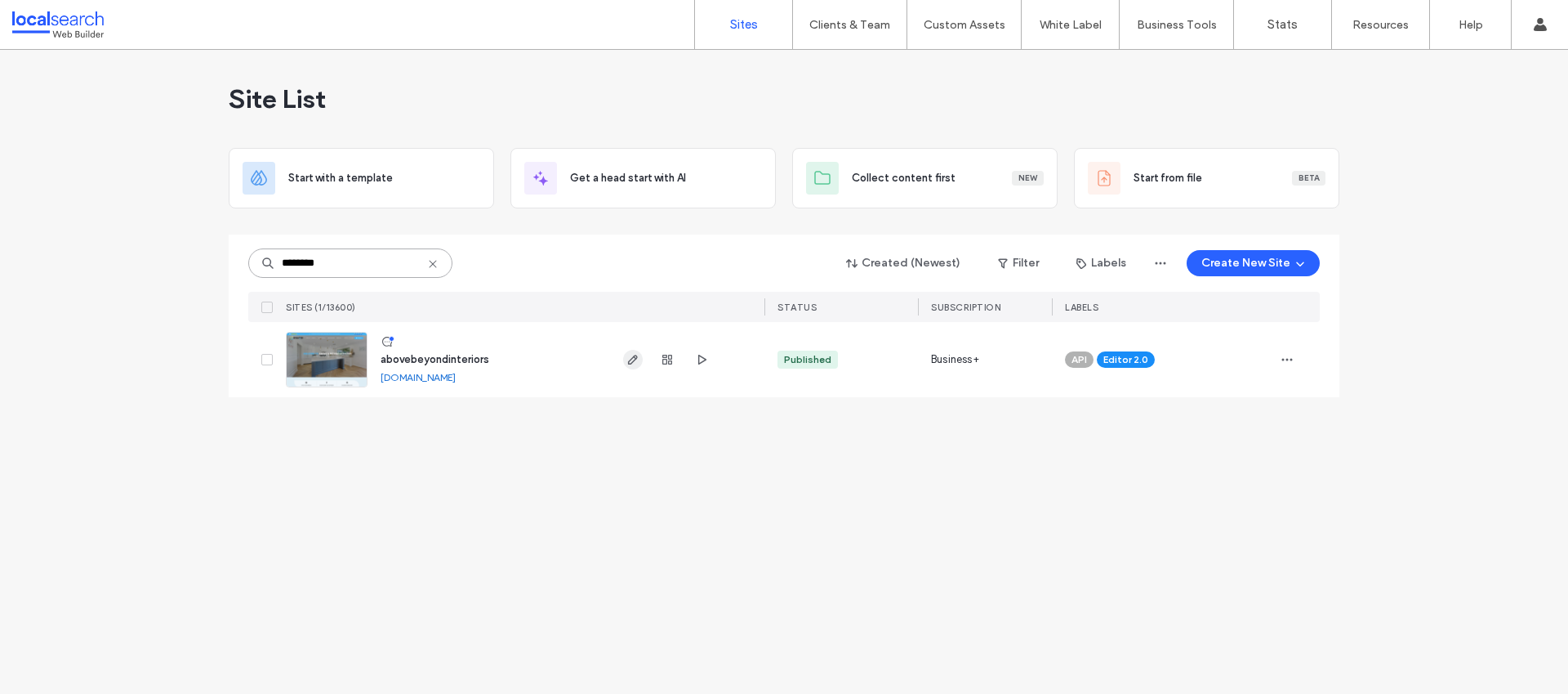
type input "********"
click at [624, 361] on span "button" at bounding box center [633, 359] width 20 height 20
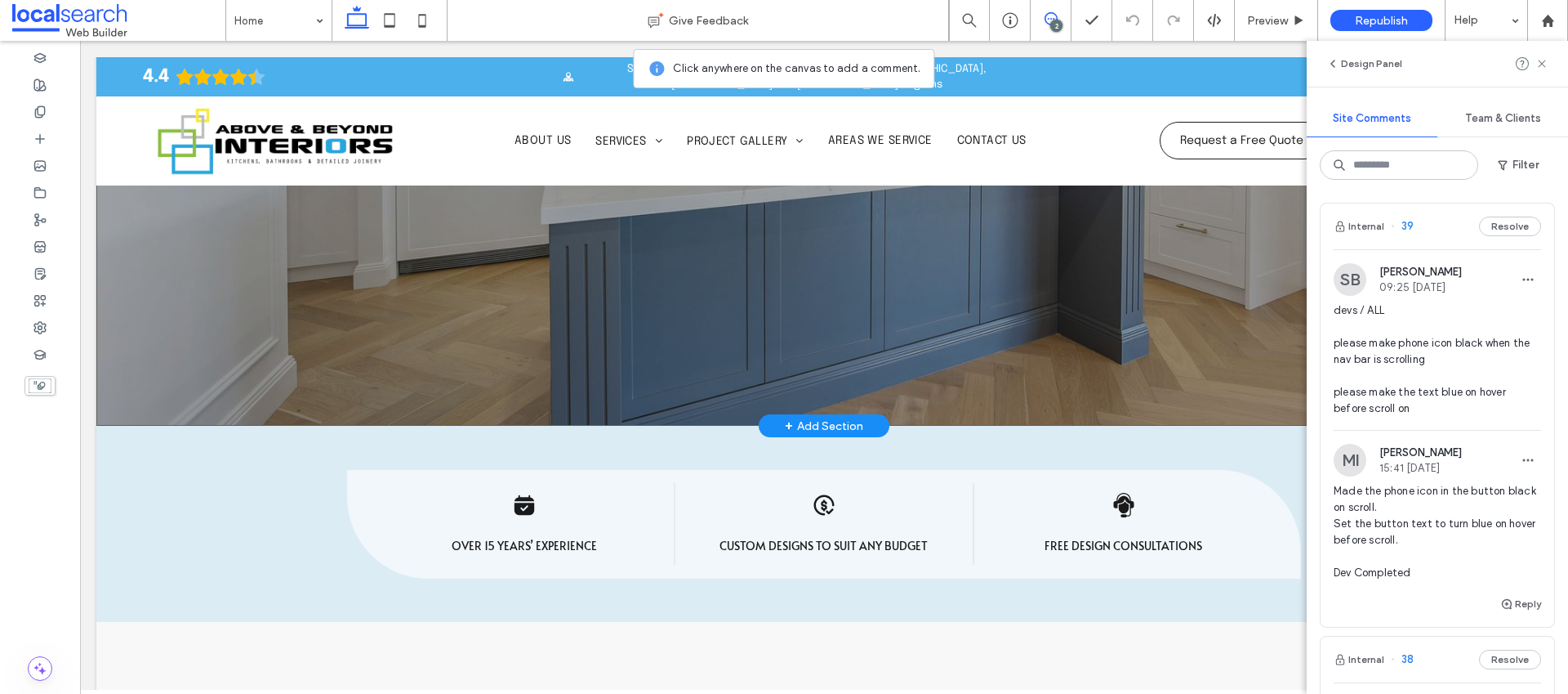
scroll to position [307, 0]
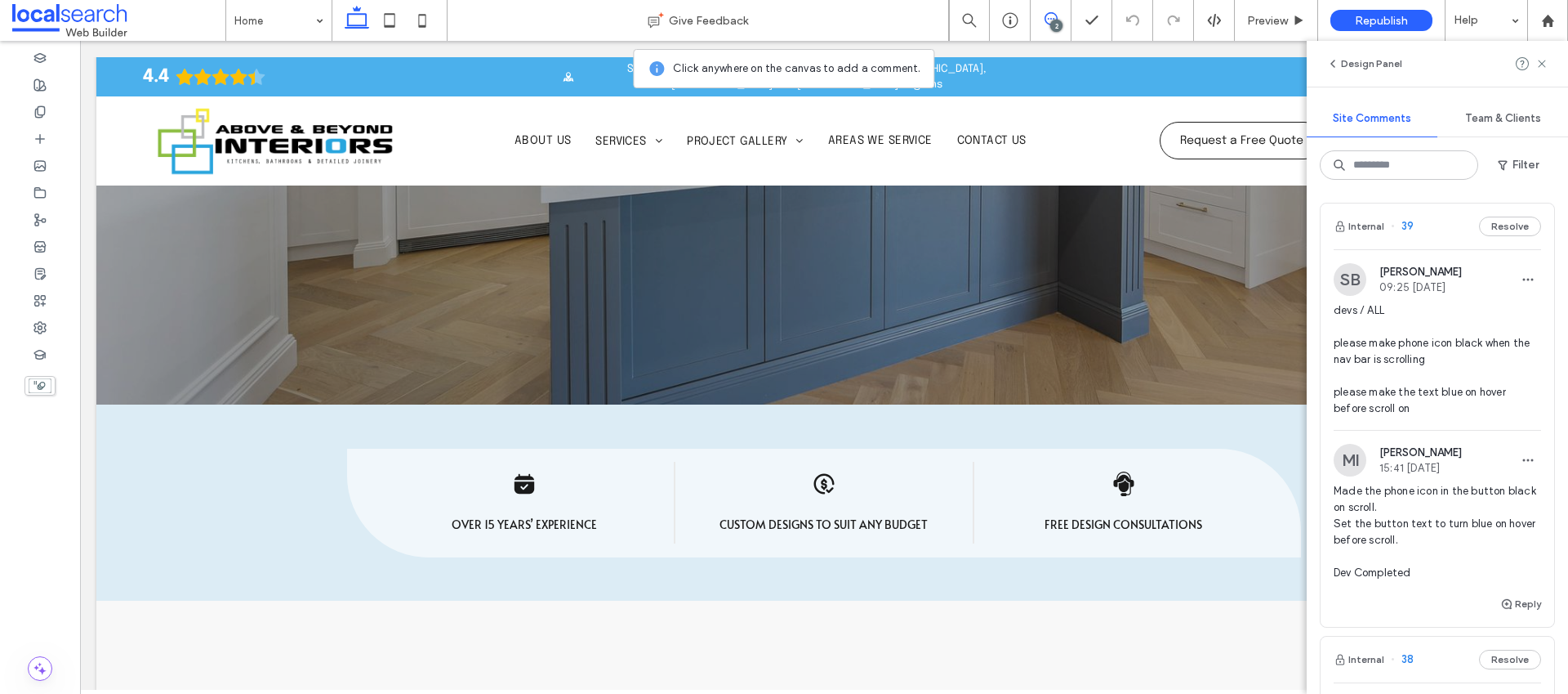
click at [1398, 340] on span "devs / ALL please make phone icon black when the nav bar is scrolling please ma…" at bounding box center [1437, 359] width 207 height 115
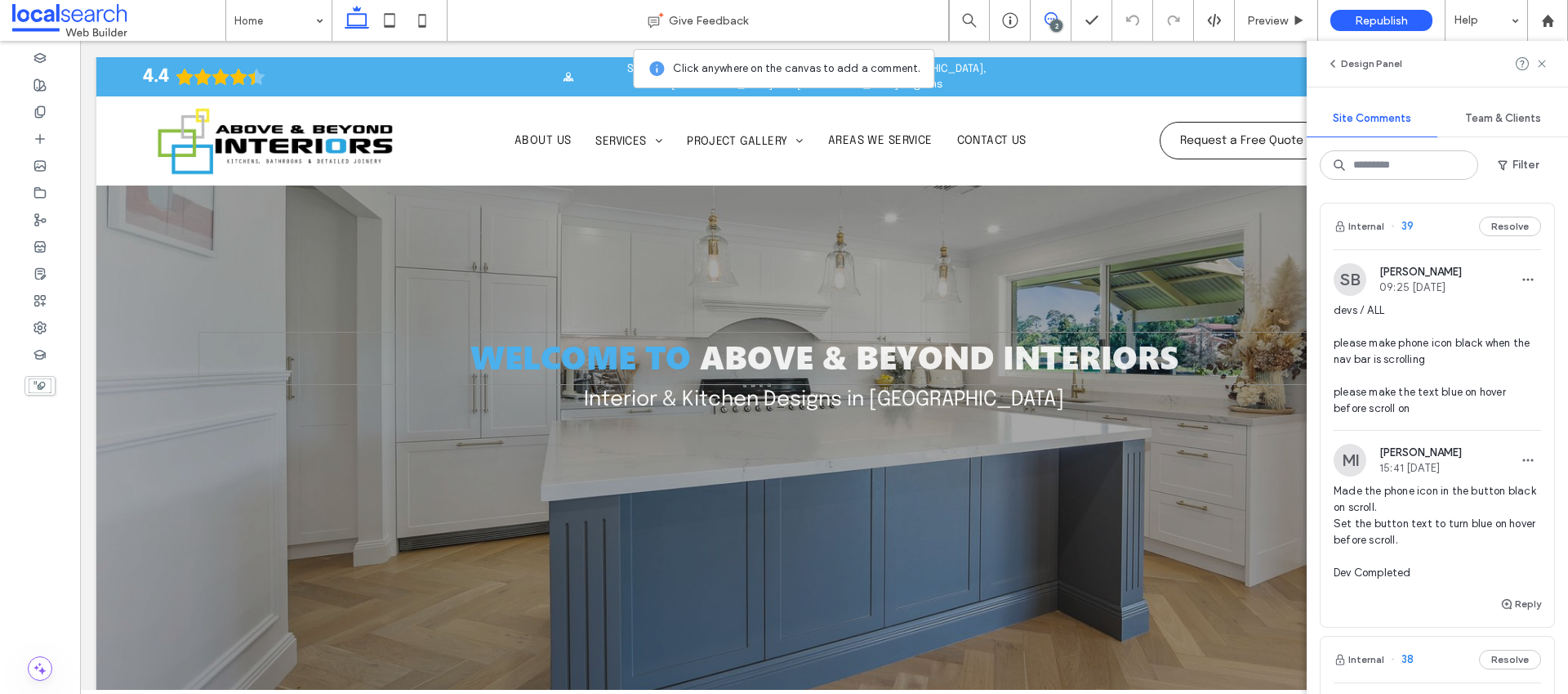
scroll to position [106, 0]
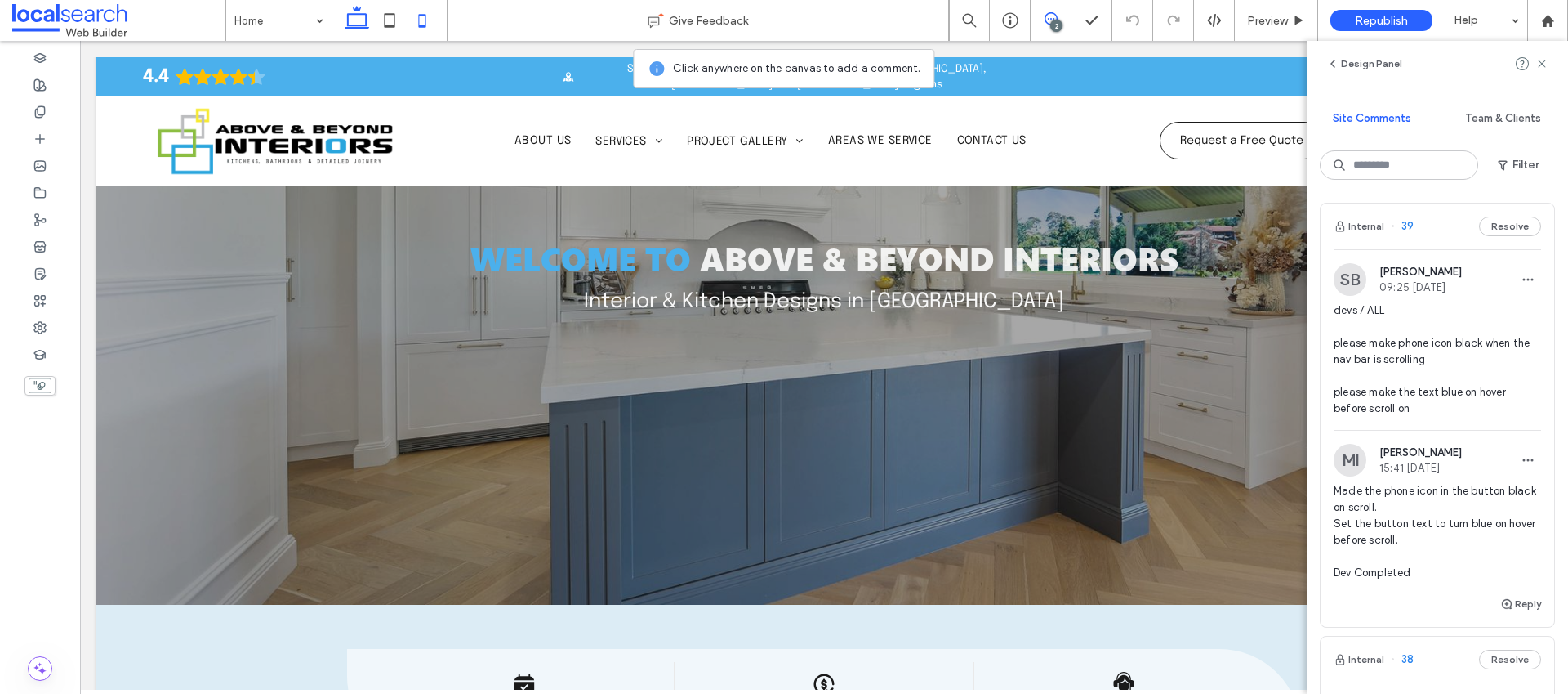
click at [415, 21] on icon at bounding box center [423, 21] width 33 height 33
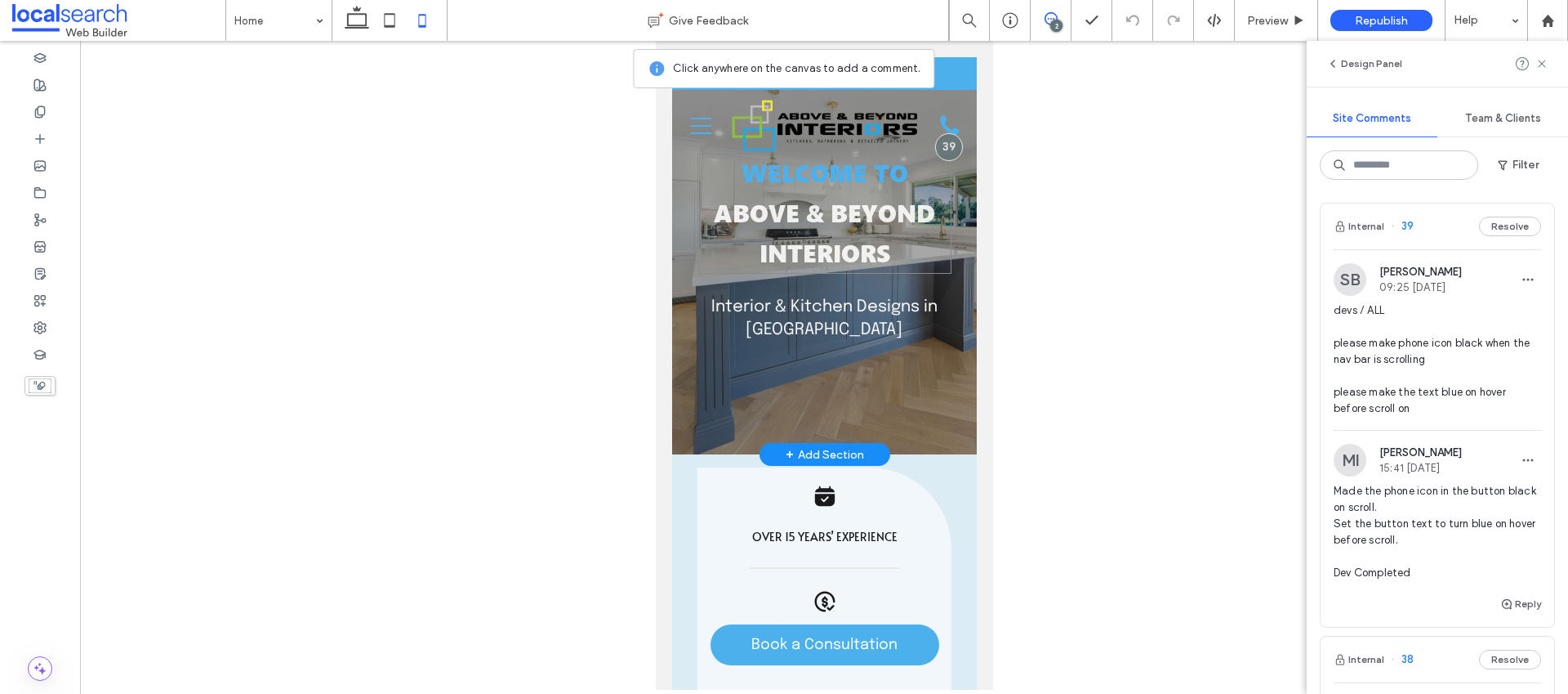
scroll to position [0, 0]
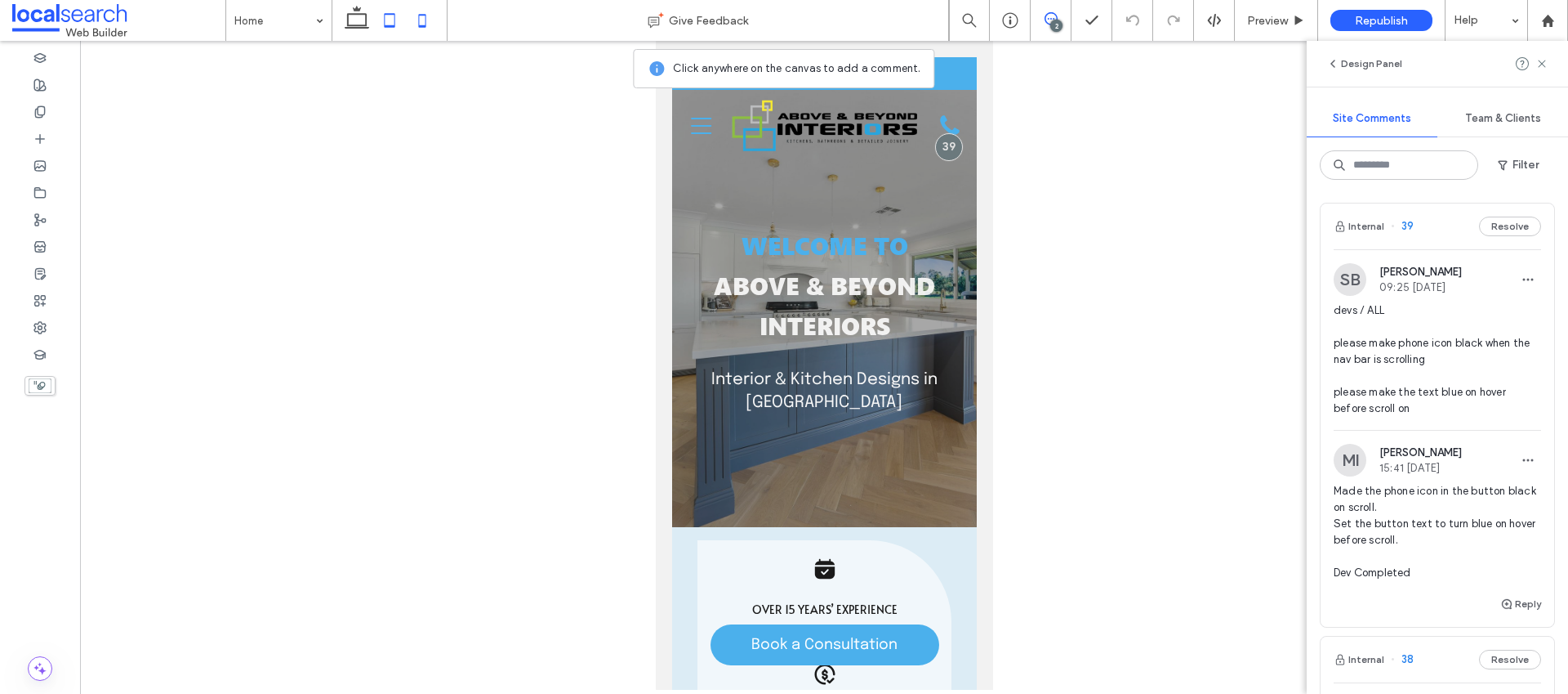
click at [389, 22] on icon at bounding box center [390, 21] width 33 height 33
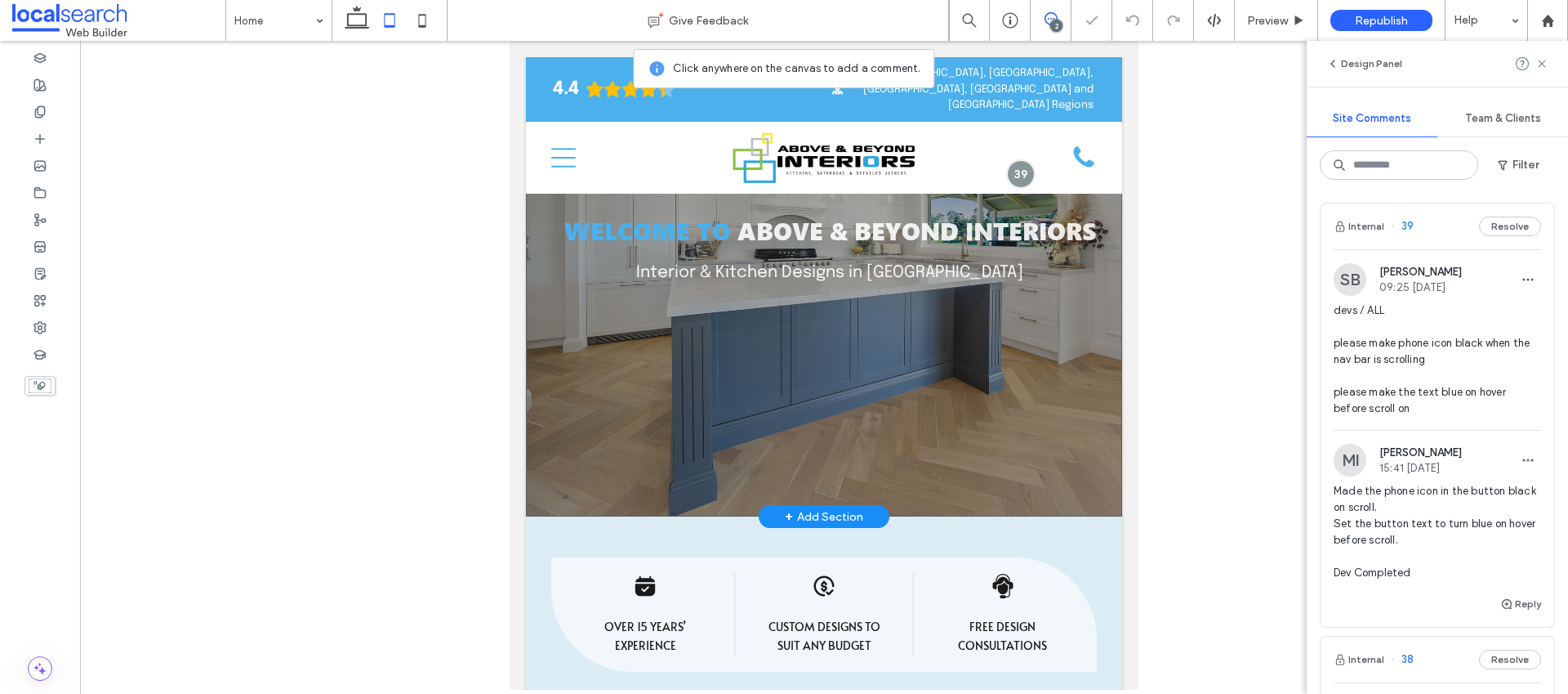
scroll to position [245, 0]
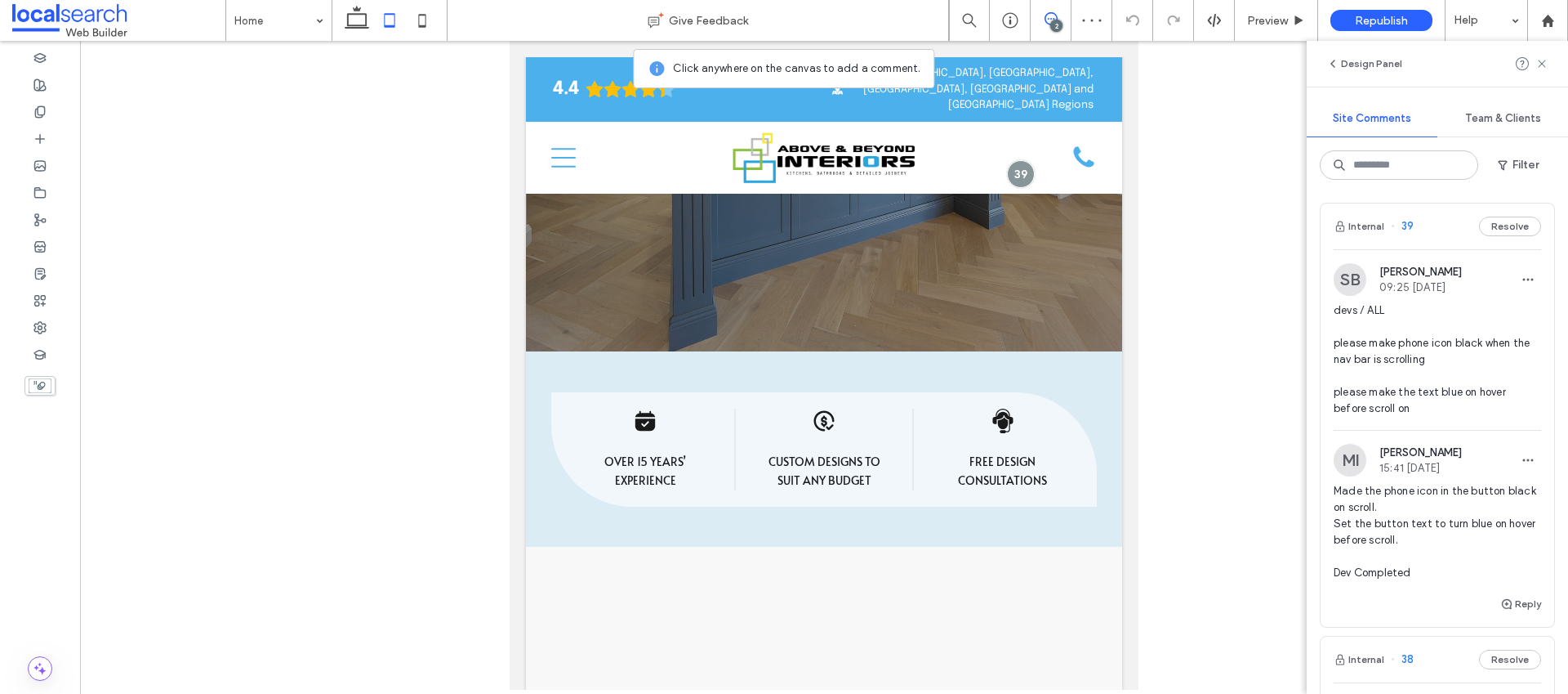
click at [1055, 15] on use at bounding box center [1051, 18] width 13 height 13
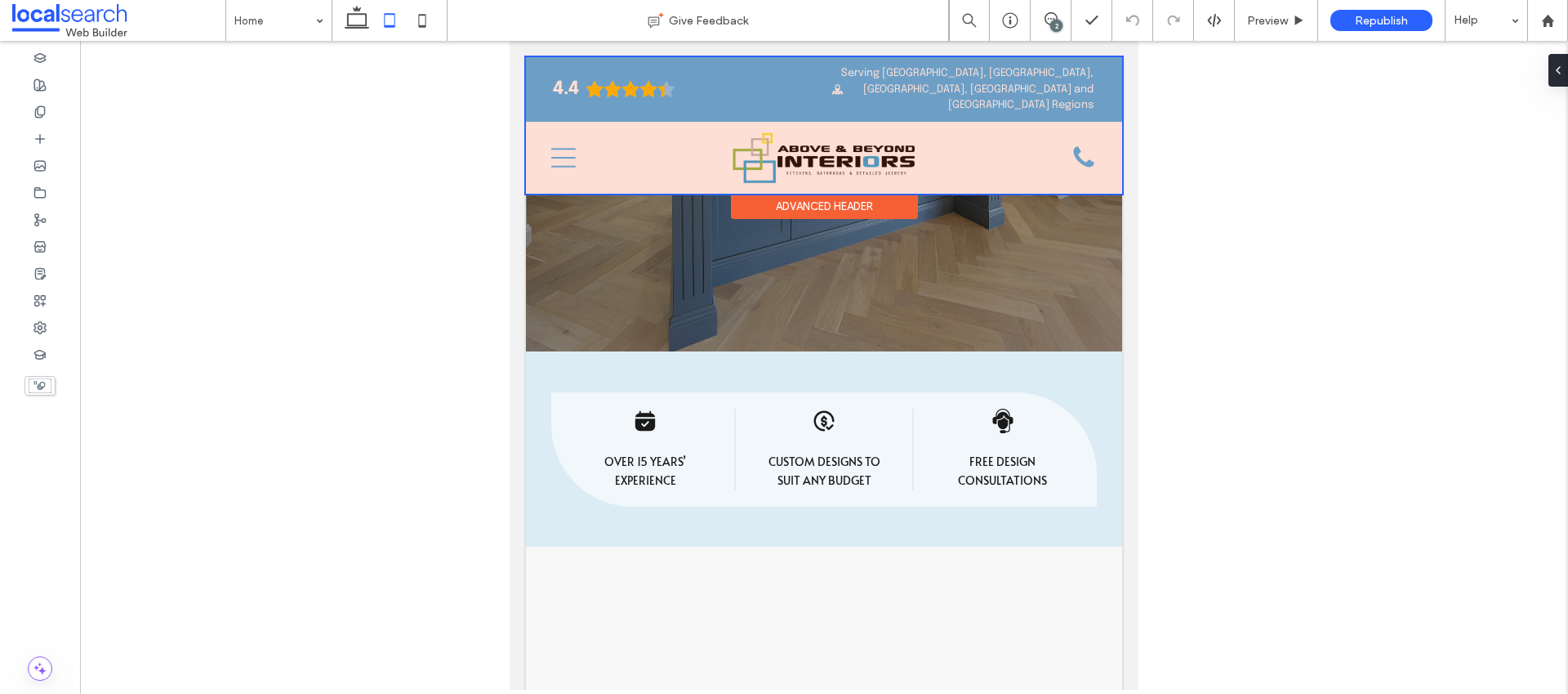
click at [1072, 145] on div at bounding box center [824, 125] width 596 height 136
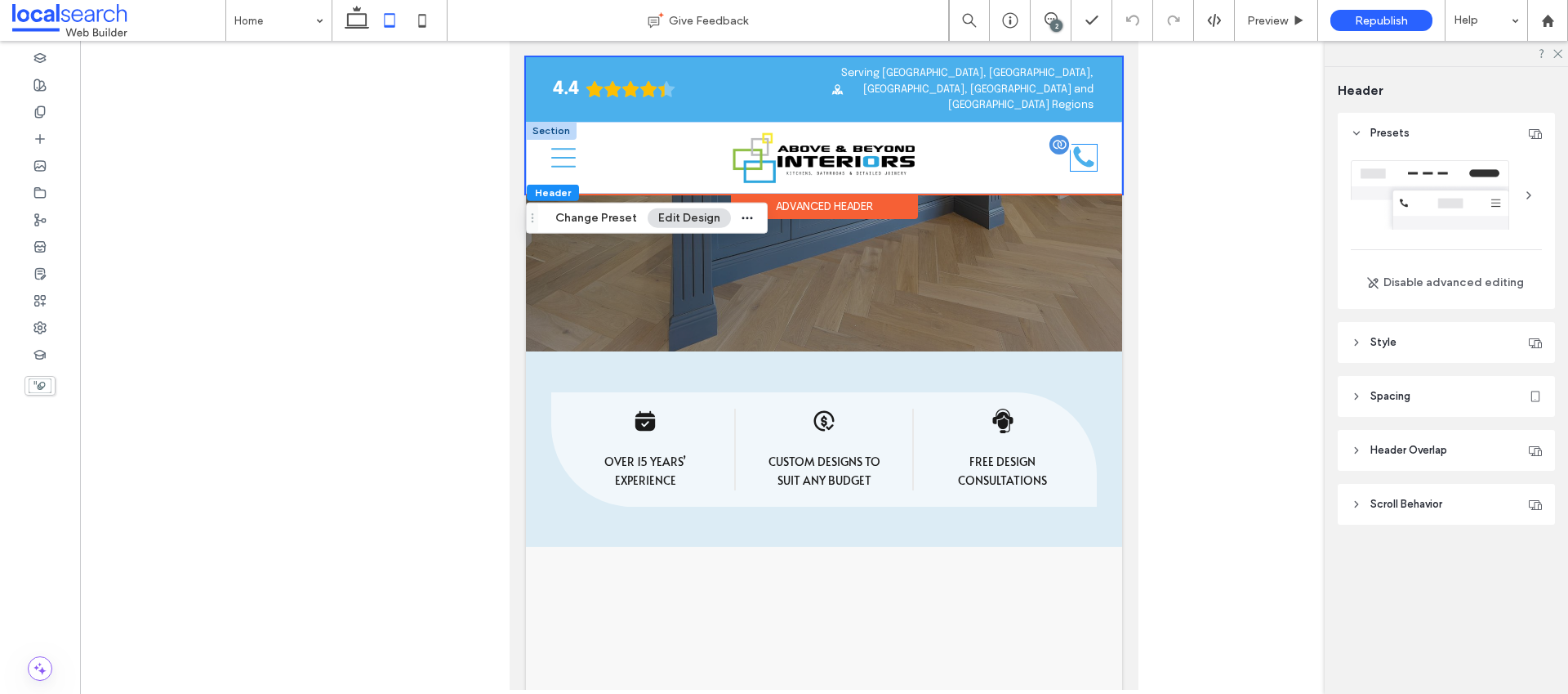
click at [1071, 145] on div "Phone Icon" at bounding box center [1083, 158] width 26 height 26
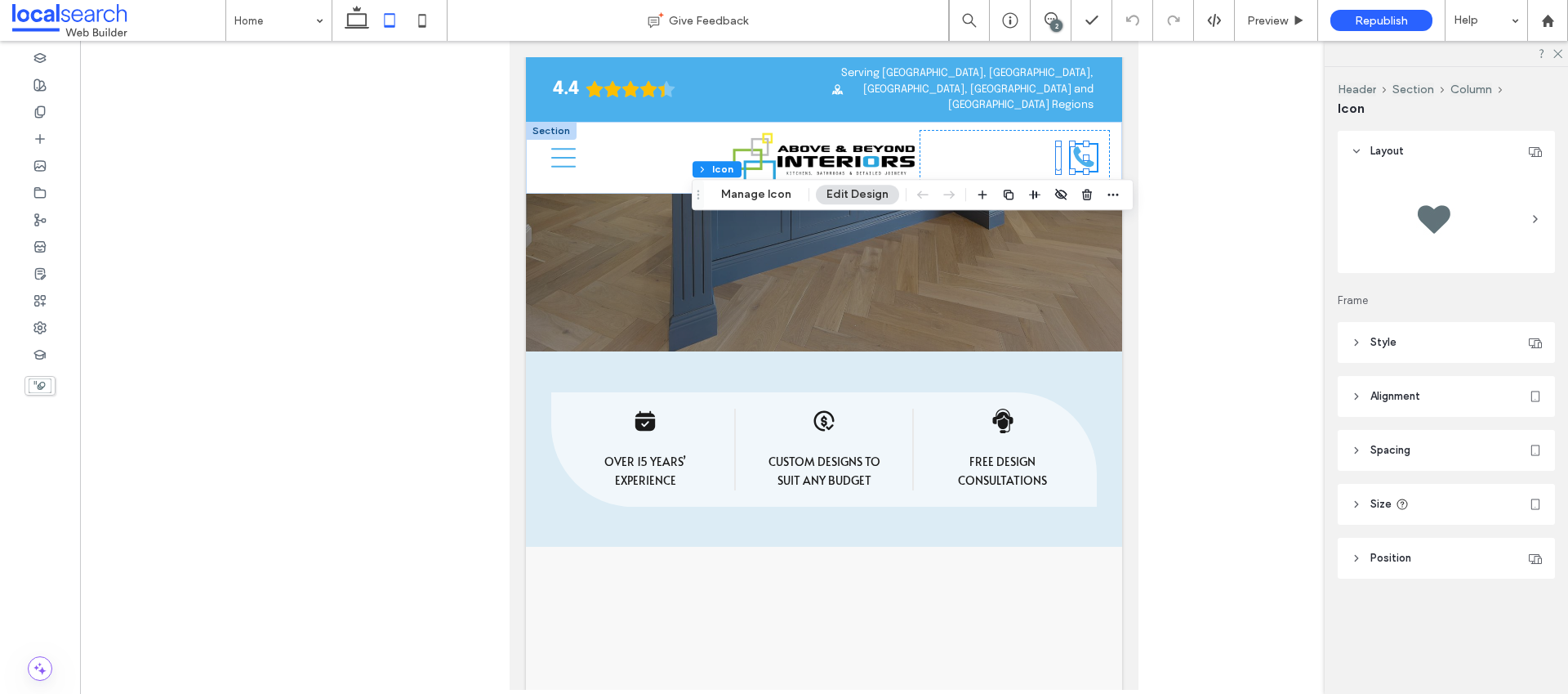
click at [1380, 341] on span "Style" at bounding box center [1383, 342] width 26 height 16
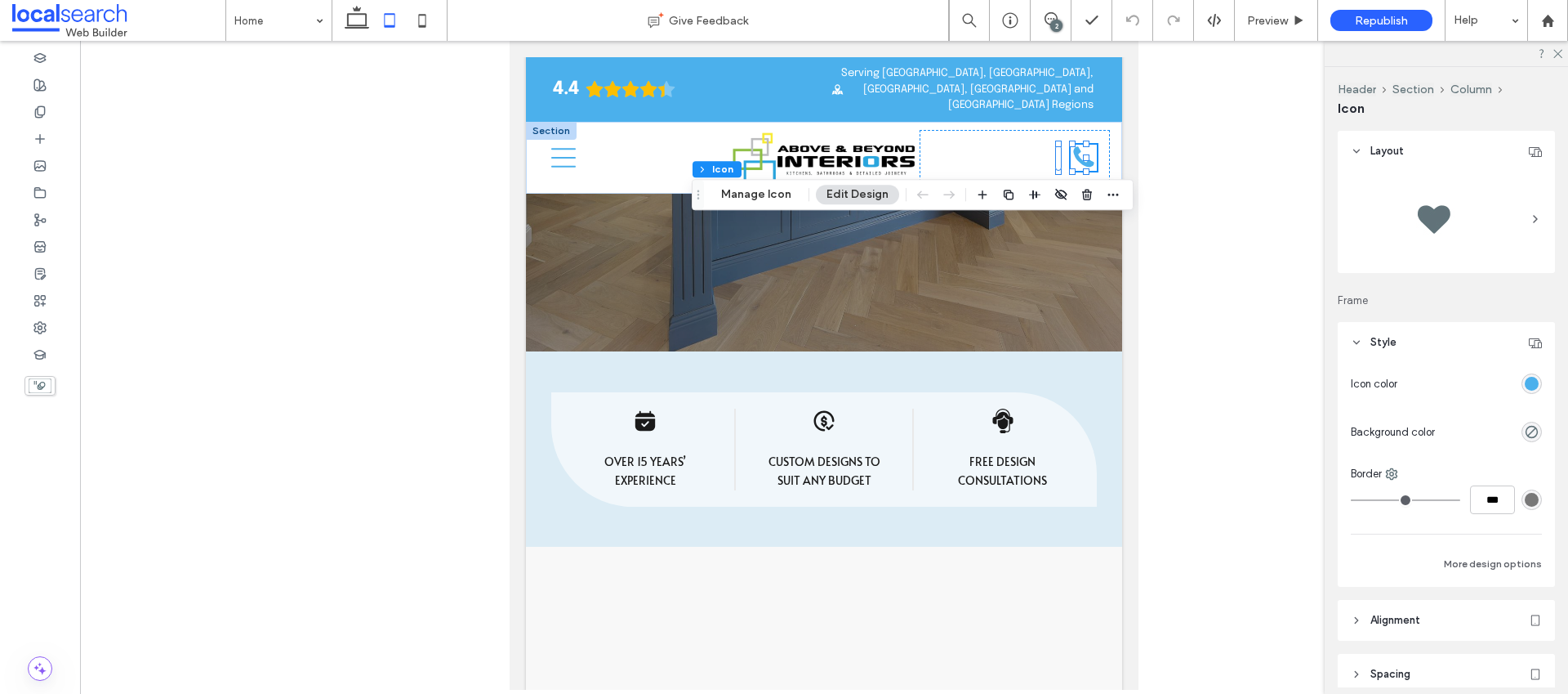
click at [1525, 384] on div "rgb(75, 176, 236)" at bounding box center [1532, 383] width 14 height 14
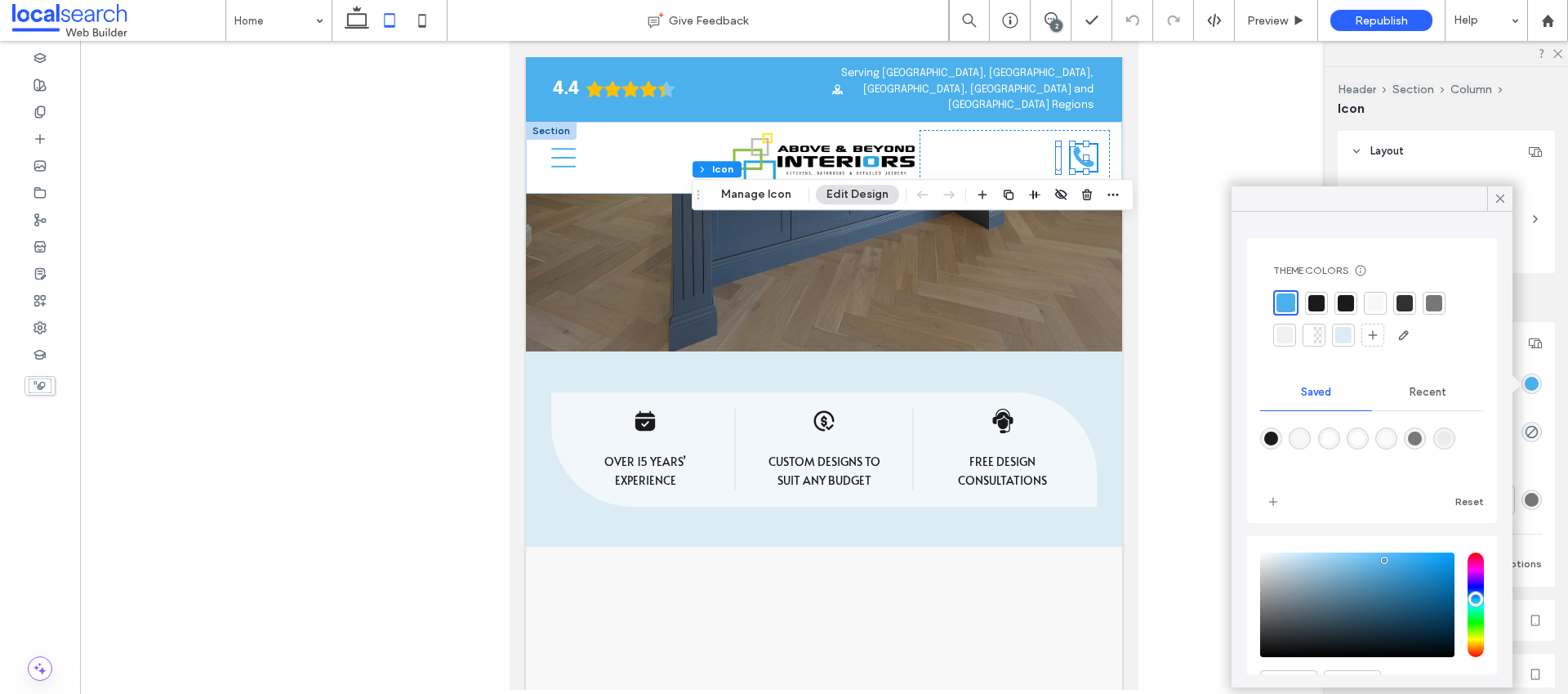
click at [1318, 303] on div at bounding box center [1316, 303] width 16 height 16
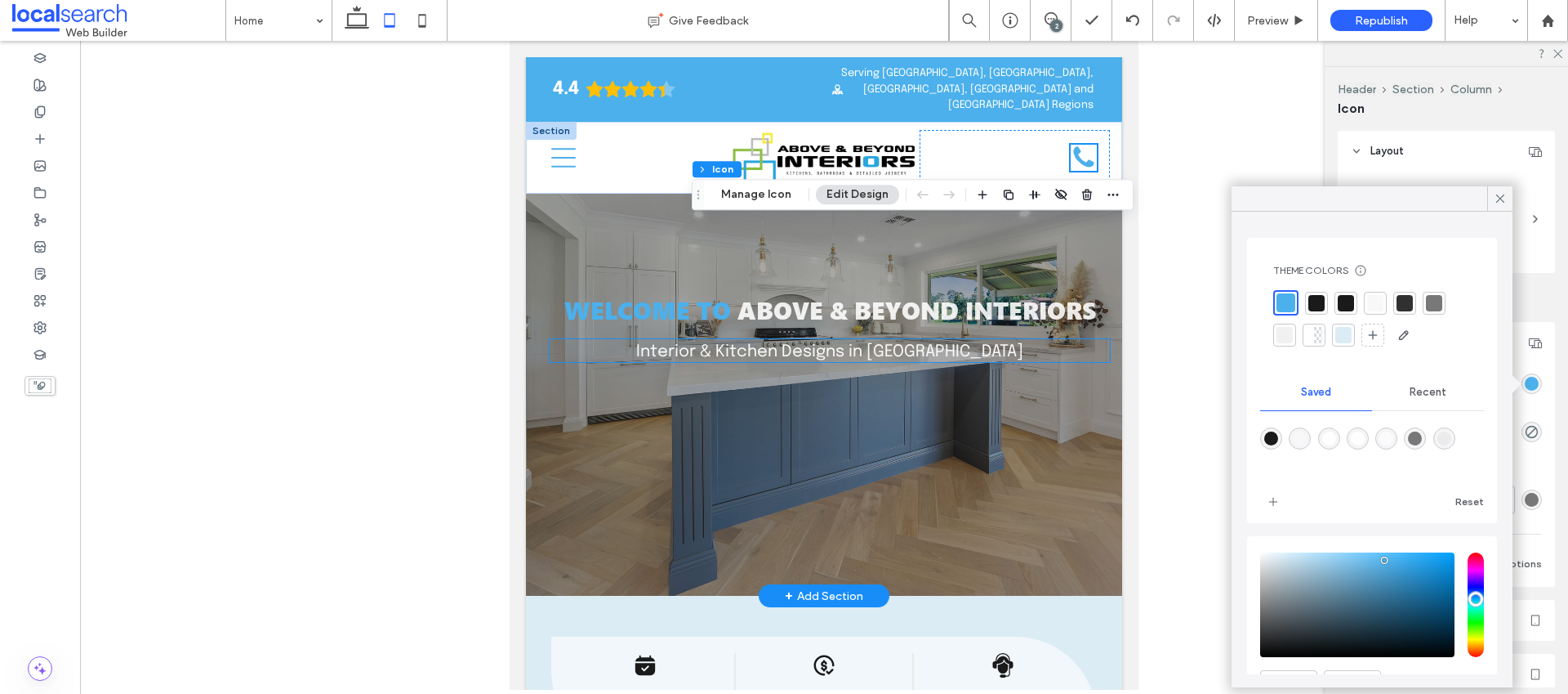
scroll to position [240, 0]
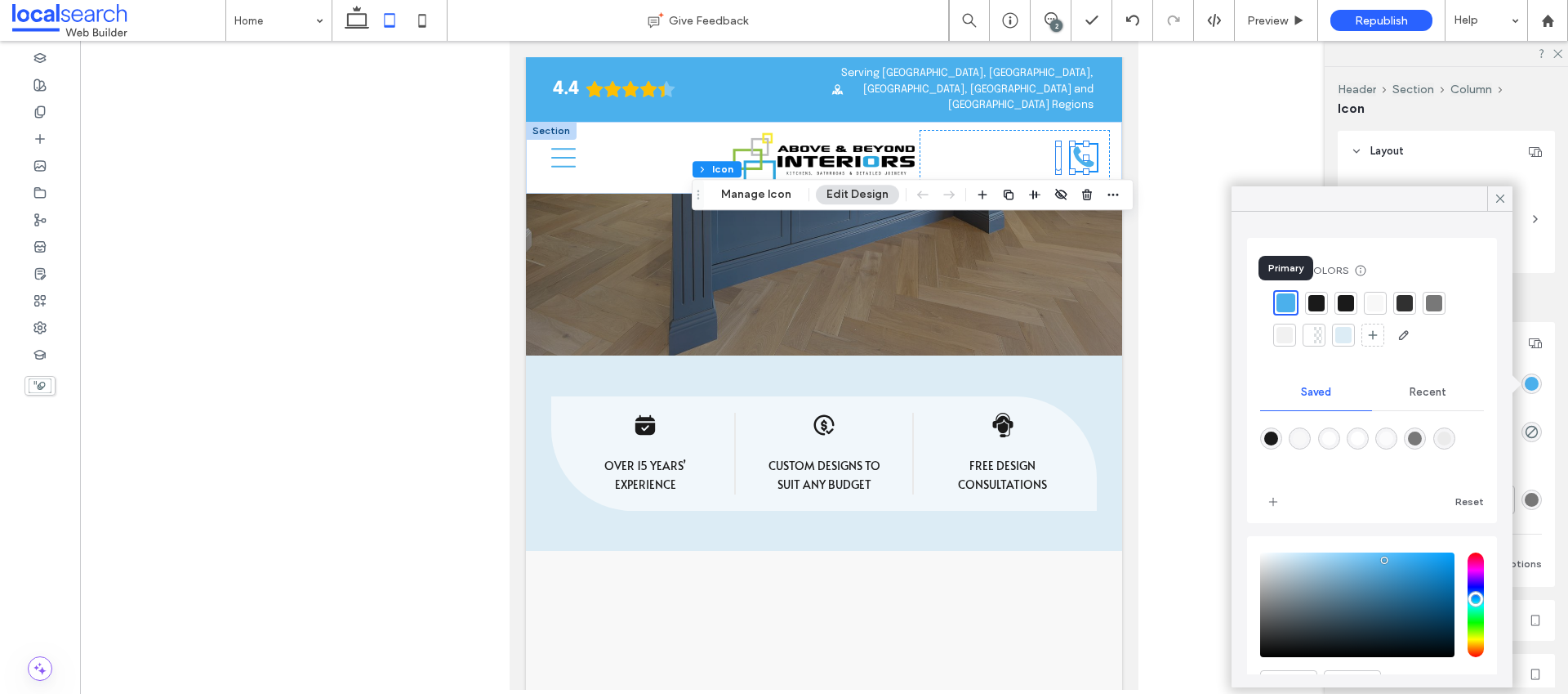
click at [1287, 307] on div at bounding box center [1286, 303] width 19 height 19
click at [1502, 206] on span at bounding box center [1500, 198] width 15 height 24
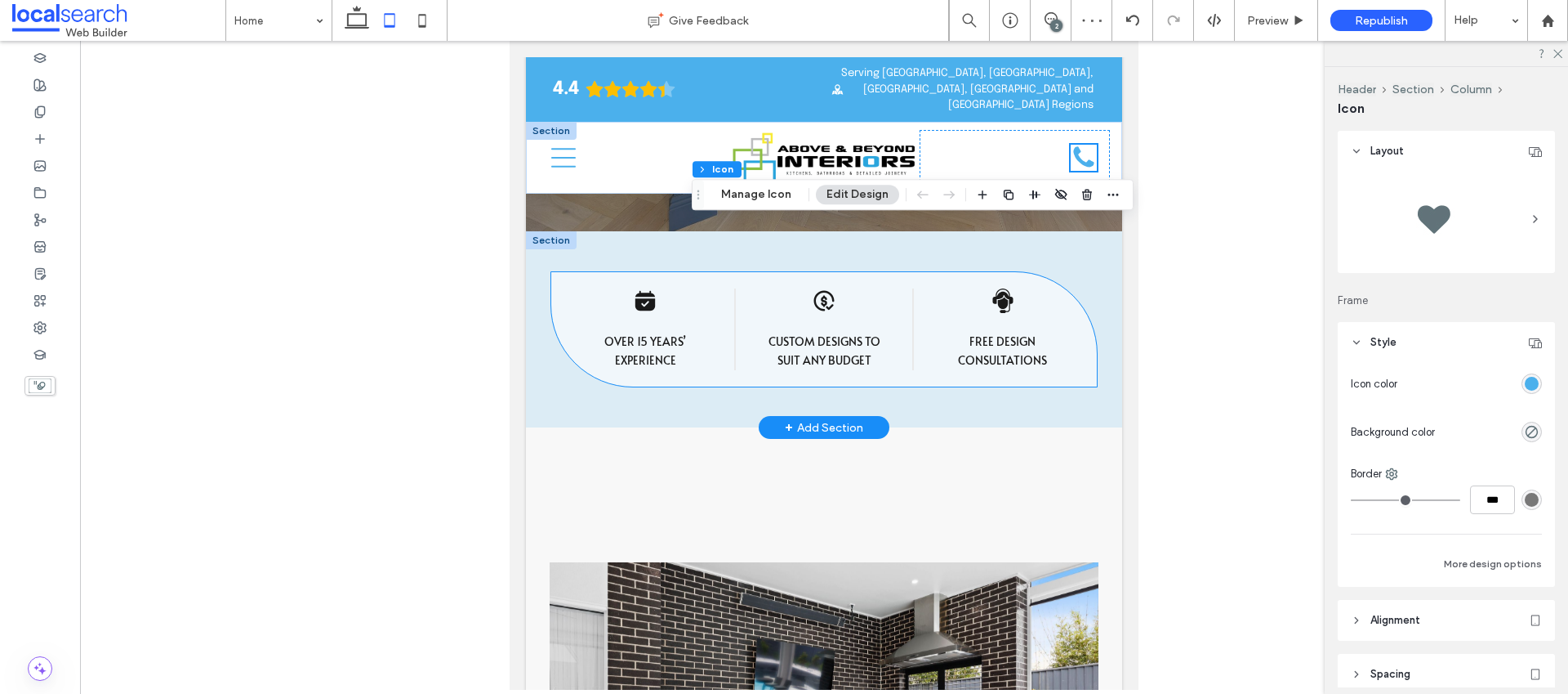
scroll to position [0, 0]
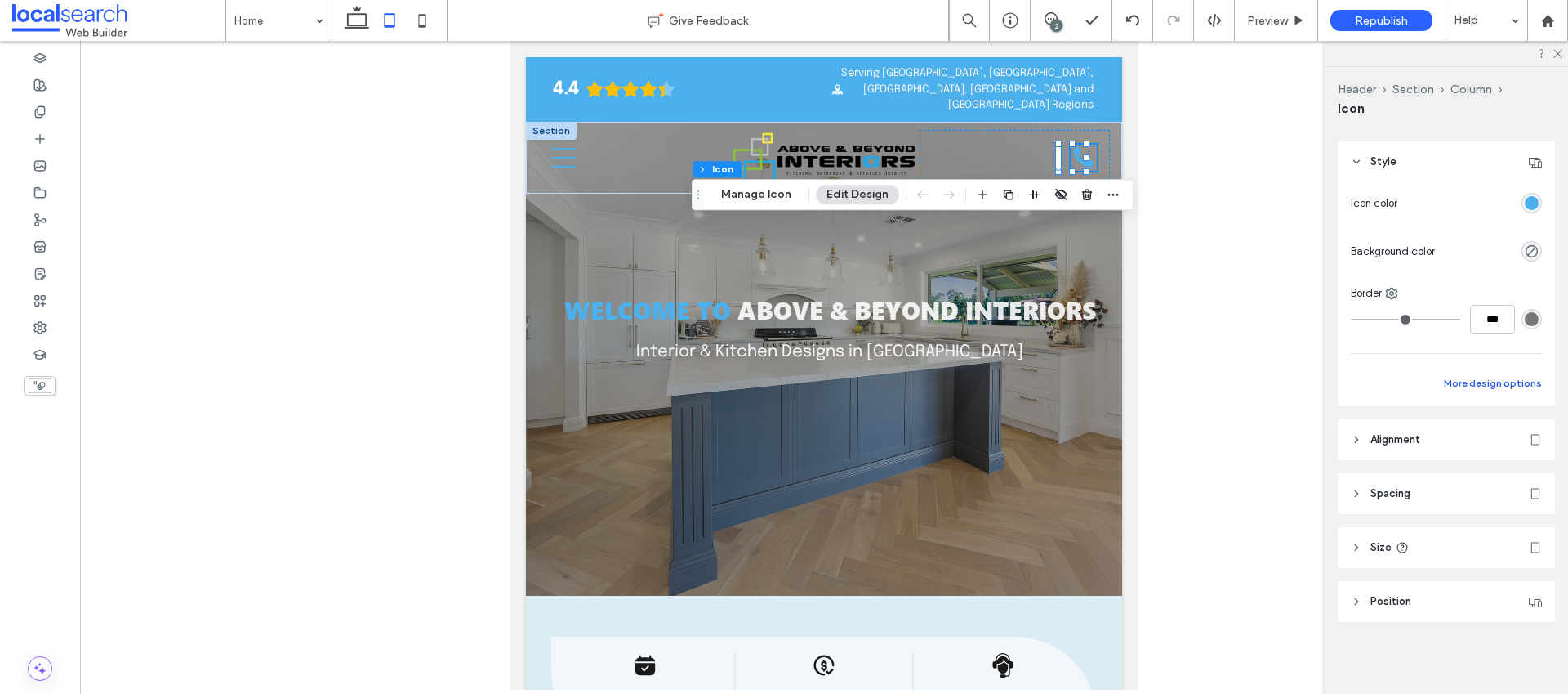
click at [1459, 385] on button "More design options" at bounding box center [1493, 383] width 98 height 20
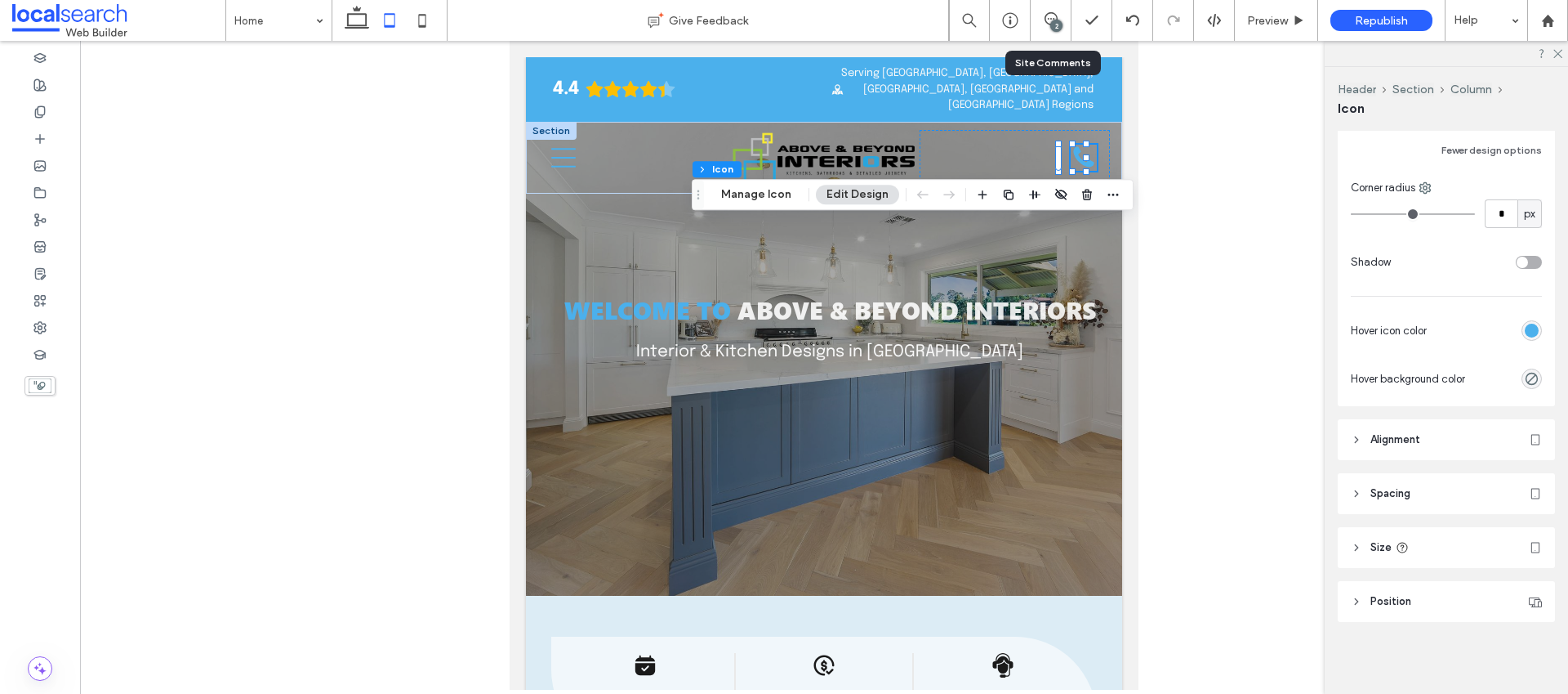
click at [1059, 21] on div "2" at bounding box center [1056, 26] width 12 height 12
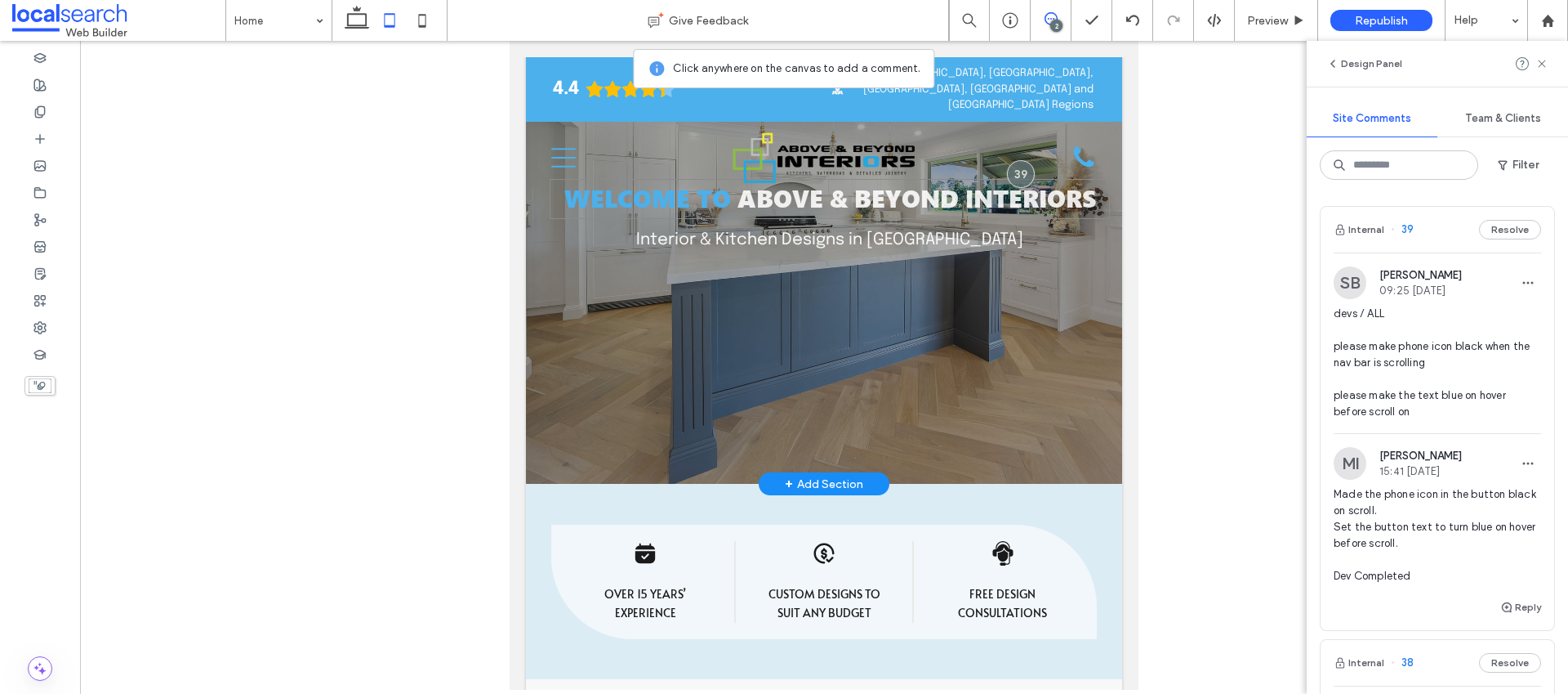
scroll to position [296, 0]
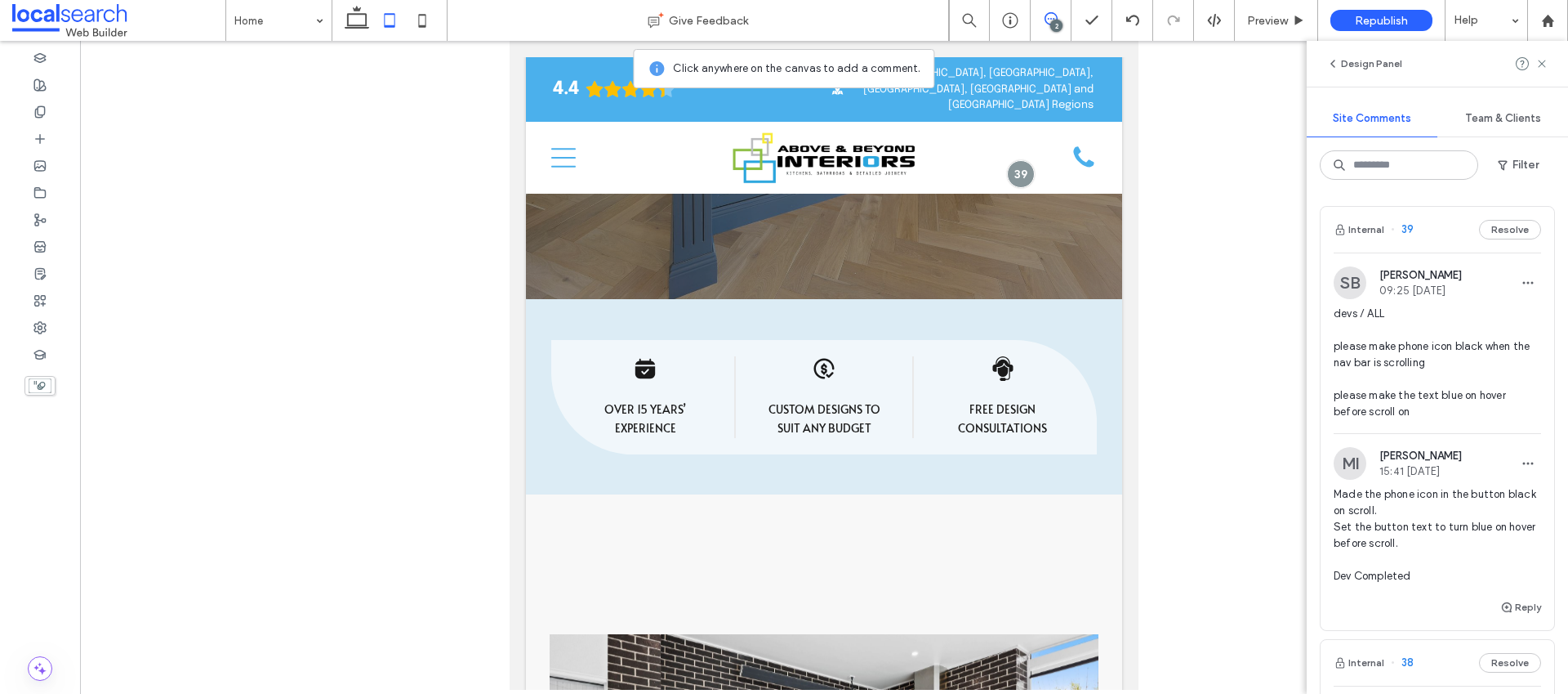
click at [1055, 22] on div "2" at bounding box center [1056, 26] width 12 height 12
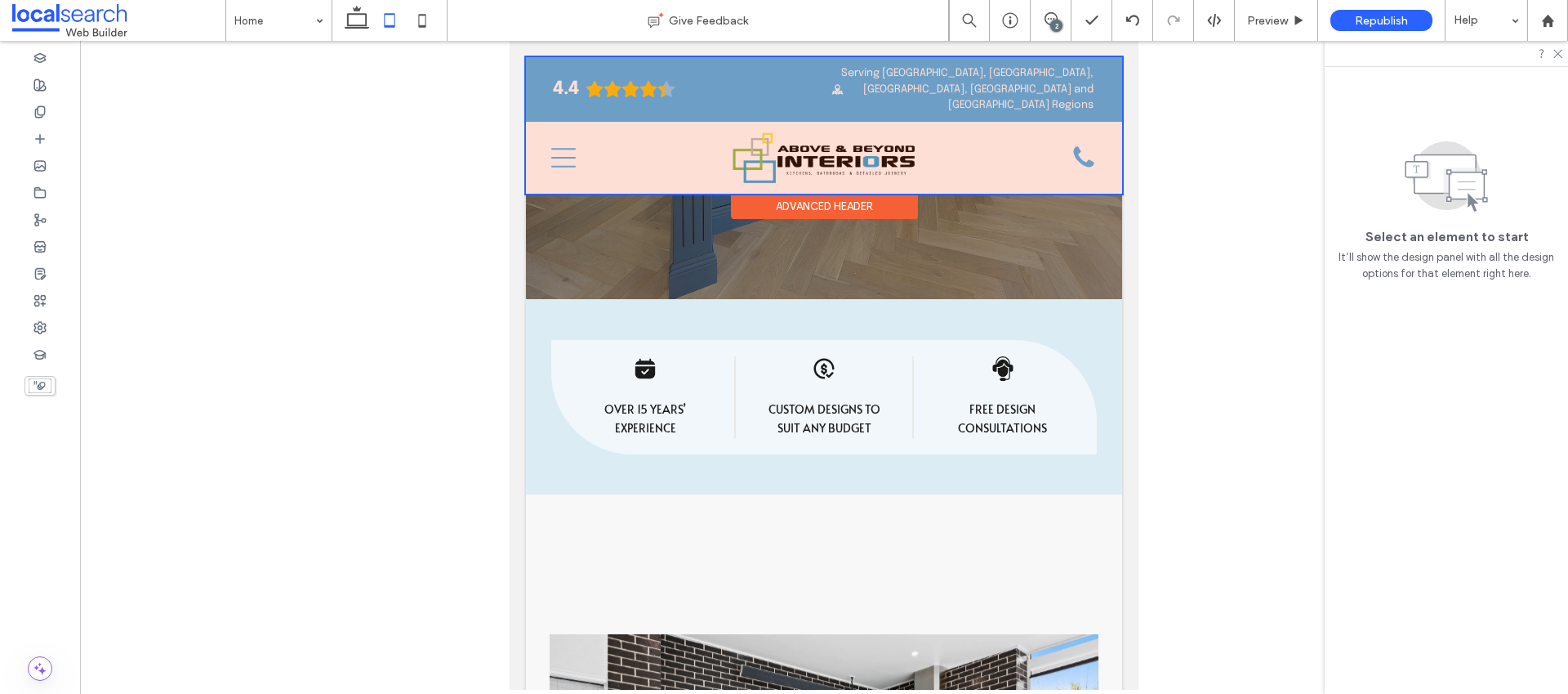
click at [1068, 144] on div at bounding box center [824, 125] width 596 height 136
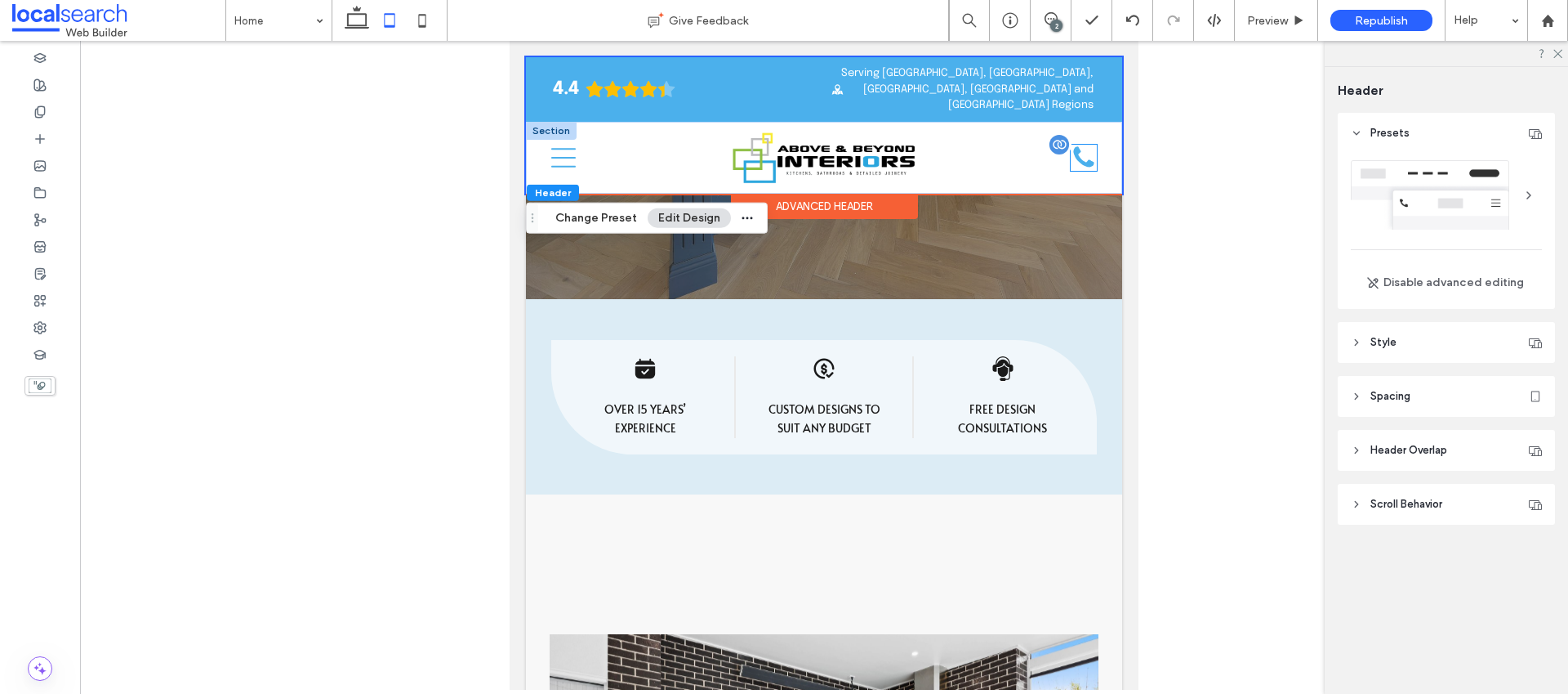
click at [1071, 145] on div "Phone Icon" at bounding box center [1083, 158] width 26 height 26
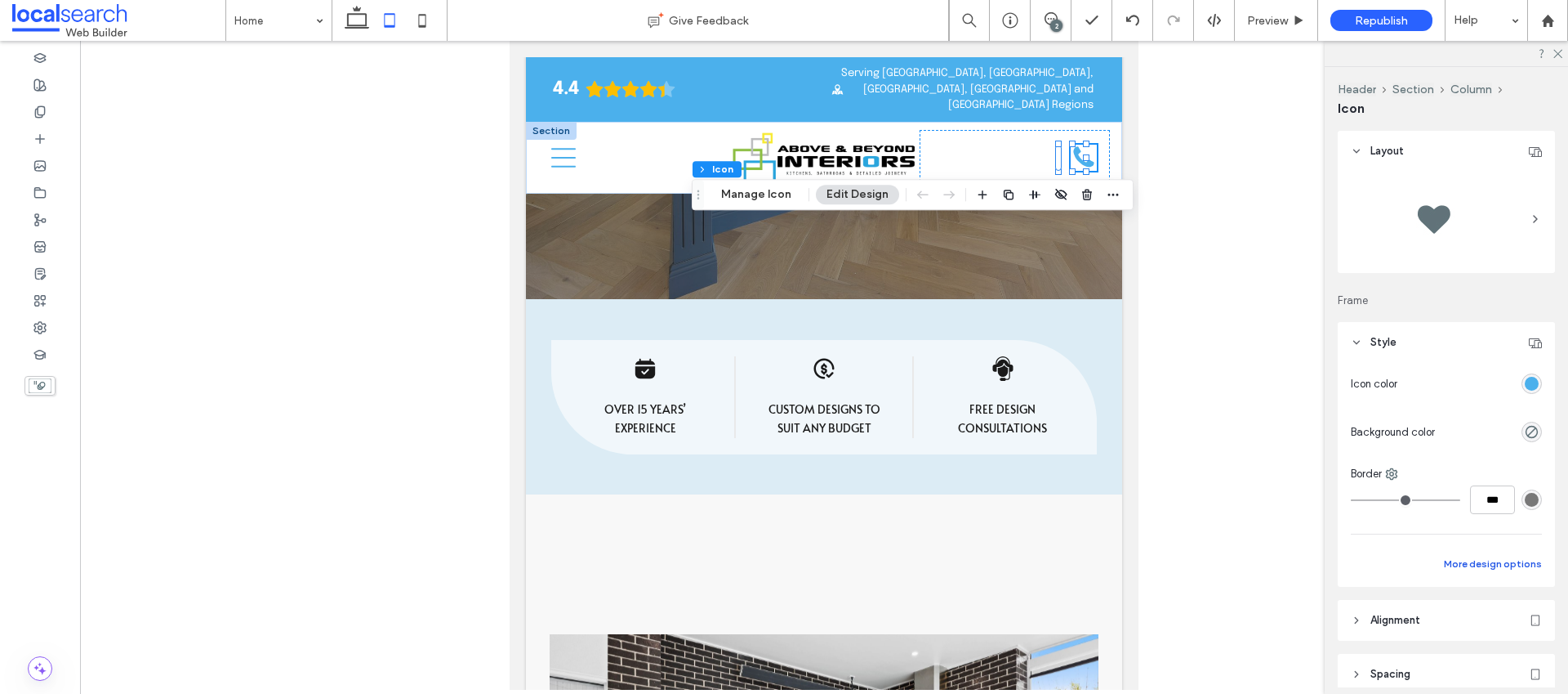
drag, startPoint x: 1497, startPoint y: 557, endPoint x: 1500, endPoint y: 547, distance: 10.4
click at [1497, 557] on button "More design options" at bounding box center [1493, 563] width 98 height 20
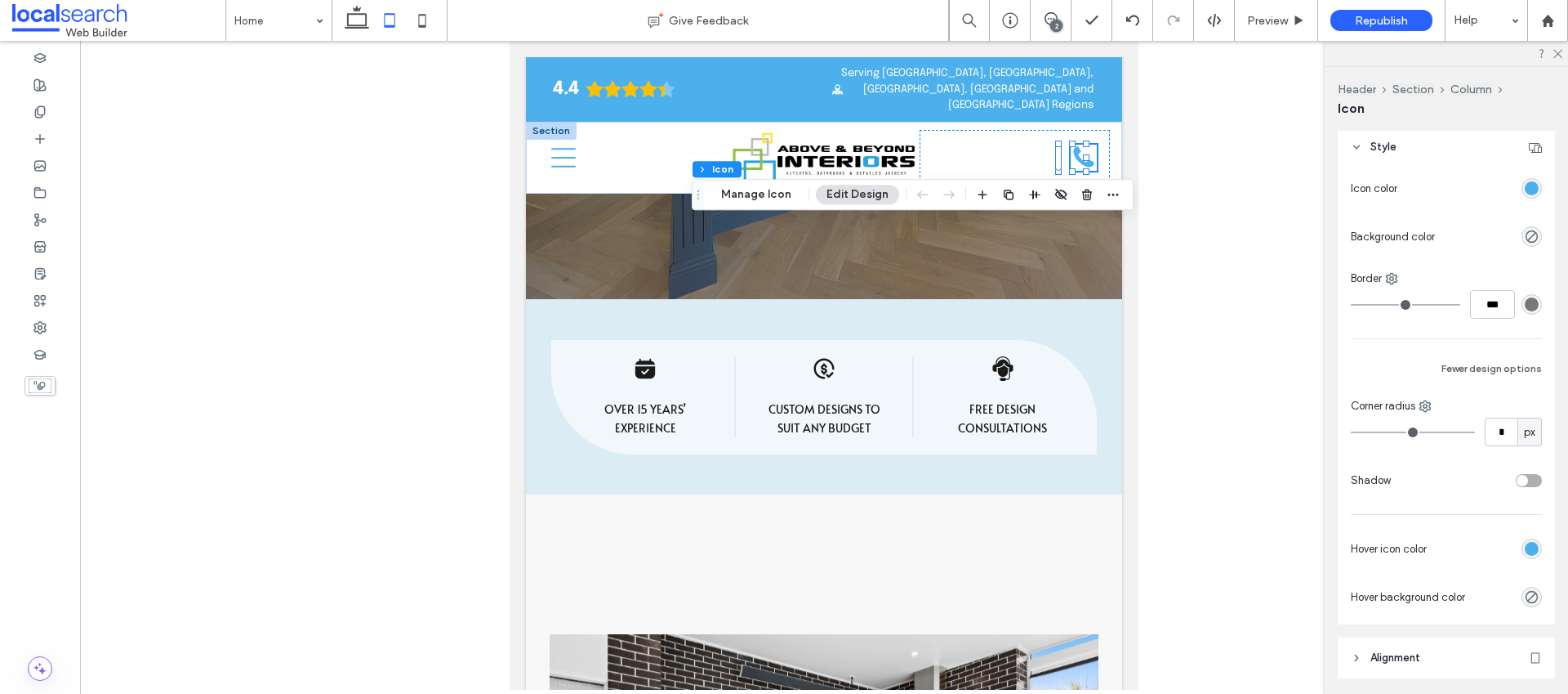
scroll to position [13, 0]
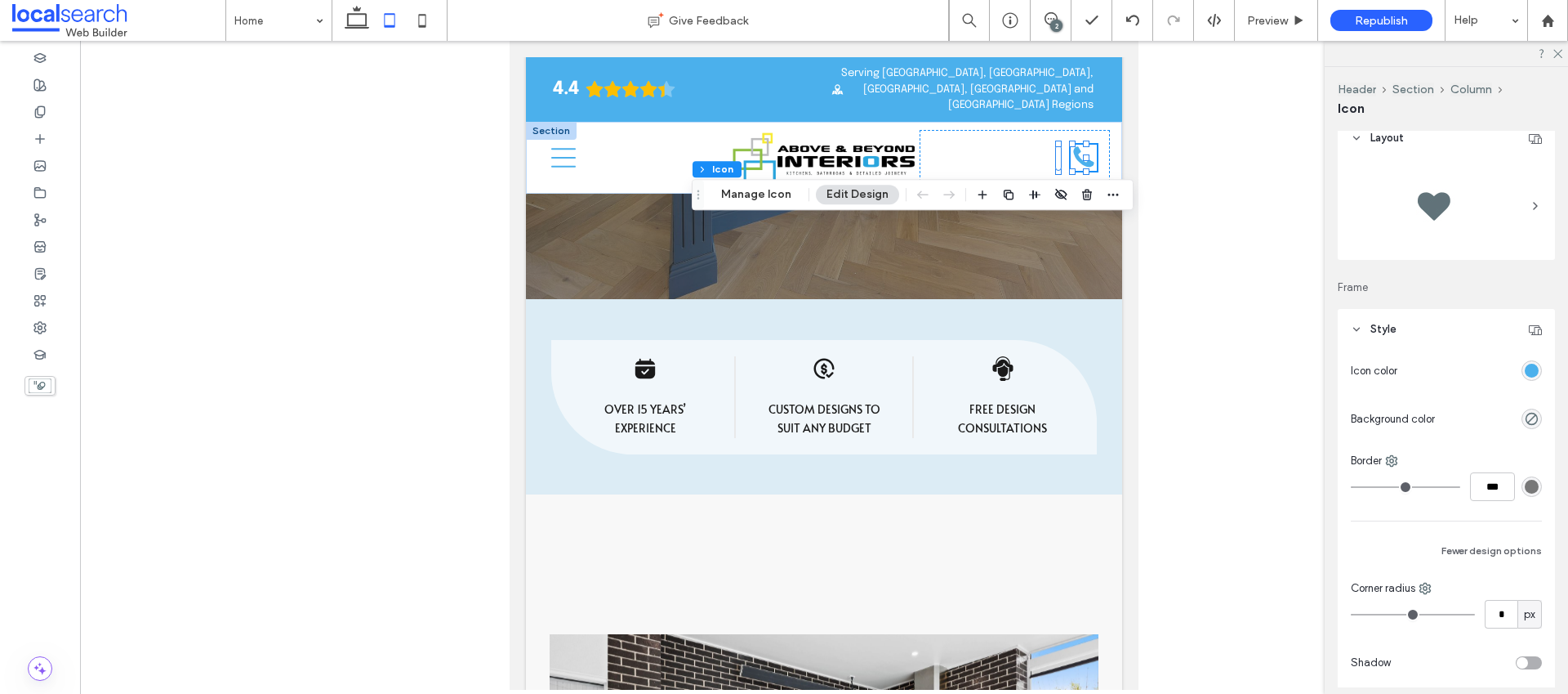
click at [1525, 375] on div "rgb(75, 176, 236)" at bounding box center [1532, 370] width 14 height 14
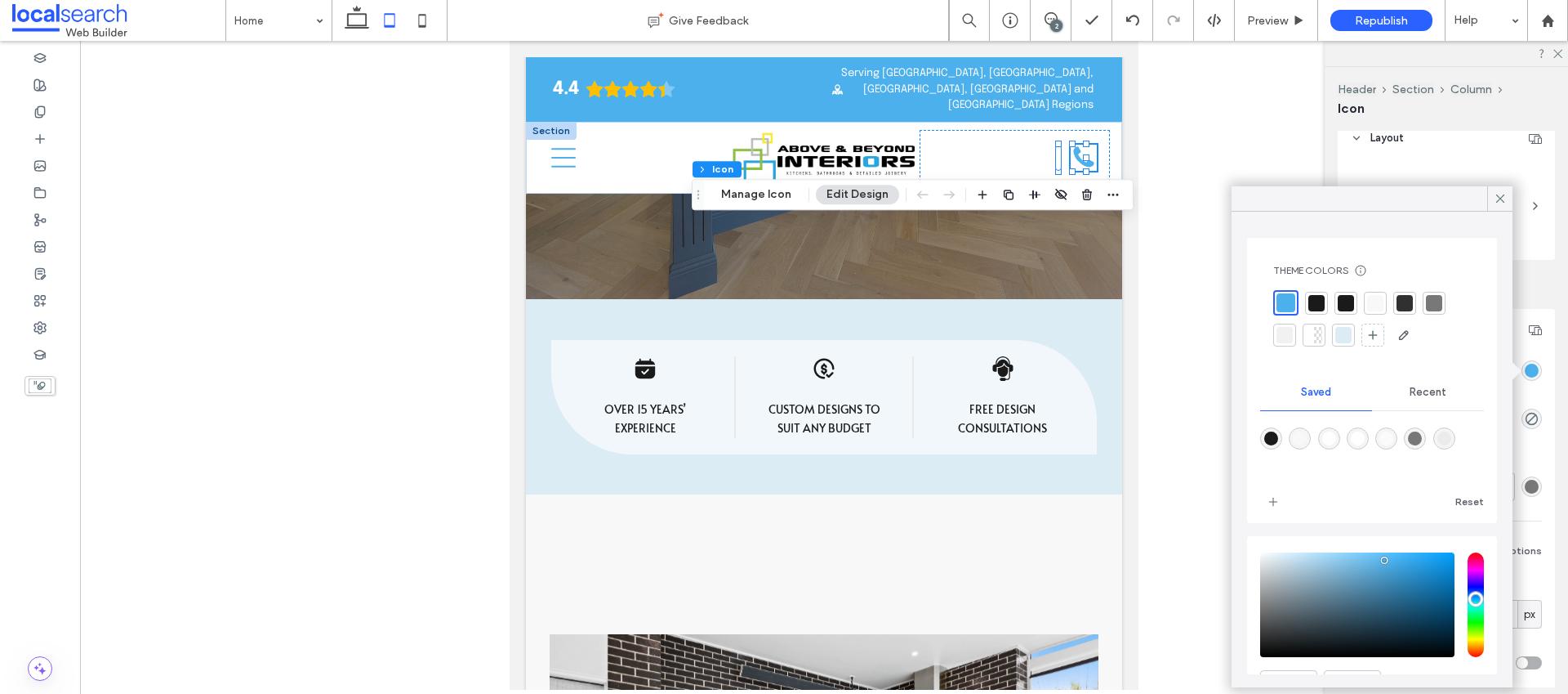
click at [1314, 297] on div at bounding box center [1316, 303] width 16 height 16
click at [1288, 301] on div at bounding box center [1286, 303] width 19 height 19
click at [1500, 201] on icon at bounding box center [1500, 198] width 15 height 15
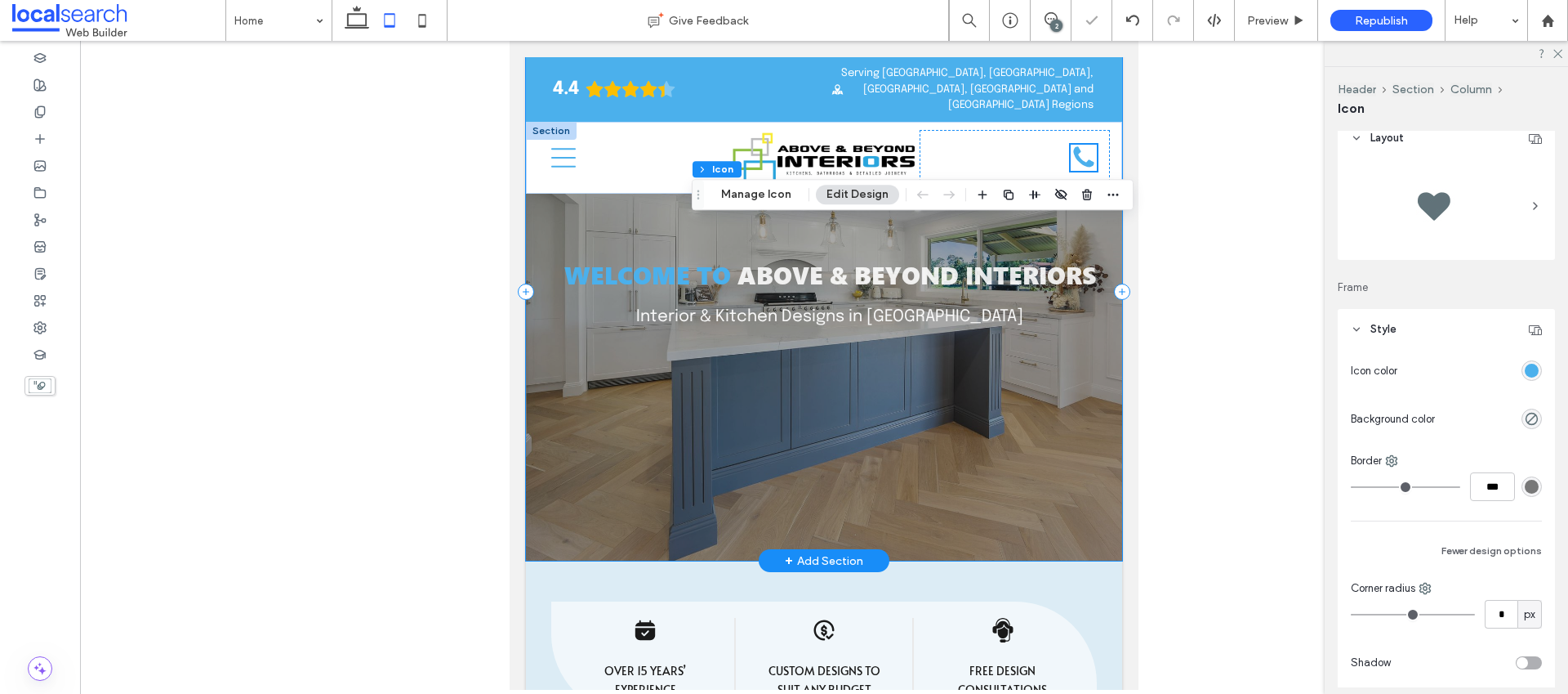
scroll to position [0, 0]
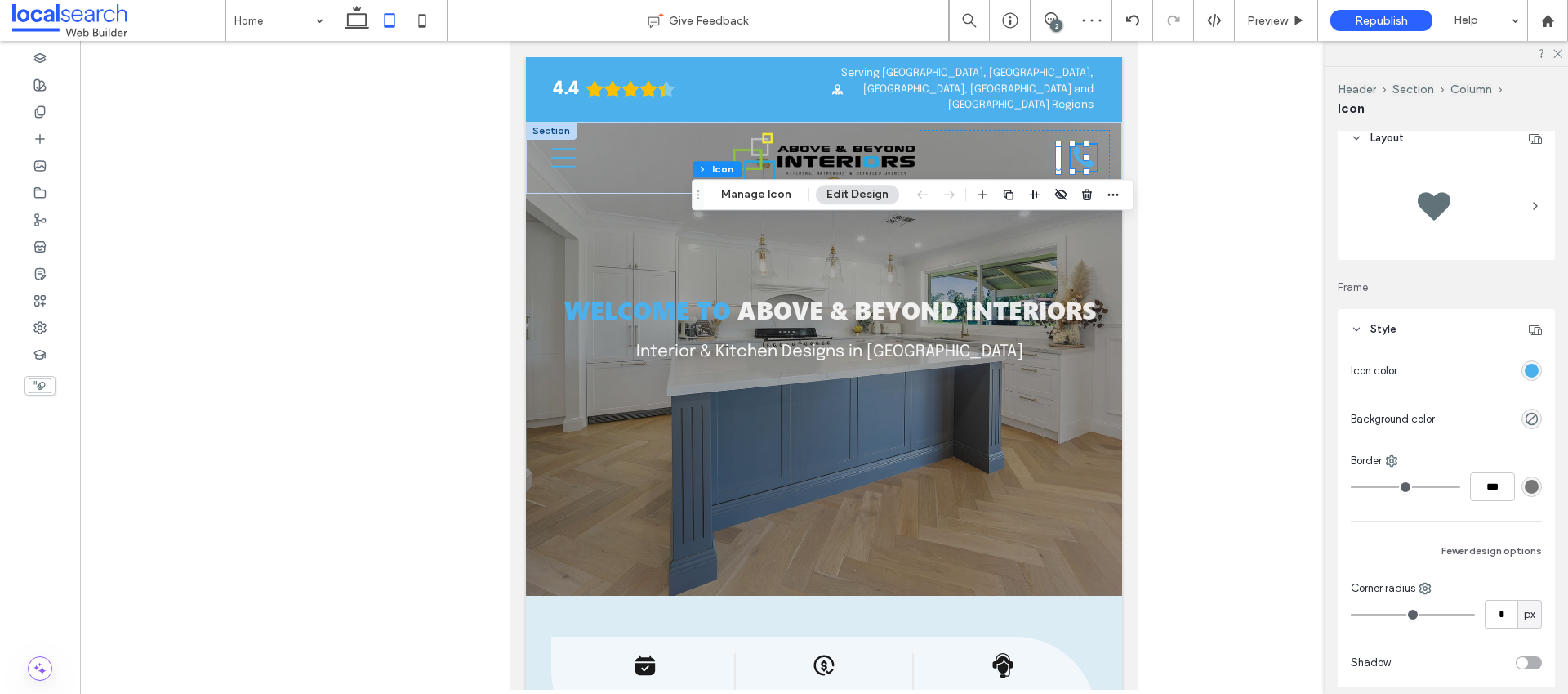
click at [1055, 20] on div "2" at bounding box center [1056, 26] width 12 height 12
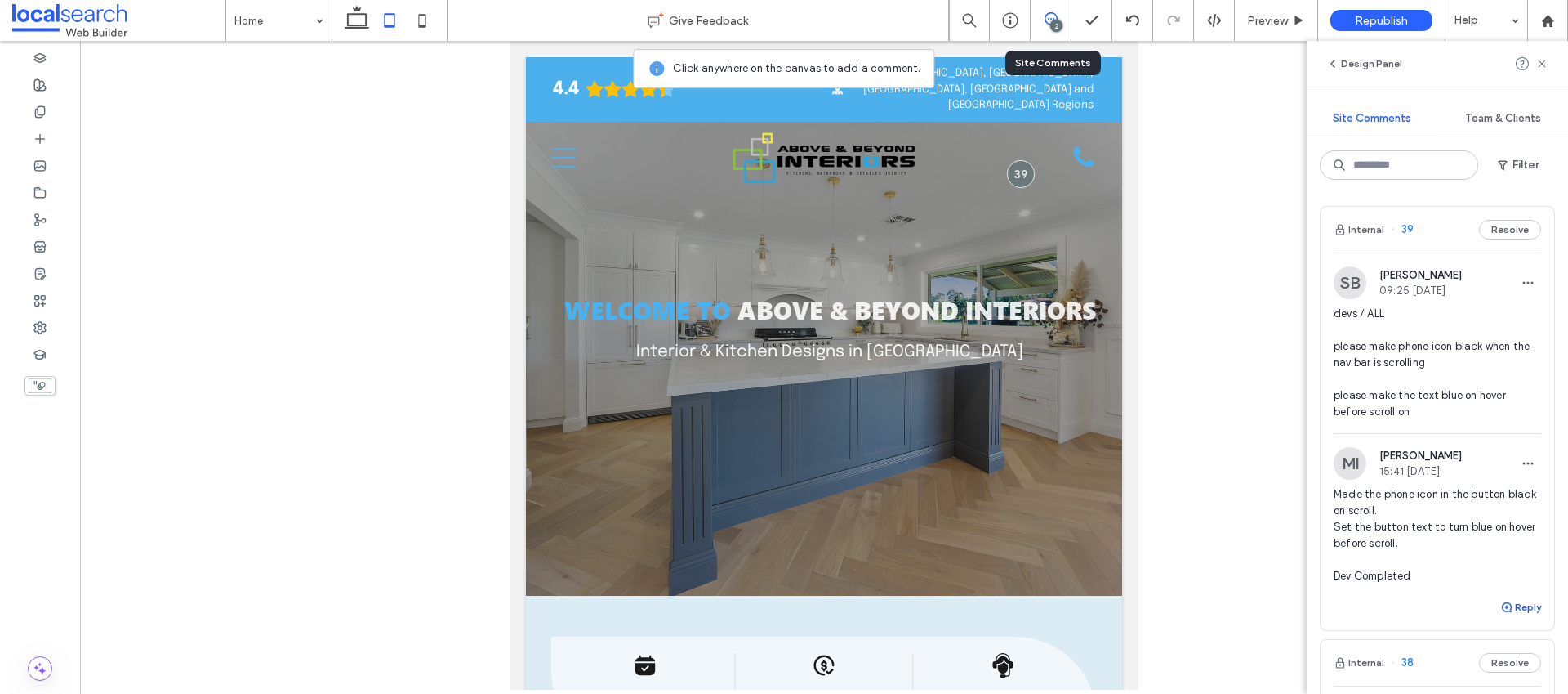
click at [1504, 614] on button "Reply" at bounding box center [1520, 607] width 40 height 20
click at [1377, 615] on textarea "**********" at bounding box center [1431, 638] width 195 height 82
click at [1399, 637] on textarea "**********" at bounding box center [1431, 638] width 195 height 82
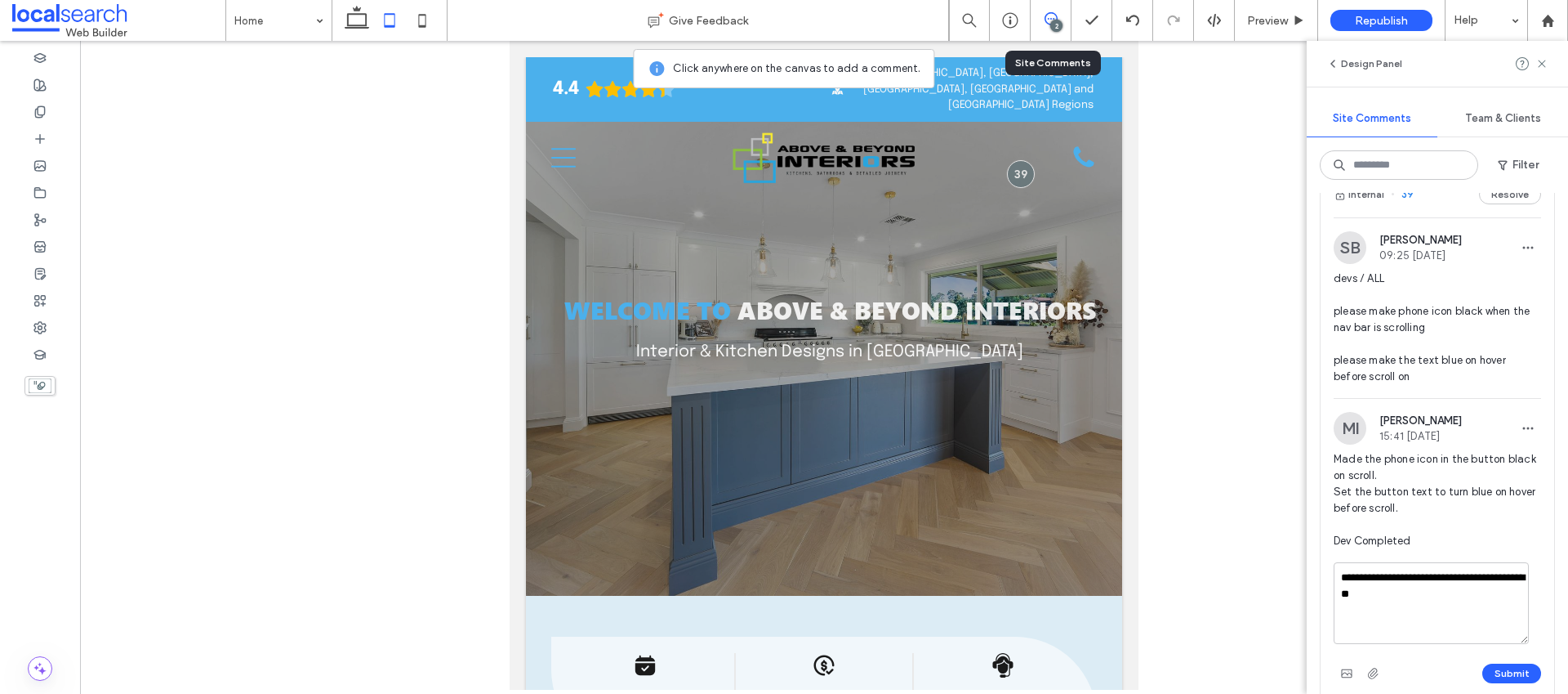
scroll to position [53, 0]
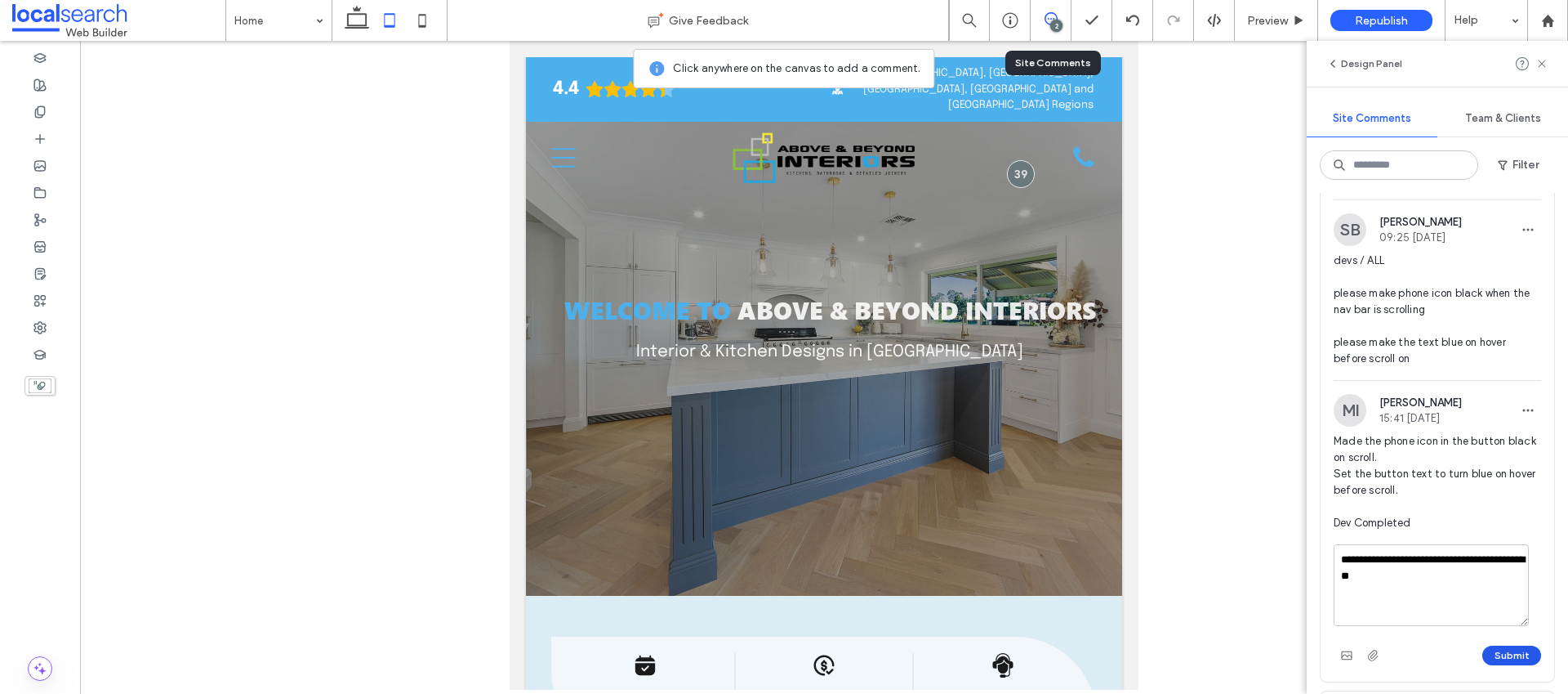
type textarea "**********"
click at [1493, 653] on button "Submit" at bounding box center [1511, 655] width 59 height 20
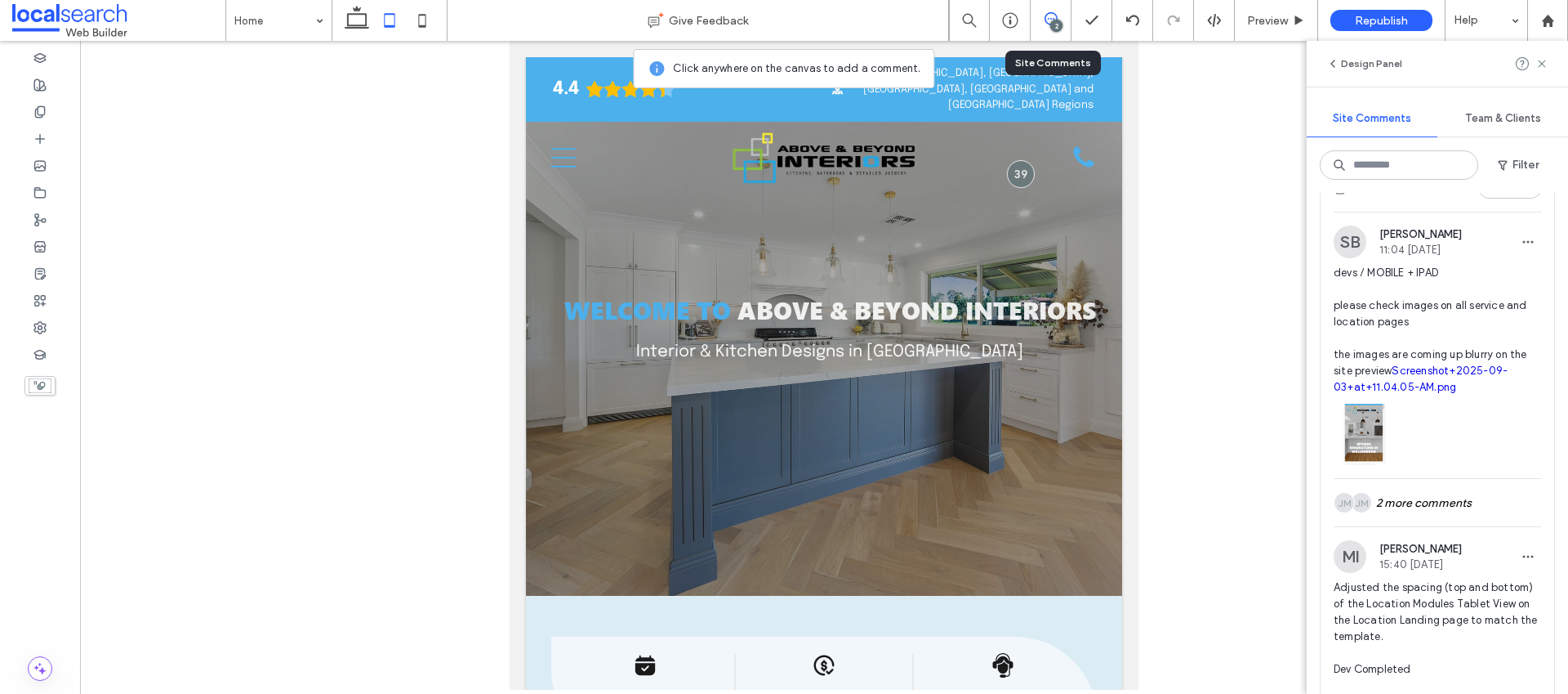
scroll to position [483, 0]
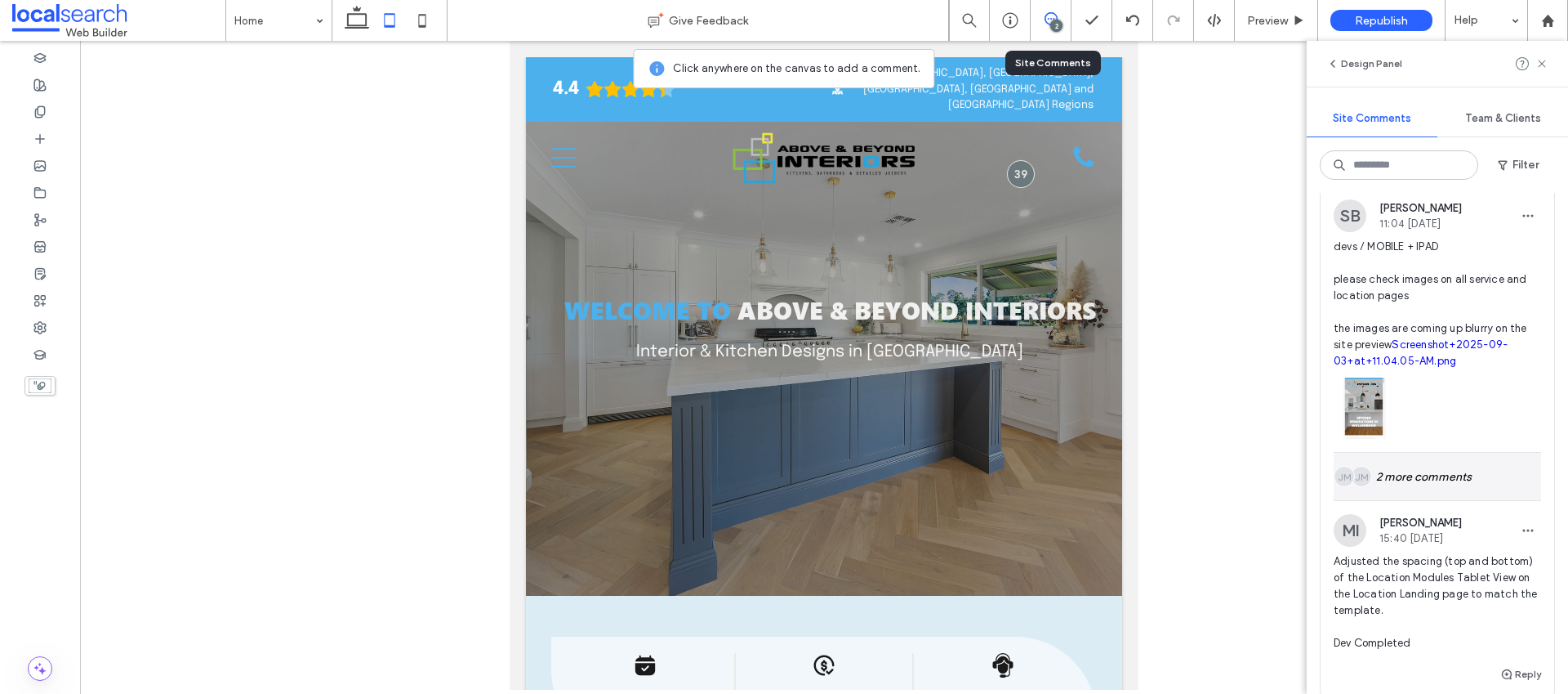
click at [1421, 500] on div "JM JM 2 more comments" at bounding box center [1437, 476] width 207 height 47
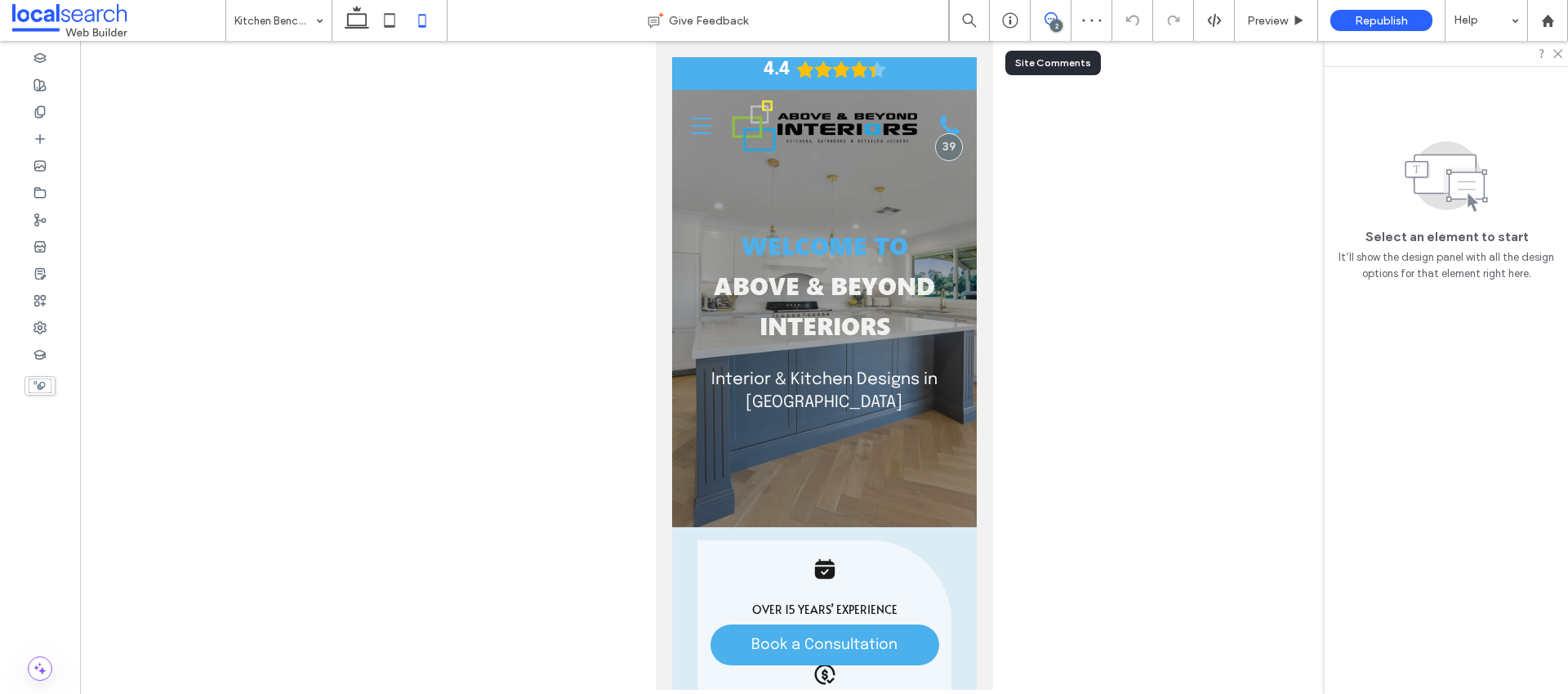
click at [1045, 23] on icon at bounding box center [1051, 18] width 13 height 13
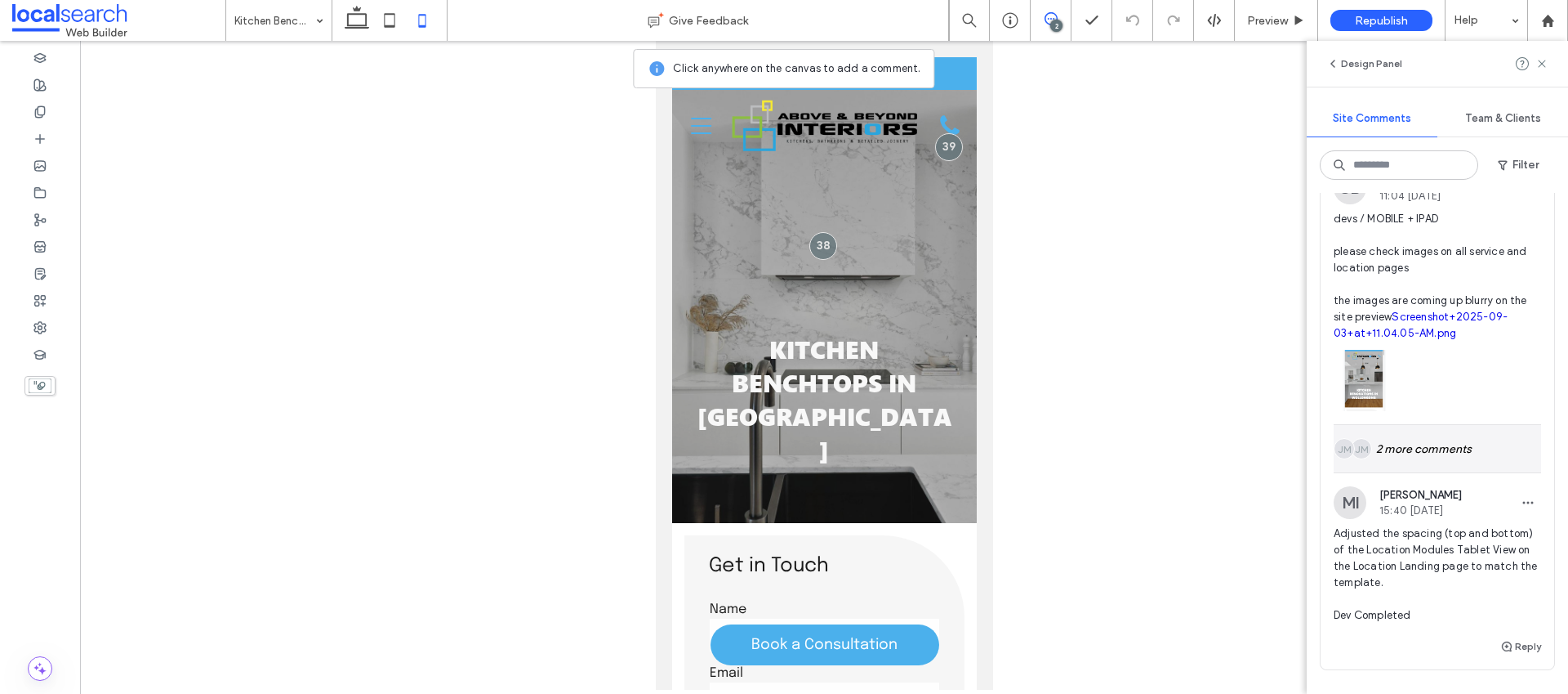
click at [1401, 473] on div "JM JM 2 more comments" at bounding box center [1437, 448] width 207 height 47
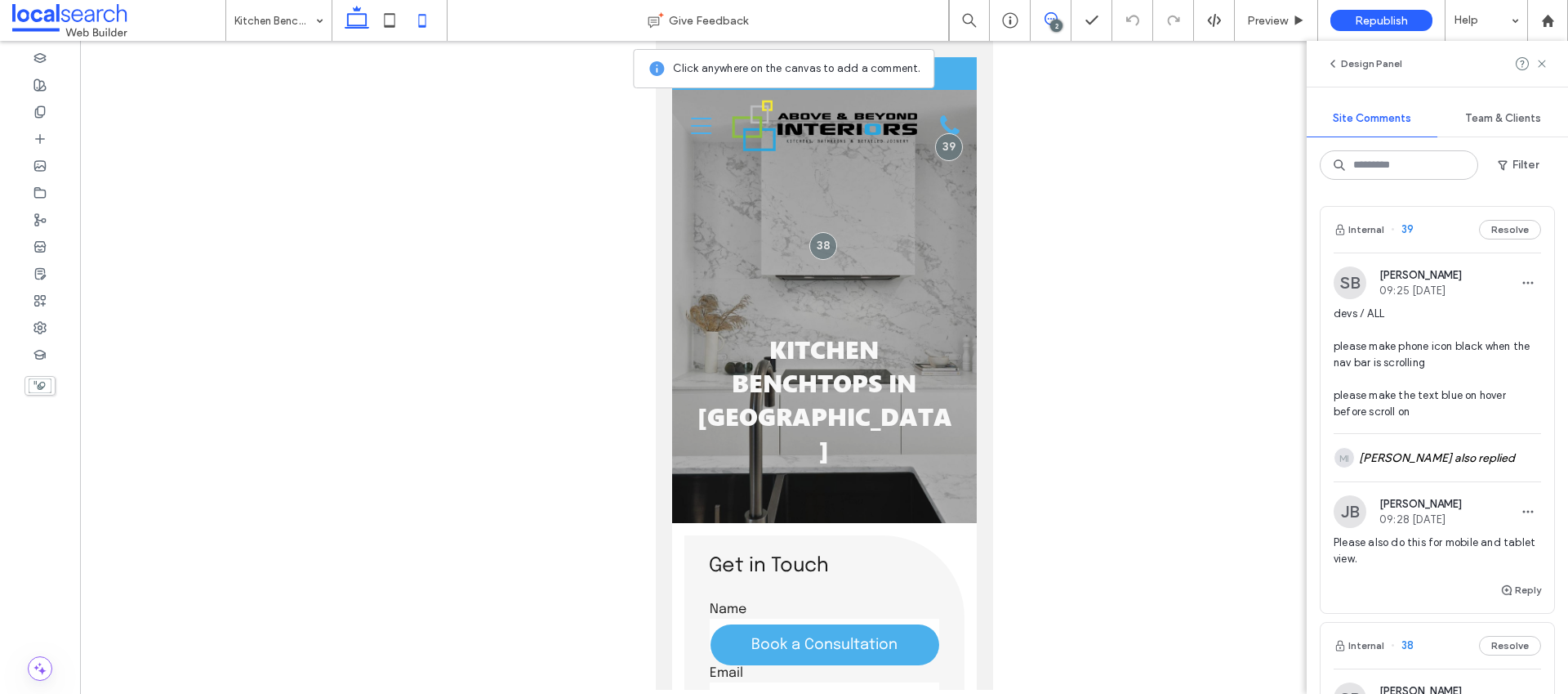
click at [363, 23] on icon at bounding box center [357, 21] width 33 height 33
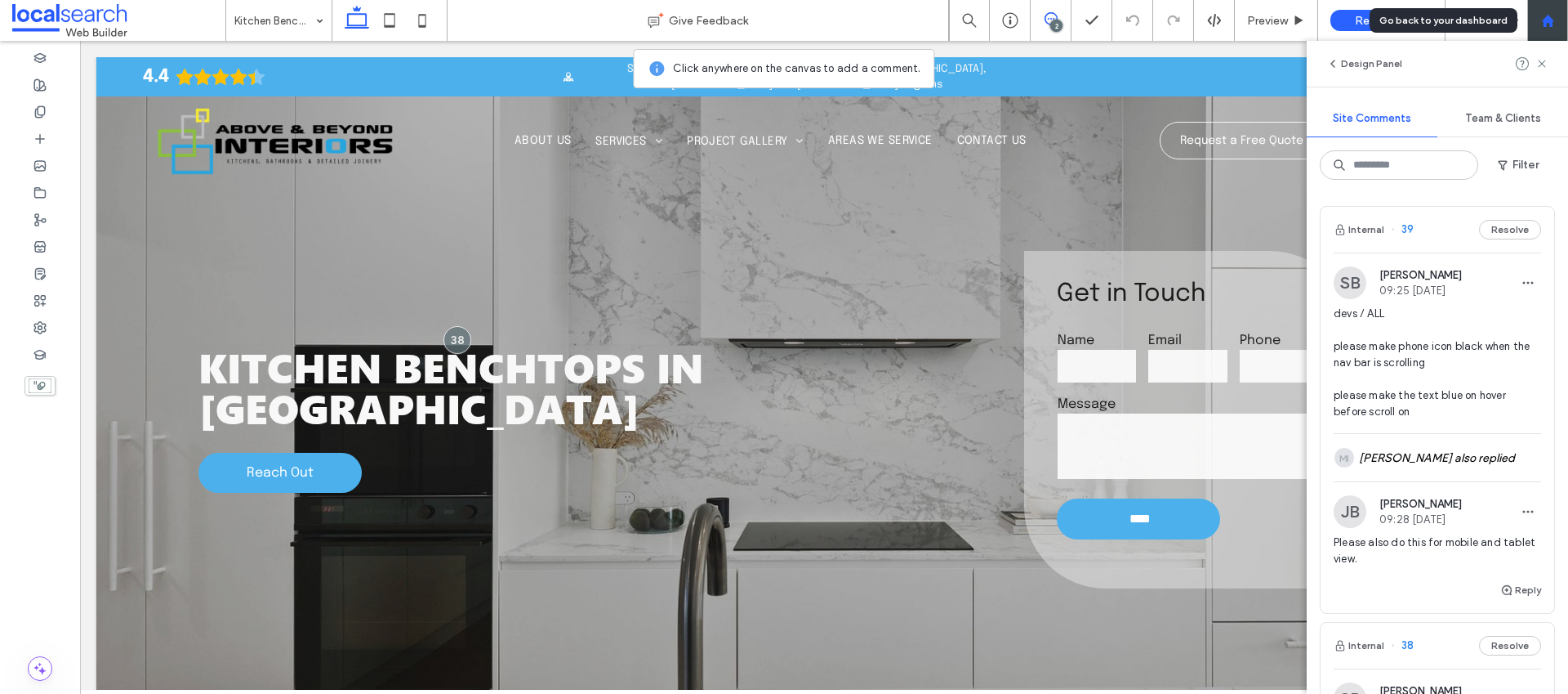
click at [1556, 24] on div at bounding box center [1548, 21] width 40 height 14
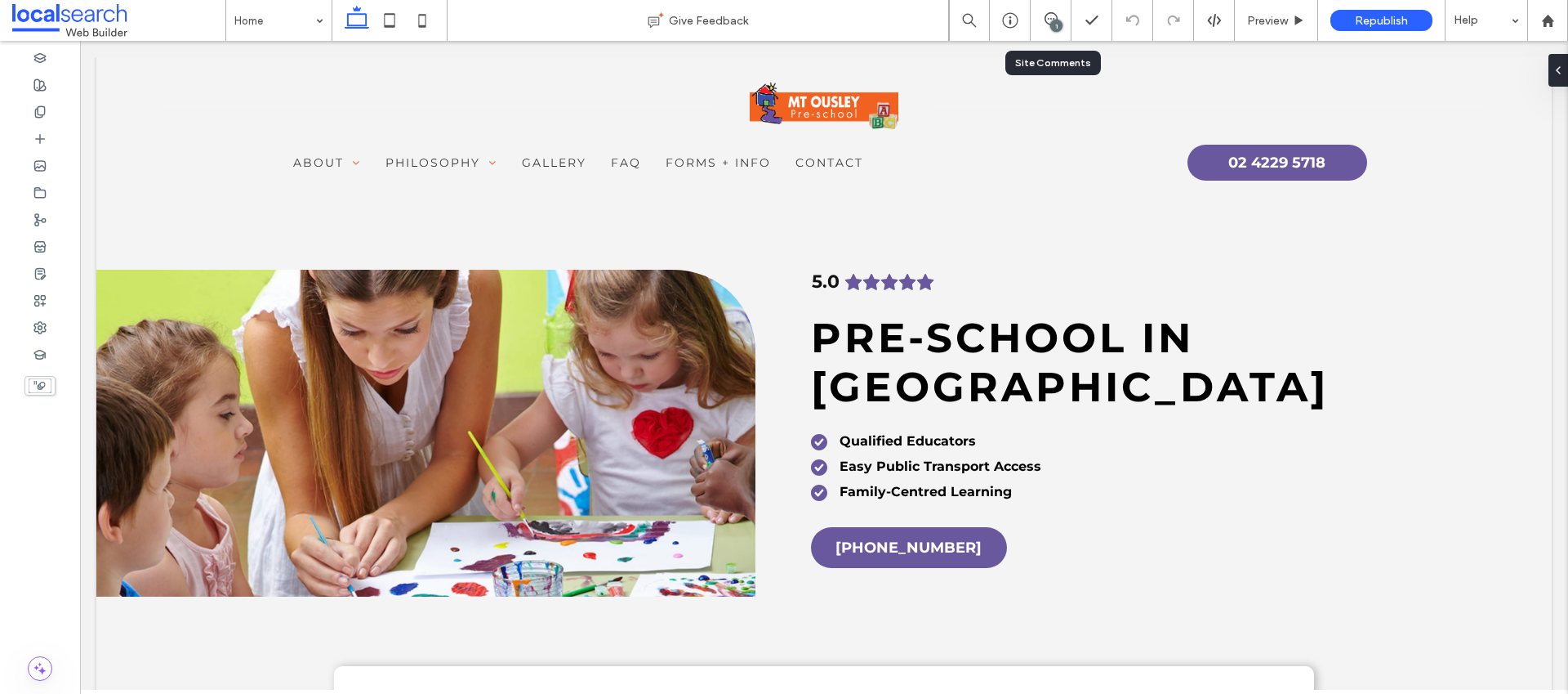
click at [1048, 28] on div "1" at bounding box center [1051, 20] width 40 height 16
click at [1055, 22] on div "1" at bounding box center [1056, 26] width 12 height 12
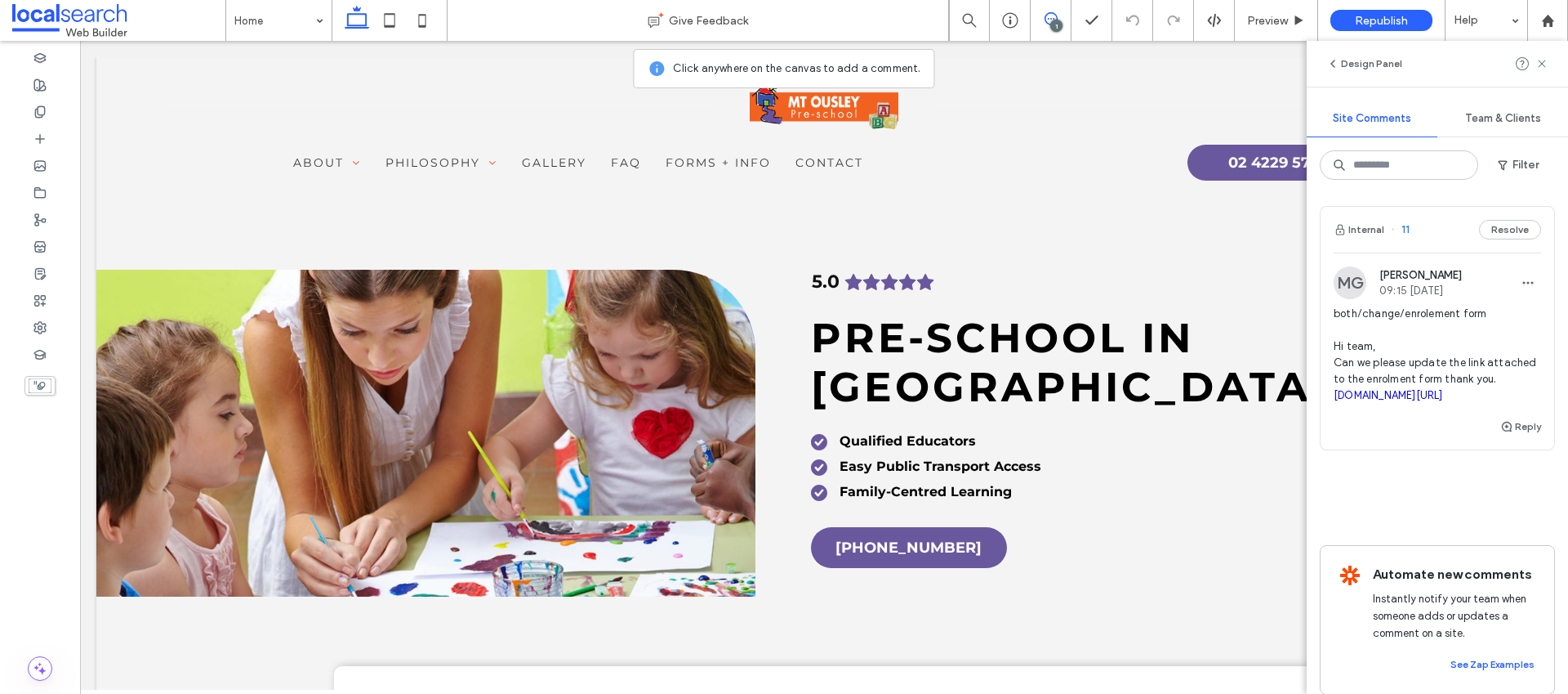
click at [1396, 376] on span "both/change/enrolement form Hi team, Can we please update the link attached to …" at bounding box center [1437, 355] width 207 height 98
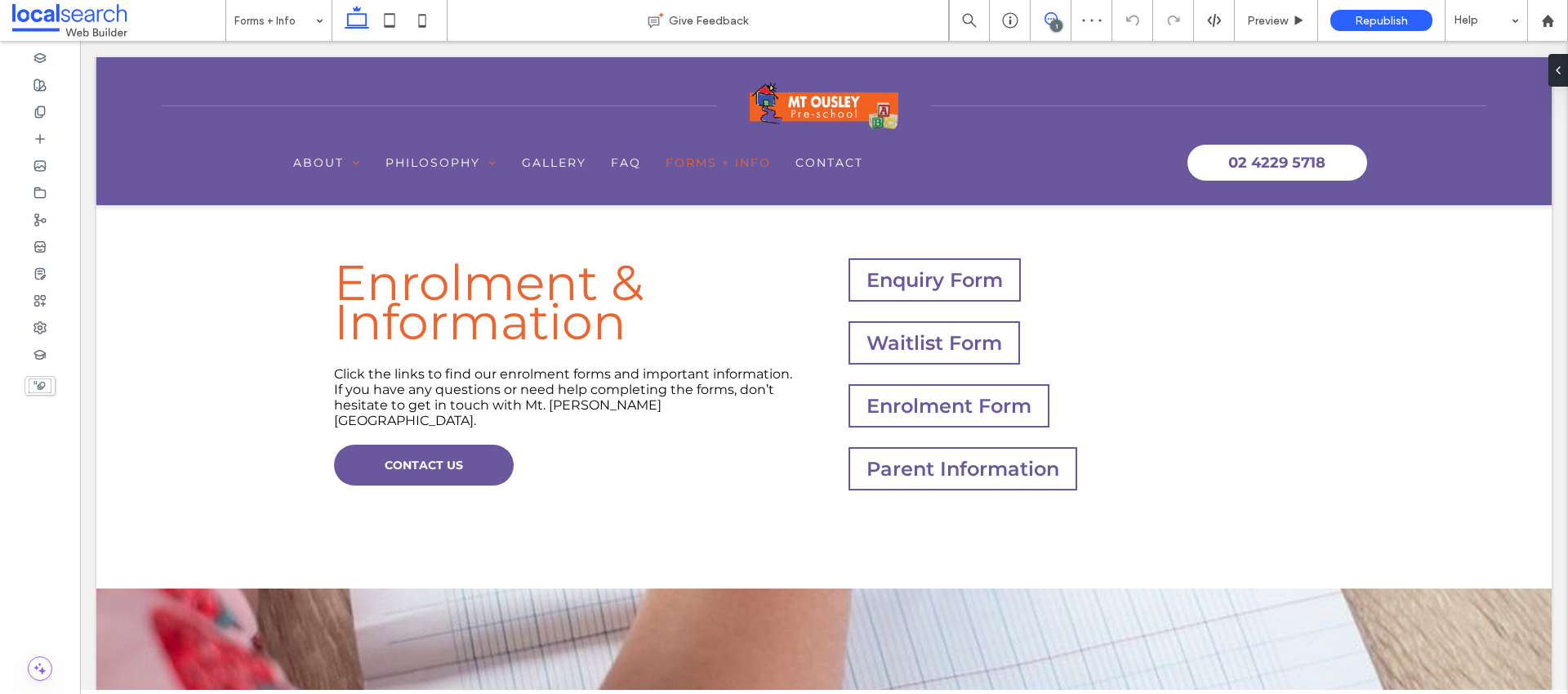
click at [1059, 19] on span at bounding box center [1051, 18] width 40 height 13
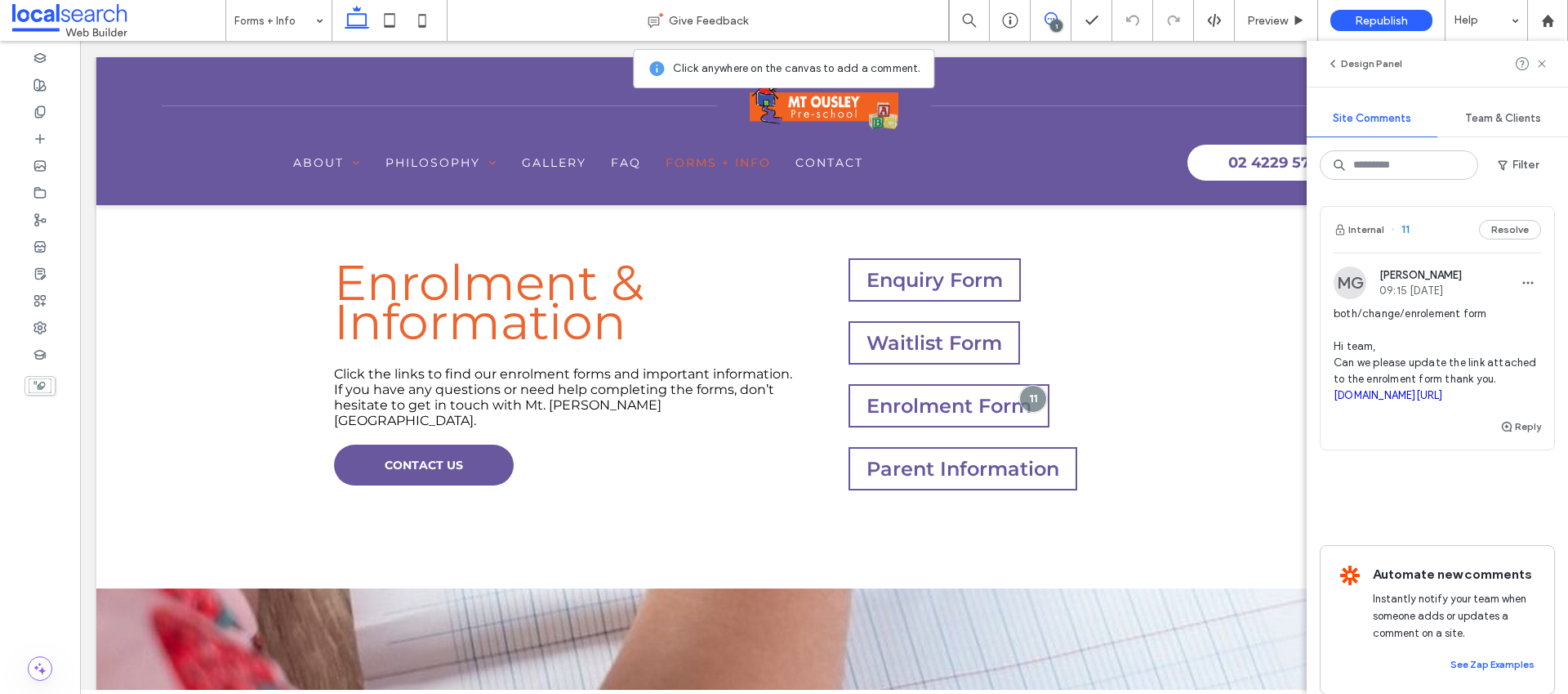
click at [1401, 401] on link "[DOMAIN_NAME][URL]" at bounding box center [1388, 395] width 109 height 12
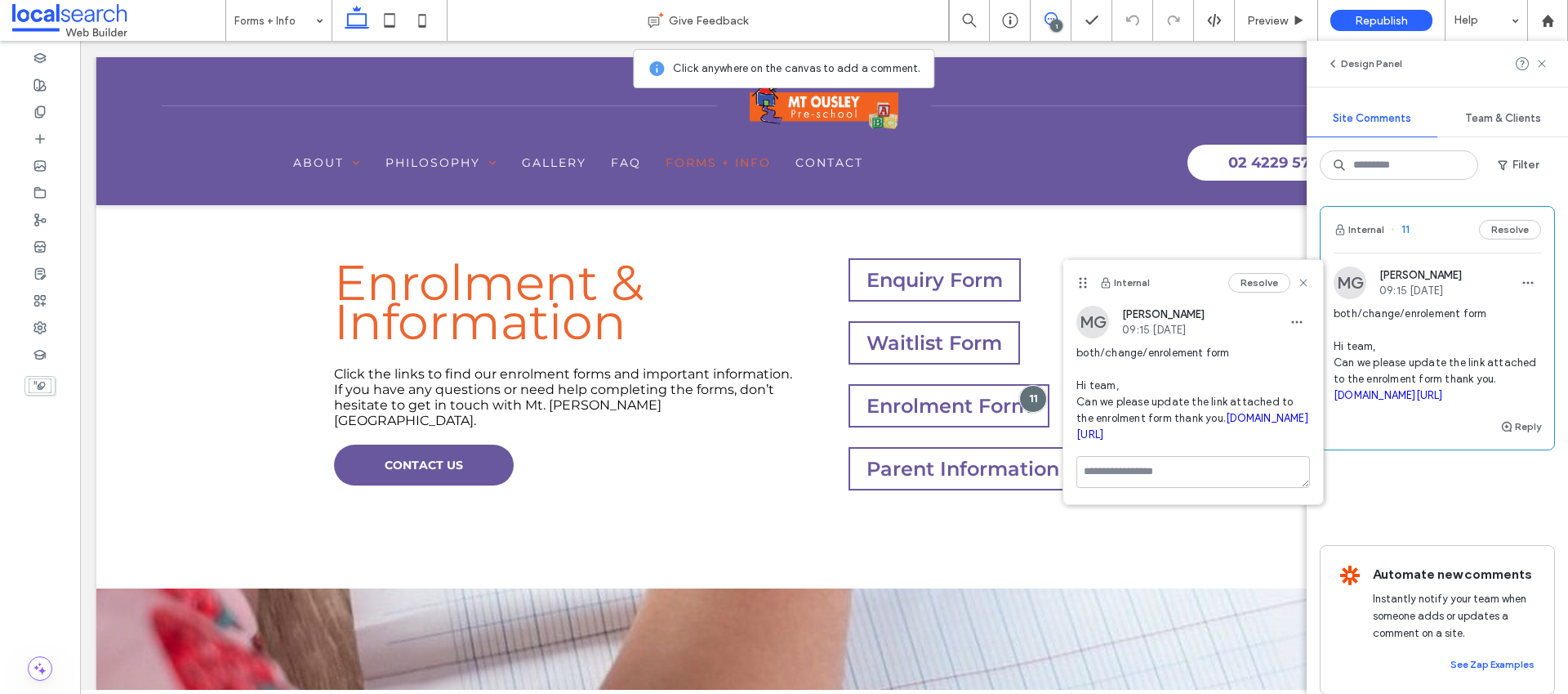
click at [1059, 20] on div "1" at bounding box center [1056, 26] width 12 height 12
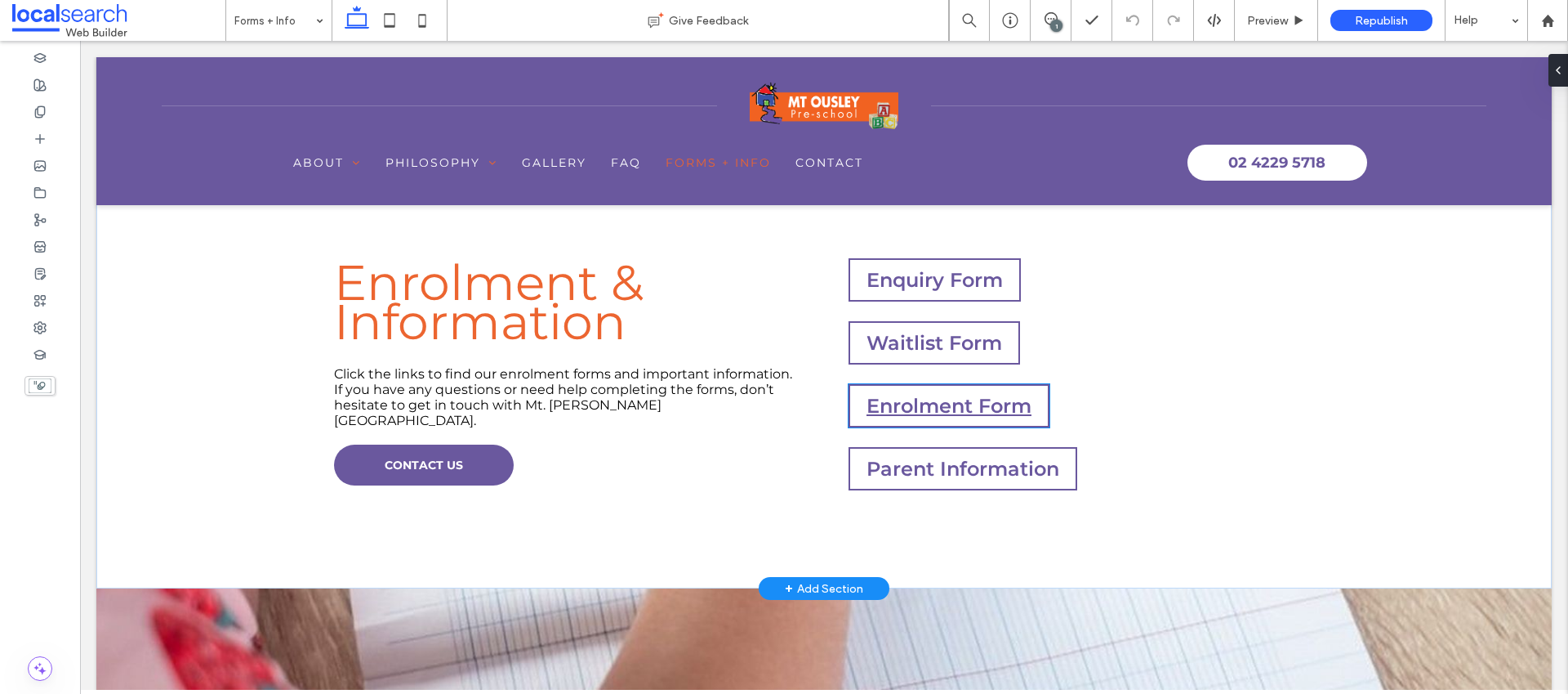
click at [953, 412] on link "Enrolment Form" at bounding box center [949, 406] width 165 height 24
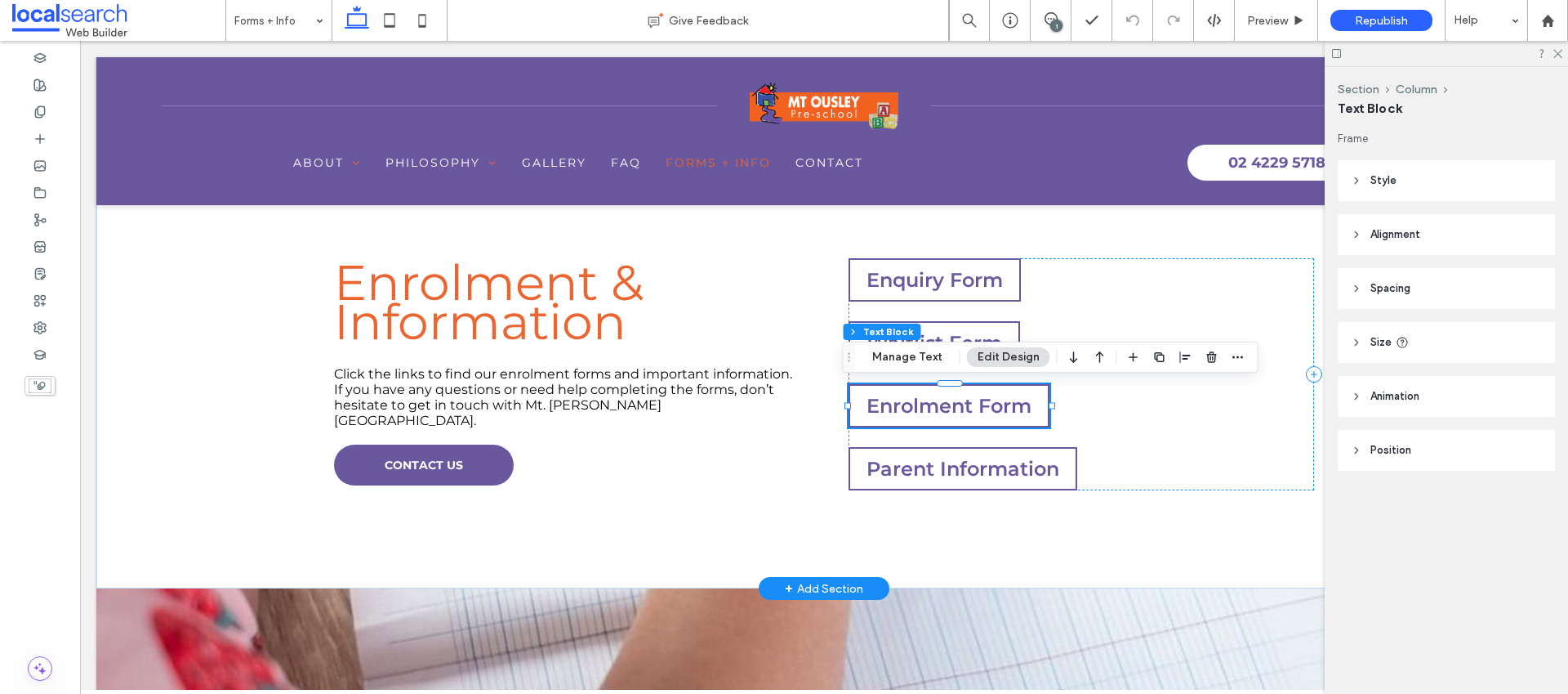
click at [853, 419] on div "Enrolment Form" at bounding box center [948, 406] width 201 height 43
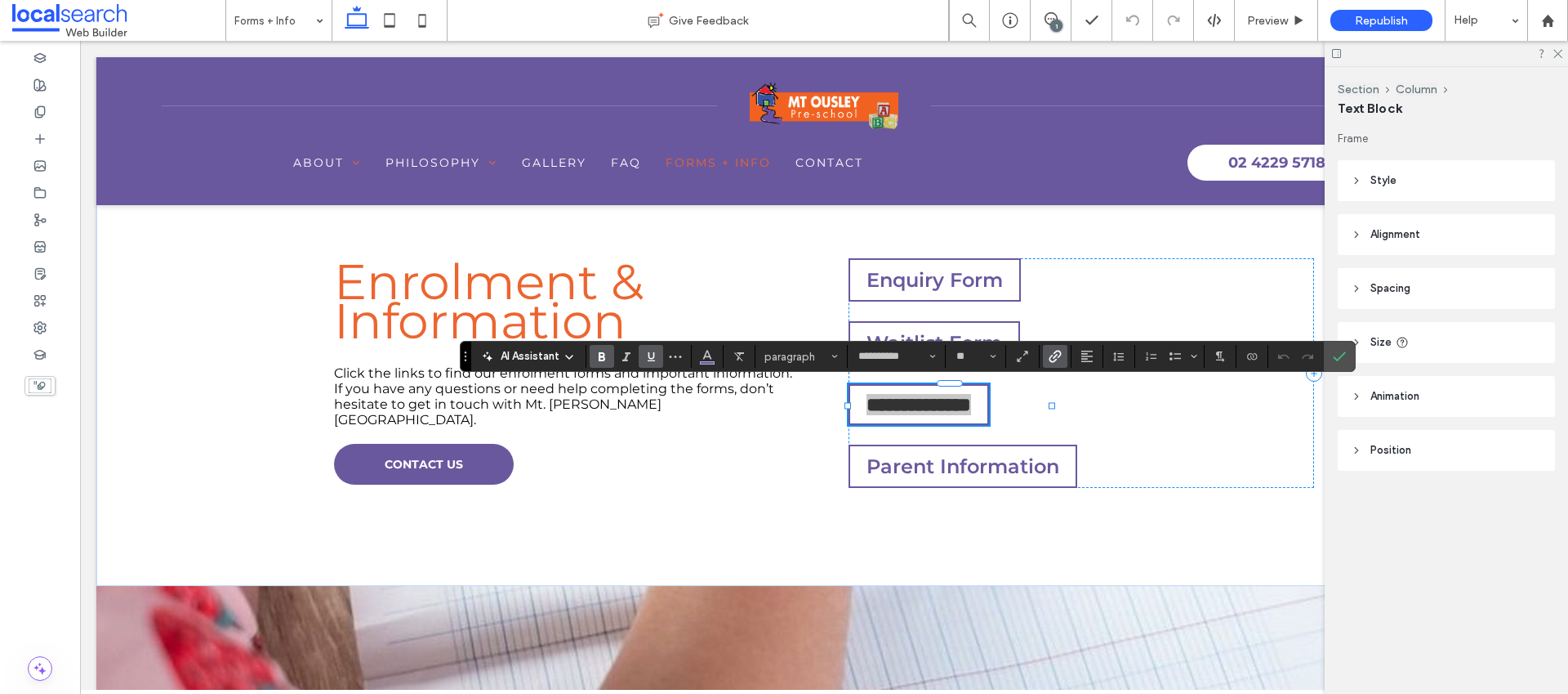
click at [1056, 361] on icon "Link" at bounding box center [1055, 356] width 13 height 13
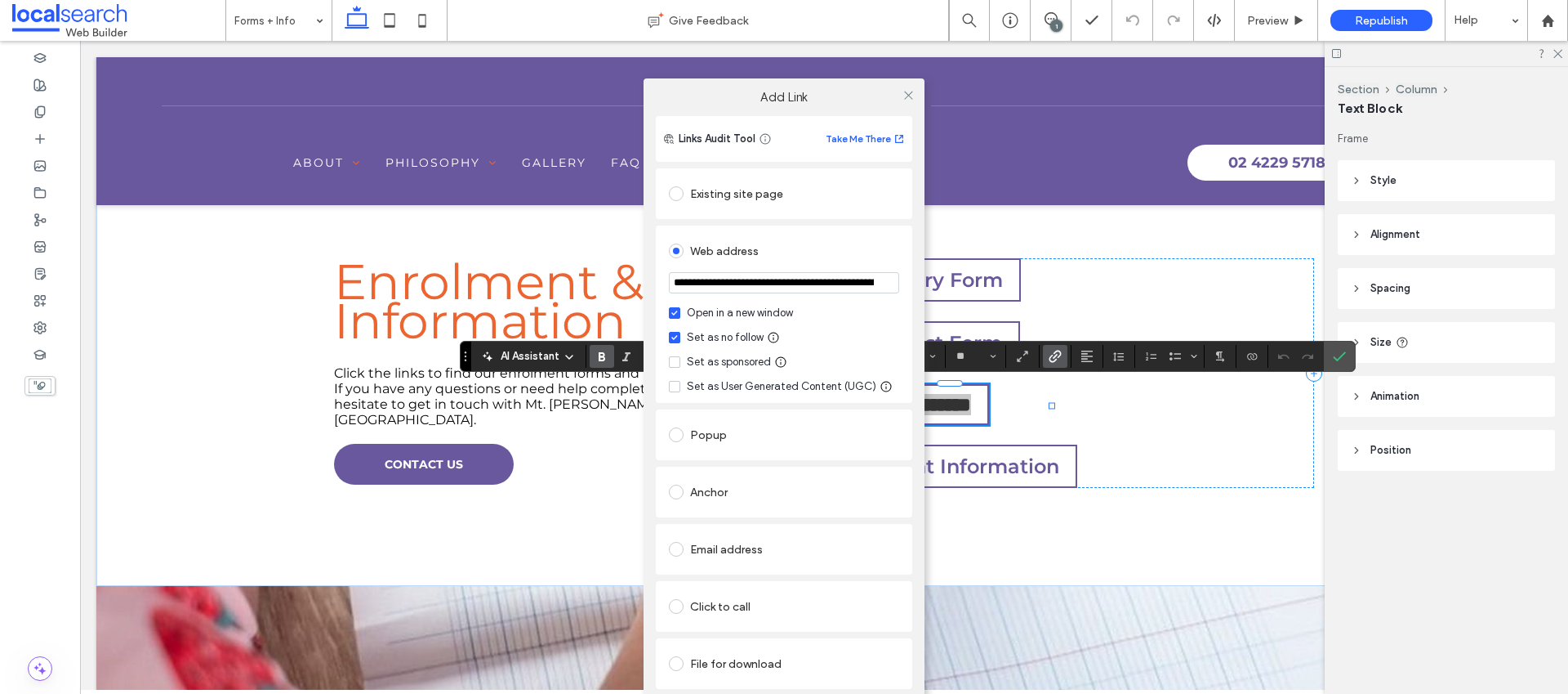
click at [878, 282] on input "**********" at bounding box center [784, 282] width 231 height 22
paste input "****"
type input "**********"
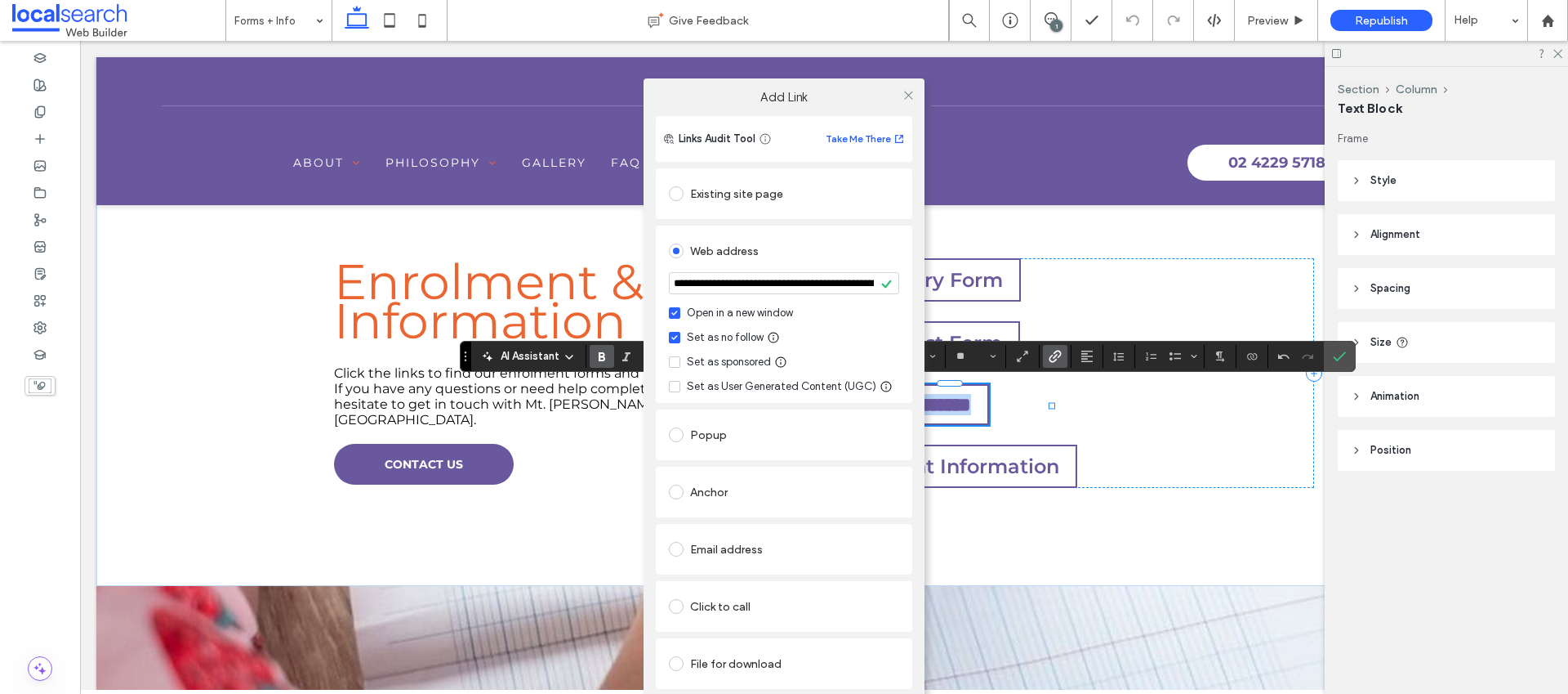
click at [905, 245] on div "**********" at bounding box center [784, 314] width 256 height 177
click at [911, 90] on icon at bounding box center [909, 95] width 12 height 12
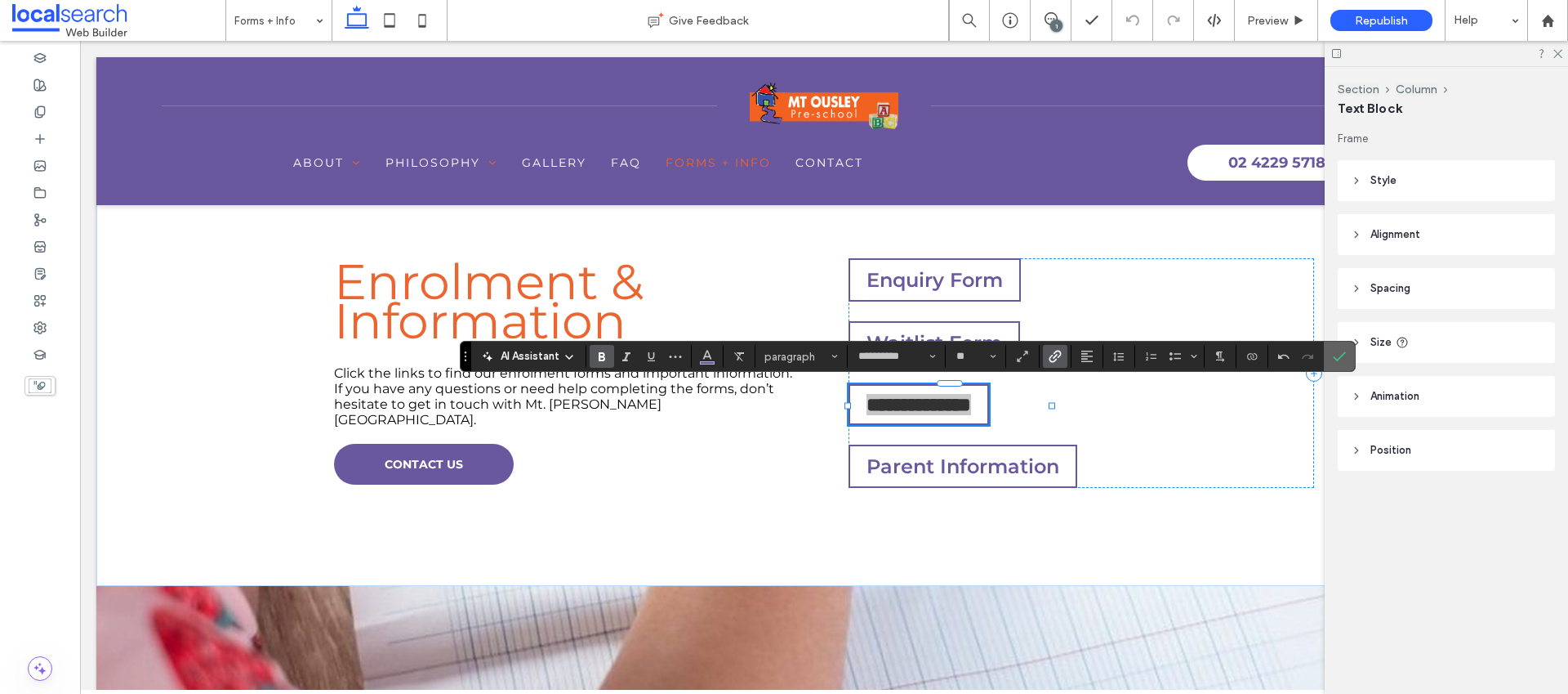
drag, startPoint x: 1334, startPoint y: 361, endPoint x: 1209, endPoint y: 325, distance: 130.1
click at [1334, 361] on icon "Confirm" at bounding box center [1339, 356] width 13 height 13
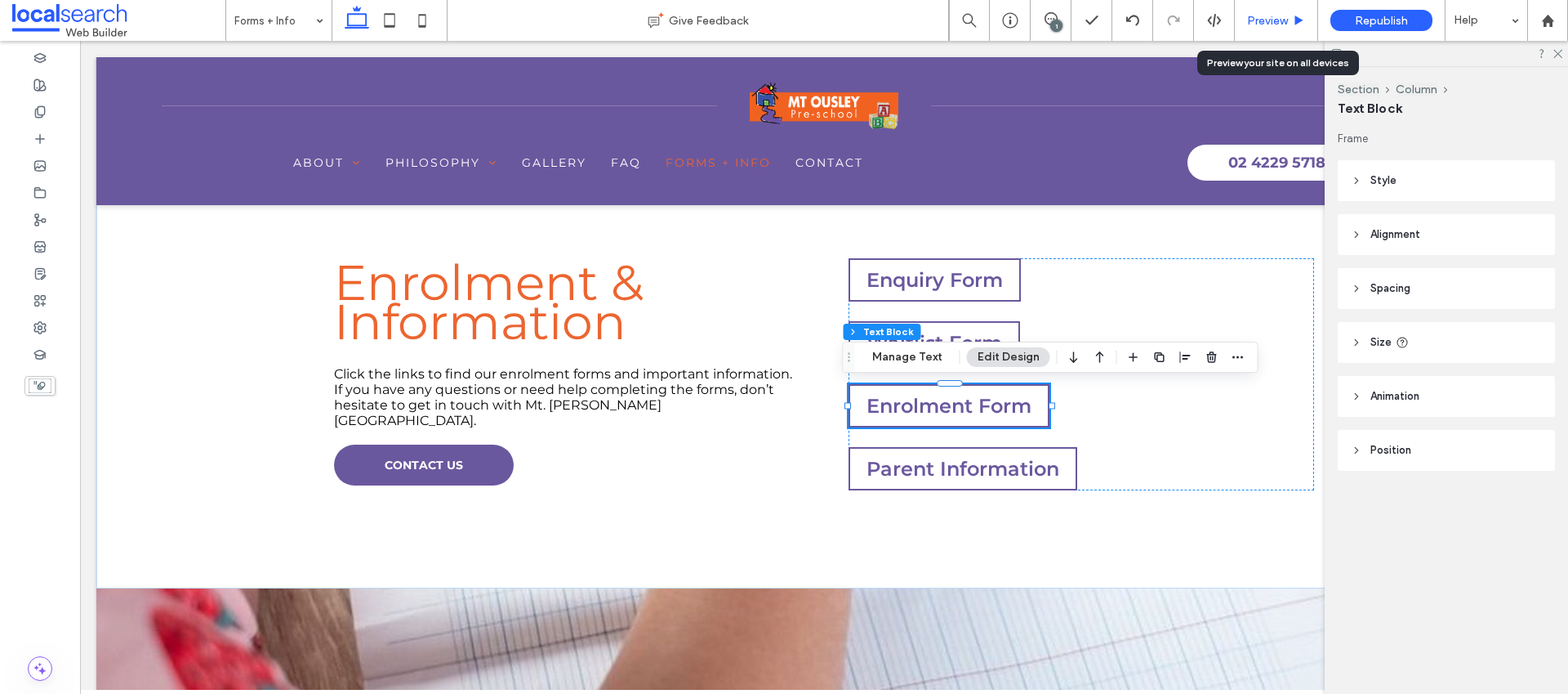
click at [1279, 20] on span "Preview" at bounding box center [1267, 21] width 40 height 14
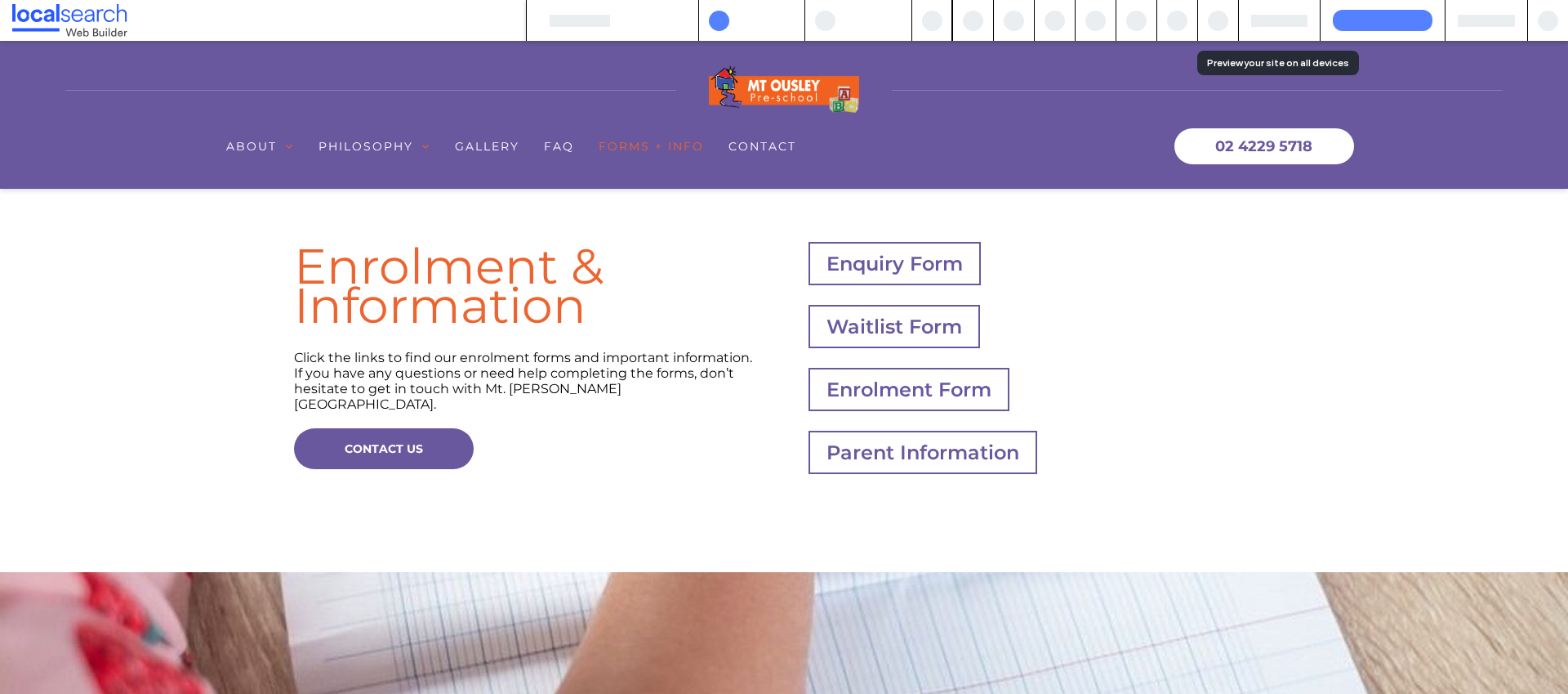
scroll to position [502, 0]
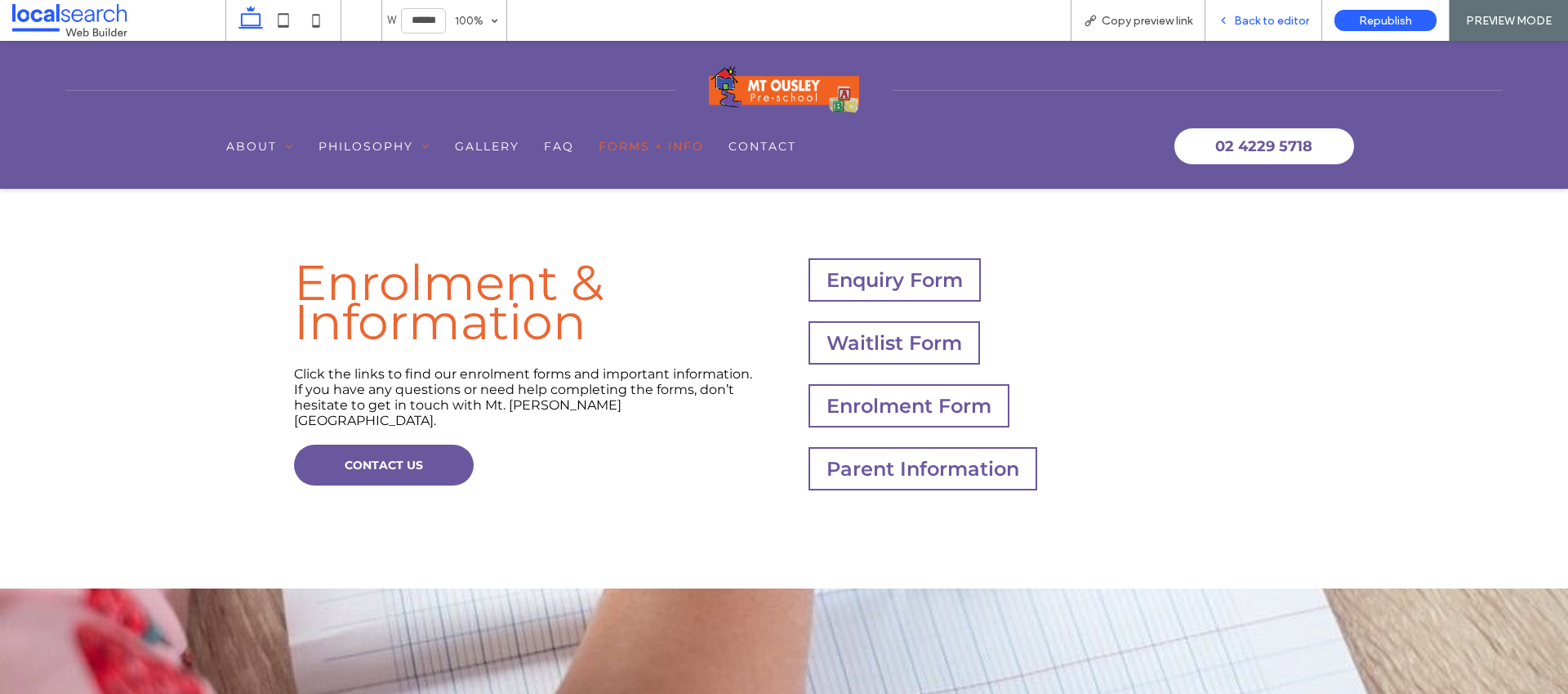
click at [1246, 19] on span "Back to editor" at bounding box center [1271, 21] width 75 height 14
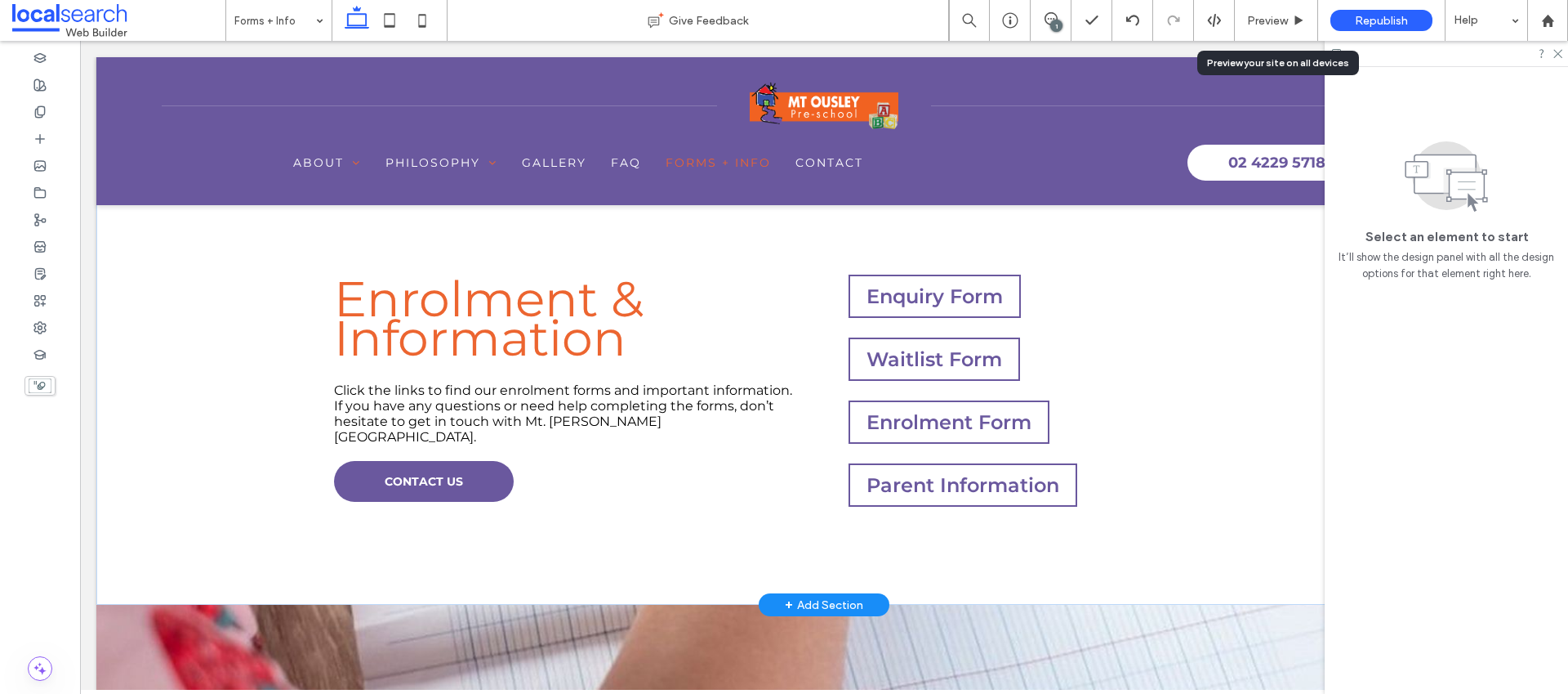
scroll to position [518, 0]
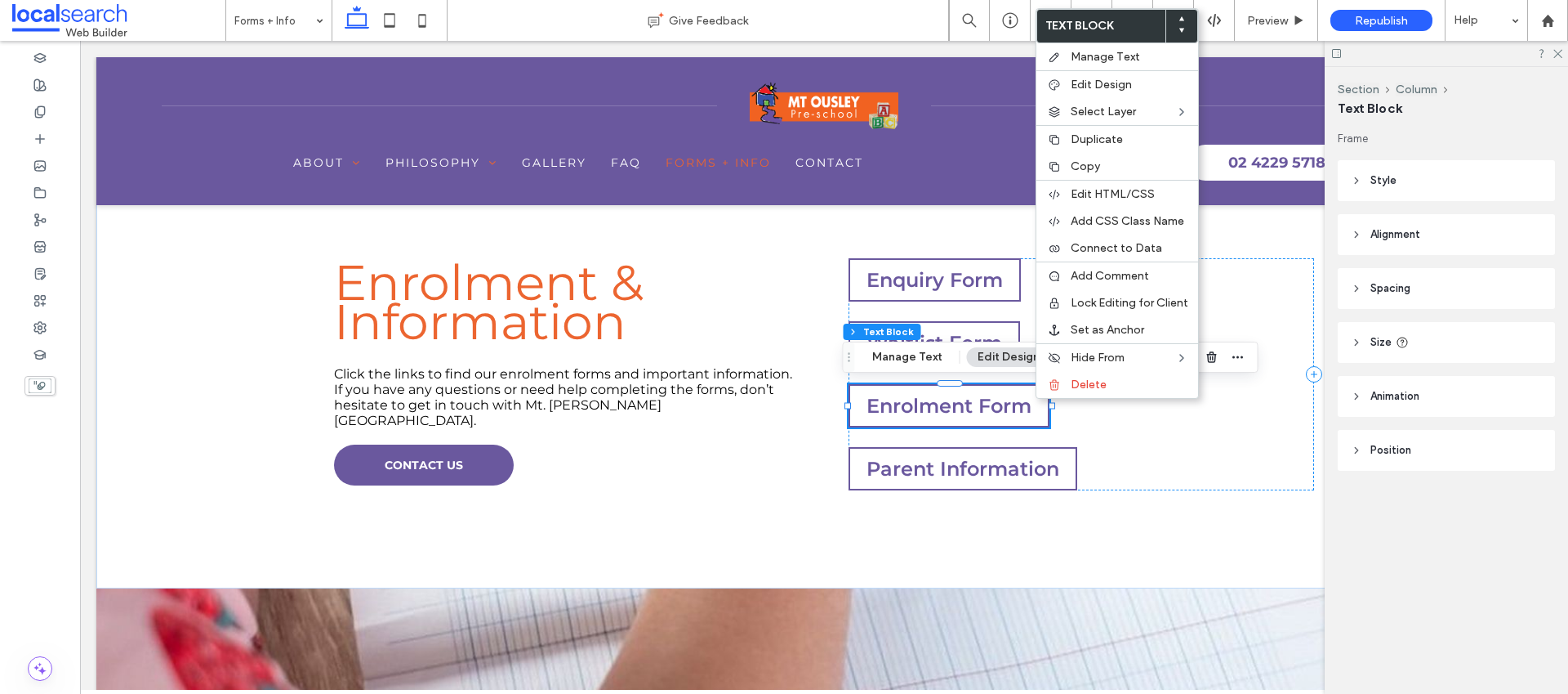
click at [1015, 354] on button "Edit Design" at bounding box center [1009, 356] width 83 height 20
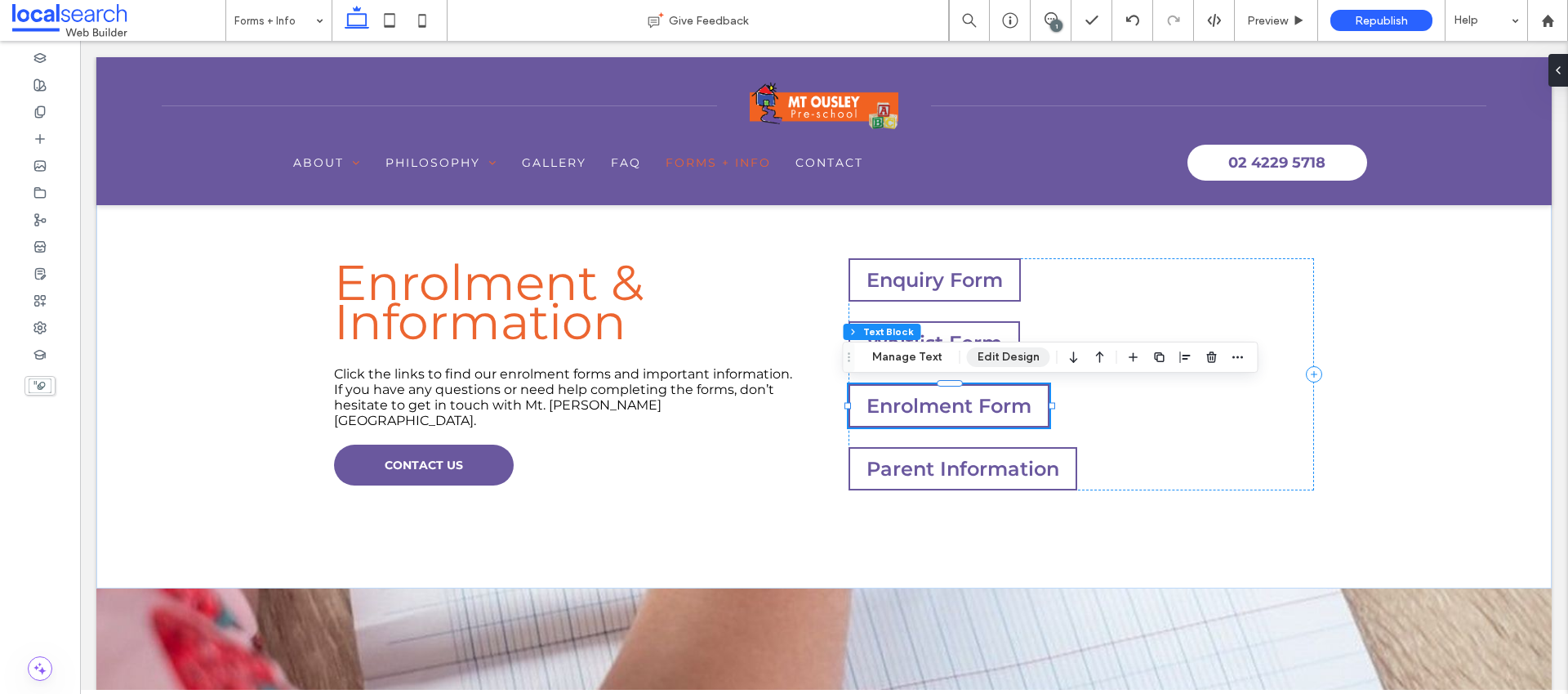
click at [1015, 354] on button "Edit Design" at bounding box center [1009, 356] width 83 height 20
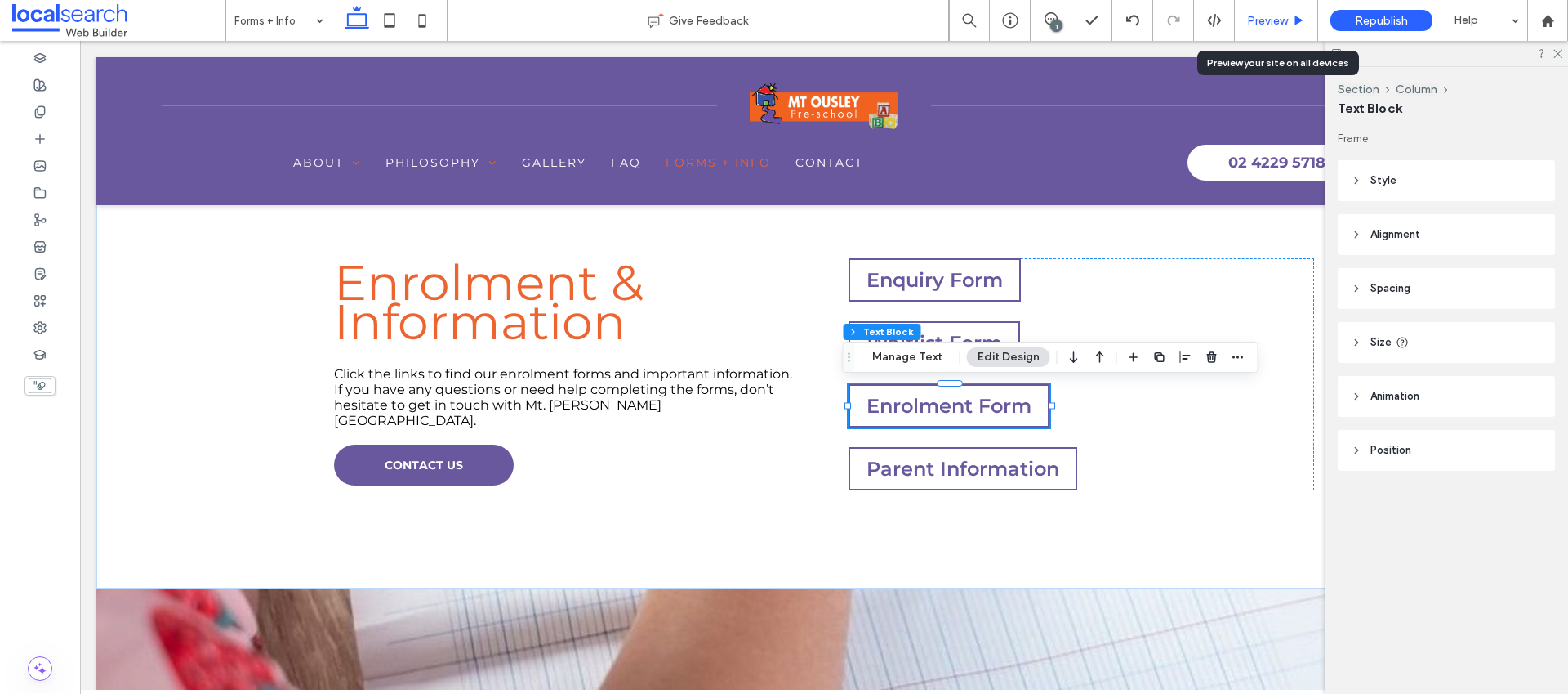
click at [1296, 22] on use at bounding box center [1299, 20] width 8 height 9
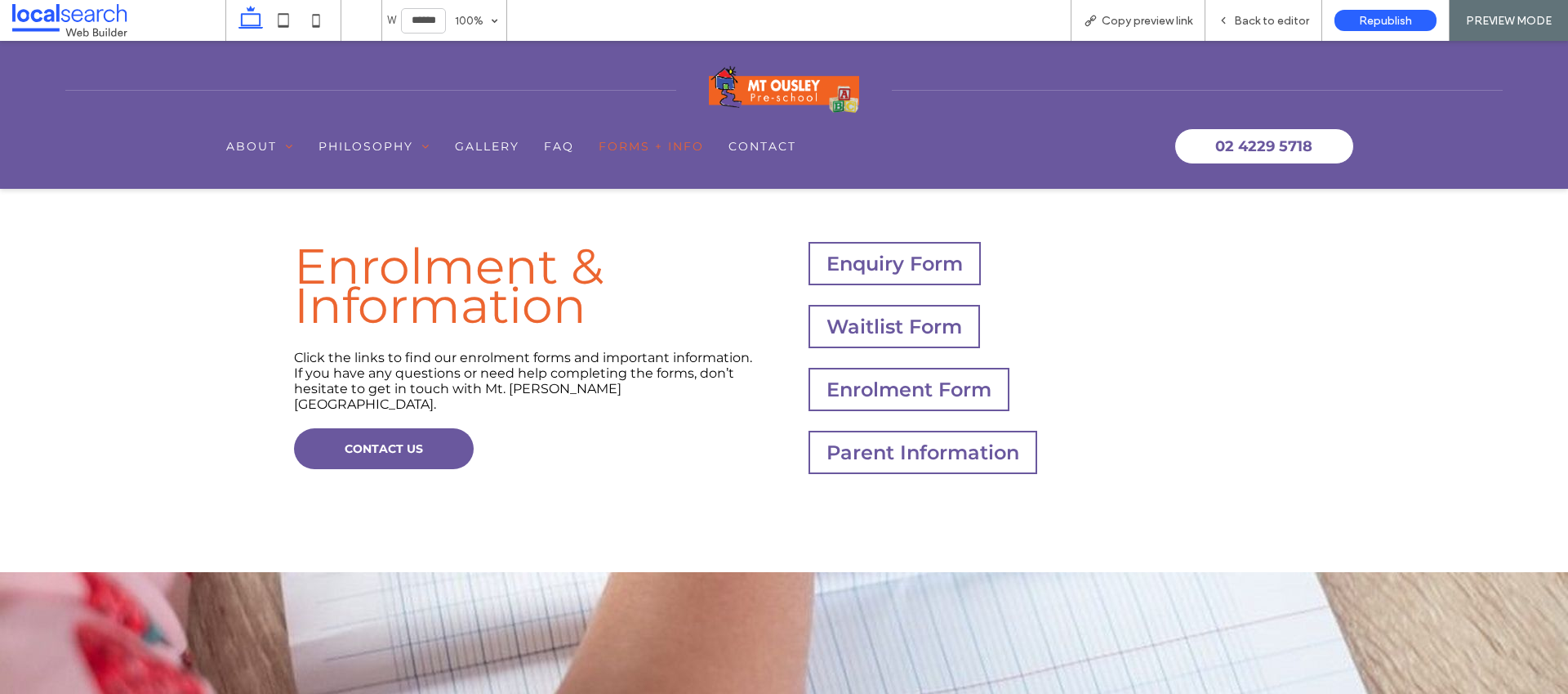
scroll to position [502, 0]
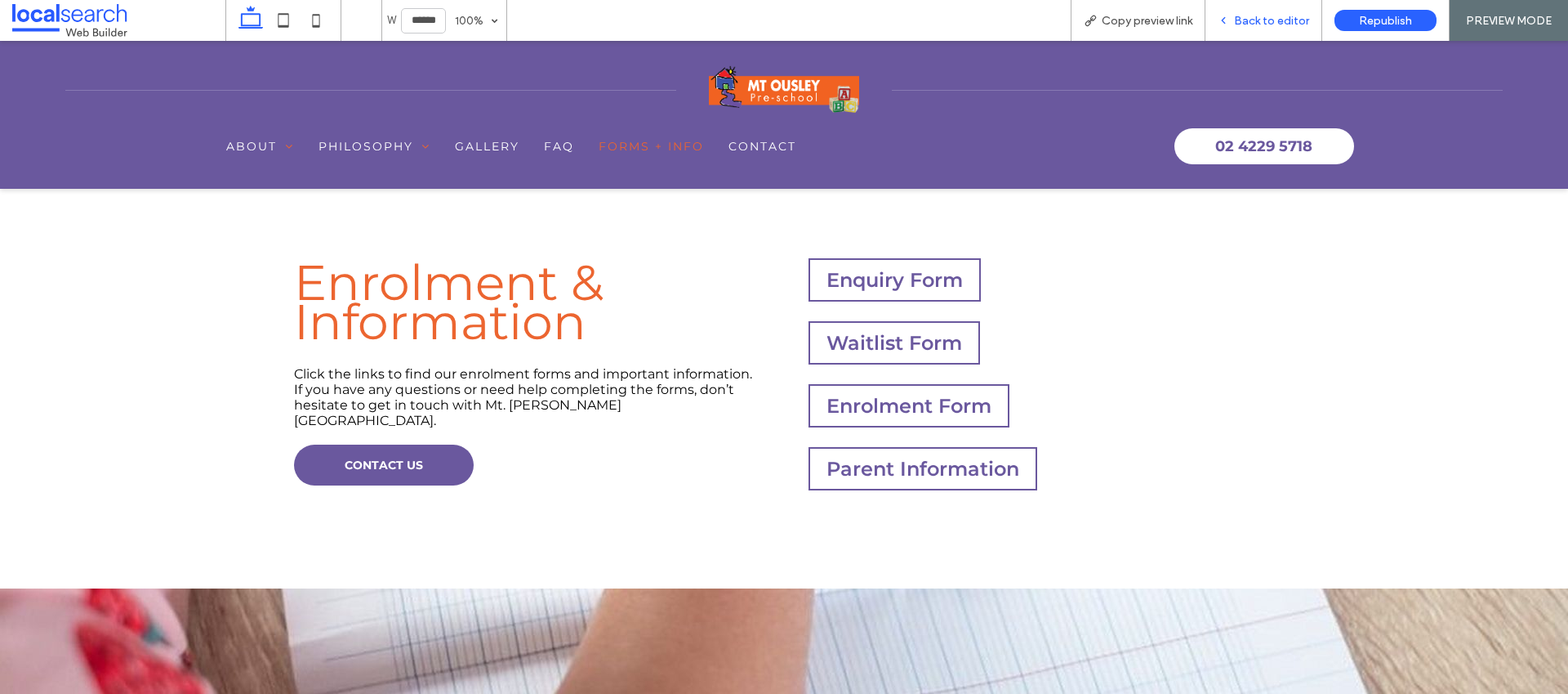
click at [1298, 15] on span "Back to editor" at bounding box center [1271, 21] width 75 height 14
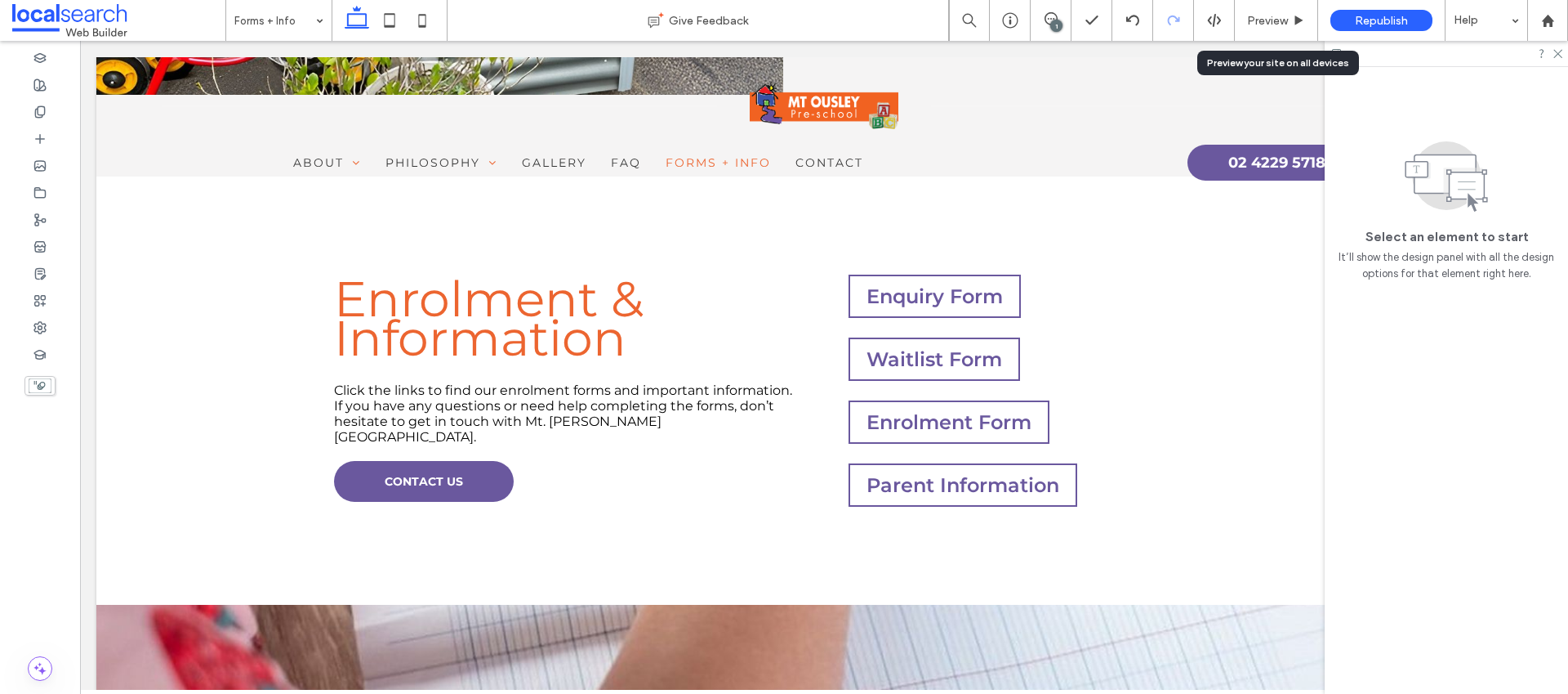
scroll to position [518, 0]
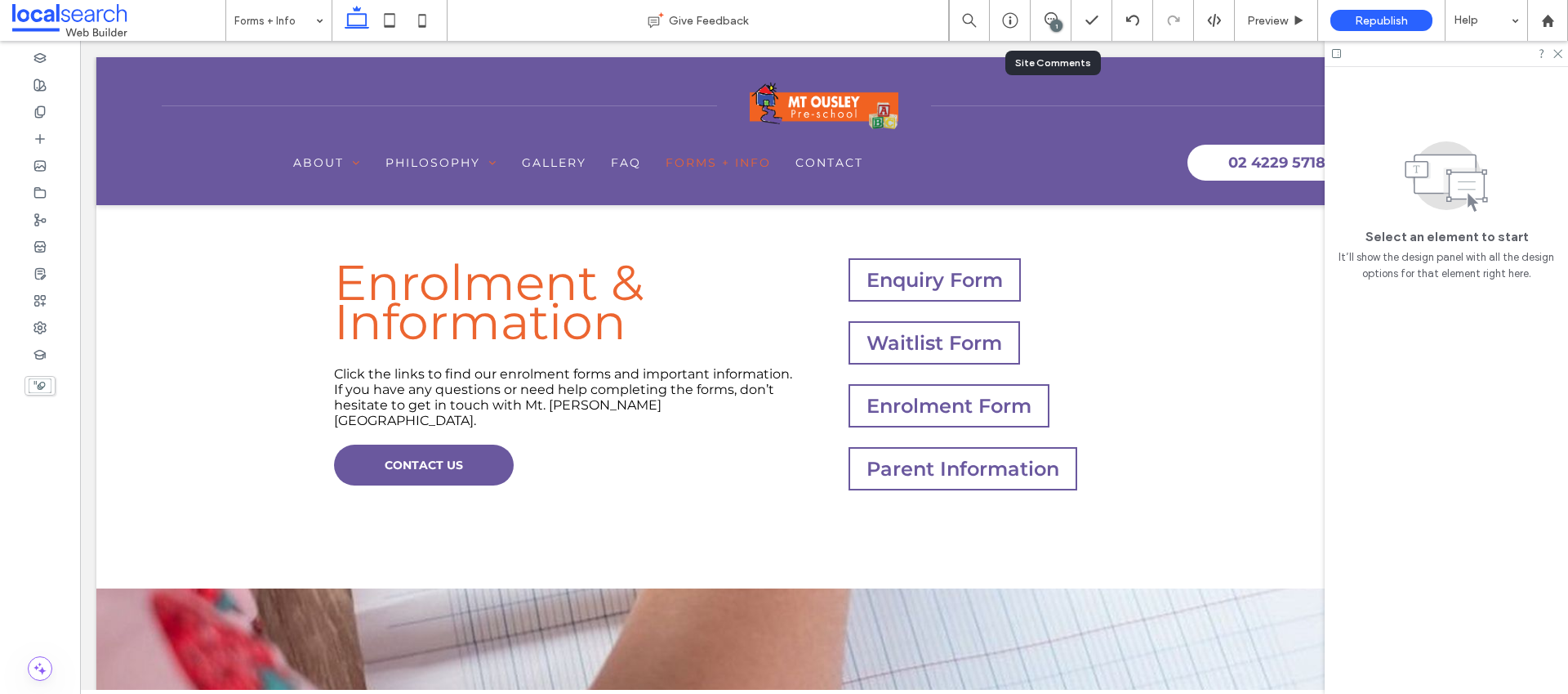
click at [1065, 28] on div "1" at bounding box center [1051, 20] width 40 height 16
click at [1056, 23] on div "1" at bounding box center [1056, 26] width 12 height 12
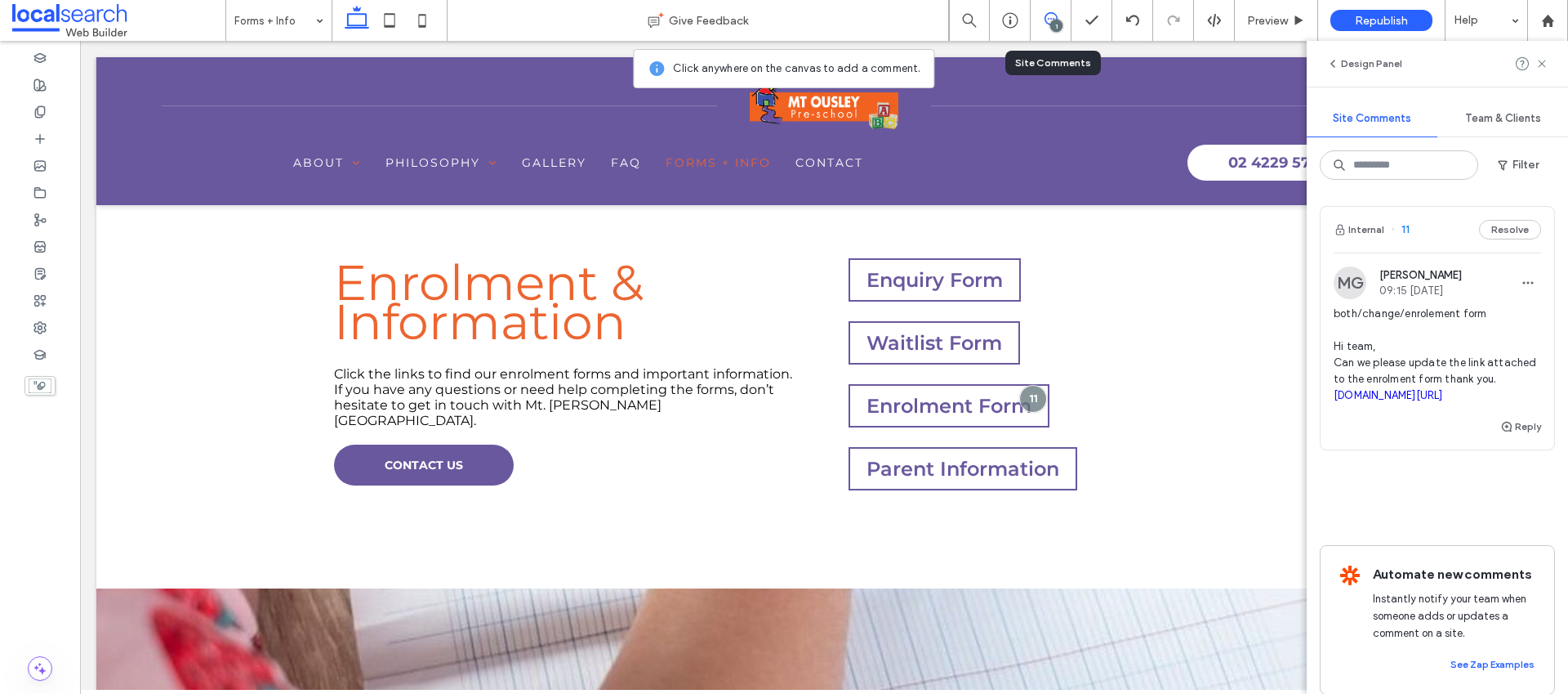
click at [1479, 449] on div "Reply" at bounding box center [1437, 433] width 233 height 33
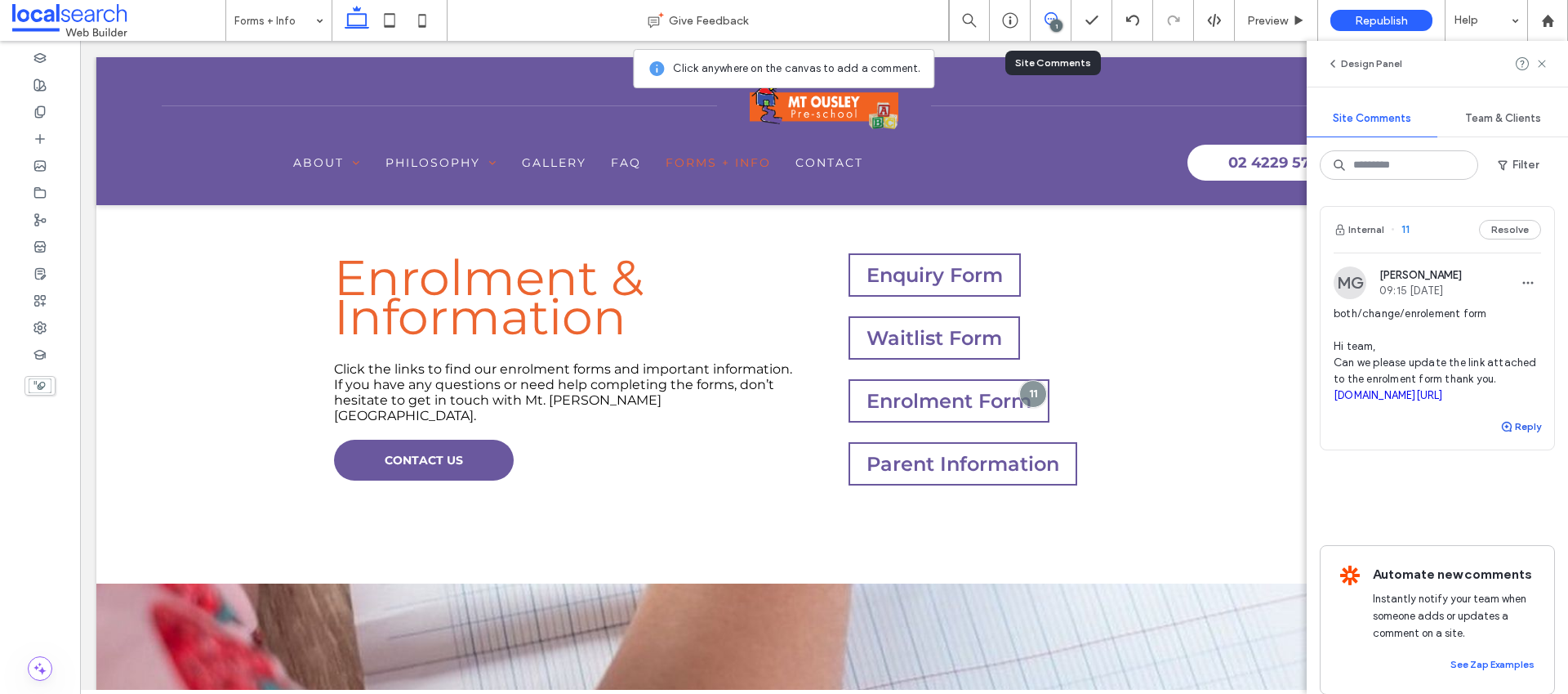
scroll to position [524, 0]
click at [1502, 431] on use "button" at bounding box center [1506, 426] width 9 height 9
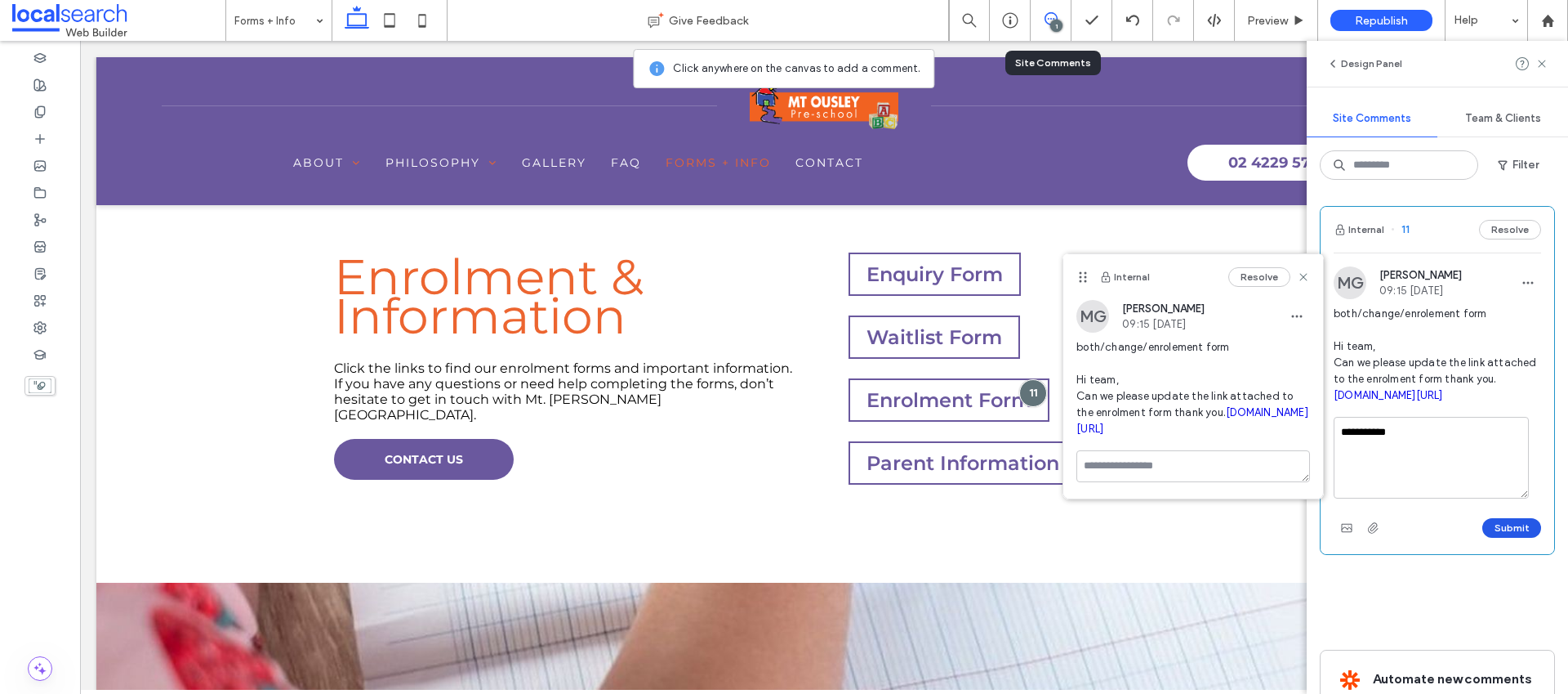
type textarea "**********"
click at [1527, 537] on button "Submit" at bounding box center [1511, 528] width 59 height 20
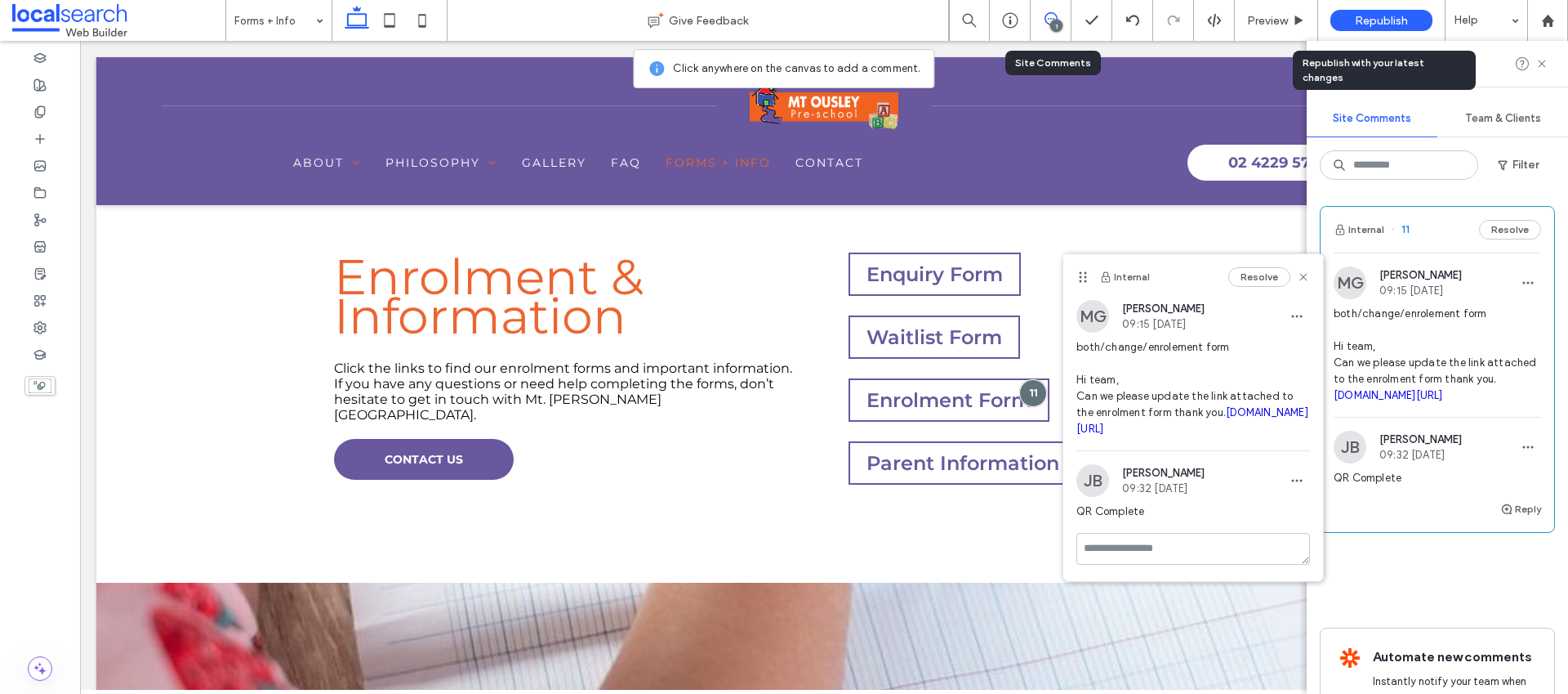
click at [1377, 15] on span "Republish" at bounding box center [1381, 21] width 53 height 14
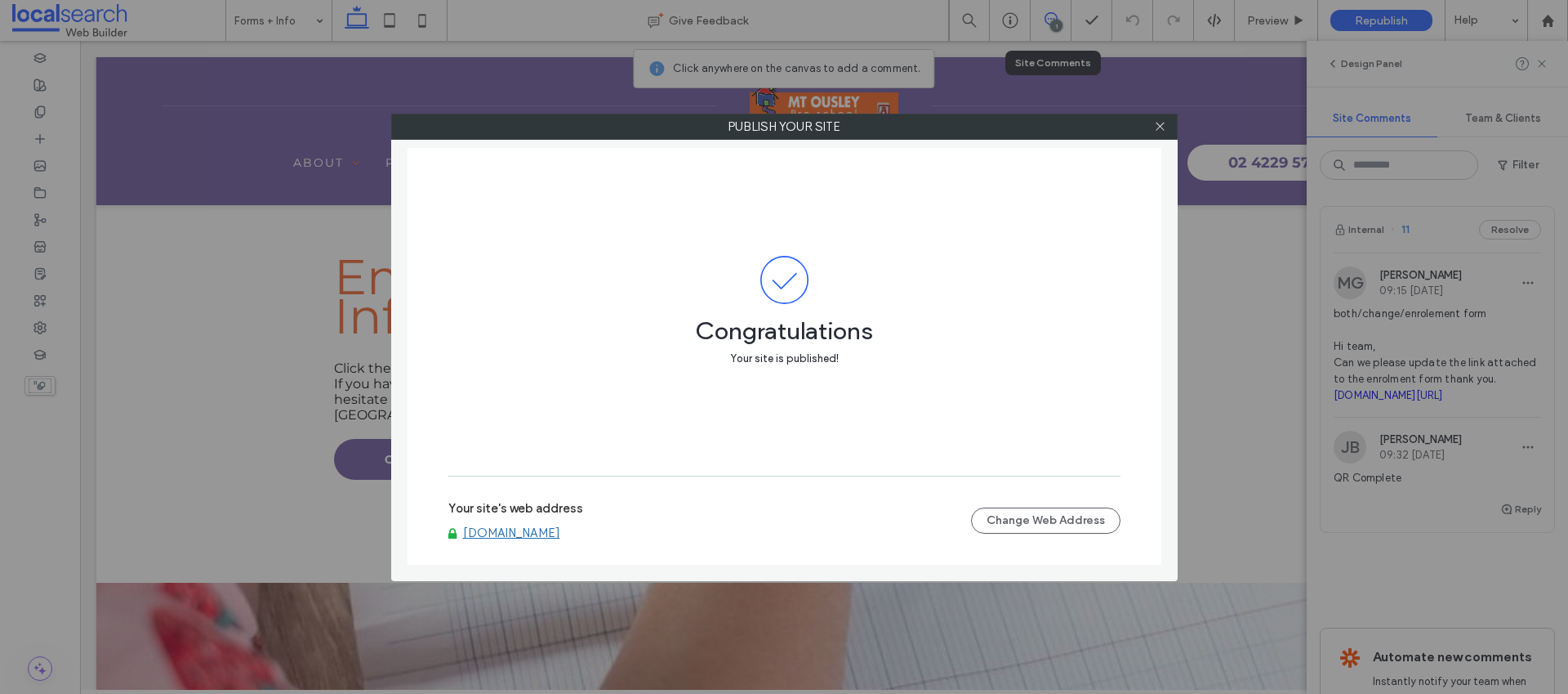
click at [560, 533] on link "www.mtousleypreschool.com.au" at bounding box center [511, 532] width 97 height 15
click at [1158, 125] on use at bounding box center [1159, 126] width 8 height 8
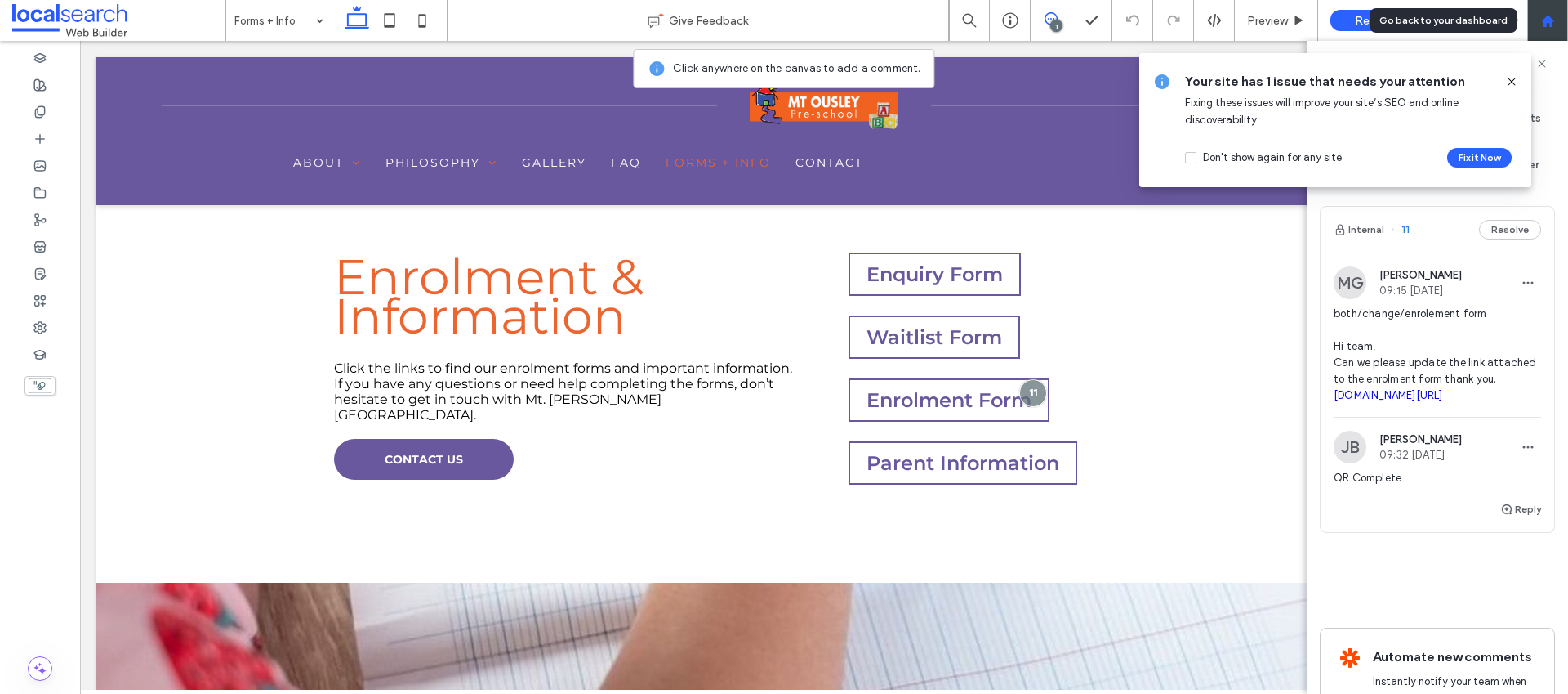
click at [1552, 20] on use at bounding box center [1547, 20] width 12 height 12
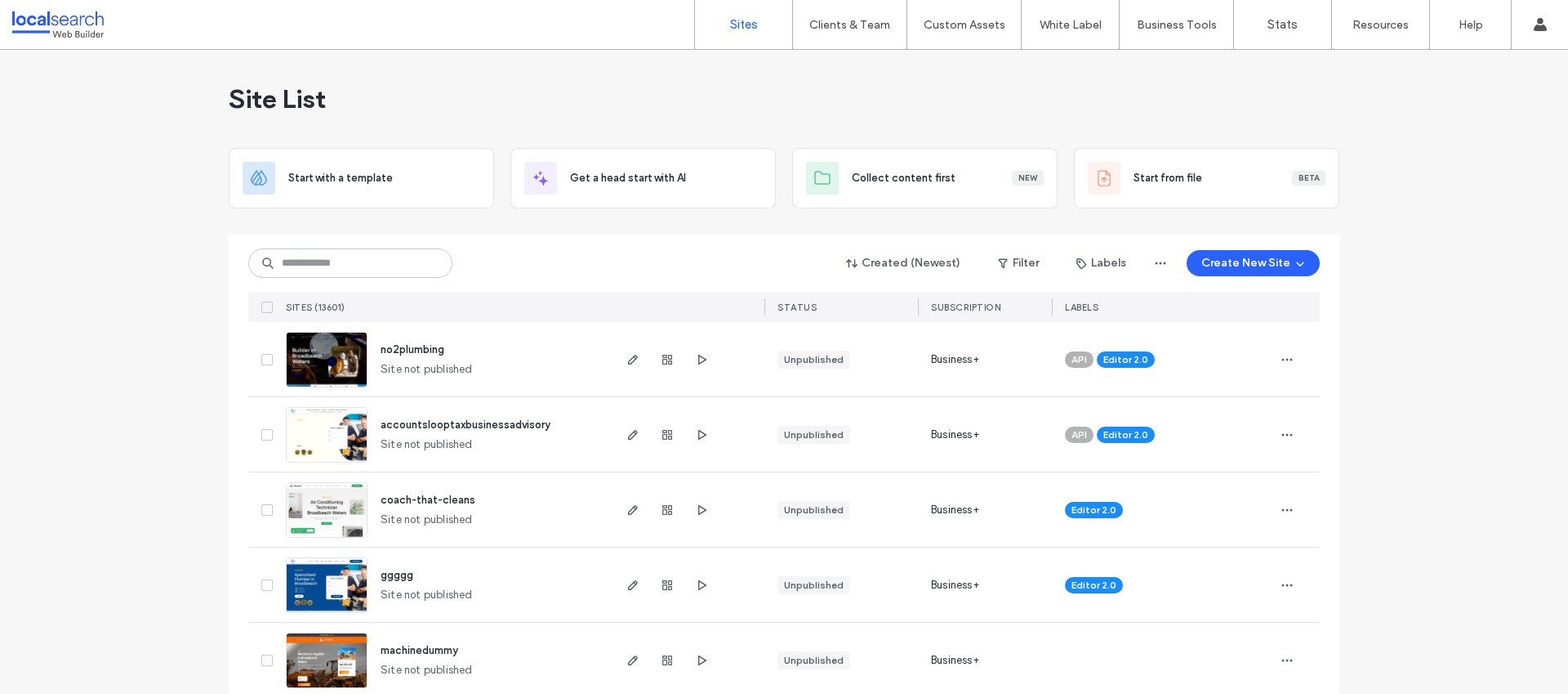
click at [510, 269] on div "Created (Newest) Filter Labels Create New Site" at bounding box center [783, 263] width 1071 height 31
click at [379, 267] on input at bounding box center [349, 263] width 204 height 29
paste input "********"
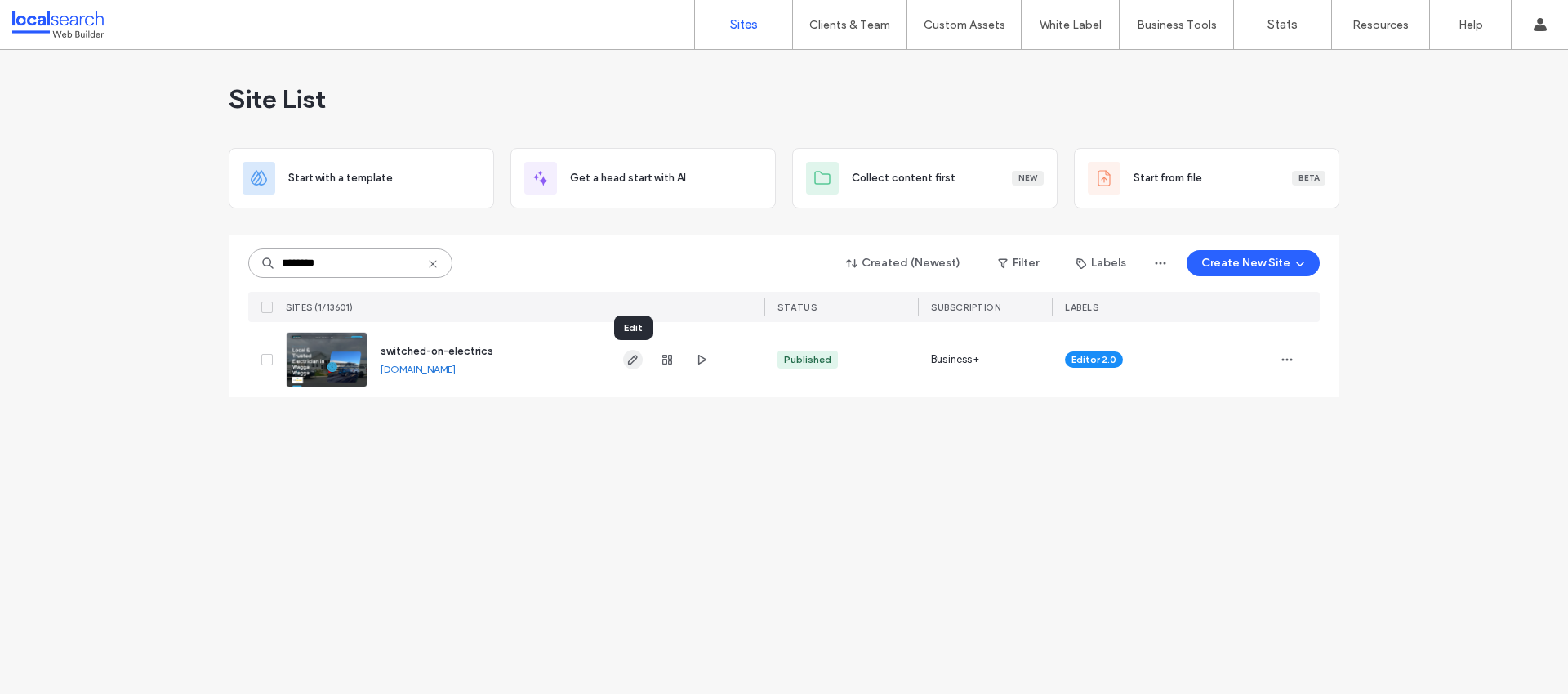
type input "********"
click at [631, 356] on icon "button" at bounding box center [633, 359] width 13 height 13
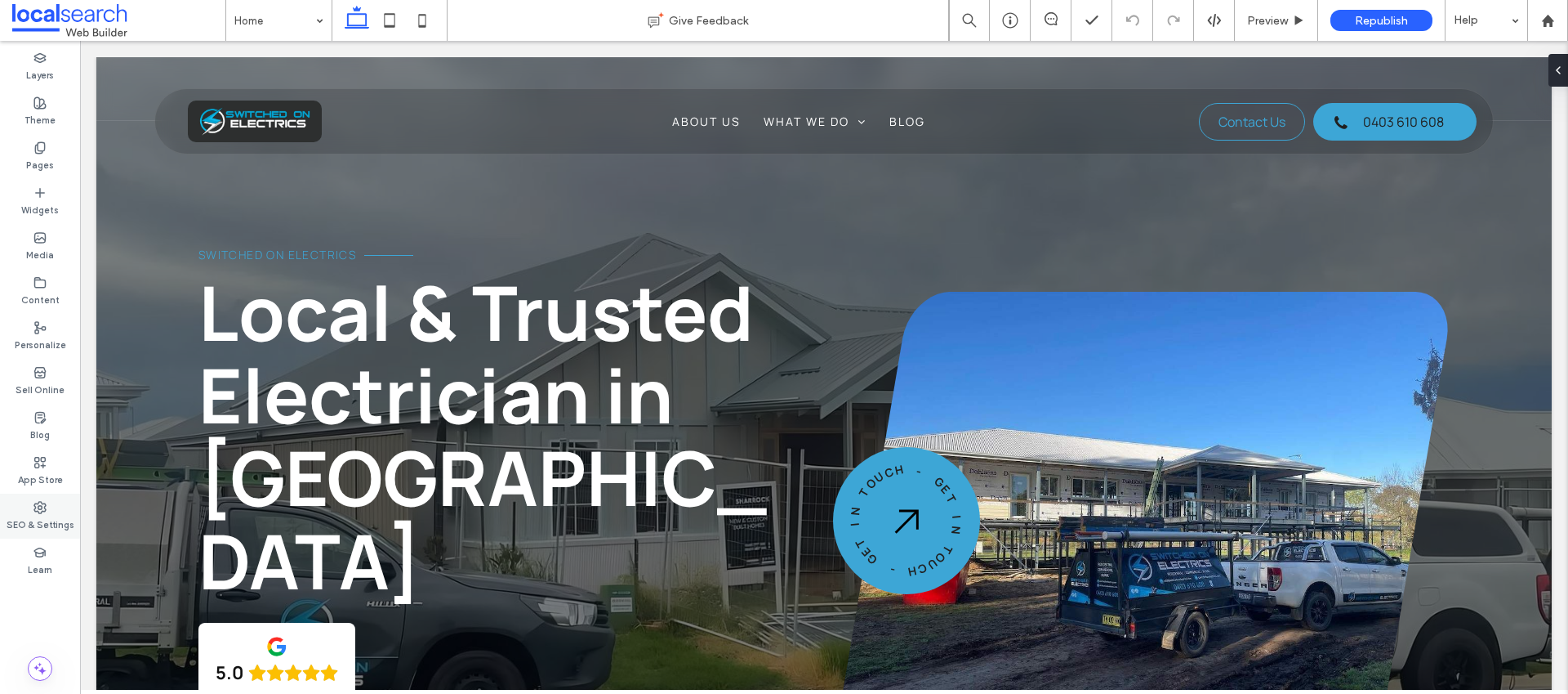
click at [28, 522] on label "SEO & Settings" at bounding box center [40, 523] width 68 height 18
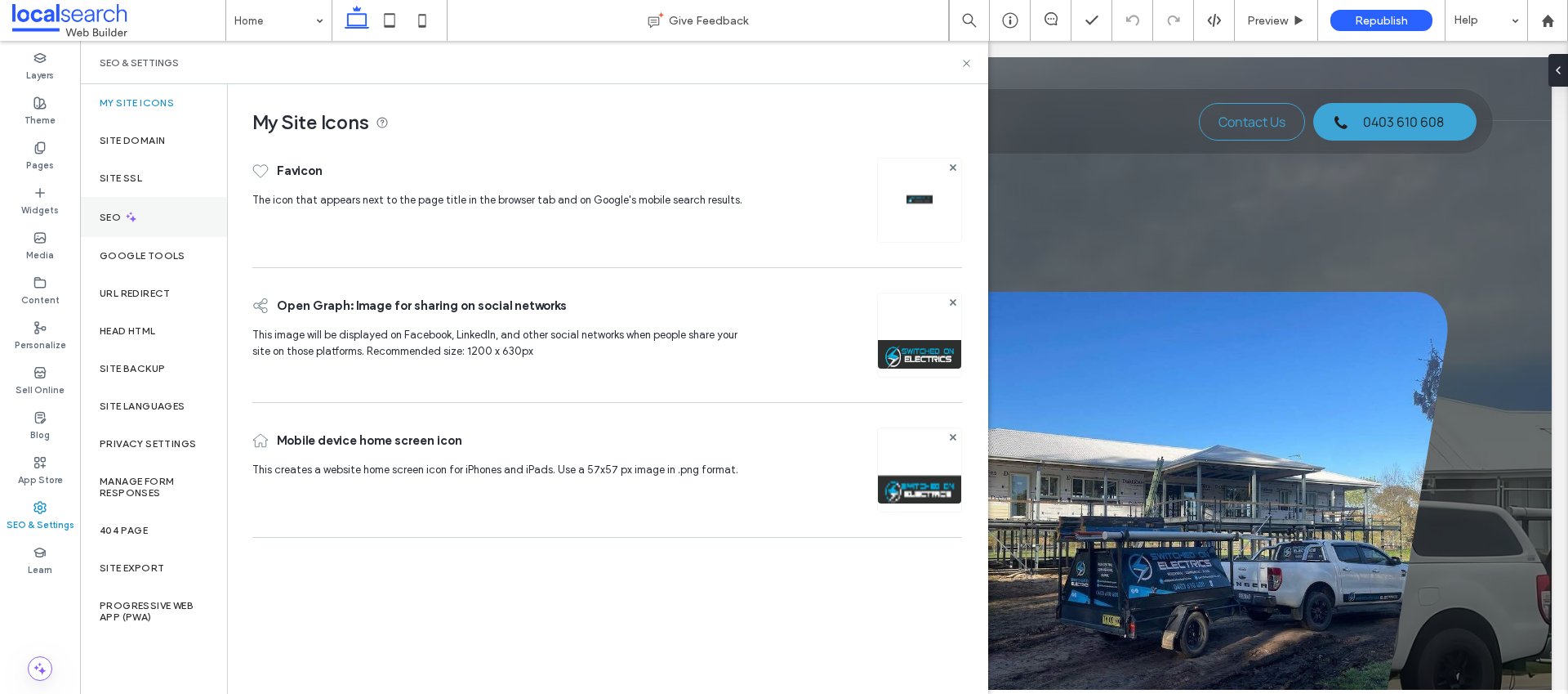
click at [140, 214] on div "SEO" at bounding box center [153, 217] width 147 height 40
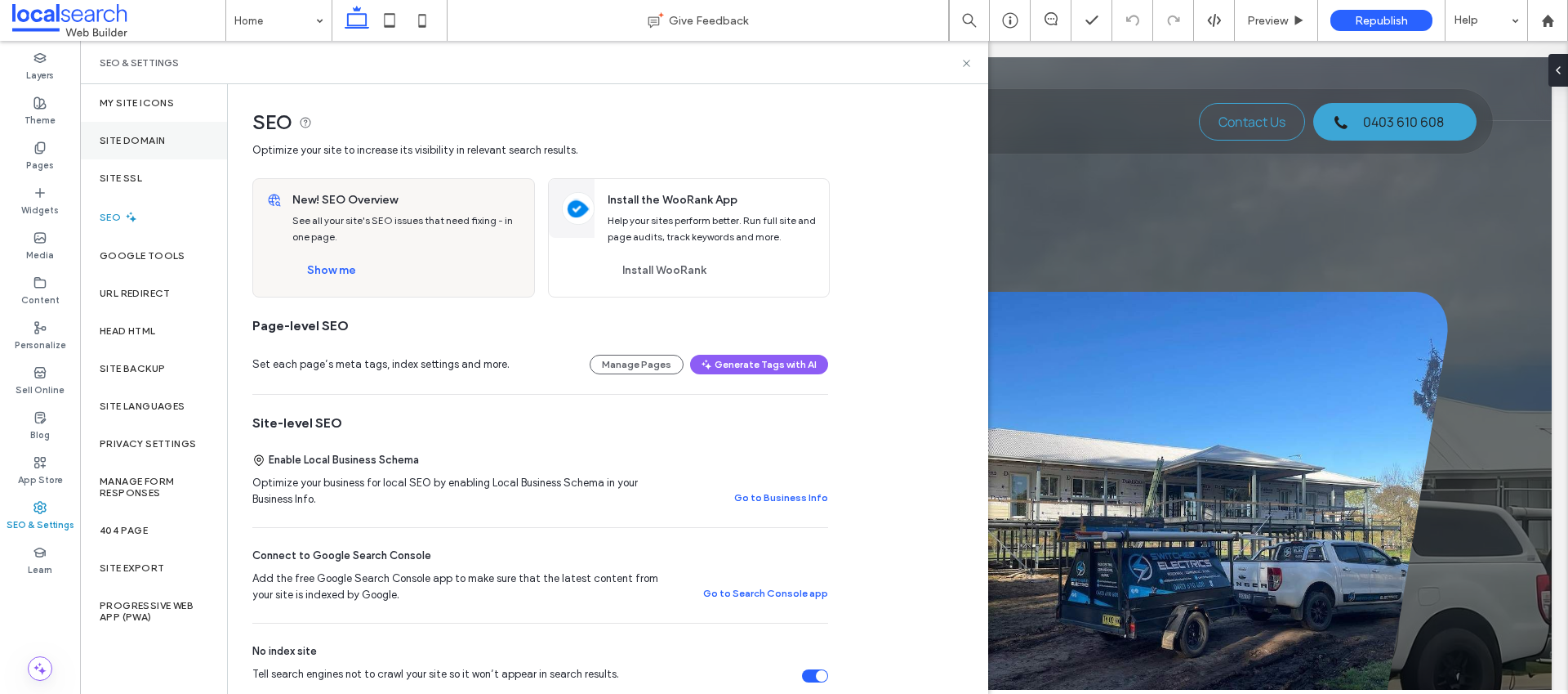
click at [174, 146] on div "Site Domain" at bounding box center [153, 140] width 147 height 38
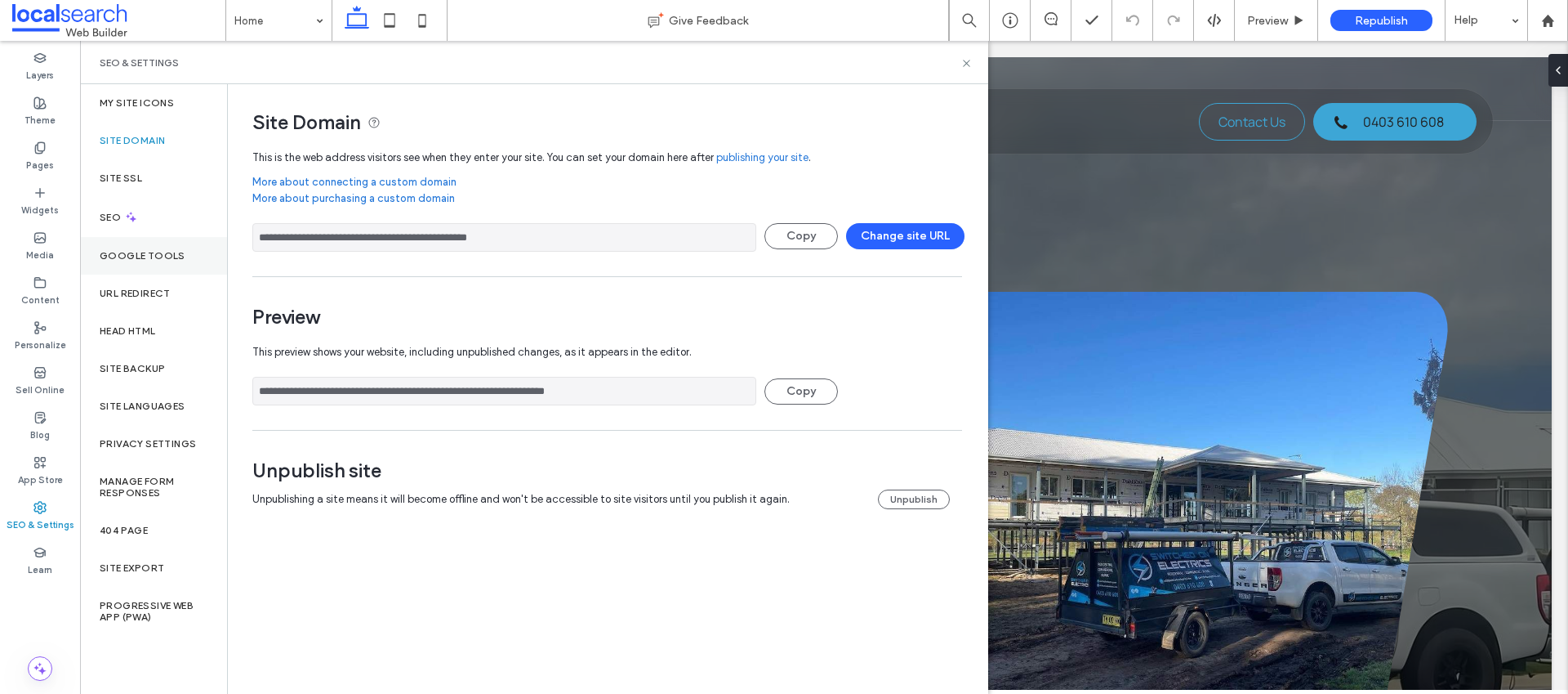
drag, startPoint x: 536, startPoint y: 239, endPoint x: 182, endPoint y: 239, distance: 354.0
click at [182, 239] on div "**********" at bounding box center [534, 389] width 908 height 610
click at [378, 24] on icon at bounding box center [390, 21] width 33 height 33
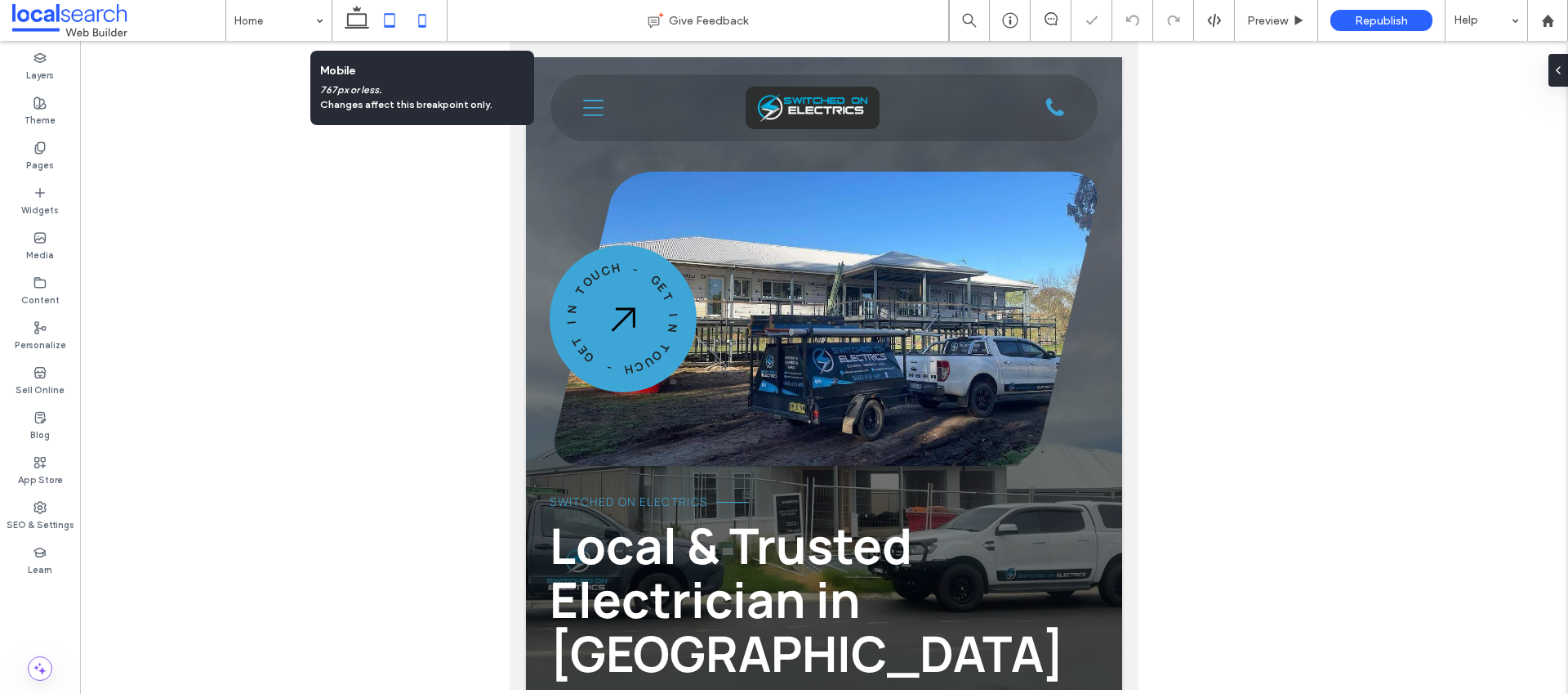
click at [435, 20] on icon at bounding box center [423, 21] width 33 height 33
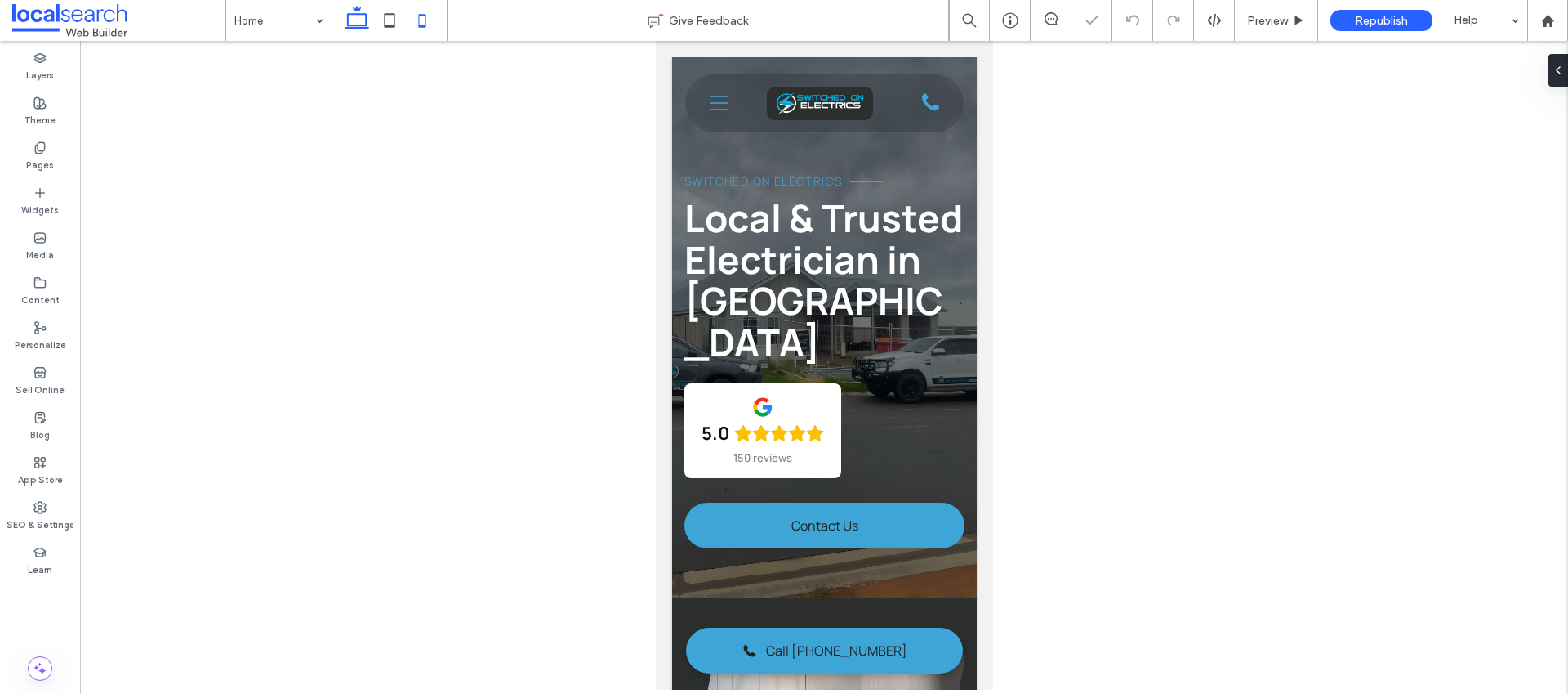
click at [358, 19] on icon at bounding box center [357, 21] width 33 height 33
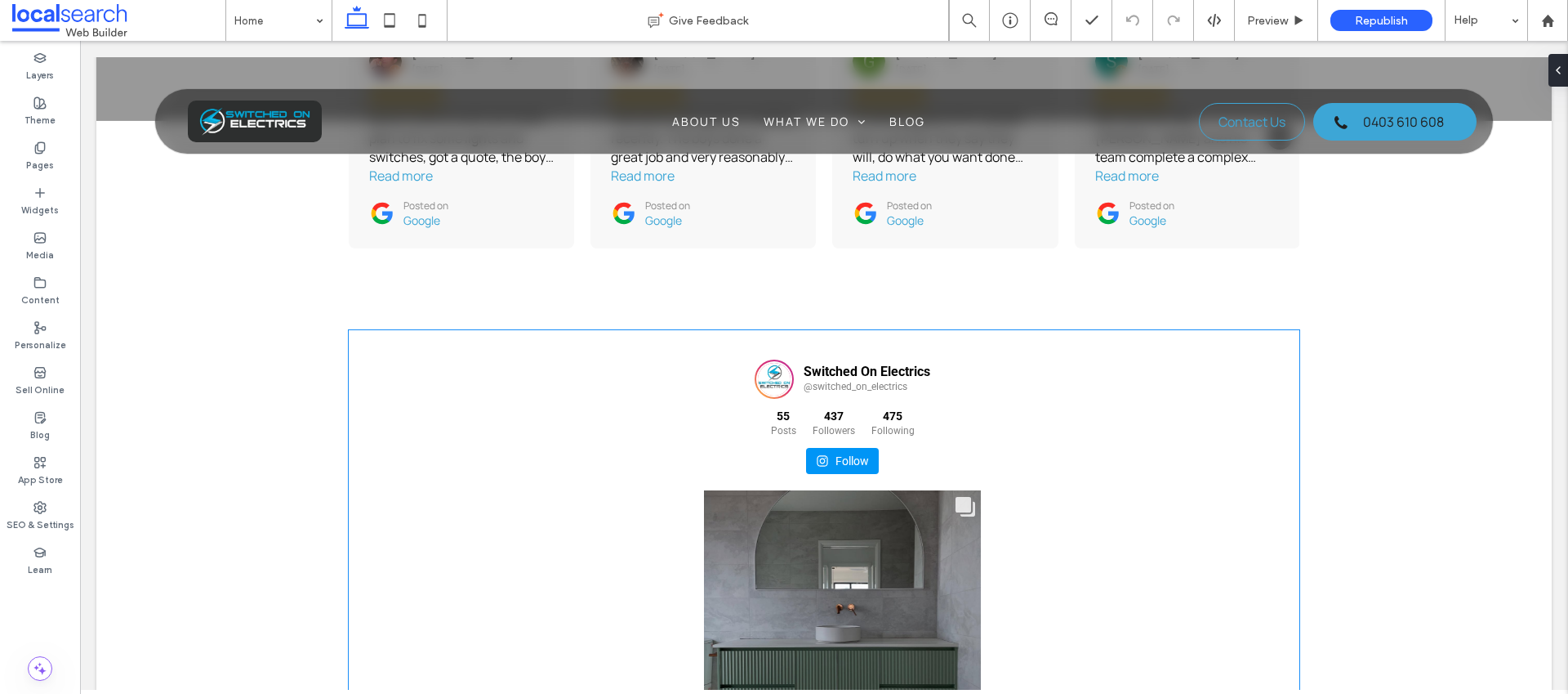
scroll to position [3859, 0]
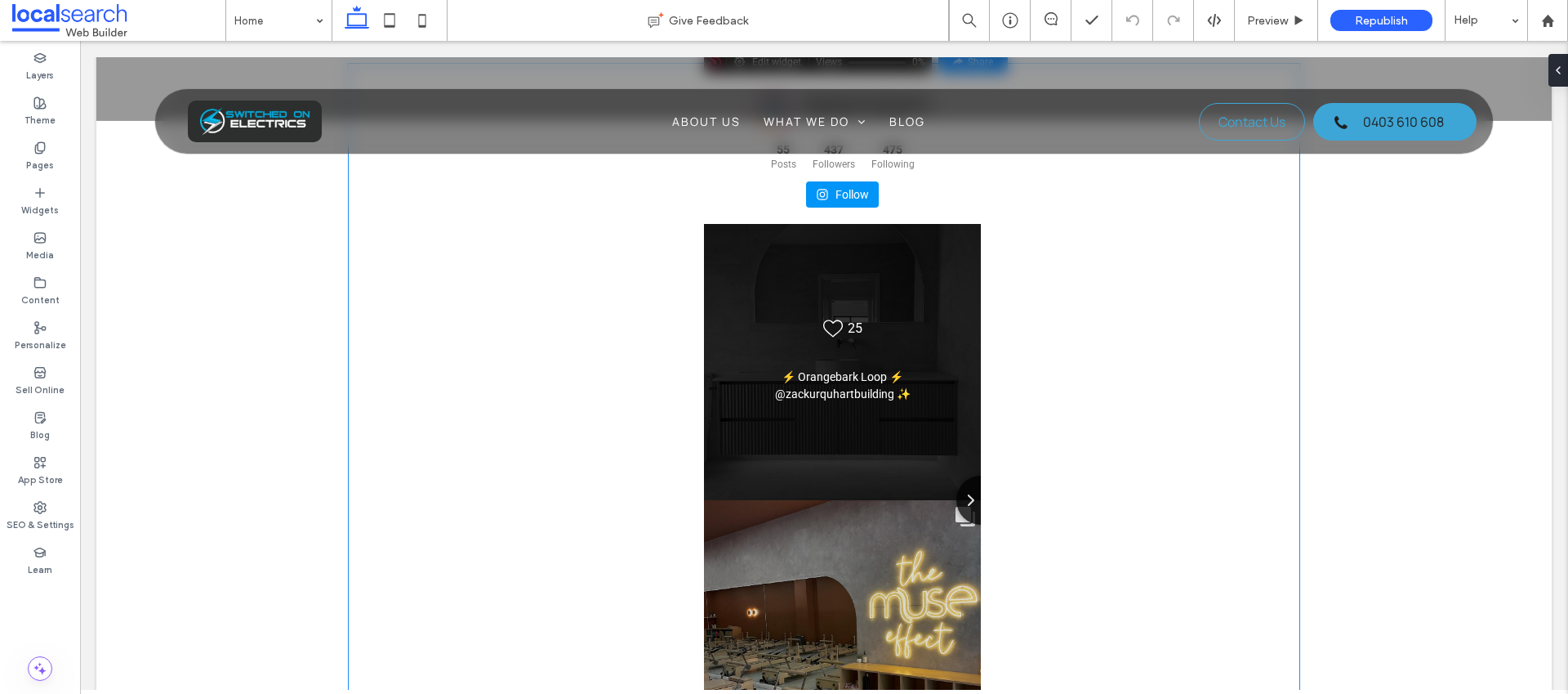
click at [894, 369] on div "⚡️ Orangebark Loop ⚡️ @zackurquhartbuilding ✨" at bounding box center [843, 386] width 224 height 34
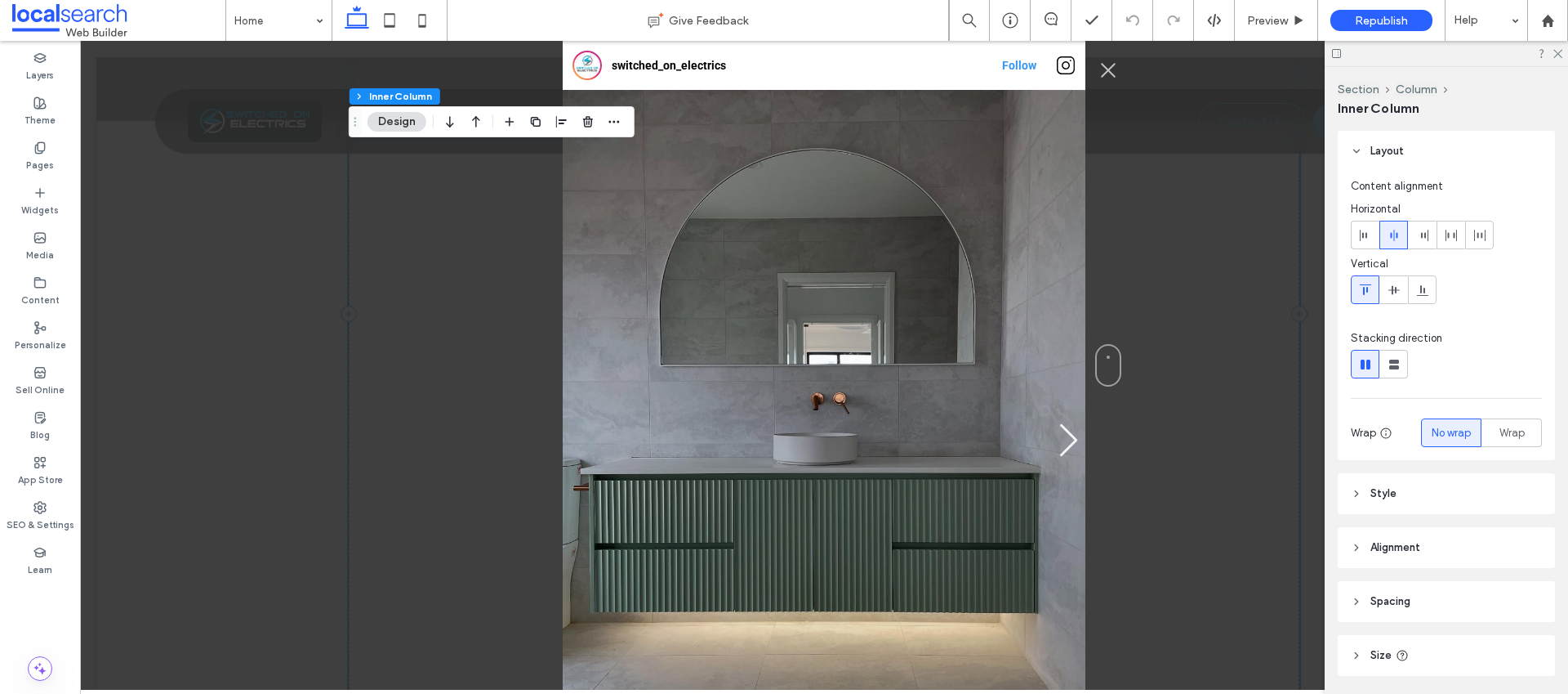
scroll to position [4139, 0]
click at [1105, 69] on button "Close Instagram Feed Popup" at bounding box center [1108, 70] width 26 height 26
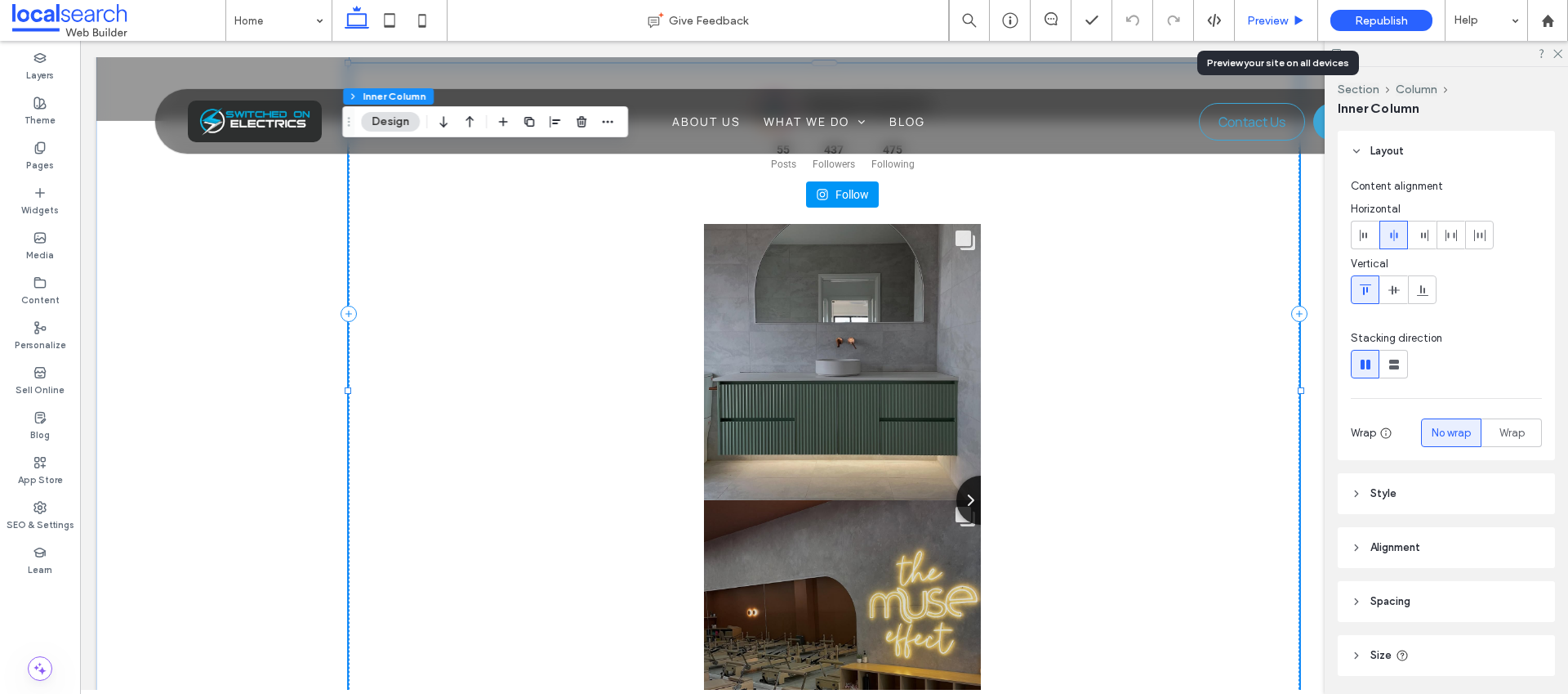
drag, startPoint x: 1275, startPoint y: 23, endPoint x: 703, endPoint y: 327, distance: 647.8
click at [1275, 23] on span "Preview" at bounding box center [1267, 21] width 40 height 14
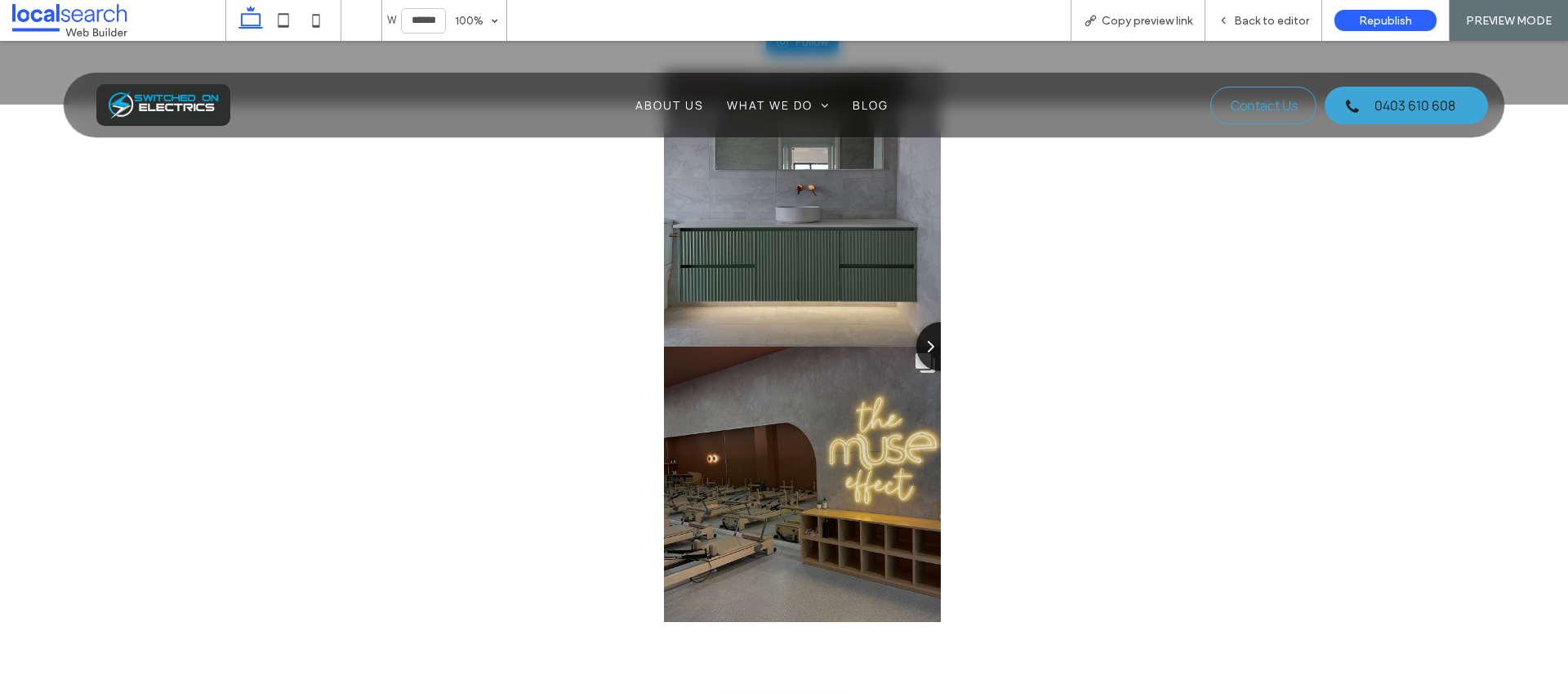
scroll to position [4109, 0]
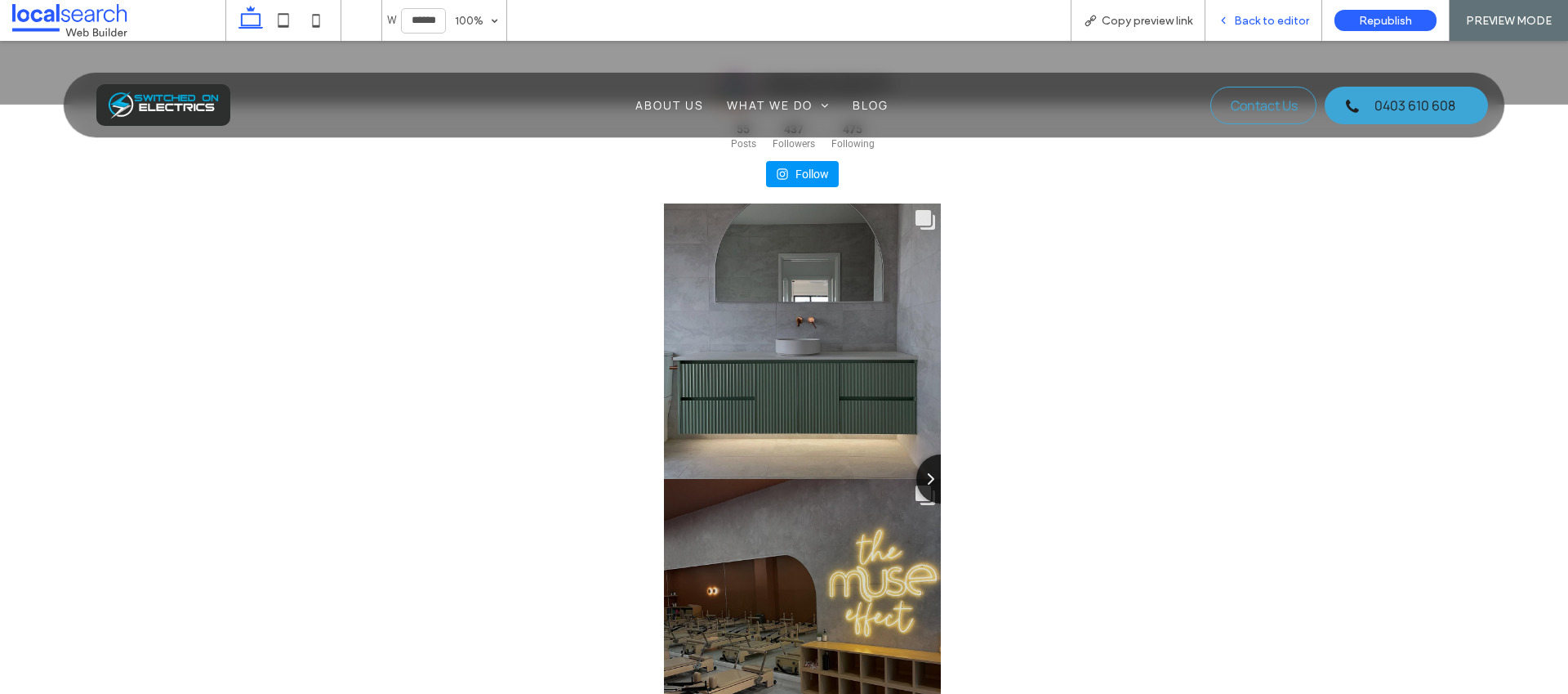
click at [1271, 26] on span "Back to editor" at bounding box center [1271, 21] width 75 height 14
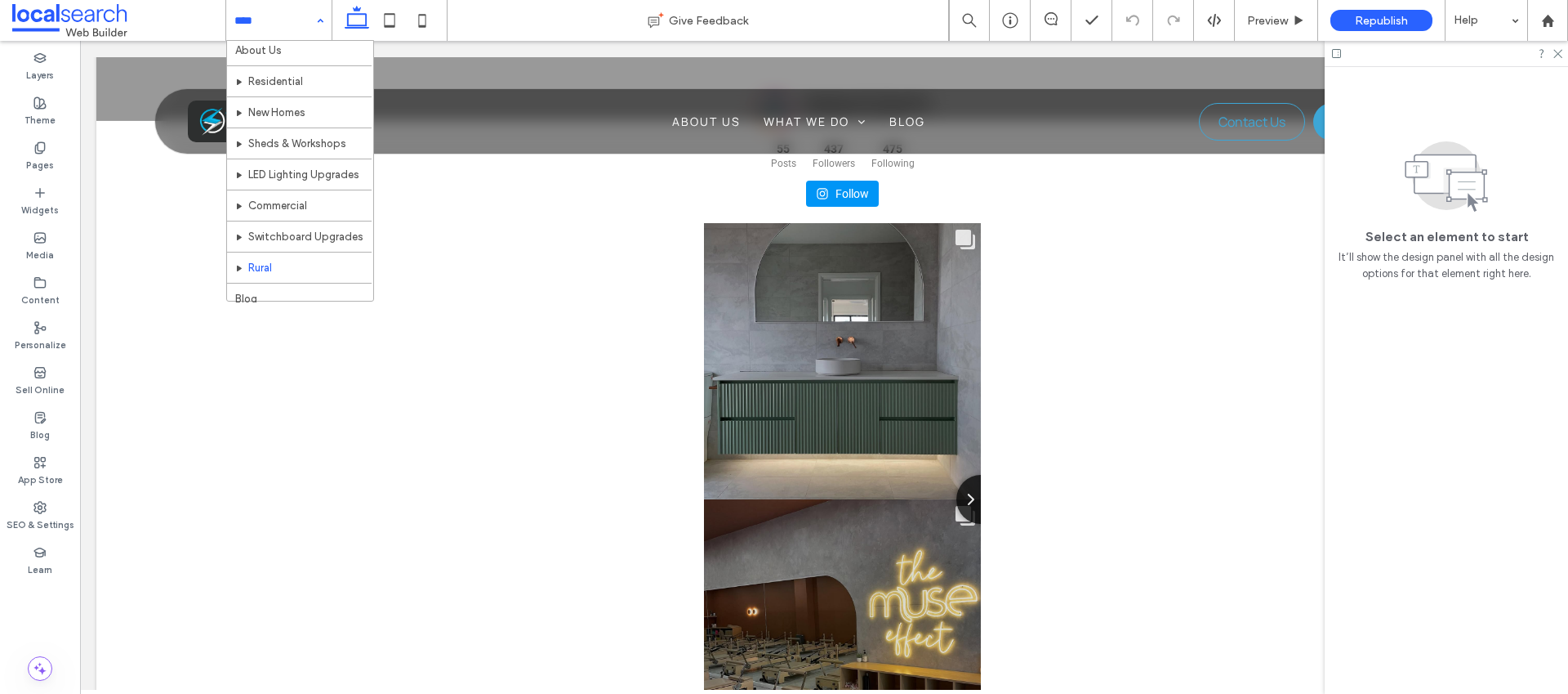
scroll to position [79, 0]
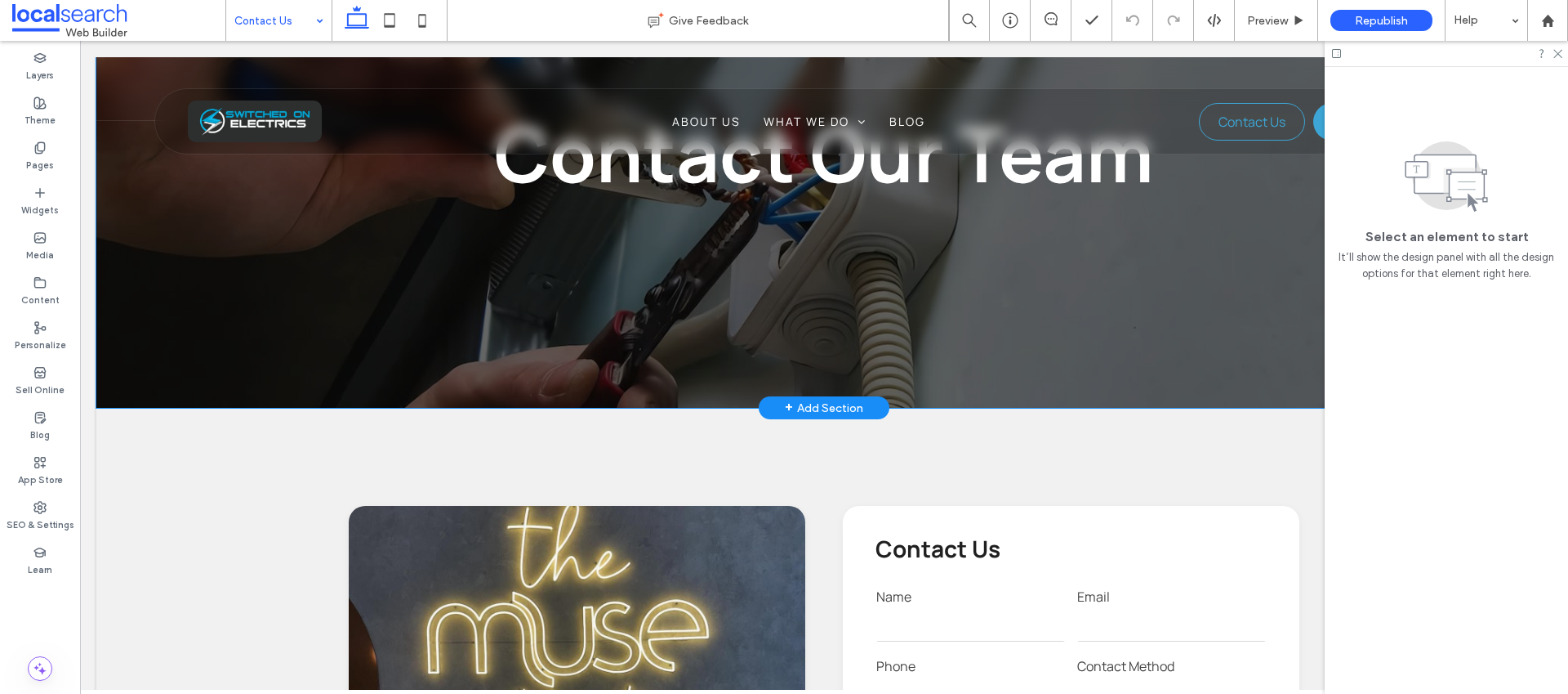
scroll to position [172, 0]
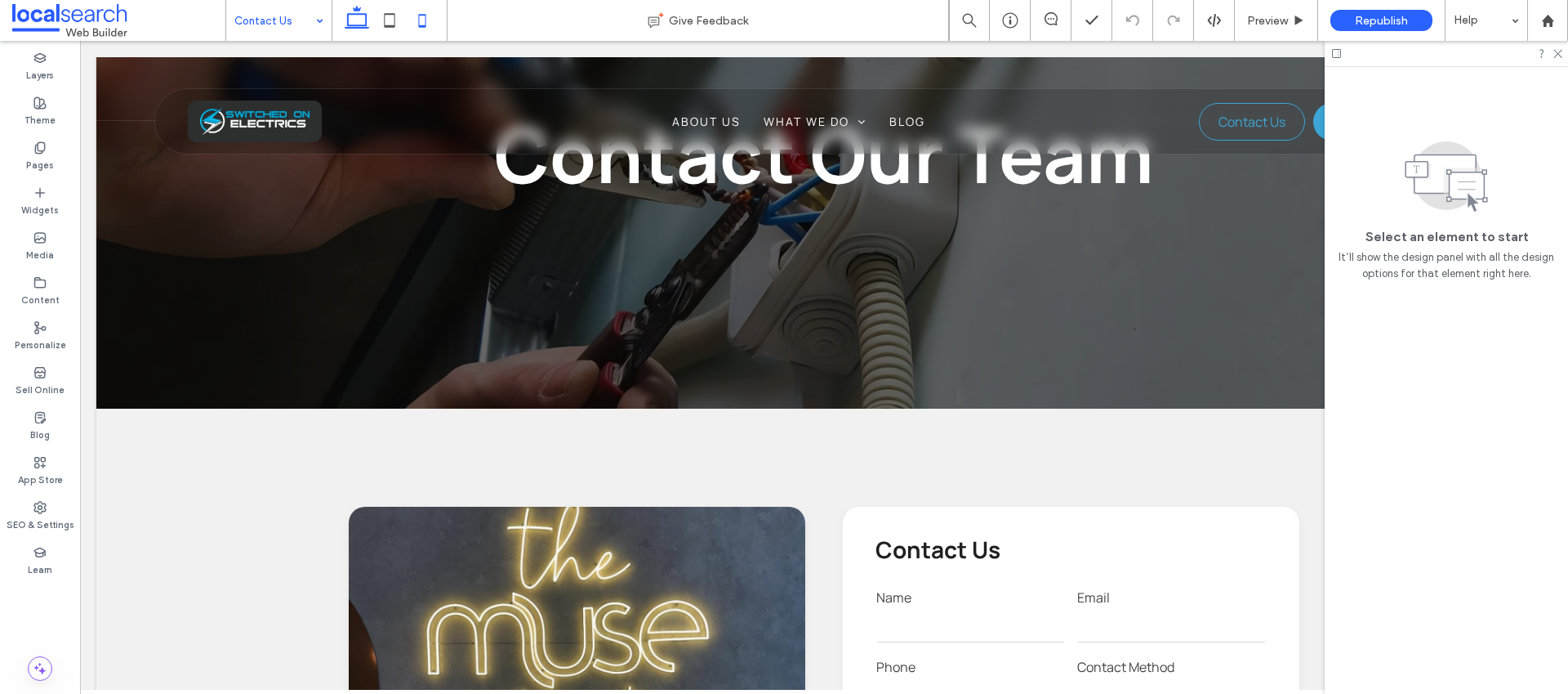
click at [421, 18] on icon at bounding box center [423, 21] width 33 height 33
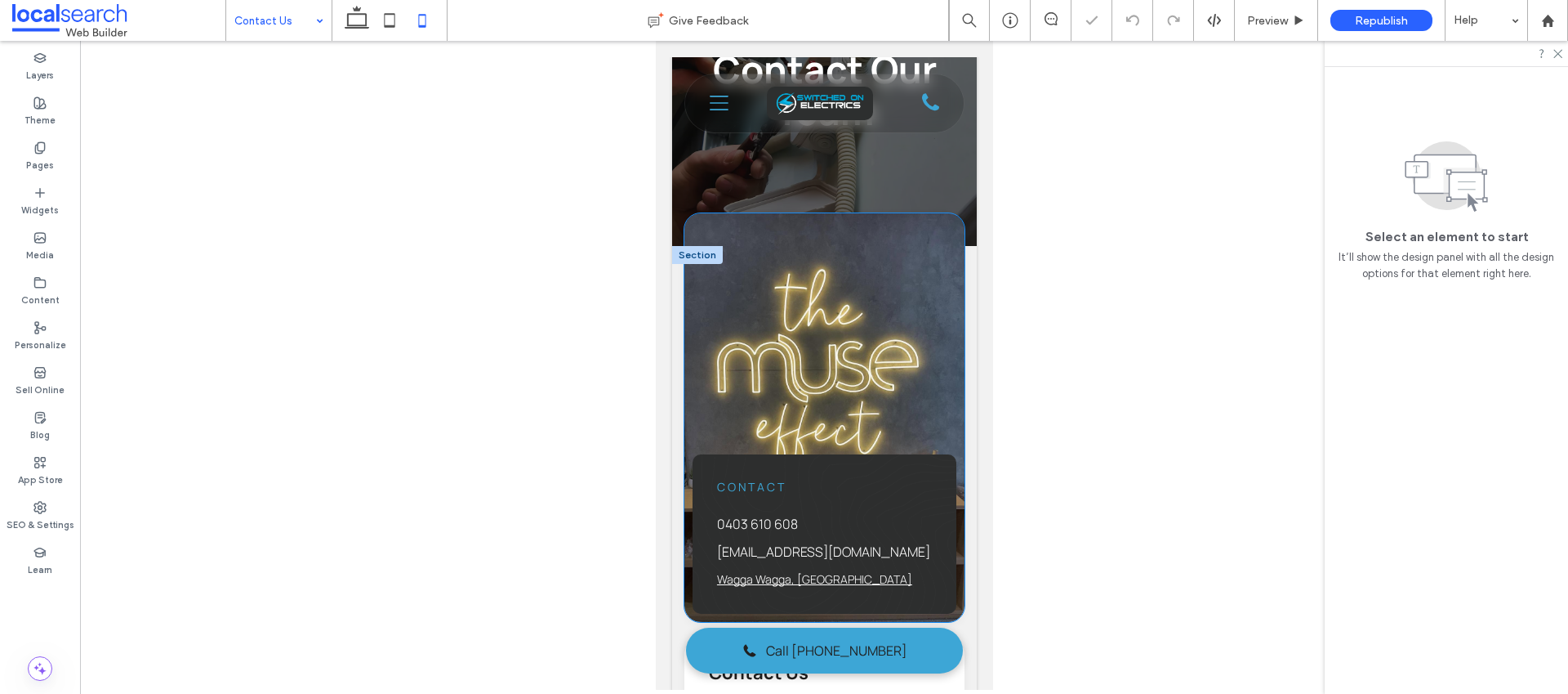
scroll to position [245, 0]
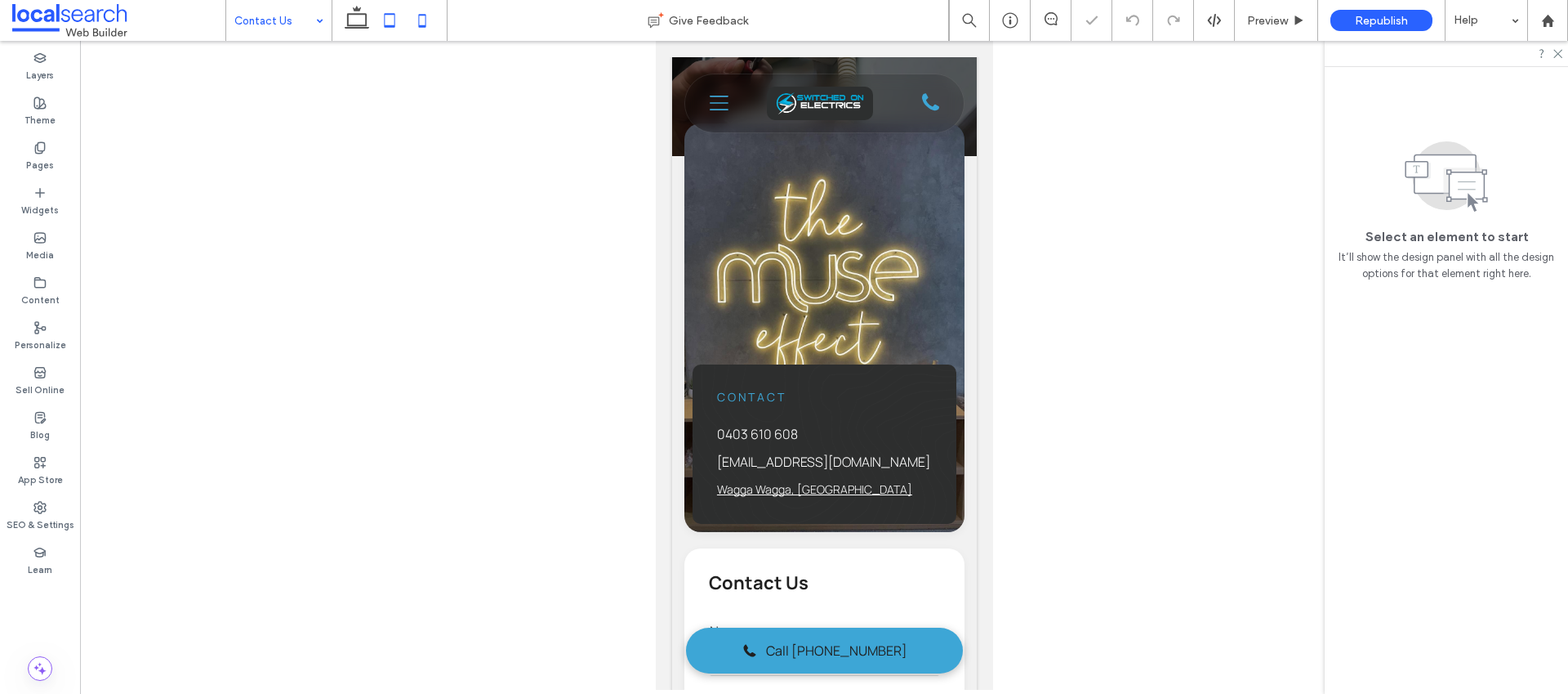
click at [388, 18] on icon at bounding box center [390, 21] width 33 height 33
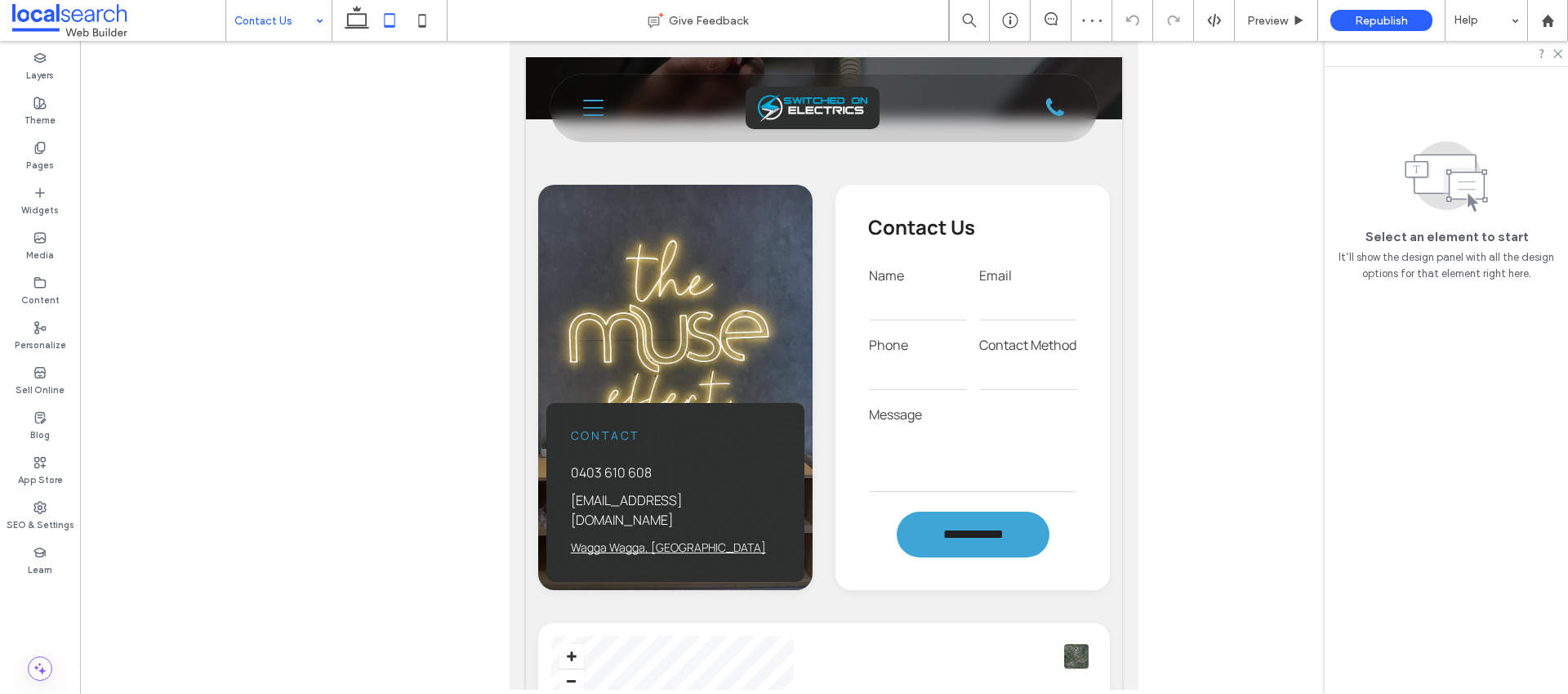
scroll to position [0, 0]
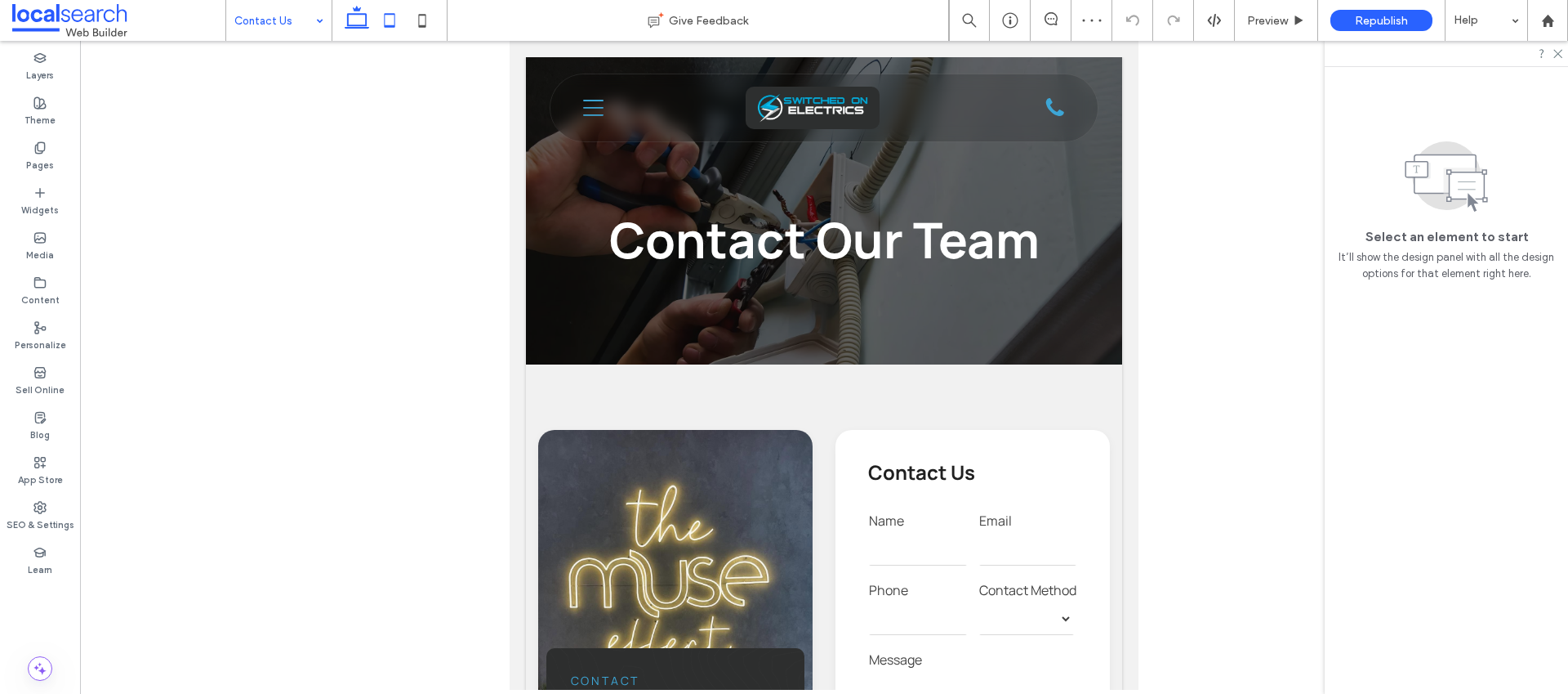
click at [352, 20] on icon at bounding box center [357, 21] width 33 height 33
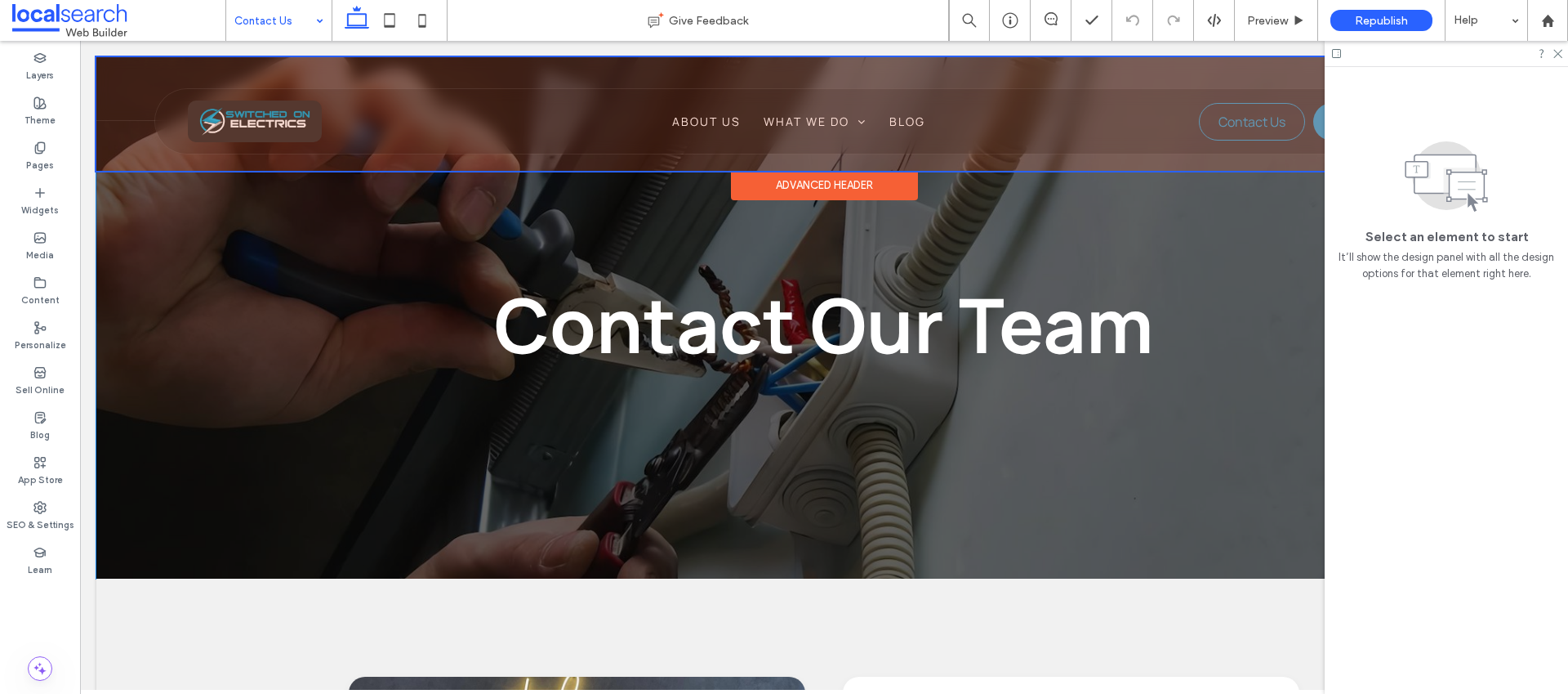
scroll to position [3, 0]
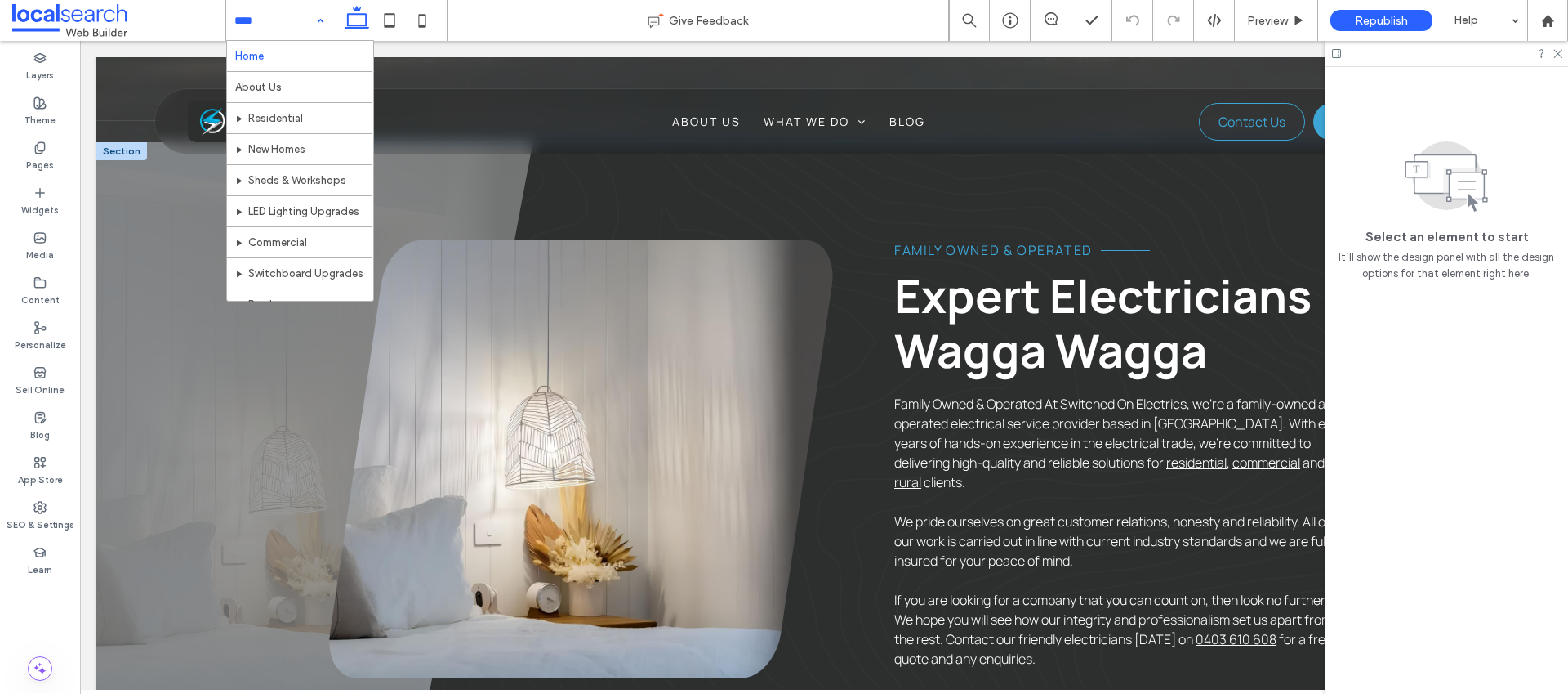
click at [966, 394] on span "Family Owned & Operated At Switched On Electrics, we're a family-owned and oper…" at bounding box center [1120, 432] width 454 height 77
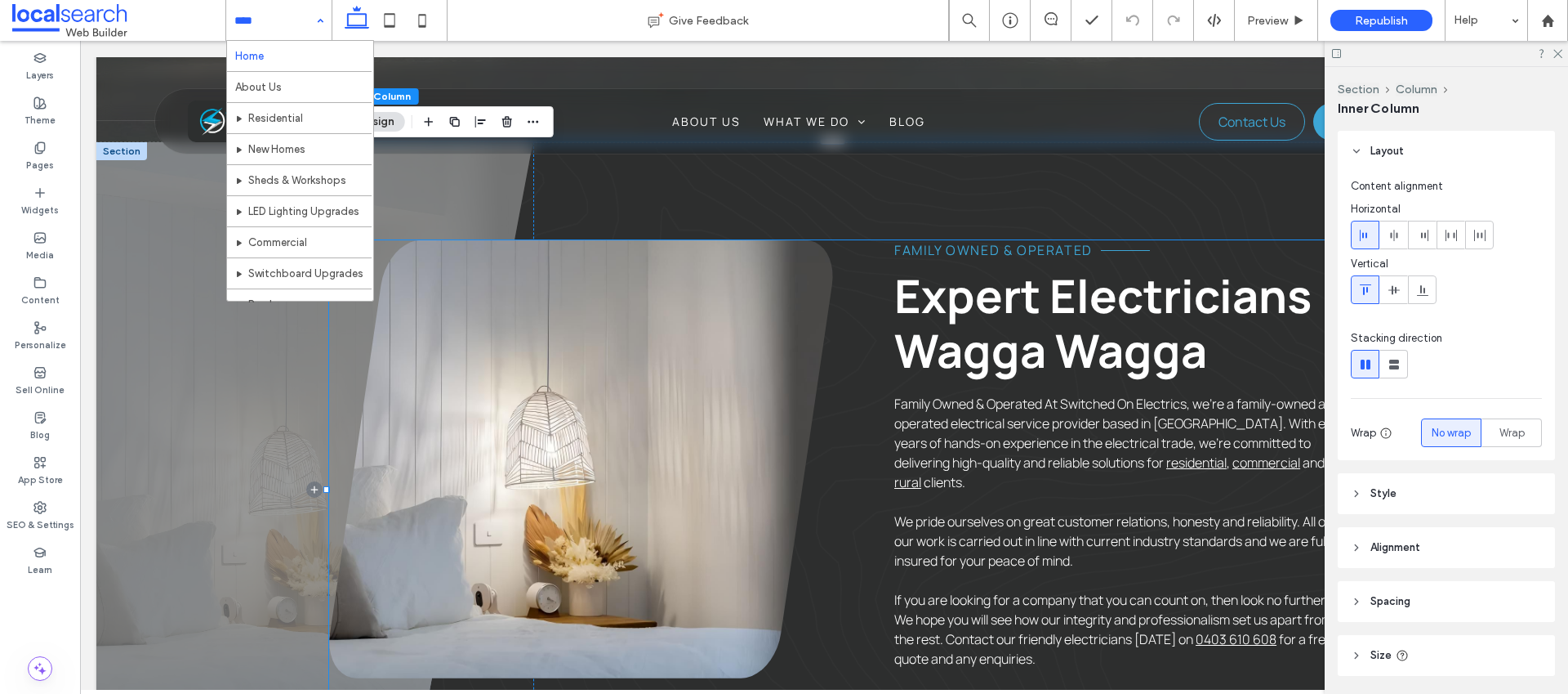
click at [985, 393] on p "Family Owned & Operated At Switched On Electrics, we're a family-owned and oper…" at bounding box center [1120, 443] width 454 height 98
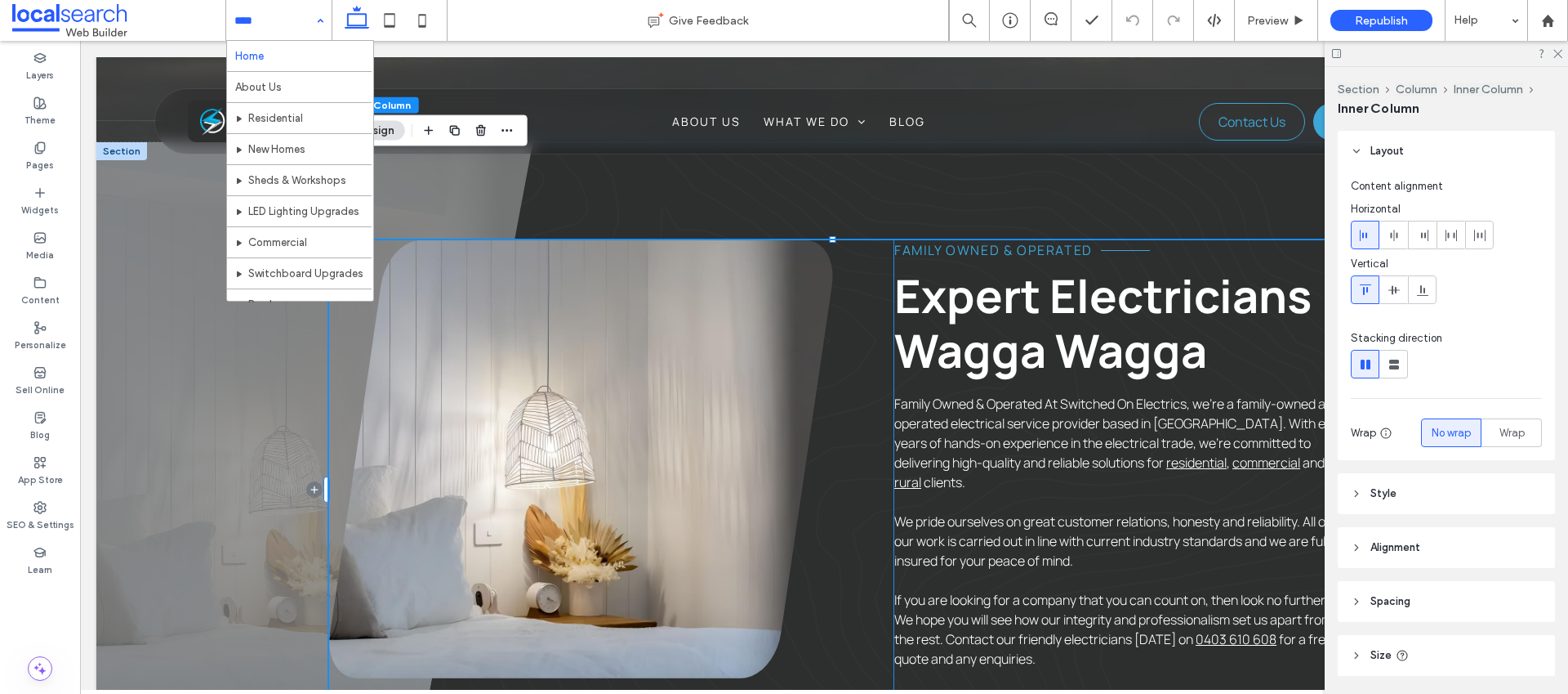
click at [986, 394] on span "Family Owned & Operated At Switched On Electrics, we're a family-owned and oper…" at bounding box center [1120, 432] width 454 height 77
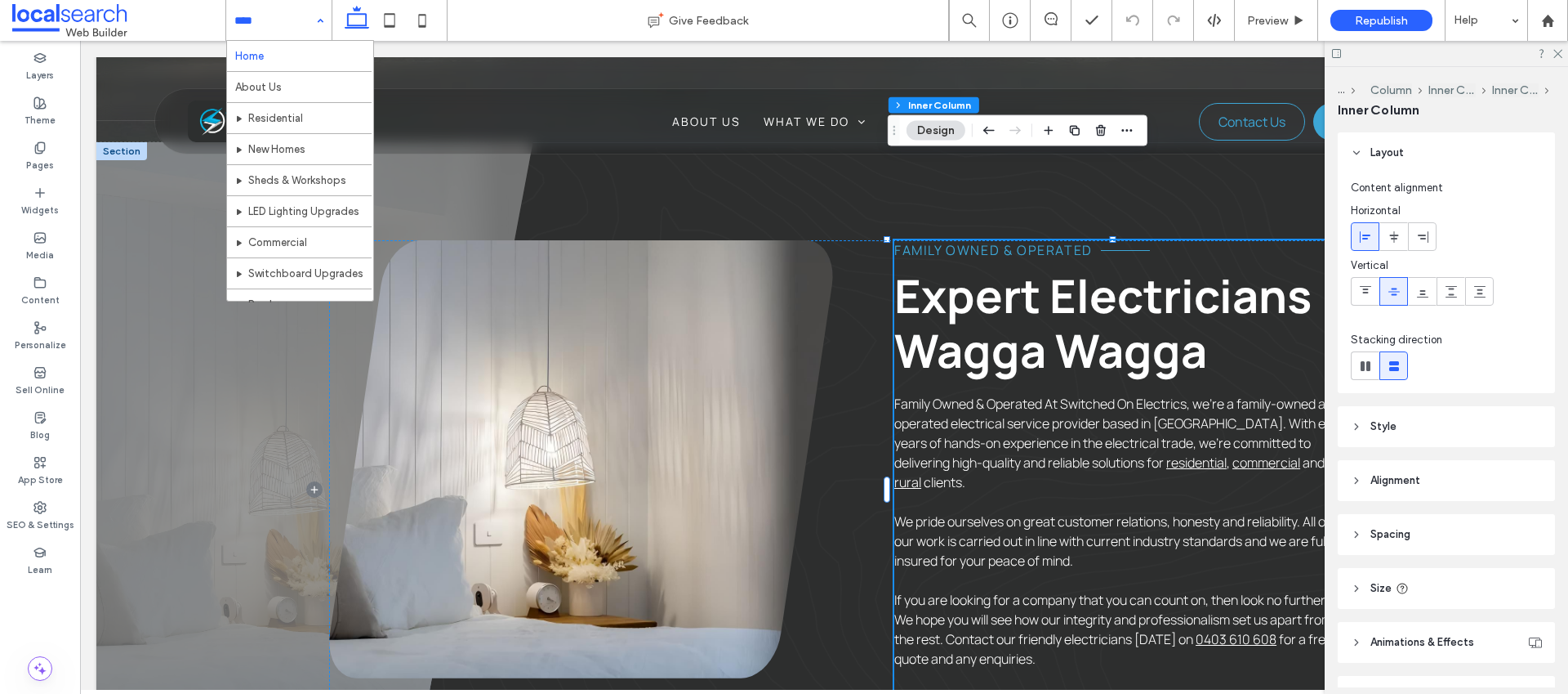
click at [1000, 394] on span "Family Owned & Operated At Switched On Electrics, we're a family-owned and oper…" at bounding box center [1120, 432] width 454 height 77
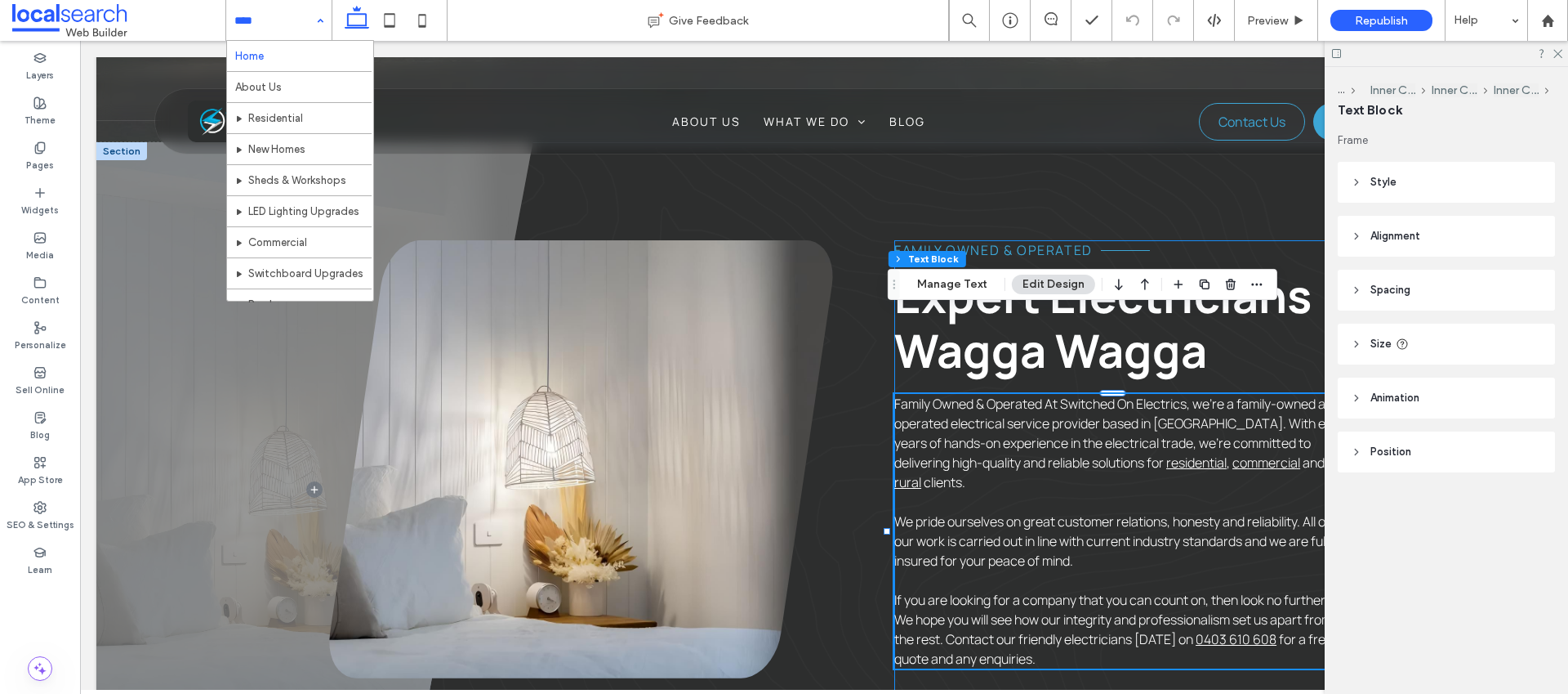
click at [1047, 394] on span "Family Owned & Operated At Switched On Electrics, we're a family-owned and oper…" at bounding box center [1120, 432] width 454 height 77
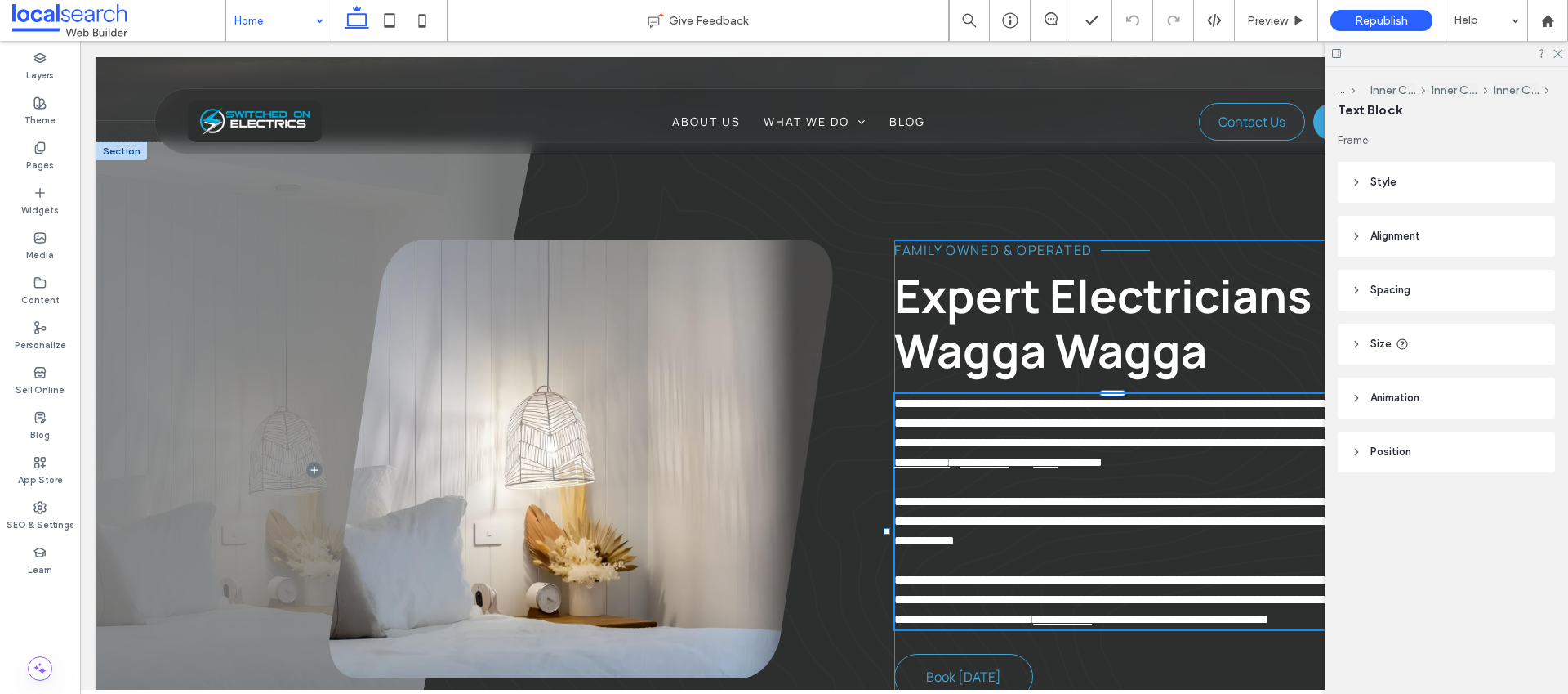
type input "*******"
type input "**"
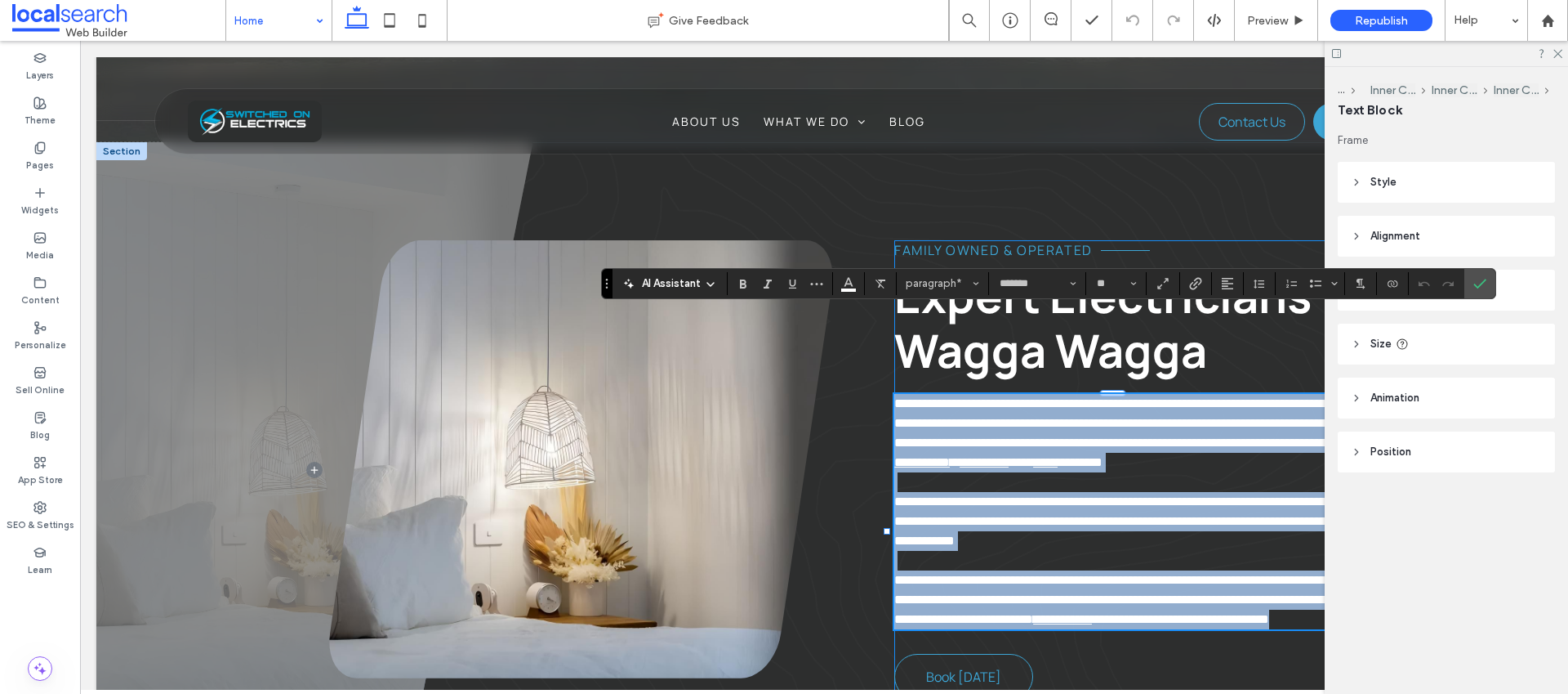
click at [1046, 397] on span "**********" at bounding box center [1115, 423] width 442 height 52
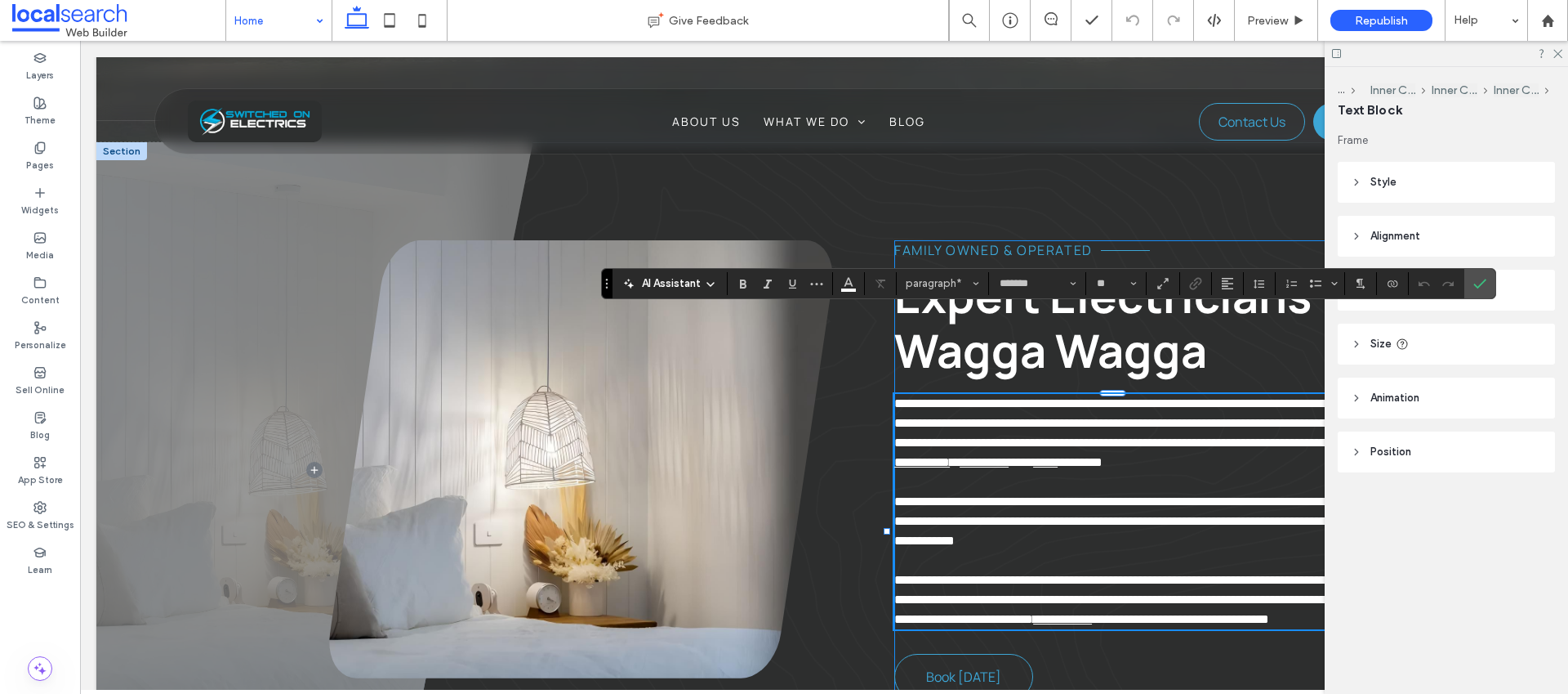
click at [1041, 397] on span "**********" at bounding box center [1115, 423] width 442 height 52
drag, startPoint x: 1043, startPoint y: 322, endPoint x: 879, endPoint y: 322, distance: 164.0
click at [879, 322] on div "**********" at bounding box center [837, 469] width 1018 height 459
click at [1477, 288] on icon "Confirm" at bounding box center [1479, 283] width 13 height 13
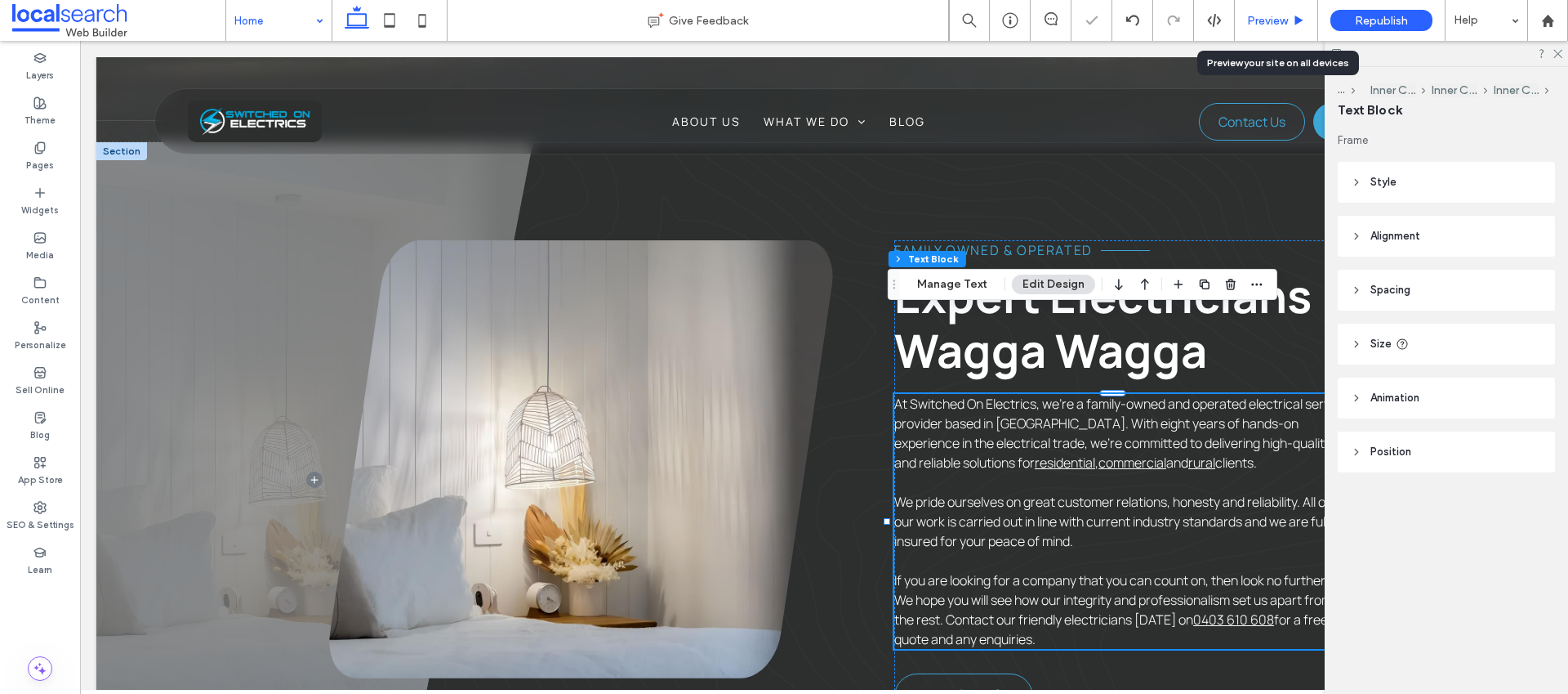
drag, startPoint x: 1281, startPoint y: 22, endPoint x: 1176, endPoint y: 12, distance: 105.5
click at [1281, 22] on span "Preview" at bounding box center [1267, 21] width 40 height 14
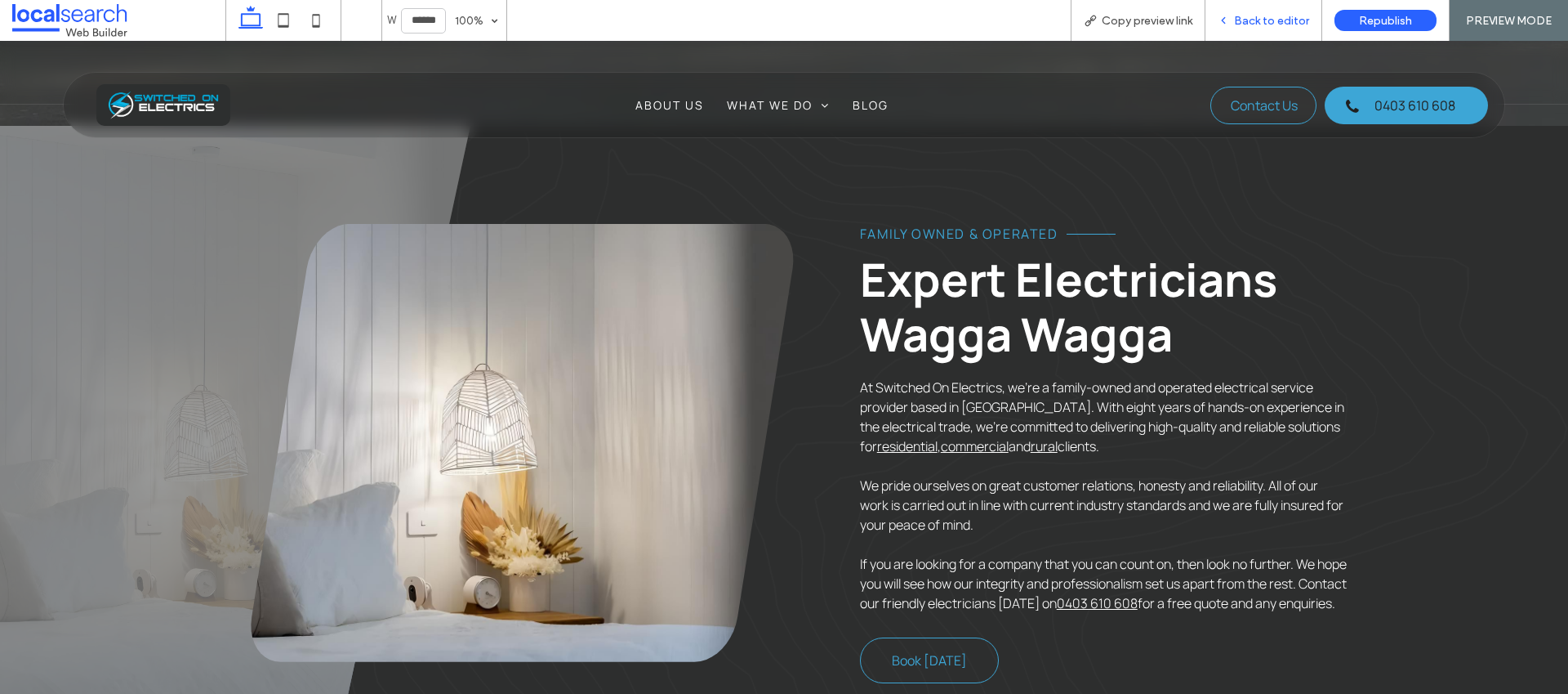
scroll to position [735, 0]
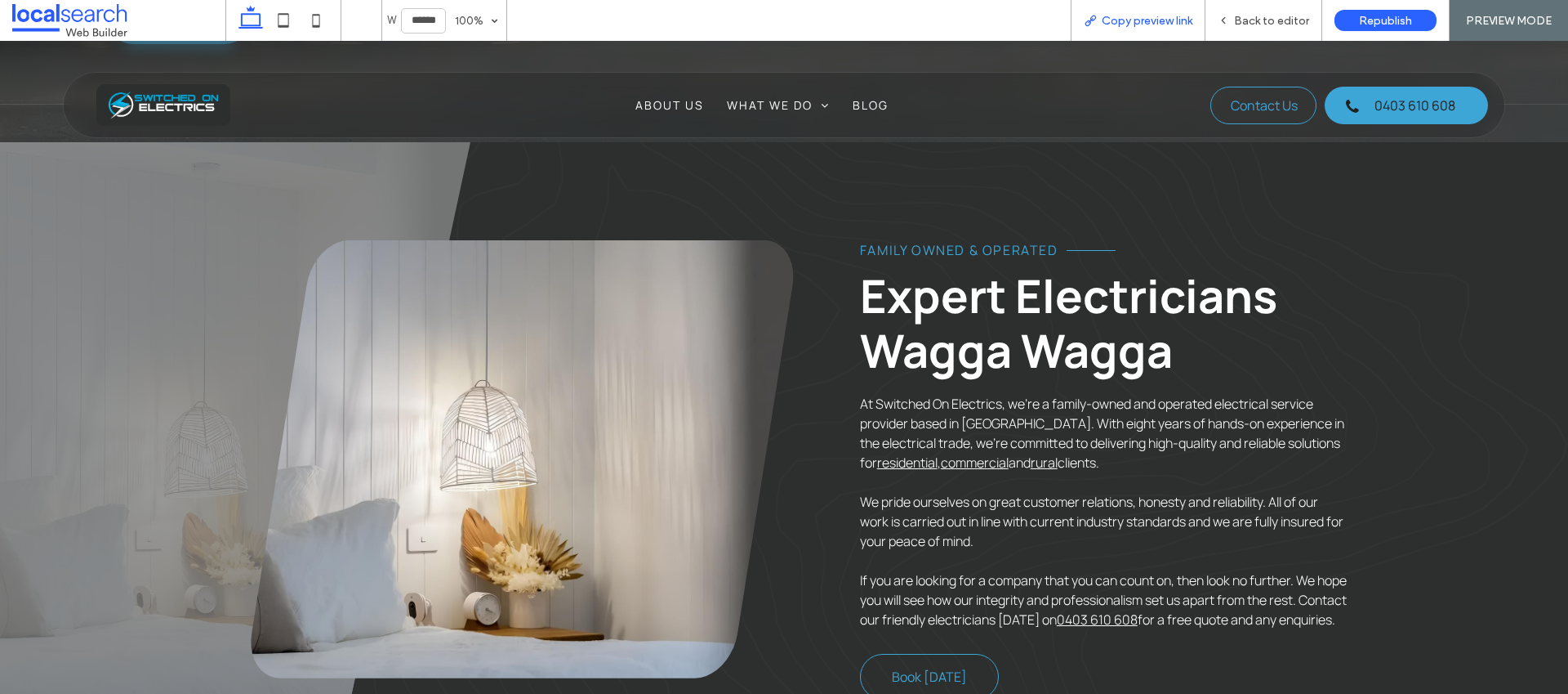
click at [1147, 27] on span "Copy preview link" at bounding box center [1146, 21] width 90 height 14
click at [1289, 9] on div "Back to editor" at bounding box center [1264, 20] width 117 height 40
click at [1287, 19] on span "Back to editor" at bounding box center [1271, 21] width 75 height 14
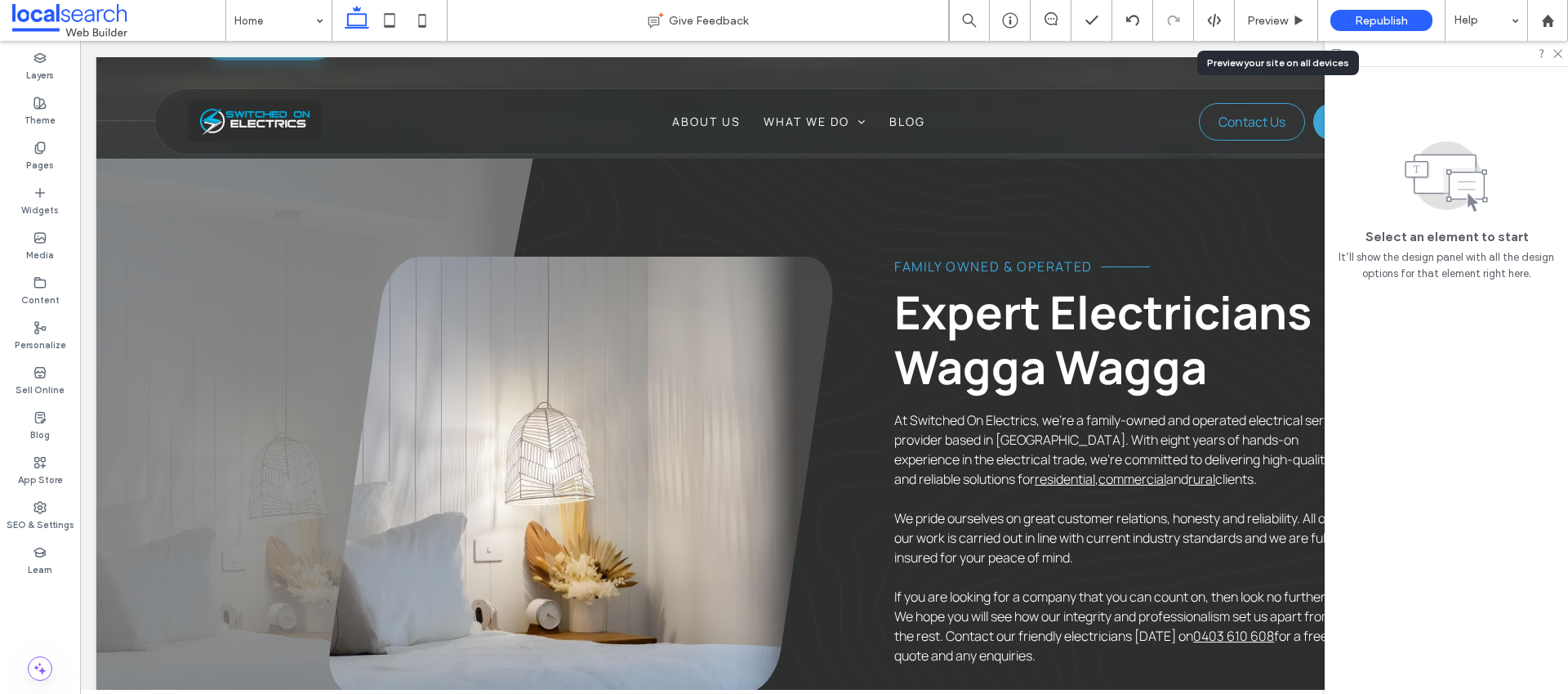
scroll to position [752, 0]
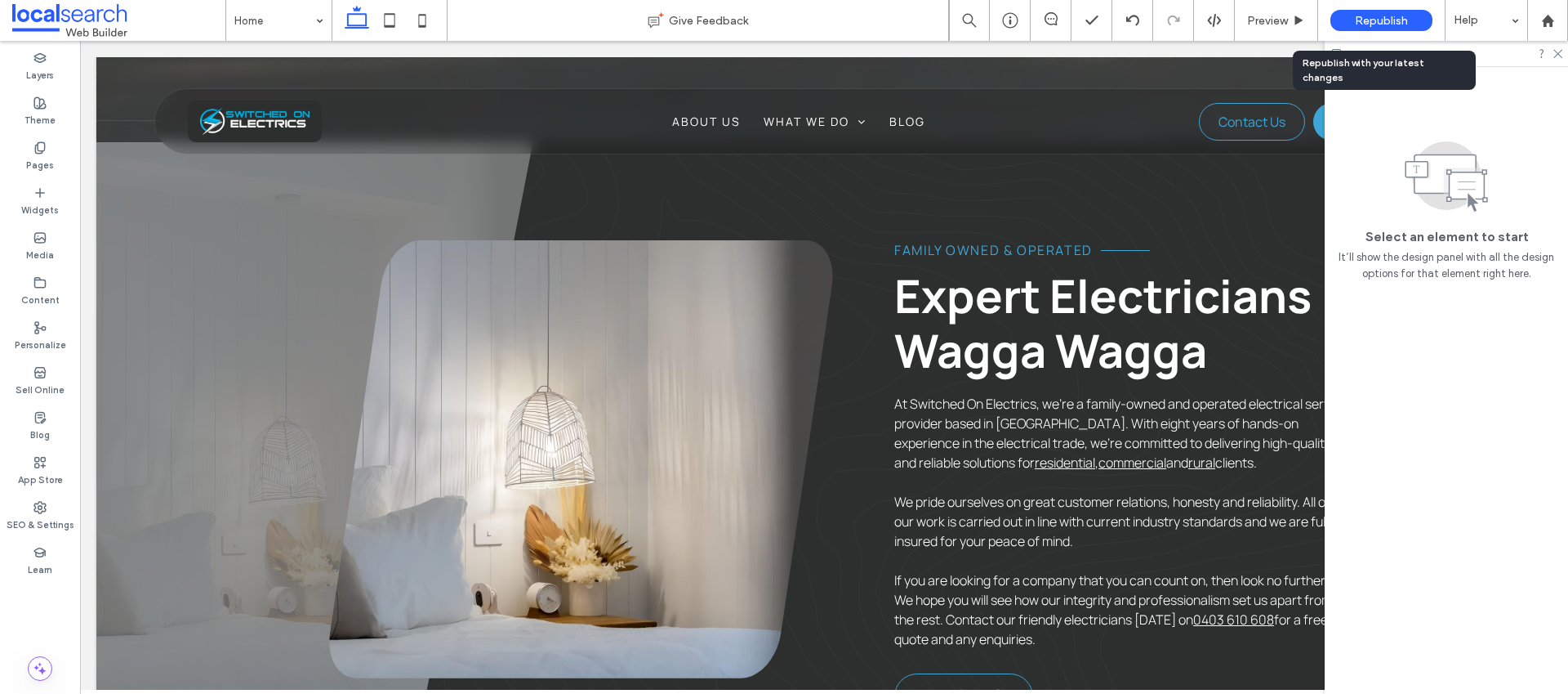
click at [1396, 22] on span "Republish" at bounding box center [1381, 21] width 53 height 14
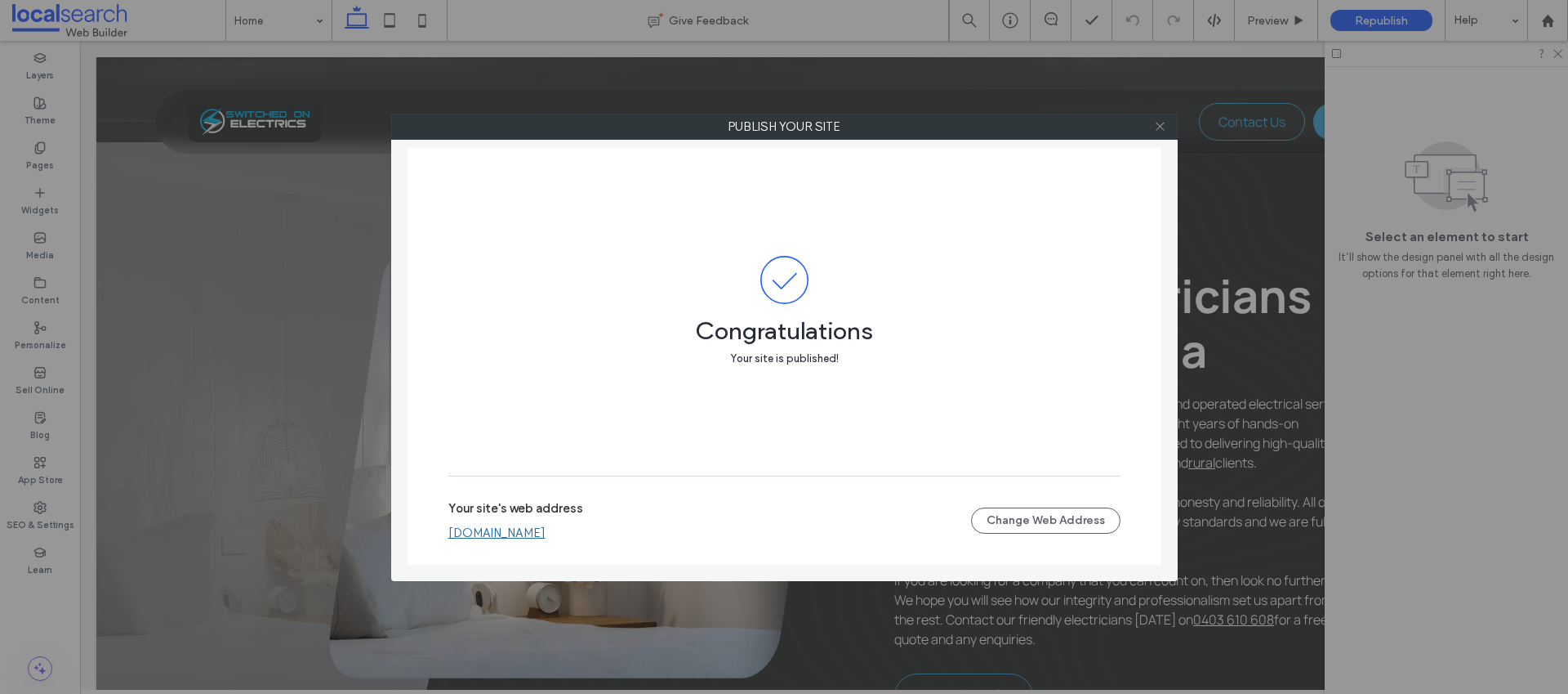
click at [1158, 126] on icon at bounding box center [1160, 127] width 12 height 12
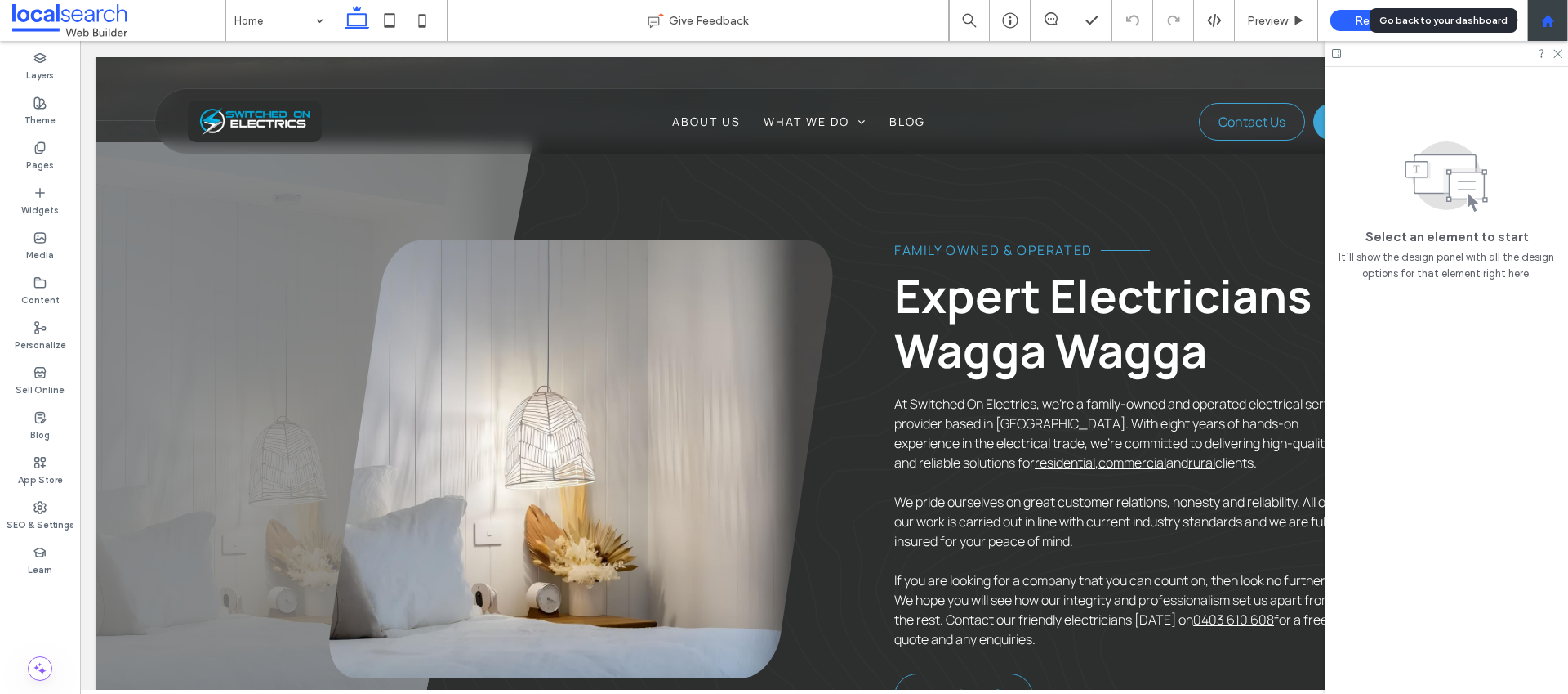
click at [1553, 24] on icon at bounding box center [1548, 21] width 14 height 14
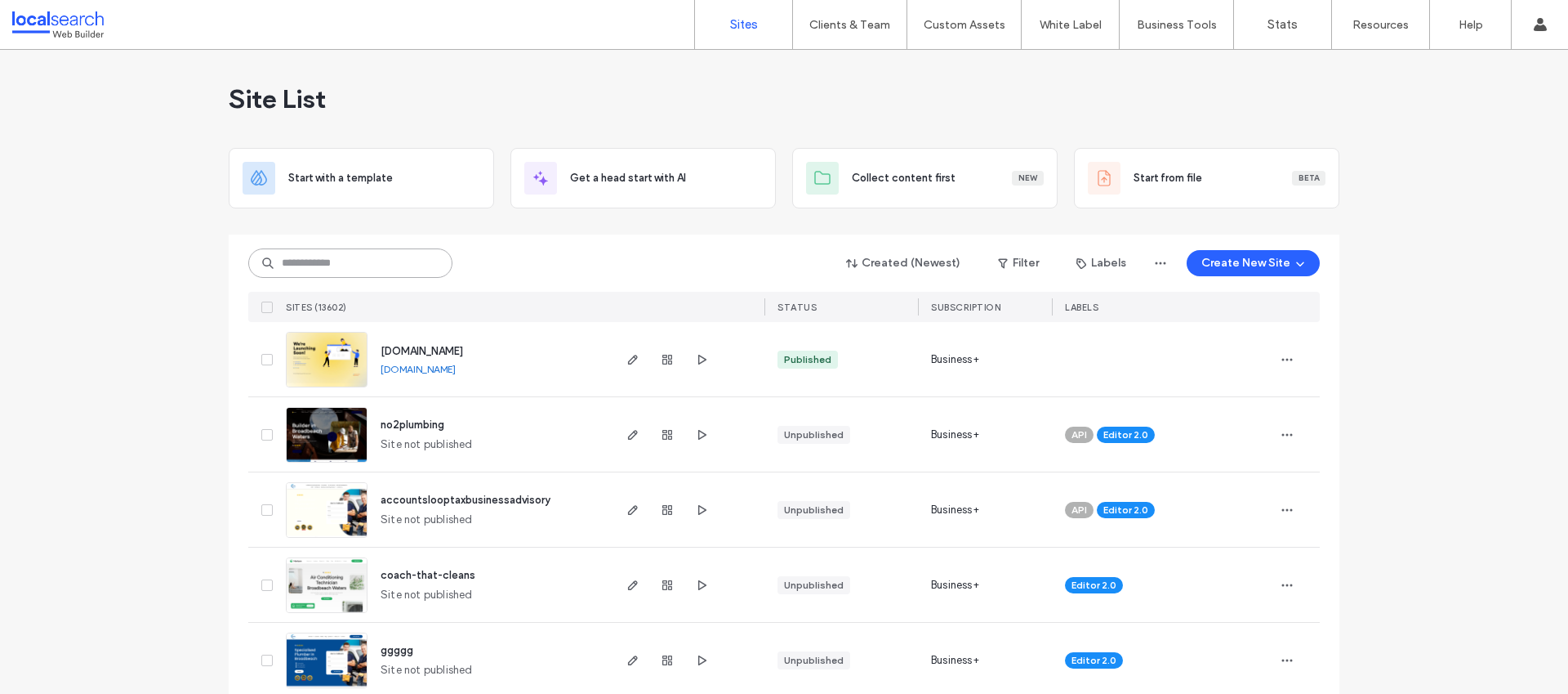
click at [398, 260] on input at bounding box center [349, 263] width 204 height 29
paste input "********"
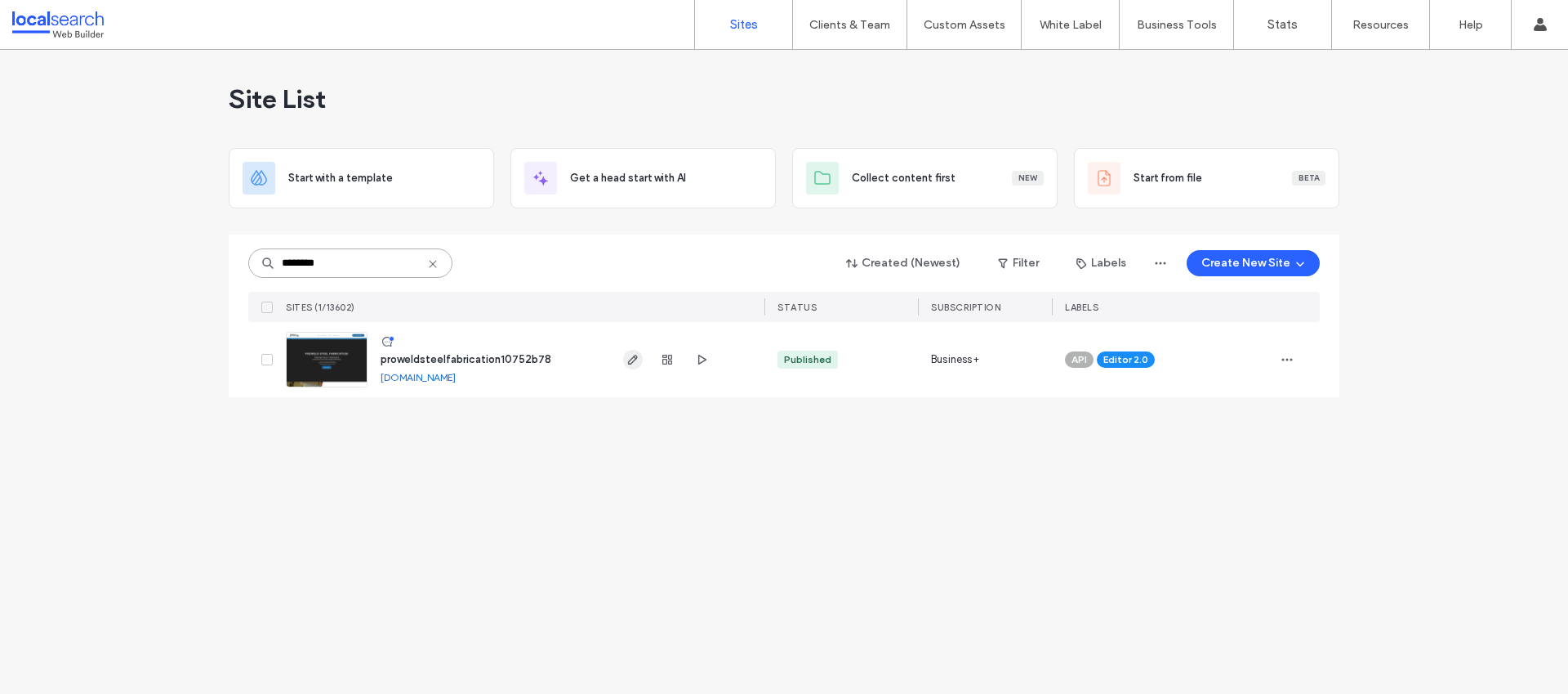
type input "********"
click at [631, 359] on use "button" at bounding box center [633, 359] width 9 height 9
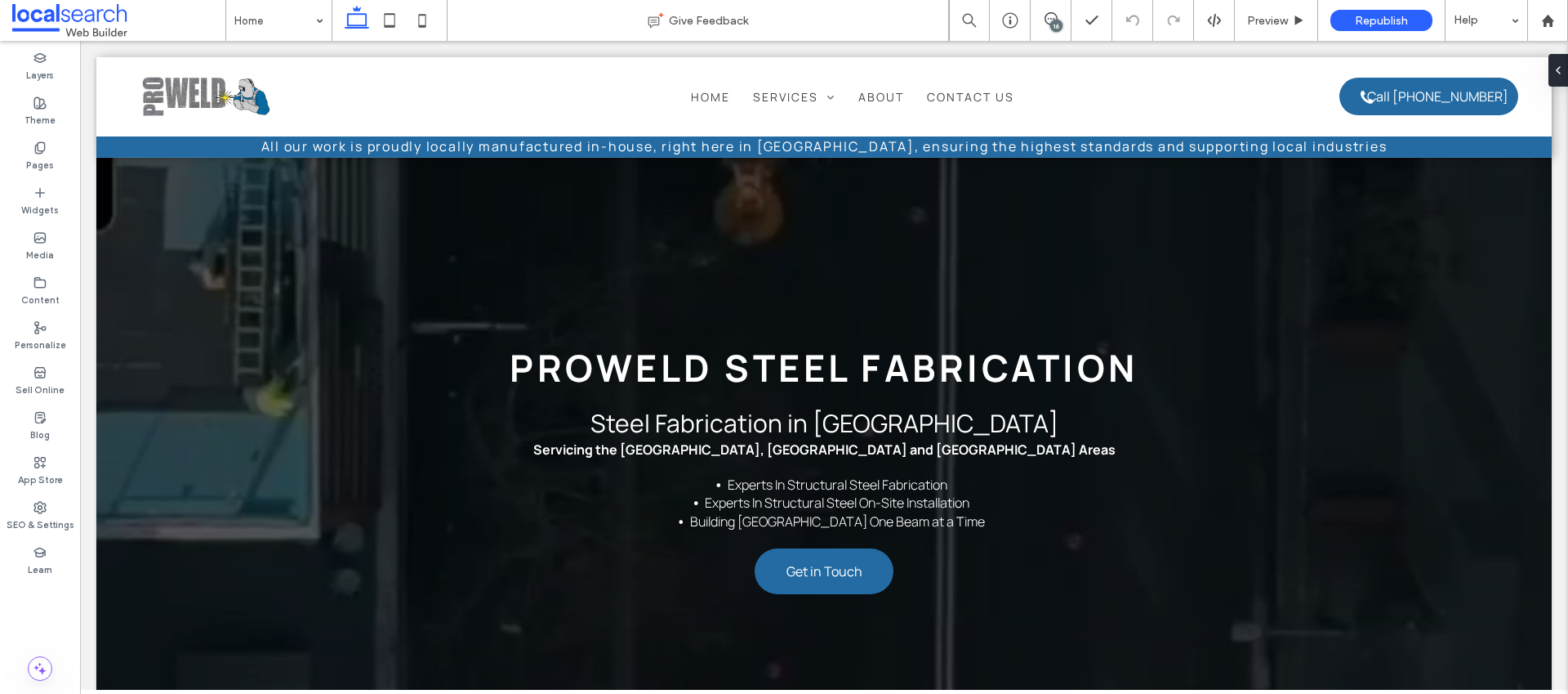
click at [1053, 22] on div "16" at bounding box center [1056, 26] width 12 height 12
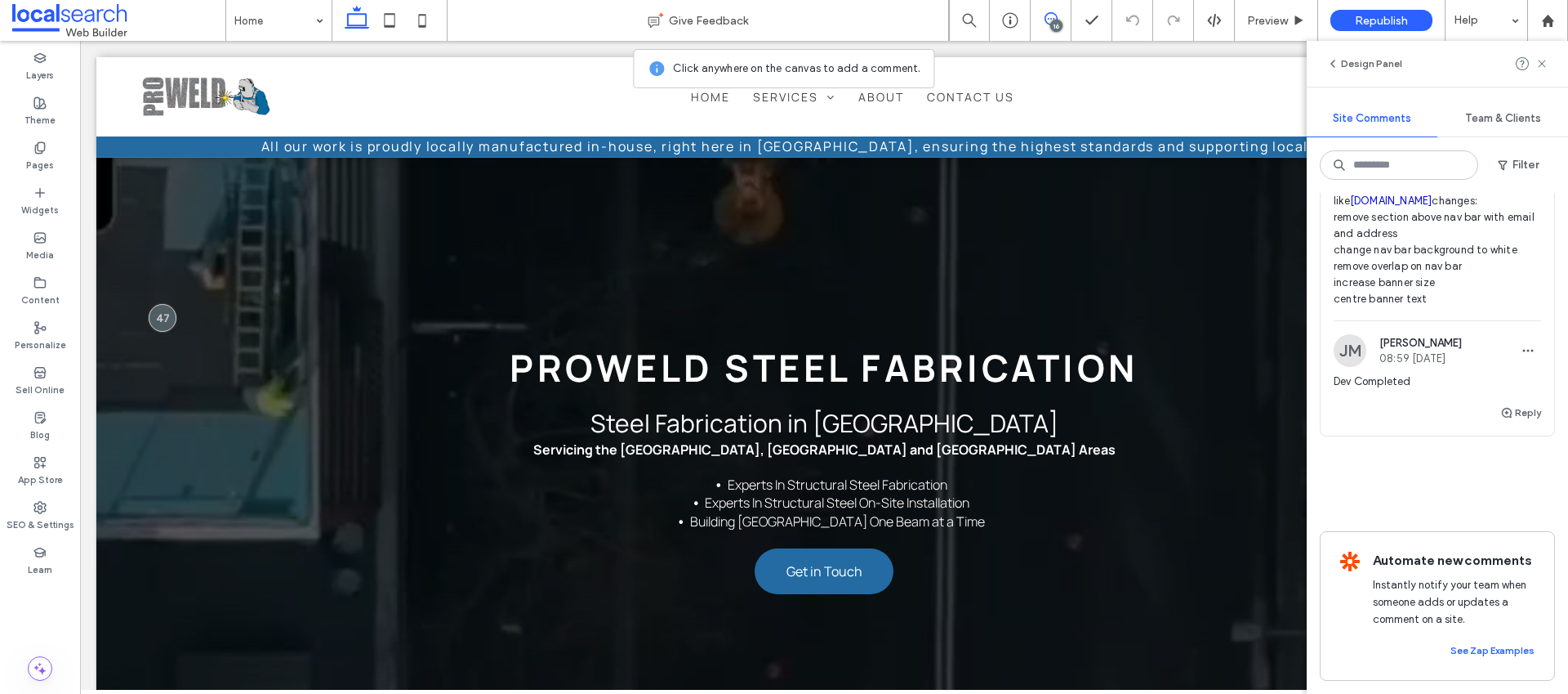
scroll to position [9113, 0]
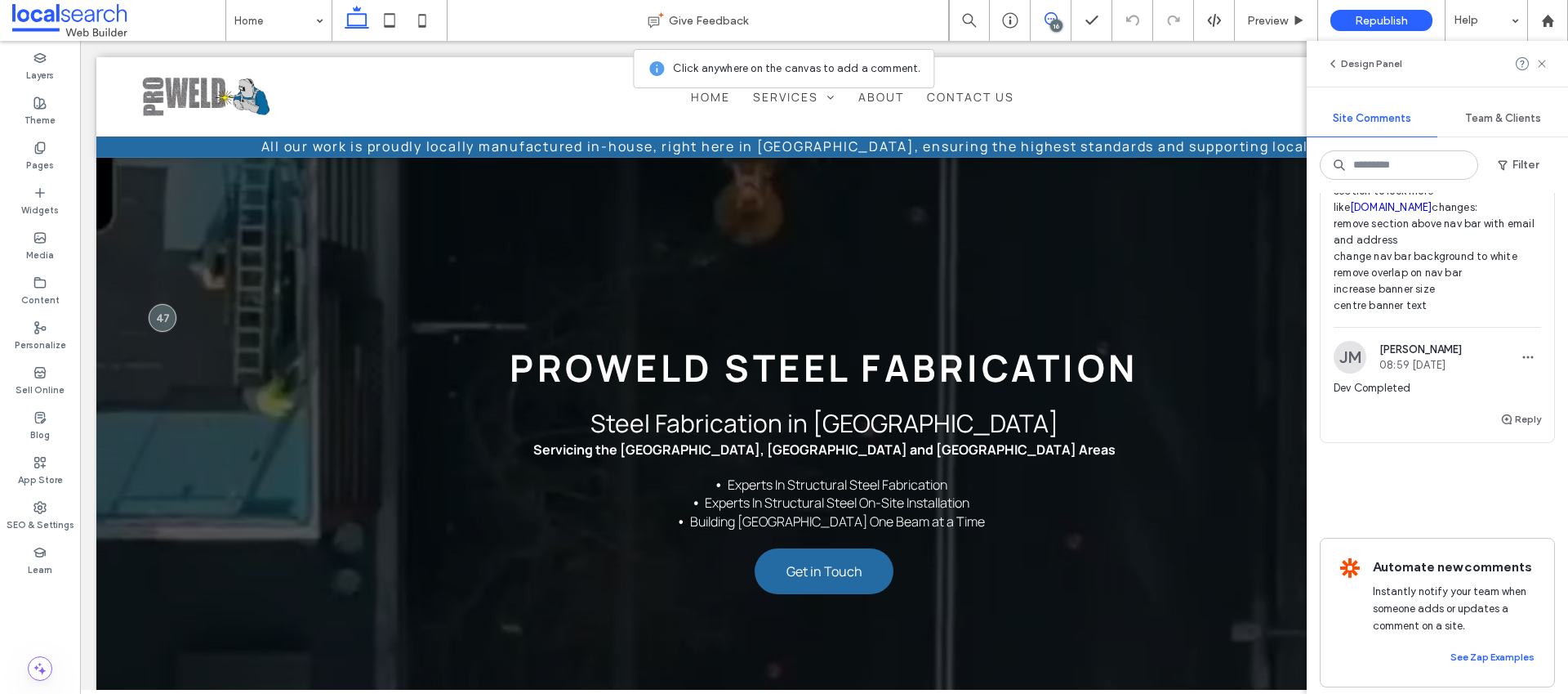
click at [1380, 214] on link "[DOMAIN_NAME]" at bounding box center [1392, 207] width 83 height 12
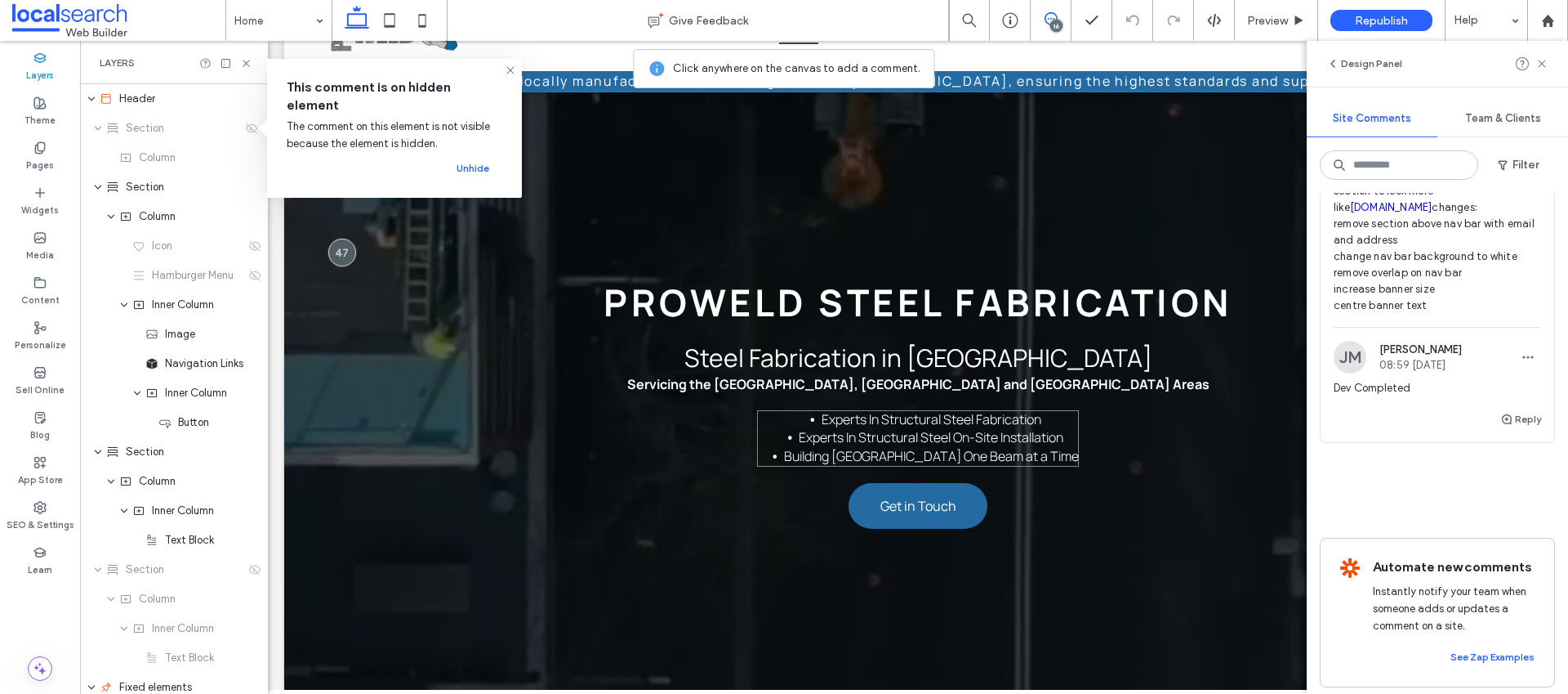
scroll to position [61, 0]
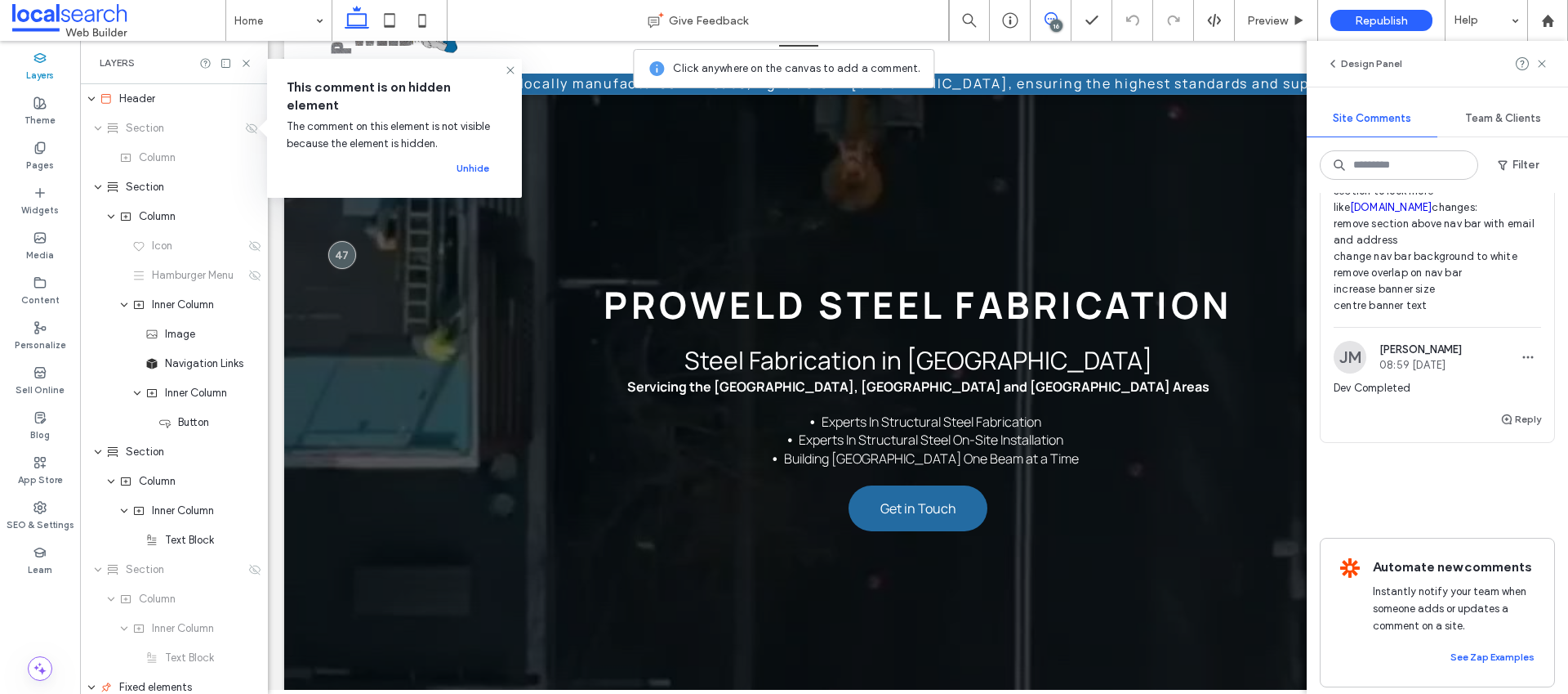
click at [1054, 30] on div "16" at bounding box center [1056, 26] width 12 height 12
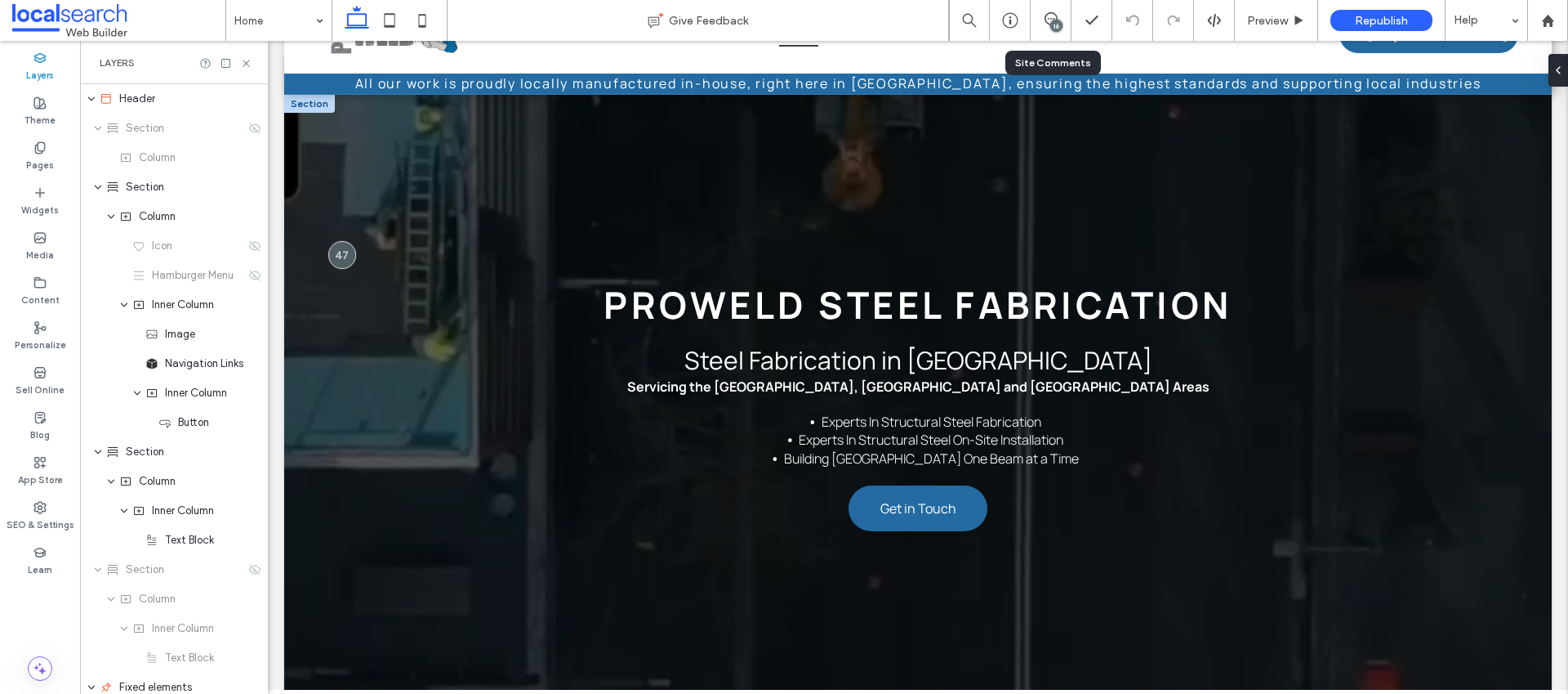
scroll to position [0, 0]
click at [914, 306] on span "Proweld Steel Fabrication" at bounding box center [917, 305] width 629 height 51
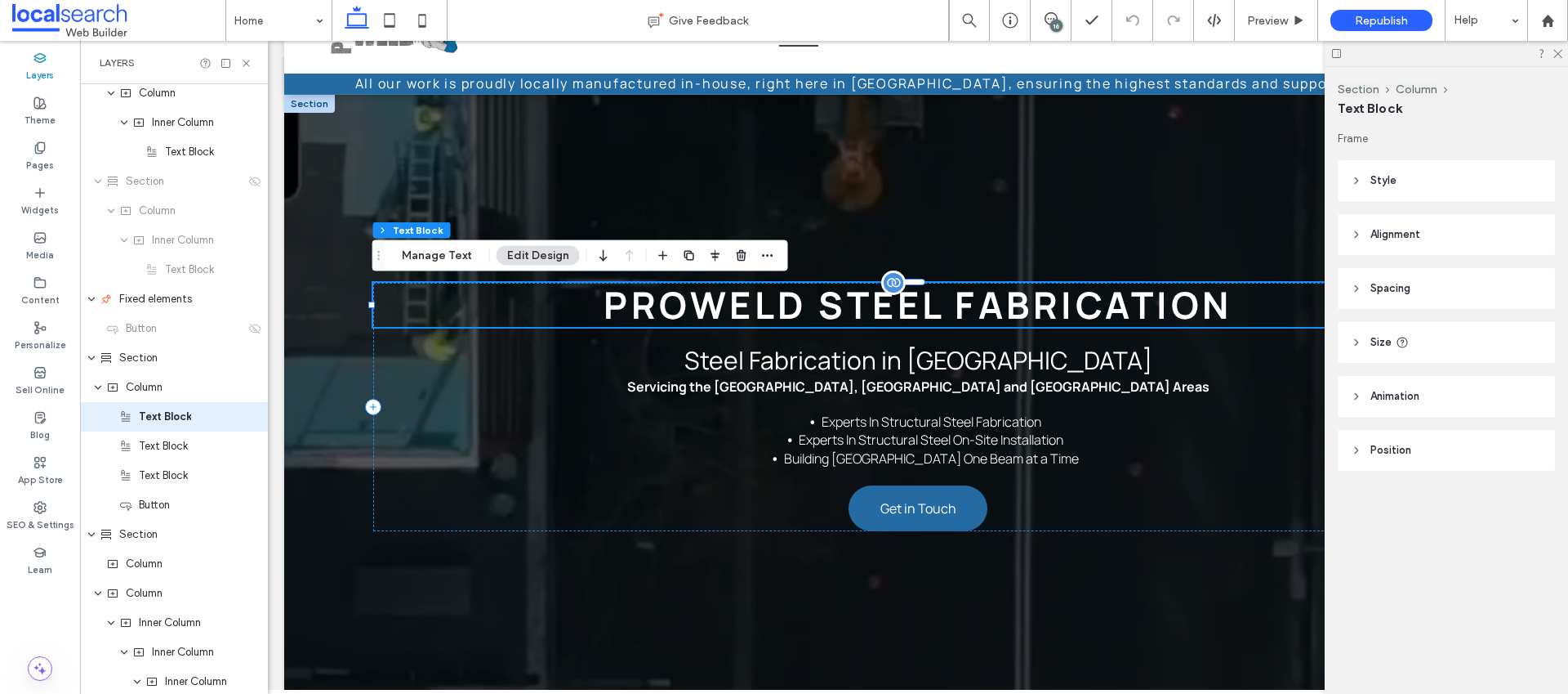
scroll to position [416, 0]
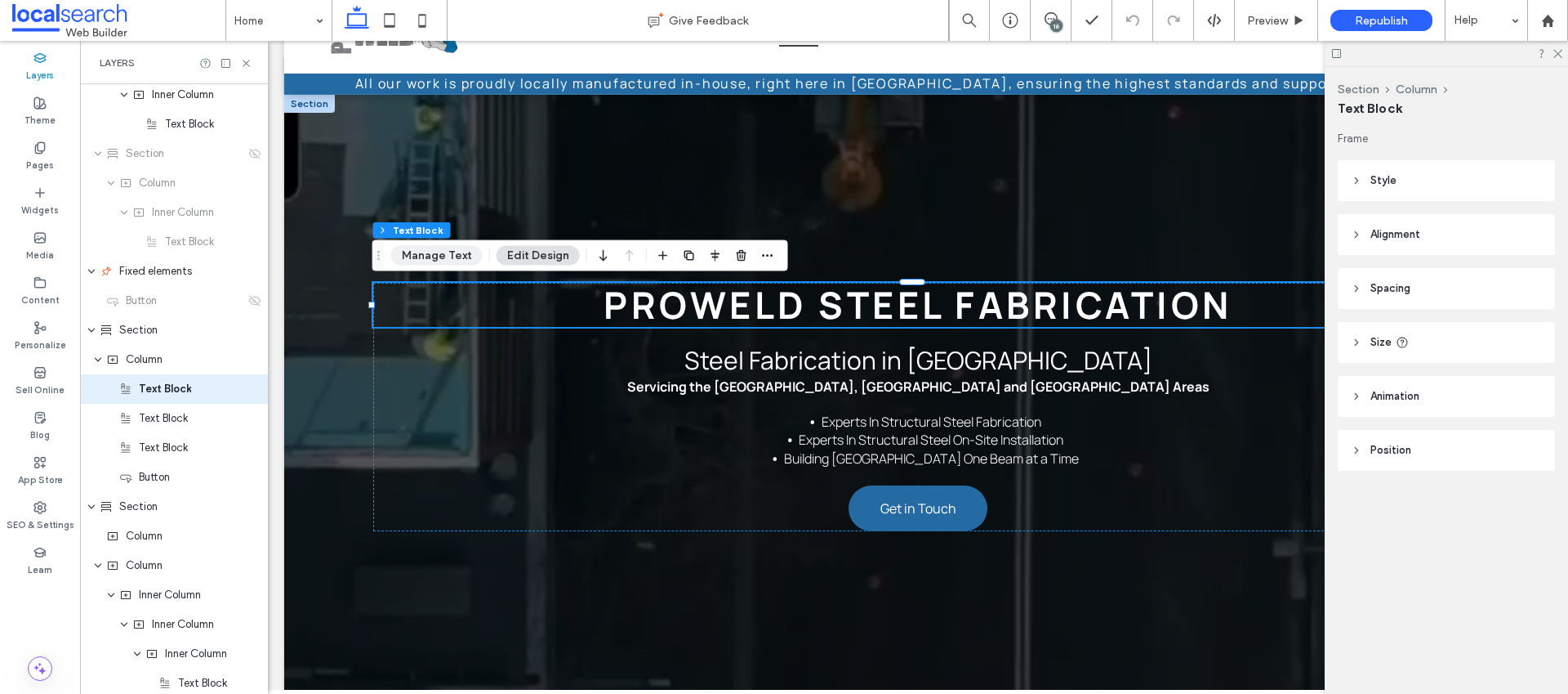
click at [452, 250] on button "Manage Text" at bounding box center [437, 256] width 91 height 20
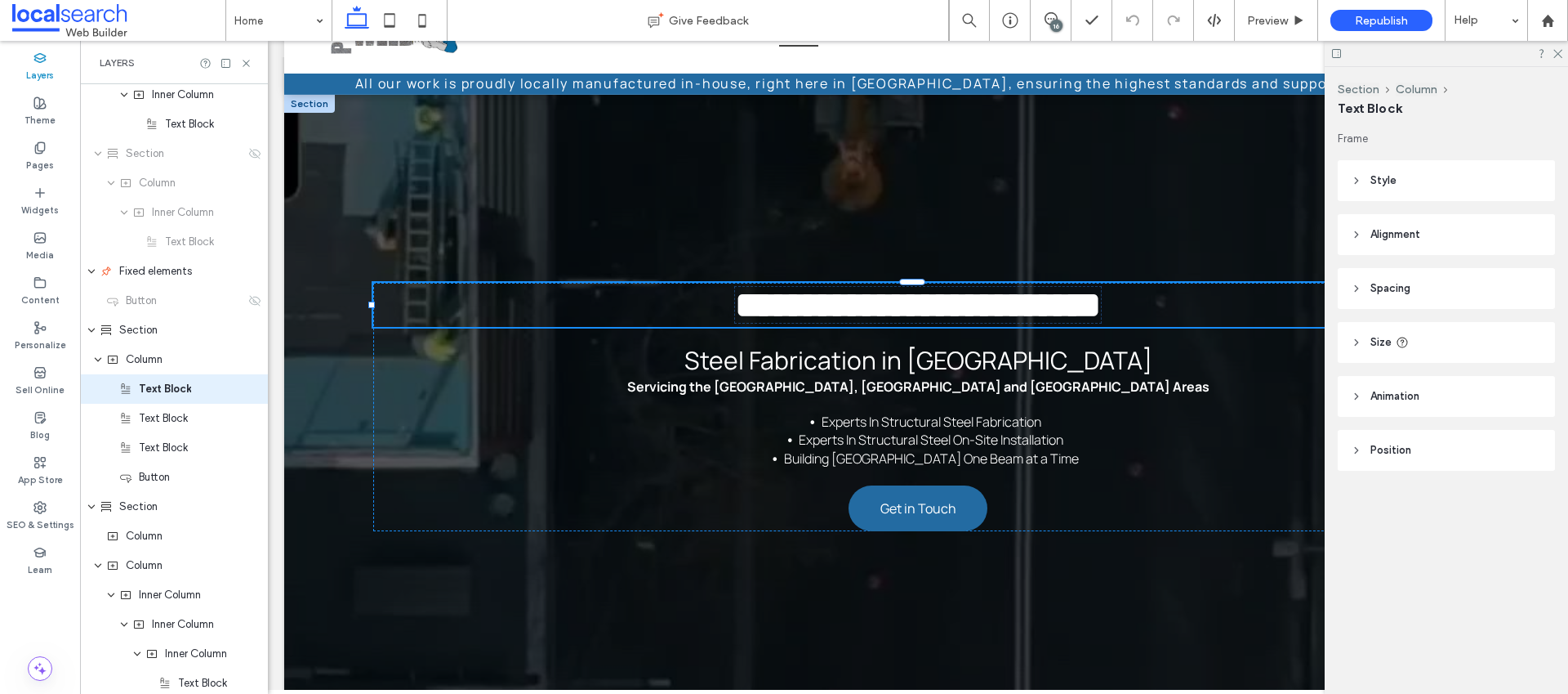
type input "*******"
type input "**"
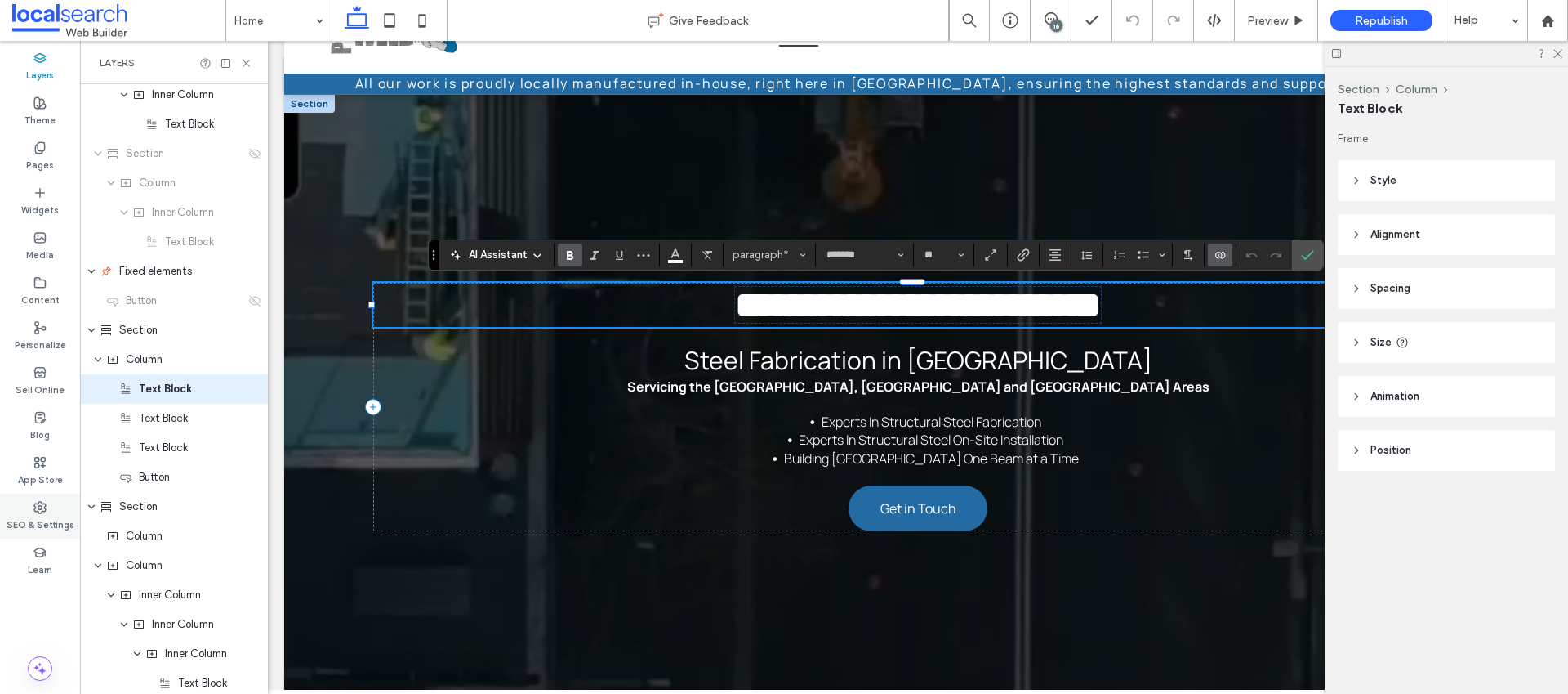
click at [23, 525] on label "SEO & Settings" at bounding box center [40, 523] width 68 height 18
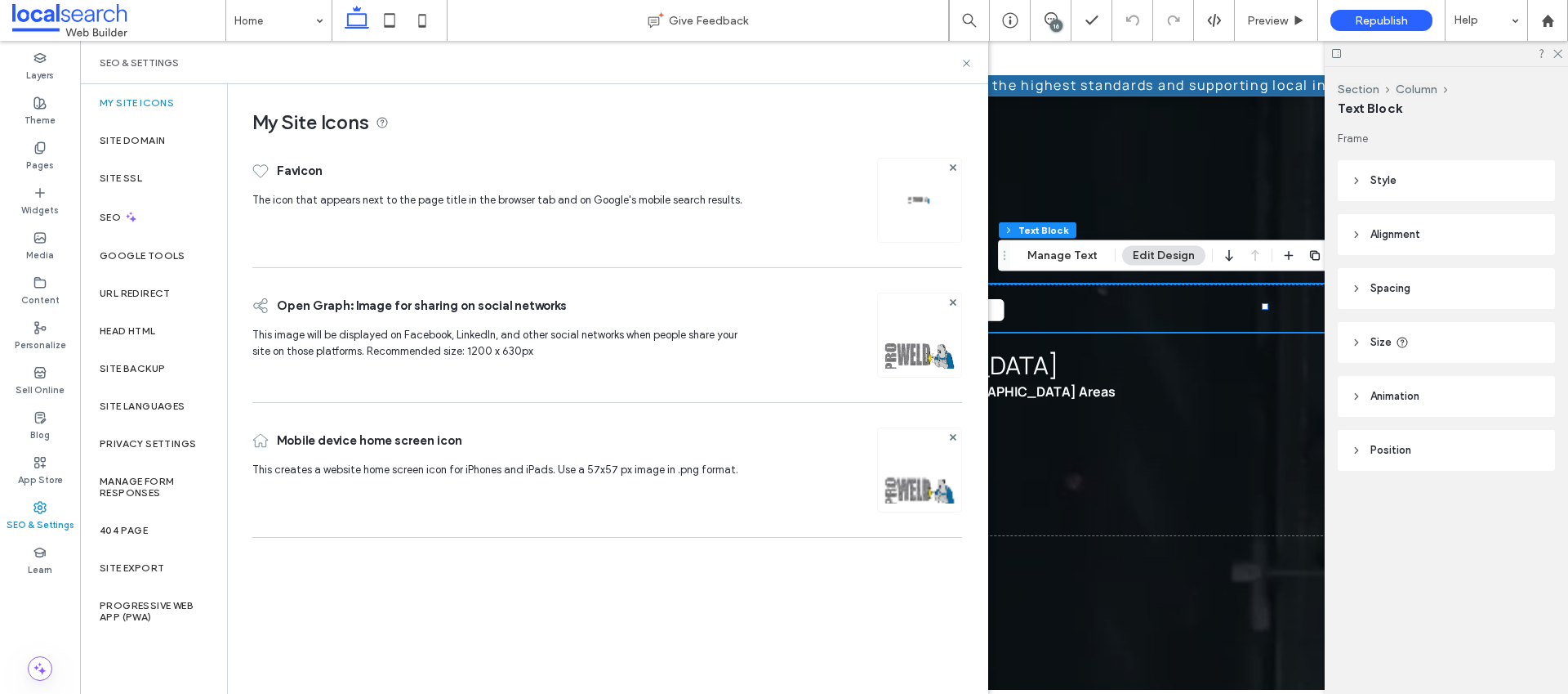
scroll to position [62, 0]
click at [139, 141] on label "Site Domain" at bounding box center [133, 140] width 65 height 11
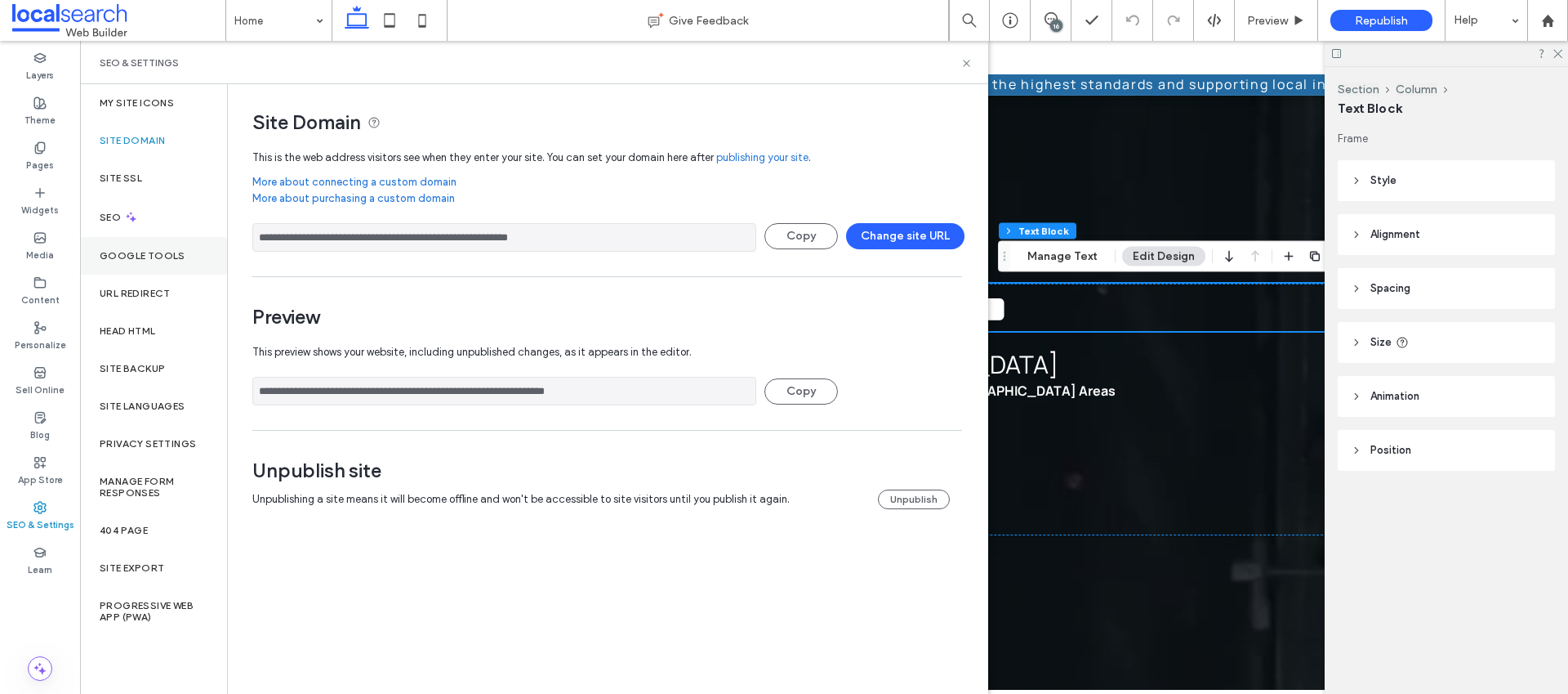
drag, startPoint x: 588, startPoint y: 243, endPoint x: 163, endPoint y: 241, distance: 425.0
click at [163, 241] on div "**********" at bounding box center [534, 389] width 908 height 610
drag, startPoint x: 963, startPoint y: 65, endPoint x: 834, endPoint y: 0, distance: 144.5
click at [963, 65] on icon at bounding box center [966, 63] width 12 height 12
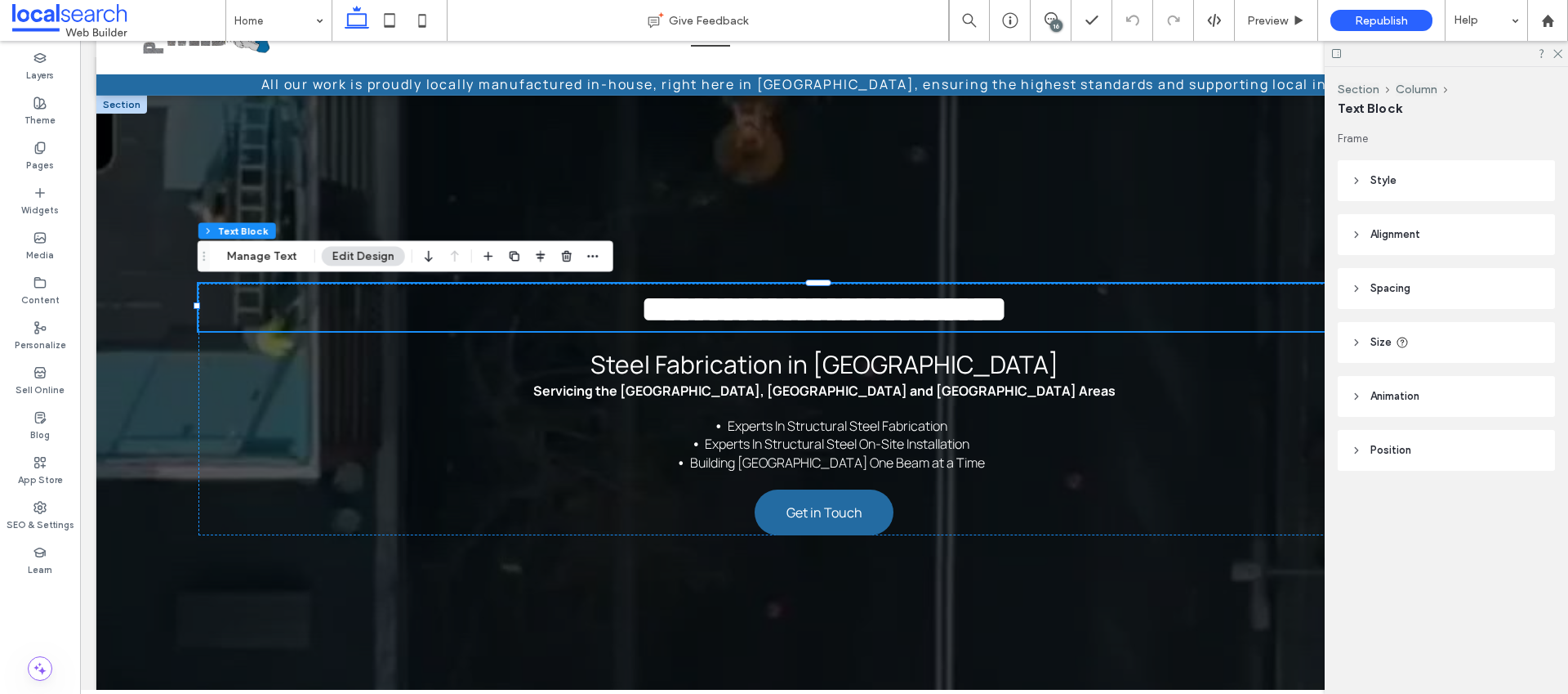
click at [1055, 23] on div "16" at bounding box center [1056, 26] width 12 height 12
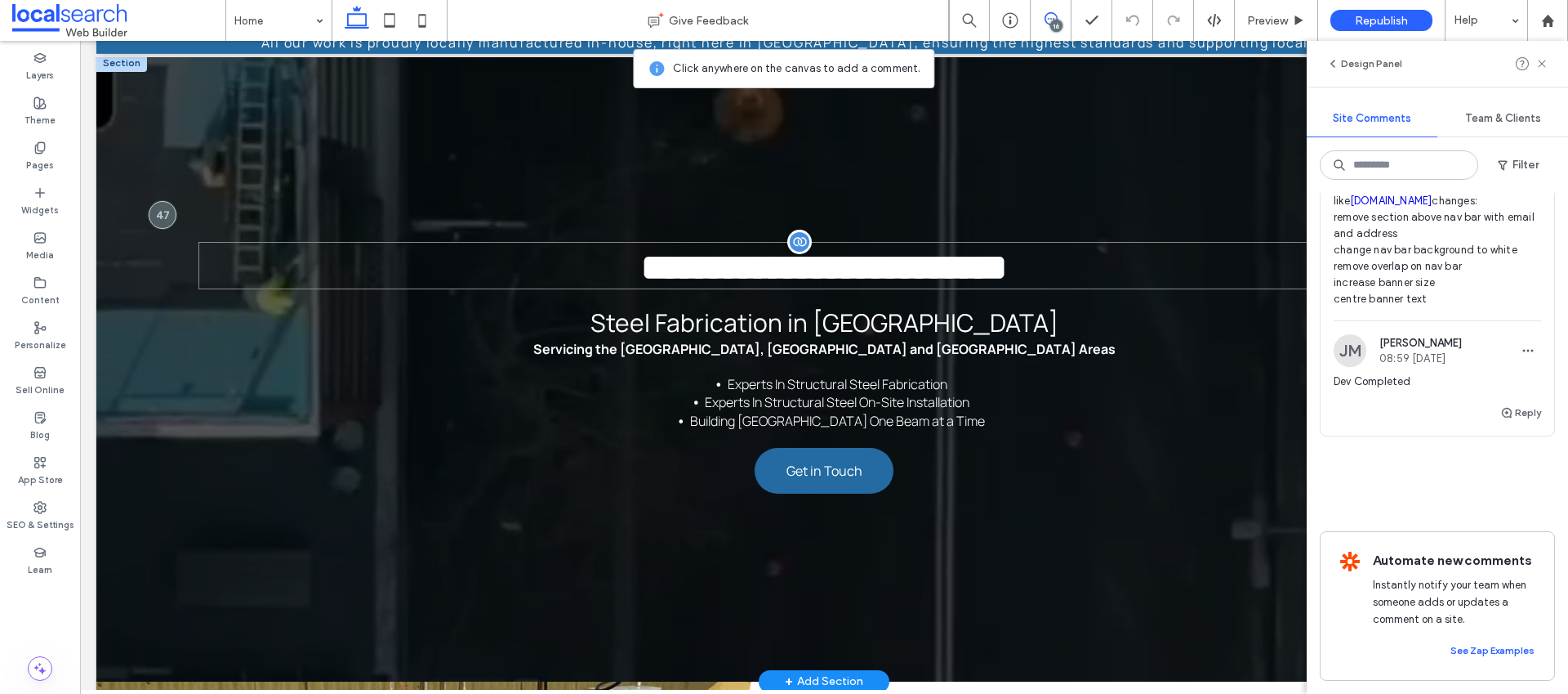
scroll to position [0, 0]
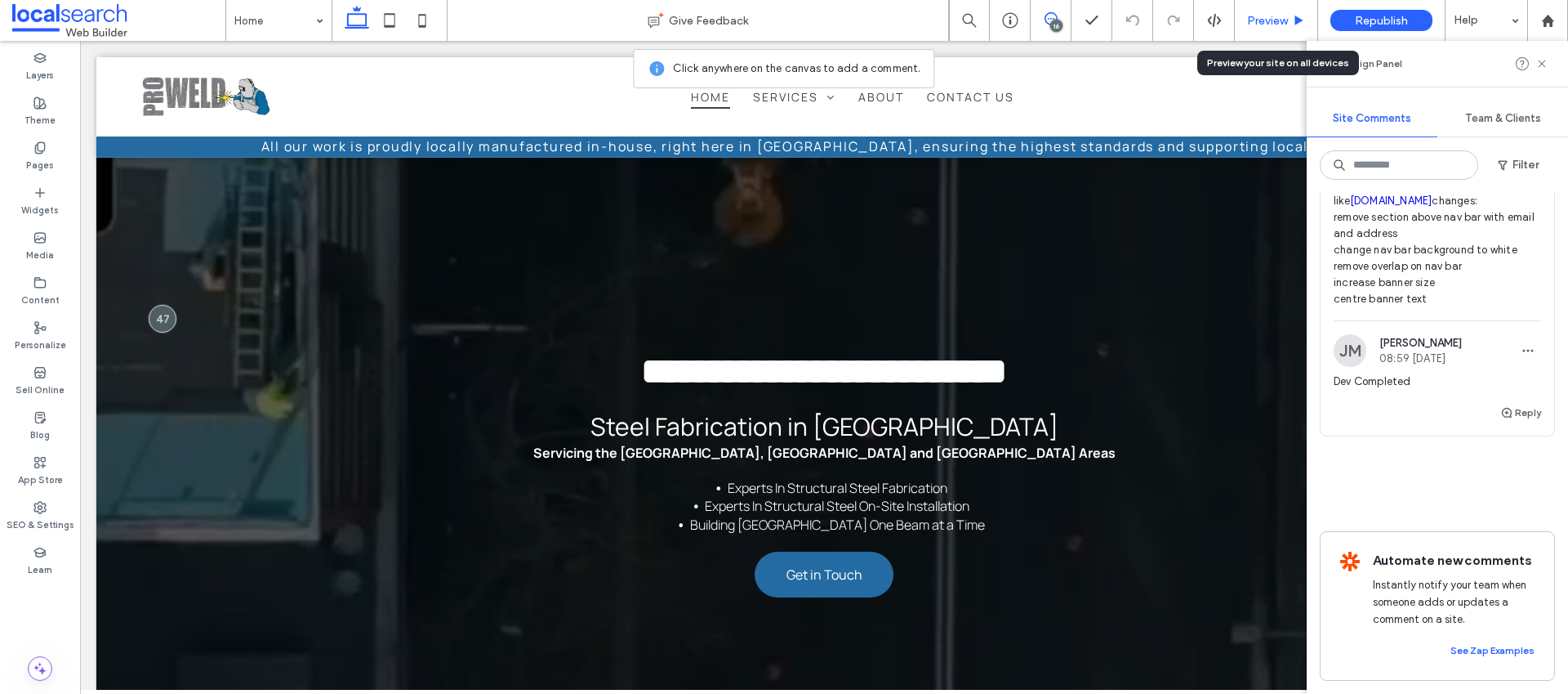
click at [1264, 30] on div "Preview" at bounding box center [1276, 20] width 83 height 40
click at [1273, 21] on span "Preview" at bounding box center [1267, 21] width 40 height 14
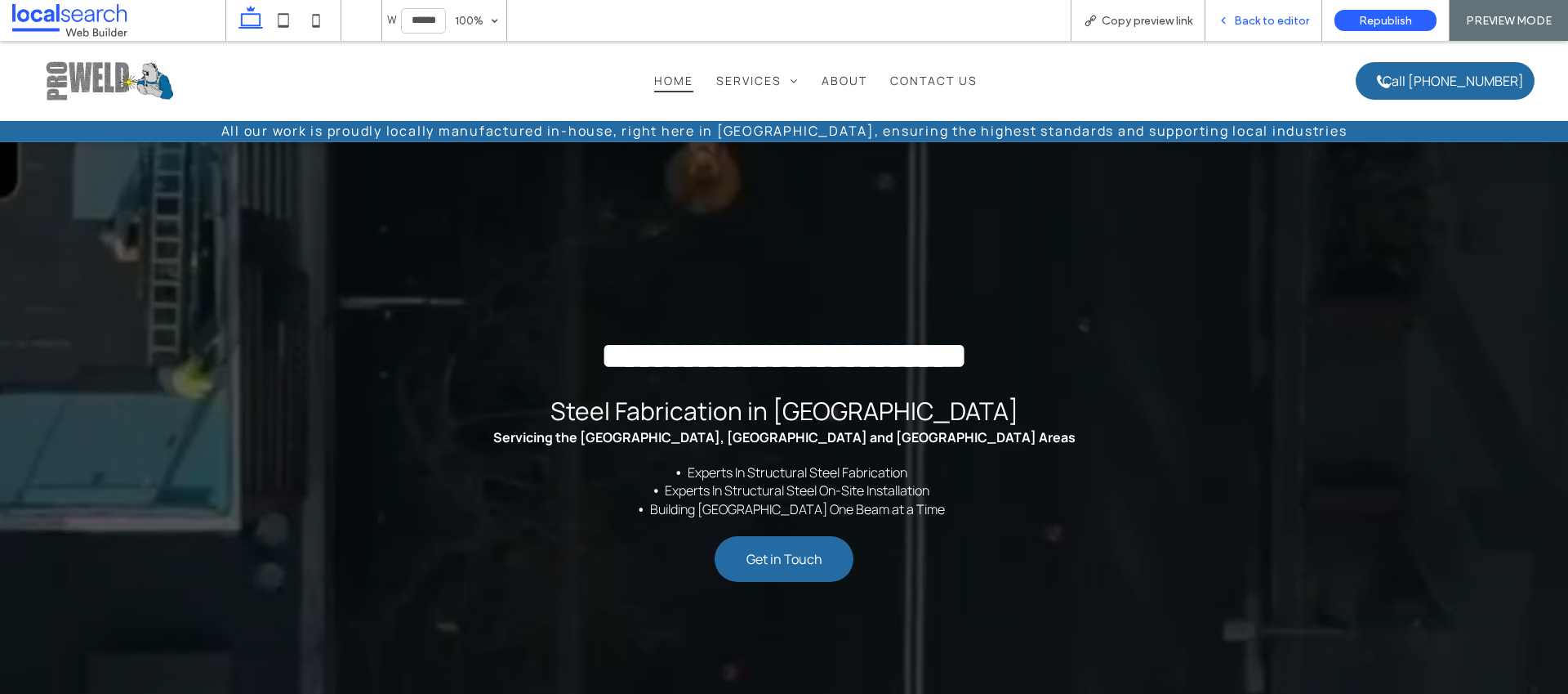
click at [1243, 24] on span "Back to editor" at bounding box center [1271, 21] width 75 height 14
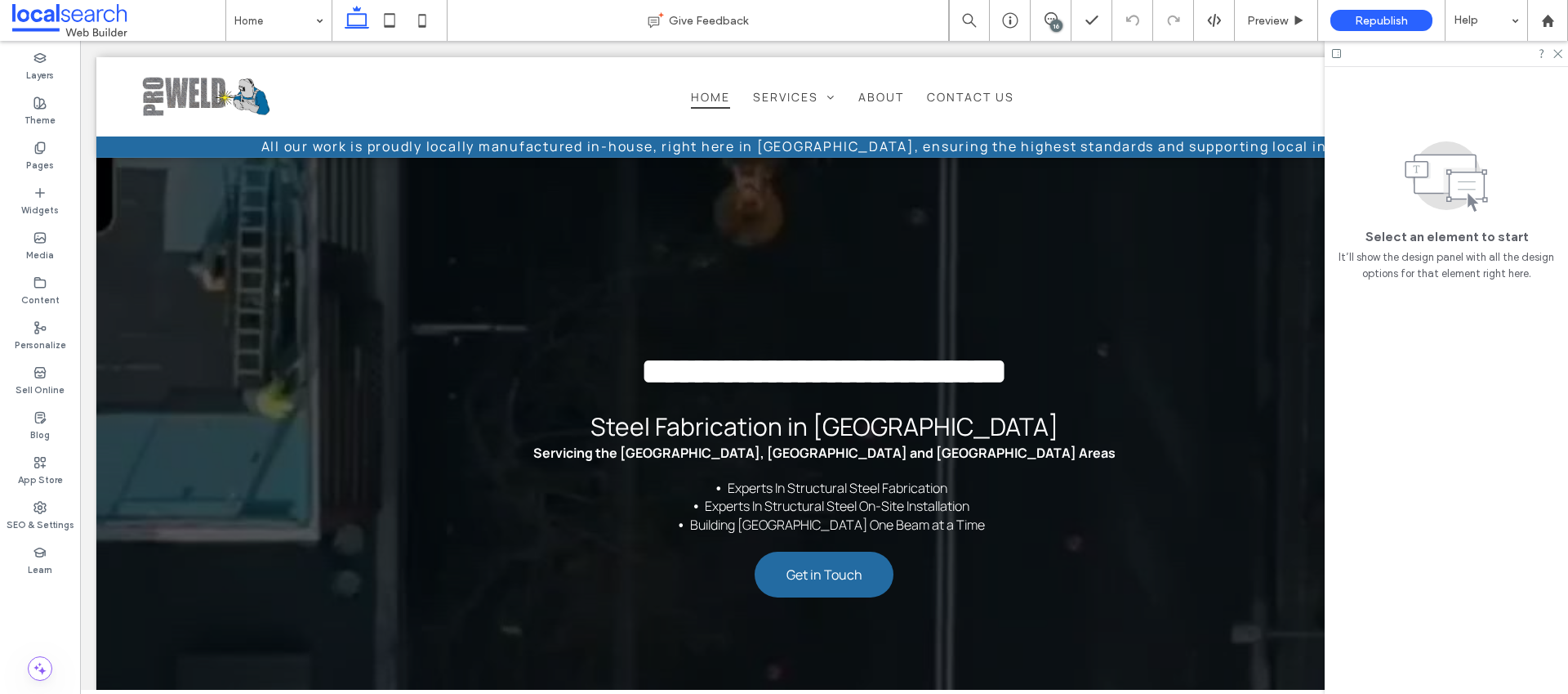
drag, startPoint x: 1050, startPoint y: 27, endPoint x: 975, endPoint y: 1, distance: 79.4
click at [1050, 27] on div "16" at bounding box center [1056, 26] width 12 height 12
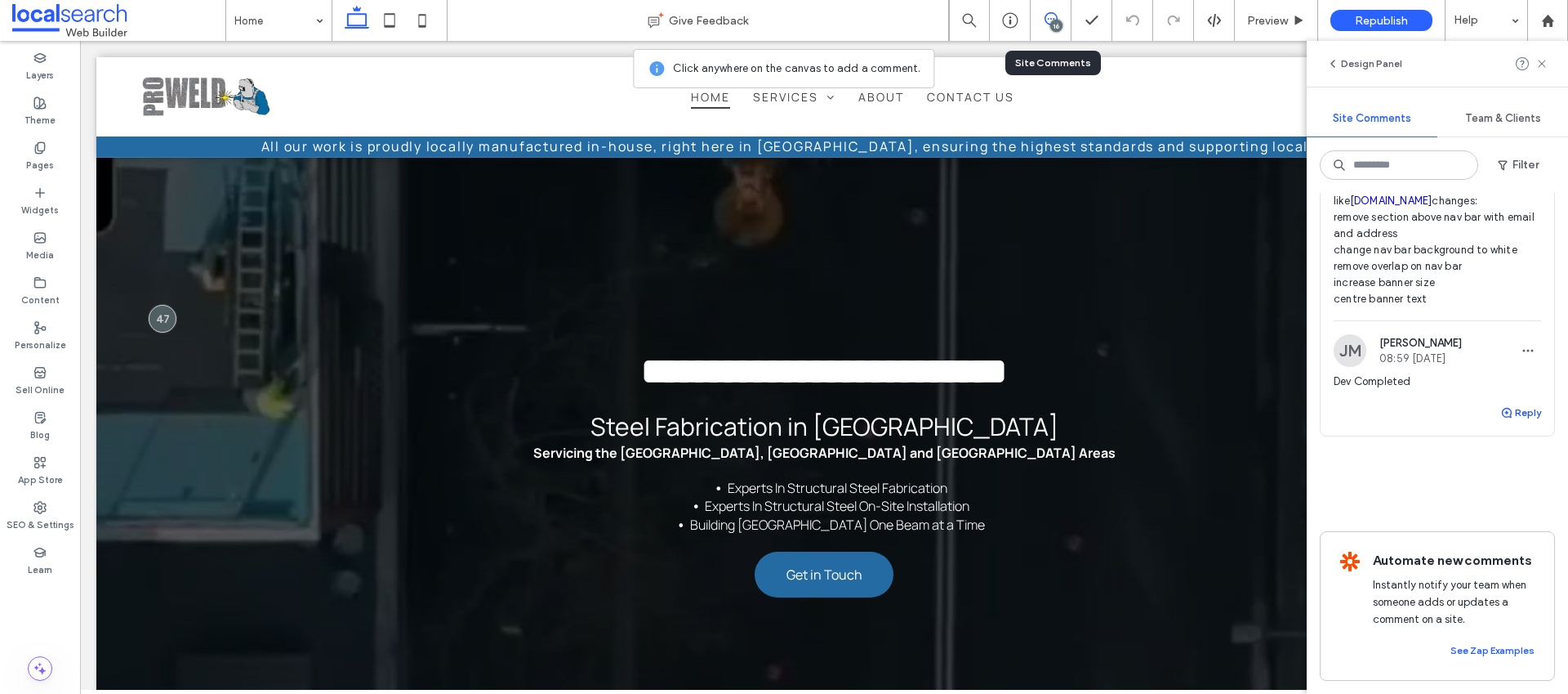
click at [1502, 418] on use "button" at bounding box center [1506, 412] width 9 height 9
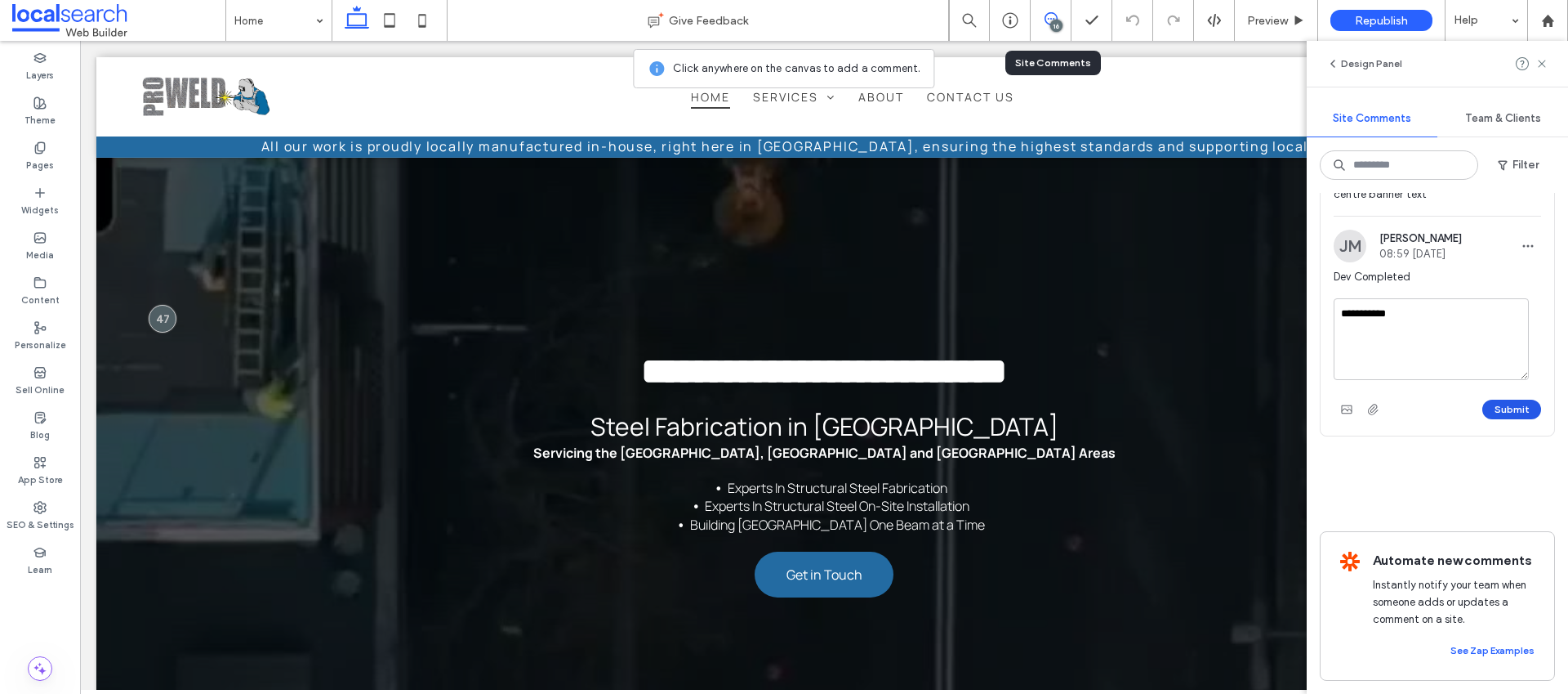
type textarea "**********"
click at [1512, 419] on button "Submit" at bounding box center [1511, 409] width 59 height 20
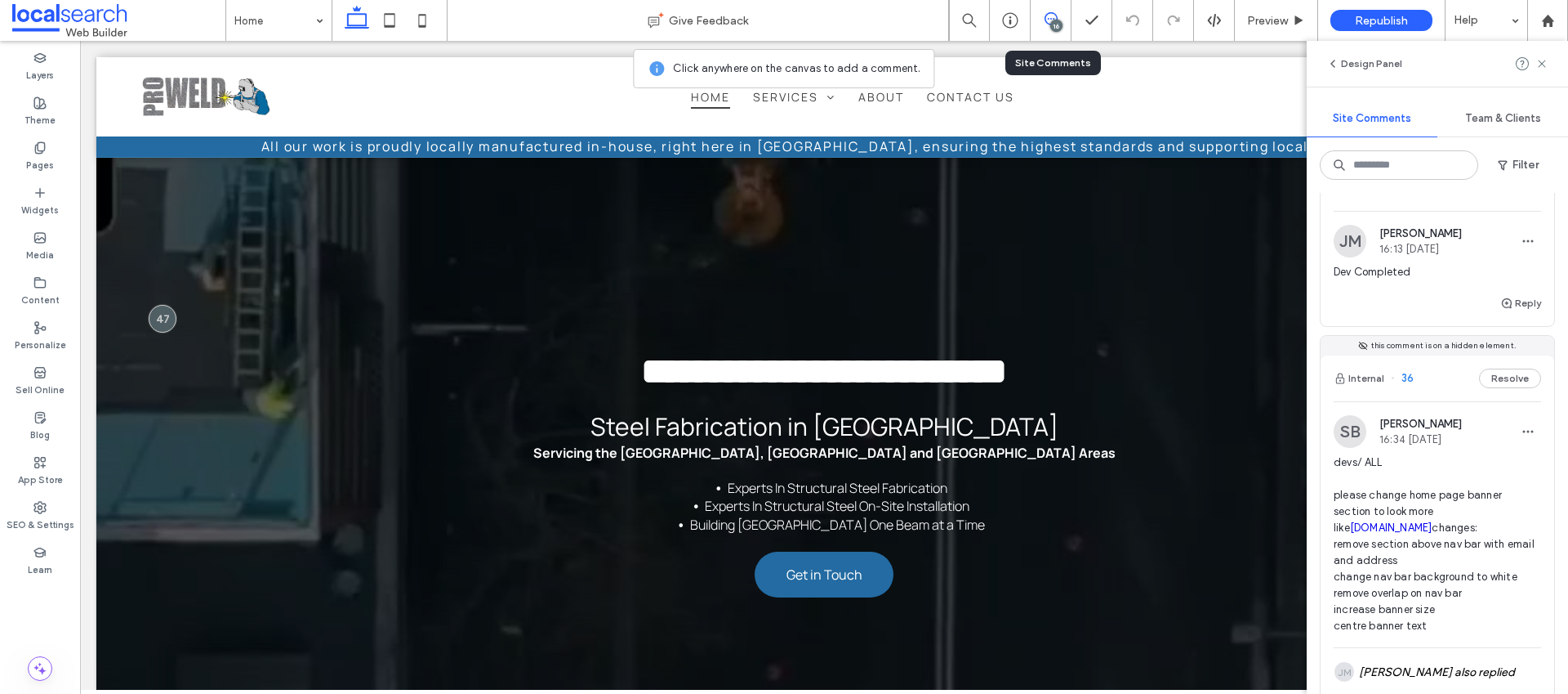
scroll to position [8792, 0]
click at [1431, 199] on span "devs / ALL please change this grey background to white with no pattern on ALL p…" at bounding box center [1437, 150] width 207 height 98
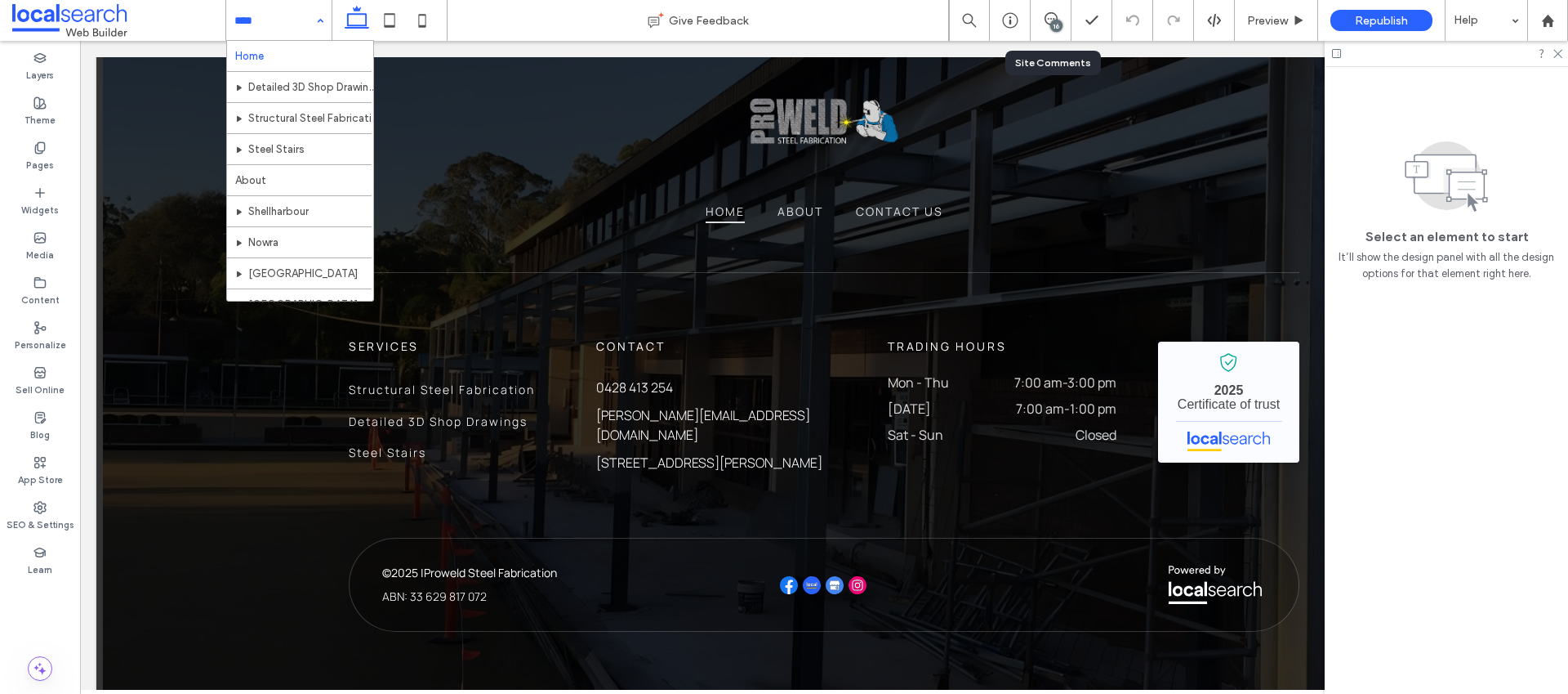
scroll to position [0, 0]
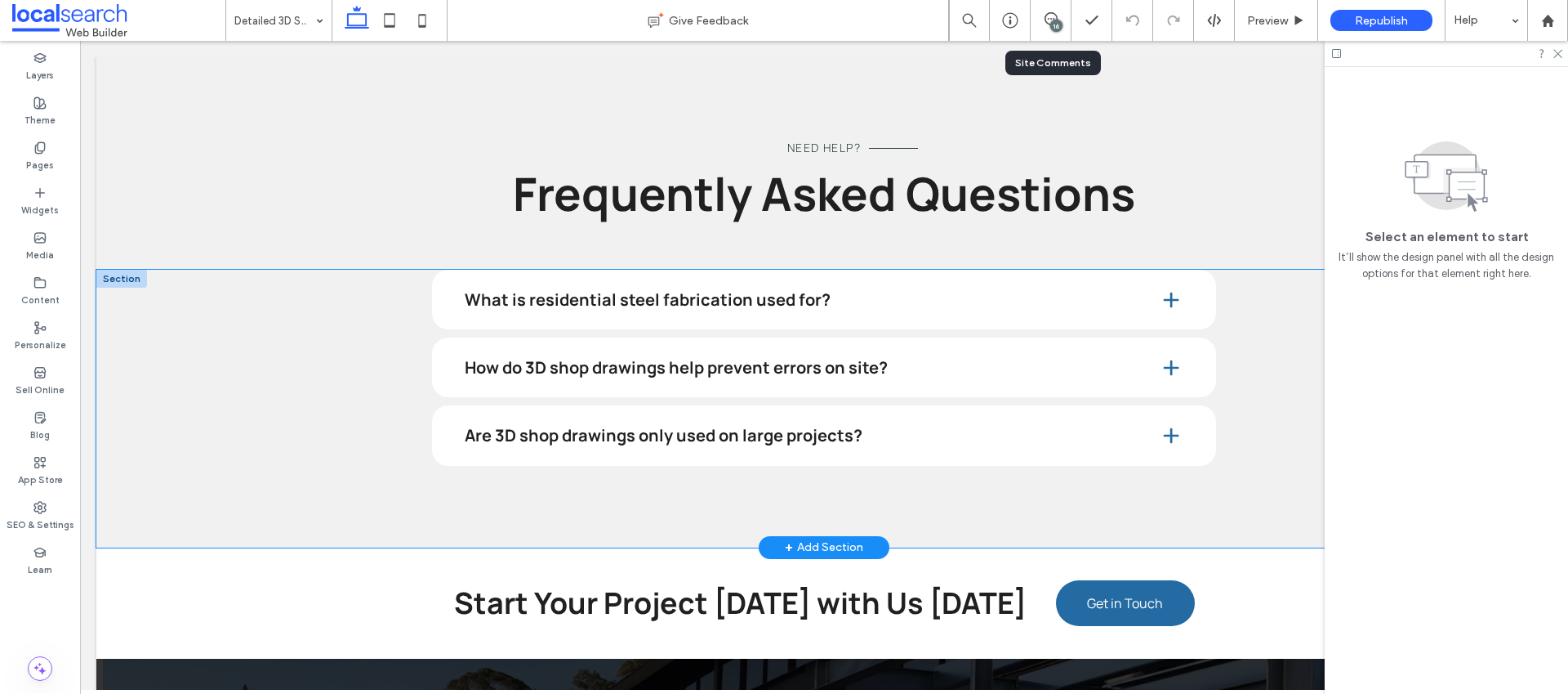
scroll to position [3975, 0]
